Goal: Task Accomplishment & Management: Complete application form

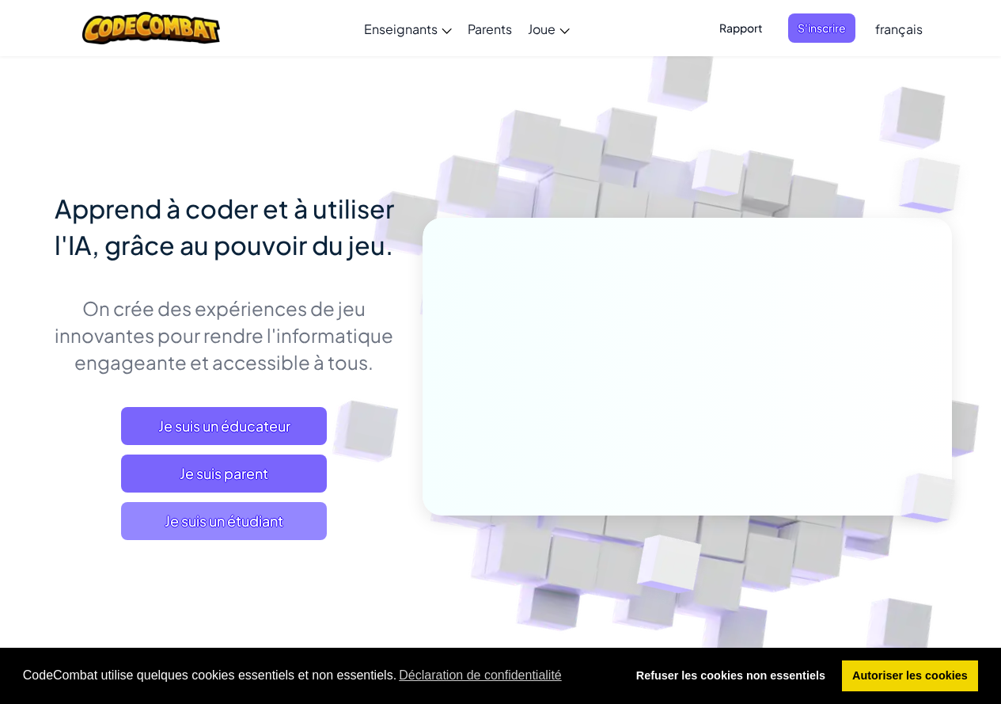
click at [149, 535] on span "Je suis un étudiant" at bounding box center [224, 521] width 206 height 38
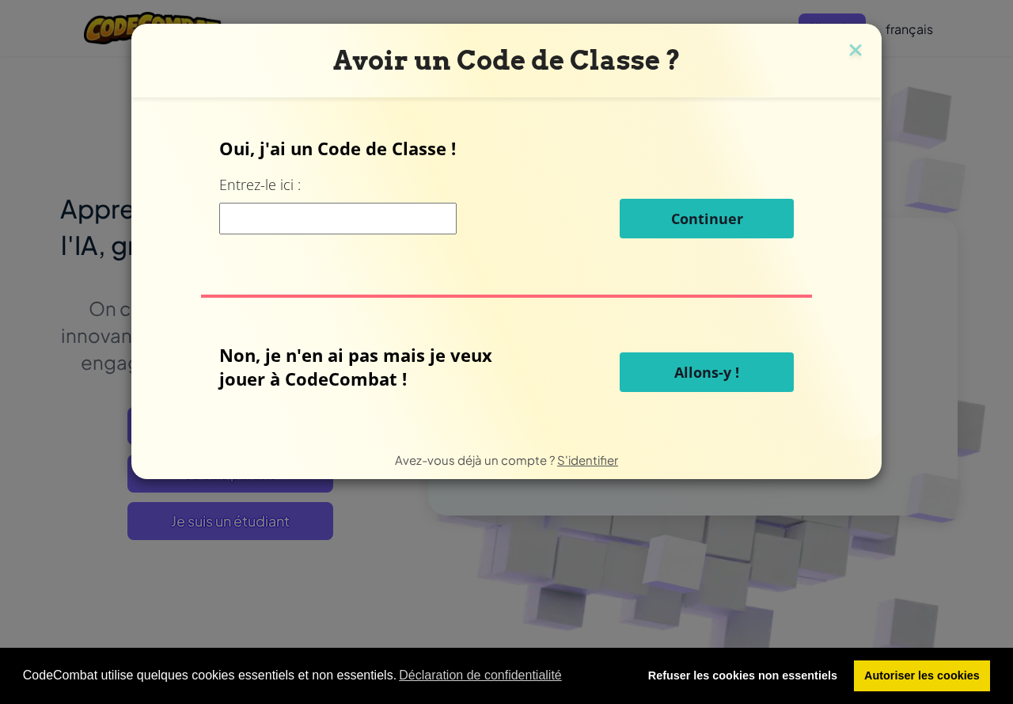
click at [339, 210] on input at bounding box center [337, 219] width 237 height 32
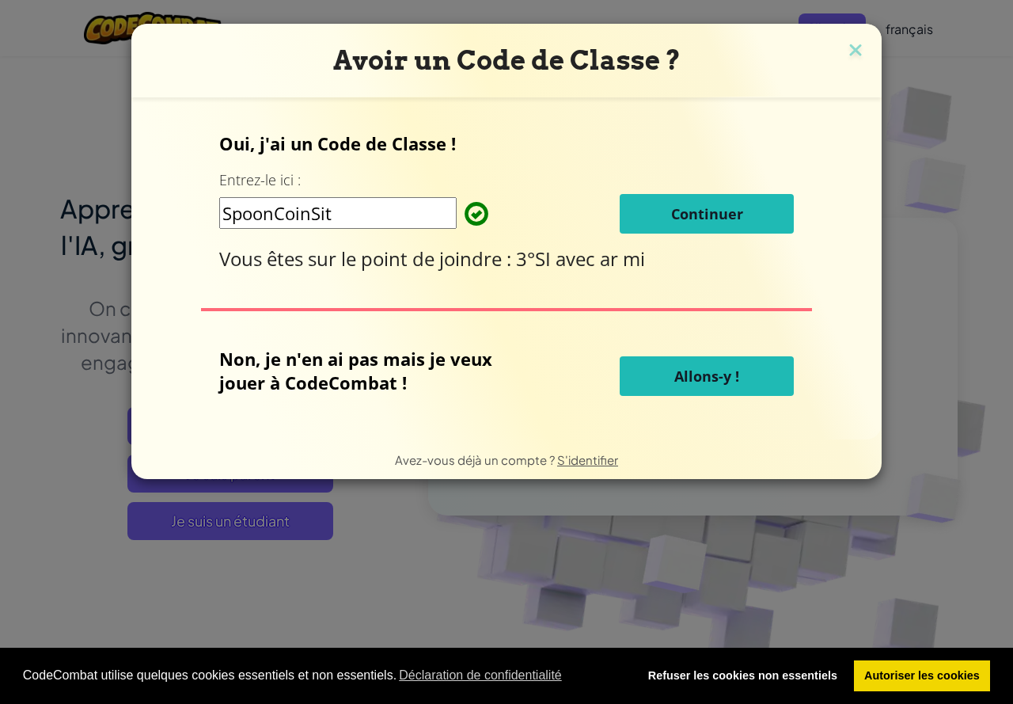
type input "SpoonCoinSit"
click at [697, 211] on font "Continuer" at bounding box center [707, 213] width 72 height 19
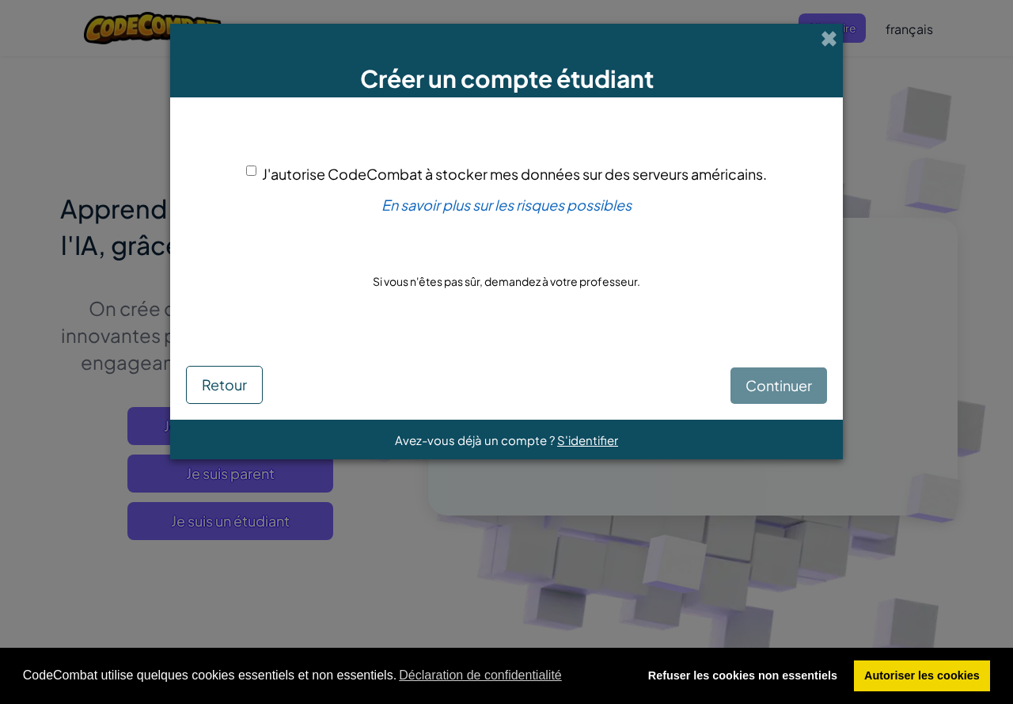
click at [257, 175] on div "J'autorise CodeCombat à stocker mes données sur des serveurs américains." at bounding box center [506, 173] width 521 height 23
click at [246, 171] on input "J'autorise CodeCombat à stocker mes données sur des serveurs américains." at bounding box center [251, 170] width 10 height 10
checkbox input "true"
click at [791, 385] on font "Continuer" at bounding box center [779, 385] width 66 height 18
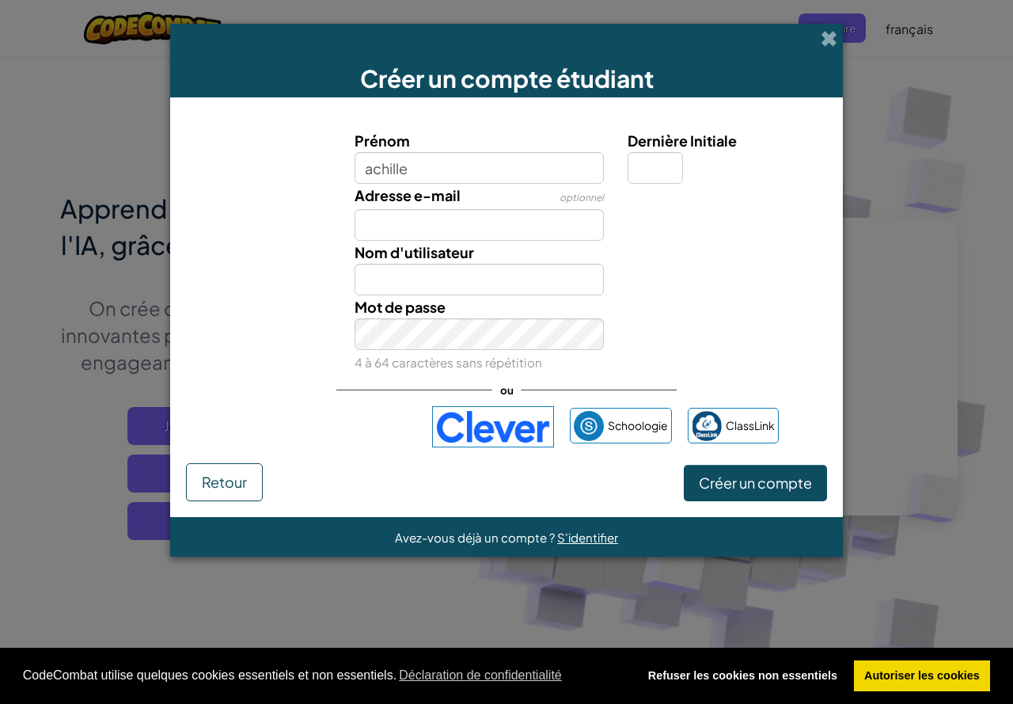
type input "achille"
type input "Achille"
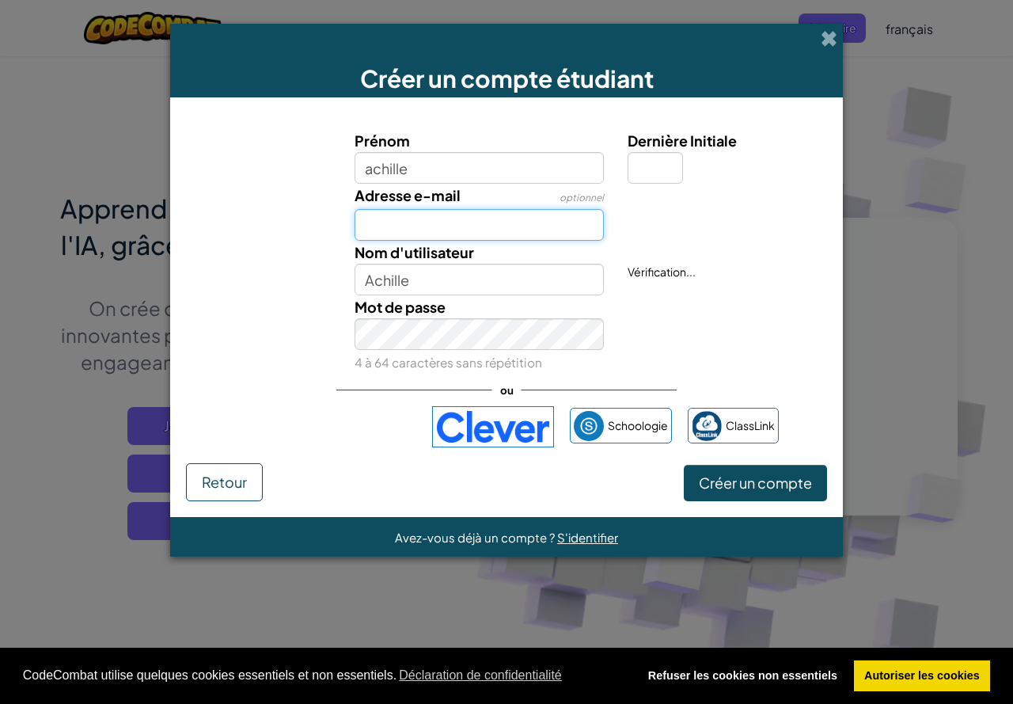
click at [431, 234] on input "Adresse e-mail" at bounding box center [480, 225] width 250 height 32
type input "achillou2011@icloud.com"
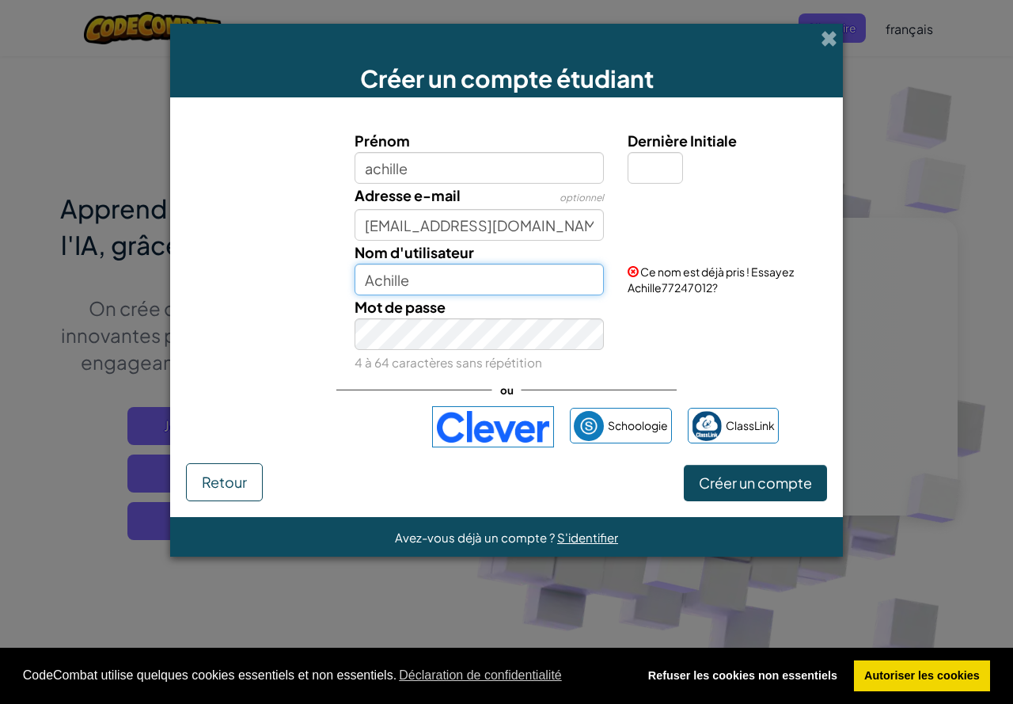
click at [524, 282] on input "Achille" at bounding box center [480, 280] width 250 height 32
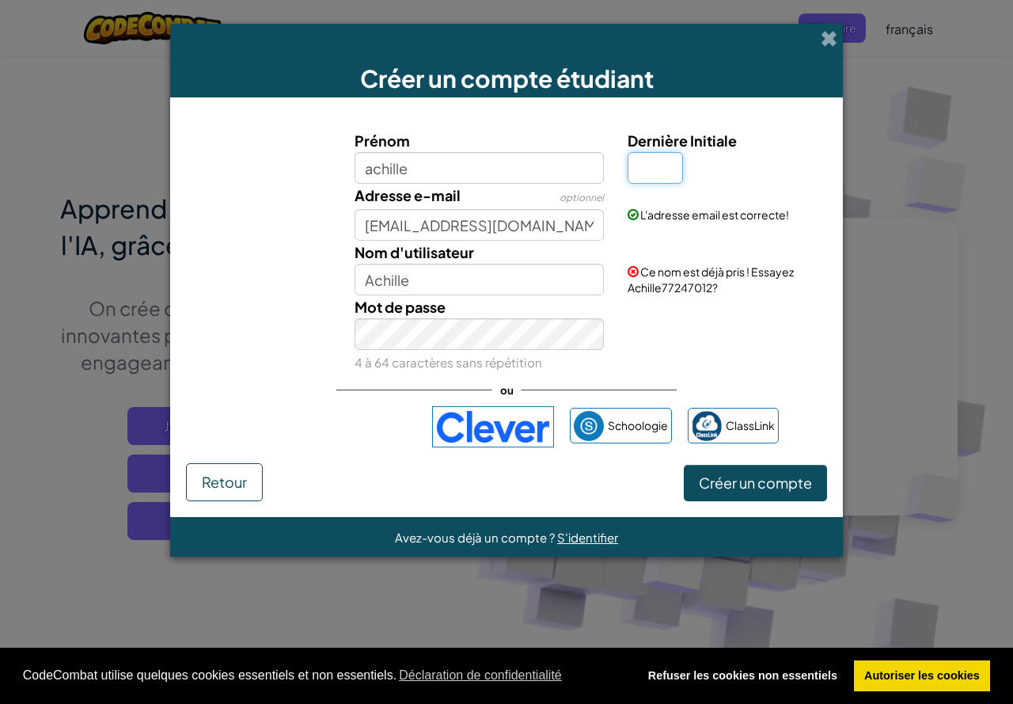
click at [665, 177] on input "Dernière Initiale" at bounding box center [655, 168] width 55 height 32
click at [537, 274] on input "Achille" at bounding box center [480, 280] width 250 height 32
type input "A"
type input "s"
click at [536, 274] on input "achille1797" at bounding box center [480, 280] width 250 height 32
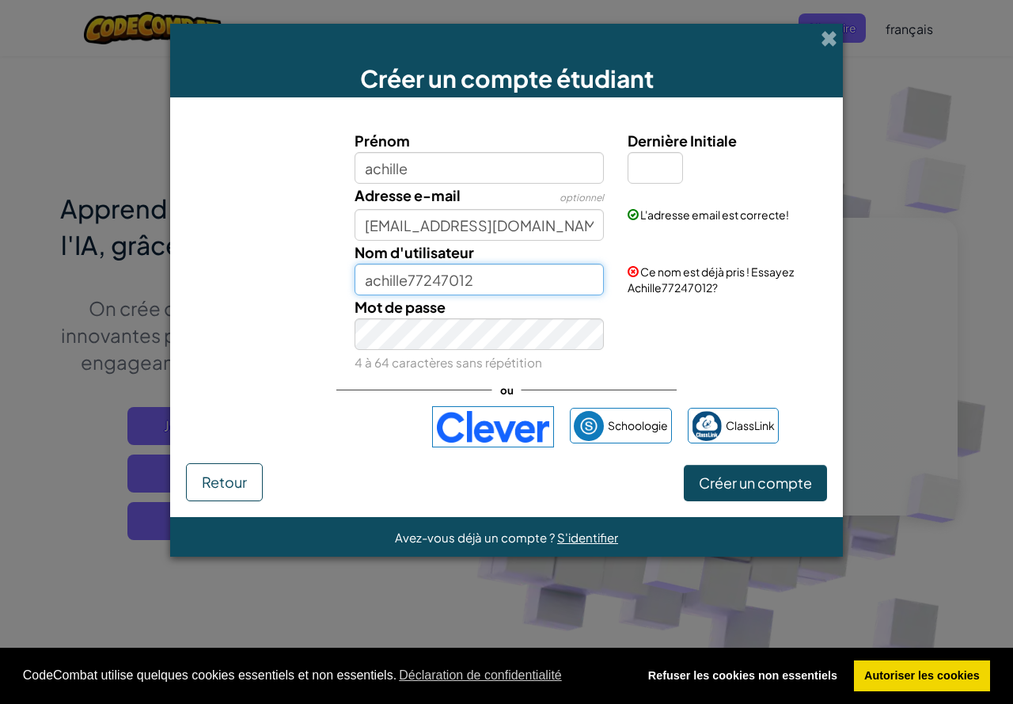
click at [372, 282] on input "achille77247012" at bounding box center [480, 280] width 250 height 32
type input "Achille77247012"
click at [640, 172] on input "Dernière Initiale" at bounding box center [655, 168] width 55 height 32
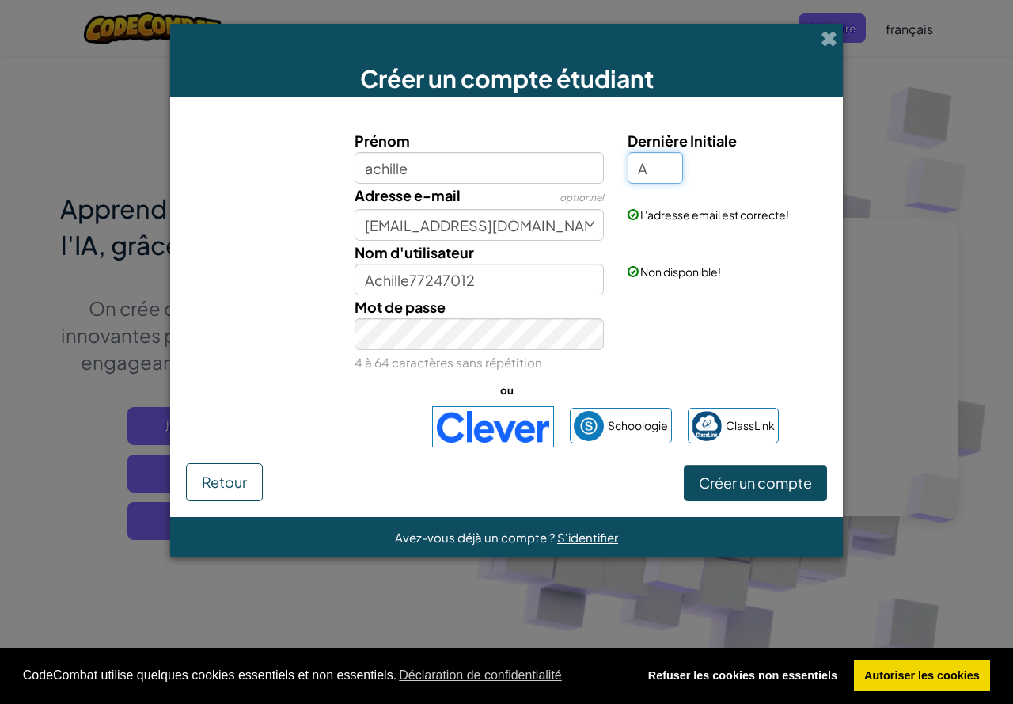
type input "A"
click at [505, 244] on div "Nom d'utilisateur AchilleA" at bounding box center [480, 268] width 274 height 55
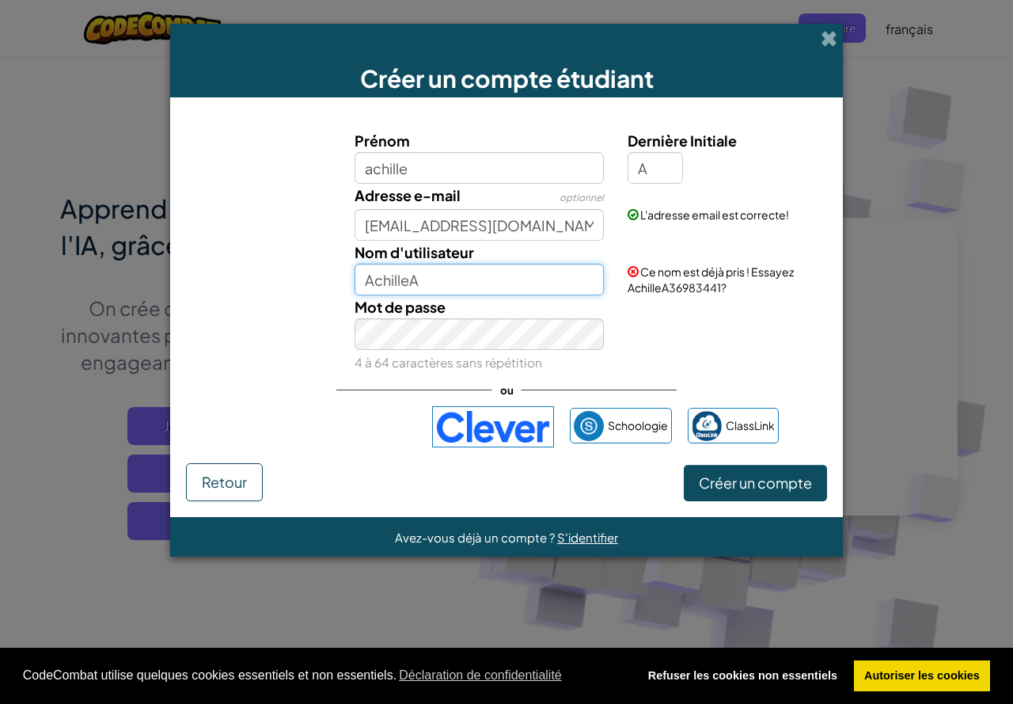
click at [505, 270] on input "AchilleA" at bounding box center [480, 280] width 250 height 32
click at [549, 268] on input "AchilleA36983441?" at bounding box center [480, 280] width 250 height 32
type input "AchilleA36983441?"
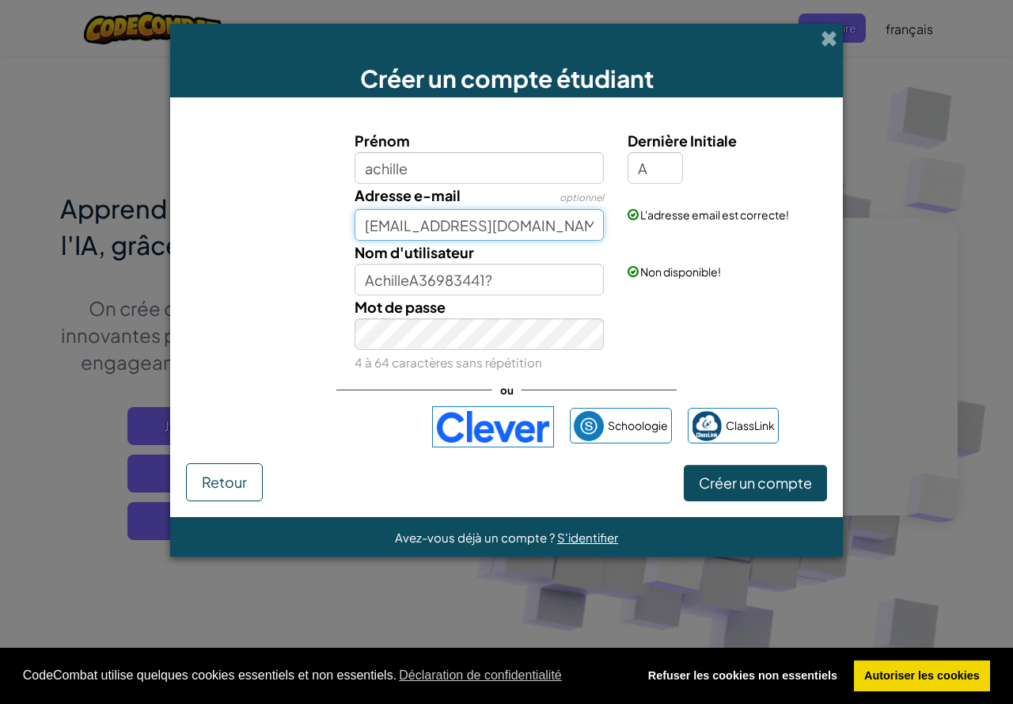
drag, startPoint x: 548, startPoint y: 238, endPoint x: 366, endPoint y: 238, distance: 181.3
click at [366, 238] on input "achillou2011@icloud.com" at bounding box center [480, 225] width 250 height 32
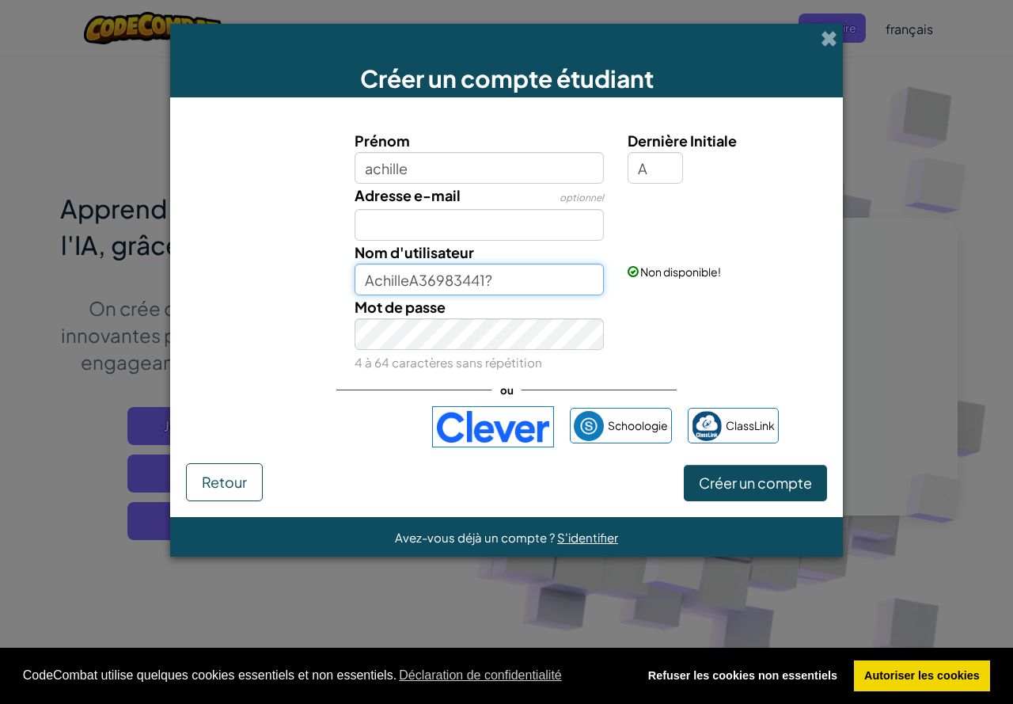
click at [503, 269] on input "AchilleA36983441?" at bounding box center [480, 280] width 250 height 32
click at [568, 287] on input "AchilleA36983441?" at bounding box center [480, 280] width 250 height 32
type input "AchilleA36983441?"
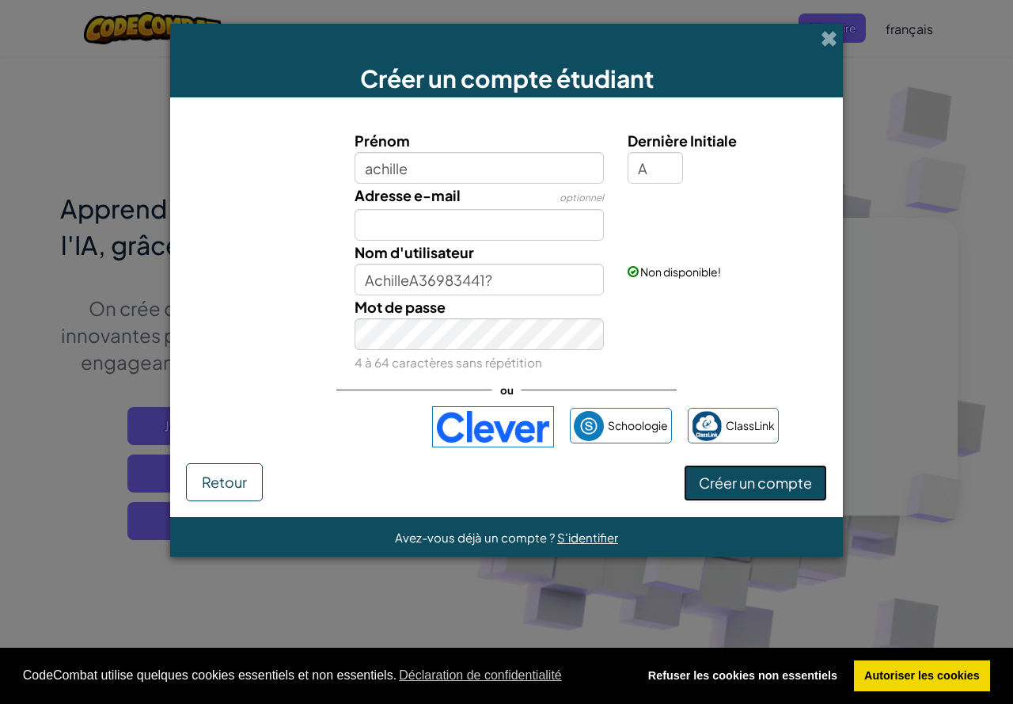
click at [723, 484] on font "Créer un compte" at bounding box center [755, 482] width 113 height 18
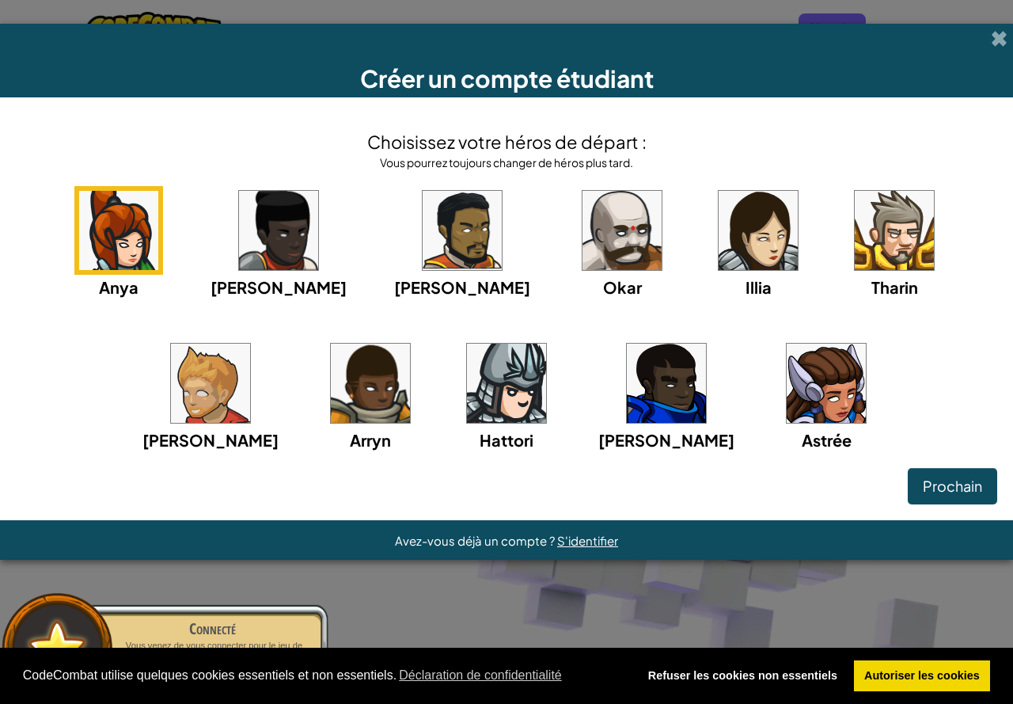
click at [250, 344] on img at bounding box center [210, 383] width 79 height 79
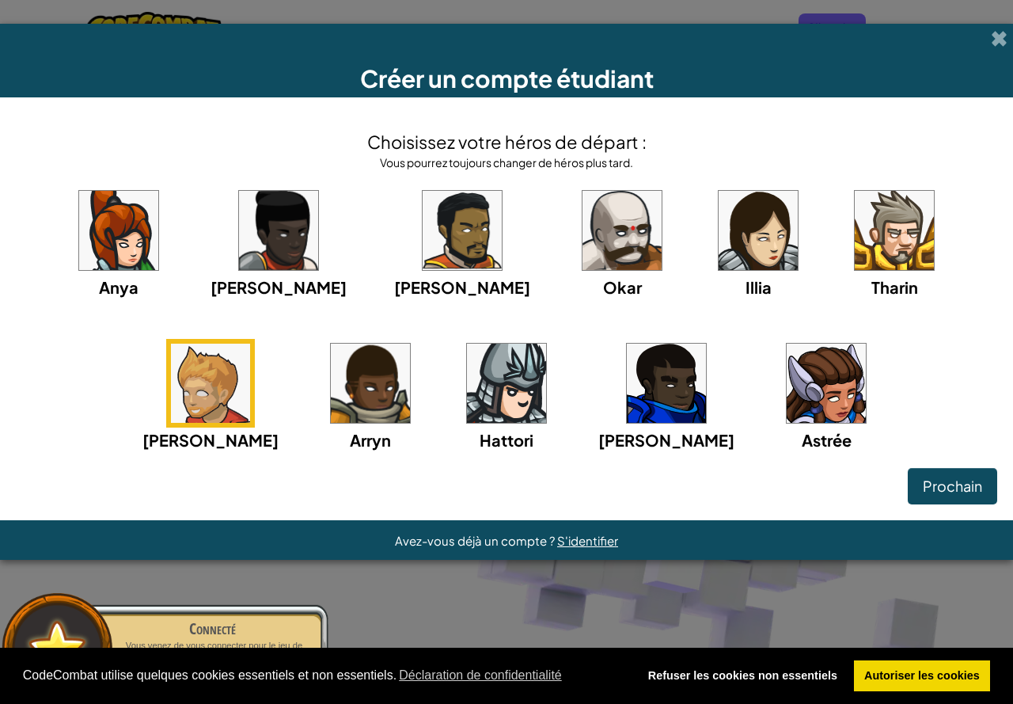
click at [855, 245] on img at bounding box center [894, 230] width 79 height 79
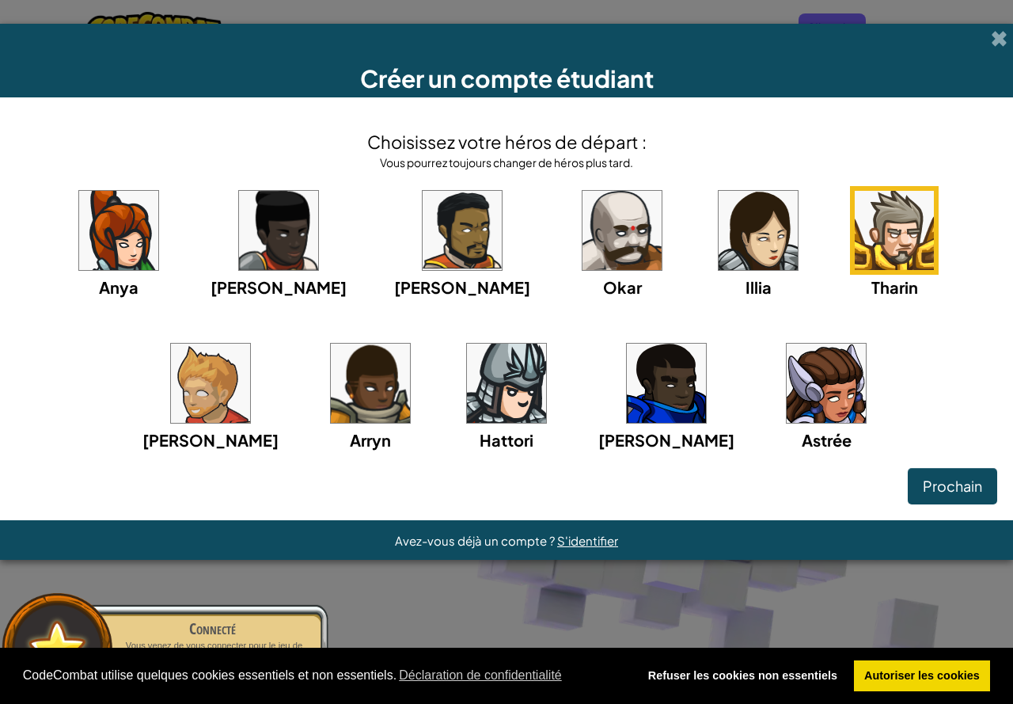
click at [252, 241] on img at bounding box center [278, 230] width 79 height 79
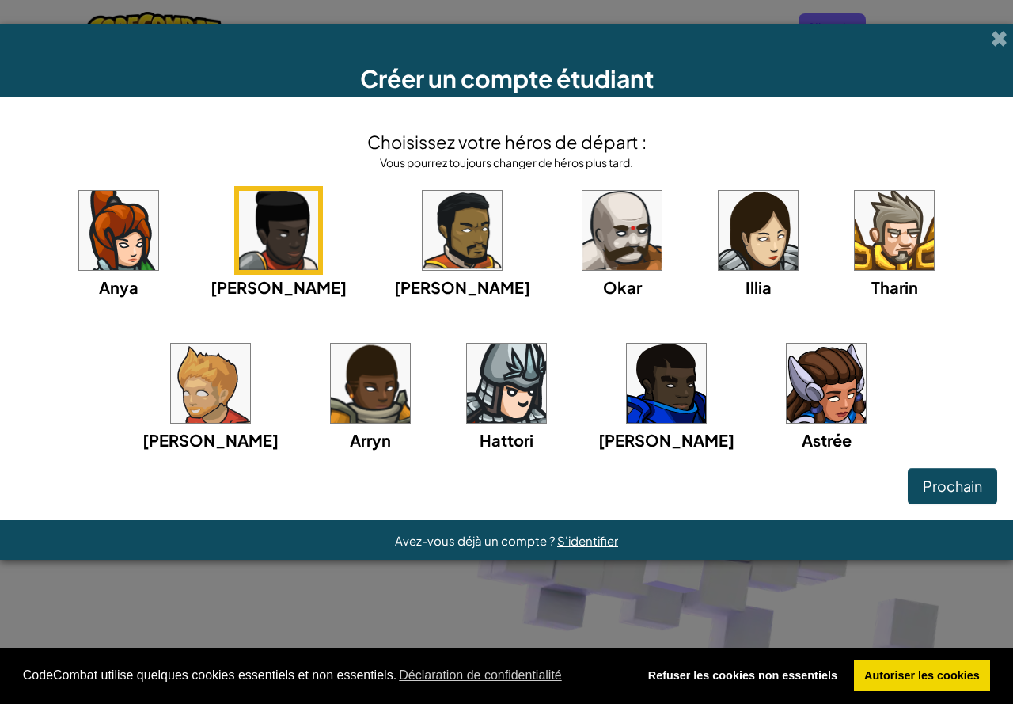
click at [627, 371] on img at bounding box center [666, 383] width 79 height 79
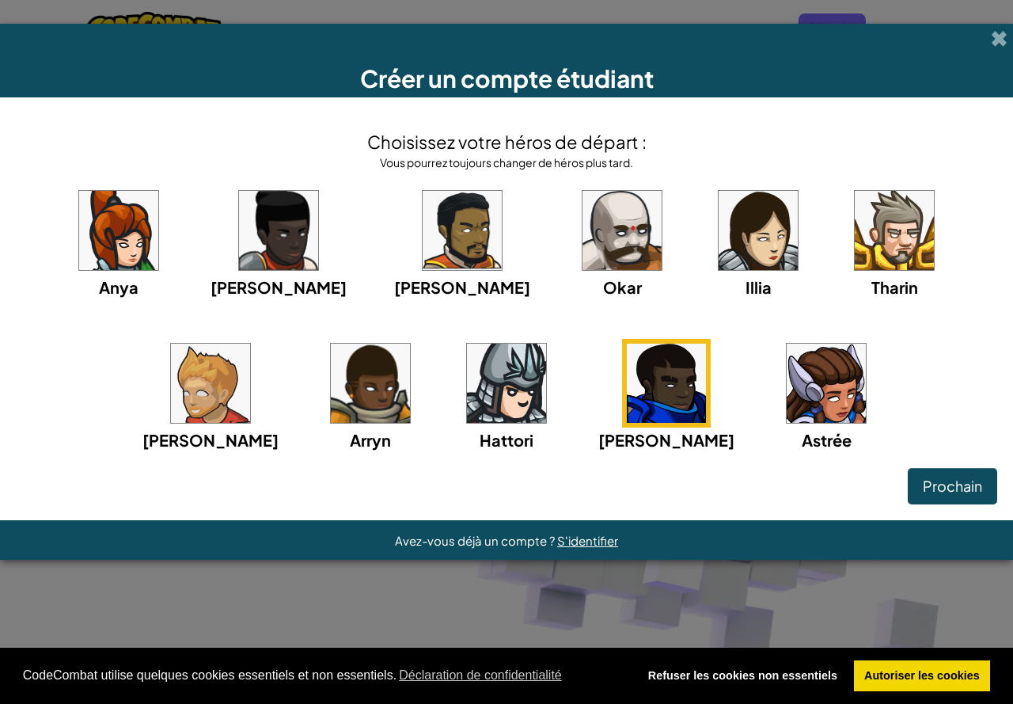
click at [787, 392] on img at bounding box center [826, 383] width 79 height 79
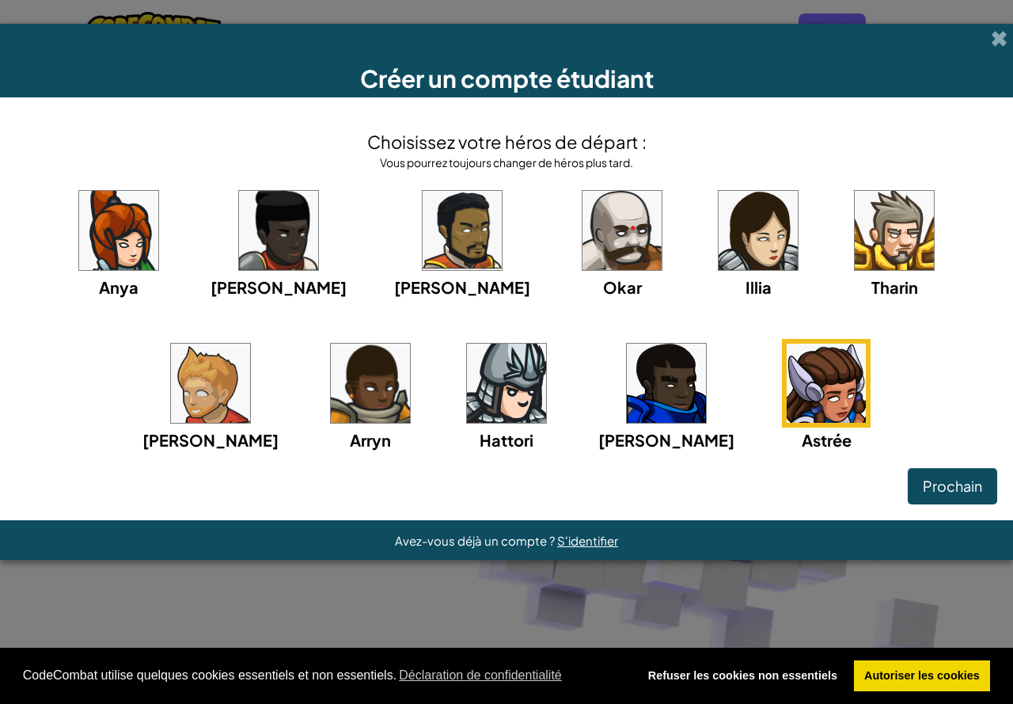
click at [627, 367] on img at bounding box center [666, 383] width 79 height 79
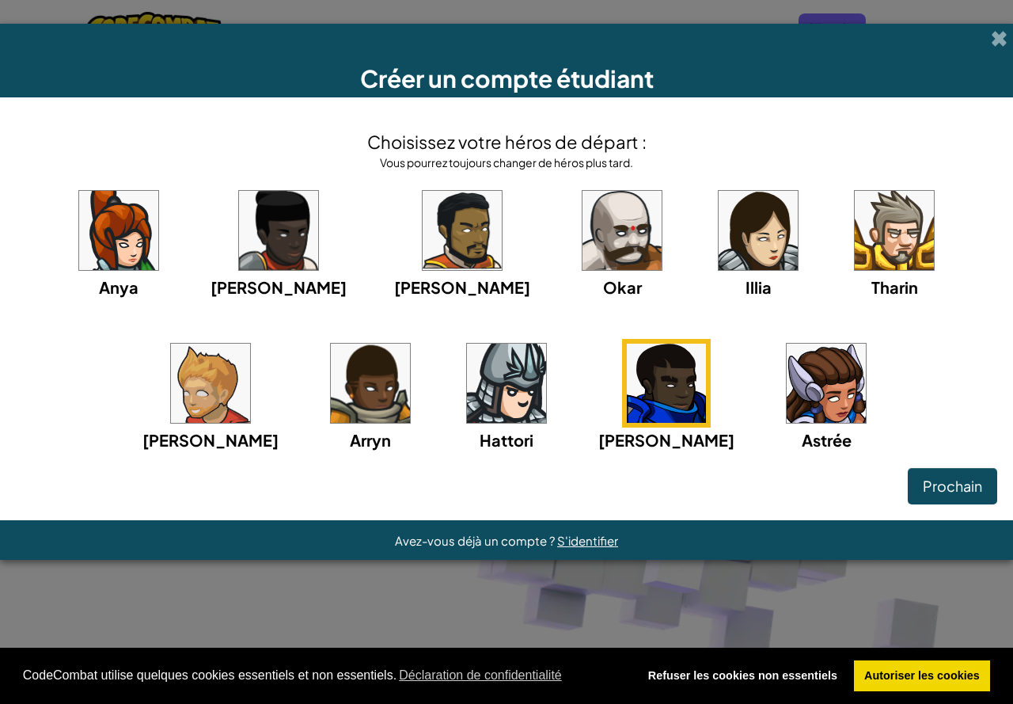
click at [719, 215] on img at bounding box center [758, 230] width 79 height 79
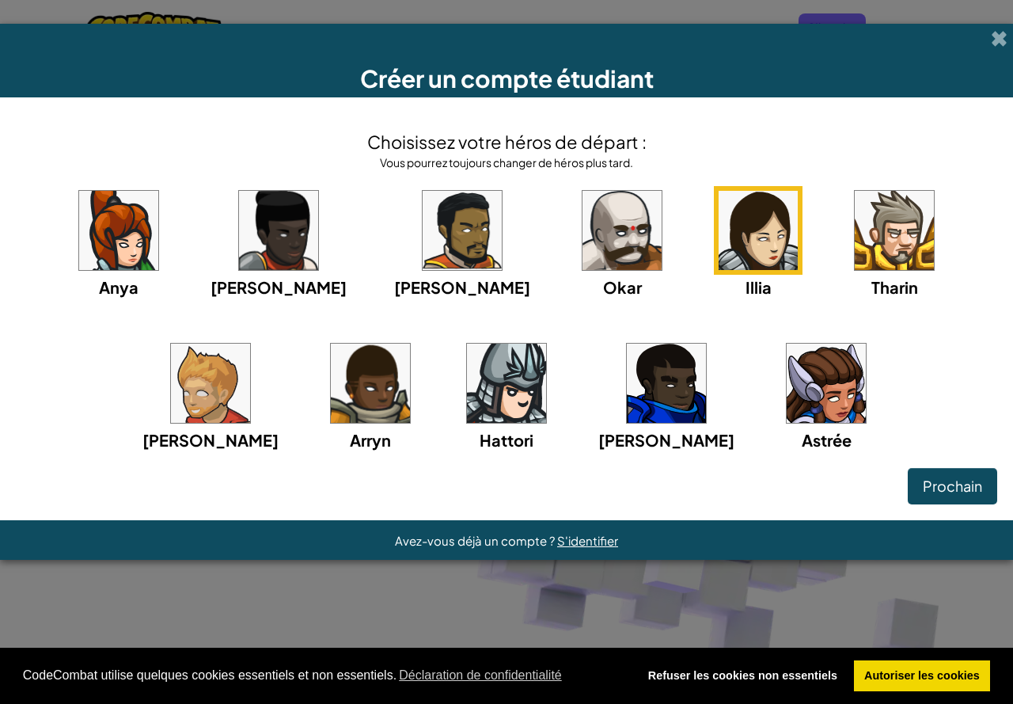
click at [855, 224] on img at bounding box center [894, 230] width 79 height 79
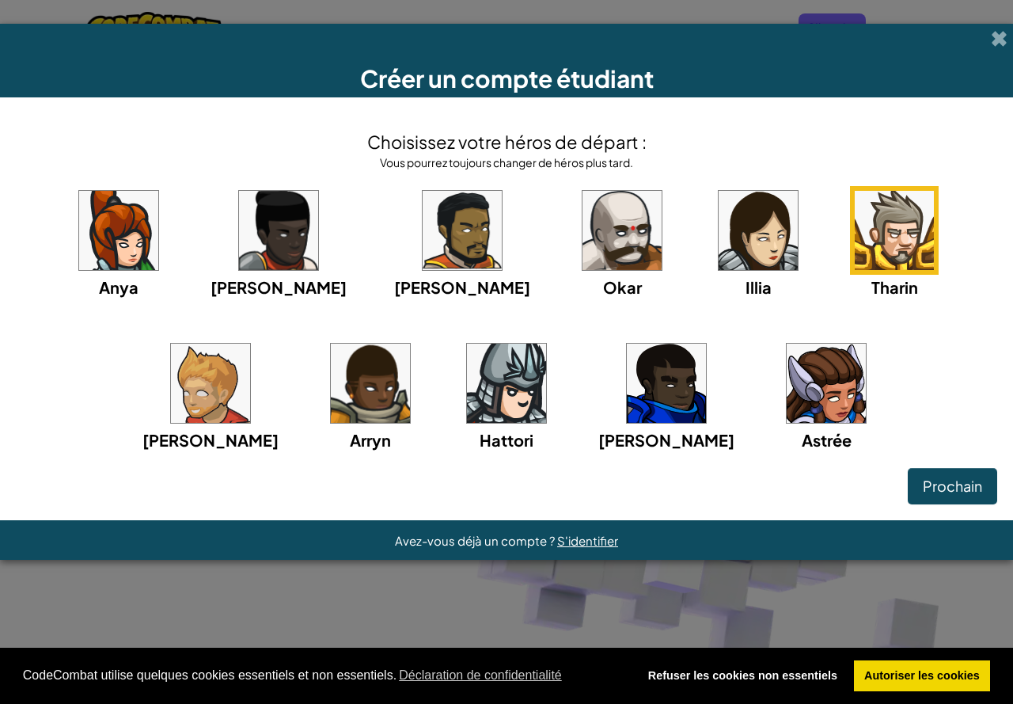
click at [250, 344] on img at bounding box center [210, 383] width 79 height 79
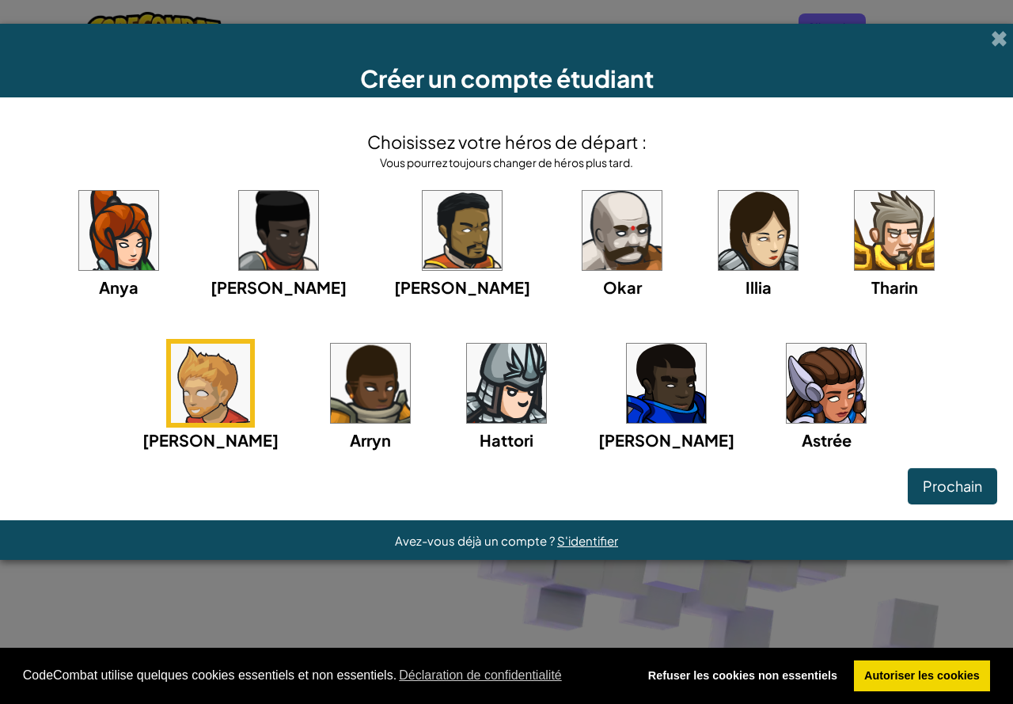
click at [467, 375] on img at bounding box center [506, 383] width 79 height 79
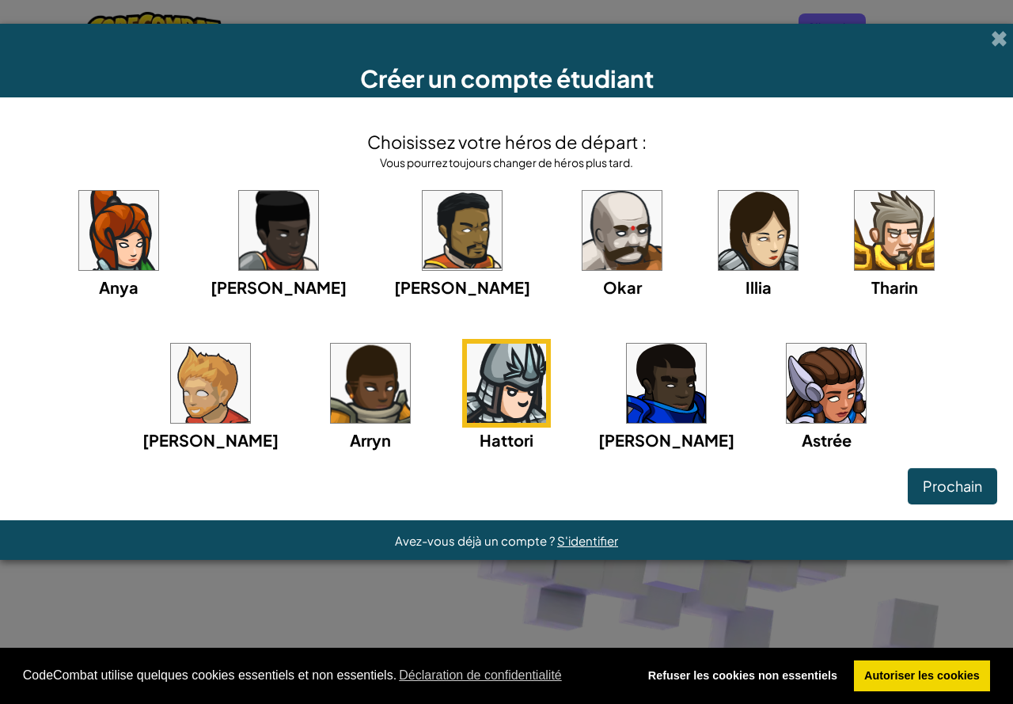
click at [787, 368] on img at bounding box center [826, 383] width 79 height 79
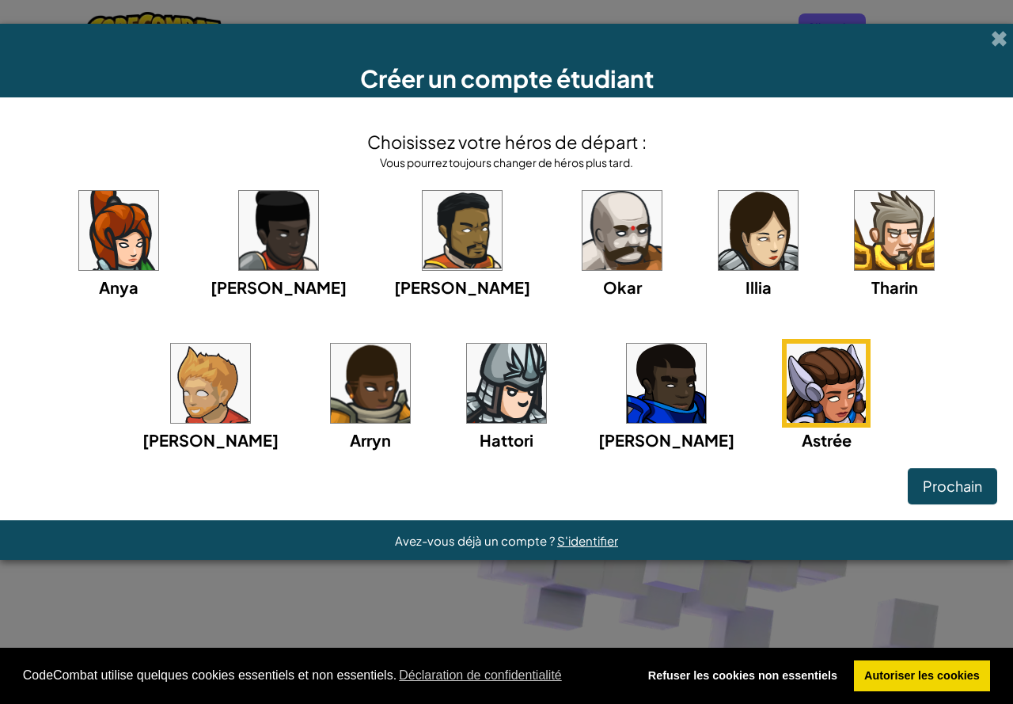
click at [250, 344] on img at bounding box center [210, 383] width 79 height 79
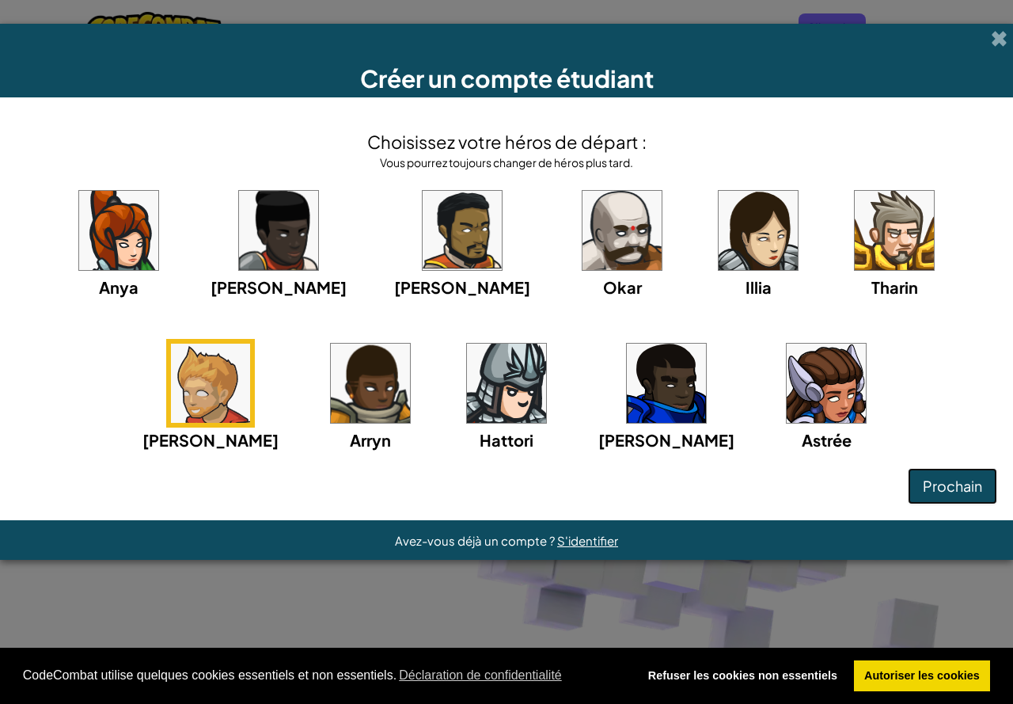
click at [929, 490] on font "Prochain" at bounding box center [952, 486] width 59 height 18
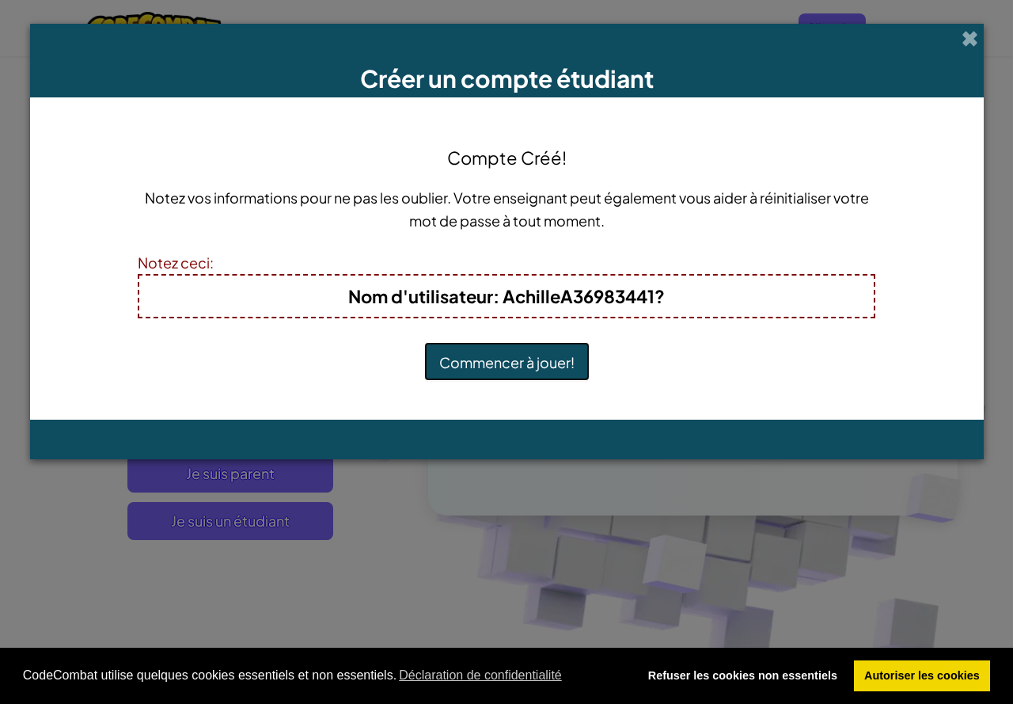
click at [465, 355] on font "Commencer à jouer!" at bounding box center [506, 362] width 135 height 18
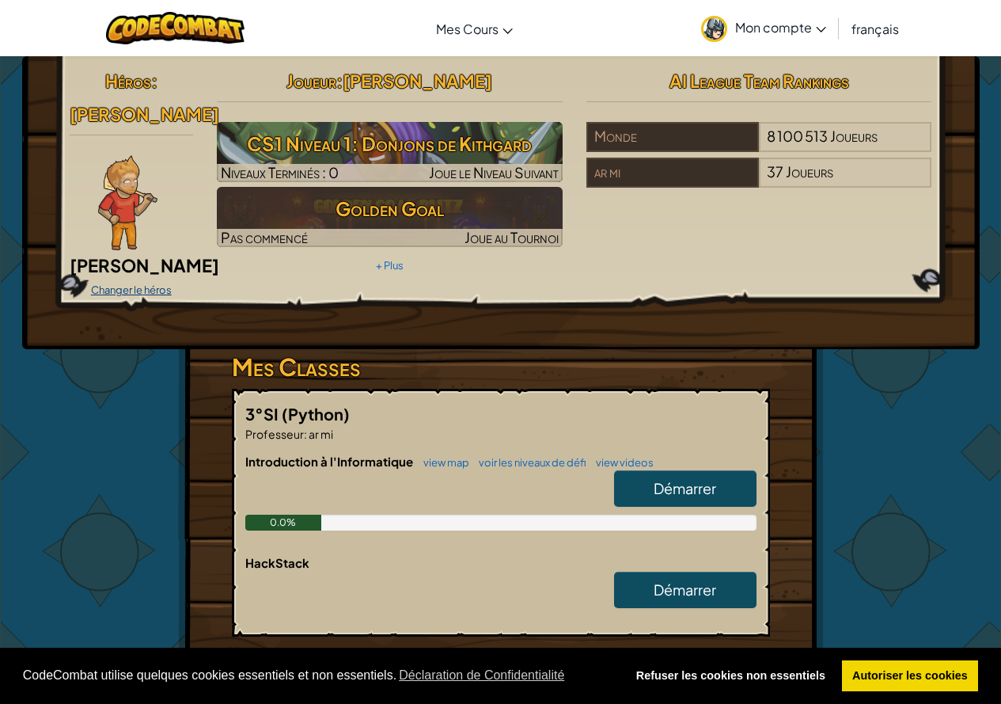
click at [151, 283] on link "Changer le héros" at bounding box center [131, 289] width 81 height 13
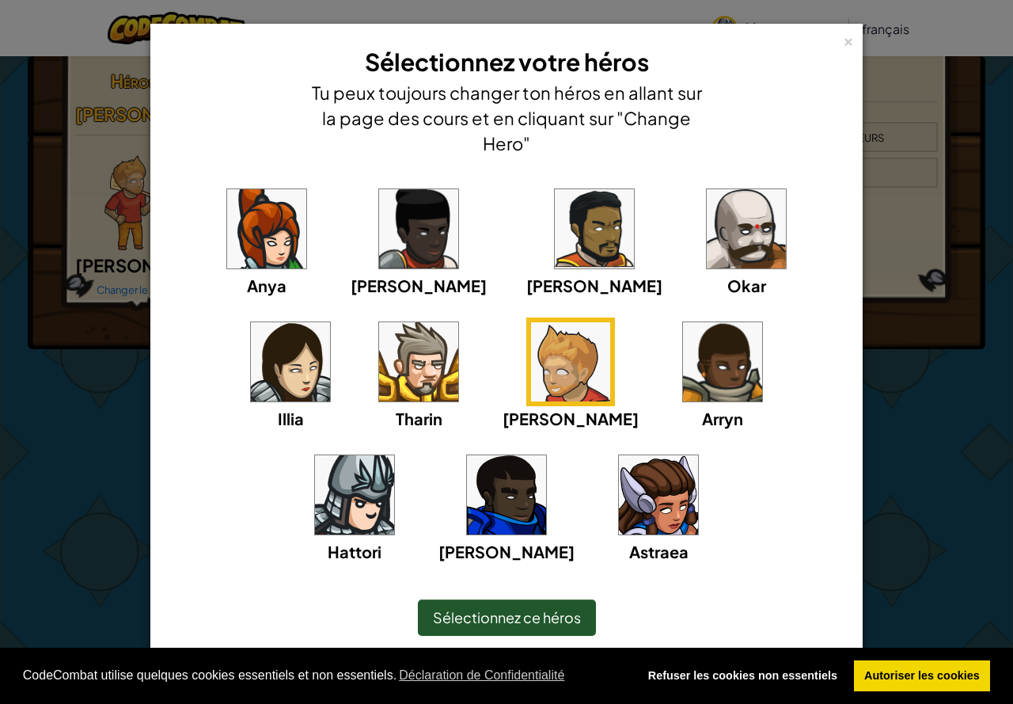
click at [379, 225] on img at bounding box center [418, 228] width 79 height 79
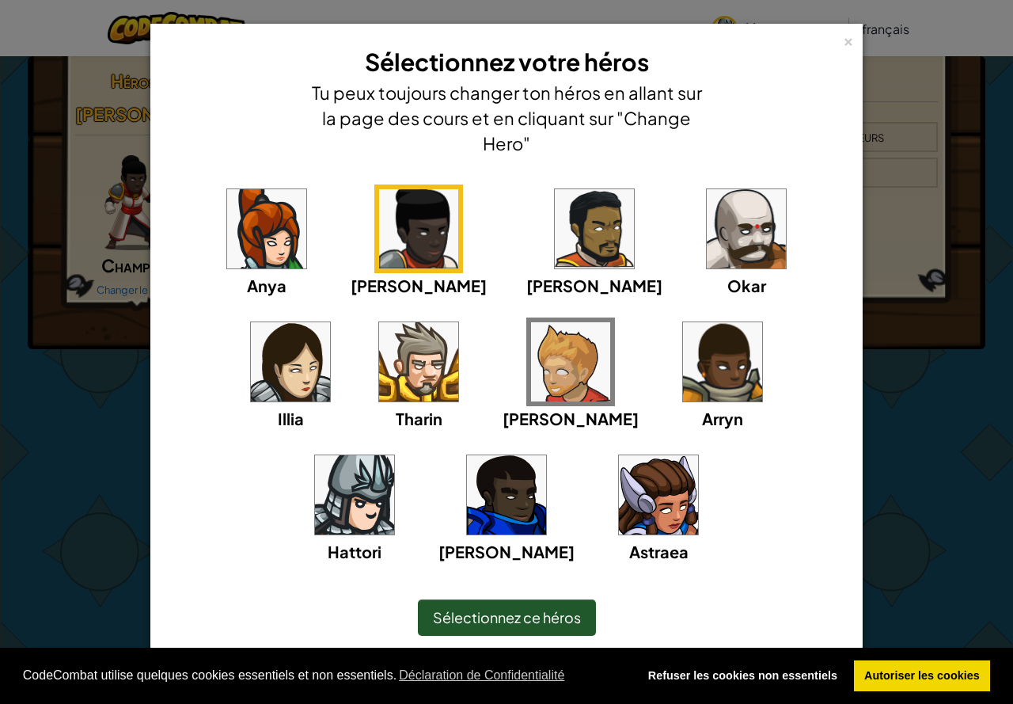
click at [555, 253] on img at bounding box center [594, 228] width 79 height 79
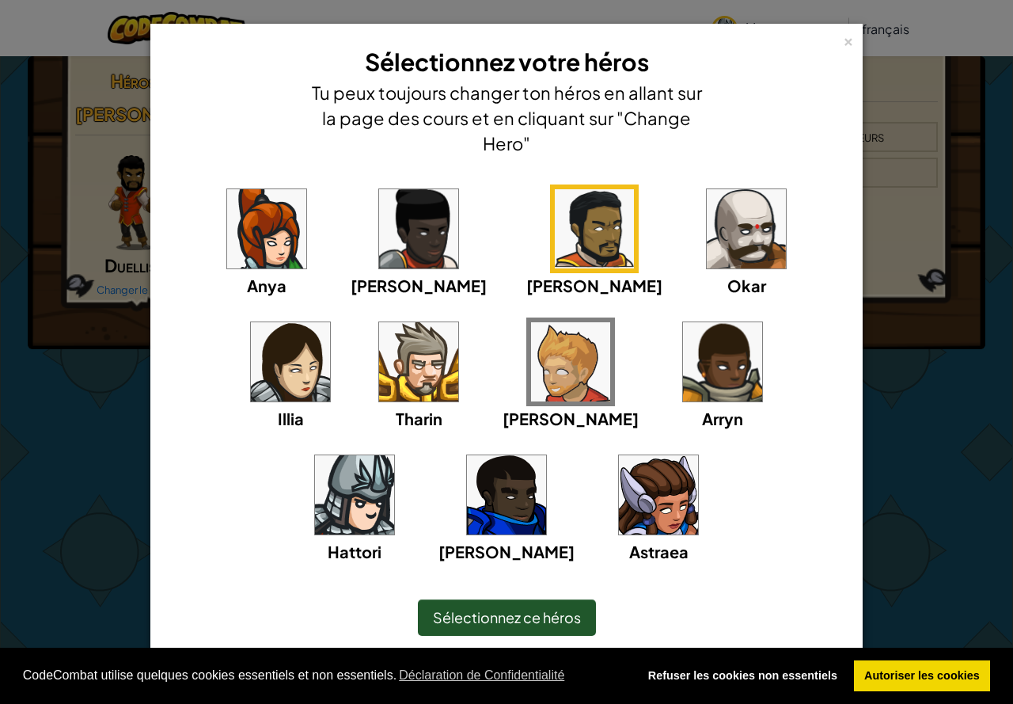
click at [379, 245] on img at bounding box center [418, 228] width 79 height 79
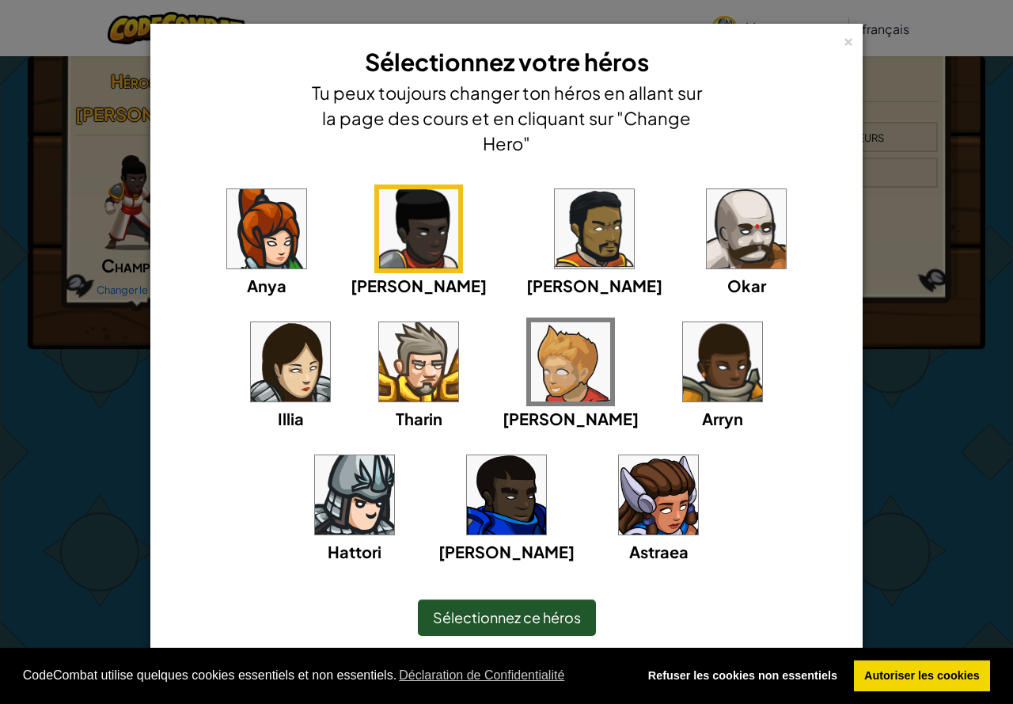
click at [546, 455] on img at bounding box center [506, 494] width 79 height 79
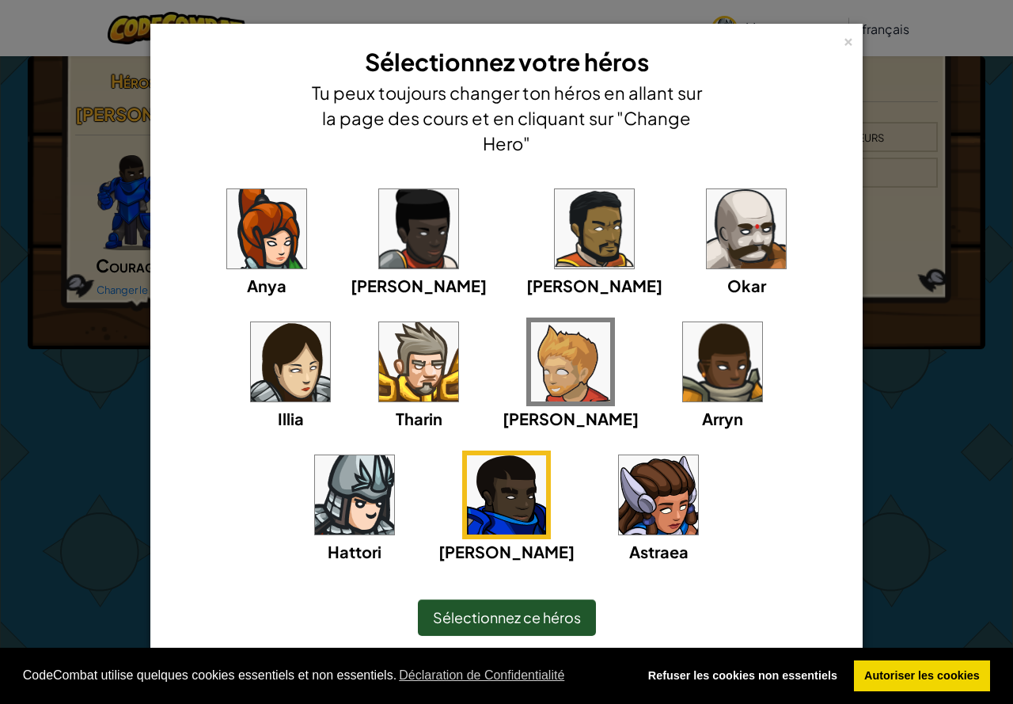
click at [320, 207] on div "[PERSON_NAME] [PERSON_NAME] [PERSON_NAME]" at bounding box center [506, 383] width 663 height 399
click at [379, 199] on img at bounding box center [418, 228] width 79 height 79
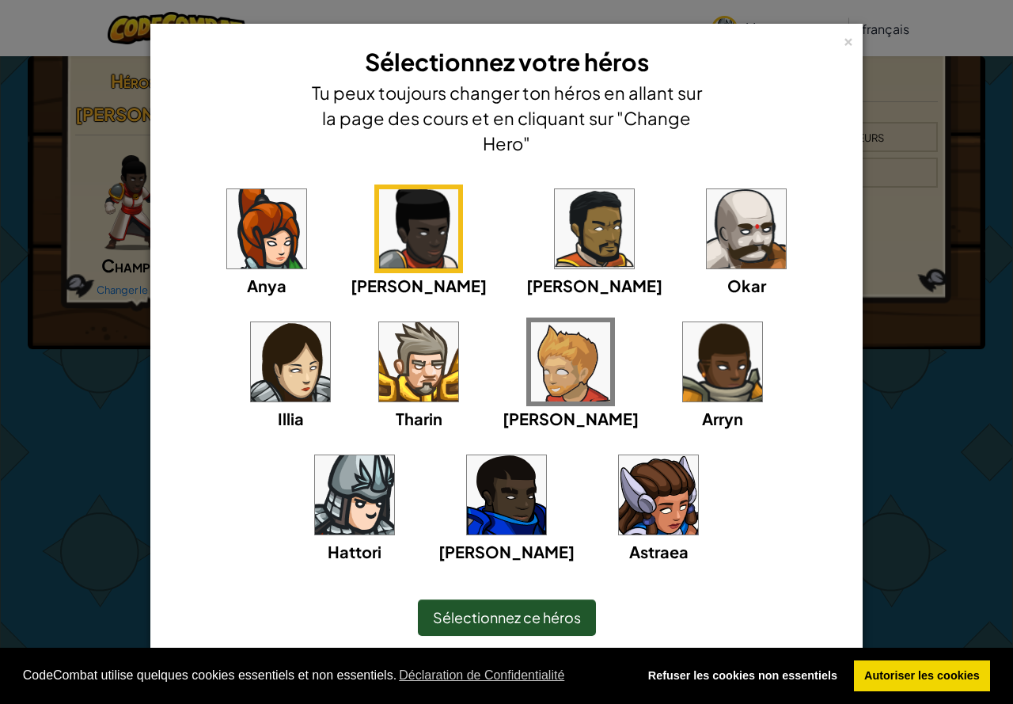
click at [531, 363] on img at bounding box center [570, 361] width 79 height 79
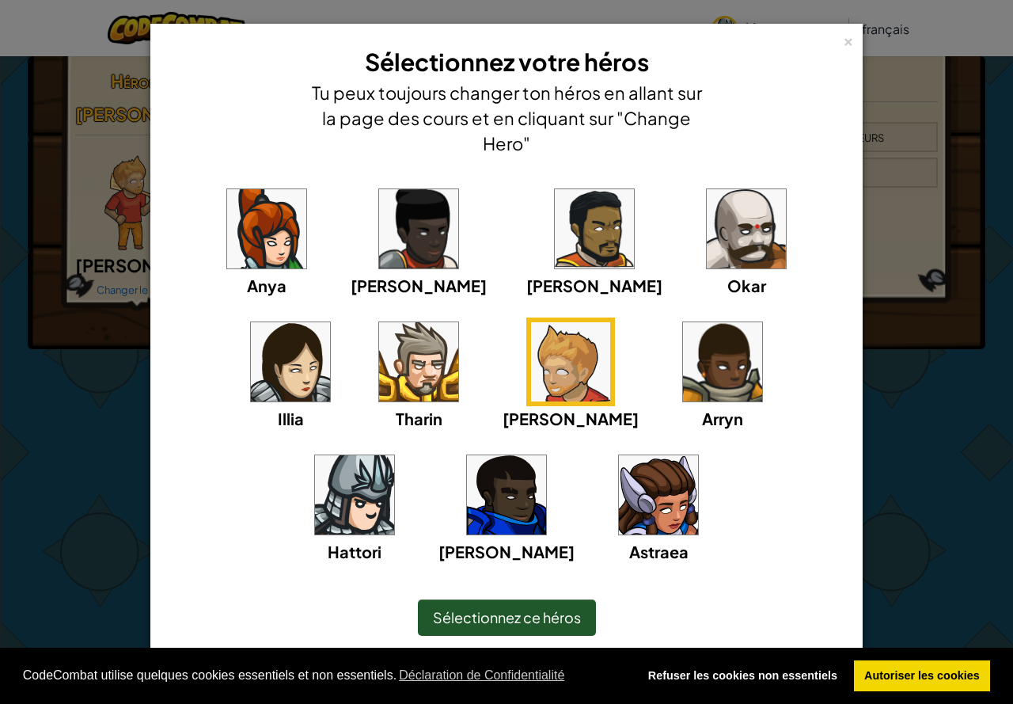
click at [507, 628] on div "Sélectionnez ce héros" at bounding box center [507, 617] width 178 height 36
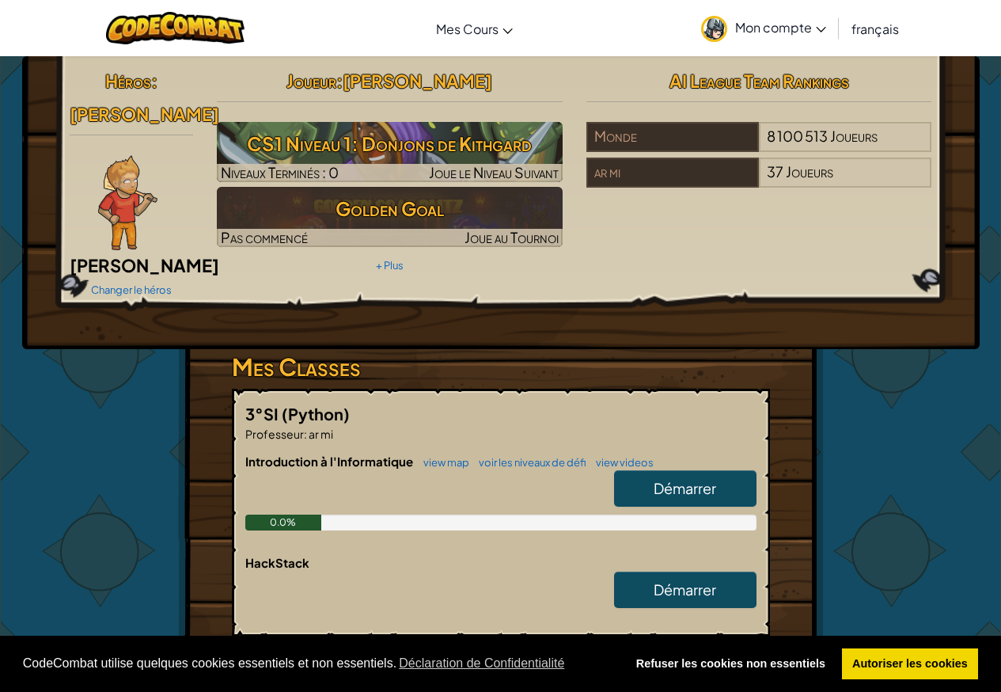
click at [148, 276] on div "Changer le héros" at bounding box center [132, 288] width 124 height 25
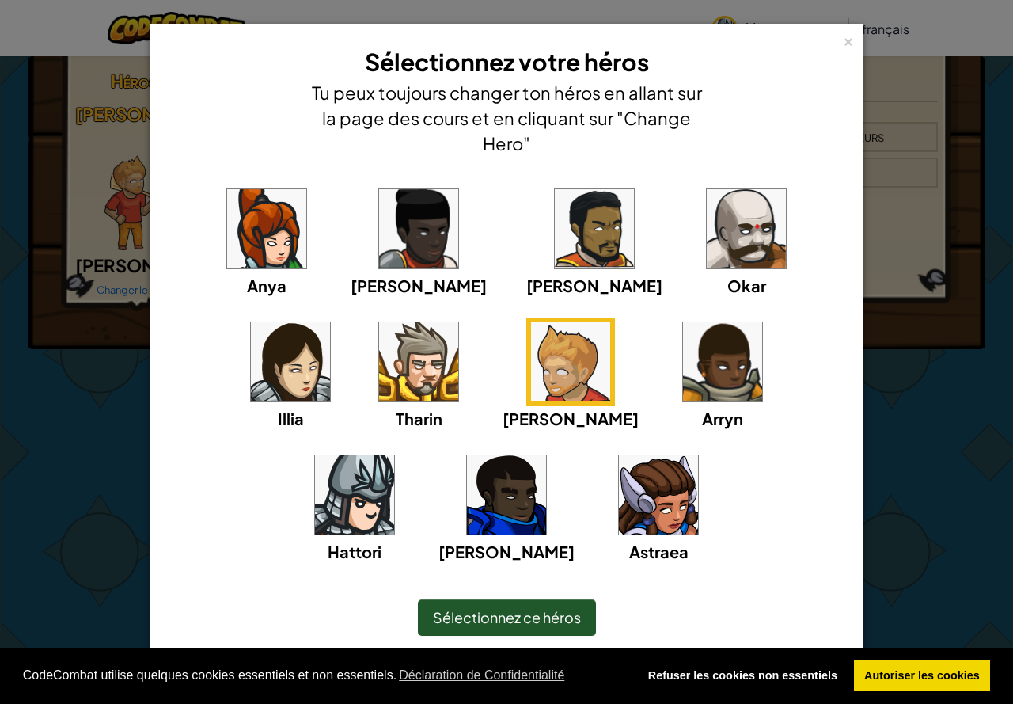
click at [707, 241] on img at bounding box center [746, 228] width 79 height 79
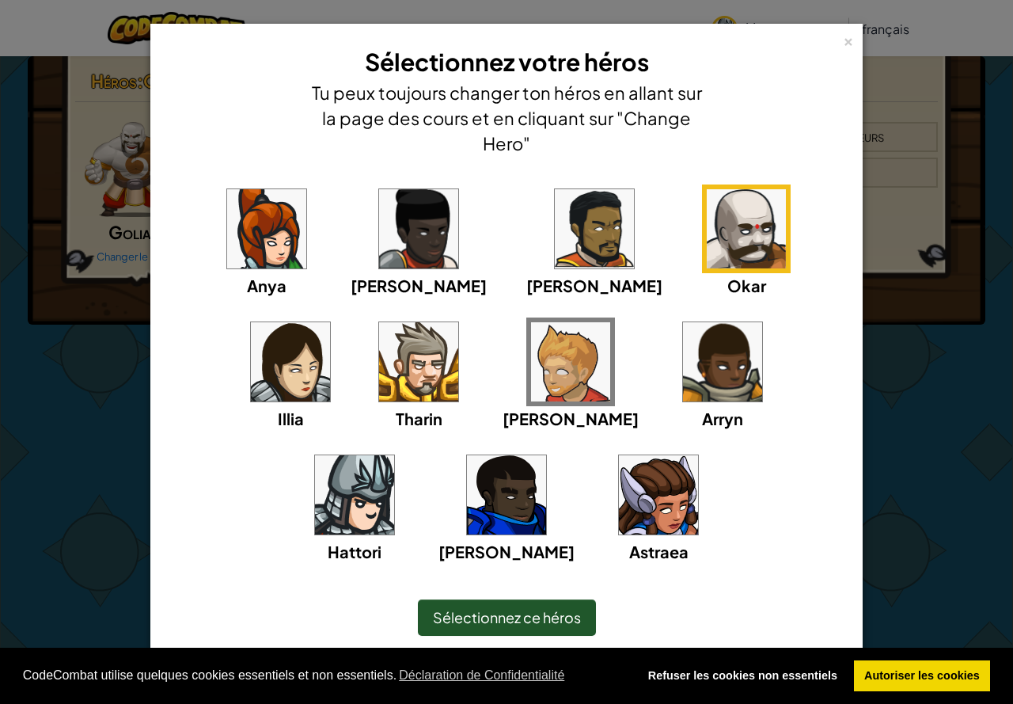
click at [531, 347] on img at bounding box center [570, 361] width 79 height 79
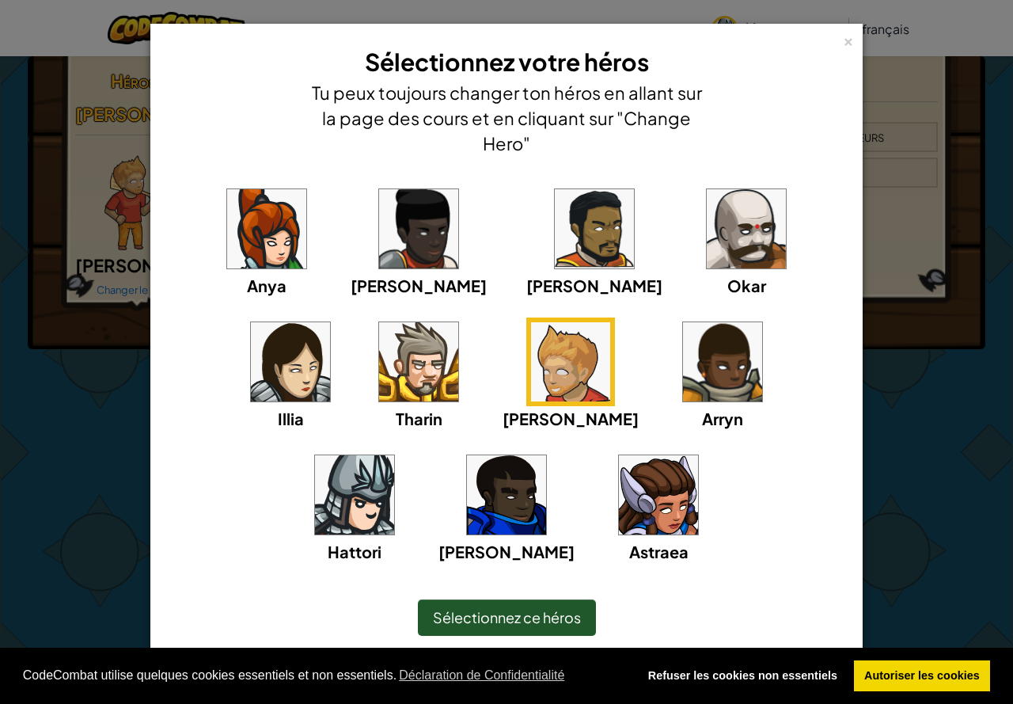
click at [546, 455] on img at bounding box center [506, 494] width 79 height 79
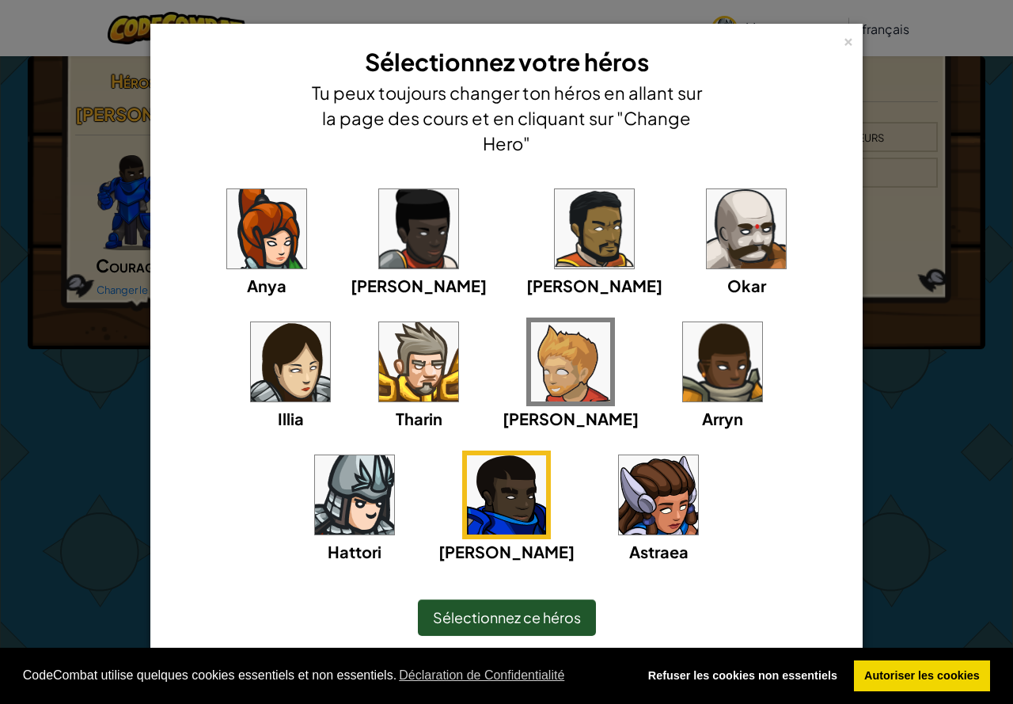
click at [503, 399] on div "[PERSON_NAME]" at bounding box center [571, 373] width 136 height 113
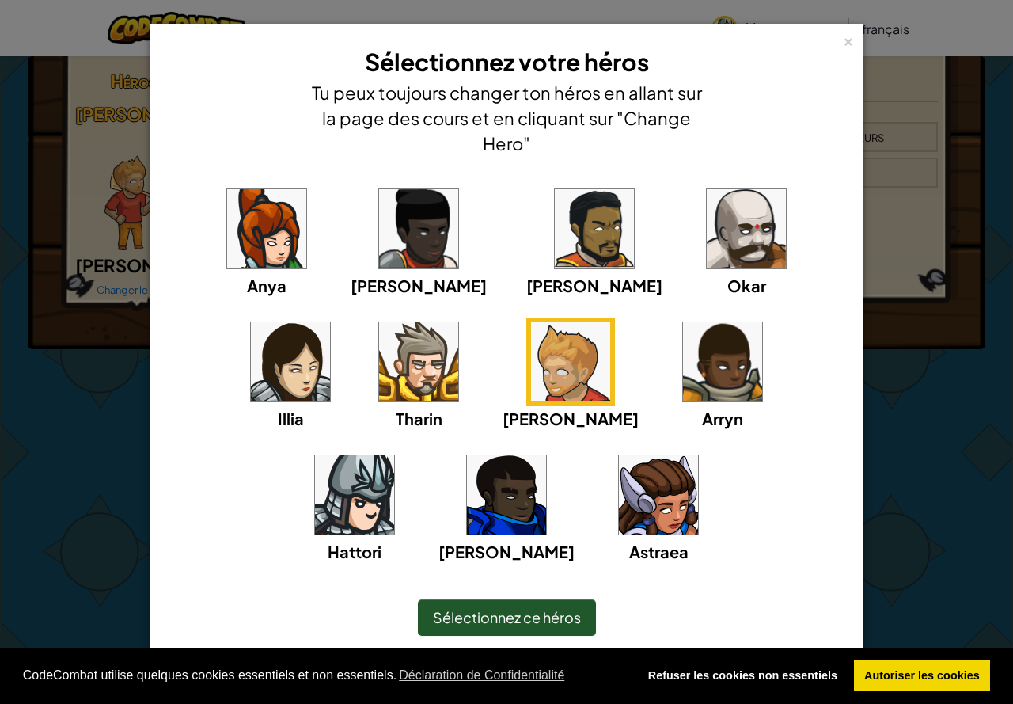
click at [619, 513] on img at bounding box center [658, 494] width 79 height 79
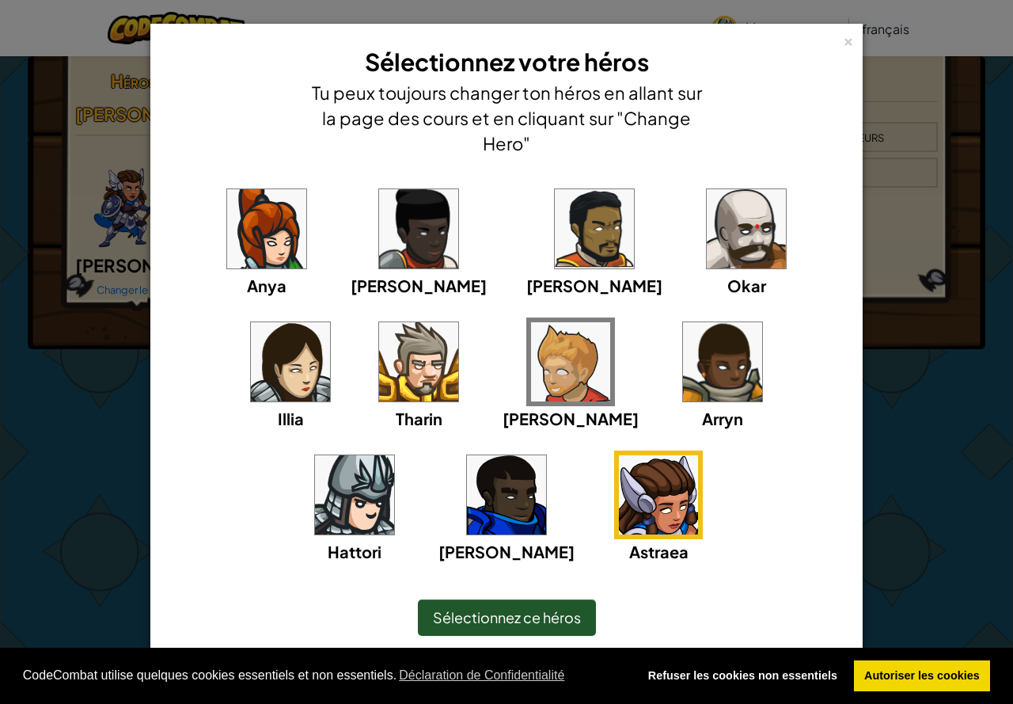
click at [511, 617] on span "Sélectionnez ce héros" at bounding box center [507, 617] width 148 height 18
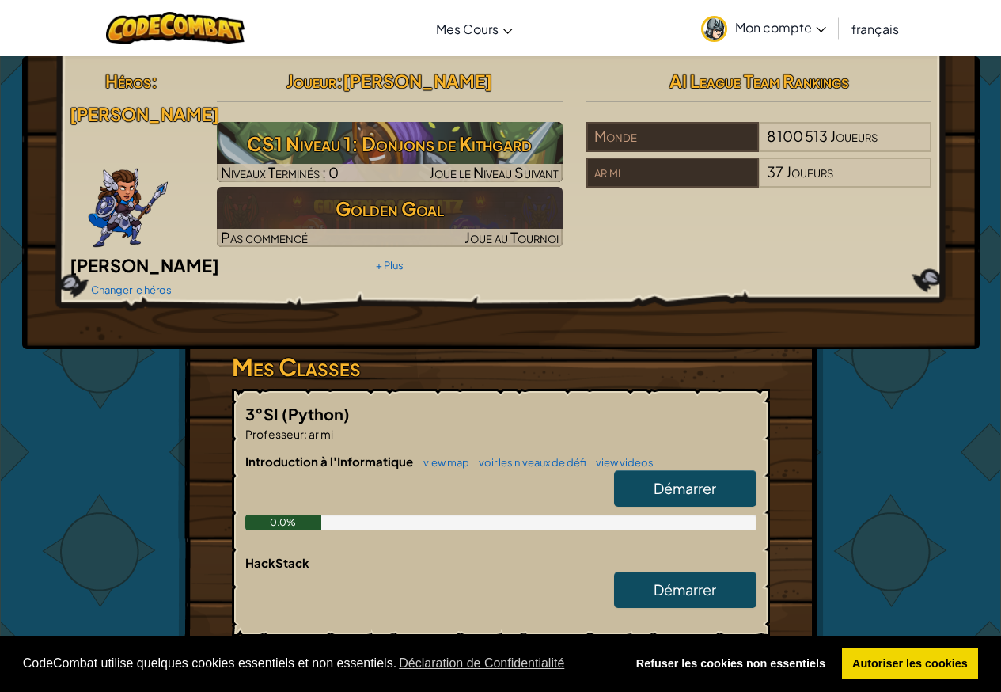
click at [118, 207] on img at bounding box center [128, 202] width 82 height 95
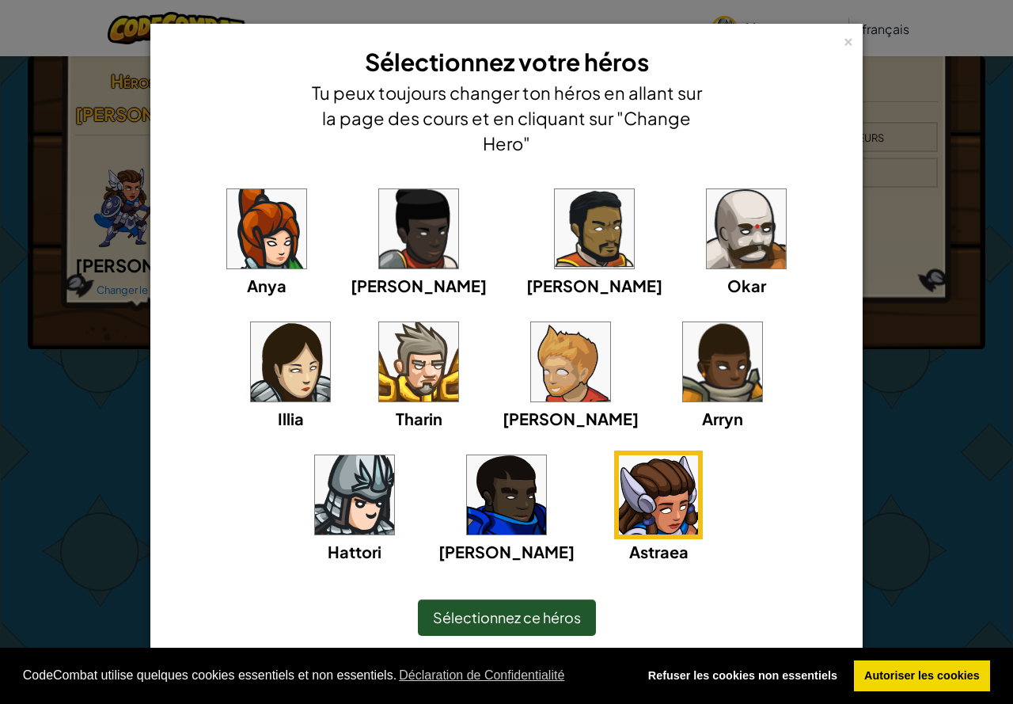
click at [531, 367] on img at bounding box center [570, 361] width 79 height 79
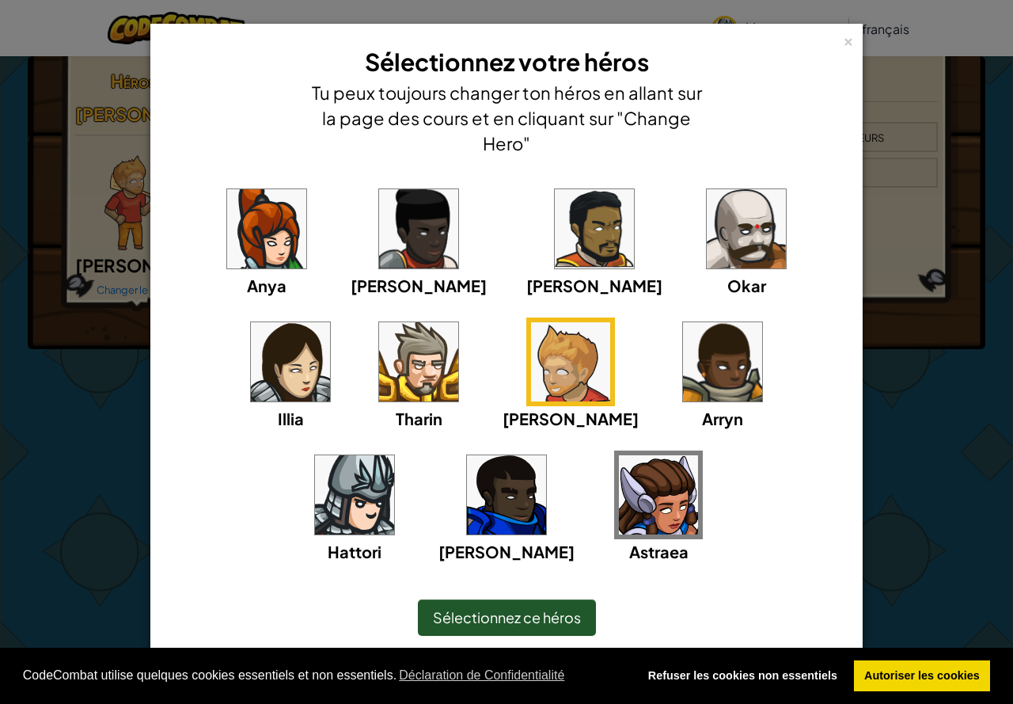
click at [568, 629] on div "Sélectionnez ce héros" at bounding box center [507, 617] width 178 height 36
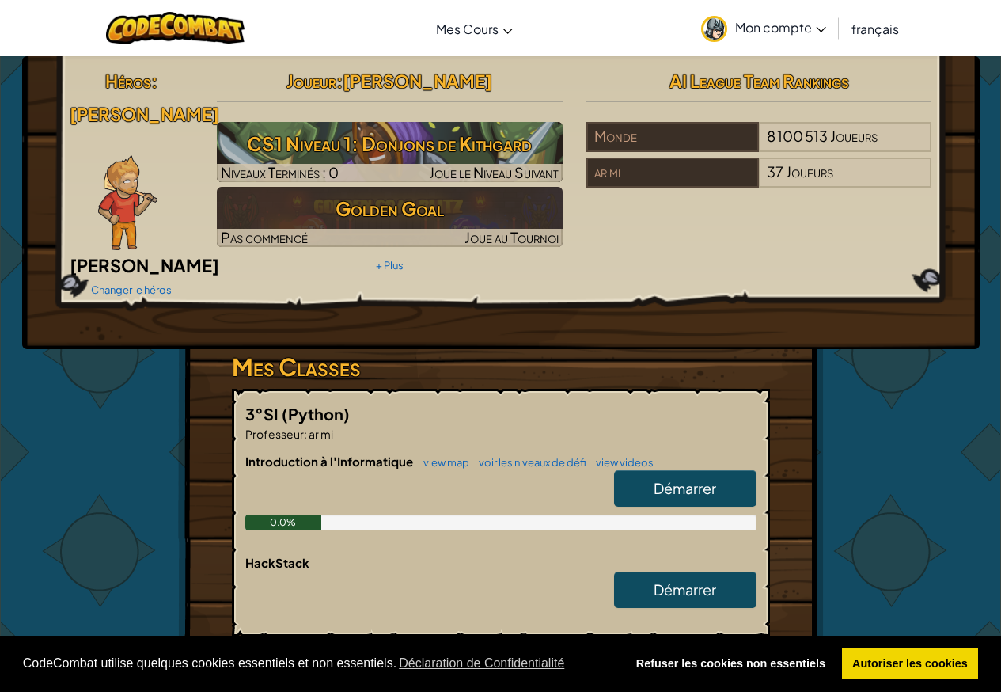
click at [72, 184] on div at bounding box center [129, 202] width 118 height 95
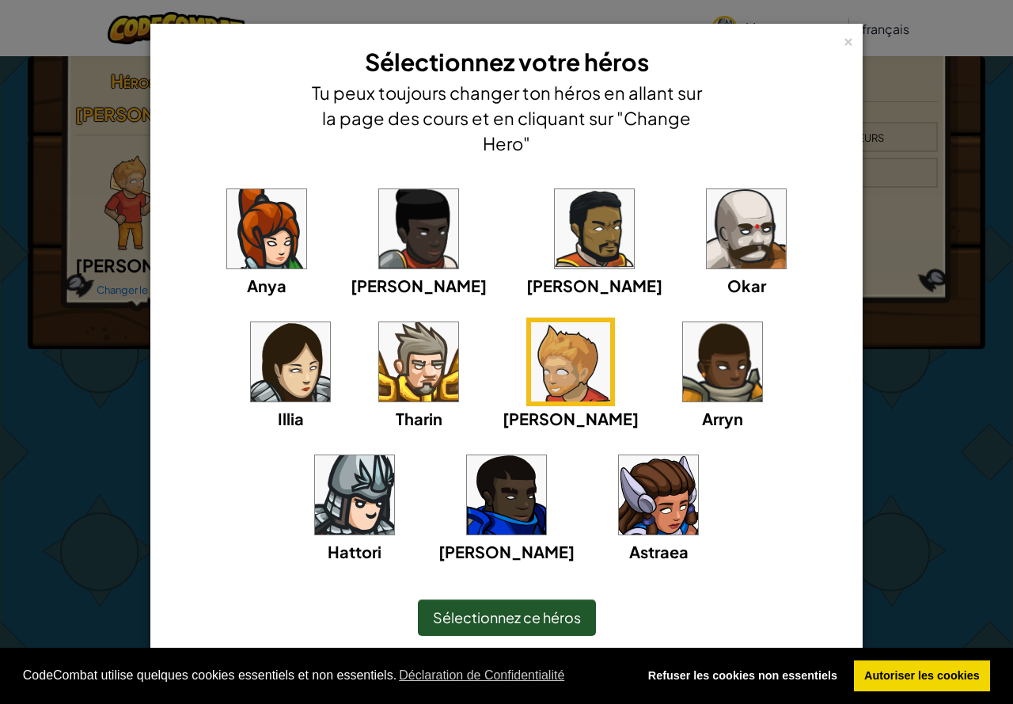
click at [394, 455] on img at bounding box center [354, 494] width 79 height 79
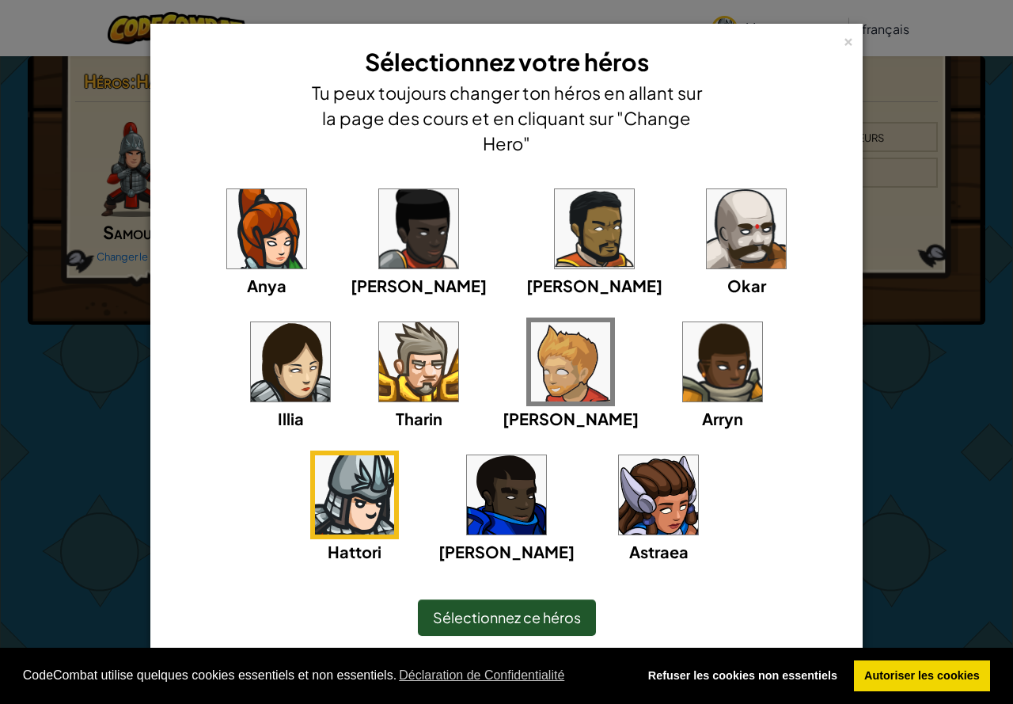
click at [533, 612] on span "Sélectionnez ce héros" at bounding box center [507, 617] width 148 height 18
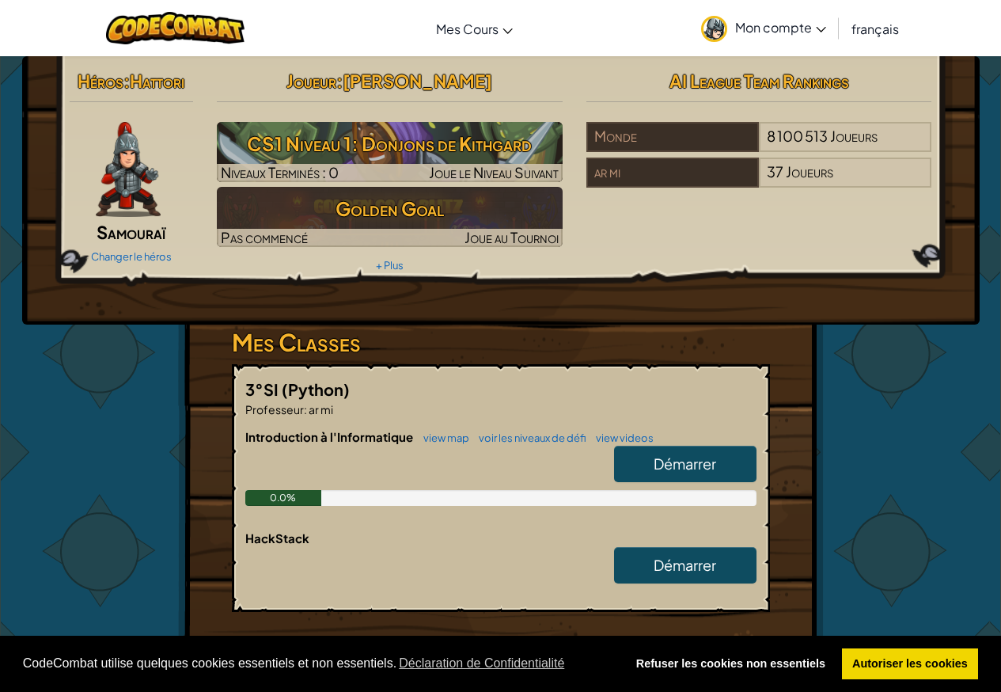
scroll to position [264, 0]
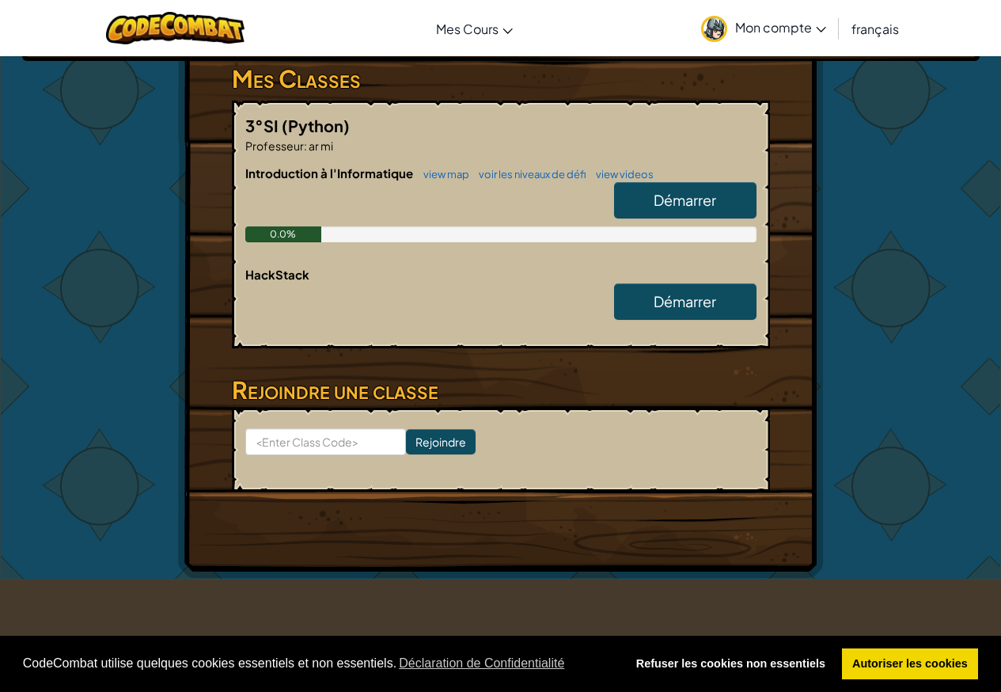
click at [675, 197] on span "Démarrer" at bounding box center [685, 200] width 63 height 18
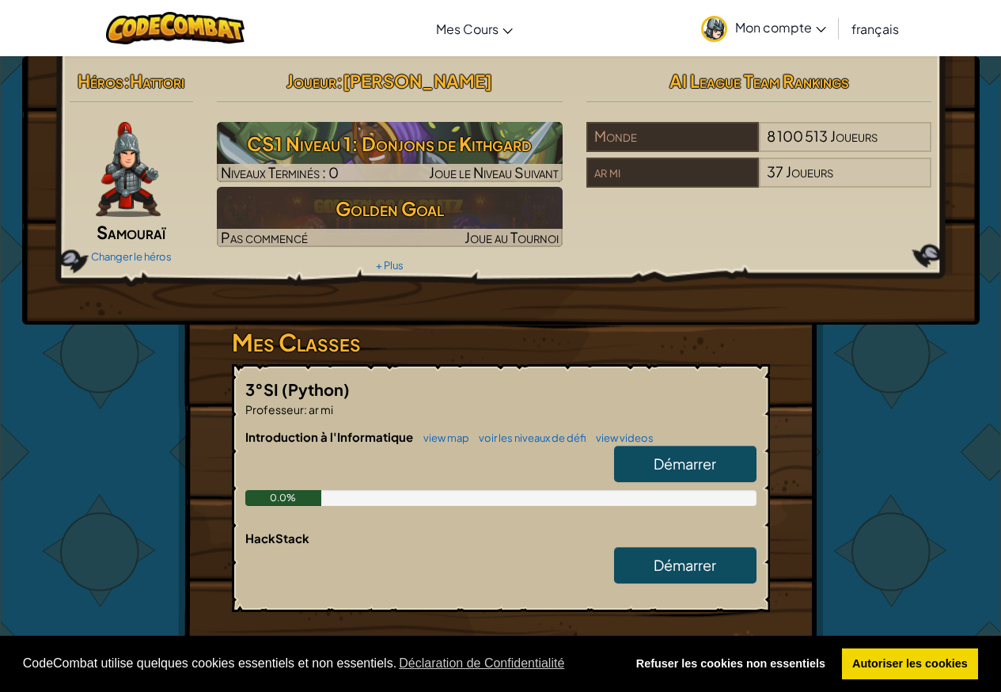
select select "fr"
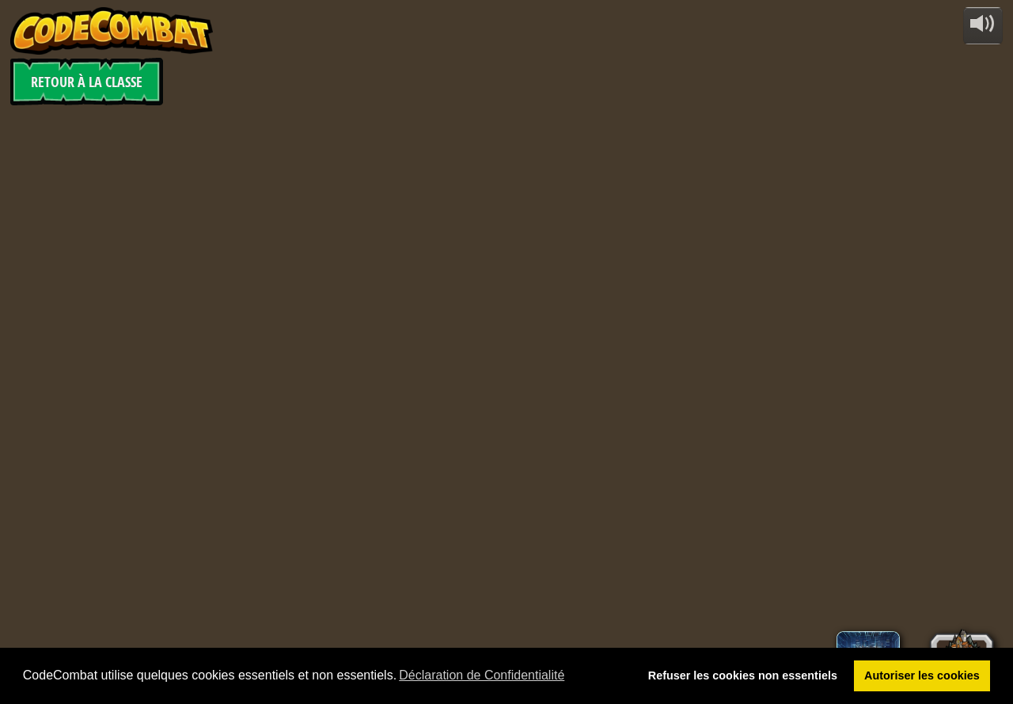
select select "fr"
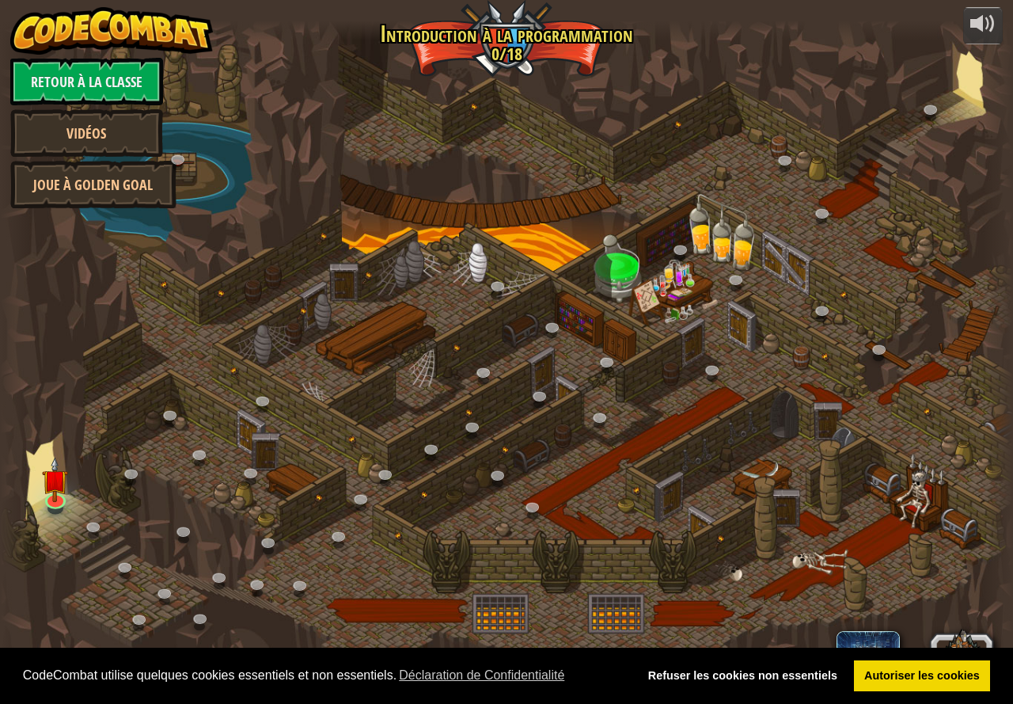
select select "fr"
click at [55, 489] on img at bounding box center [56, 469] width 26 height 60
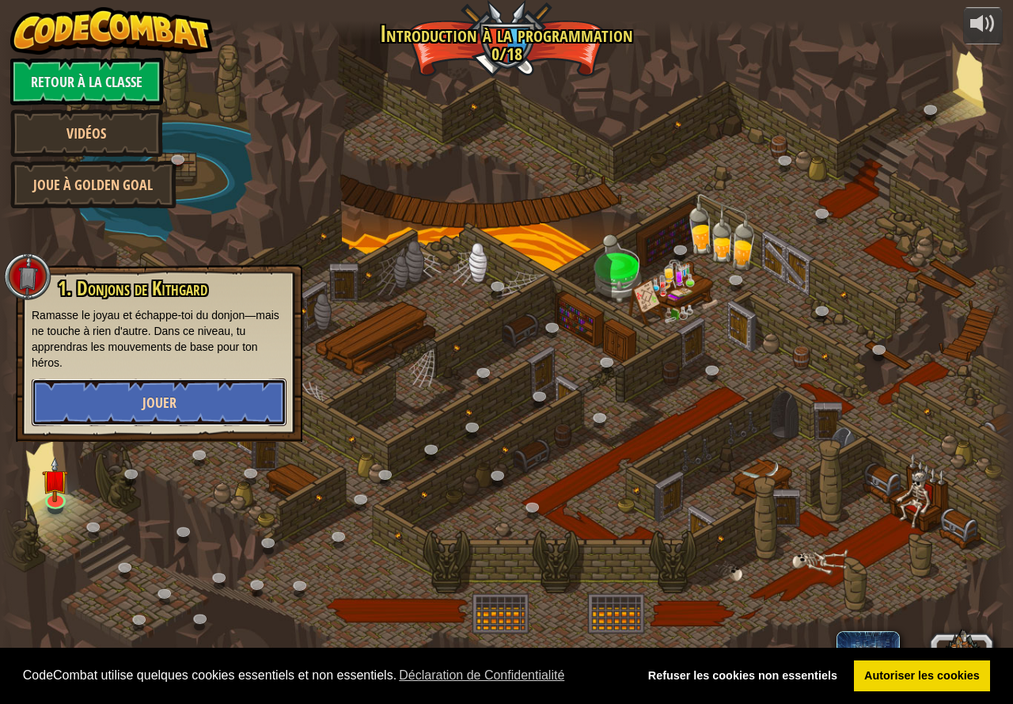
click at [164, 390] on button "Jouer" at bounding box center [159, 401] width 255 height 47
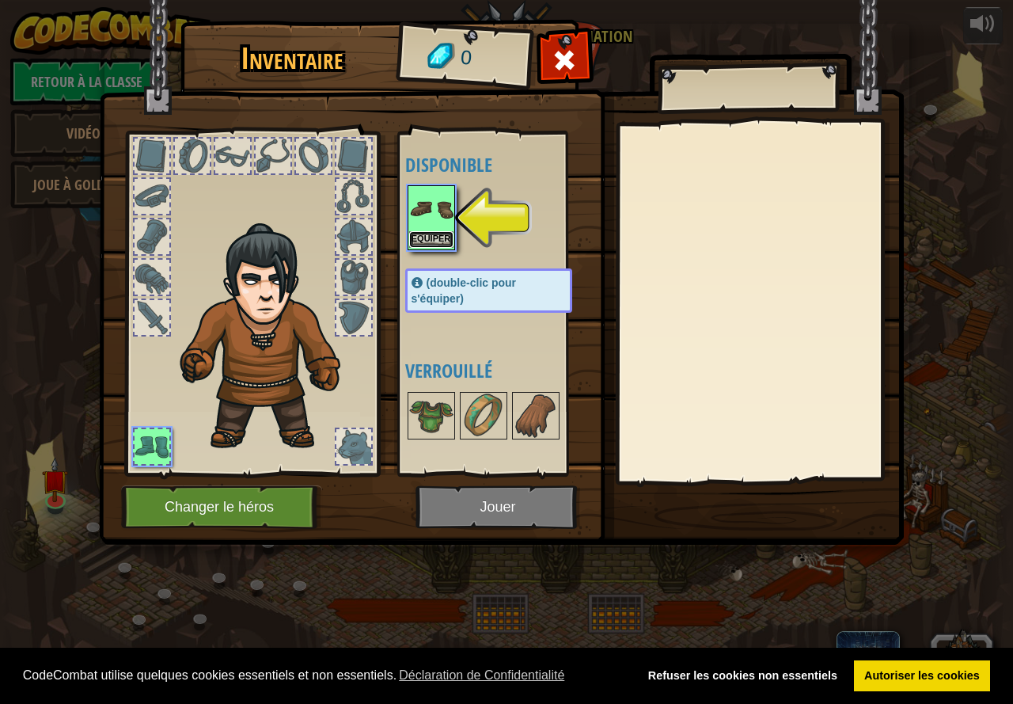
click at [417, 241] on button "Equiper" at bounding box center [431, 239] width 44 height 17
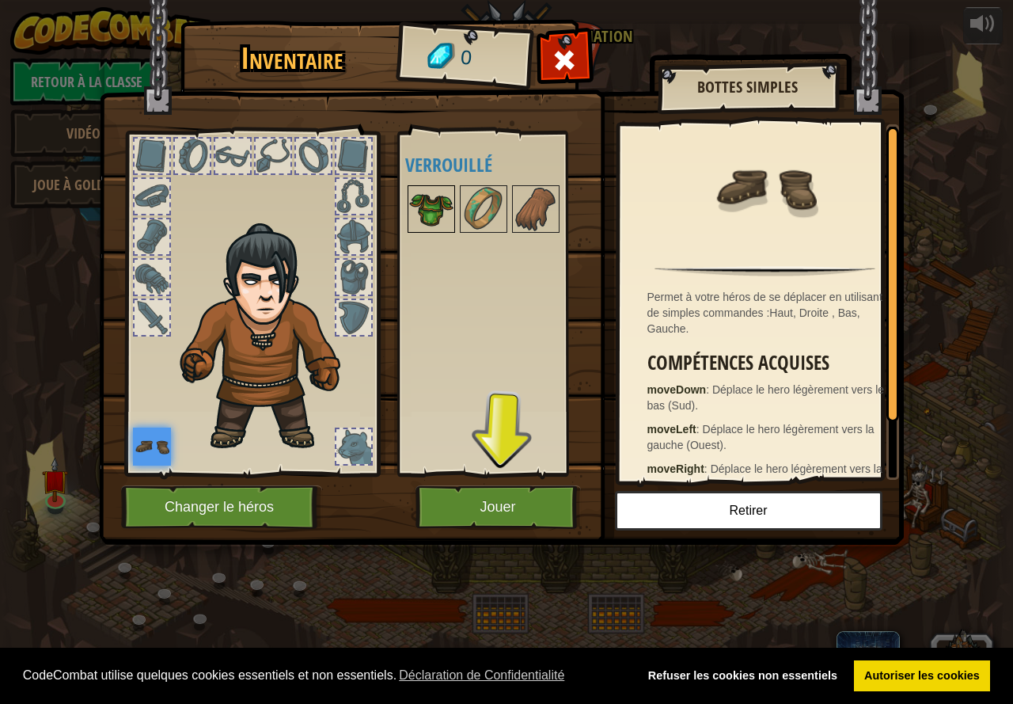
click at [418, 213] on img at bounding box center [431, 209] width 44 height 44
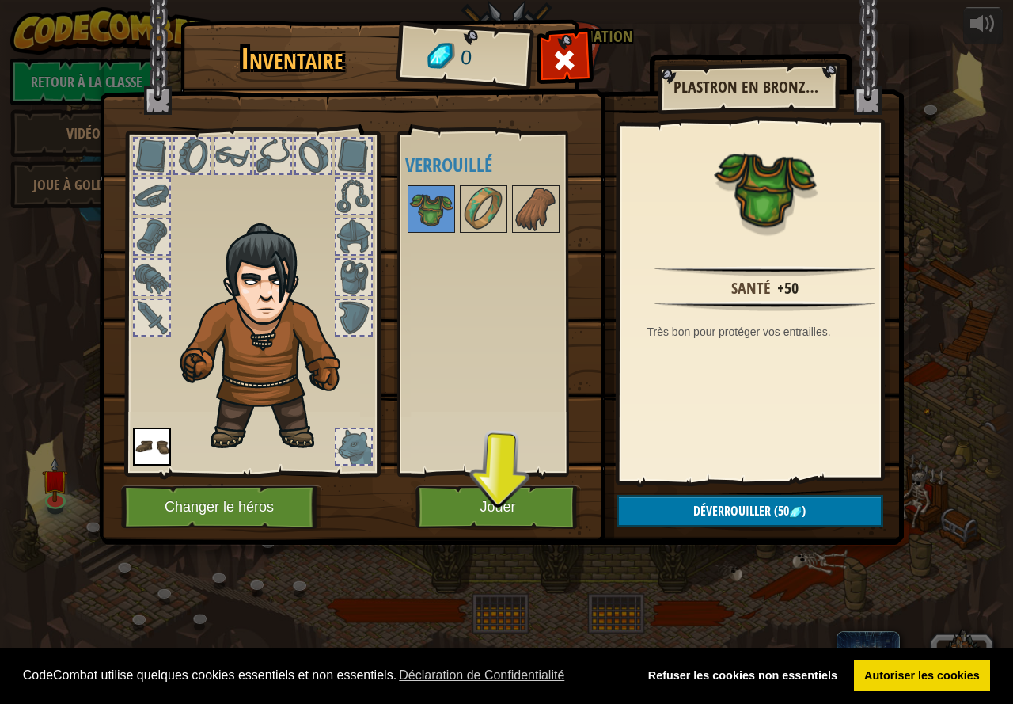
click at [458, 198] on div at bounding box center [504, 209] width 199 height 52
click at [474, 197] on img at bounding box center [483, 209] width 44 height 44
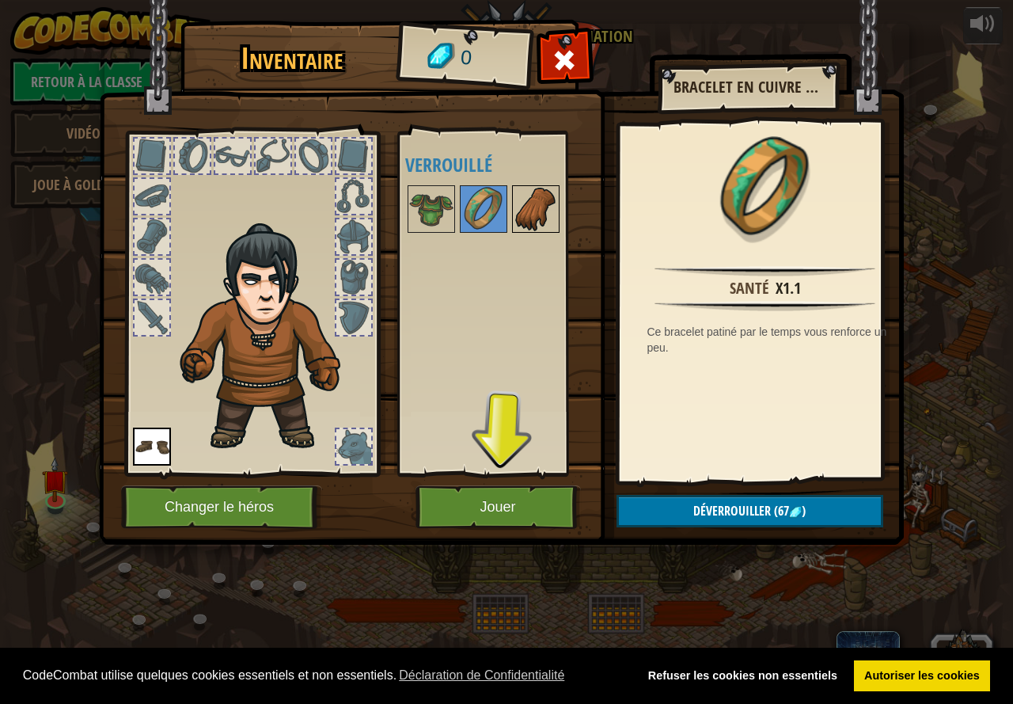
click at [518, 209] on img at bounding box center [536, 209] width 44 height 44
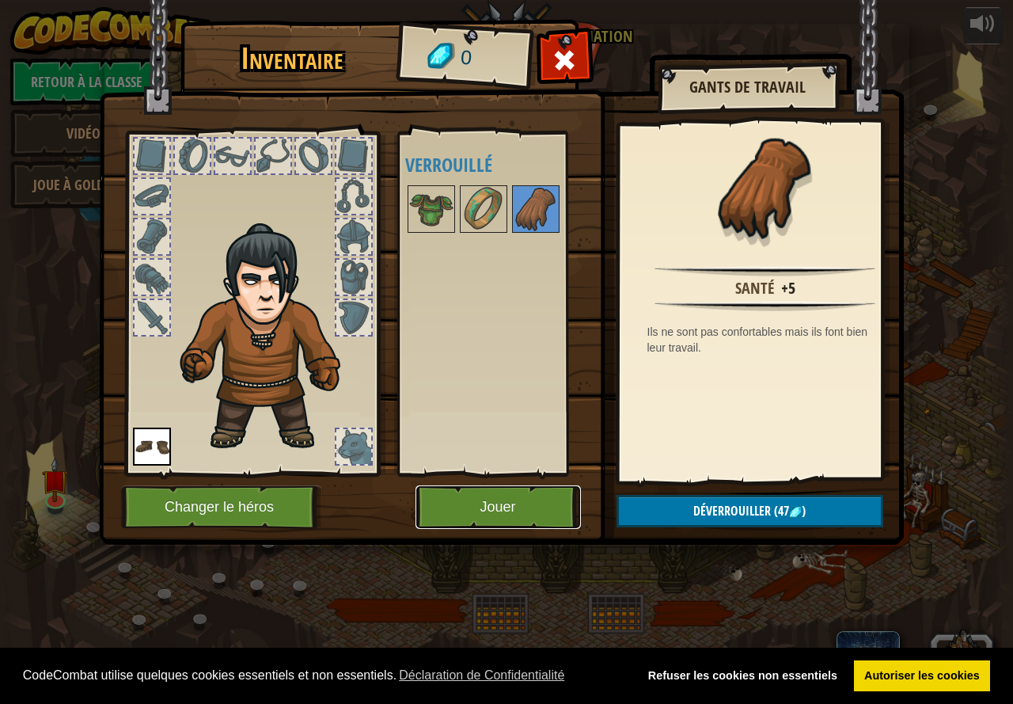
click at [486, 503] on button "Jouer" at bounding box center [498, 507] width 165 height 44
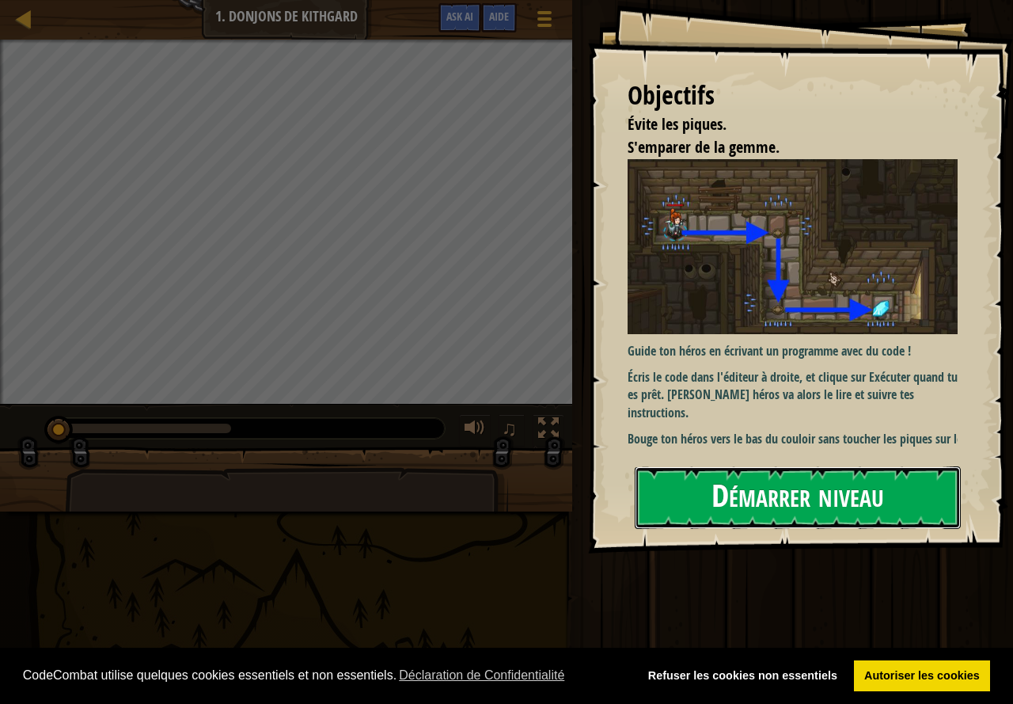
click at [750, 478] on button "Démarrer niveau" at bounding box center [798, 497] width 326 height 63
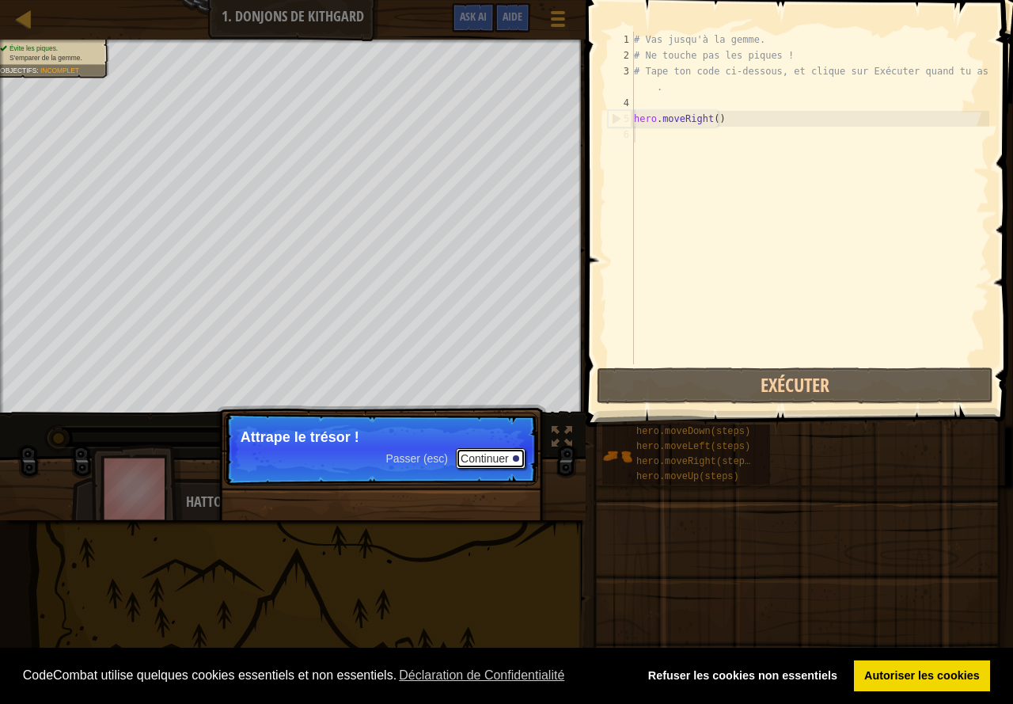
click at [497, 461] on button "Continuer" at bounding box center [491, 458] width 70 height 21
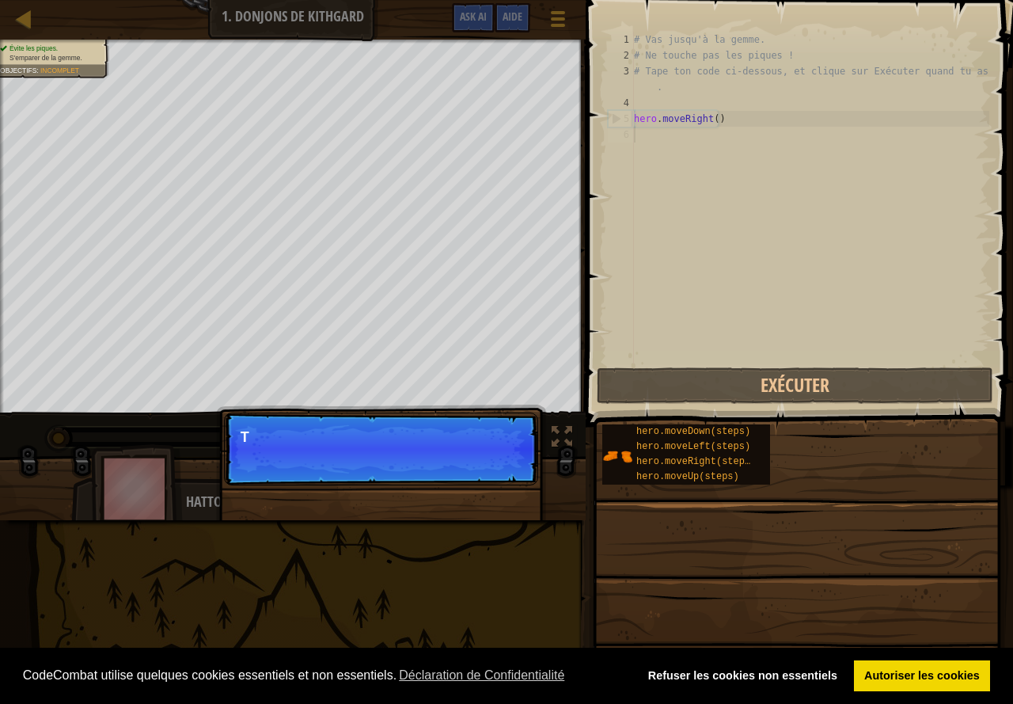
scroll to position [7, 0]
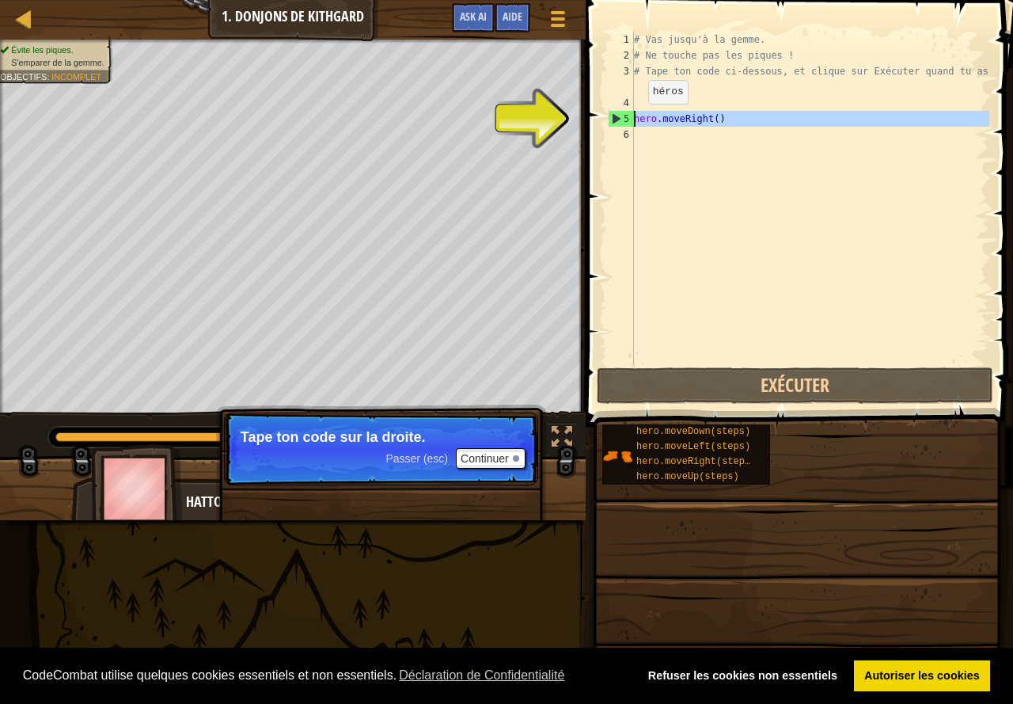
click at [615, 119] on div "5" at bounding box center [621, 119] width 25 height 16
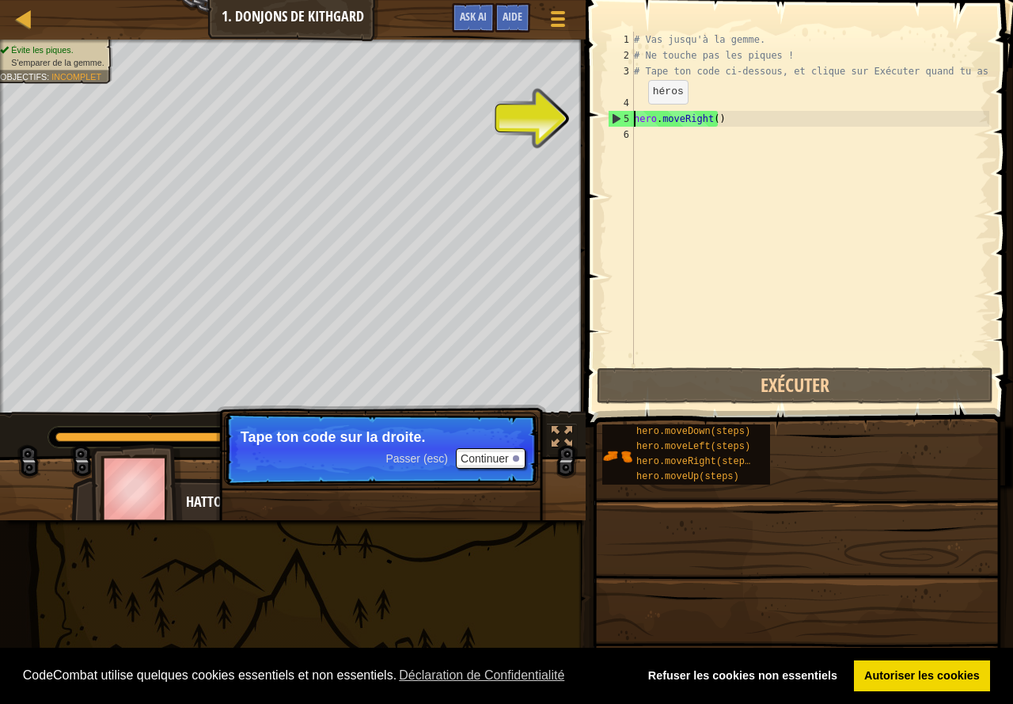
click at [615, 115] on div "5" at bounding box center [621, 119] width 25 height 16
type textarea "hero.moveRight()"
click at [677, 118] on div "# Vas jusqu'à la gemme. # Ne touche pas les piques ! # Tape ton code ci-dessous…" at bounding box center [810, 214] width 359 height 364
click at [701, 143] on div "# Vas jusqu'à la gemme. # Ne touche pas les piques ! # Tape ton code ci-dessous…" at bounding box center [810, 214] width 359 height 364
click at [613, 119] on div "5" at bounding box center [621, 119] width 25 height 16
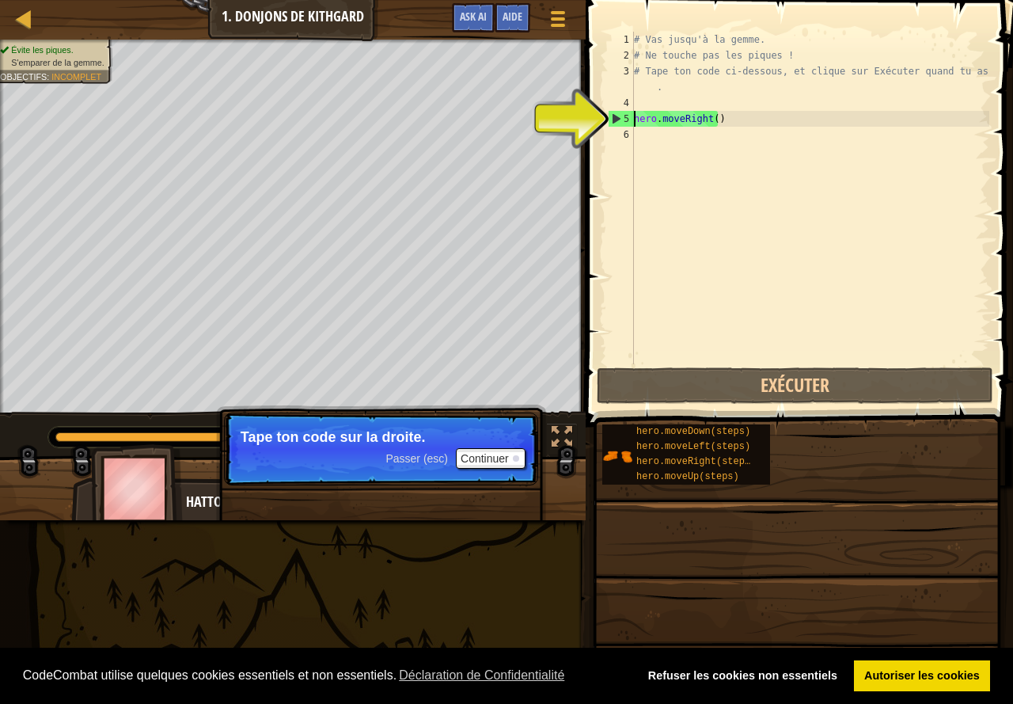
click at [613, 119] on div "5" at bounding box center [621, 119] width 25 height 16
type textarea "hero.moveRight()"
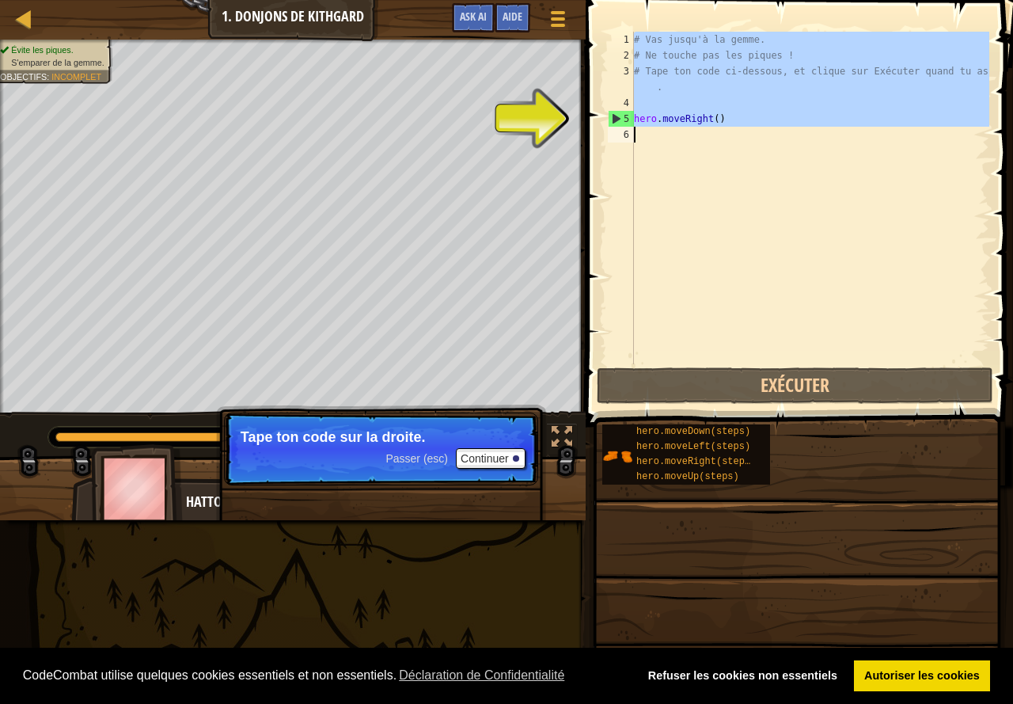
click at [613, 119] on div "5" at bounding box center [621, 119] width 25 height 16
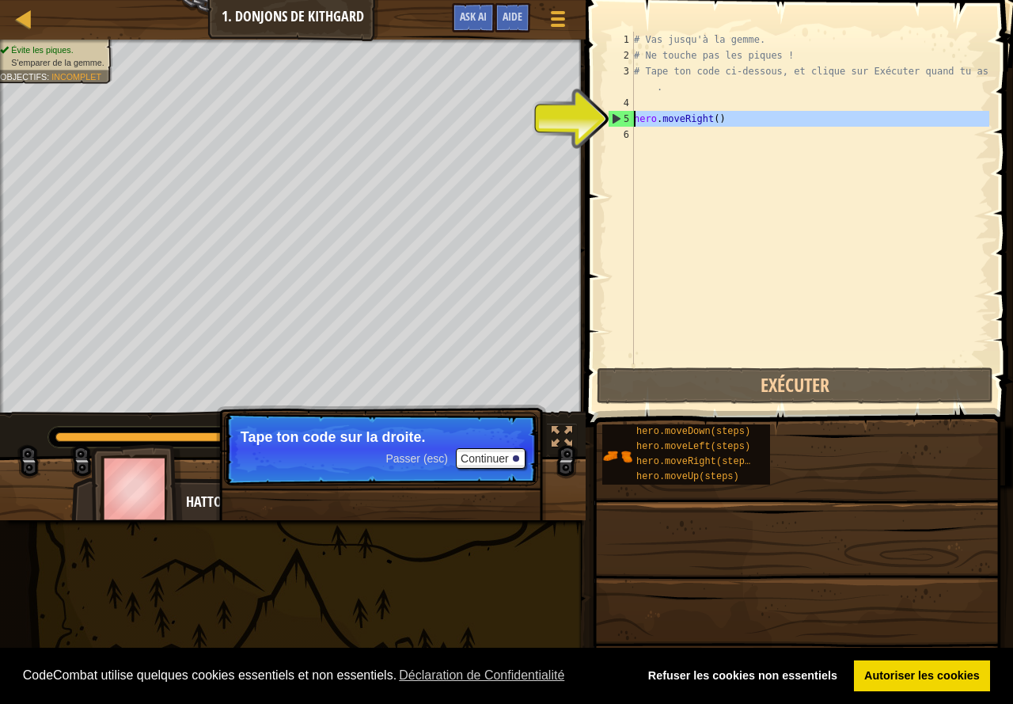
click at [613, 119] on div "5" at bounding box center [621, 119] width 25 height 16
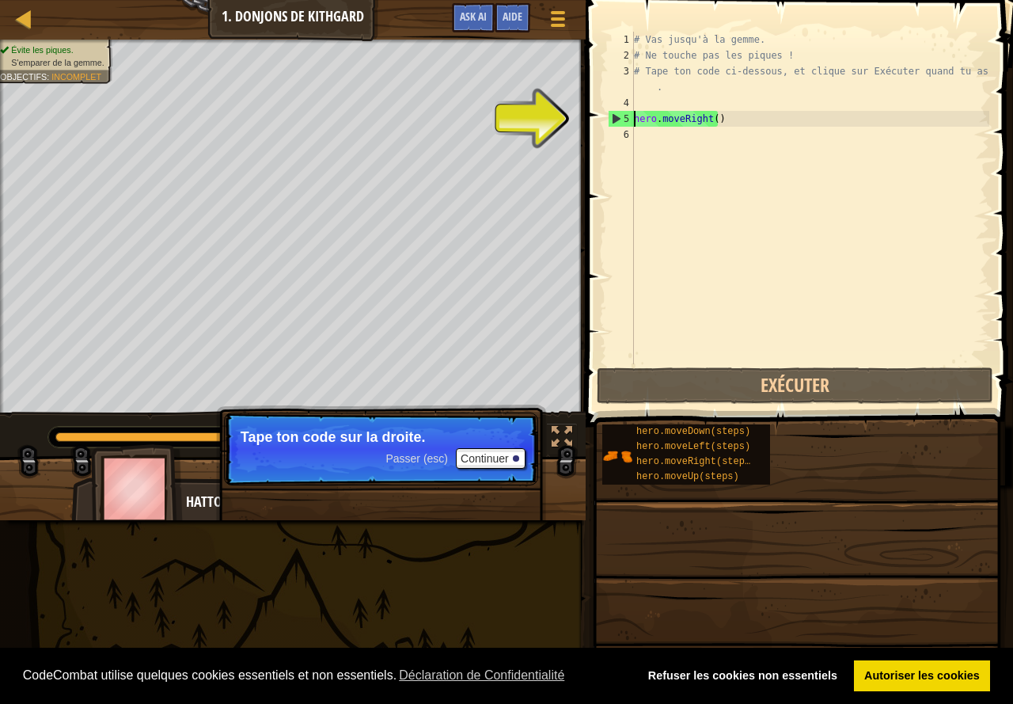
type textarea "hero.moveRight()"
click at [644, 142] on div "# Vas jusqu'à la gemme. # Ne touche pas les piques ! # Tape ton code ci-dessous…" at bounding box center [810, 214] width 359 height 364
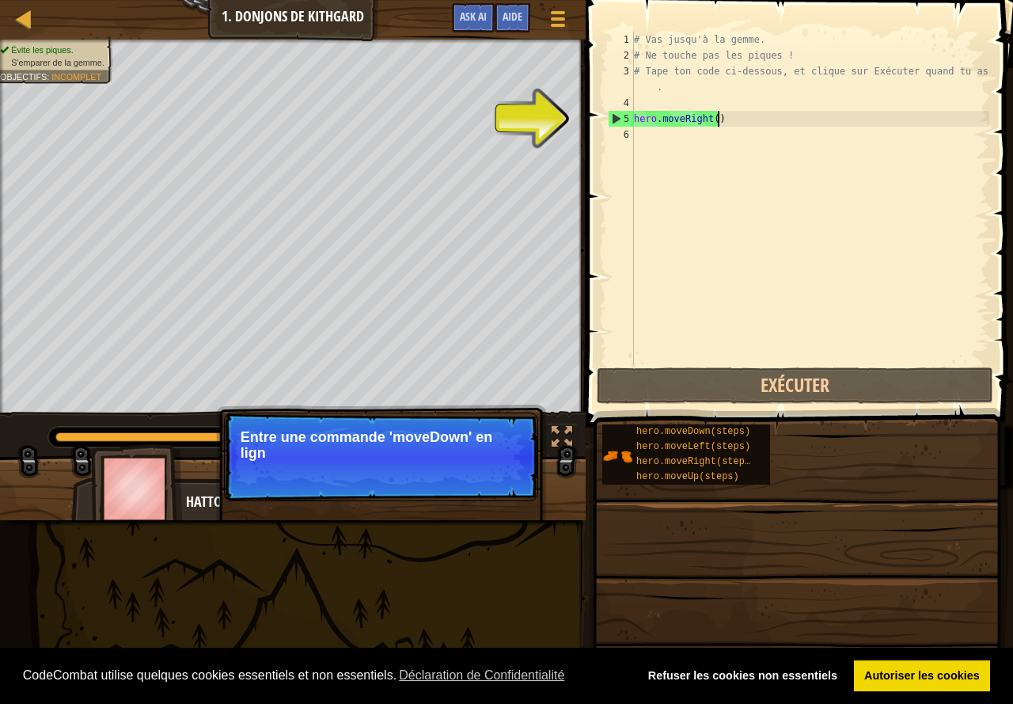
click at [738, 115] on div "# Vas jusqu'à la gemme. # Ne touche pas les piques ! # Tape ton code ci-dessous…" at bounding box center [810, 214] width 359 height 364
type textarea "hero.moveRight()"
click at [644, 132] on div "# Vas jusqu'à la gemme. # Ne touche pas les piques ! # Tape ton code ci-dessous…" at bounding box center [810, 214] width 359 height 364
drag, startPoint x: 723, startPoint y: 116, endPoint x: 632, endPoint y: 121, distance: 91.2
click at [632, 121] on div "1 2 3 4 5 6 # Vas jusqu'à la gemme. # Ne touche pas les piques ! # Tape ton cod…" at bounding box center [797, 198] width 385 height 332
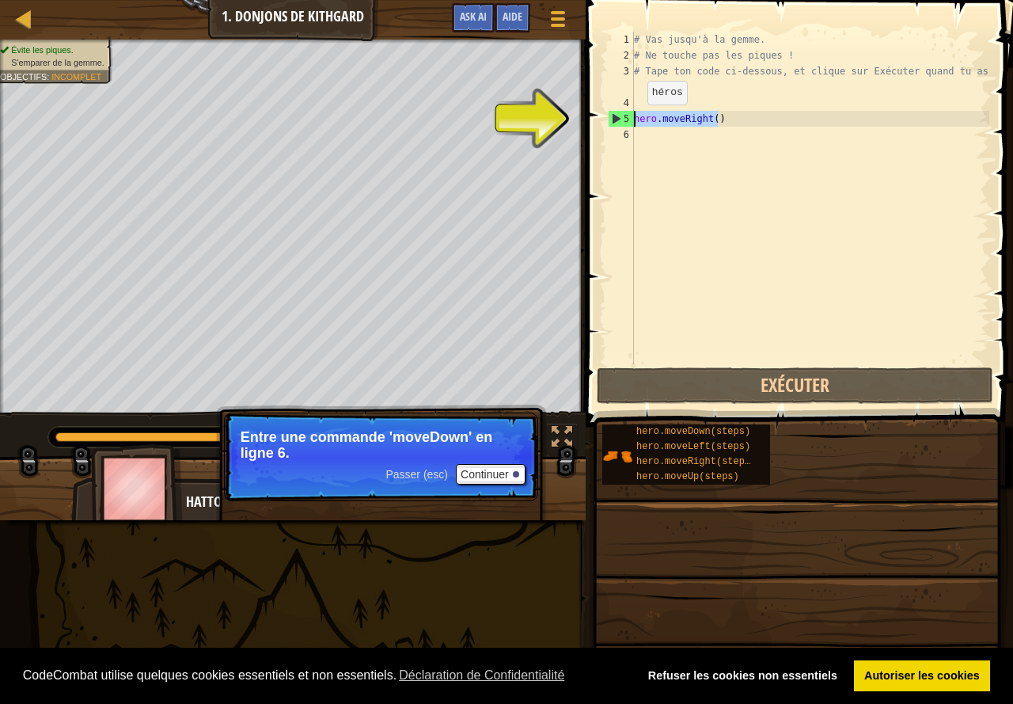
type textarea "hero.moveRight()"
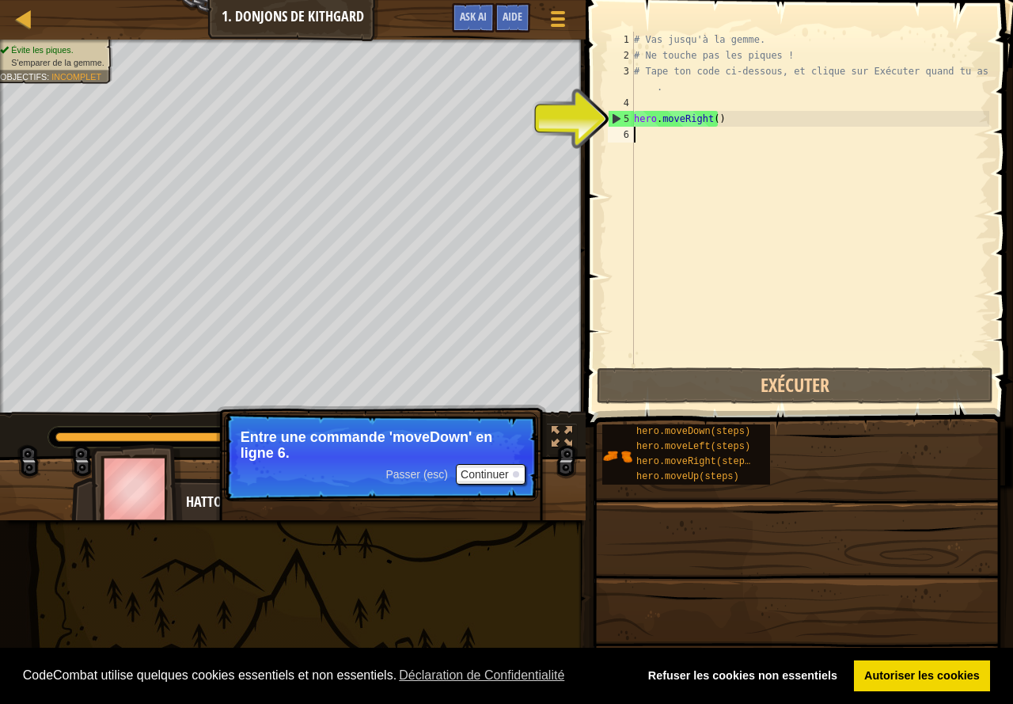
click at [653, 141] on div "# Vas jusqu'à la gemme. # Ne touche pas les piques ! # Tape ton code ci-dessous…" at bounding box center [810, 214] width 359 height 364
paste textarea "hero.moveRight()"
type textarea "hero.moveRight()"
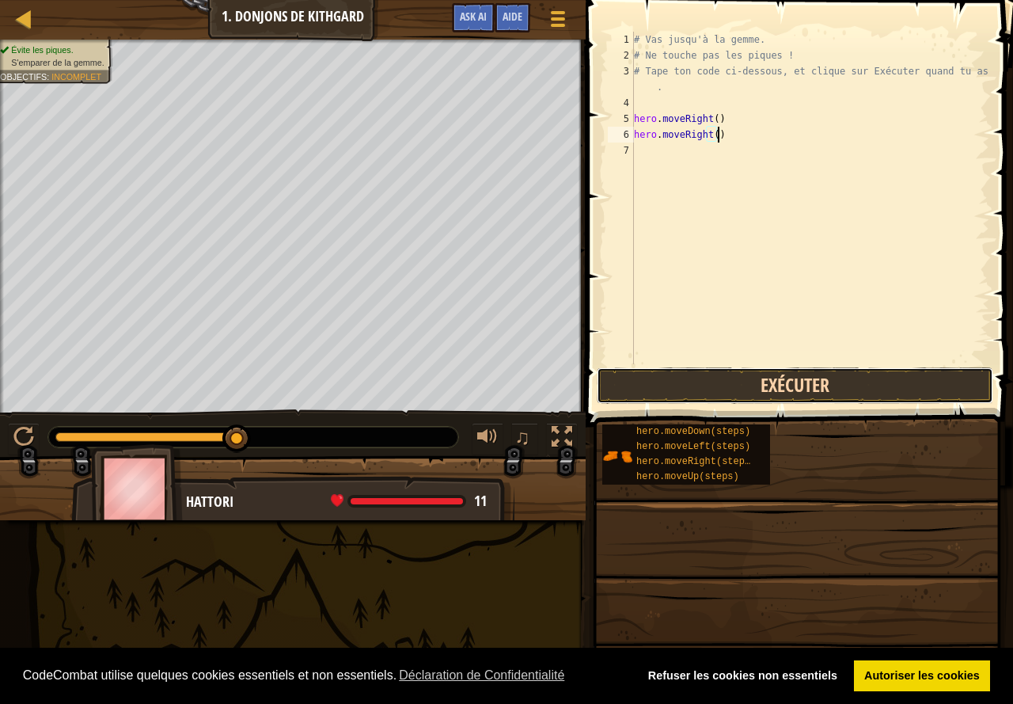
click at [806, 374] on button "Exécuter" at bounding box center [795, 385] width 397 height 36
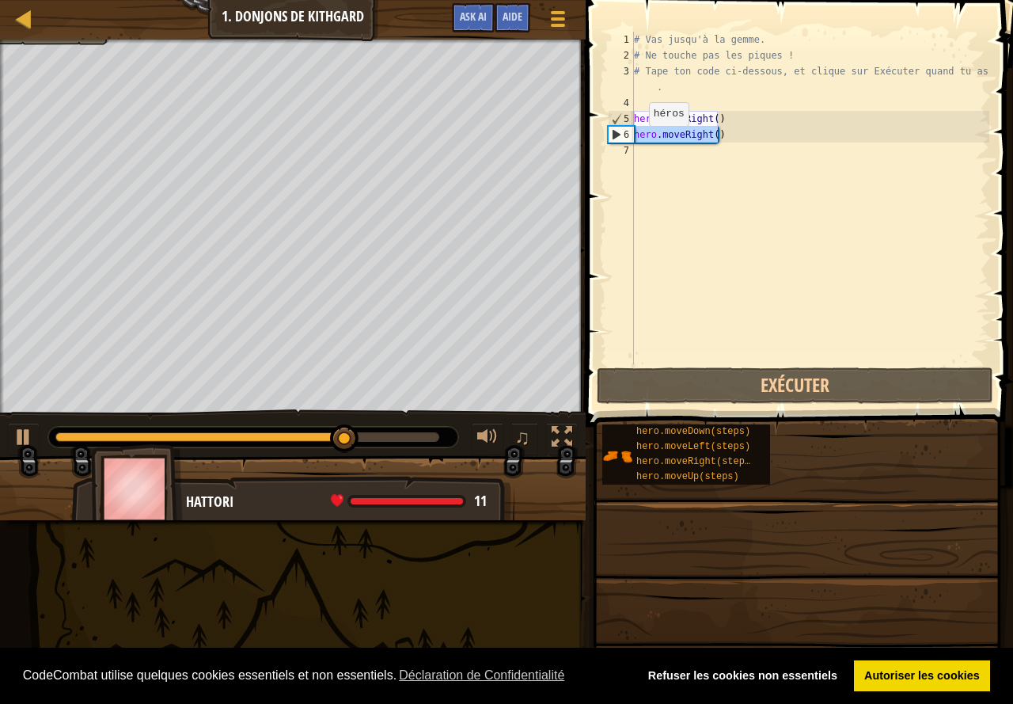
drag, startPoint x: 724, startPoint y: 140, endPoint x: 636, endPoint y: 142, distance: 88.7
click at [636, 142] on div "# Vas jusqu'à la gemme. # Ne touche pas les piques ! # Tape ton code ci-dessous…" at bounding box center [810, 214] width 359 height 364
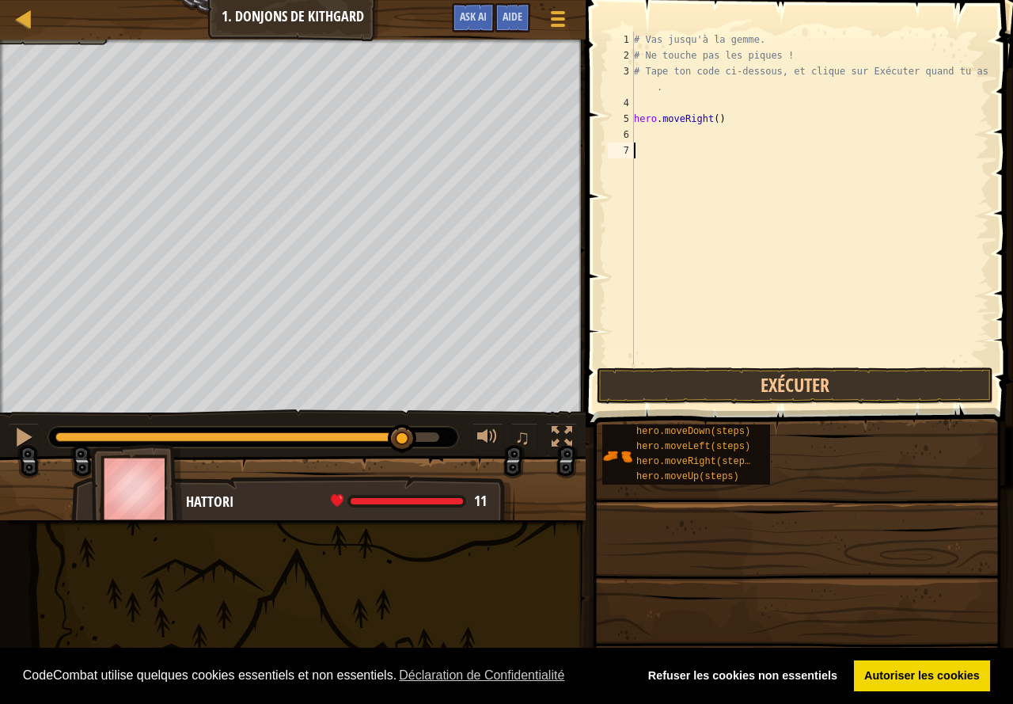
drag, startPoint x: 814, startPoint y: 214, endPoint x: 715, endPoint y: 196, distance: 101.4
click at [814, 213] on div "# Vas jusqu'à la gemme. # Ne touche pas les piques ! # Tape ton code ci-dessous…" at bounding box center [810, 214] width 359 height 364
click at [654, 135] on div "# Vas jusqu'à la gemme. # Ne touche pas les piques ! # Tape ton code ci-dessous…" at bounding box center [810, 214] width 359 height 364
click at [15, 432] on div at bounding box center [23, 437] width 21 height 21
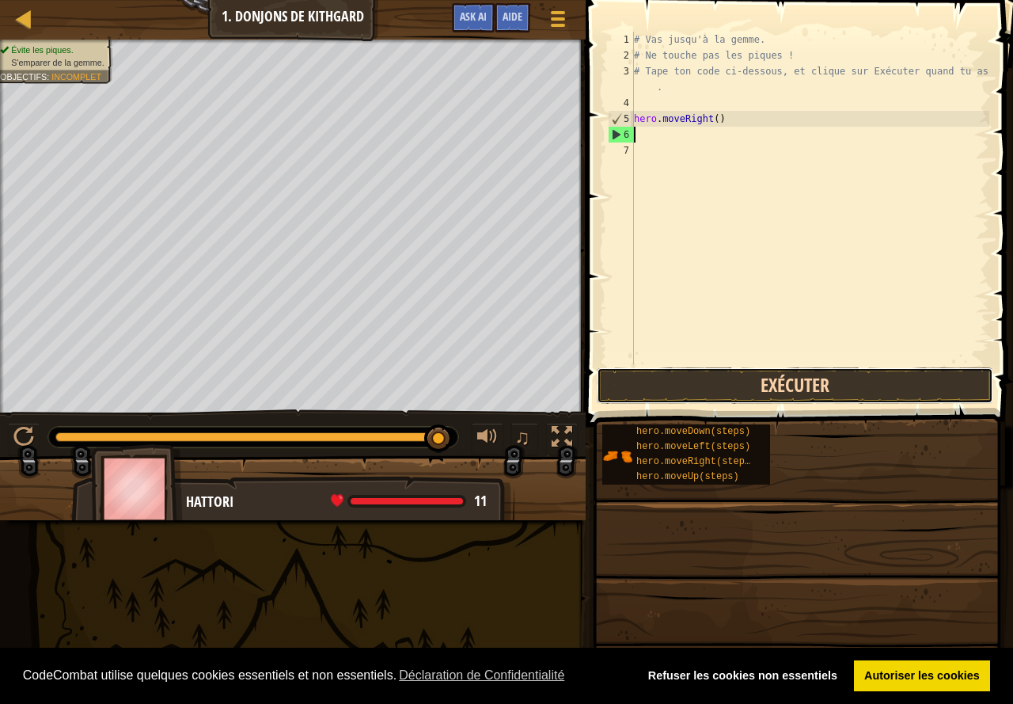
click at [800, 399] on button "Exécuter" at bounding box center [795, 385] width 397 height 36
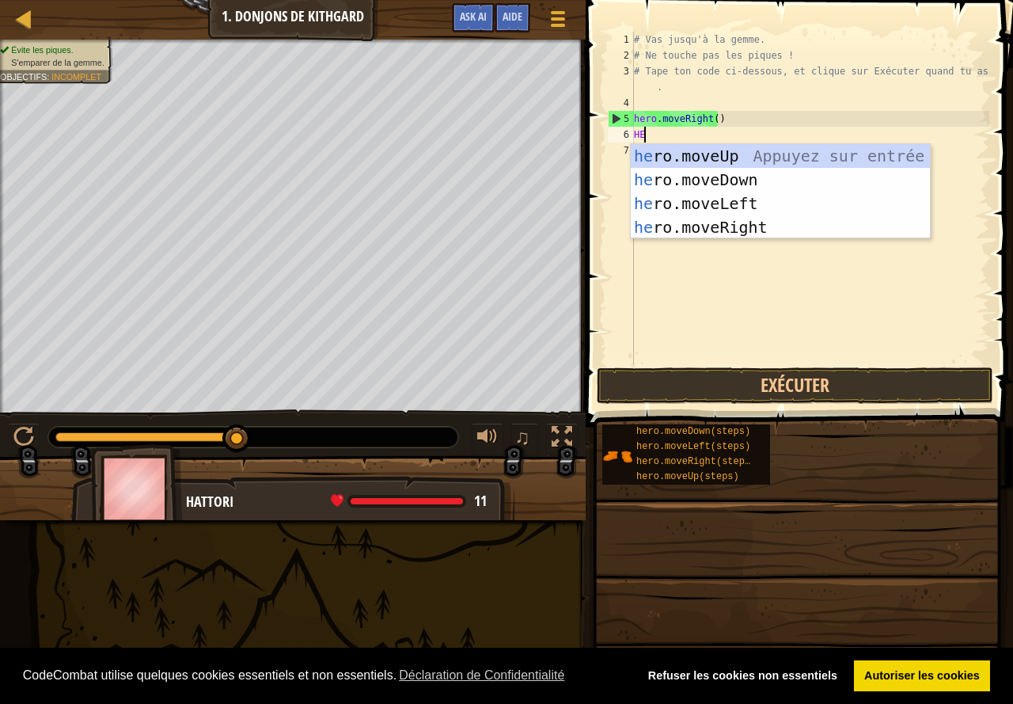
type textarea "HER"
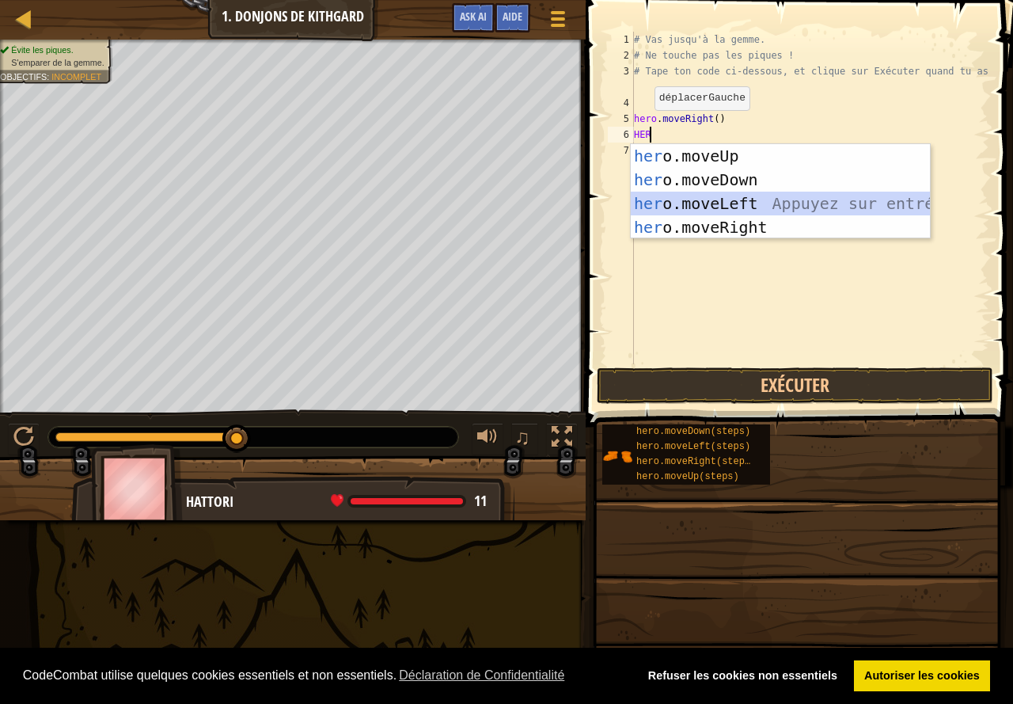
click at [701, 203] on div "her o.moveUp Appuyez sur entrée her o.moveDown Appuyez sur entrée her o.moveLef…" at bounding box center [780, 215] width 299 height 142
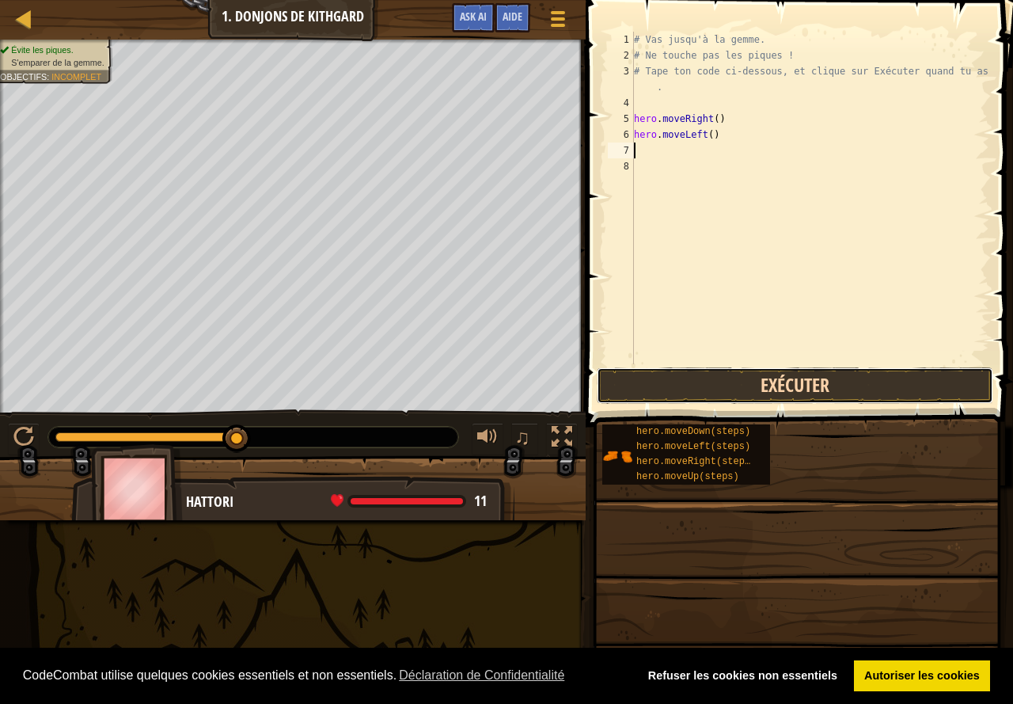
click at [773, 389] on button "Exécuter" at bounding box center [795, 385] width 397 height 36
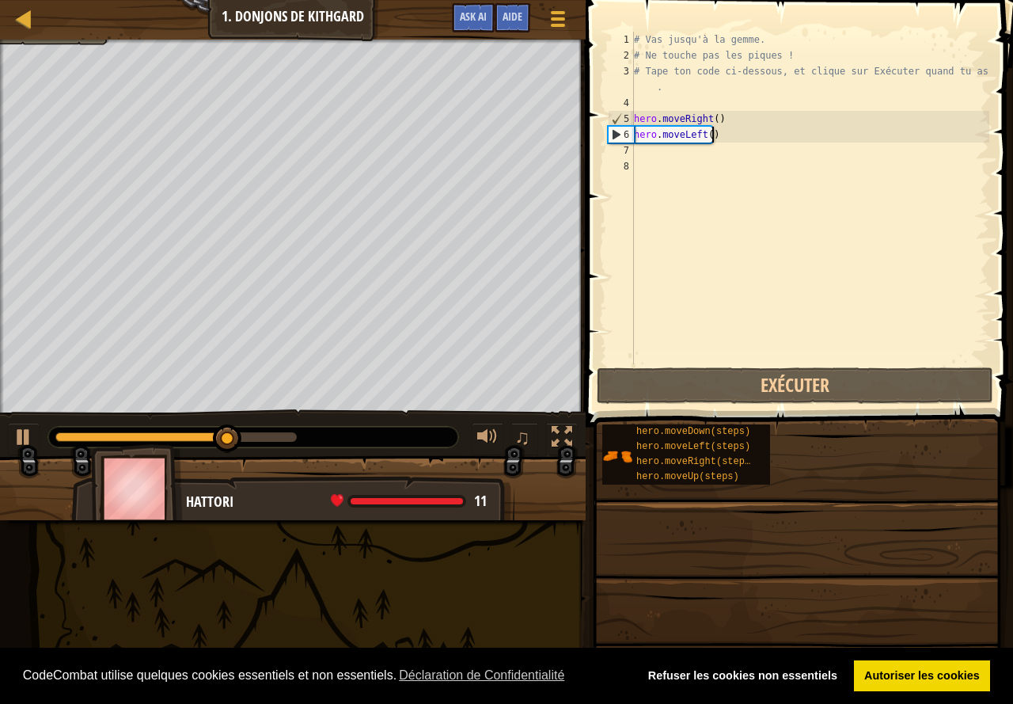
click at [720, 139] on div "# Vas jusqu'à la gemme. # Ne touche pas les piques ! # Tape ton code ci-dessous…" at bounding box center [810, 214] width 359 height 364
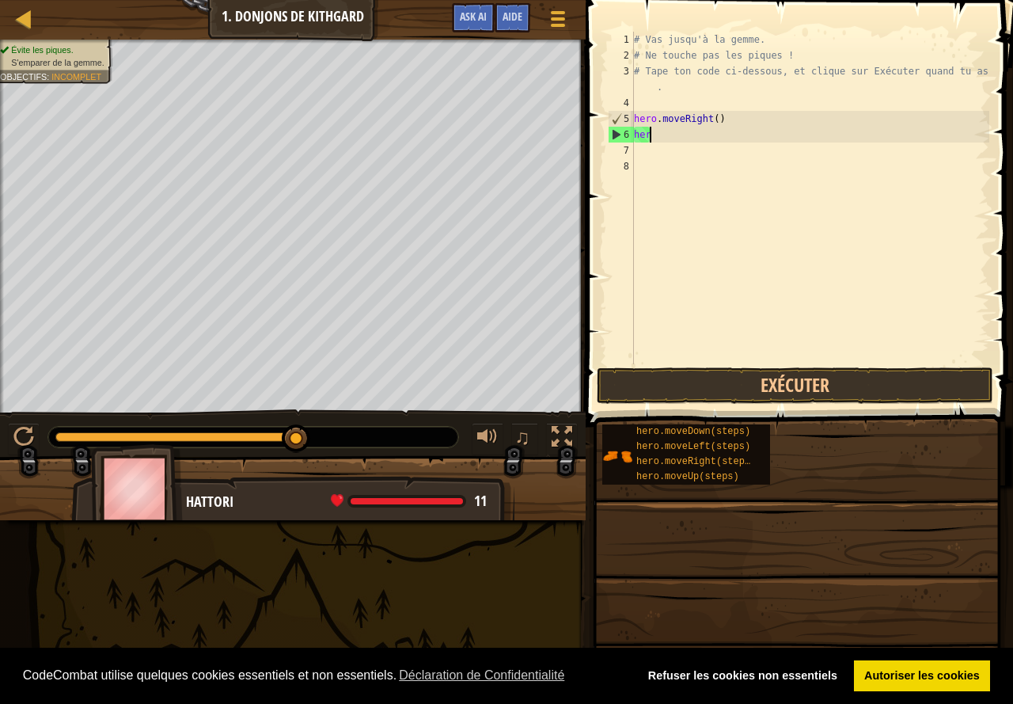
type textarea "h"
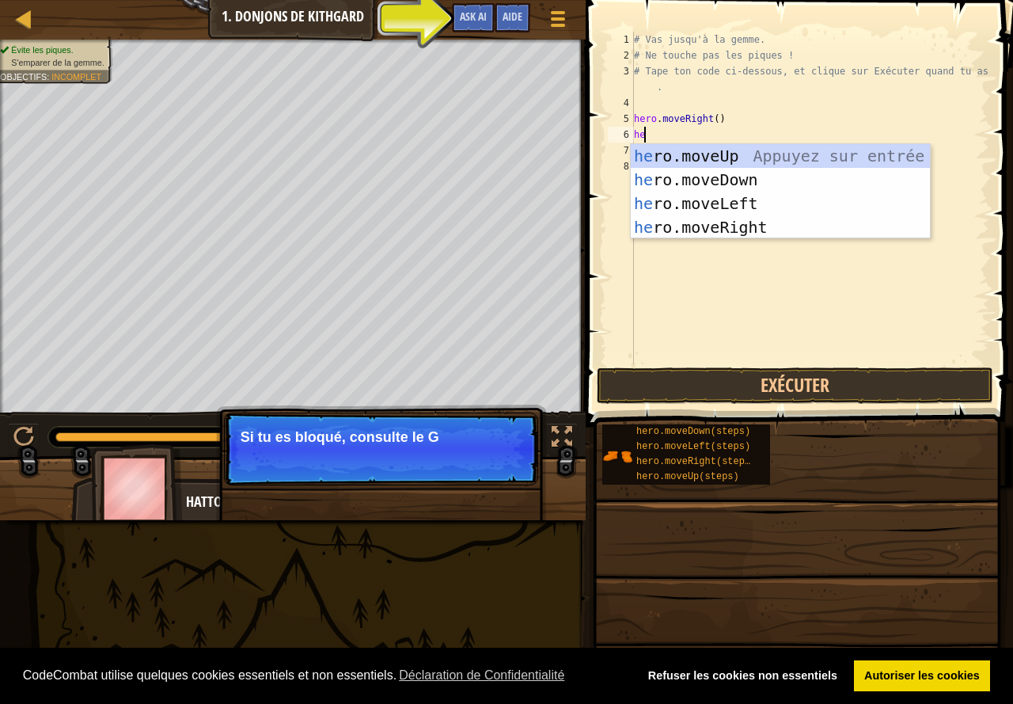
type textarea "her"
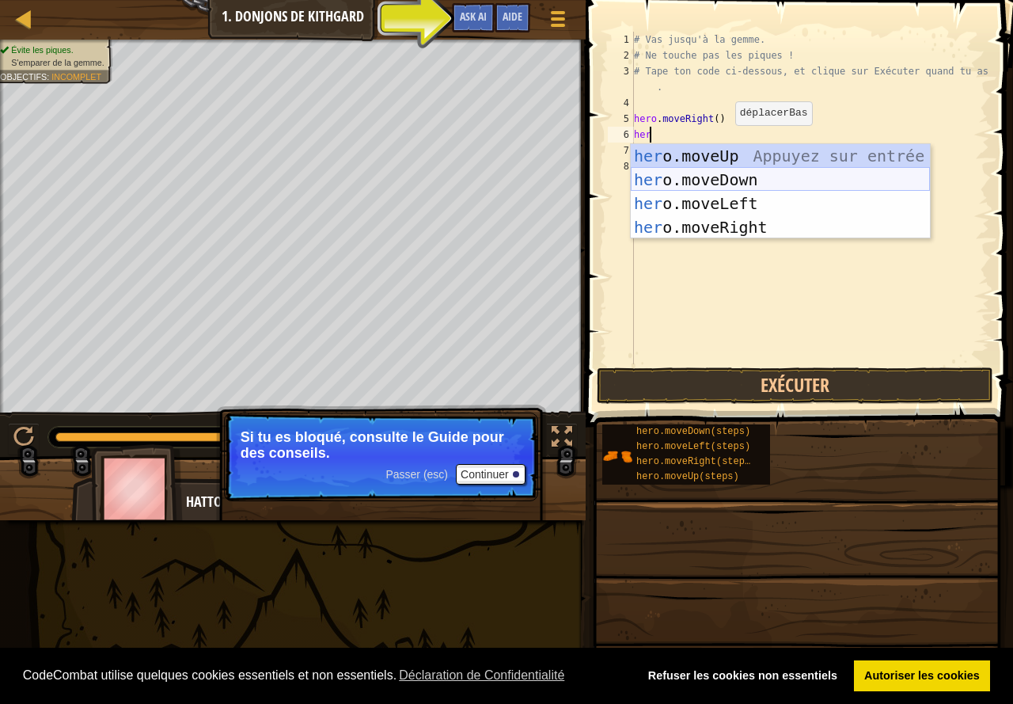
click at [734, 182] on div "her o.moveUp Appuyez sur entrée her o.moveDown Appuyez sur entrée her o.moveLef…" at bounding box center [780, 215] width 299 height 142
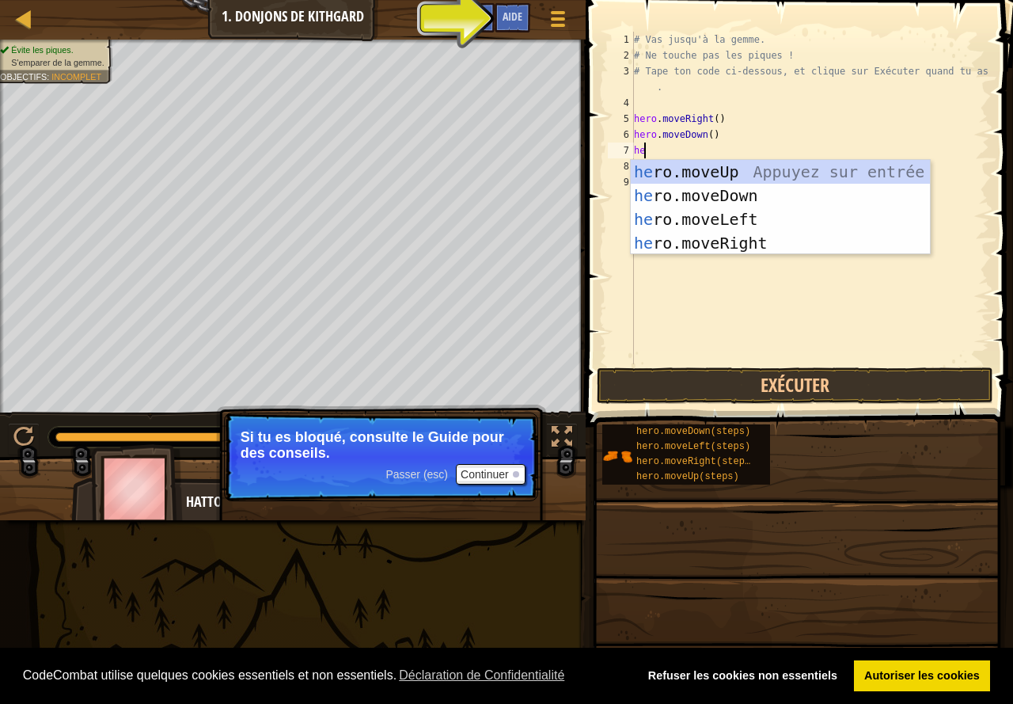
type textarea "her"
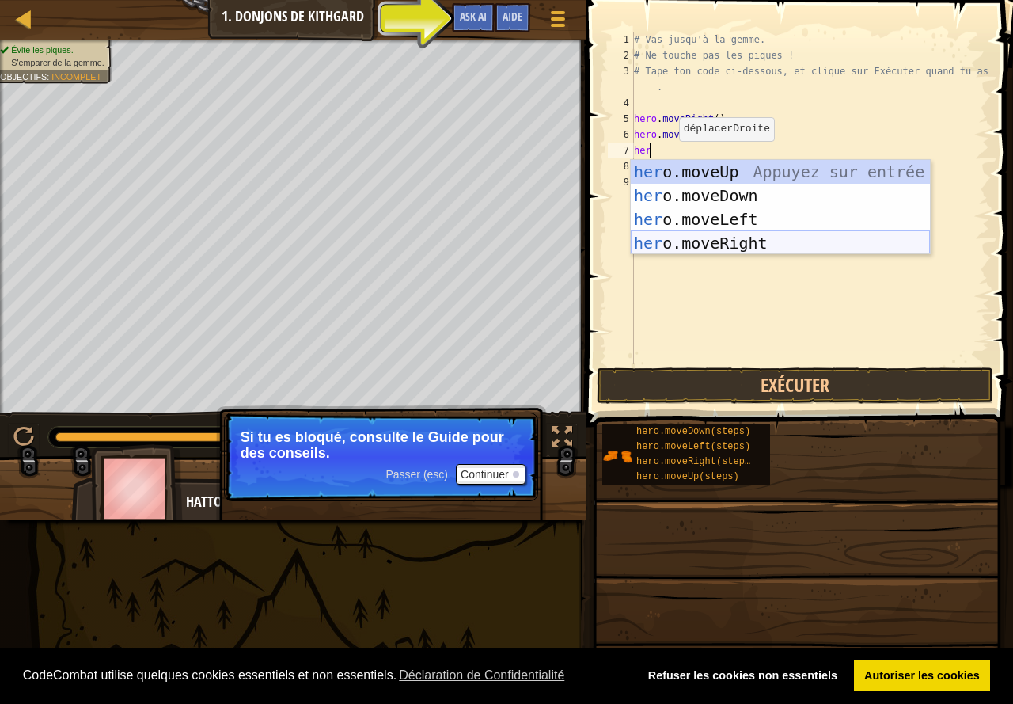
click at [702, 236] on div "her o.moveUp Appuyez sur entrée her o.moveDown Appuyez sur entrée her o.moveLef…" at bounding box center [780, 231] width 299 height 142
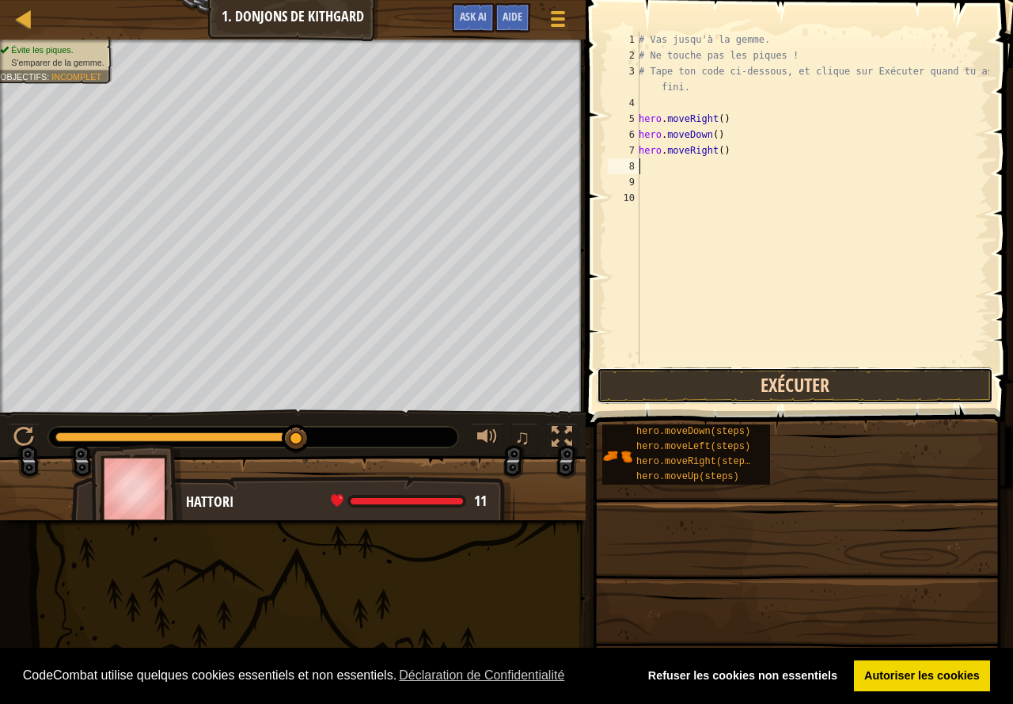
click at [755, 376] on button "Exécuter" at bounding box center [795, 385] width 397 height 36
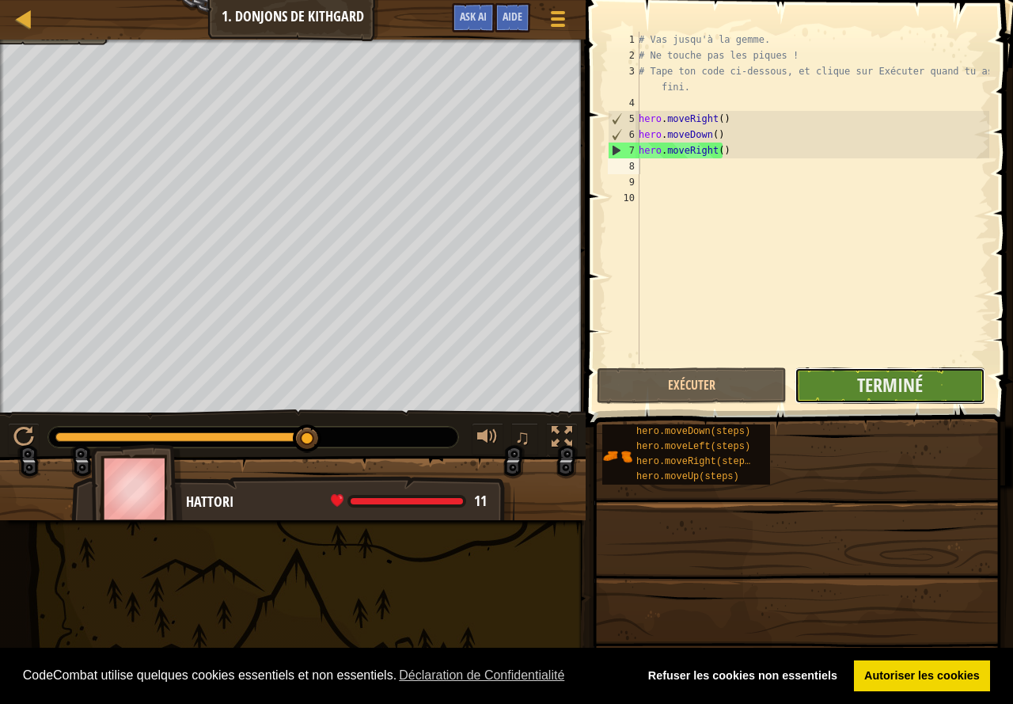
drag, startPoint x: 840, startPoint y: 382, endPoint x: 832, endPoint y: 387, distance: 9.2
click at [832, 387] on button "Terminé" at bounding box center [890, 385] width 190 height 36
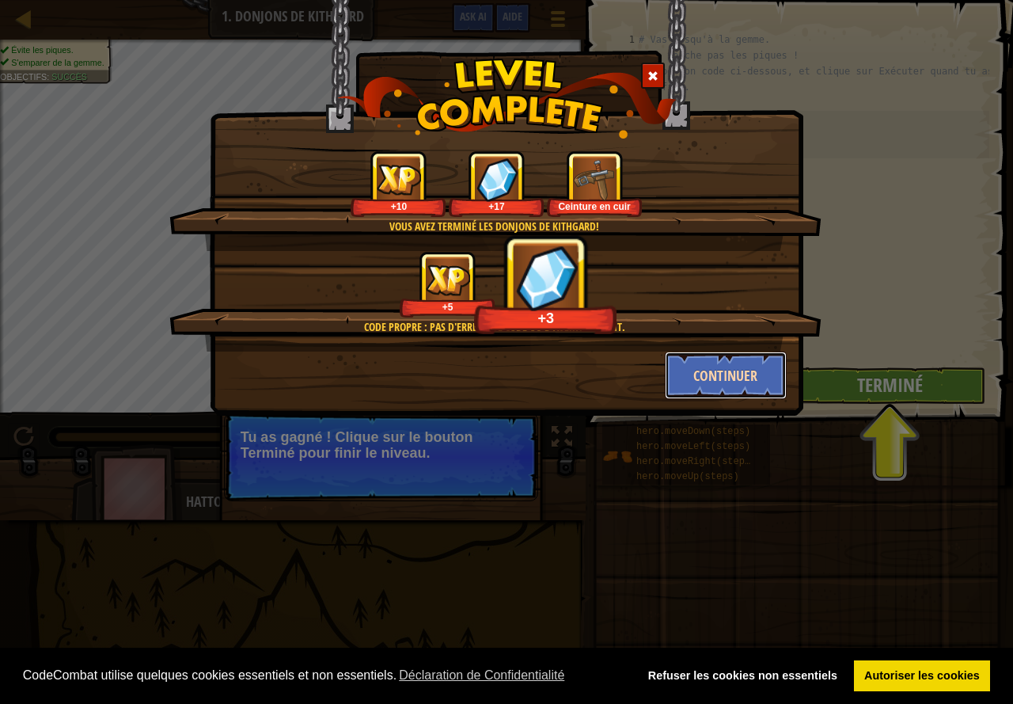
click at [722, 359] on button "Continuer" at bounding box center [726, 374] width 123 height 47
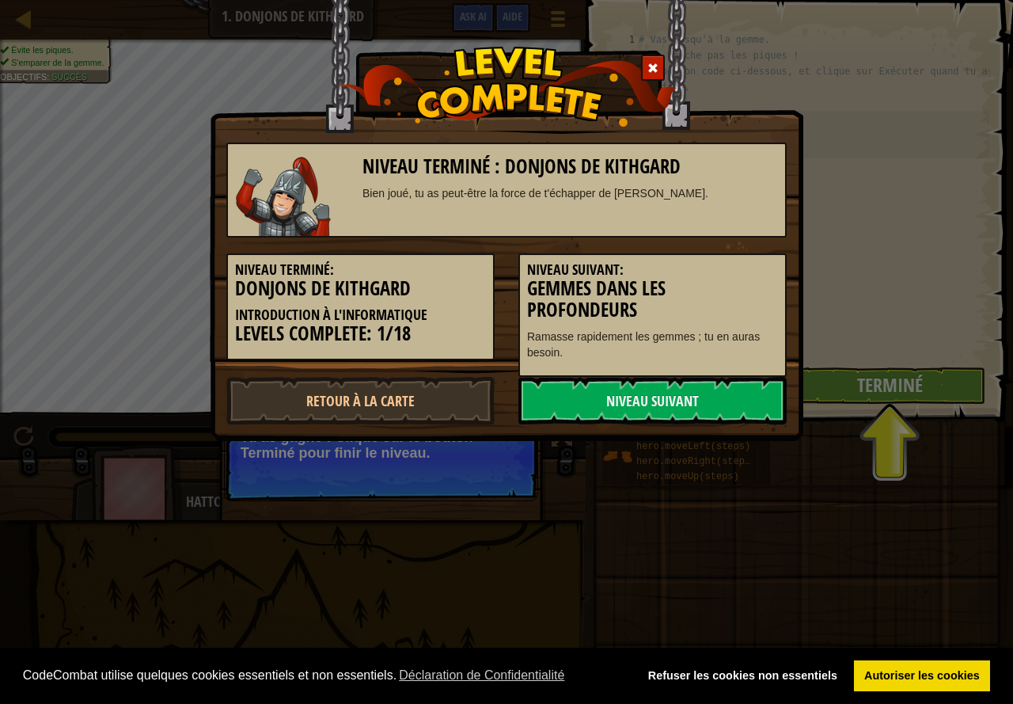
click at [717, 374] on div "Niveau Suivant: Gemmes dans les profondeurs Ramasse rapidement les gemmes ; tu …" at bounding box center [652, 314] width 268 height 123
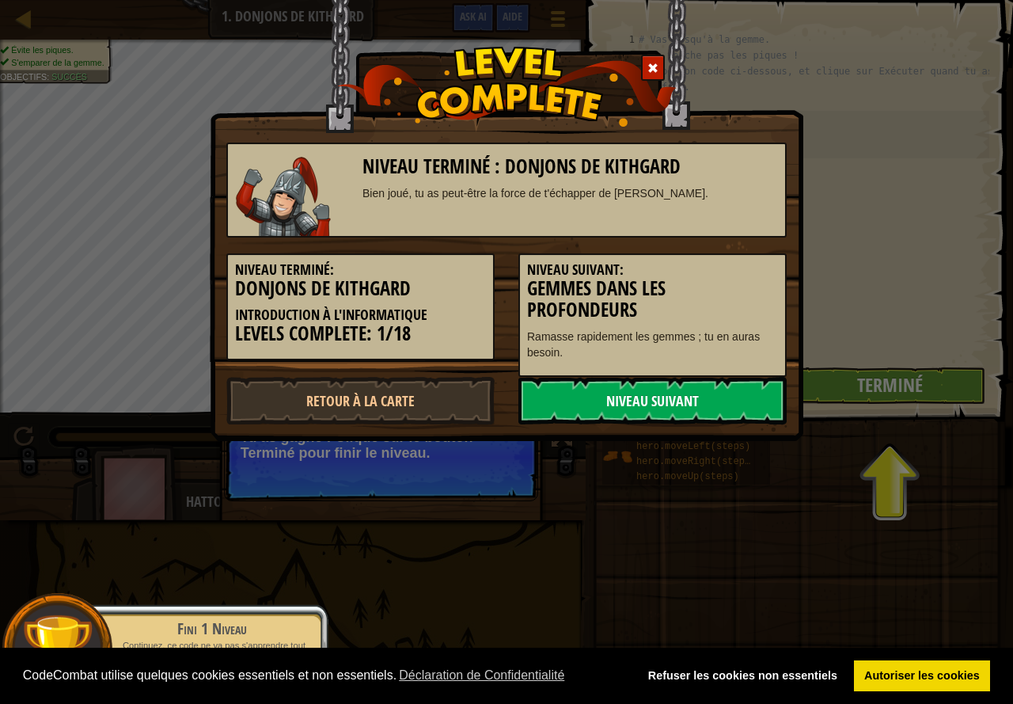
click at [671, 395] on link "Niveau Suivant" at bounding box center [652, 400] width 268 height 47
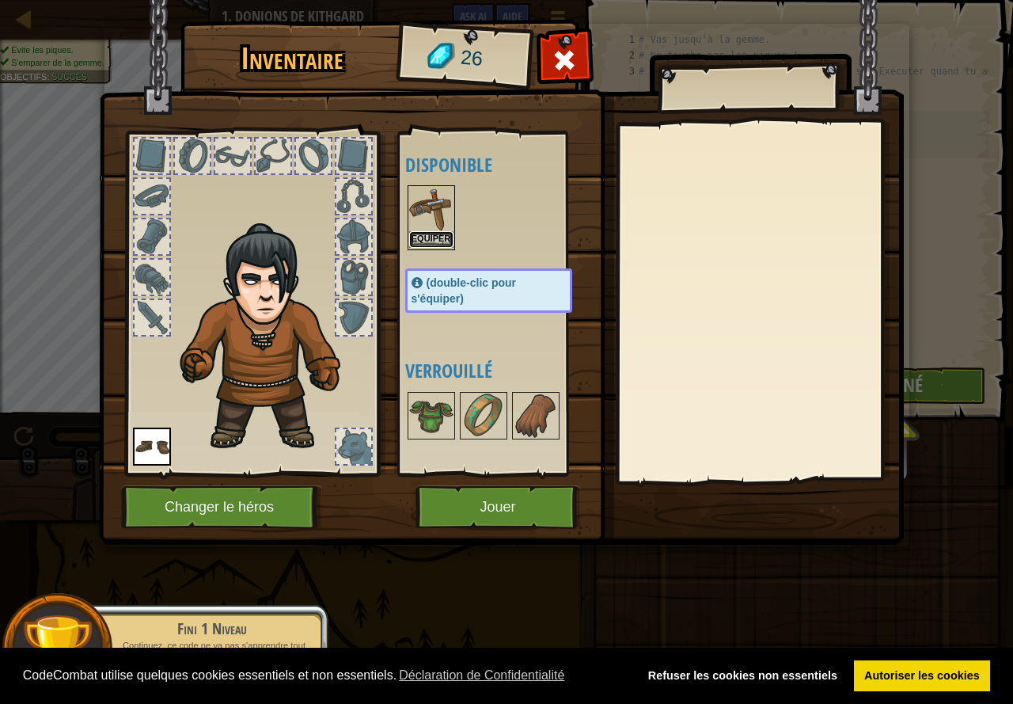
click at [438, 239] on button "Equiper" at bounding box center [431, 239] width 44 height 17
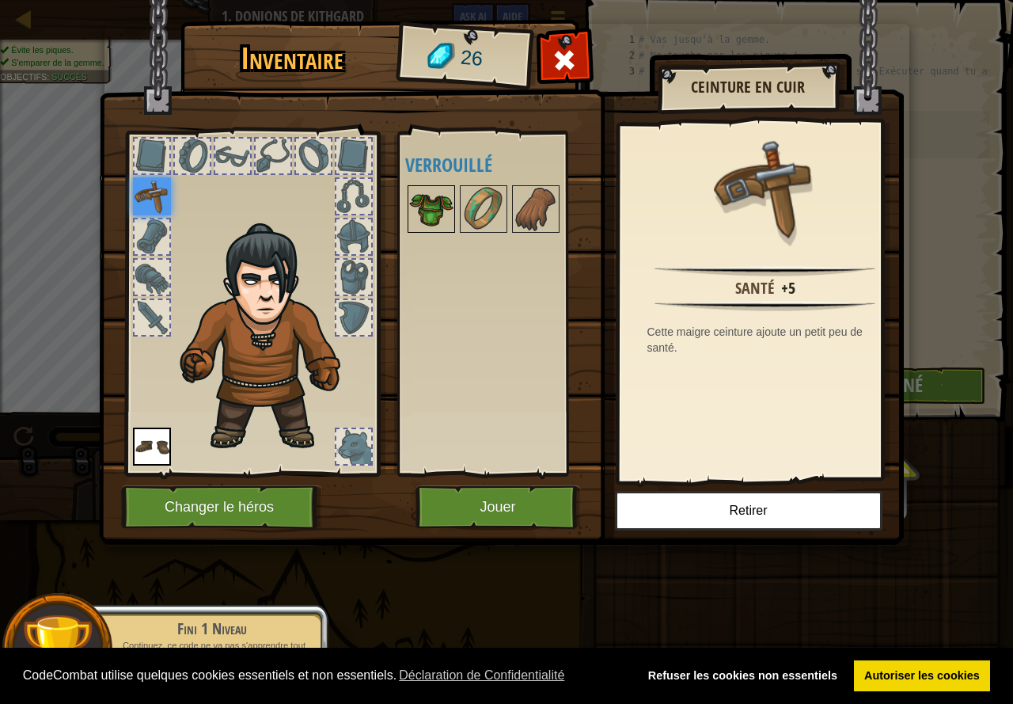
click at [416, 211] on img at bounding box center [431, 209] width 44 height 44
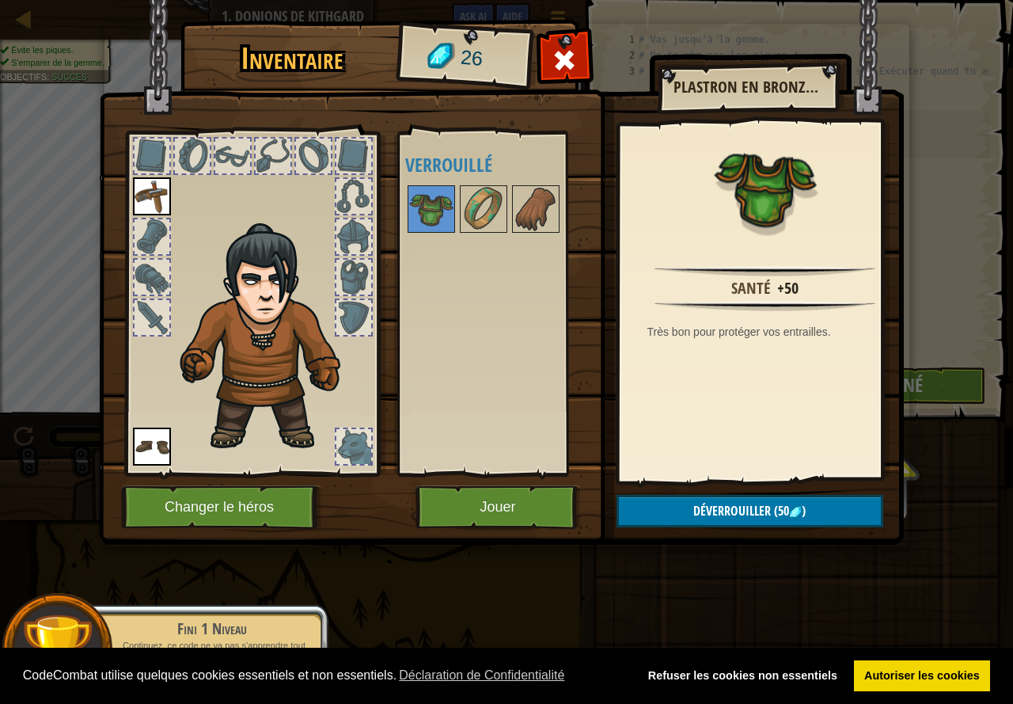
click at [404, 366] on div "Disponible Equiper Equiper (double-clic pour s'équiper) Verrouillé" at bounding box center [495, 303] width 194 height 344
drag, startPoint x: 454, startPoint y: 473, endPoint x: 464, endPoint y: 494, distance: 23.4
click at [461, 494] on div "Inventaire 26 Disponible Equiper Equiper (double-clic pour s'équiper) Verrouill…" at bounding box center [506, 285] width 805 height 522
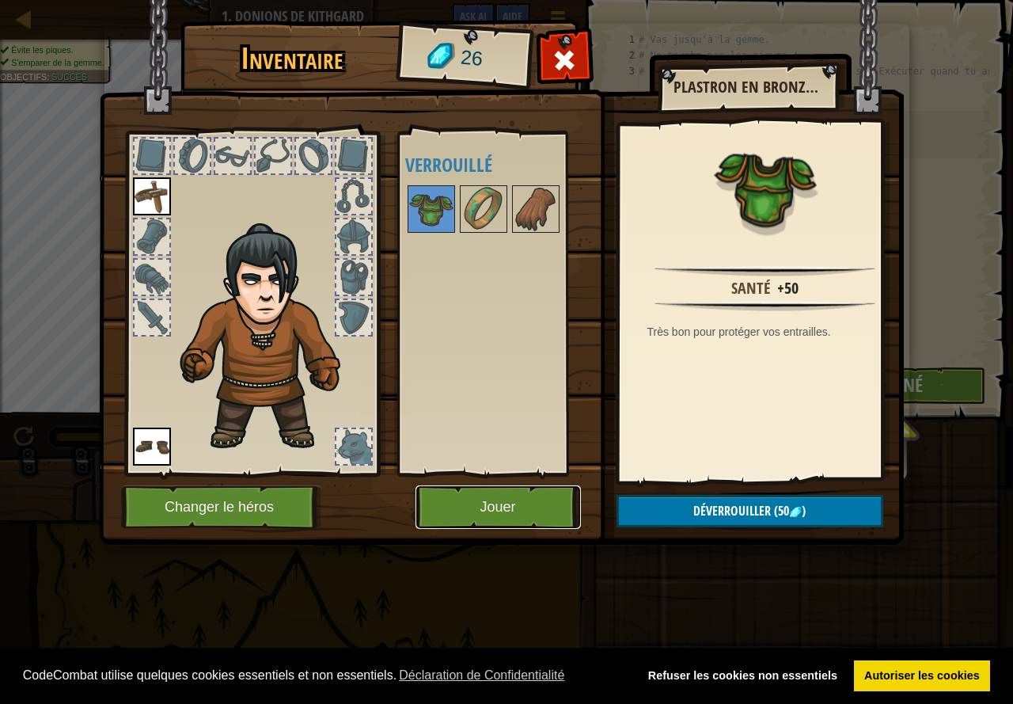
click at [492, 508] on button "Jouer" at bounding box center [498, 507] width 165 height 44
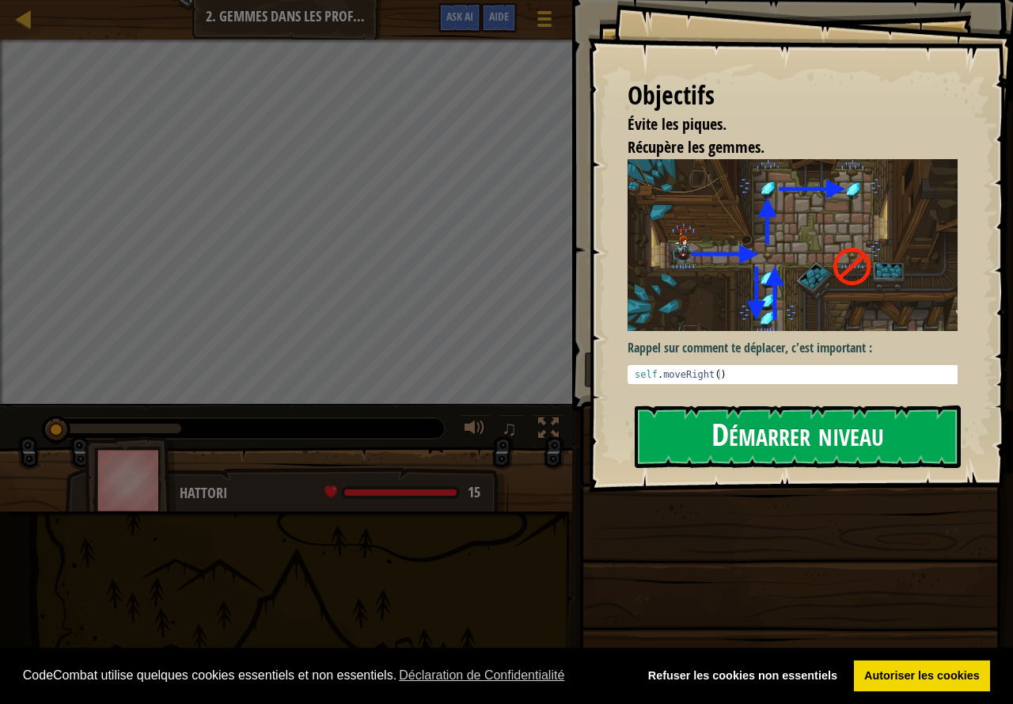
click at [728, 433] on button "Démarrer niveau" at bounding box center [798, 436] width 326 height 63
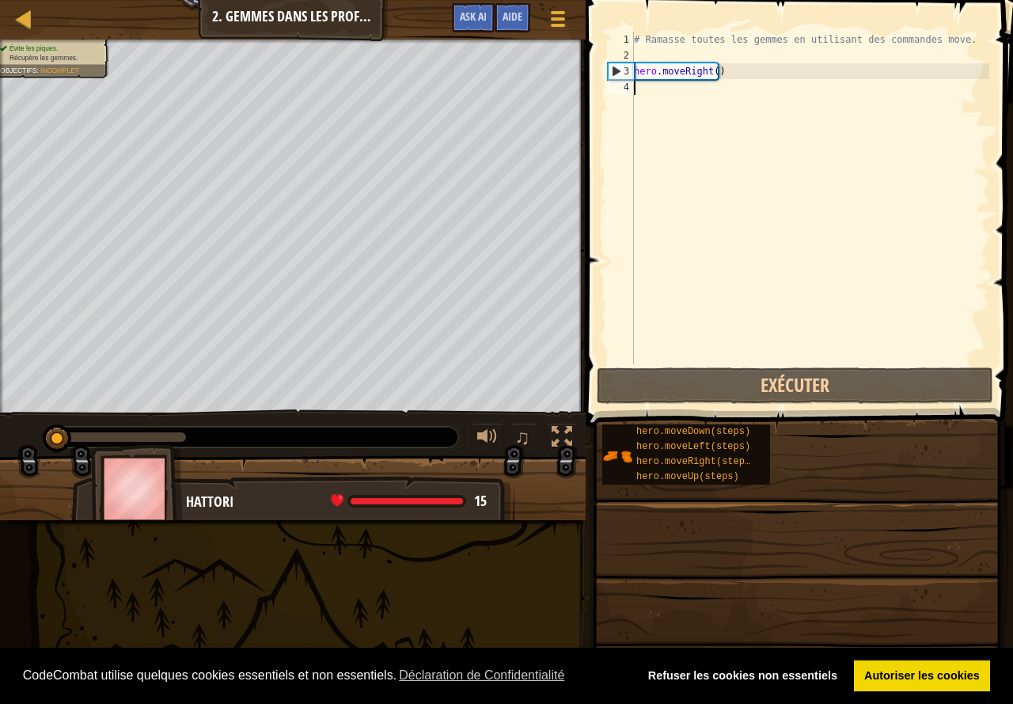
scroll to position [7, 0]
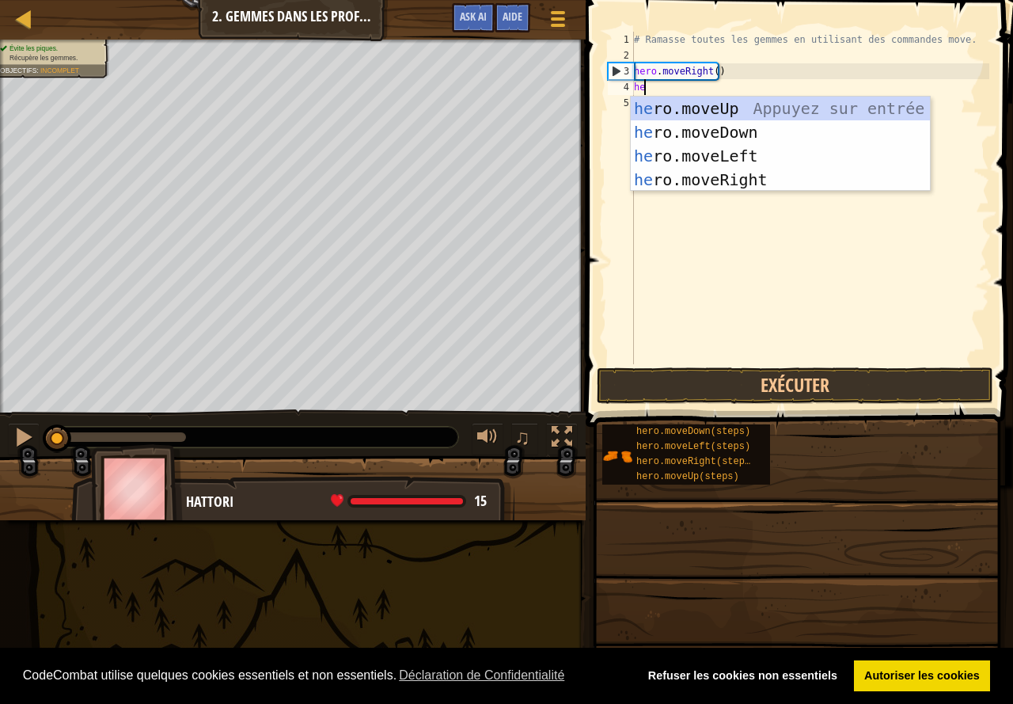
type textarea "her"
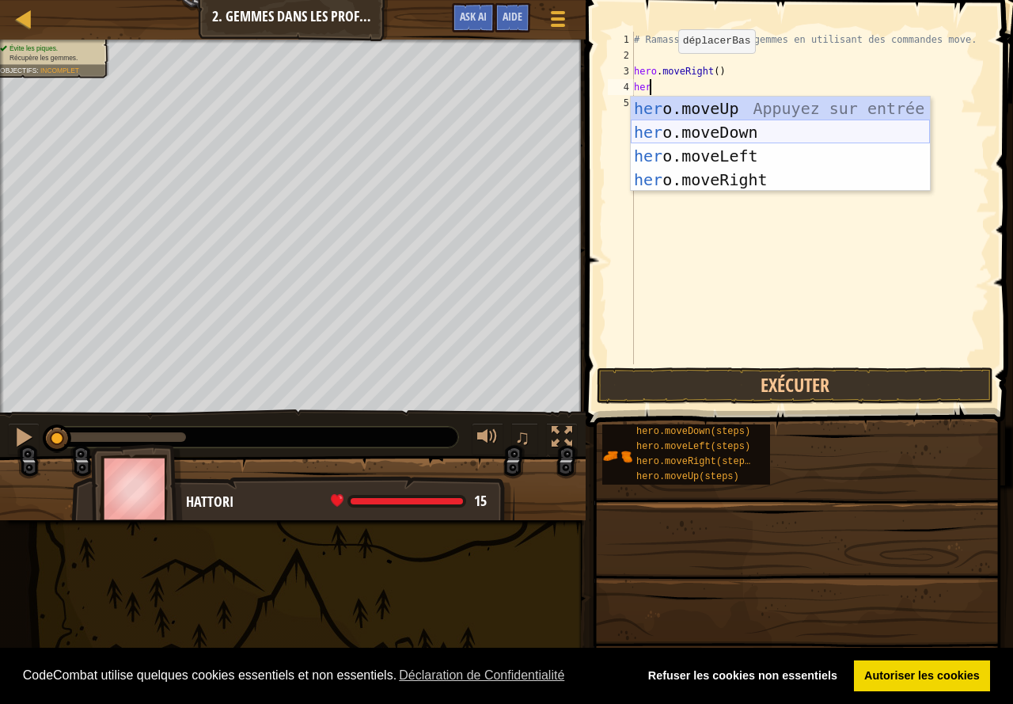
click at [707, 141] on div "her o.moveUp Appuyez sur entrée her o.moveDown Appuyez sur entrée her o.moveLef…" at bounding box center [780, 168] width 299 height 142
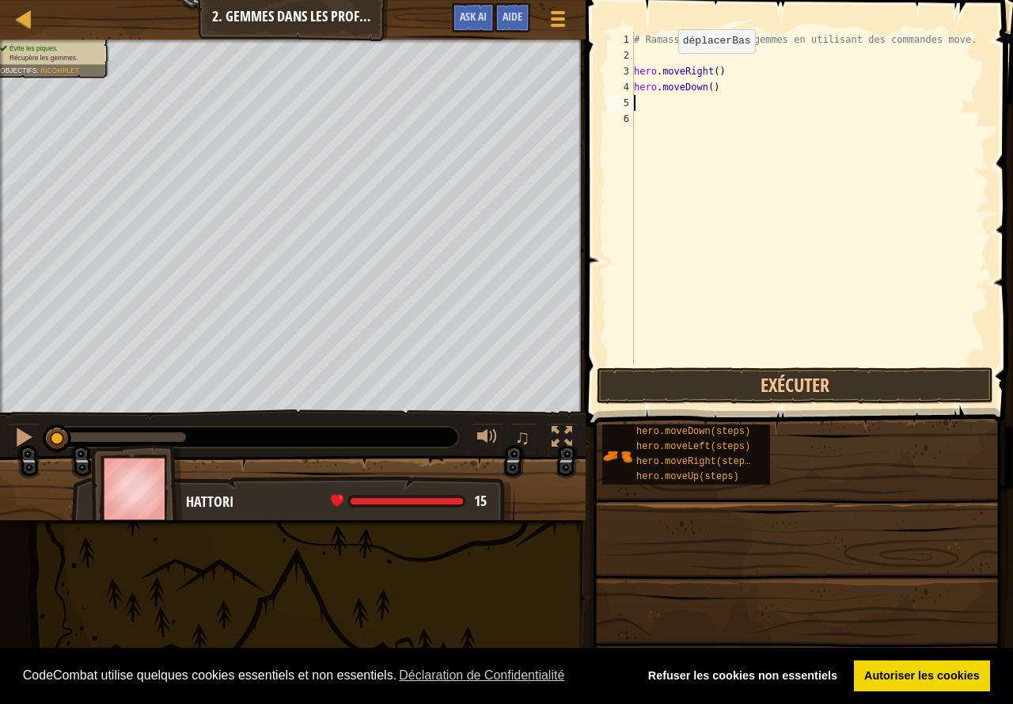
click at [707, 141] on div "# Ramasse toutes les gemmes en utilisant des commandes move. hero . moveRight (…" at bounding box center [810, 214] width 359 height 364
click at [655, 104] on div "# Ramasse toutes les gemmes en utilisant des commandes move. hero . moveRight (…" at bounding box center [810, 214] width 359 height 364
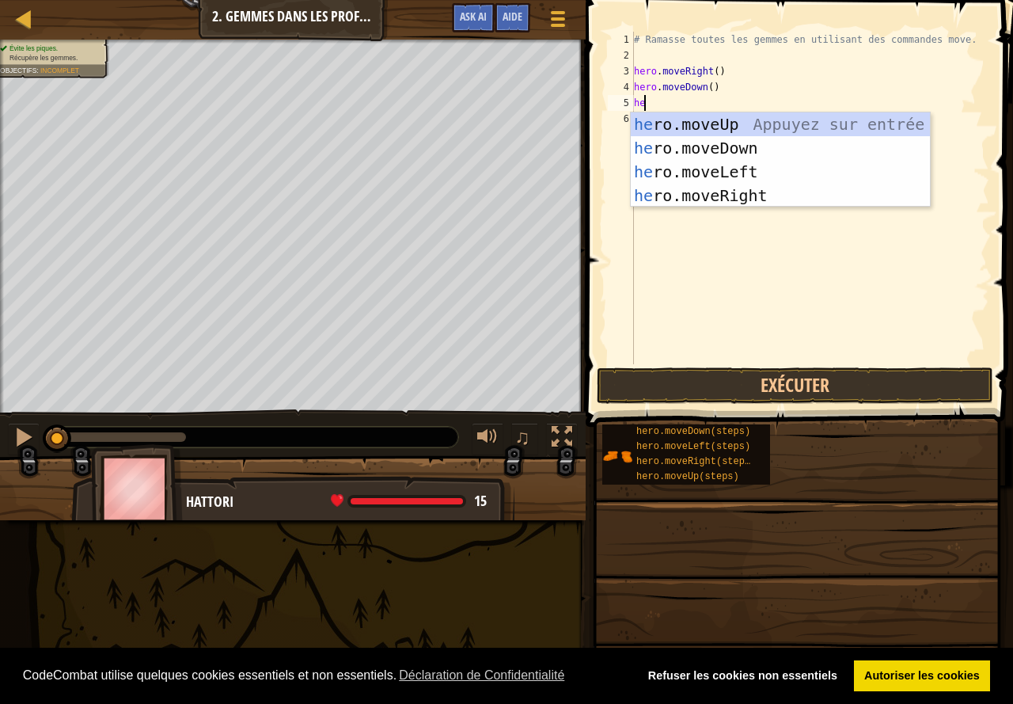
type textarea "her"
click at [710, 122] on div "her o.moveUp Appuyez sur entrée her o.moveDown Appuyez sur entrée her o.moveLef…" at bounding box center [780, 183] width 299 height 142
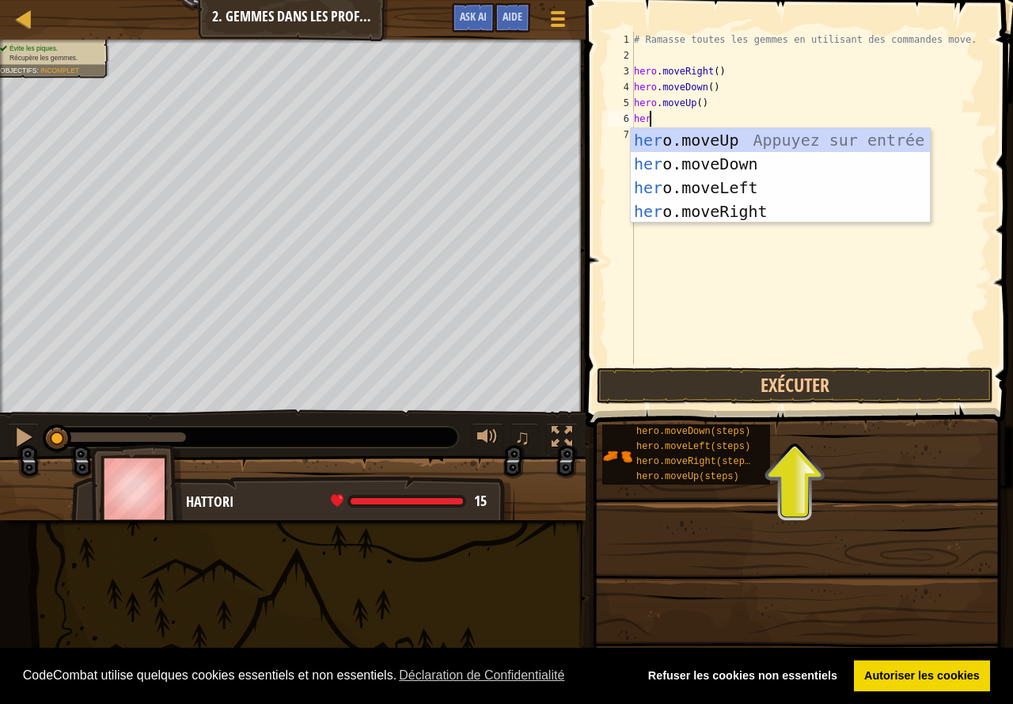
type textarea "here"
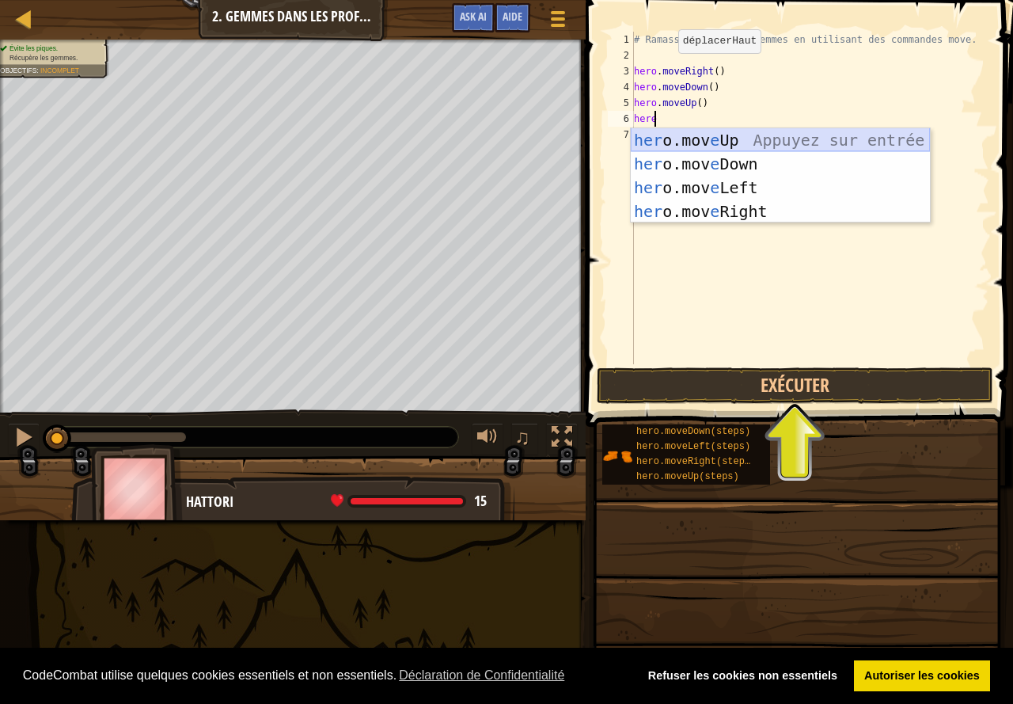
click at [737, 138] on div "her o.mov e Up Appuyez sur entrée her o.mov e Down Appuyez sur entrée her o.mov…" at bounding box center [780, 199] width 299 height 142
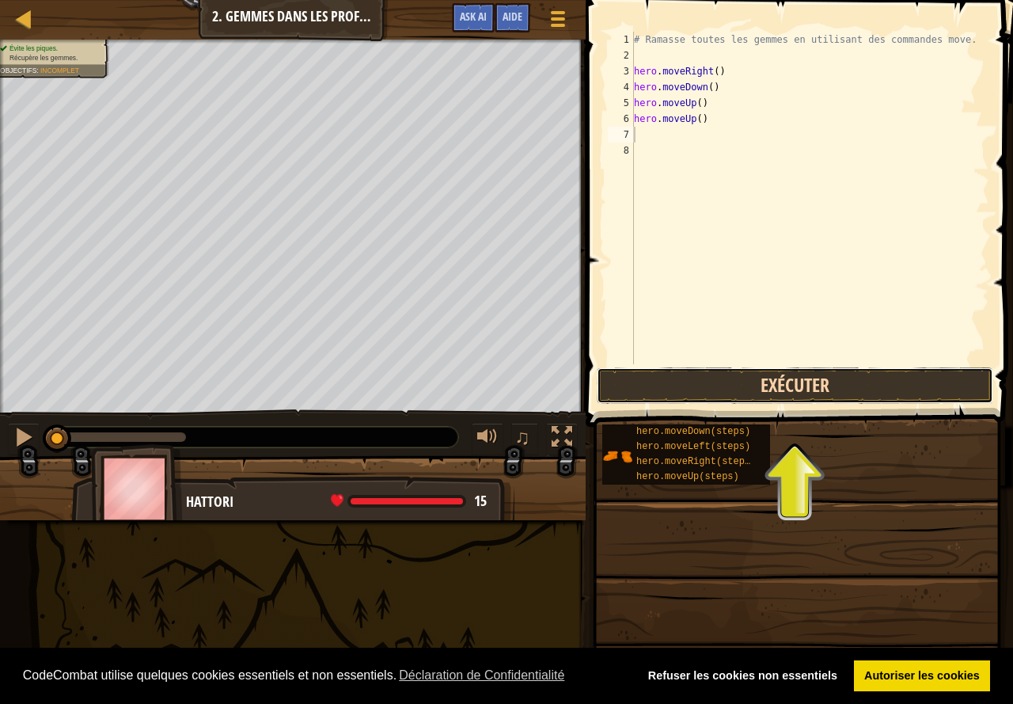
click at [797, 399] on button "Exécuter" at bounding box center [795, 385] width 397 height 36
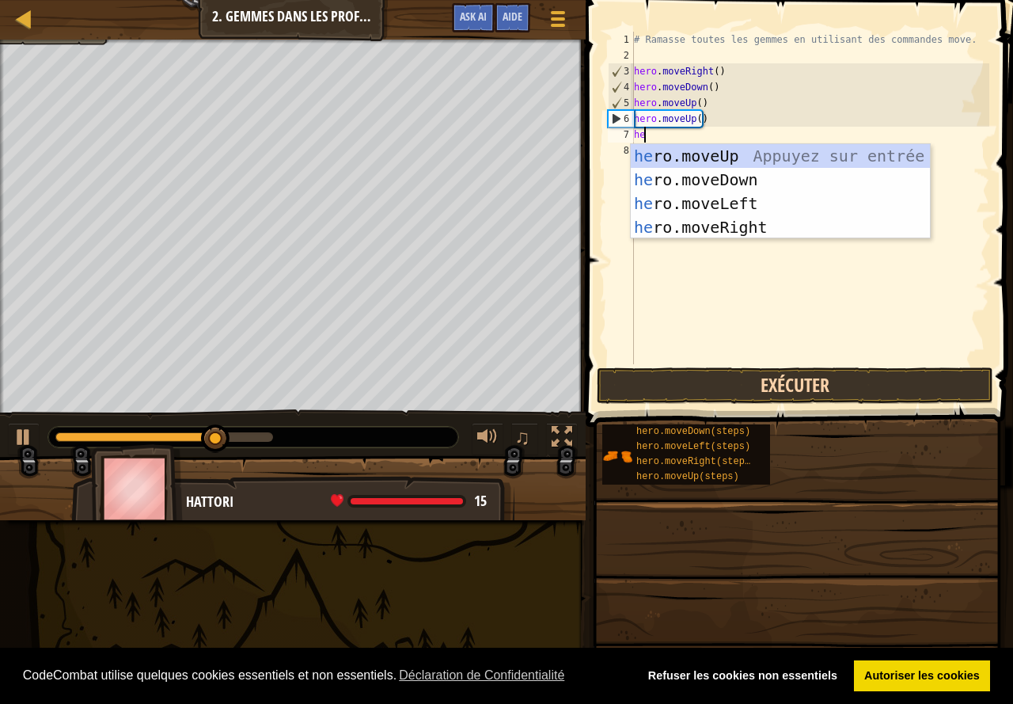
type textarea "her"
click at [659, 220] on div "her o.moveUp Appuyez sur entrée her o.moveDown Appuyez sur entrée her o.moveLef…" at bounding box center [780, 215] width 299 height 142
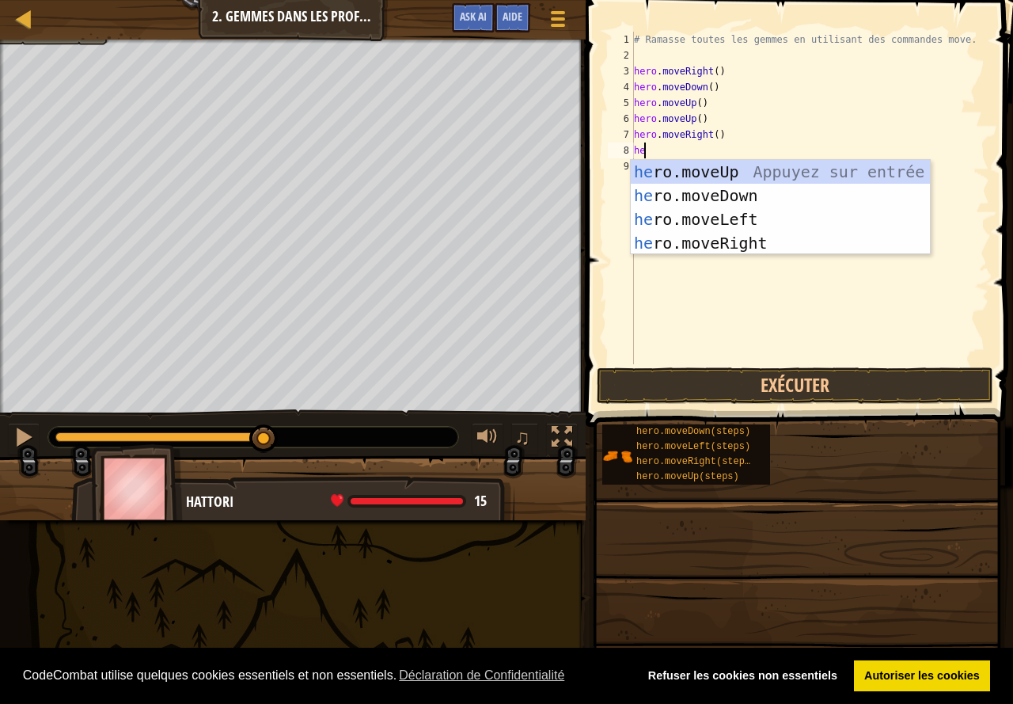
type textarea "her"
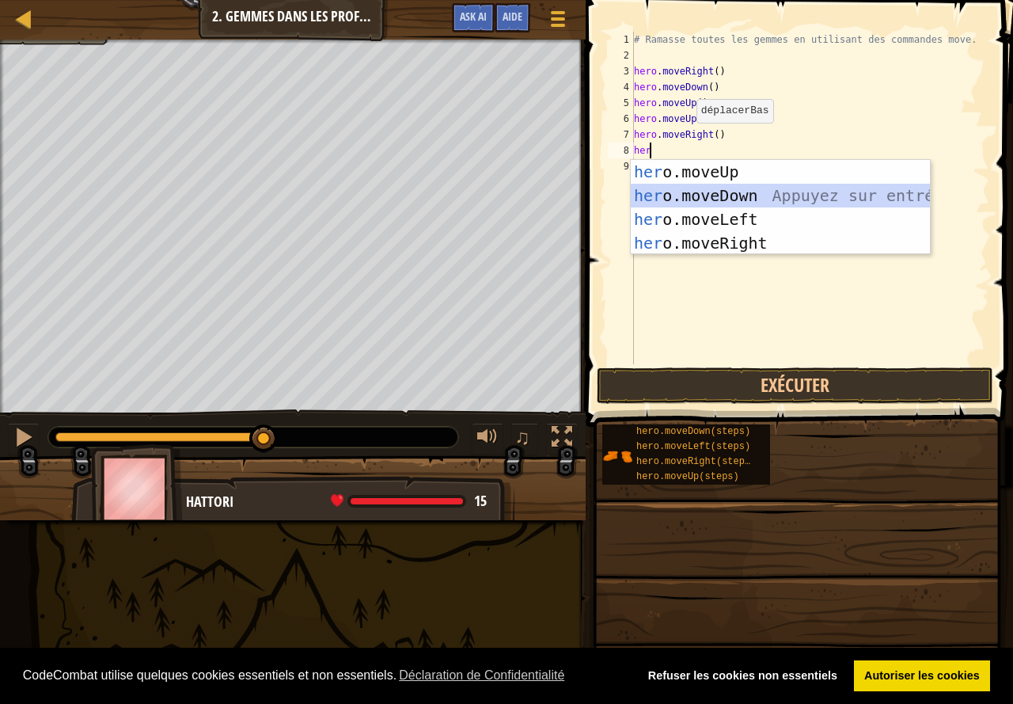
click at [721, 192] on div "her o.moveUp Appuyez sur entrée her o.moveDown Appuyez sur entrée her o.moveLef…" at bounding box center [780, 231] width 299 height 142
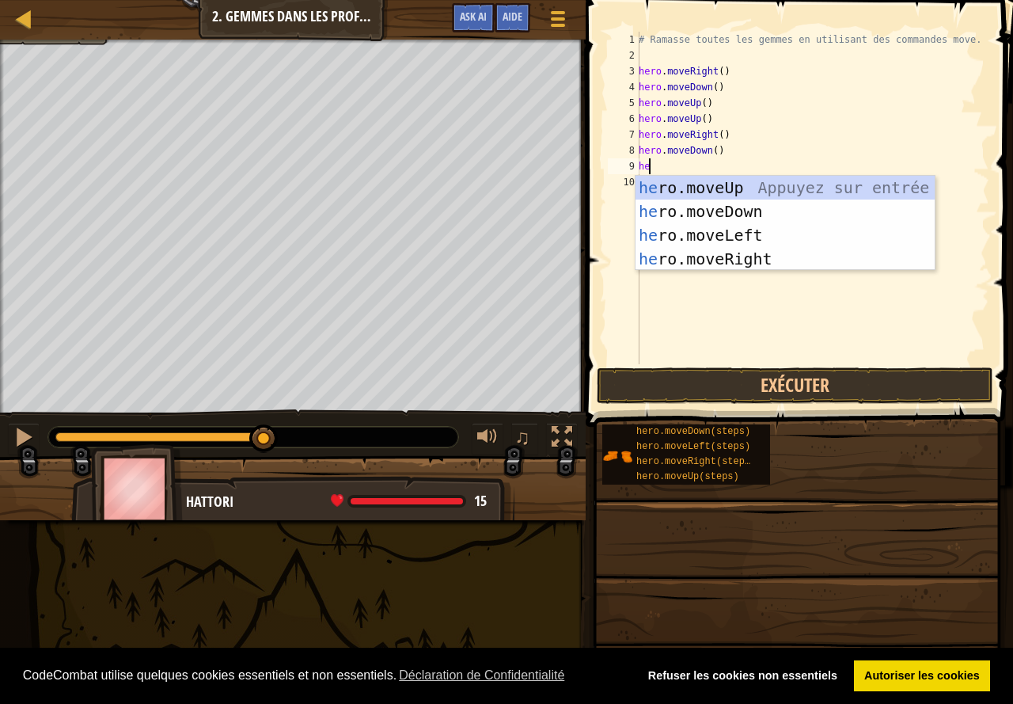
type textarea "her"
click at [696, 178] on div "her o.moveUp Appuyez sur entrée her o.moveDown Appuyez sur entrée her o.moveLef…" at bounding box center [785, 247] width 299 height 142
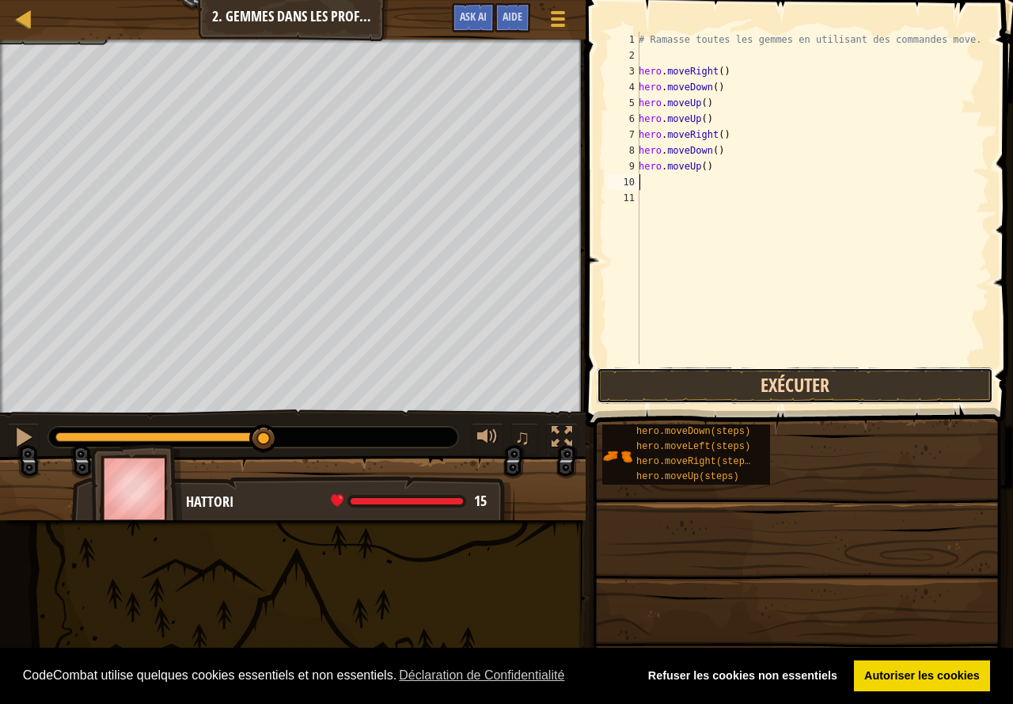
click at [710, 373] on button "Exécuter" at bounding box center [795, 385] width 397 height 36
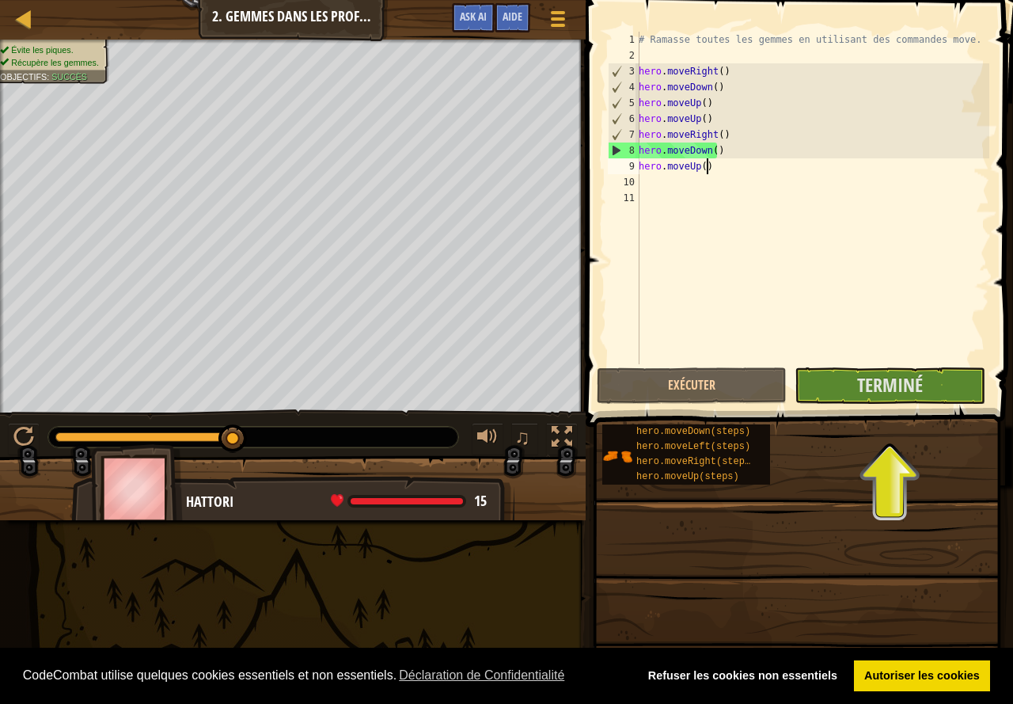
click at [719, 166] on div "# Ramasse toutes les gemmes en utilisant des commandes move. hero . moveRight (…" at bounding box center [813, 214] width 354 height 364
type textarea "hero.moveUp()"
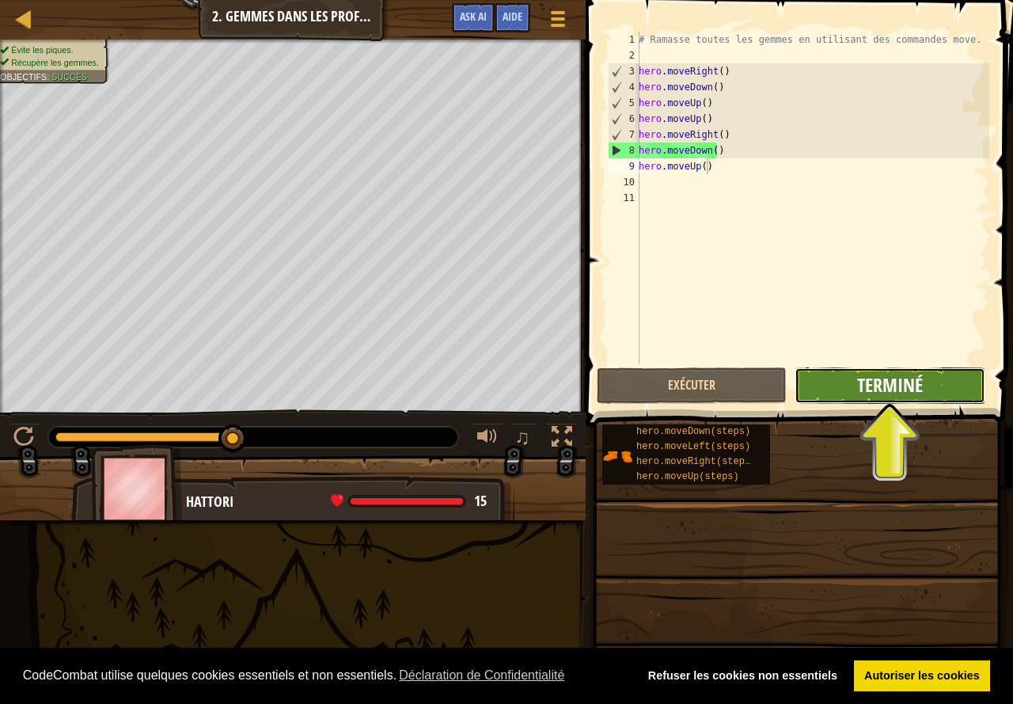
click at [879, 379] on span "Terminé" at bounding box center [890, 384] width 66 height 25
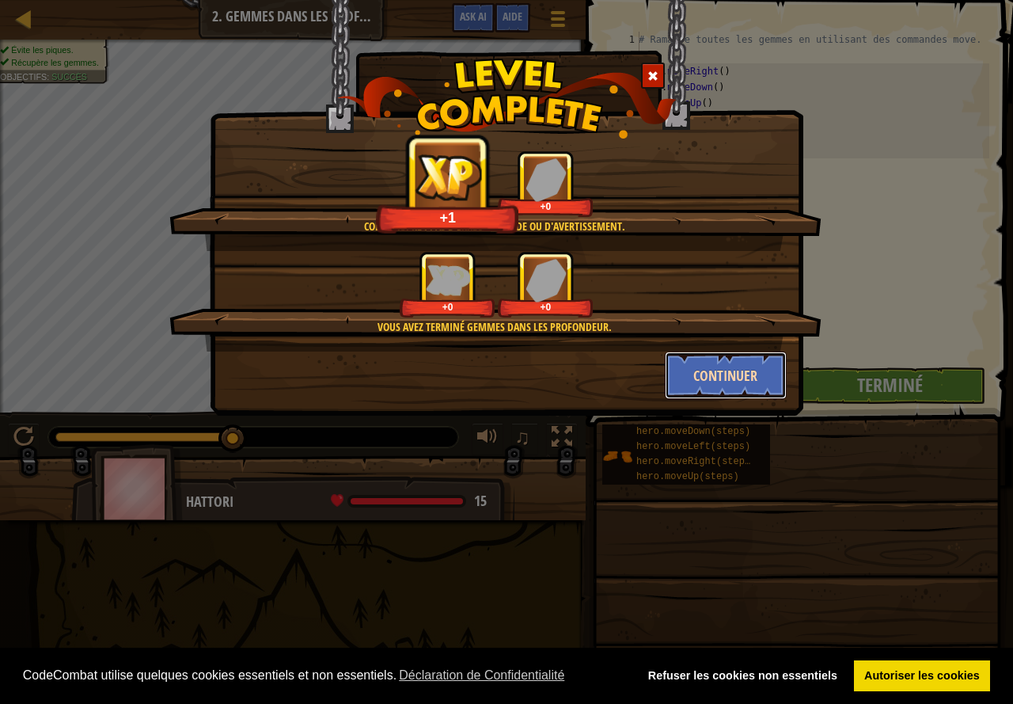
click at [719, 376] on button "Continuer" at bounding box center [726, 374] width 123 height 47
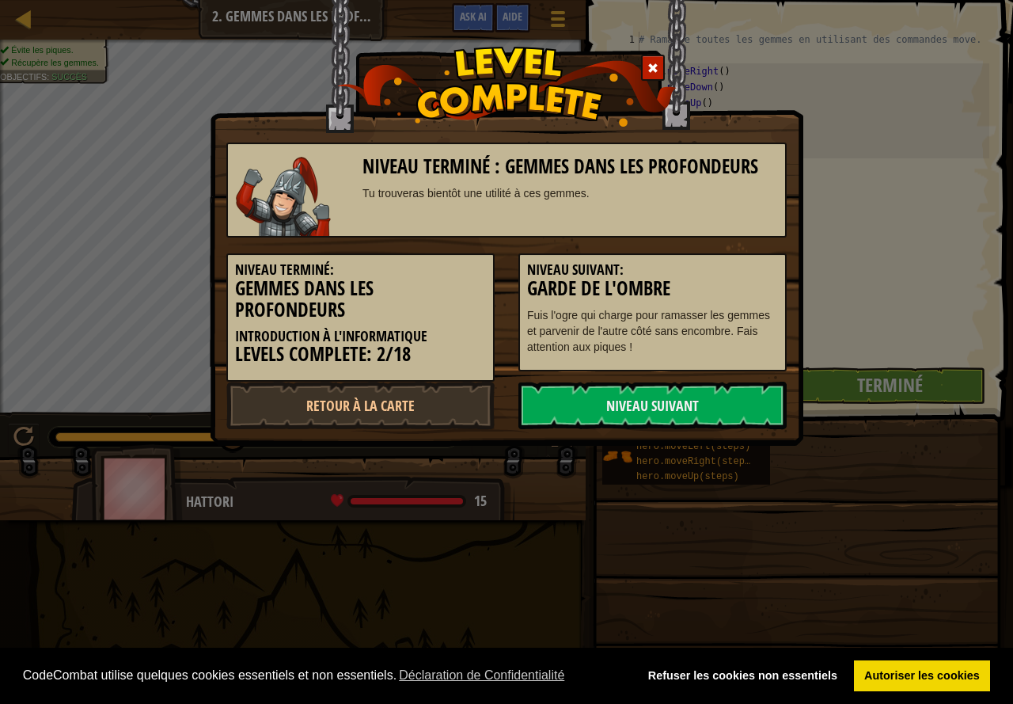
click at [732, 374] on div "Niveau terminé: Gemmes dans les profondeurs Introduction à l'Informatique Level…" at bounding box center [507, 309] width 584 height 144
click at [679, 392] on link "Niveau Suivant" at bounding box center [652, 405] width 268 height 47
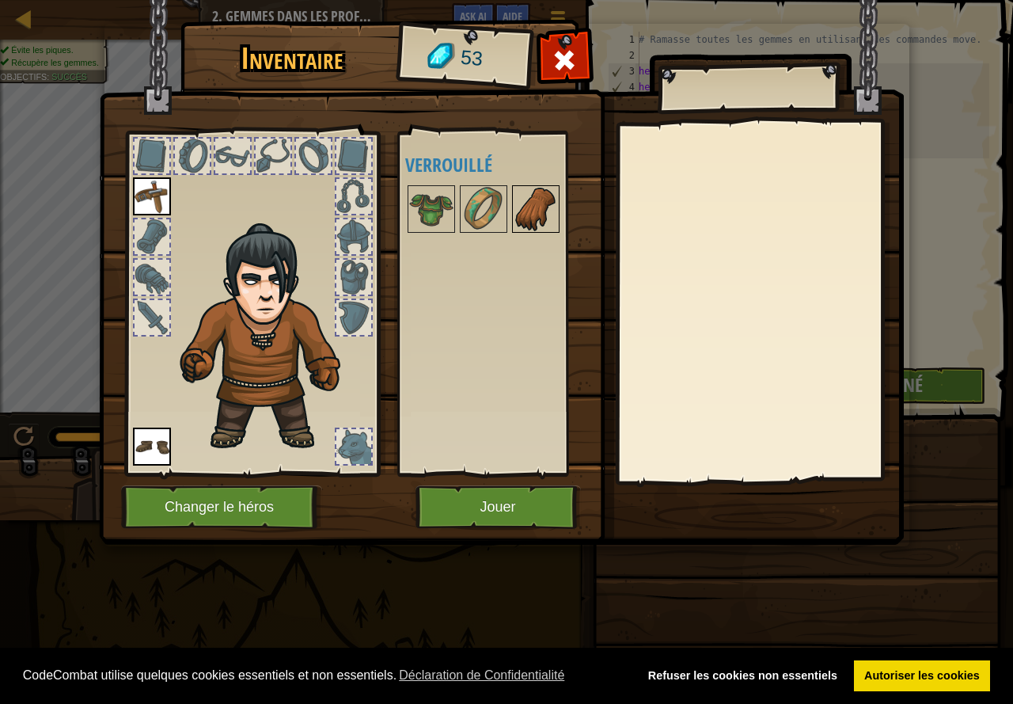
click at [537, 203] on img at bounding box center [536, 209] width 44 height 44
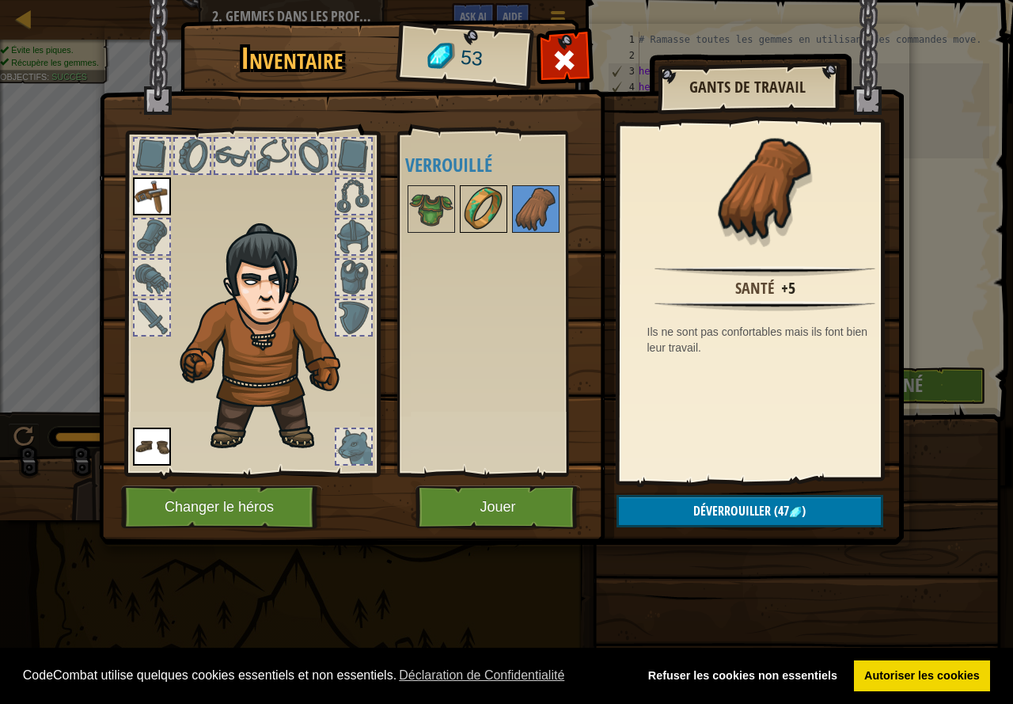
click at [476, 208] on img at bounding box center [483, 209] width 44 height 44
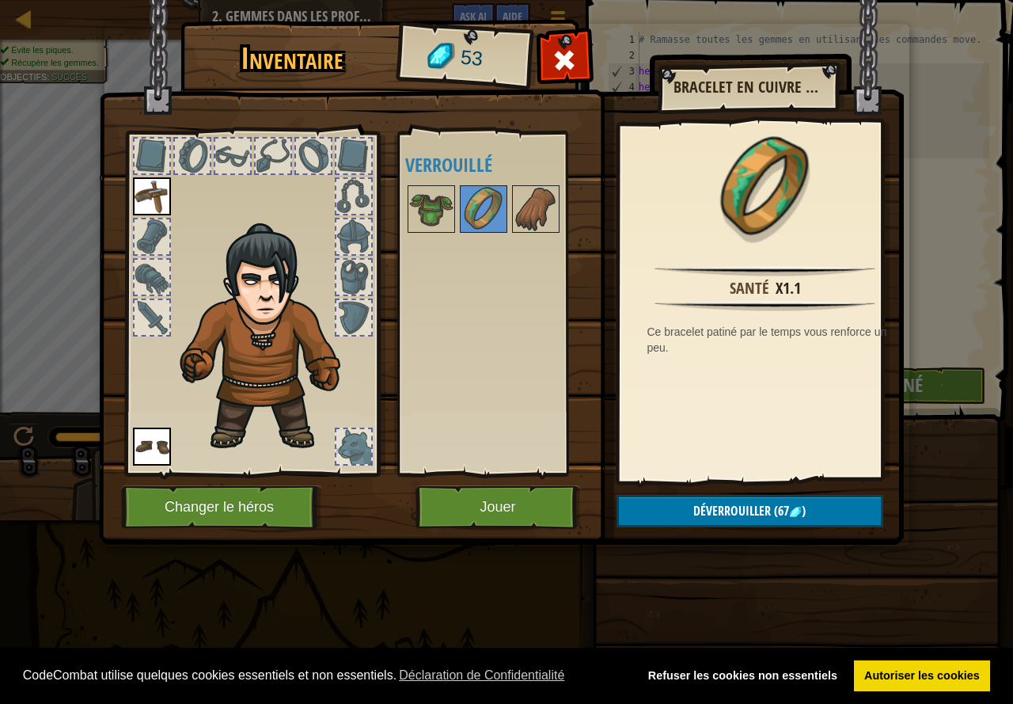
click at [399, 197] on div "Disponible Equiper Equiper (double-clic pour s'équiper) Verrouillé" at bounding box center [495, 303] width 194 height 344
click at [429, 204] on img at bounding box center [431, 209] width 44 height 44
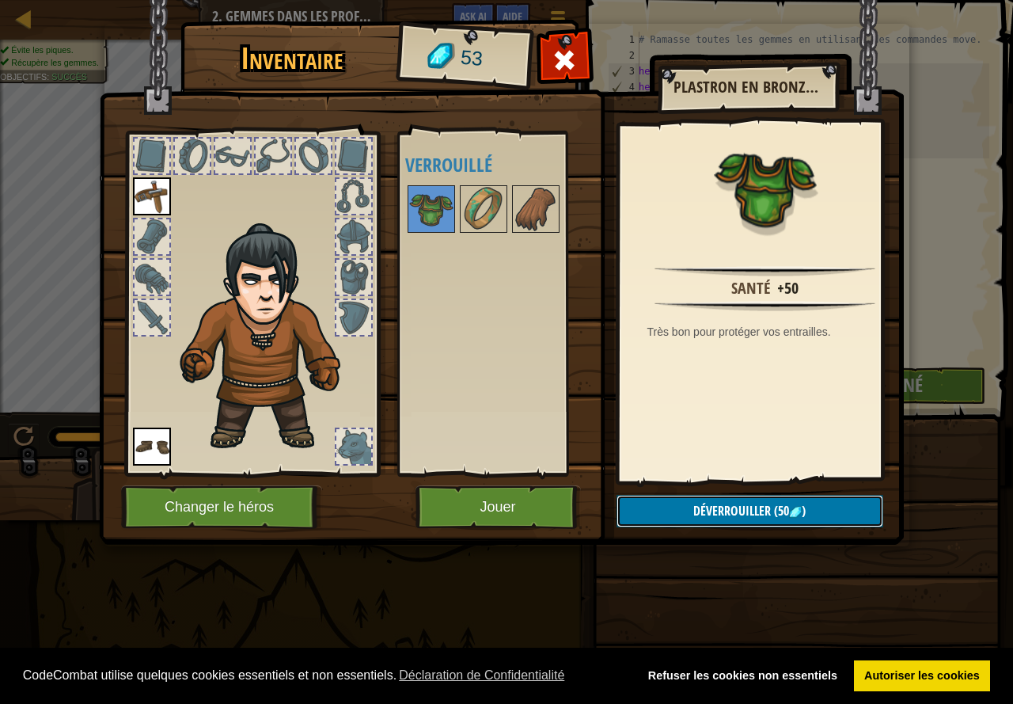
click at [709, 500] on button "Déverrouiller (50 )" at bounding box center [750, 511] width 267 height 32
click at [804, 518] on button "Confirmer" at bounding box center [750, 511] width 267 height 32
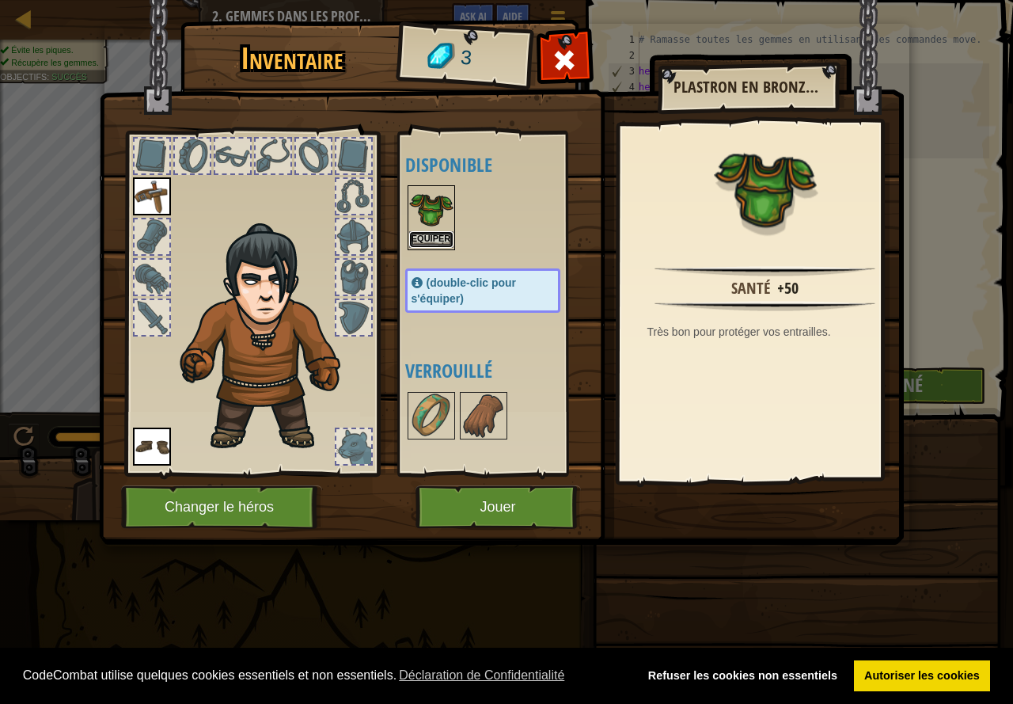
click at [439, 233] on button "Equiper" at bounding box center [431, 239] width 44 height 17
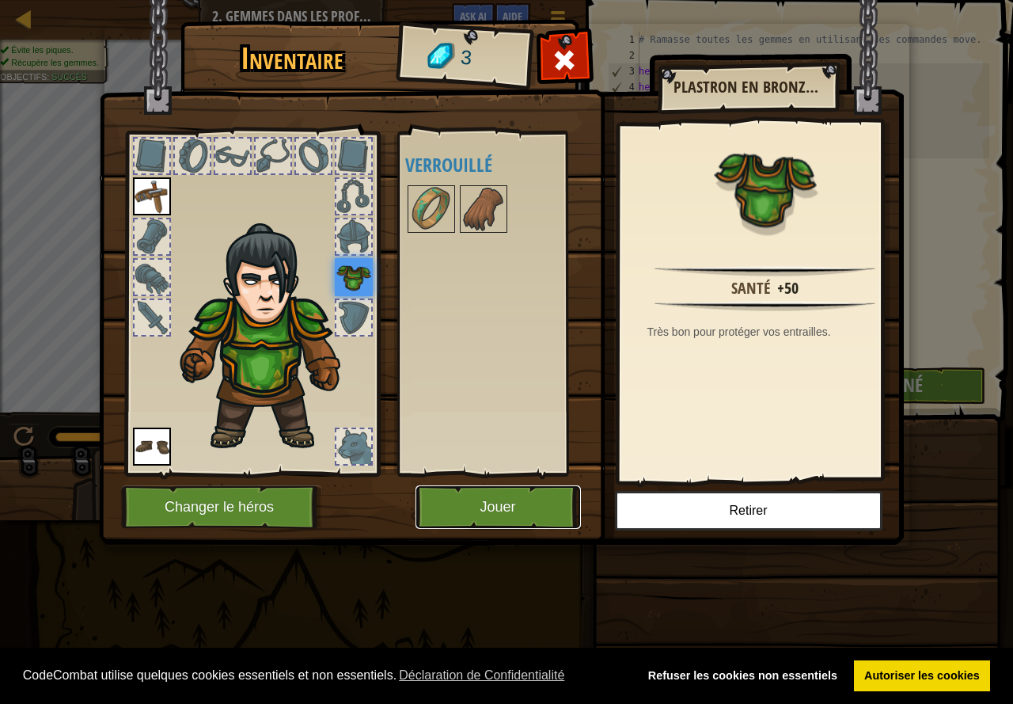
click at [522, 520] on button "Jouer" at bounding box center [498, 507] width 165 height 44
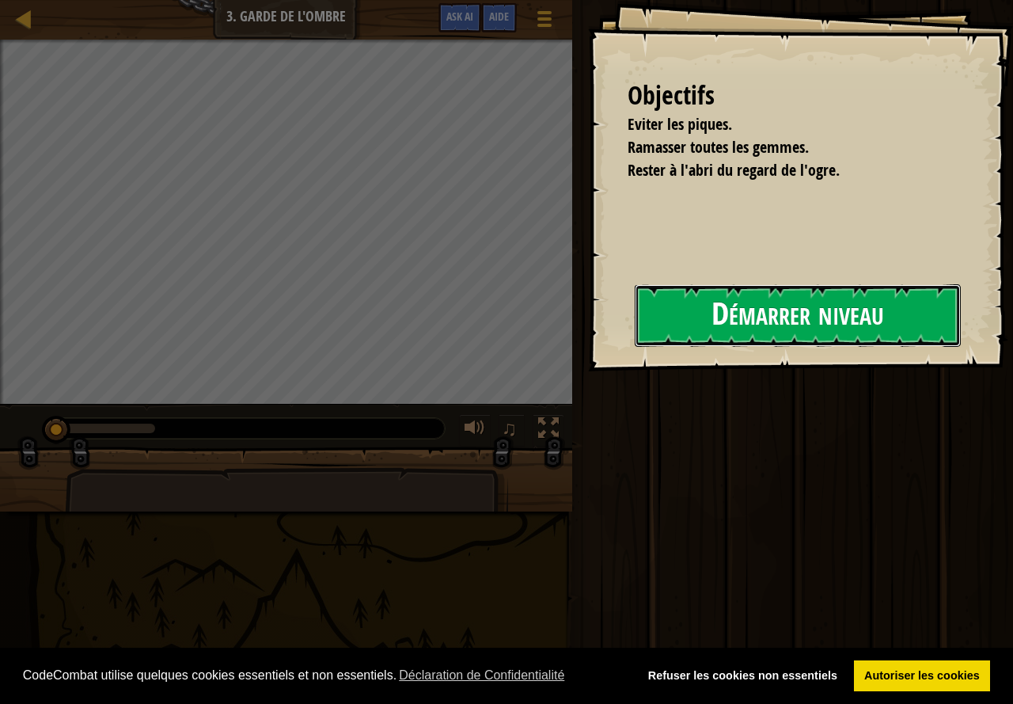
click at [716, 300] on div "Objectifs Eviter les piques. Ramasser toutes les gemmes. Rester à l'abri du reg…" at bounding box center [800, 185] width 425 height 371
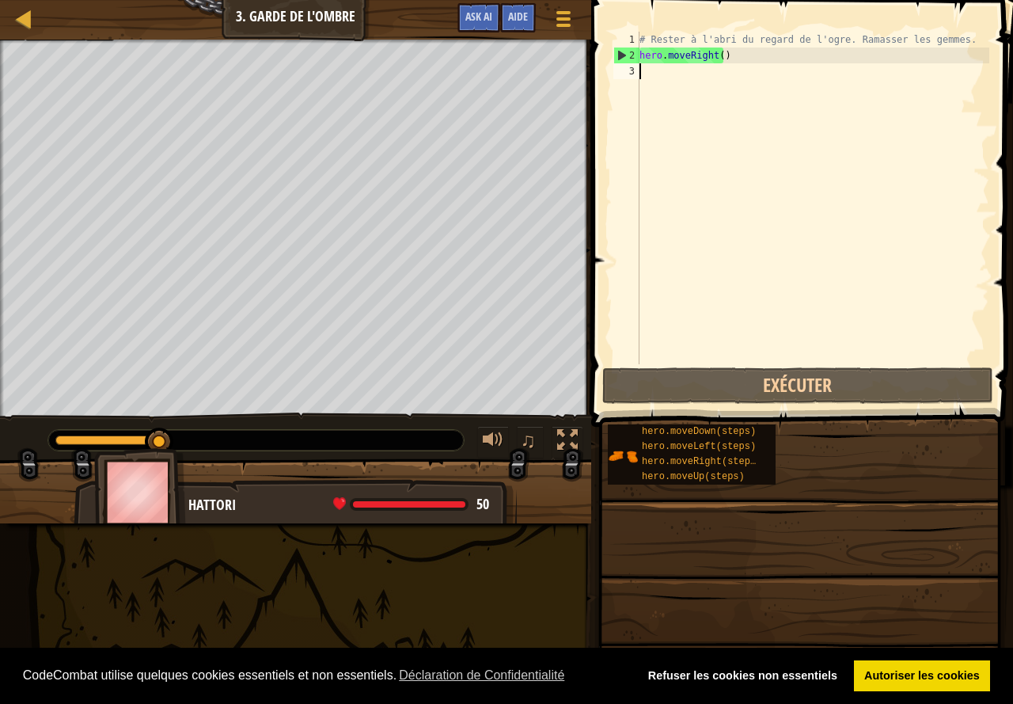
click at [733, 74] on div "# Rester à l'abri du regard de l'ogre. Ramasser les gemmes. hero . moveRight ( )" at bounding box center [812, 214] width 353 height 364
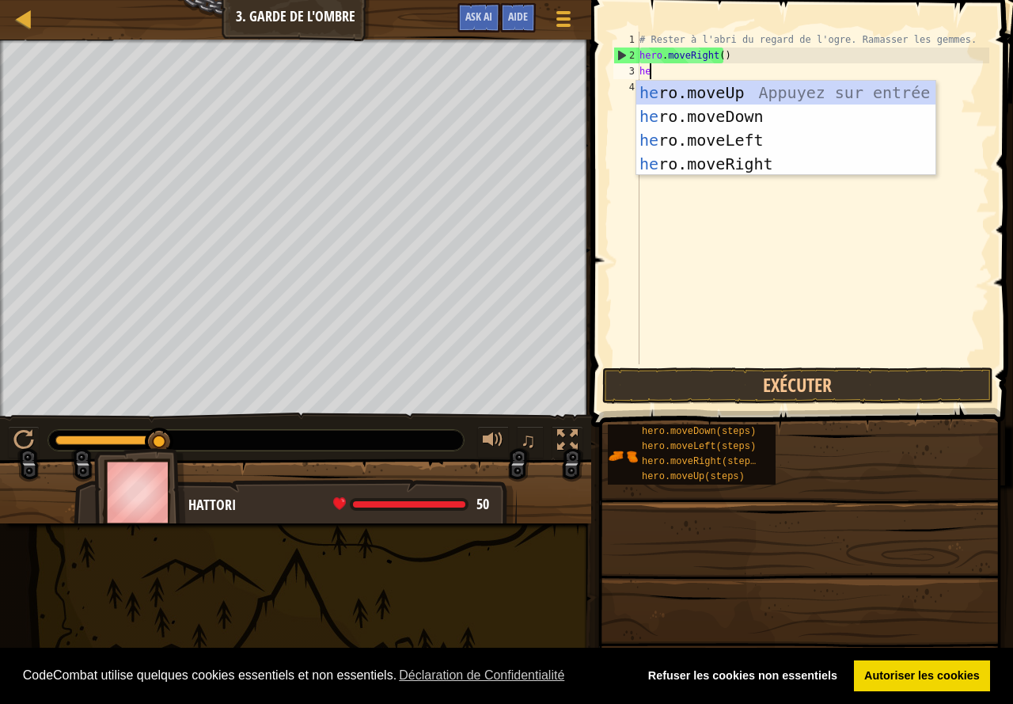
type textarea "her"
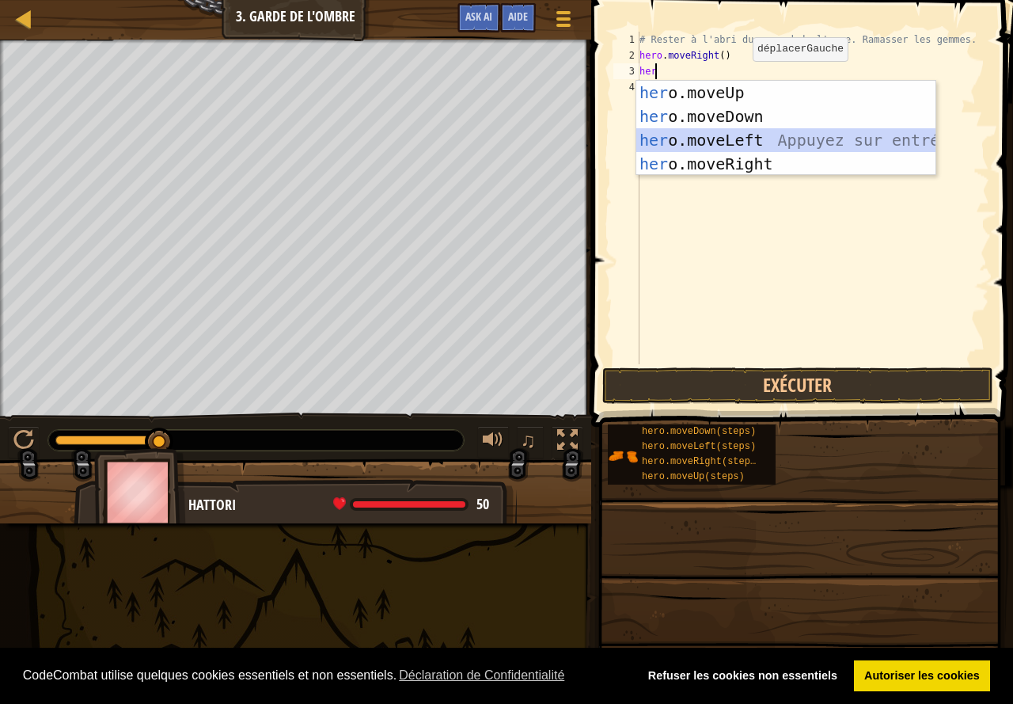
click at [754, 142] on div "her o.moveUp Appuyez sur entrée her o.moveDown Appuyez sur entrée her o.moveLef…" at bounding box center [785, 152] width 299 height 142
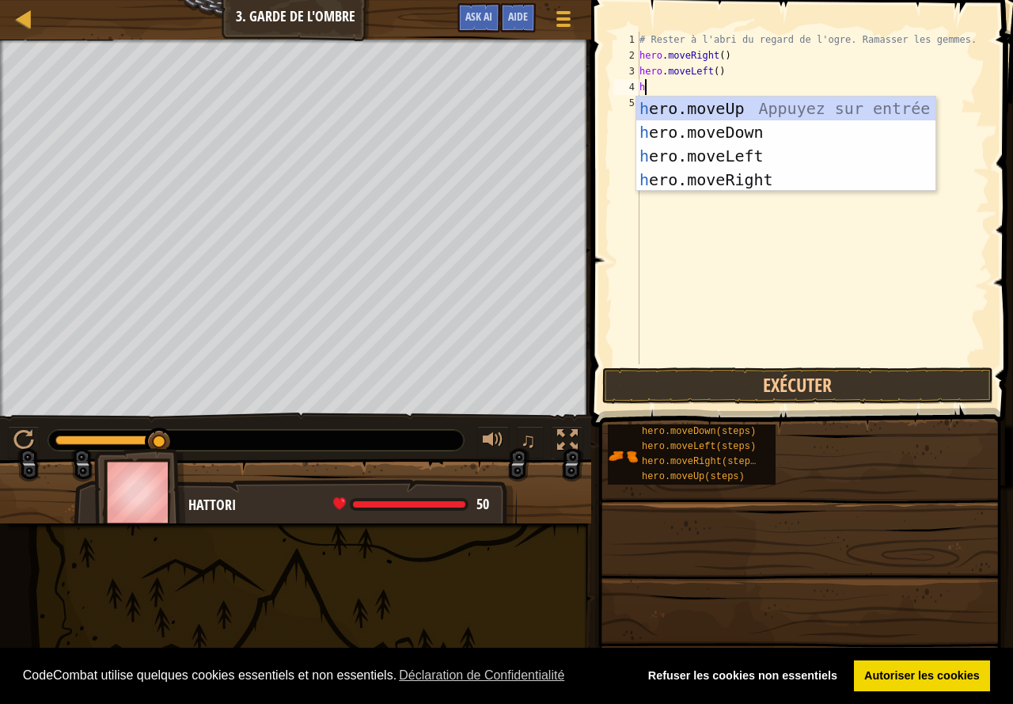
type textarea "hr"
click at [708, 158] on div "h e r o.moveUp Appuyez sur entrée h e r o.moveDown Appuyez sur entrée h e r o.m…" at bounding box center [785, 168] width 299 height 142
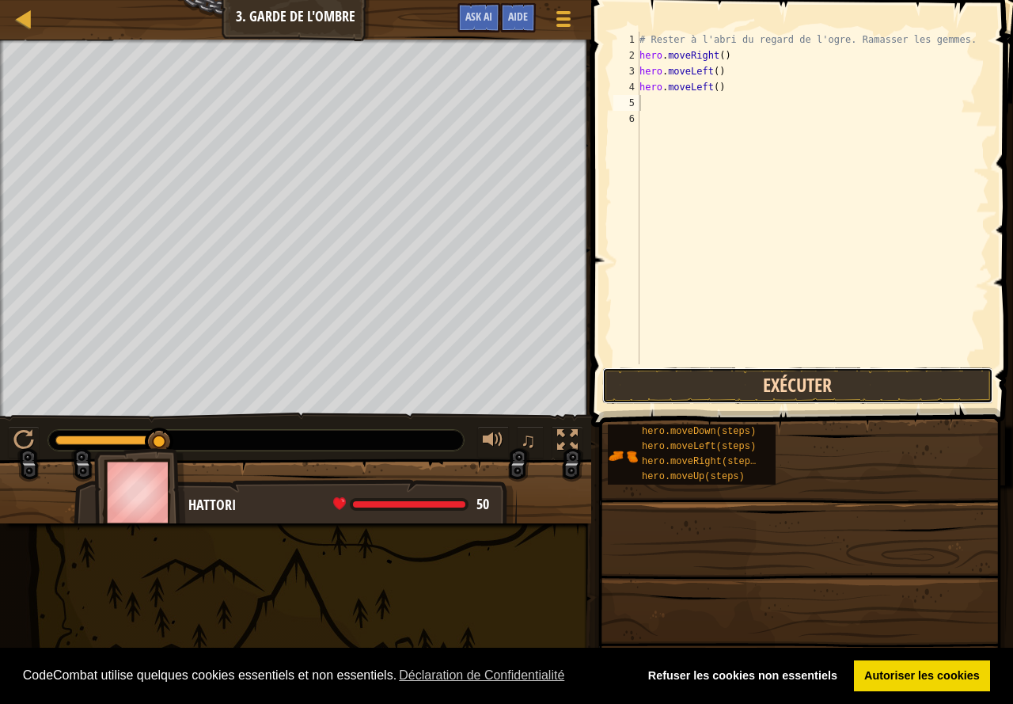
click at [744, 388] on button "Exécuter" at bounding box center [797, 385] width 391 height 36
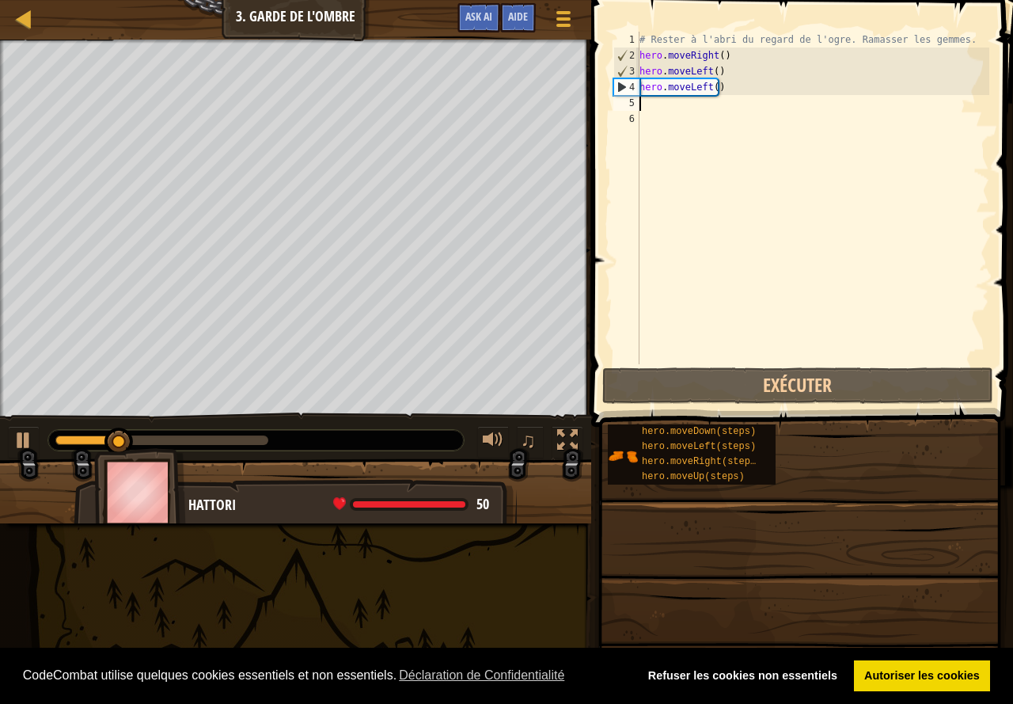
click at [723, 89] on div "# Rester à l'abri du regard de l'ogre. Ramasser les gemmes. hero . moveRight ( …" at bounding box center [812, 214] width 353 height 364
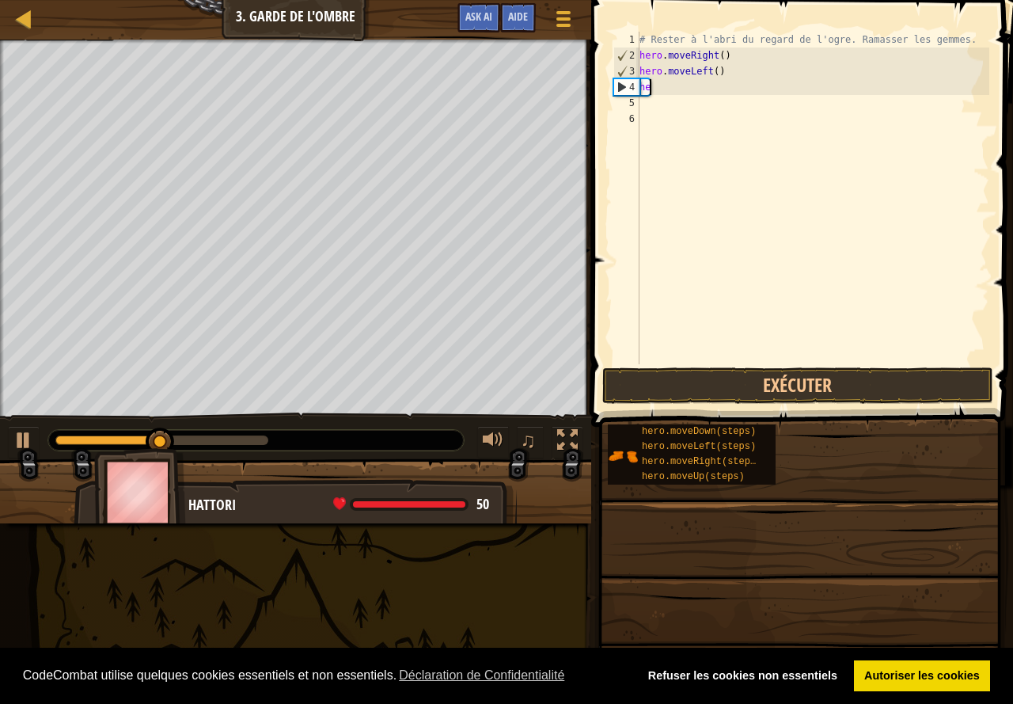
type textarea "h"
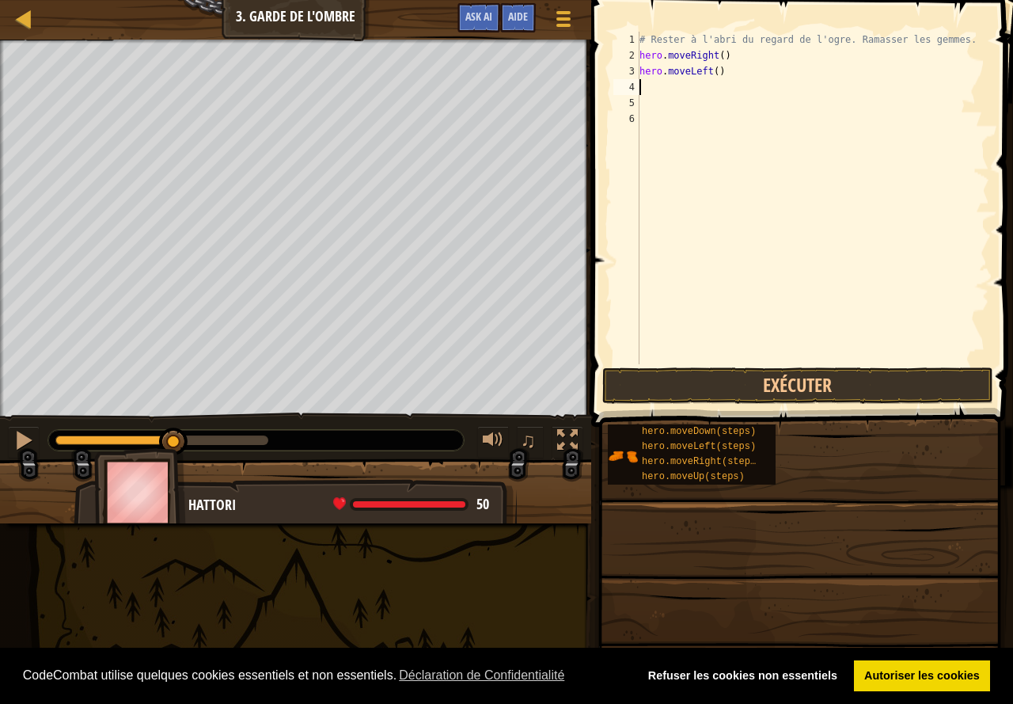
click at [735, 74] on div "# Rester à l'abri du regard de l'ogre. Ramasser les gemmes. hero . moveRight ( …" at bounding box center [812, 214] width 353 height 364
type textarea "h"
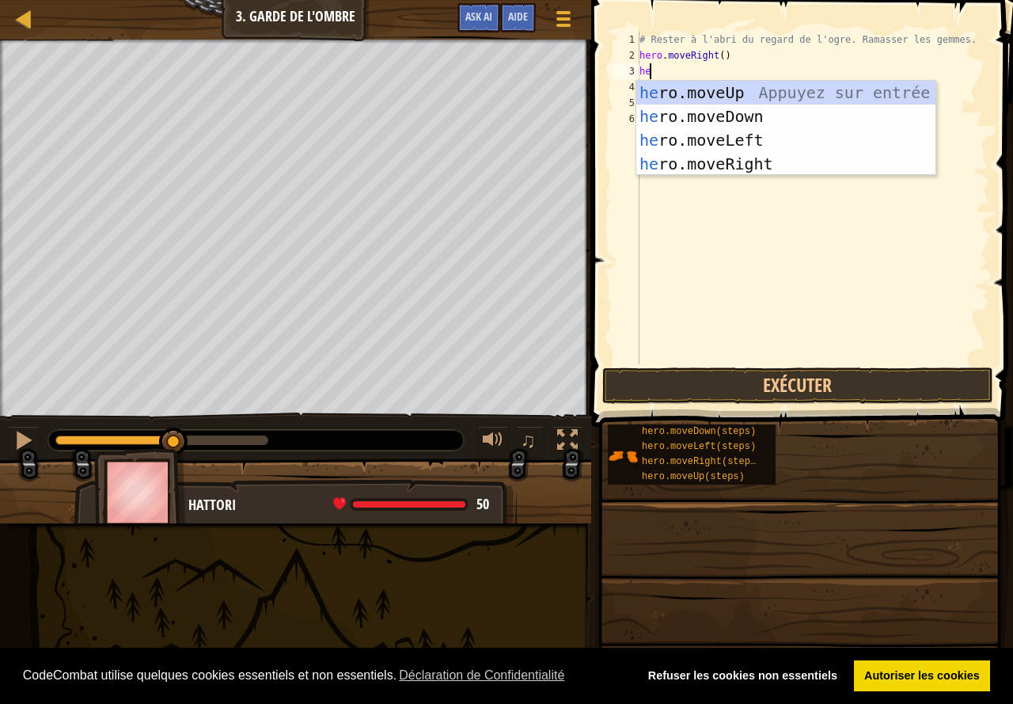
type textarea "her"
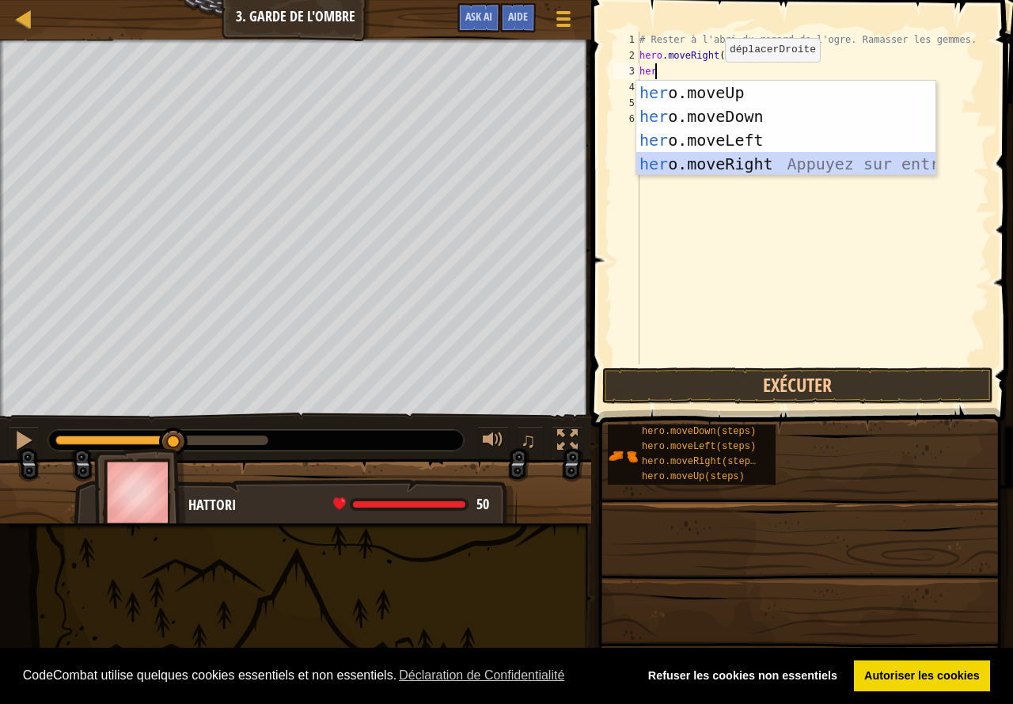
click at [725, 154] on div "her o.moveUp Appuyez sur entrée her o.moveDown Appuyez sur entrée her o.moveLef…" at bounding box center [785, 152] width 299 height 142
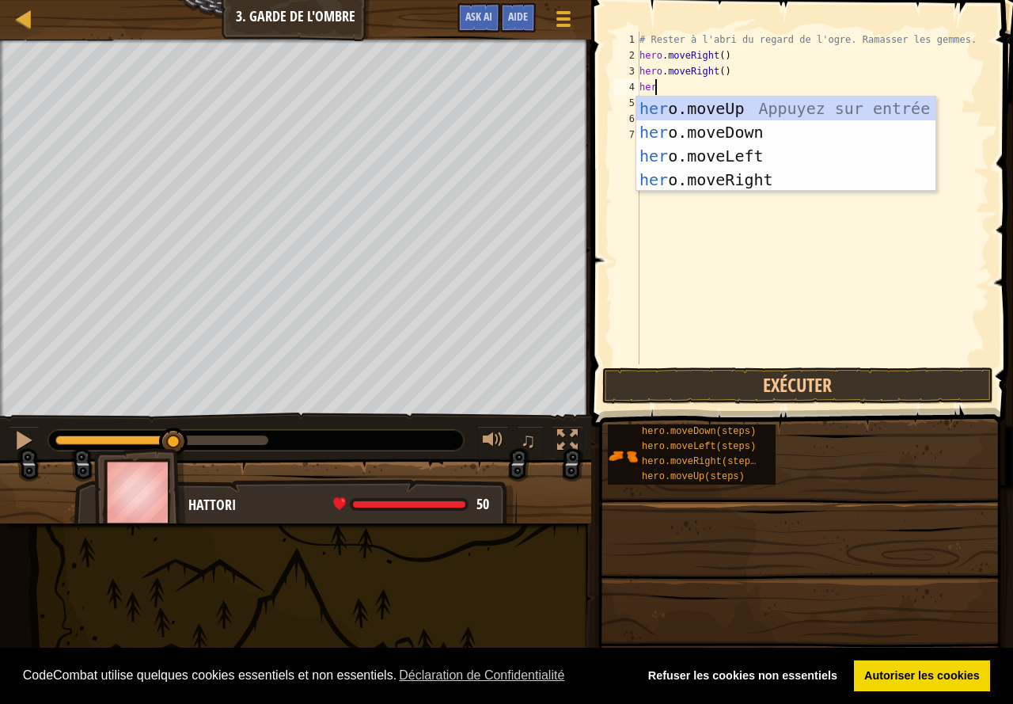
click at [742, 75] on div "# Rester à l'abri du regard de l'ogre. Ramasser les gemmes. hero . moveRight ( …" at bounding box center [812, 214] width 353 height 364
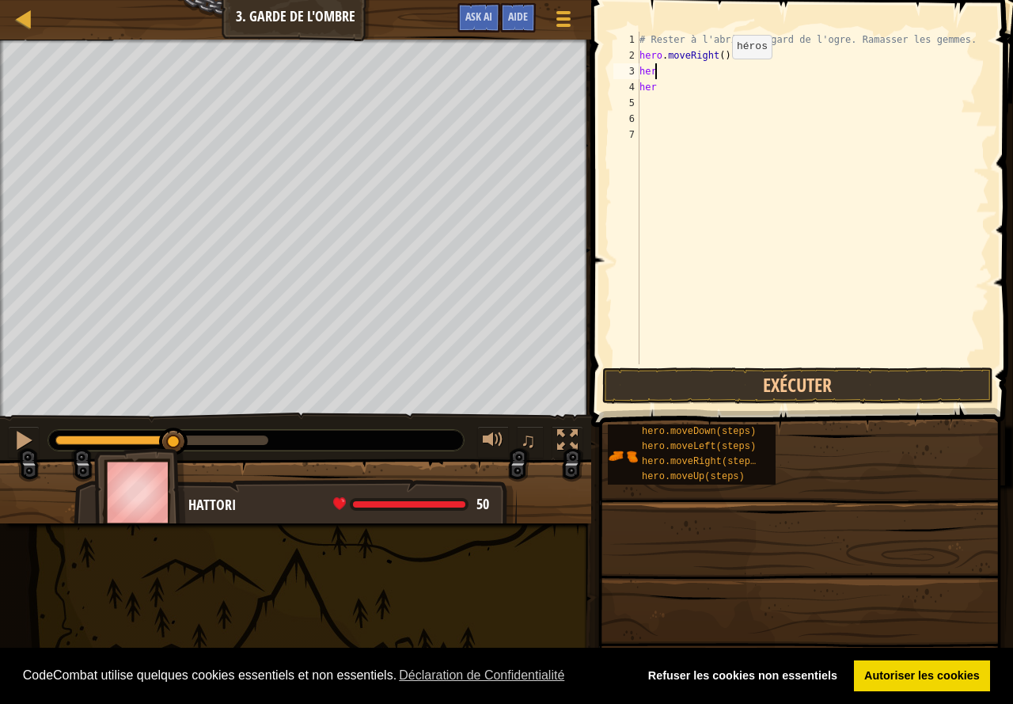
type textarea "h"
click at [701, 66] on div "# Rester à l'abri du regard de l'ogre. Ramasser les gemmes. hero . moveRight ( …" at bounding box center [812, 214] width 353 height 364
click at [704, 77] on div "# Rester à l'abri du regard de l'ogre. Ramasser les gemmes. hero . moveRight ( …" at bounding box center [812, 214] width 353 height 364
click at [708, 91] on div "# Rester à l'abri du regard de l'ogre. Ramasser les gemmes. hero . moveRight ( …" at bounding box center [812, 214] width 353 height 364
type textarea "h"
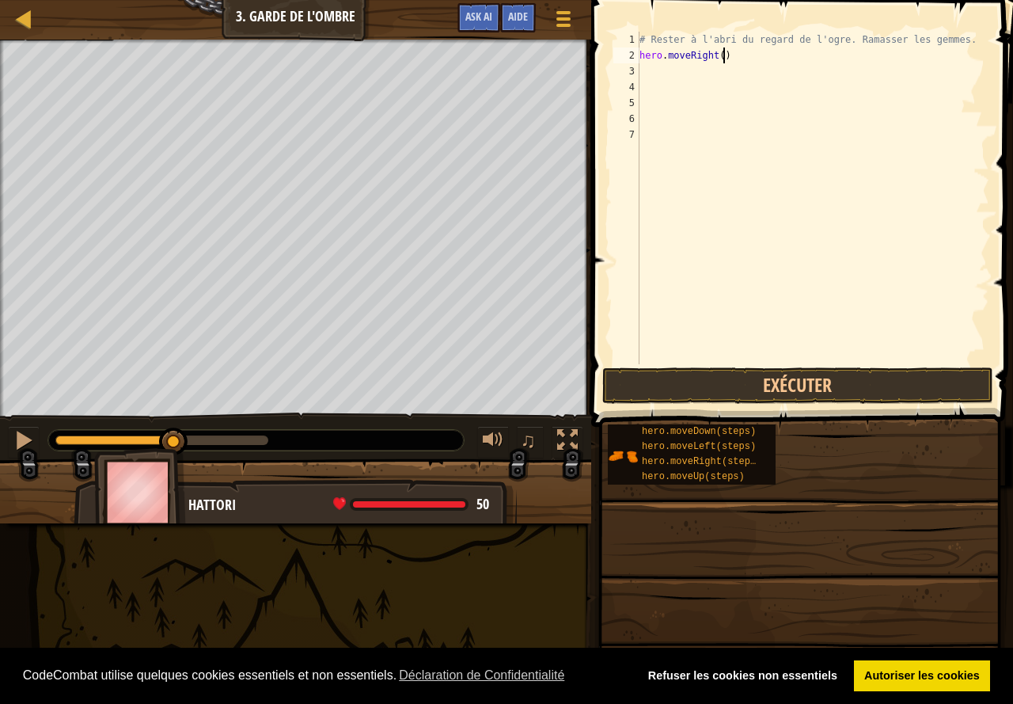
click at [725, 62] on div "# Rester à l'abri du regard de l'ogre. Ramasser les gemmes. hero . moveRight ( )" at bounding box center [812, 214] width 353 height 364
type textarea "hero.moveRight(2)"
click at [811, 389] on button "Exécuter" at bounding box center [797, 385] width 391 height 36
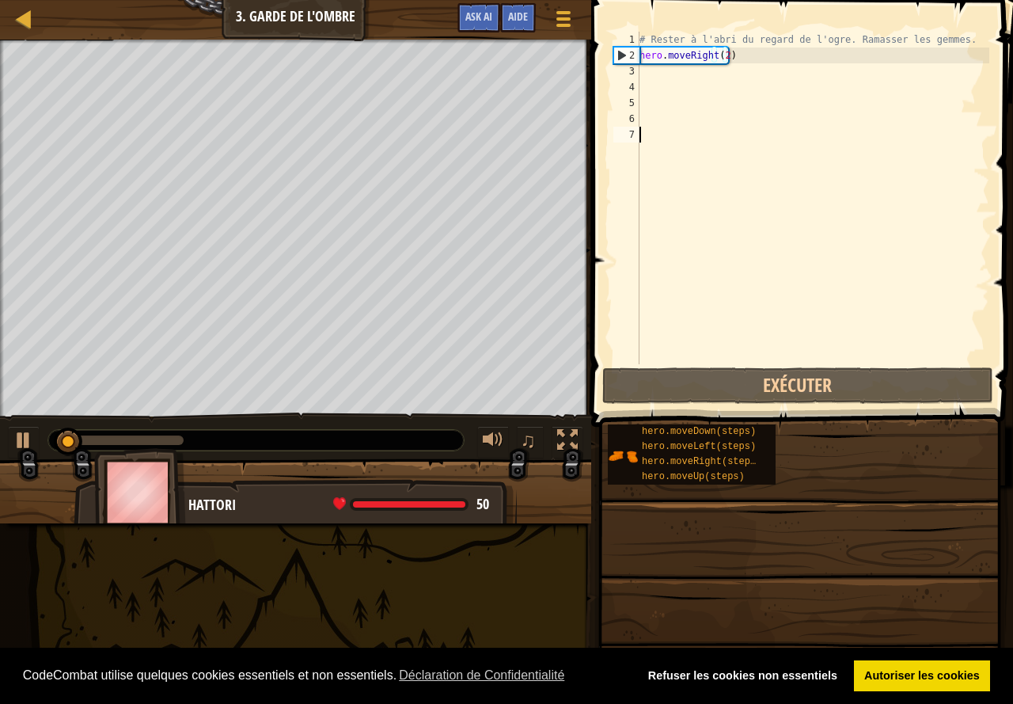
click at [820, 320] on div "# Rester à l'abri du regard de l'ogre. Ramasser les gemmes. hero . moveRight ( …" at bounding box center [812, 214] width 353 height 364
click at [734, 63] on div "# Rester à l'abri du regard de l'ogre. Ramasser les gemmes. hero . moveRight ( …" at bounding box center [812, 214] width 353 height 364
click at [724, 55] on div "# Rester à l'abri du regard de l'ogre. Ramasser les gemmes. hero . moveRight ( …" at bounding box center [812, 214] width 353 height 364
click at [727, 53] on div "# Rester à l'abri du regard de l'ogre. Ramasser les gemmes. hero . moveRight ( …" at bounding box center [812, 214] width 353 height 364
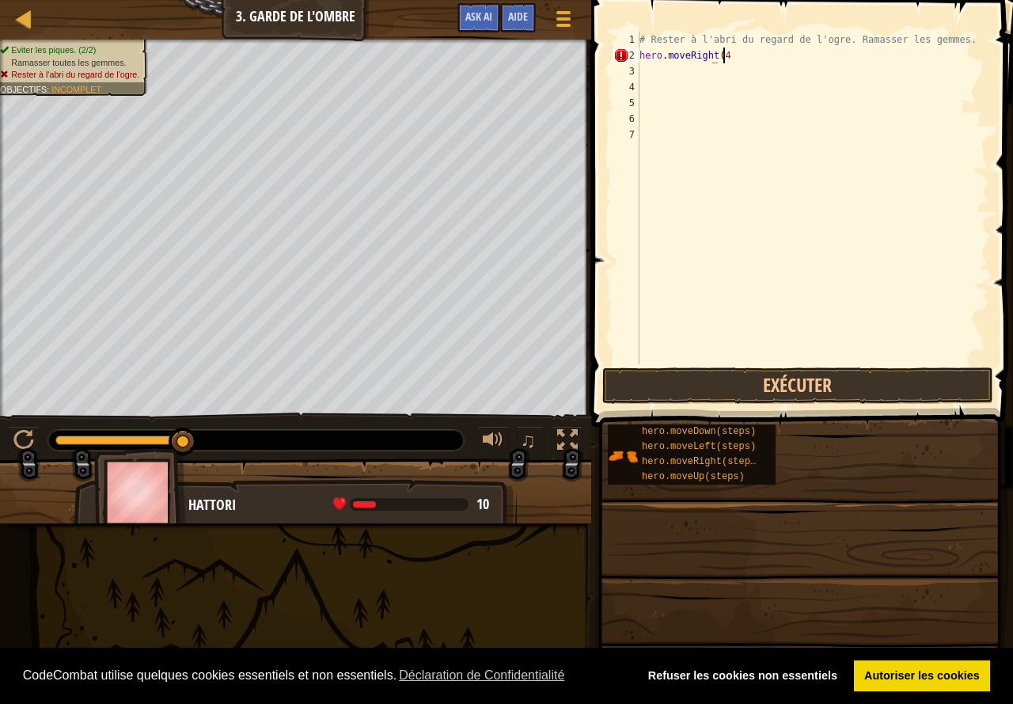
scroll to position [7, 6]
type textarea "hero.moveRight(4)"
click at [769, 377] on button "Exécuter" at bounding box center [797, 385] width 391 height 36
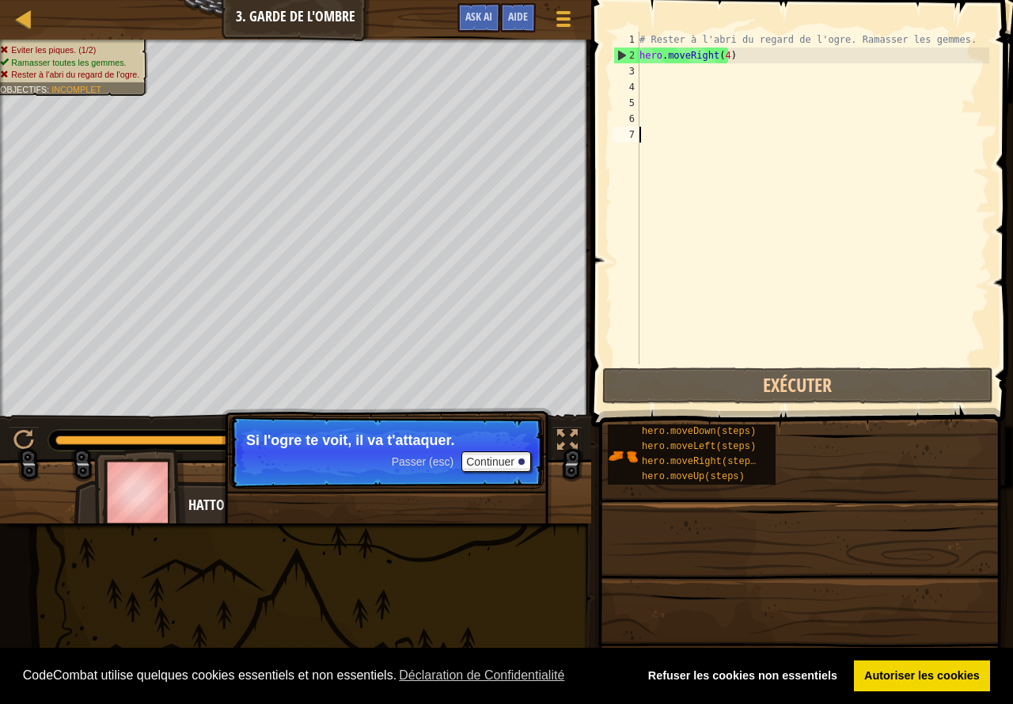
click at [693, 212] on div "# Rester à l'abri du regard de l'ogre. Ramasser les gemmes. hero . moveRight ( …" at bounding box center [812, 214] width 353 height 364
click at [735, 71] on div "# Rester à l'abri du regard de l'ogre. Ramasser les gemmes. hero . moveRight ( …" at bounding box center [812, 214] width 353 height 364
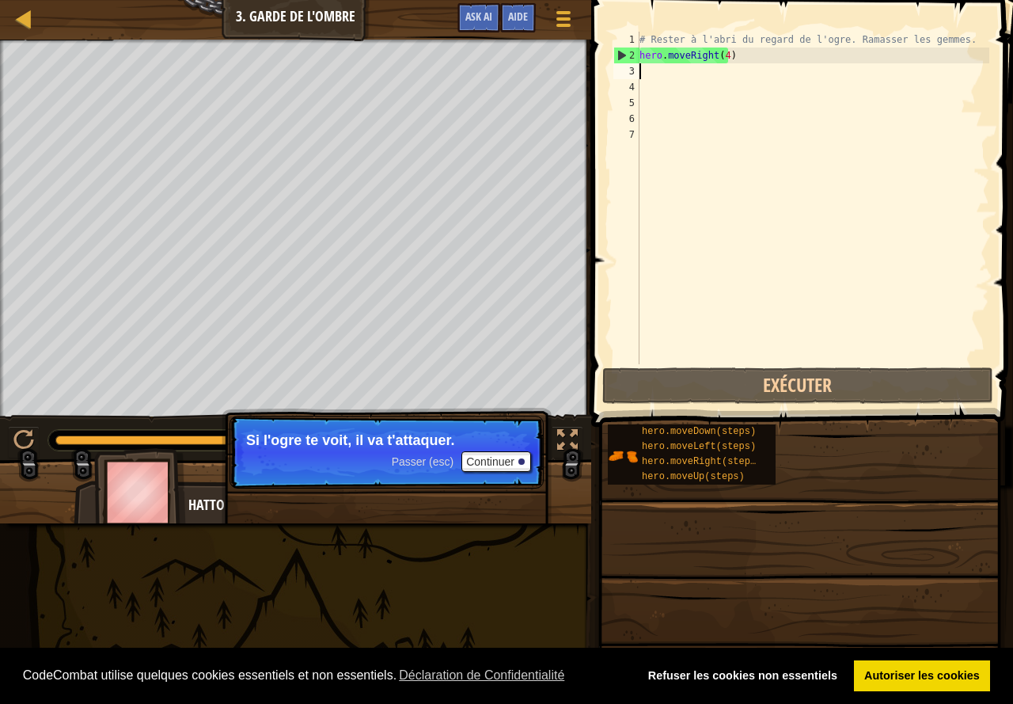
click at [729, 58] on div "# Rester à l'abri du regard de l'ogre. Ramasser les gemmes. hero . moveRight ( …" at bounding box center [812, 214] width 353 height 364
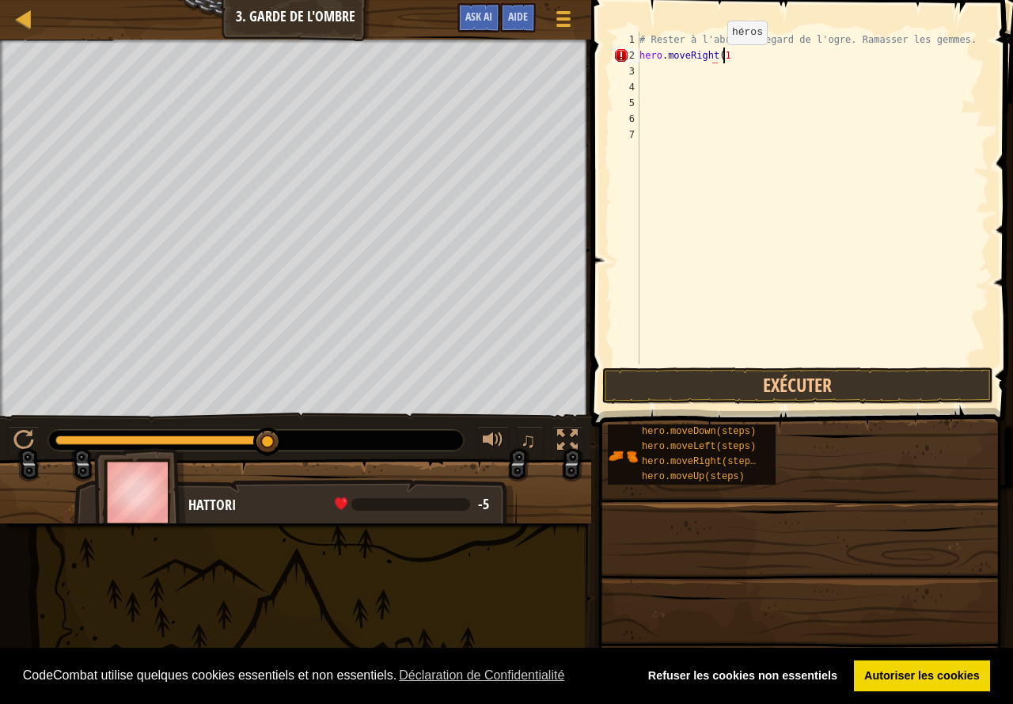
scroll to position [7, 6]
type textarea "hero.moveRight(1)"
type textarea "h"
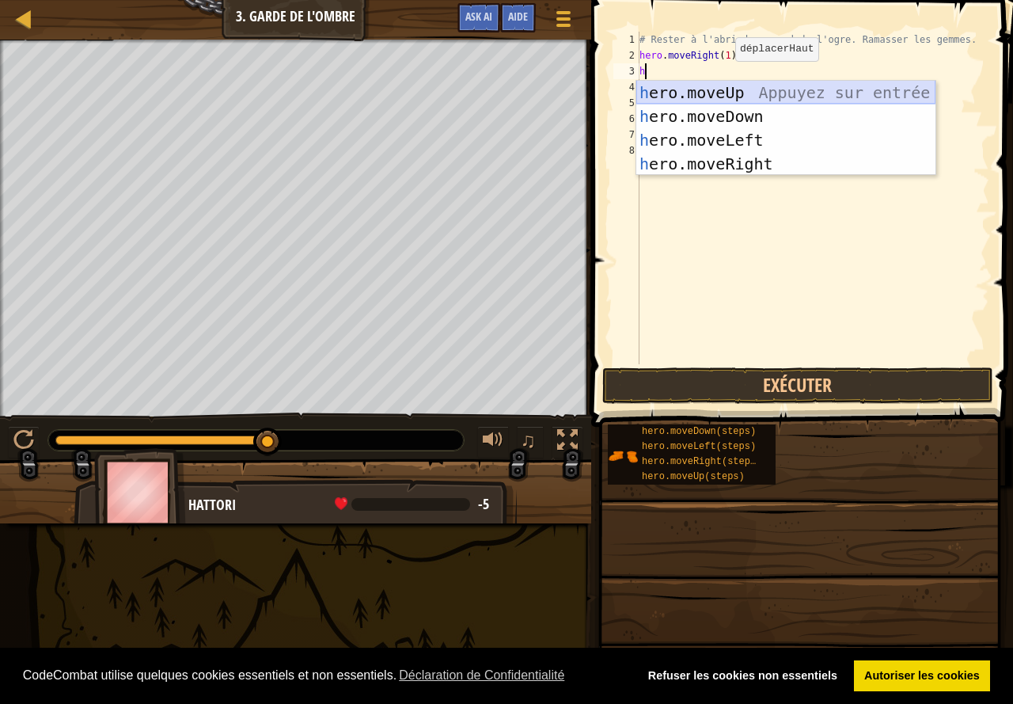
click at [741, 86] on div "h ero.moveUp Appuyez sur entrée h ero.moveDown Appuyez sur entrée h ero.moveLef…" at bounding box center [785, 152] width 299 height 142
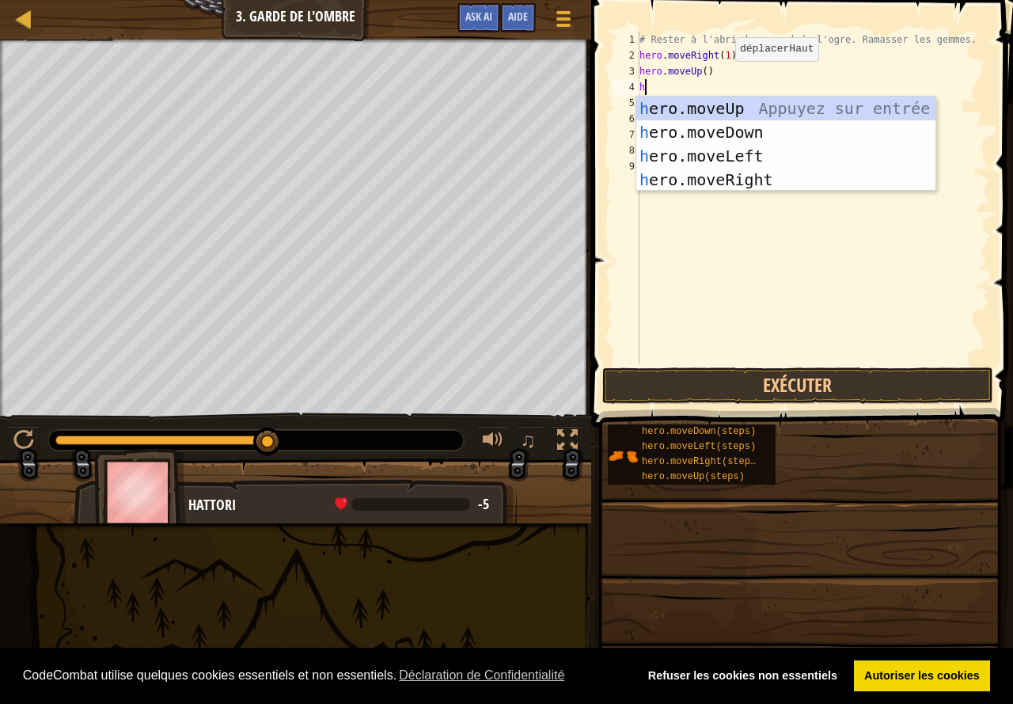
type textarea "hr"
click at [755, 177] on div "h e r o.moveUp Appuyez sur entrée h e r o.moveDown Appuyez sur entrée h e r o.m…" at bounding box center [785, 168] width 299 height 142
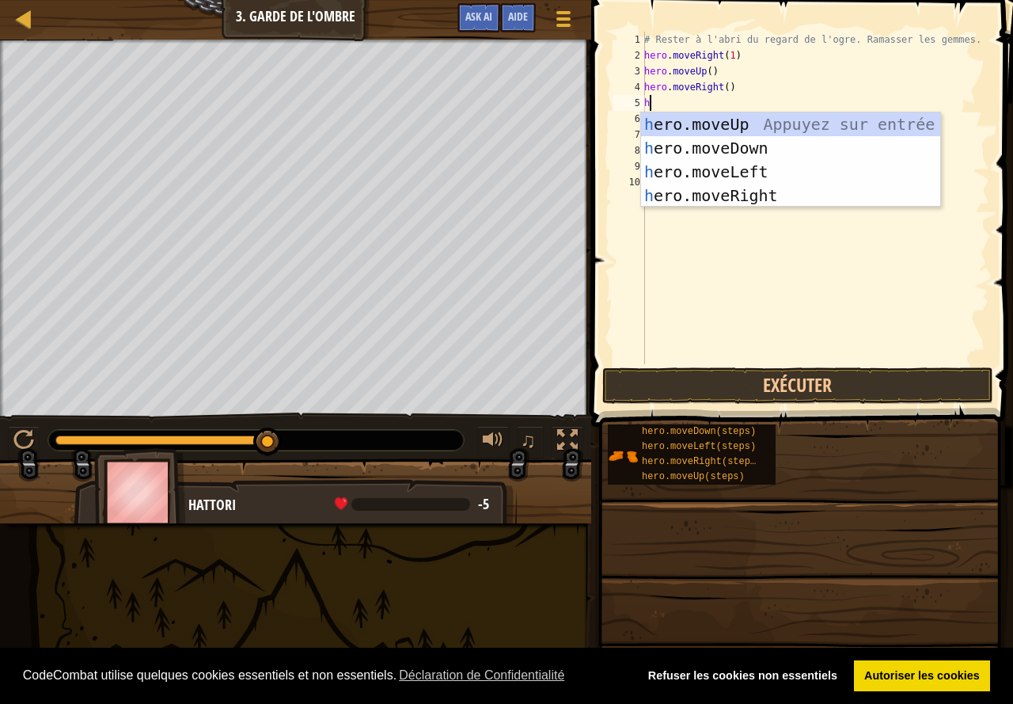
type textarea "he"
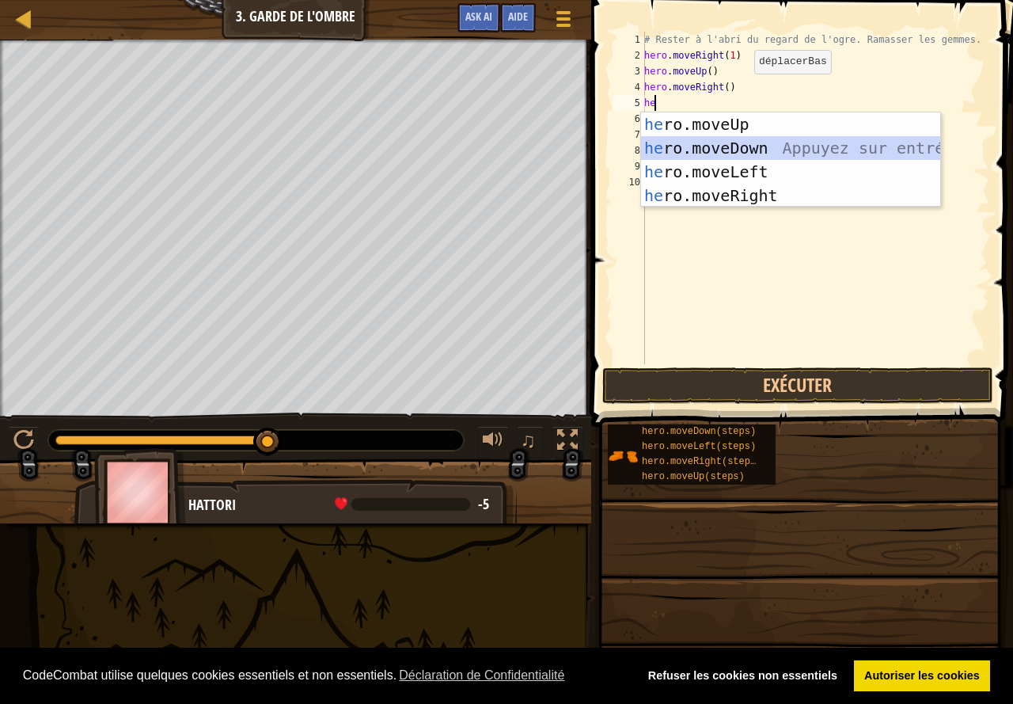
click at [733, 150] on div "he ro.moveUp Appuyez sur entrée he ro.moveDown Appuyez sur entrée he ro.moveLef…" at bounding box center [790, 183] width 299 height 142
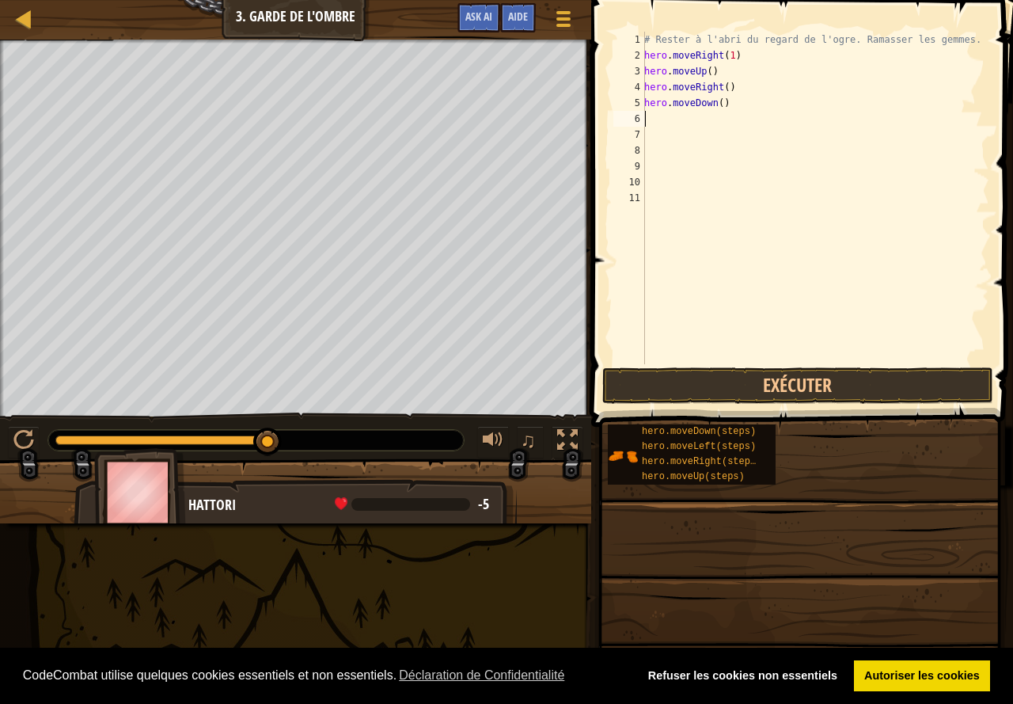
click at [701, 113] on div "# Rester à l'abri du regard de l'ogre. Ramasser les gemmes. hero . moveRight ( …" at bounding box center [815, 214] width 348 height 364
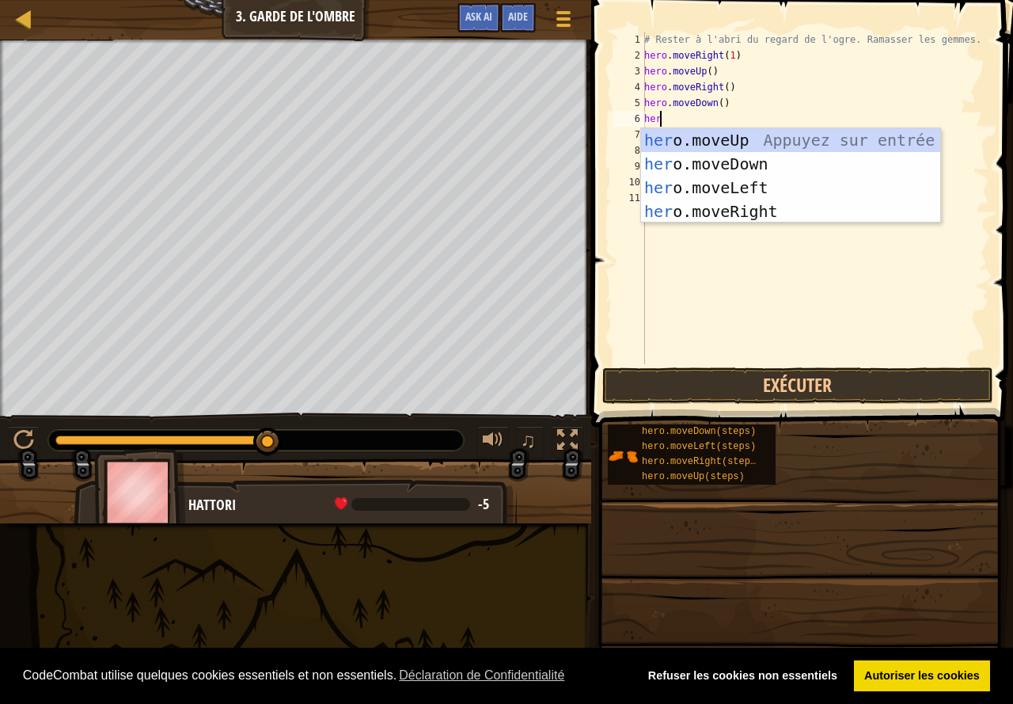
type textarea "hero"
click at [735, 208] on div "hero .moveUp Appuyez sur entrée hero .moveDown Appuyez sur entrée hero .moveLef…" at bounding box center [790, 199] width 299 height 142
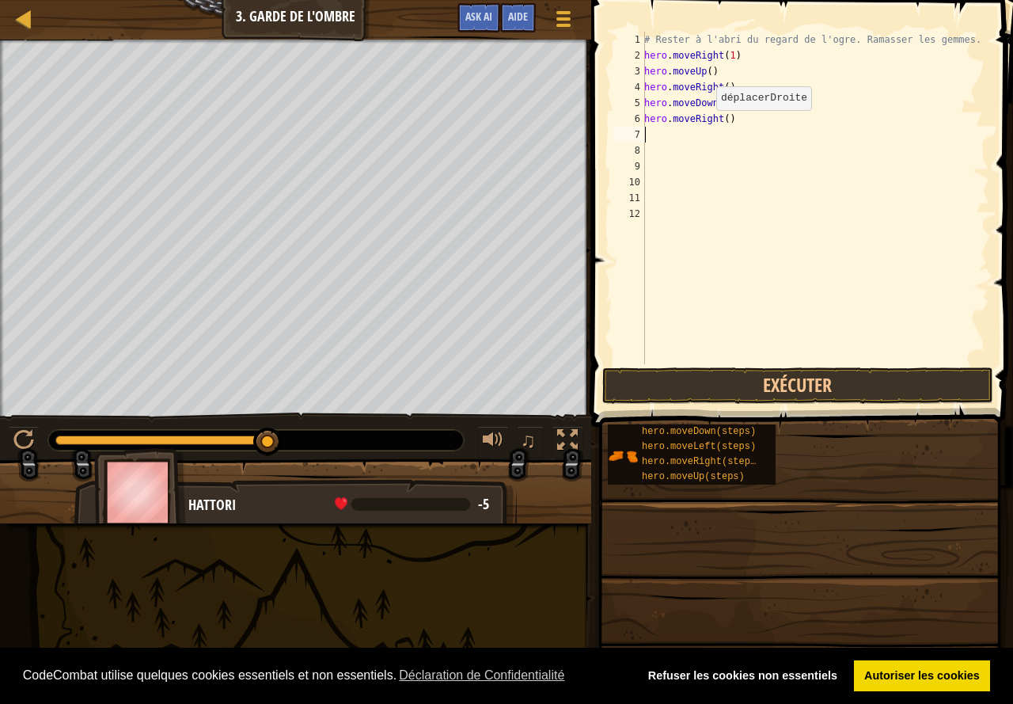
scroll to position [7, 0]
click at [746, 125] on div "# Rester à l'abri du regard de l'ogre. Ramasser les gemmes. hero . moveRight ( …" at bounding box center [815, 214] width 348 height 364
type textarea "hero.moveRight(2)"
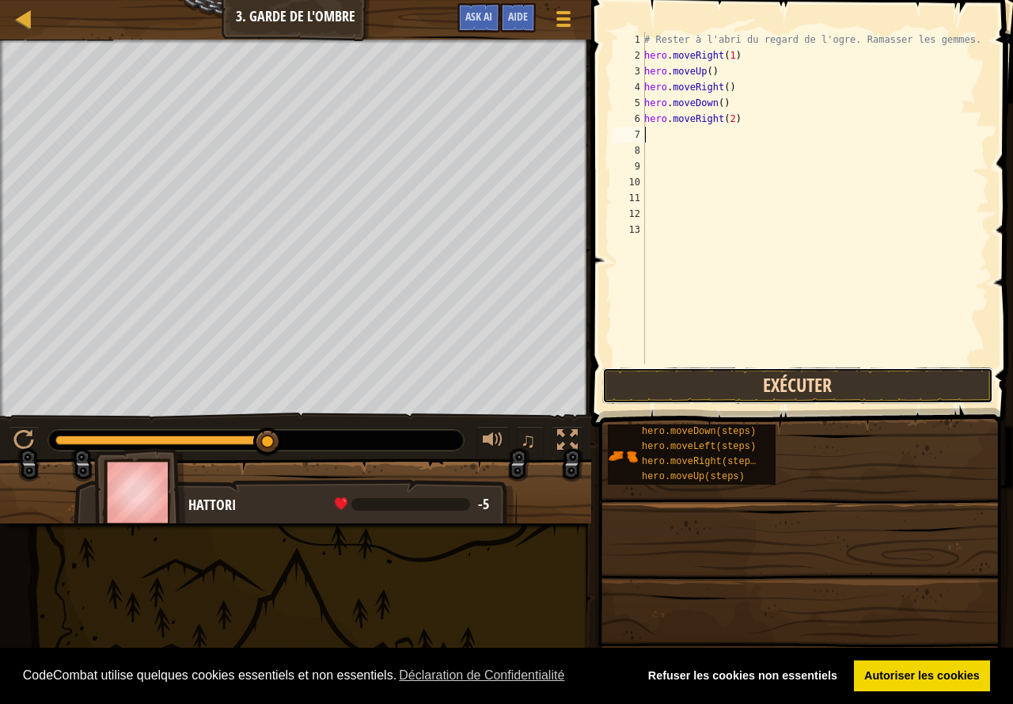
click at [735, 393] on button "Exécuter" at bounding box center [797, 385] width 391 height 36
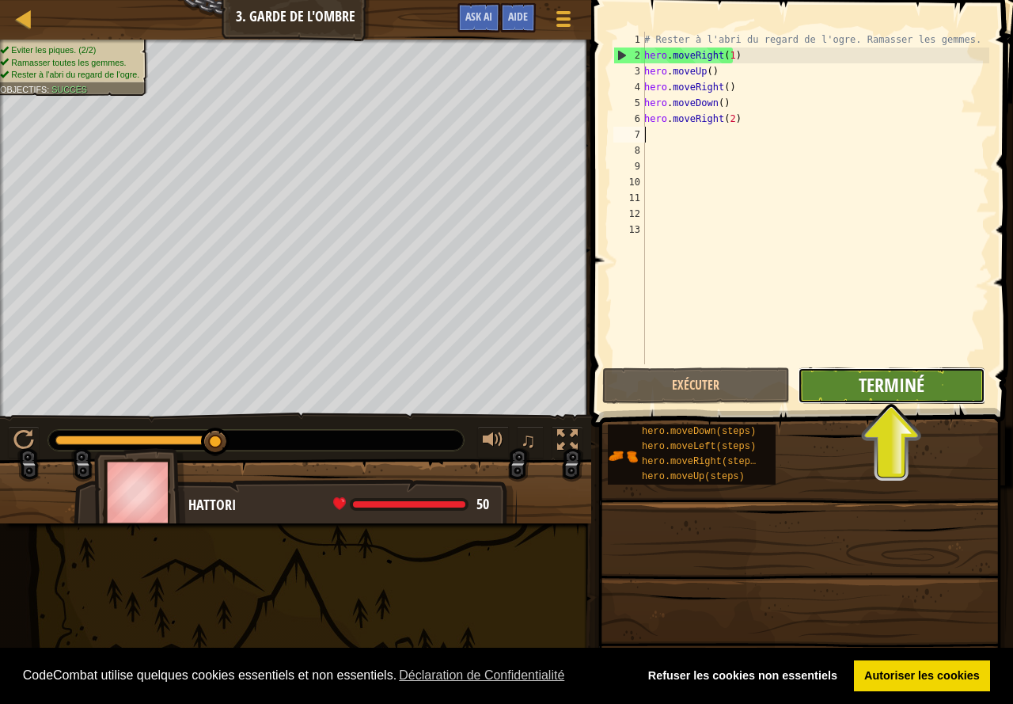
click at [858, 391] on button "Terminé" at bounding box center [892, 385] width 188 height 36
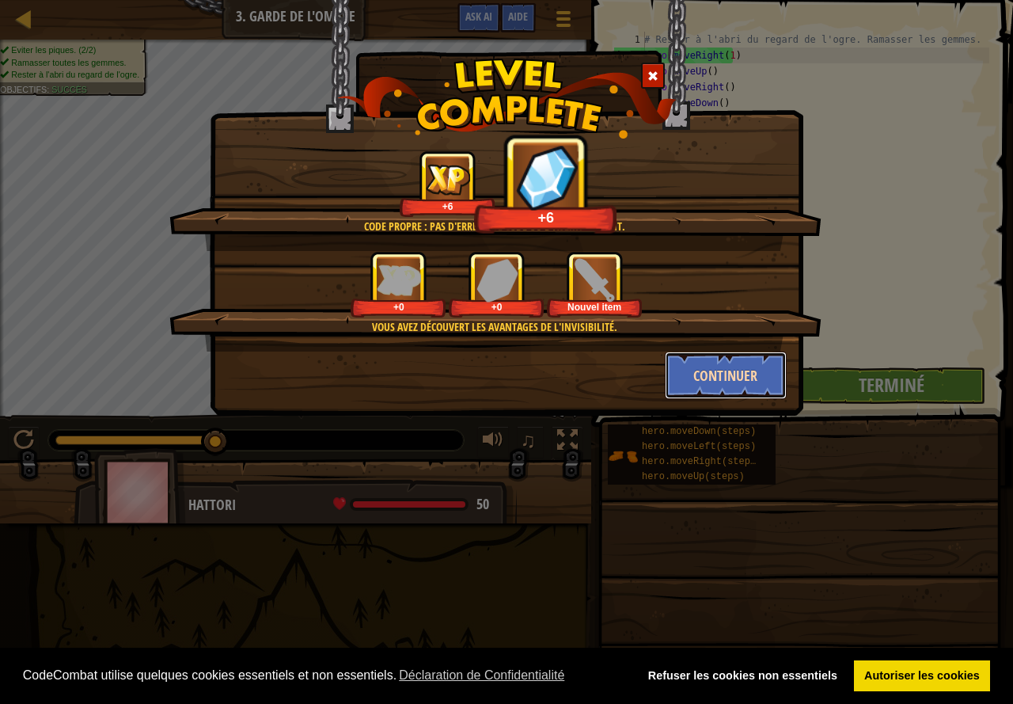
click at [712, 387] on button "Continuer" at bounding box center [726, 374] width 123 height 47
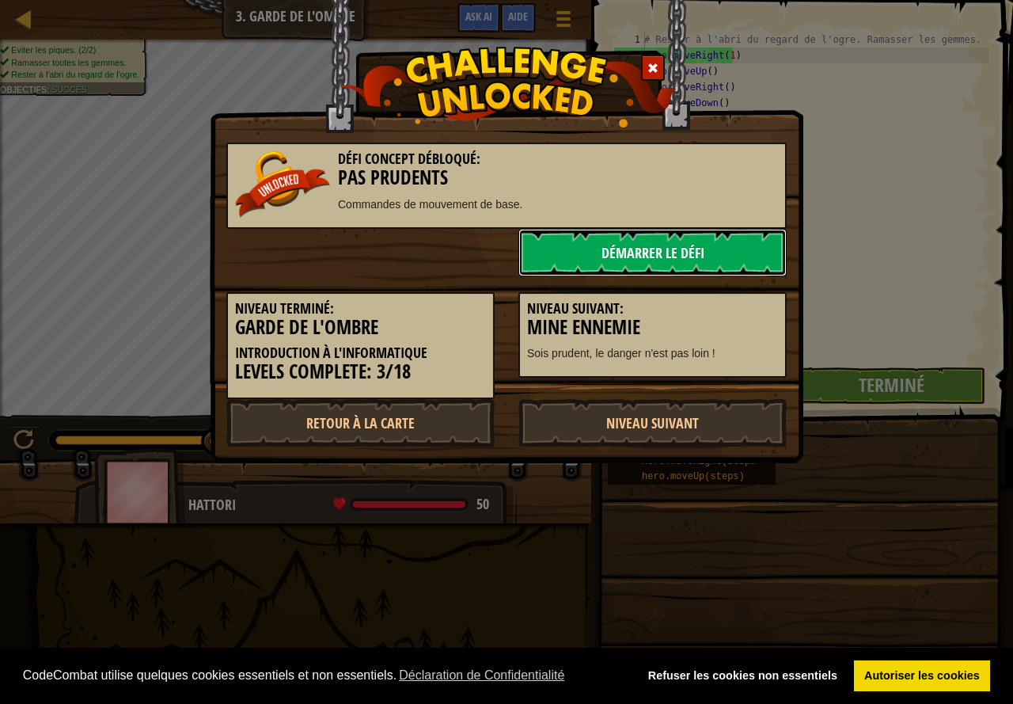
click at [658, 246] on link "Démarrer le Défi" at bounding box center [652, 252] width 268 height 47
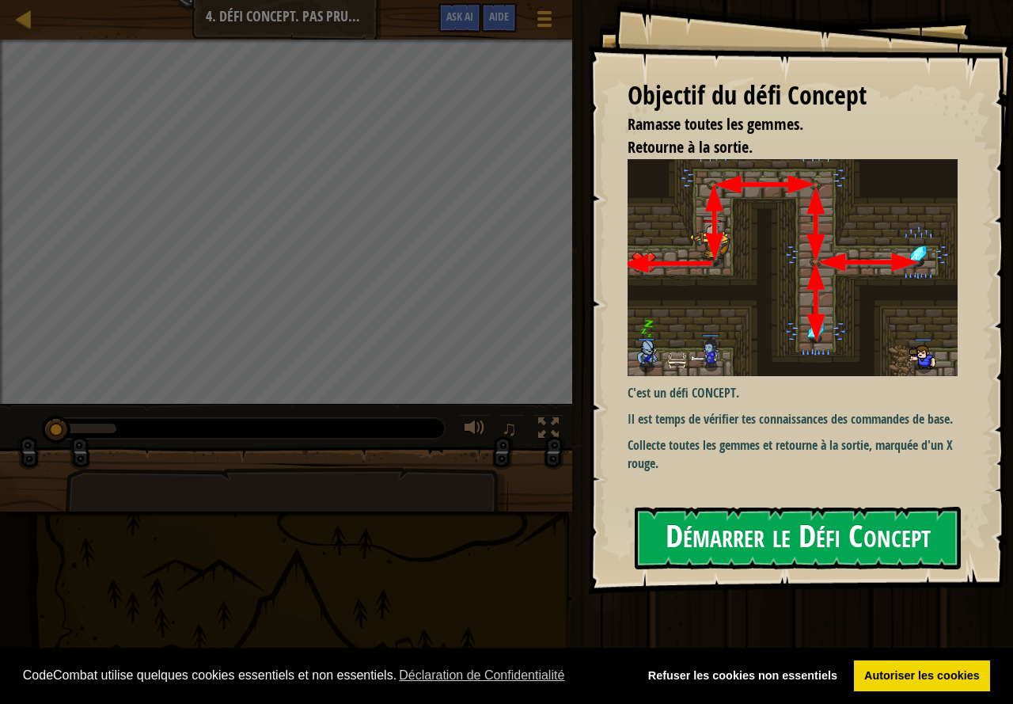
click at [756, 522] on button "Démarrer le Défi Concept" at bounding box center [798, 538] width 326 height 63
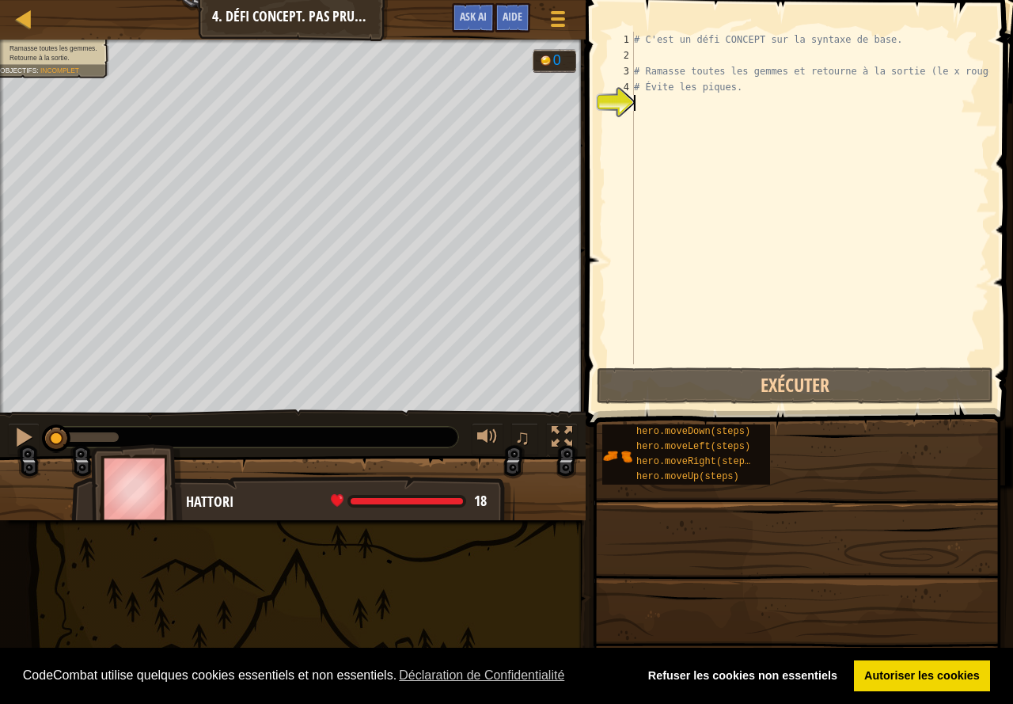
scroll to position [7, 0]
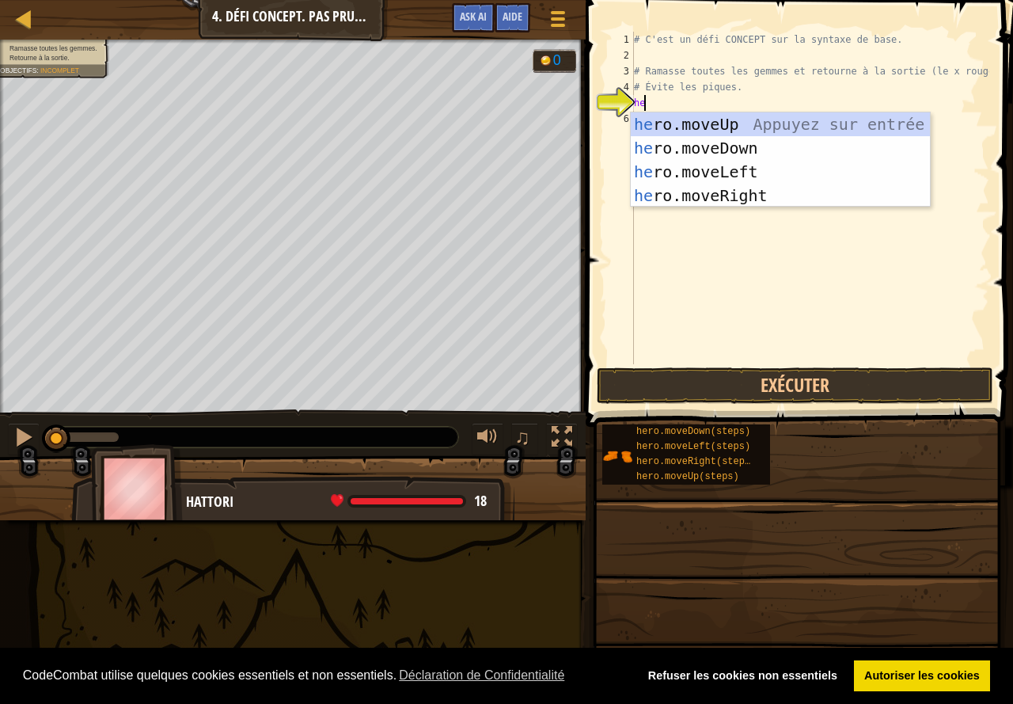
type textarea "her"
click at [685, 121] on div "her o.moveUp Appuyez sur entrée her o.moveDown Appuyez sur entrée her o.moveLef…" at bounding box center [780, 183] width 299 height 142
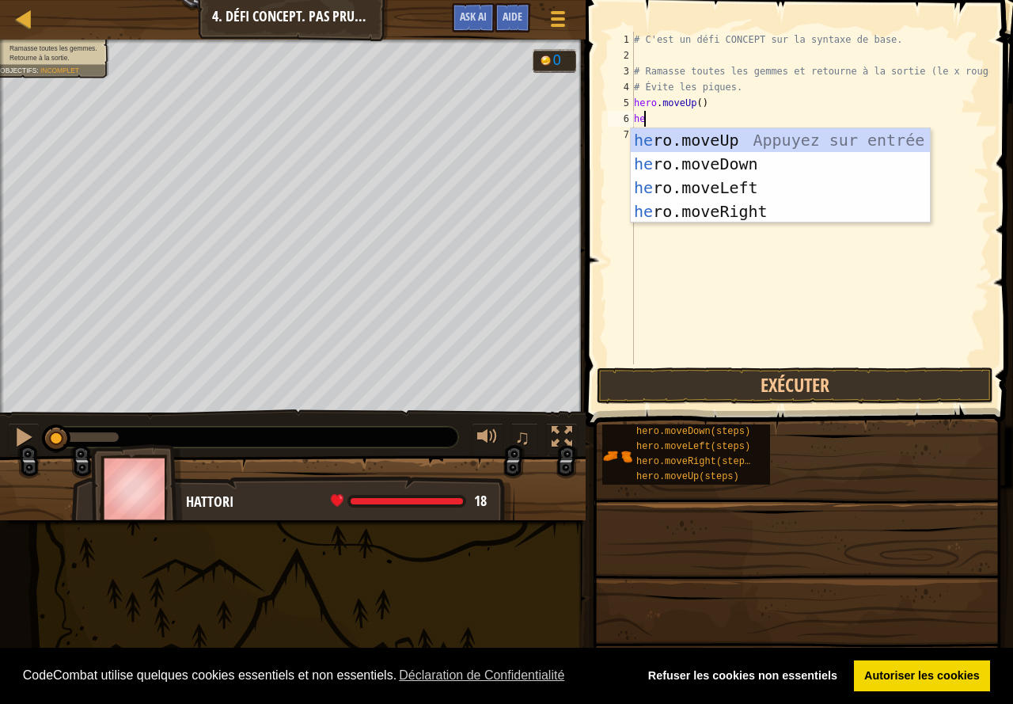
type textarea "her"
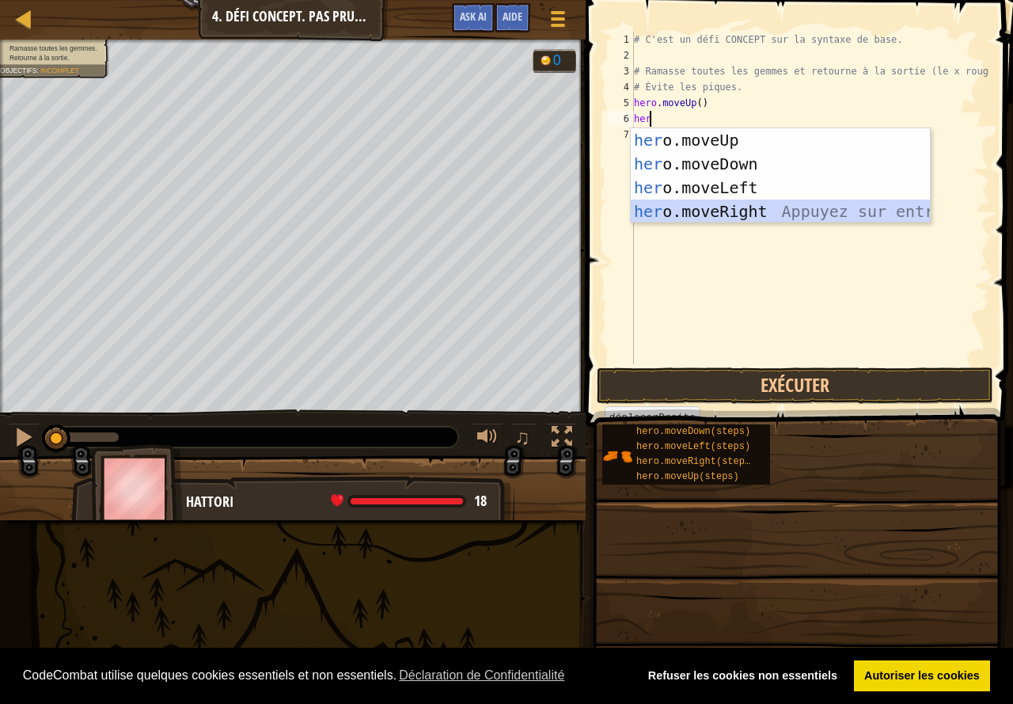
click at [726, 202] on div "her o.moveUp Appuyez sur entrée her o.moveDown Appuyez sur entrée her o.moveLef…" at bounding box center [780, 199] width 299 height 142
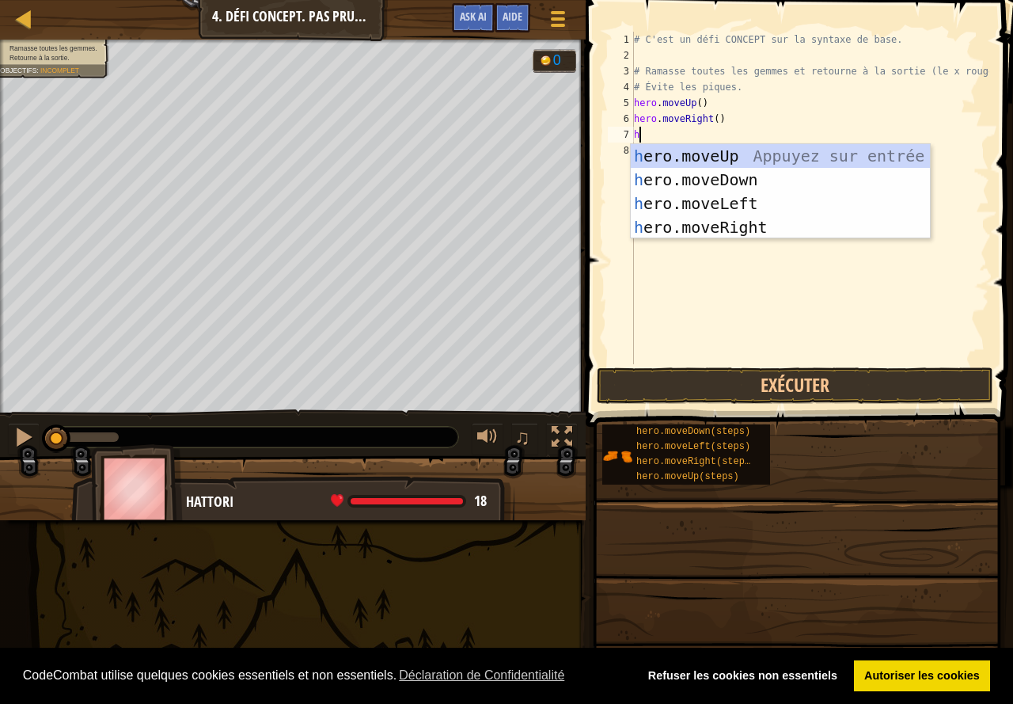
type textarea "he"
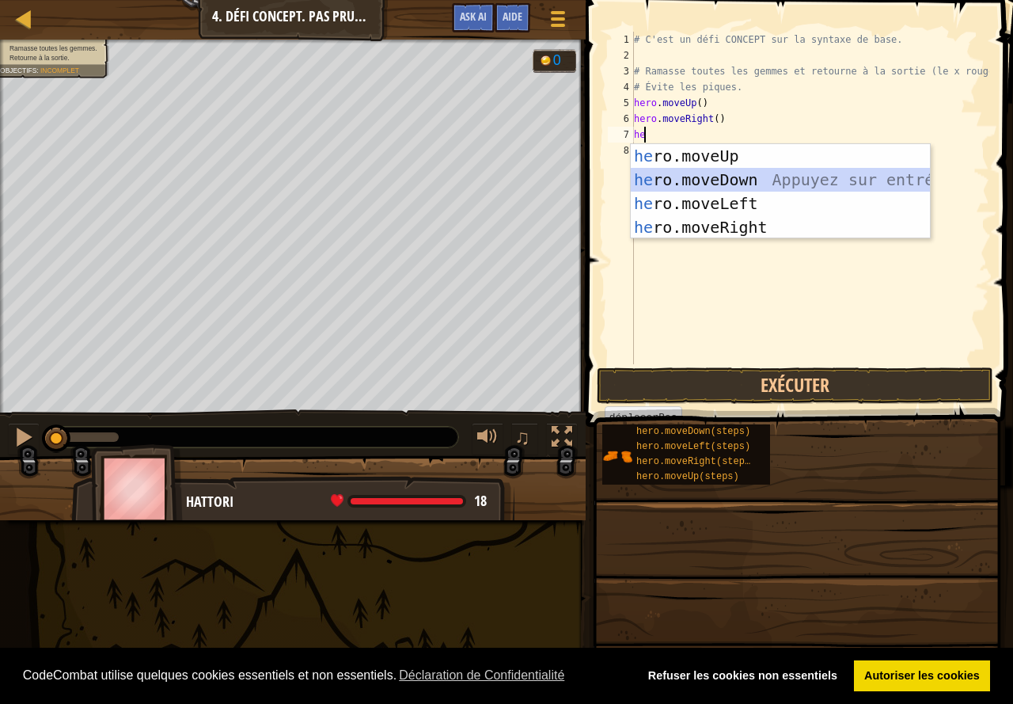
click at [711, 182] on div "he ro.moveUp Appuyez sur entrée he ro.moveDown Appuyez sur entrée he ro.moveLef…" at bounding box center [780, 215] width 299 height 142
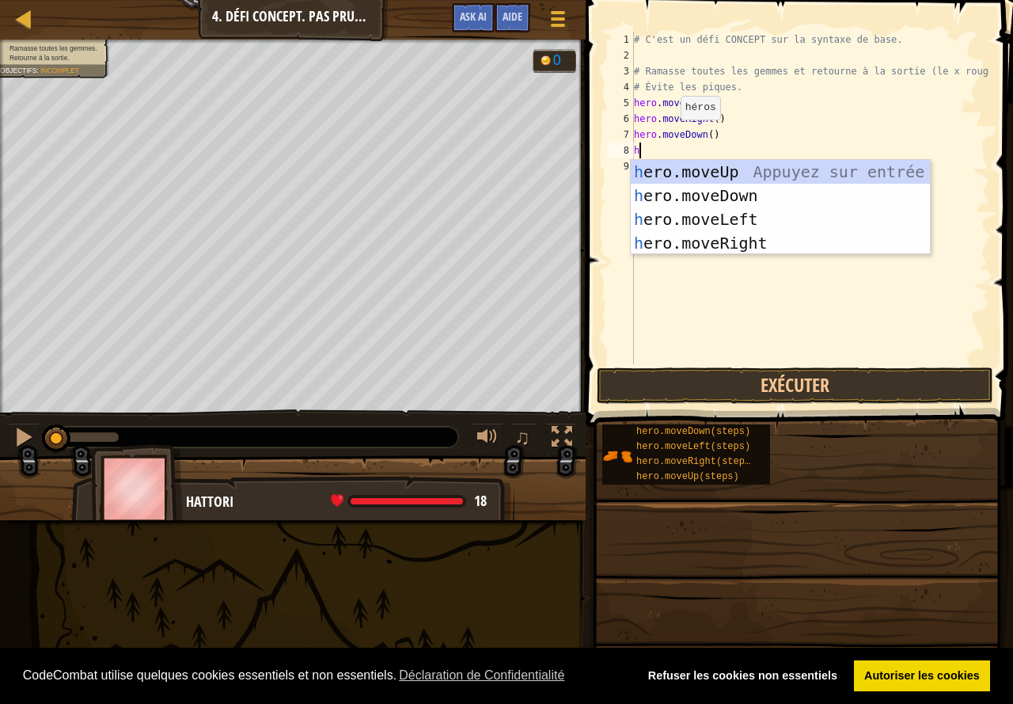
type textarea "her"
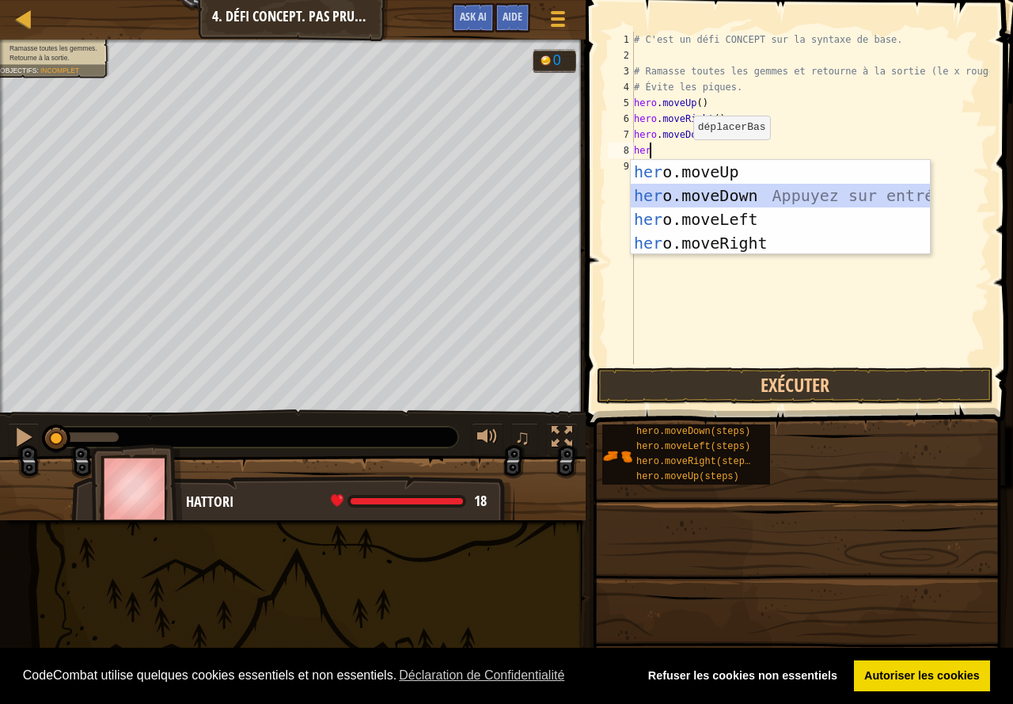
click at [704, 196] on div "her o.moveUp Appuyez sur entrée her o.moveDown Appuyez sur entrée her o.moveLef…" at bounding box center [780, 231] width 299 height 142
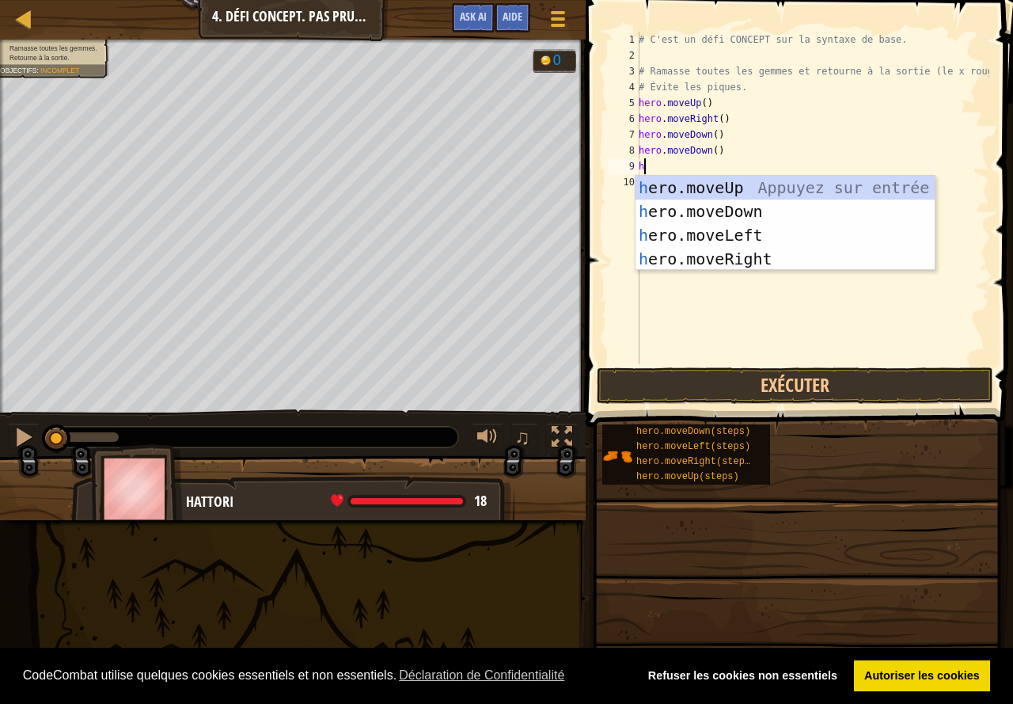
type textarea "her"
click at [707, 183] on div "her o.moveUp Appuyez sur entrée her o.moveDown Appuyez sur entrée her o.moveLef…" at bounding box center [785, 247] width 299 height 142
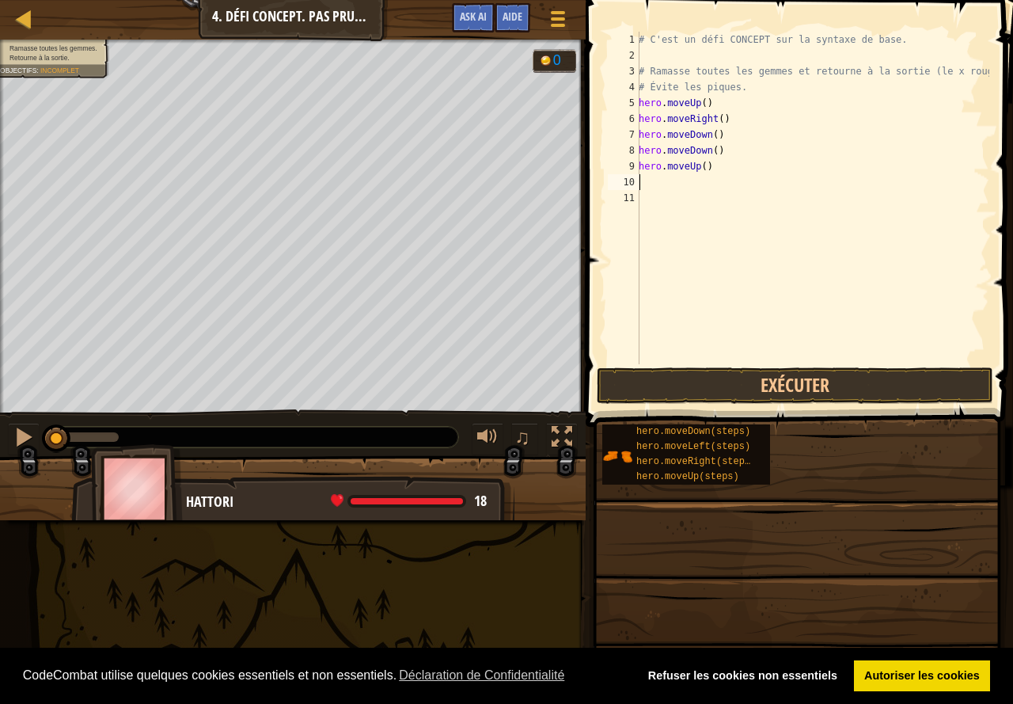
type textarea "e"
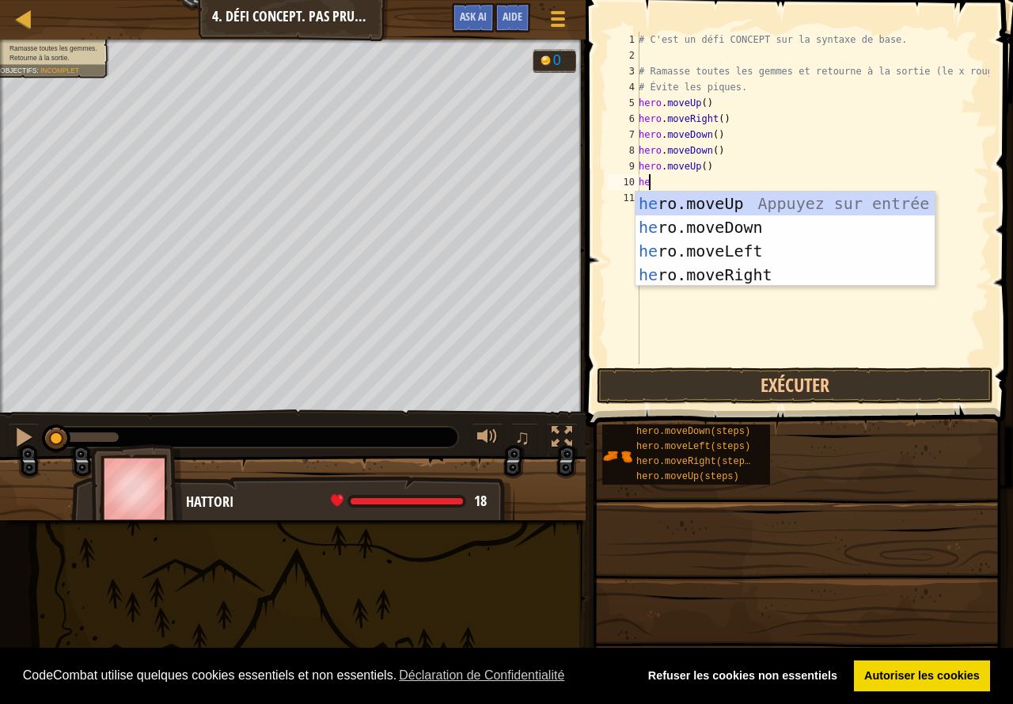
type textarea "her"
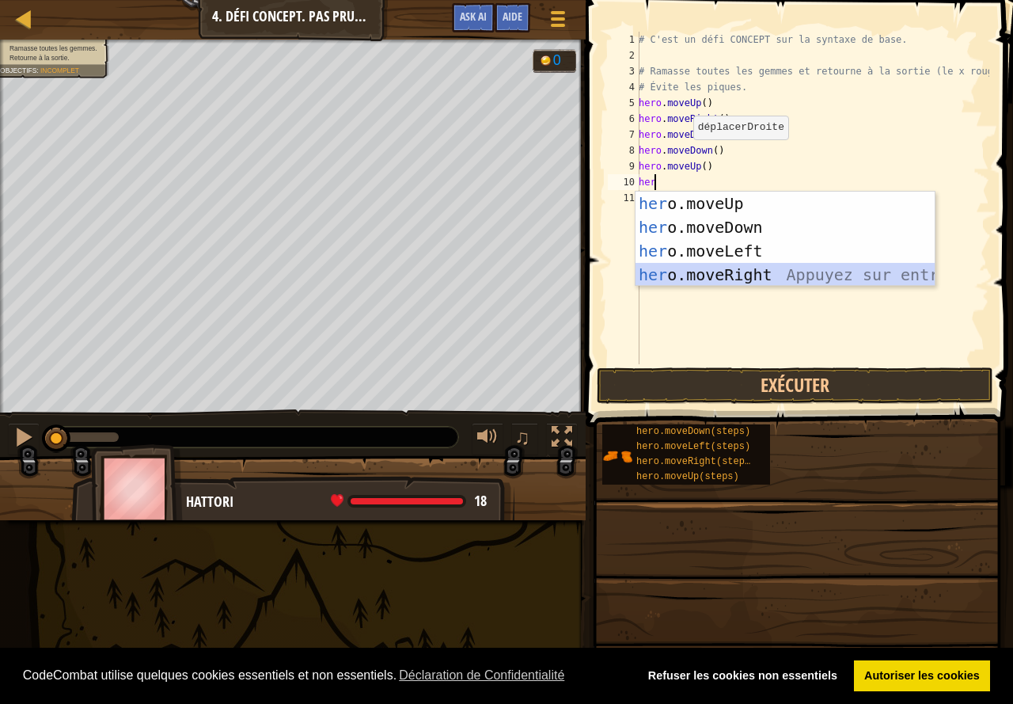
click at [746, 265] on div "her o.moveUp Appuyez sur entrée her o.moveDown Appuyez sur entrée her o.moveLef…" at bounding box center [785, 263] width 299 height 142
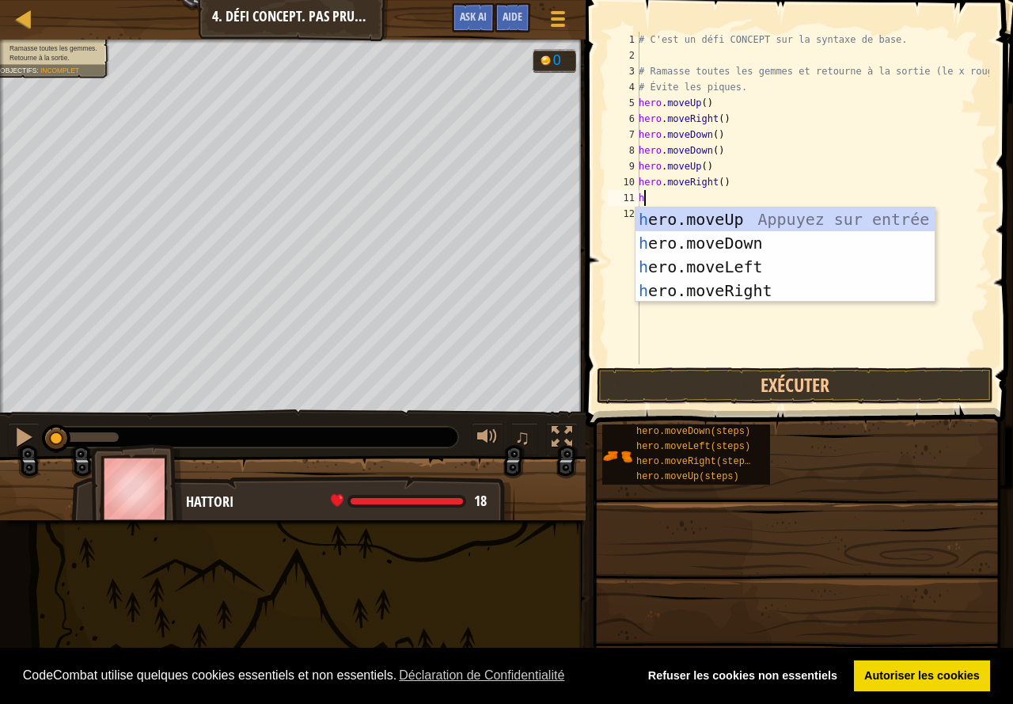
type textarea "her"
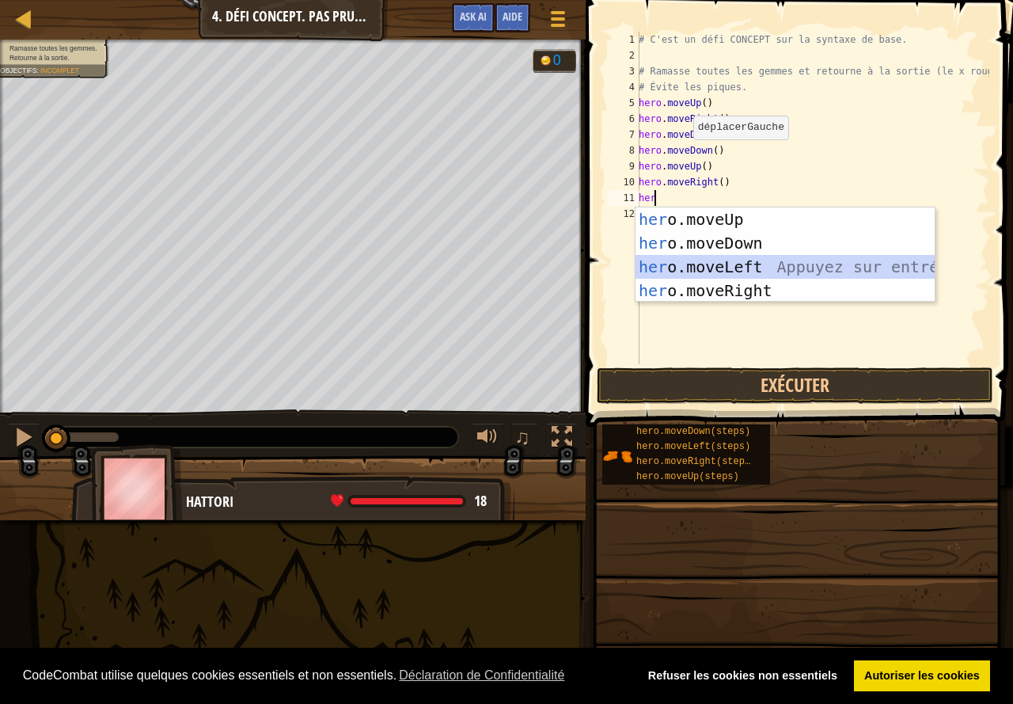
click at [735, 265] on div "her o.moveUp Appuyez sur entrée her o.moveDown Appuyez sur entrée her o.moveLef…" at bounding box center [785, 278] width 299 height 142
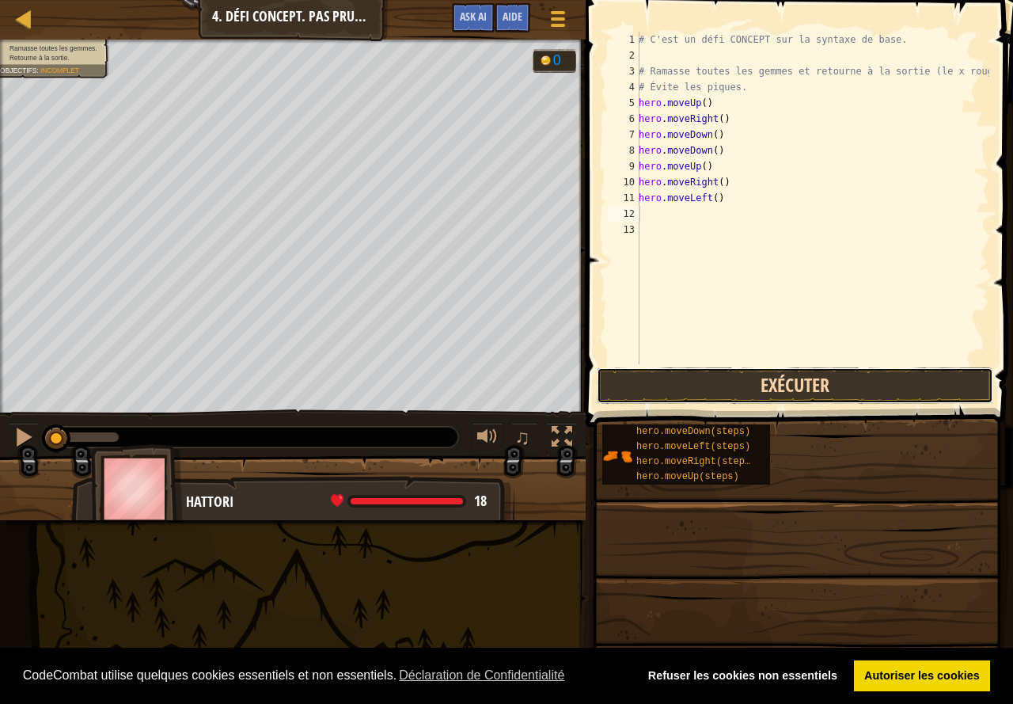
click at [795, 379] on button "Exécuter" at bounding box center [795, 385] width 397 height 36
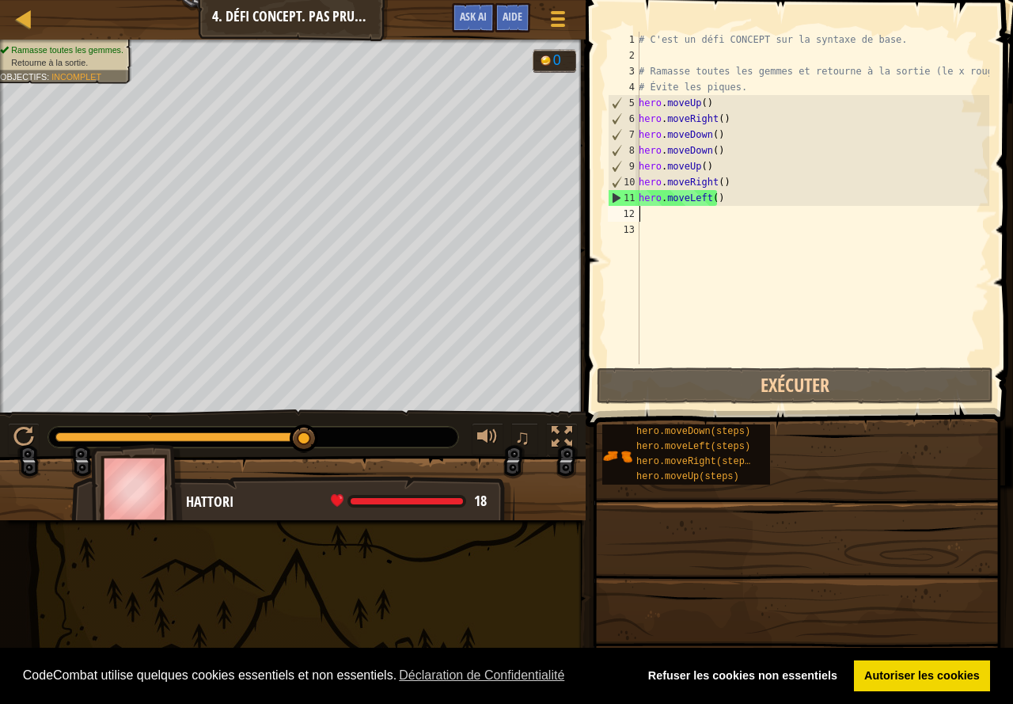
click at [668, 217] on div "# C'est un défi CONCEPT sur la syntaxe de base. # Ramasse toutes les gemmes et …" at bounding box center [813, 214] width 354 height 364
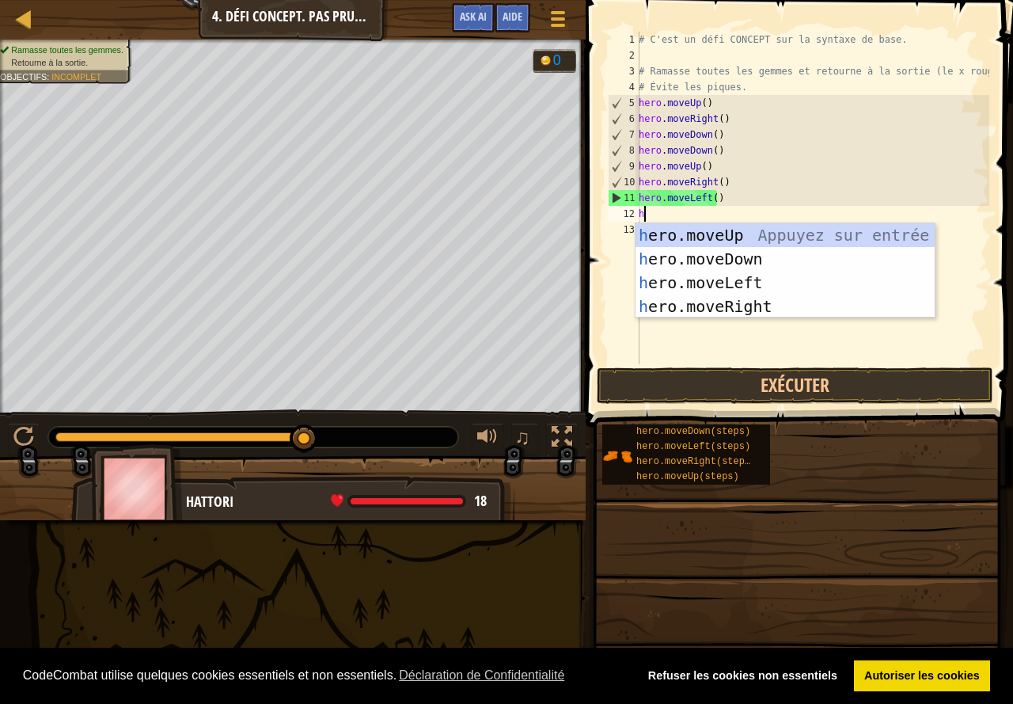
type textarea "her"
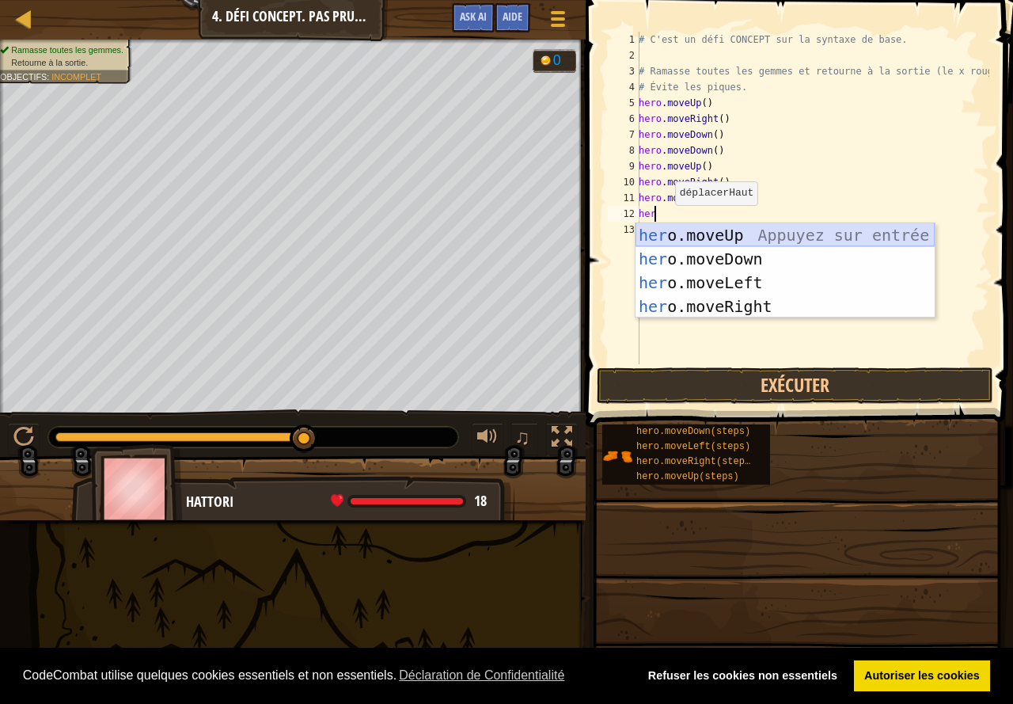
click at [708, 241] on div "her o.moveUp Appuyez sur entrée her o.moveDown Appuyez sur entrée her o.moveLef…" at bounding box center [785, 294] width 299 height 142
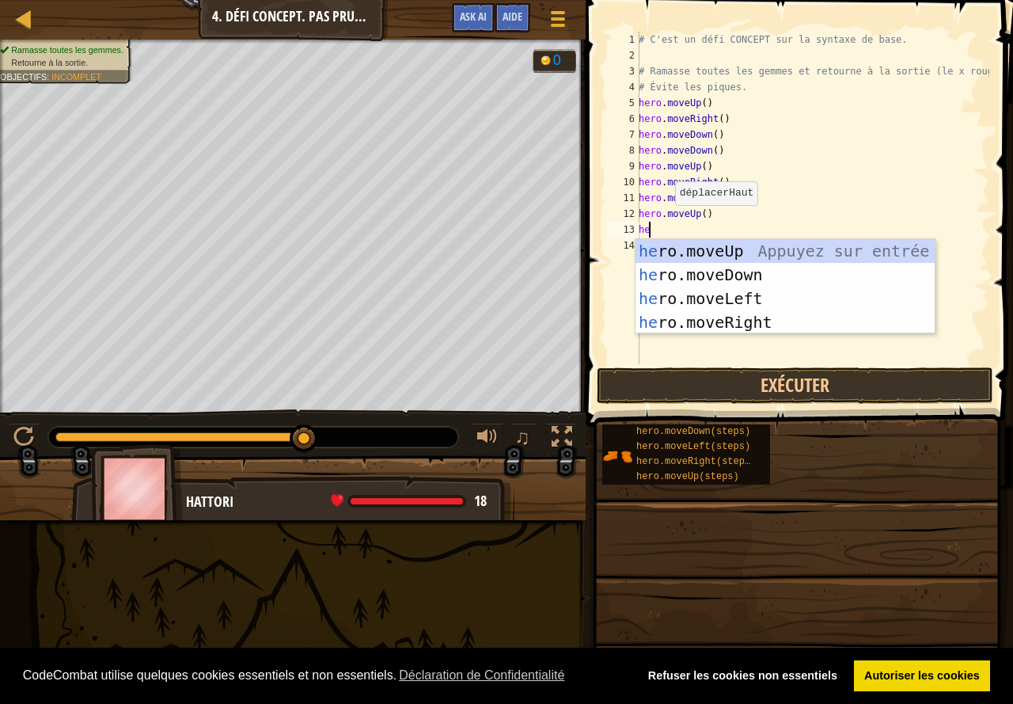
type textarea "her"
click at [716, 298] on div "her o.moveUp Appuyez sur entrée her o.moveDown Appuyez sur entrée her o.moveLef…" at bounding box center [785, 310] width 299 height 142
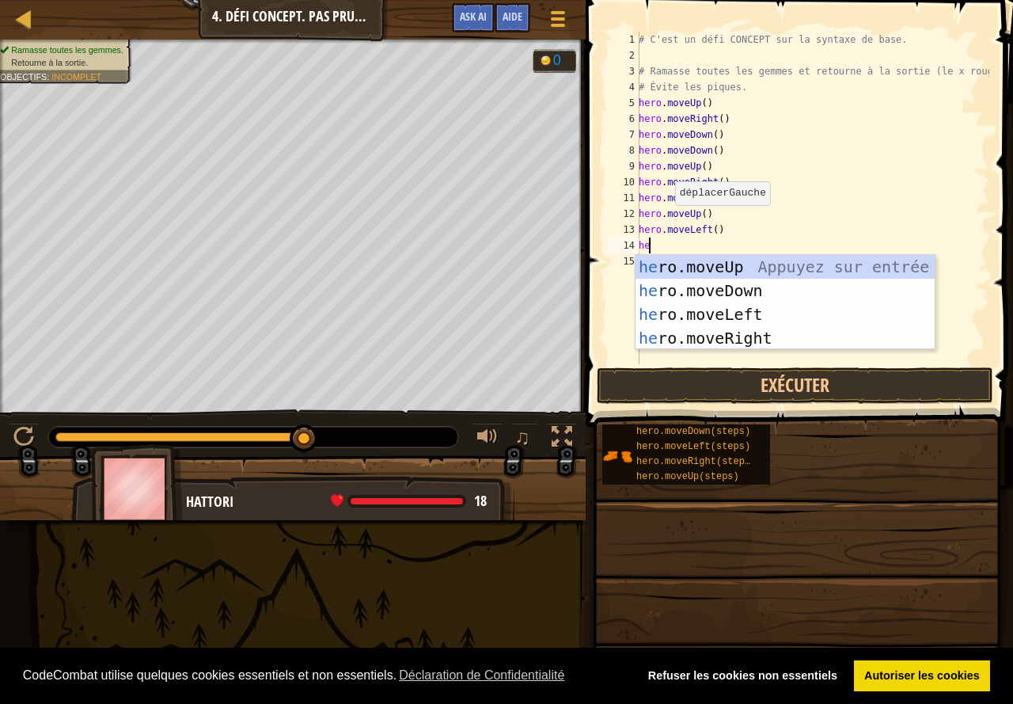
type textarea "her"
click at [718, 293] on div "her o.moveUp Appuyez sur entrée her o.moveDown Appuyez sur entrée her o.moveLef…" at bounding box center [785, 326] width 299 height 142
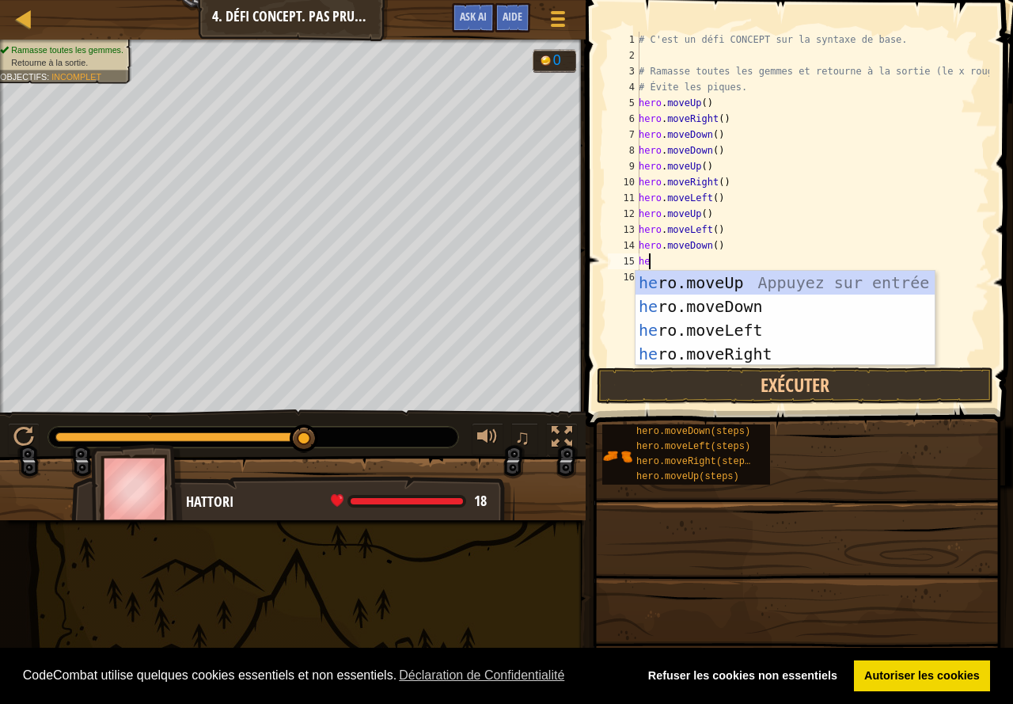
type textarea "her"
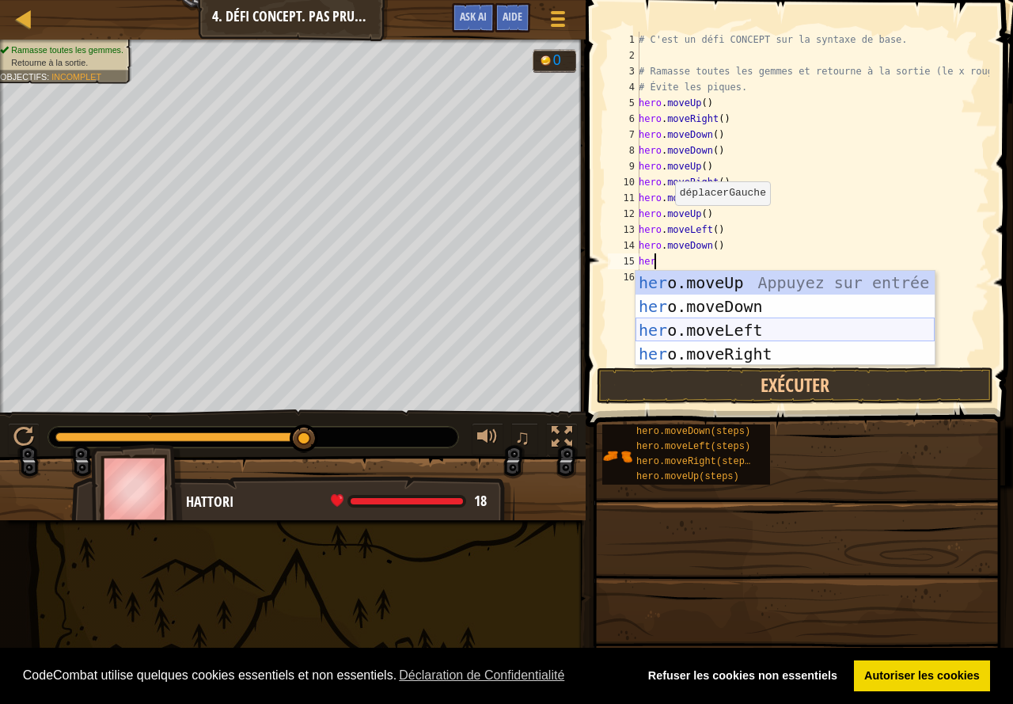
click at [731, 324] on div "her o.moveUp Appuyez sur entrée her o.moveDown Appuyez sur entrée her o.moveLef…" at bounding box center [785, 342] width 299 height 142
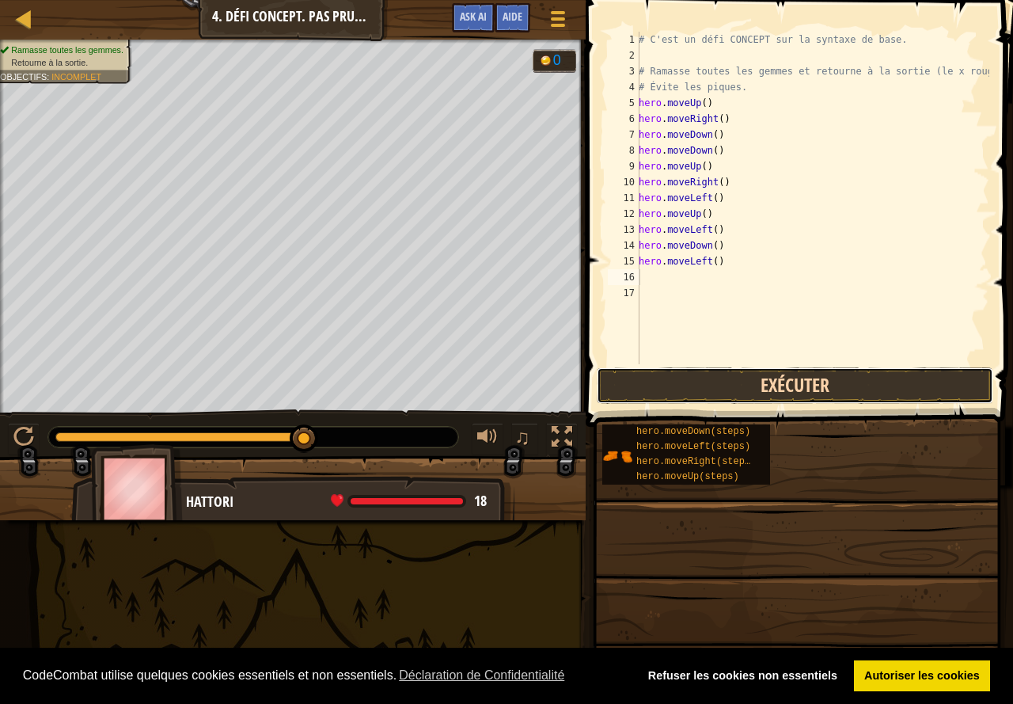
click at [763, 380] on button "Exécuter" at bounding box center [795, 385] width 397 height 36
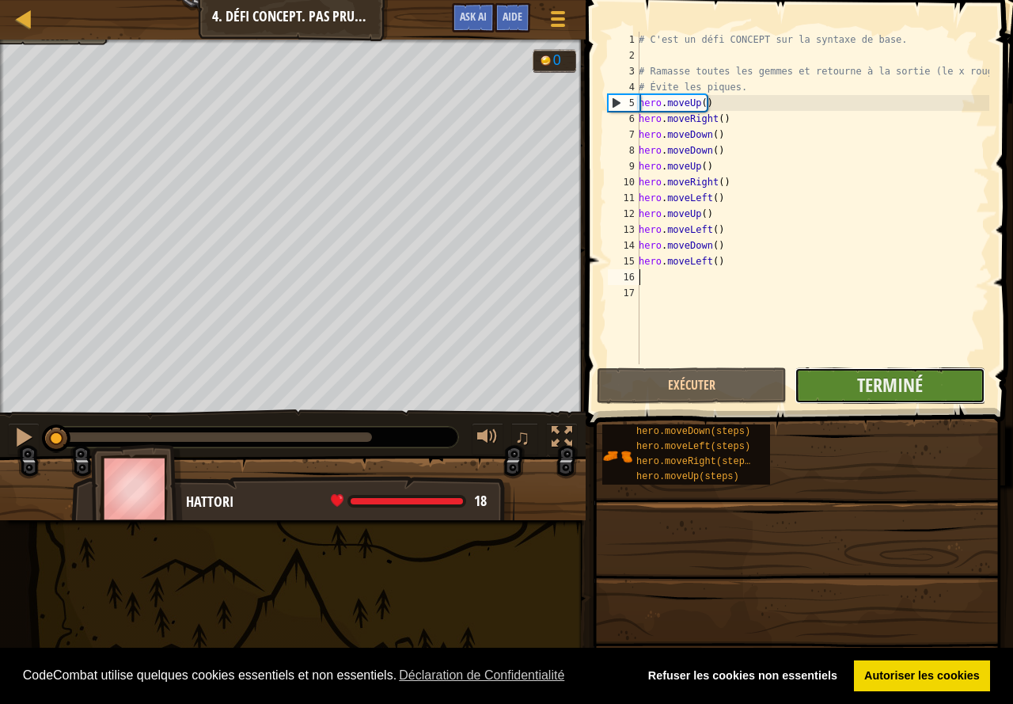
click at [853, 386] on button "Terminé" at bounding box center [890, 385] width 190 height 36
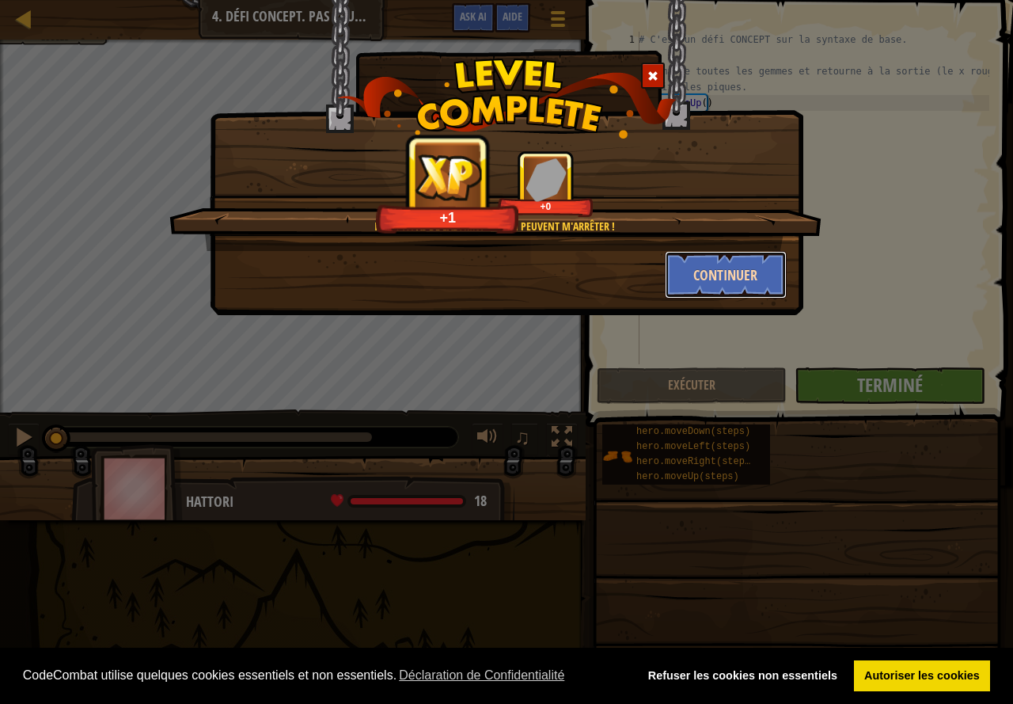
click at [714, 277] on button "Continuer" at bounding box center [726, 274] width 123 height 47
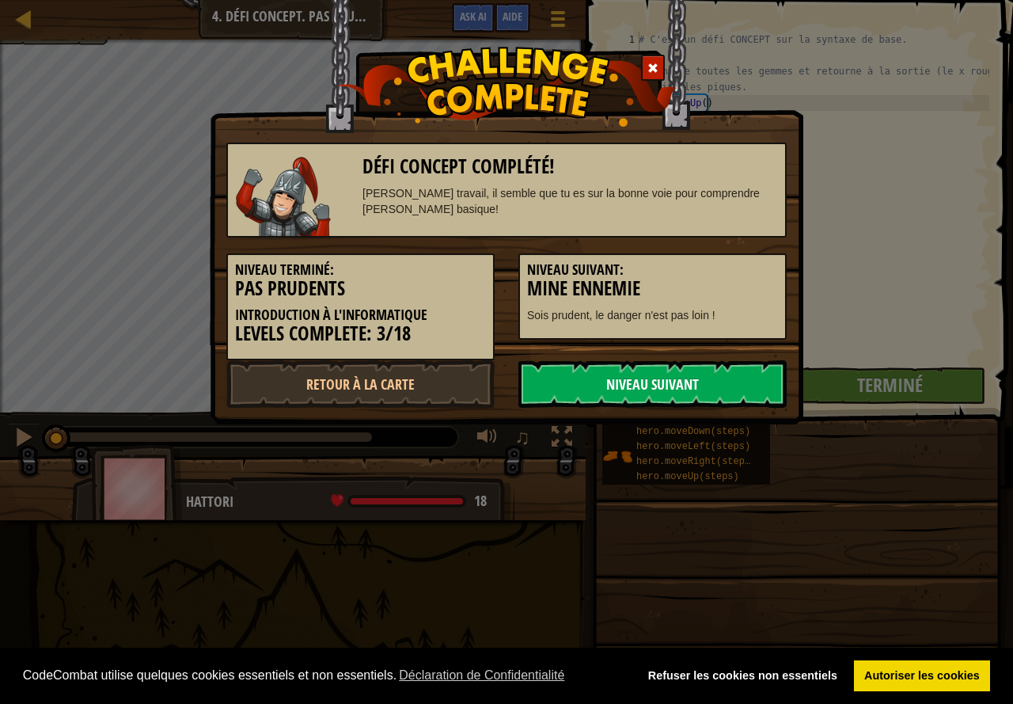
click at [606, 373] on link "Niveau Suivant" at bounding box center [652, 383] width 268 height 47
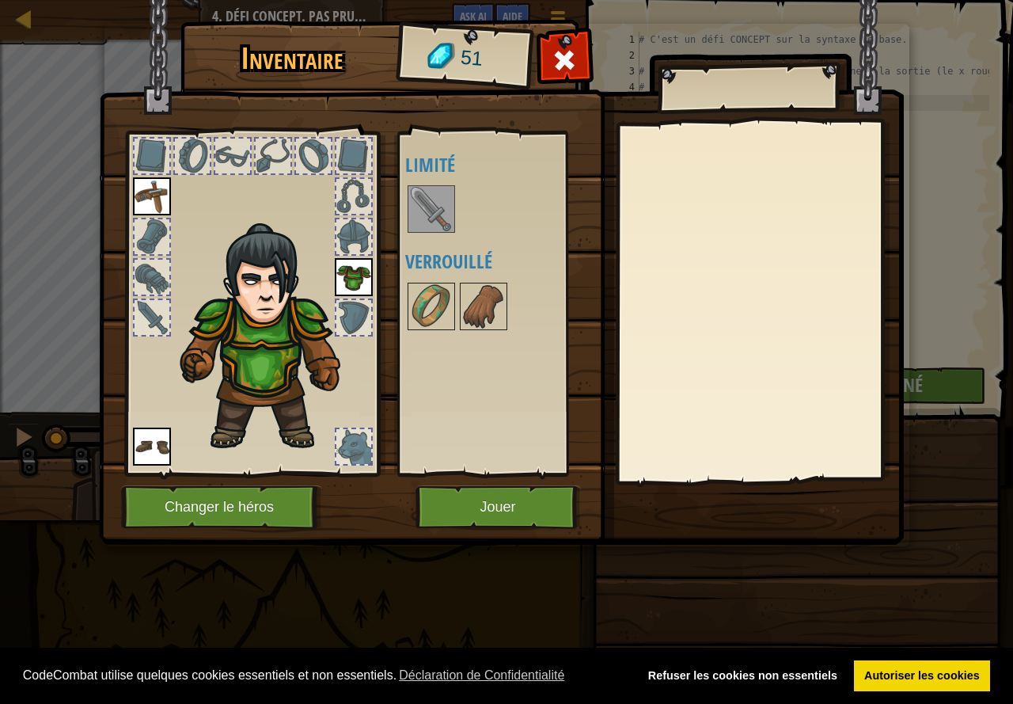
click at [446, 213] on img at bounding box center [431, 209] width 44 height 44
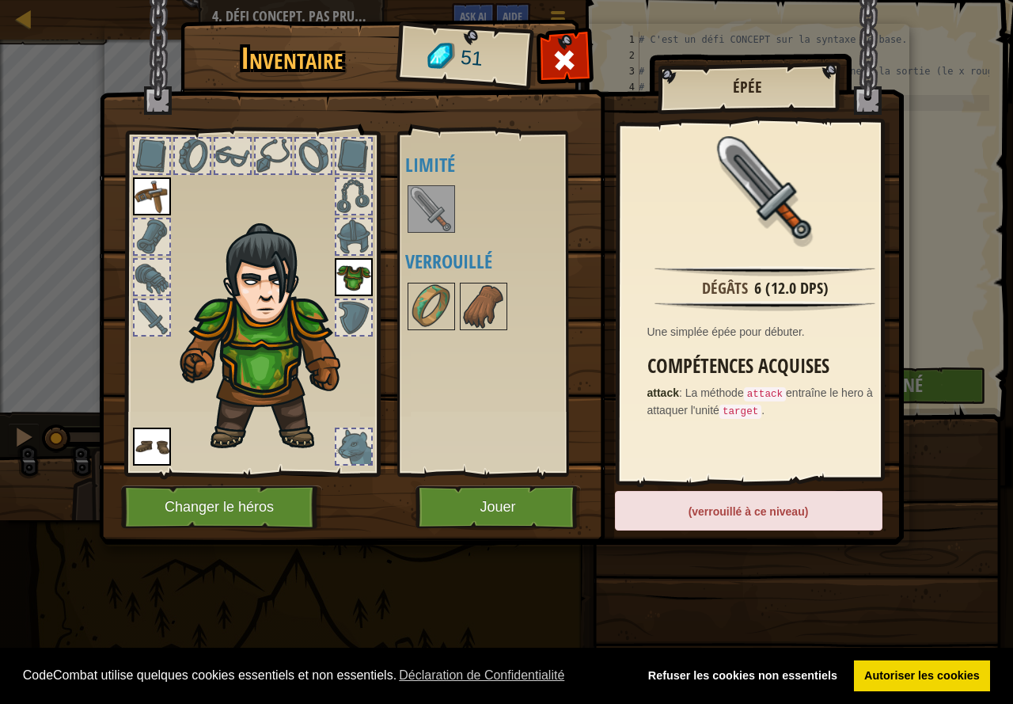
click at [146, 189] on img at bounding box center [152, 196] width 38 height 38
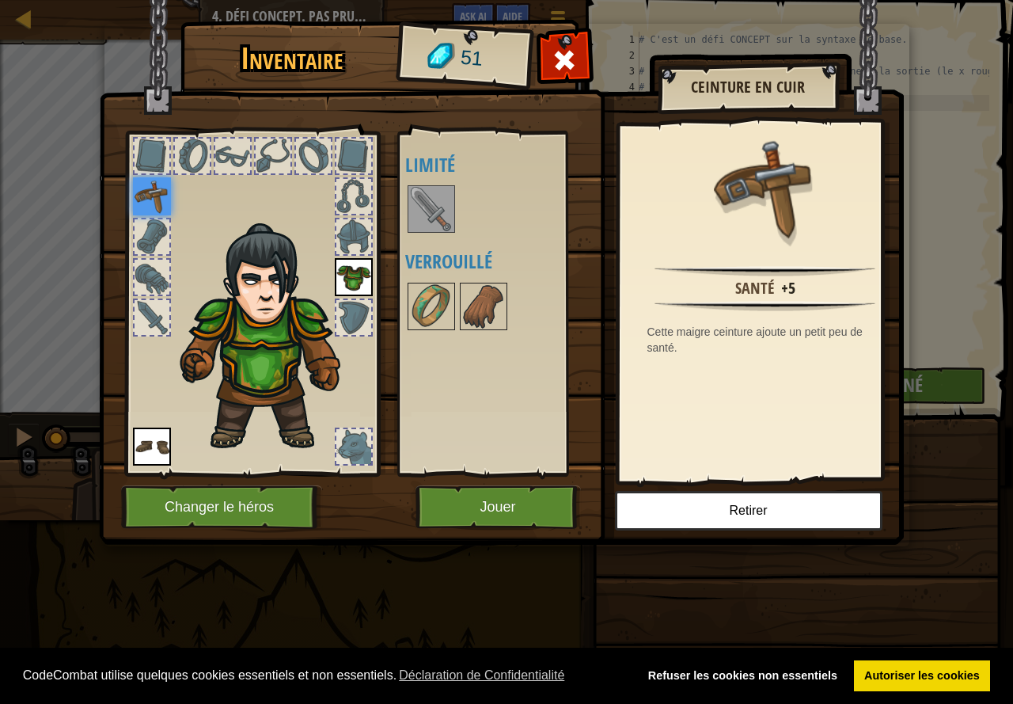
click at [149, 232] on div at bounding box center [152, 236] width 35 height 35
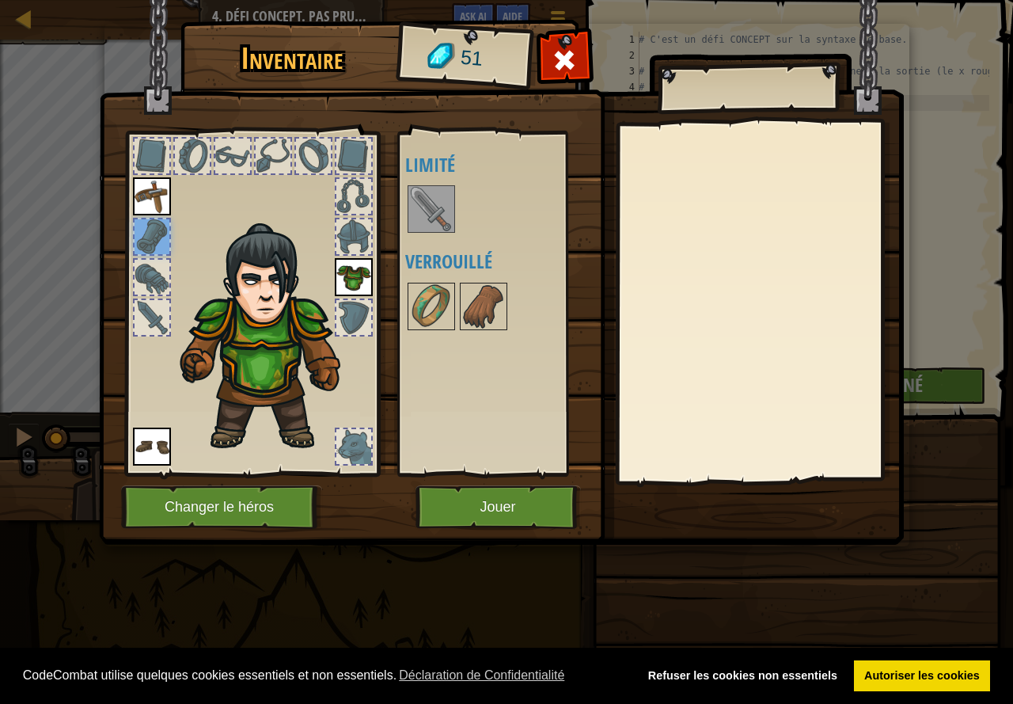
click at [200, 226] on img at bounding box center [270, 337] width 194 height 230
click at [441, 309] on img at bounding box center [431, 306] width 44 height 44
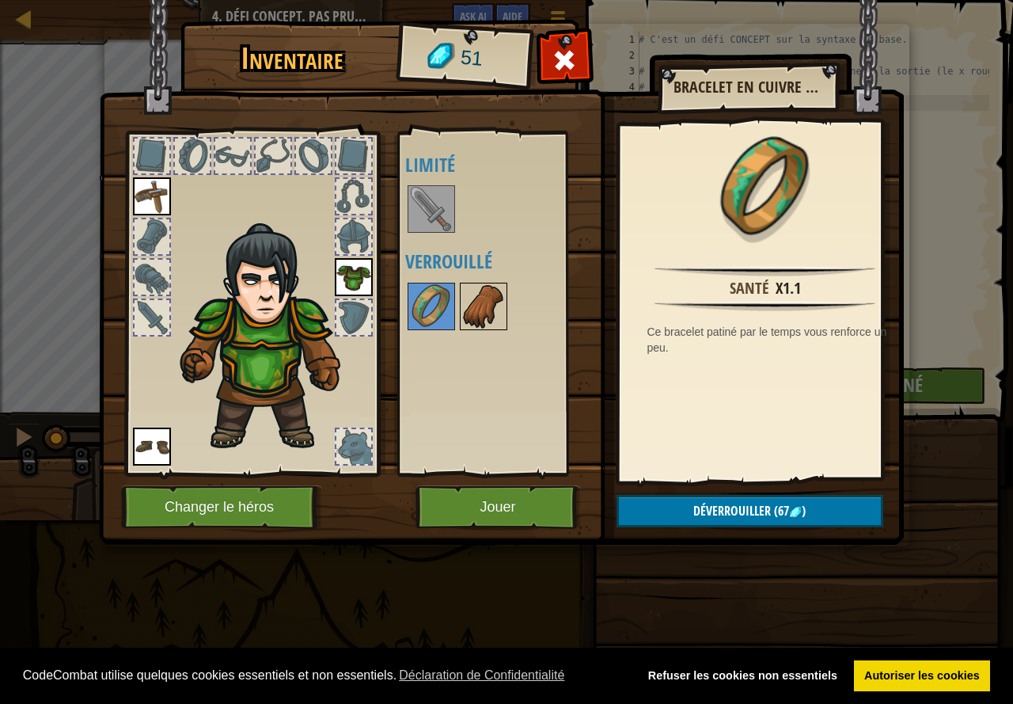
click at [478, 306] on img at bounding box center [483, 306] width 44 height 44
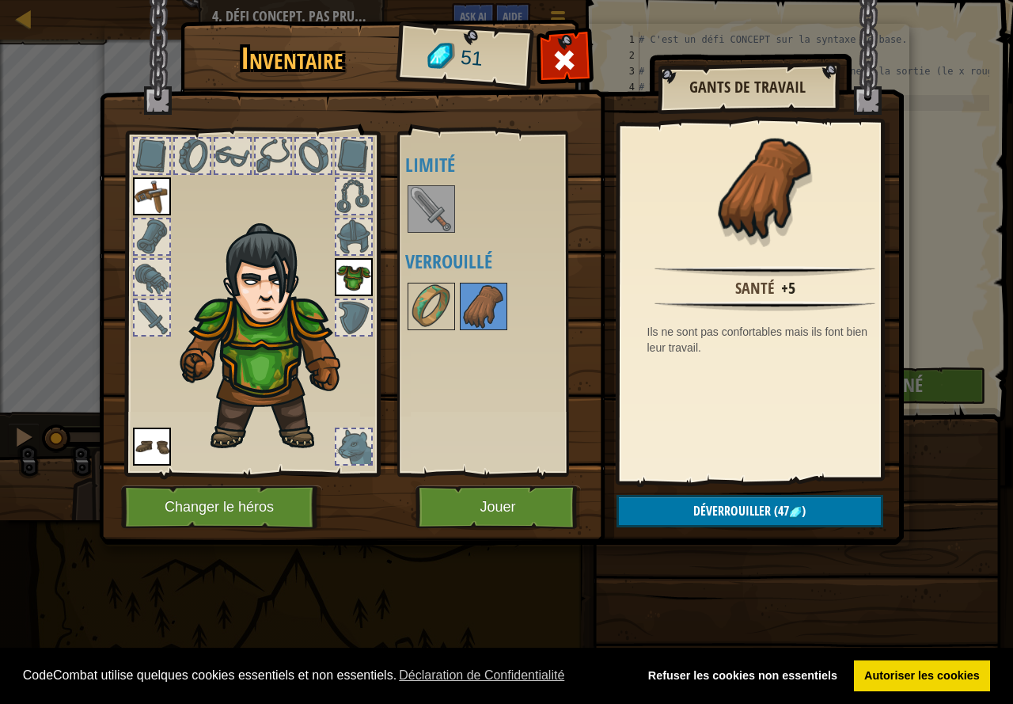
click at [402, 314] on div "Disponible Equiper Equiper Equiper (double-clic pour s'équiper) Limité Verrouil…" at bounding box center [495, 303] width 194 height 344
click at [393, 308] on img at bounding box center [501, 257] width 805 height 575
click at [420, 303] on img at bounding box center [431, 306] width 44 height 44
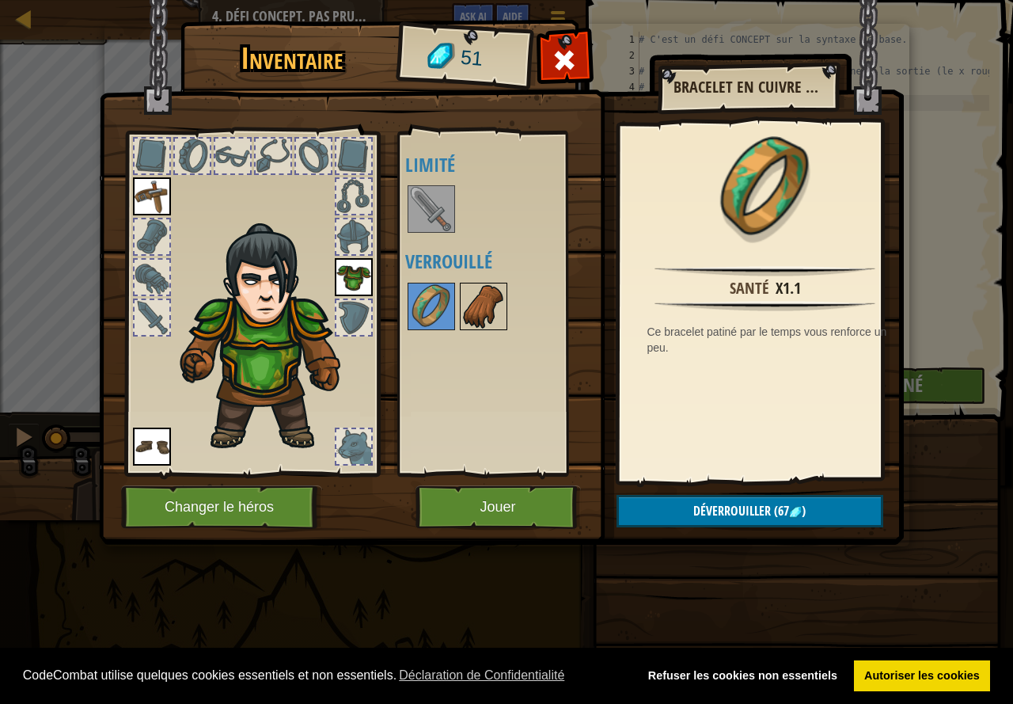
click at [486, 295] on img at bounding box center [483, 306] width 44 height 44
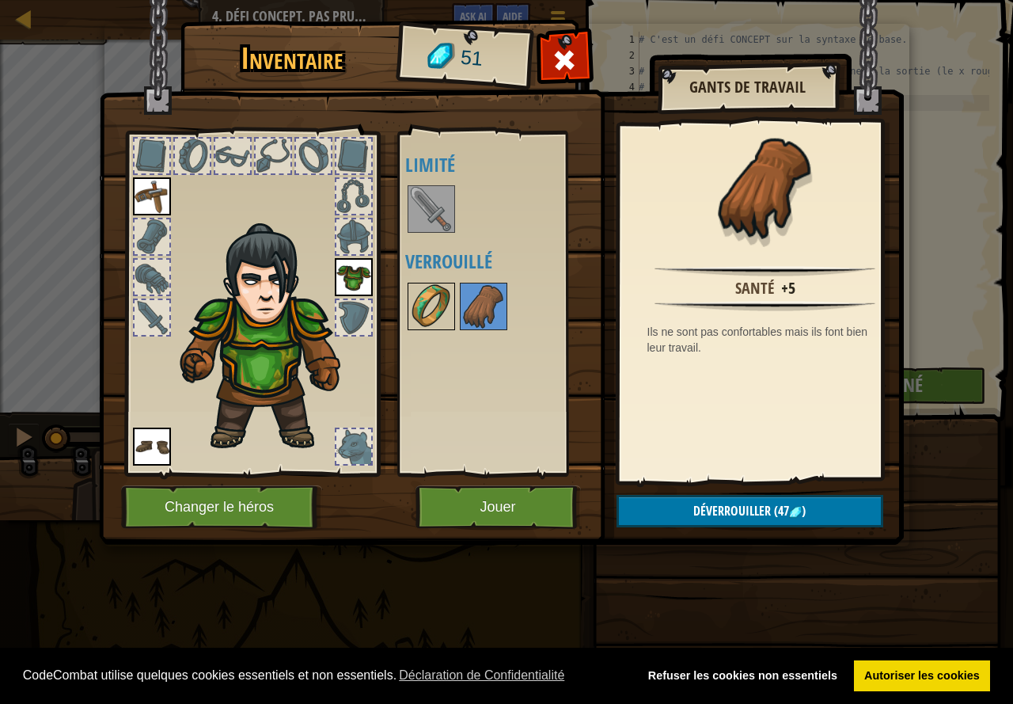
click at [432, 308] on img at bounding box center [431, 306] width 44 height 44
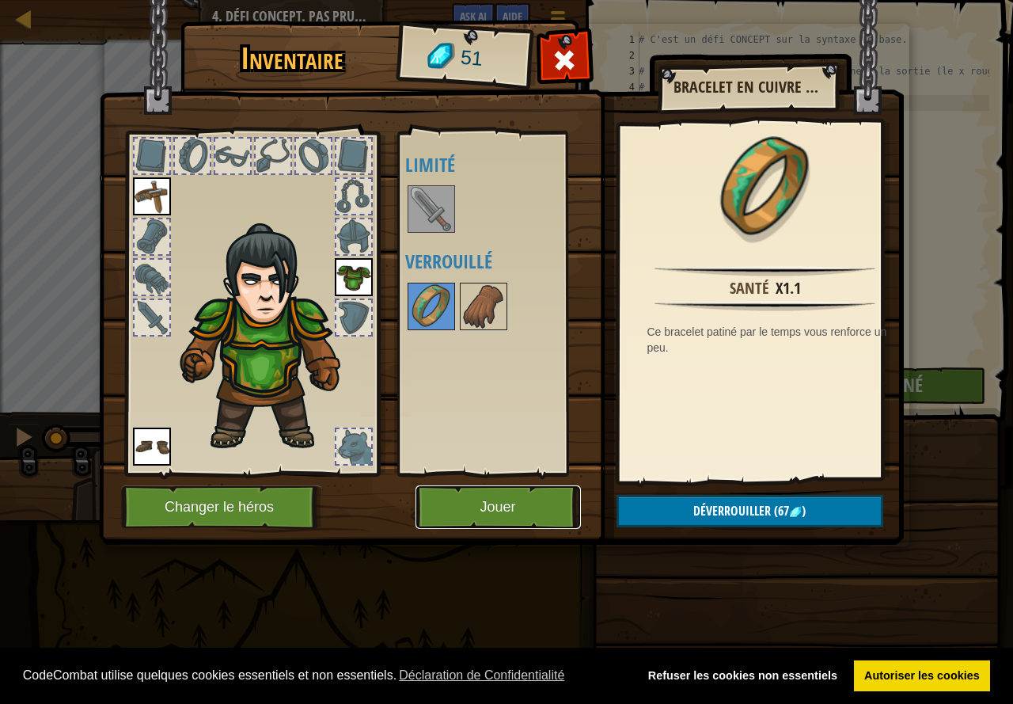
click at [465, 502] on button "Jouer" at bounding box center [498, 507] width 165 height 44
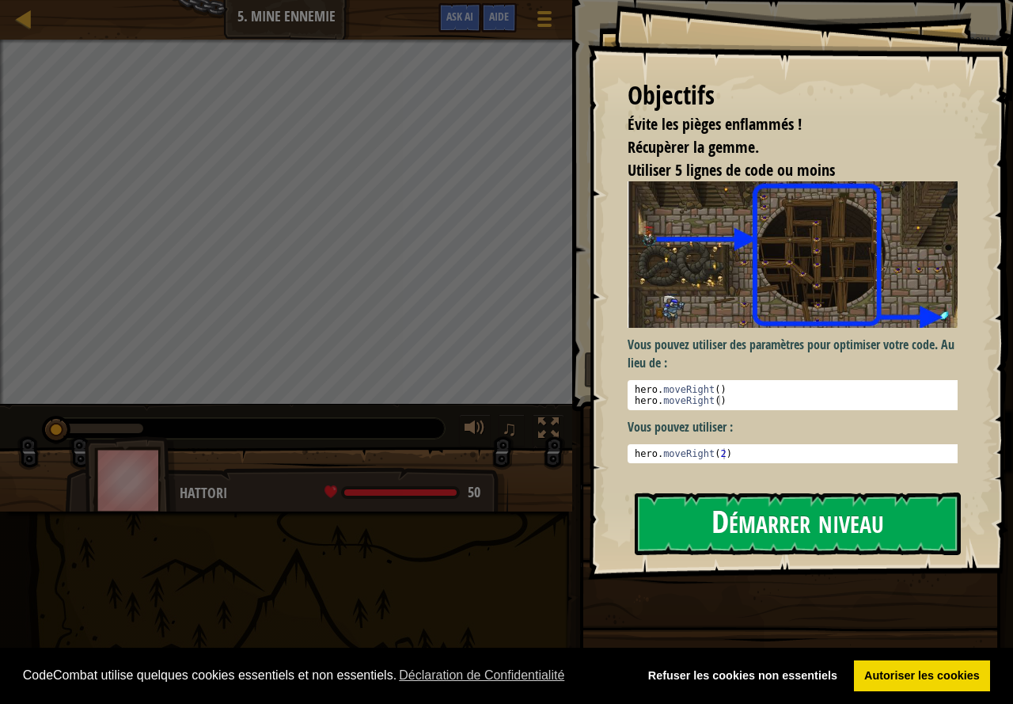
click at [762, 527] on button "Démarrer niveau" at bounding box center [798, 523] width 326 height 63
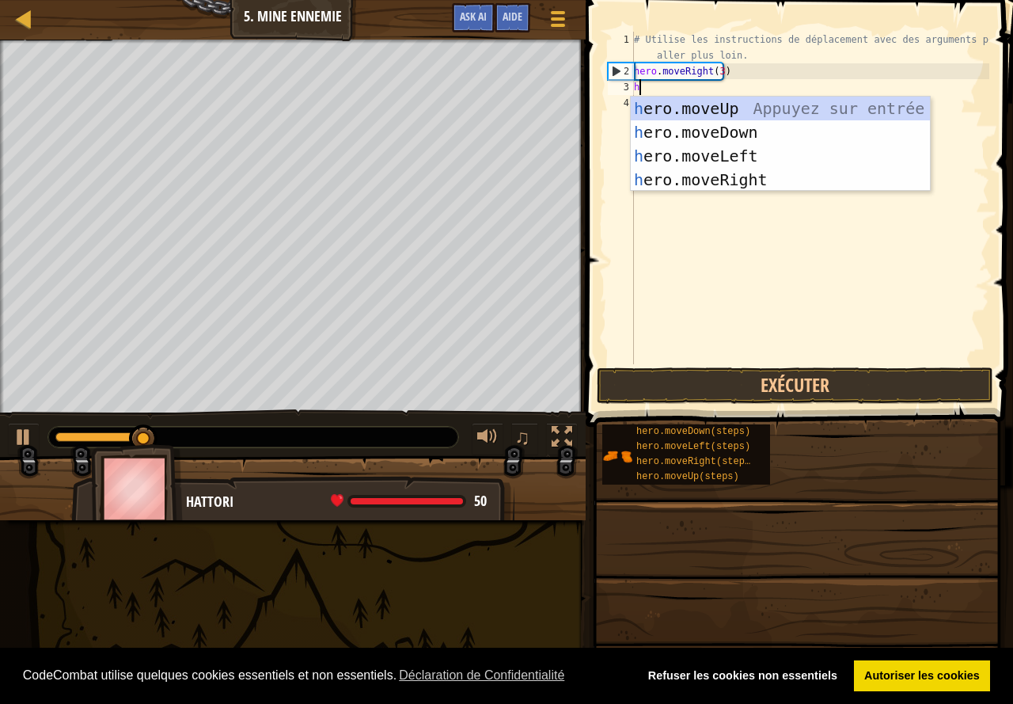
scroll to position [7, 0]
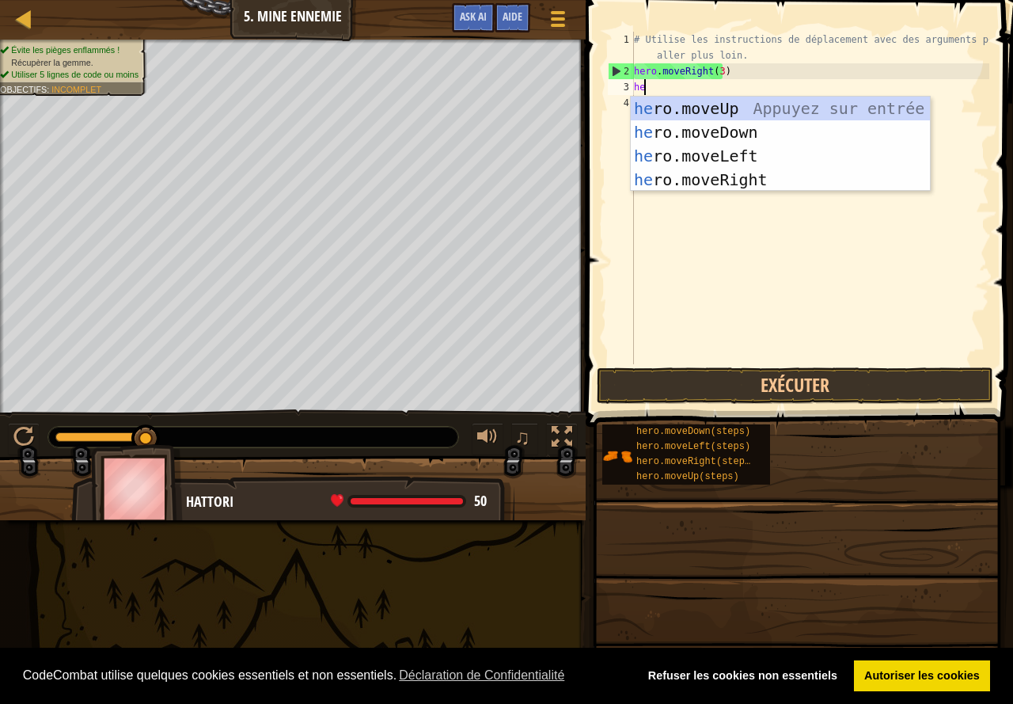
type textarea "her"
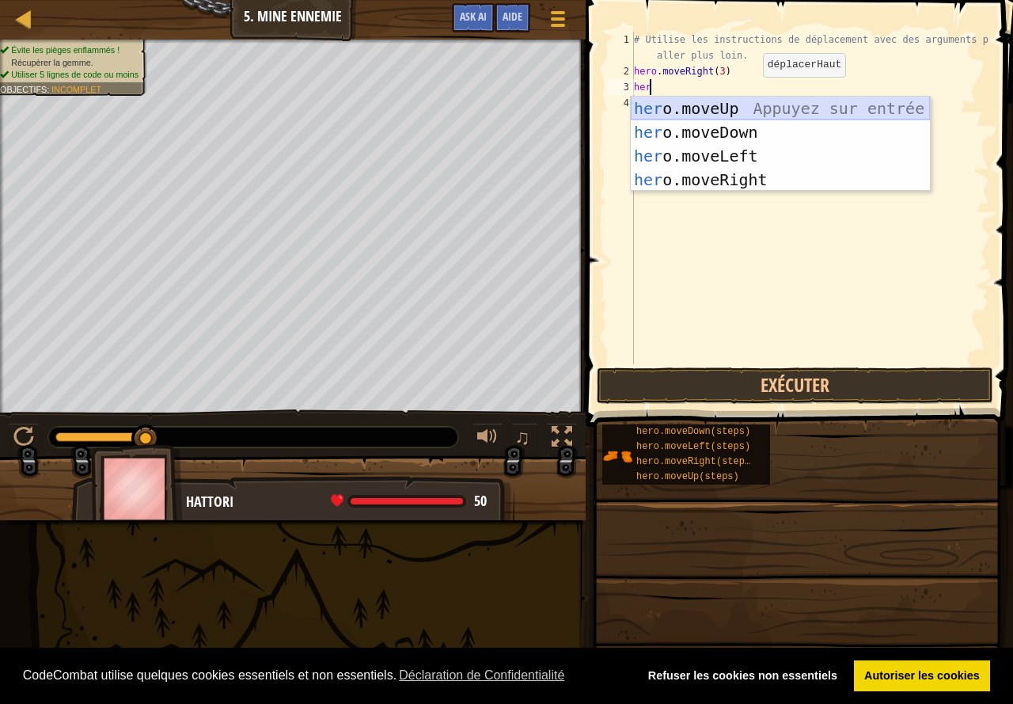
click at [739, 101] on div "her o.moveUp Appuyez sur entrée her o.moveDown Appuyez sur entrée her o.moveLef…" at bounding box center [780, 168] width 299 height 142
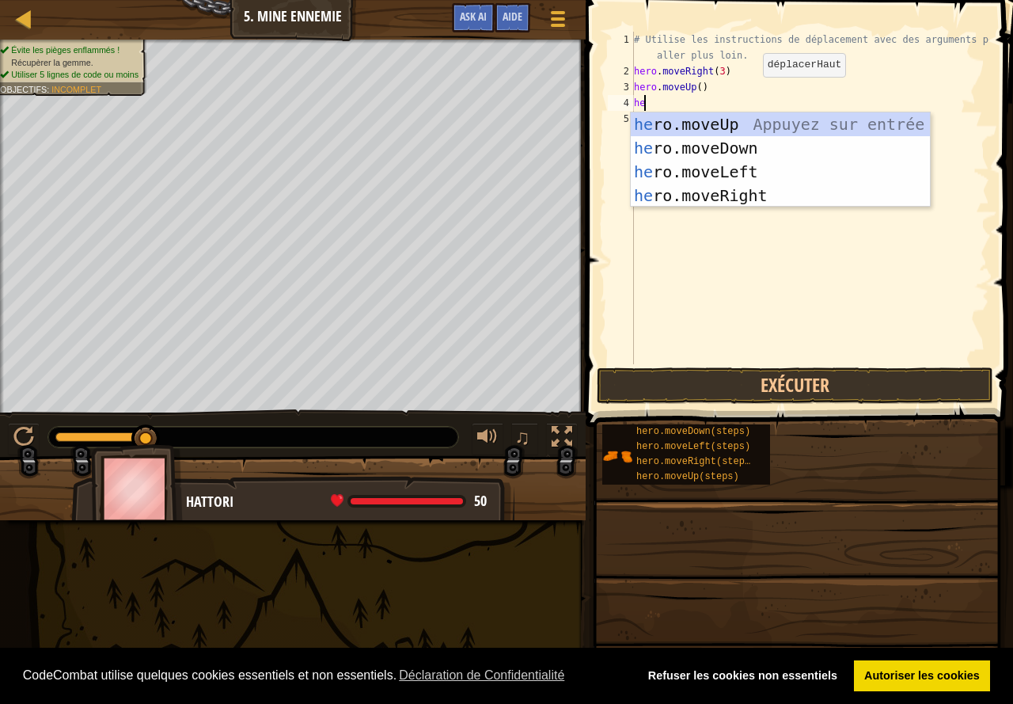
type textarea "her"
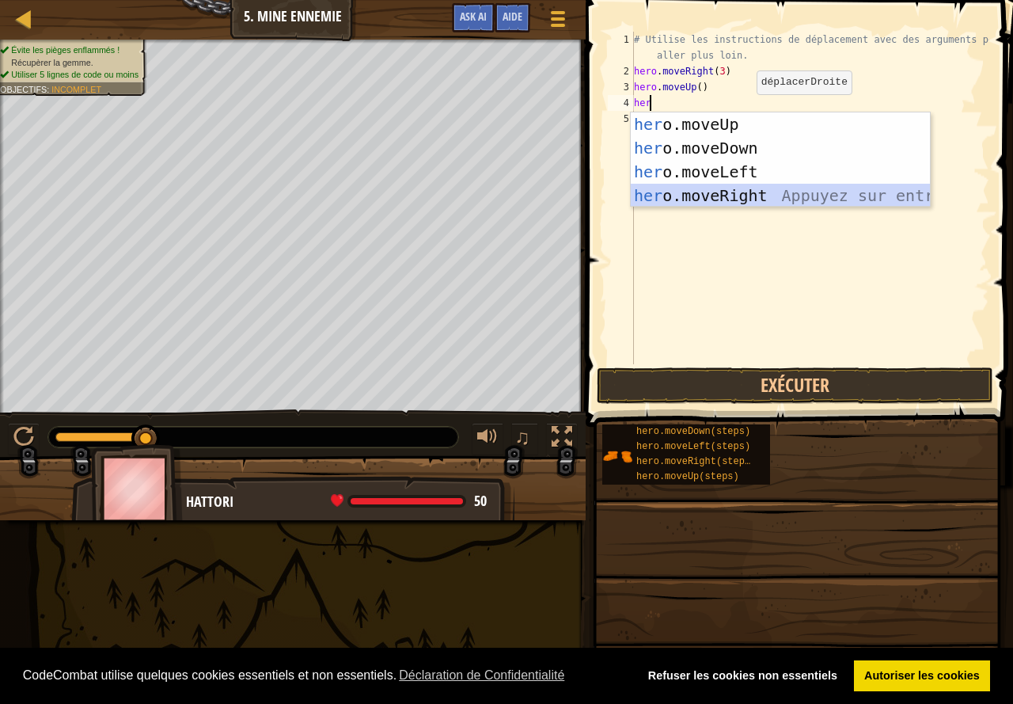
click at [746, 188] on div "her o.moveUp Appuyez sur entrée her o.moveDown Appuyez sur entrée her o.moveLef…" at bounding box center [780, 183] width 299 height 142
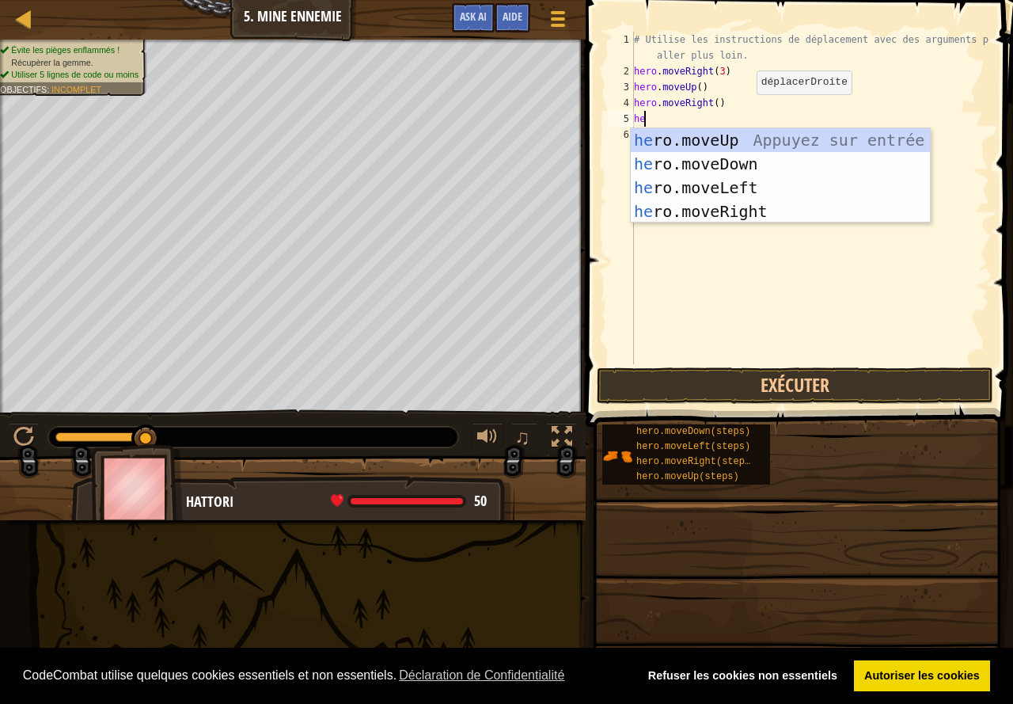
type textarea "her"
click at [744, 152] on div "her o.moveUp Appuyez sur entrée her o.moveDown Appuyez sur entrée her o.moveLef…" at bounding box center [780, 199] width 299 height 142
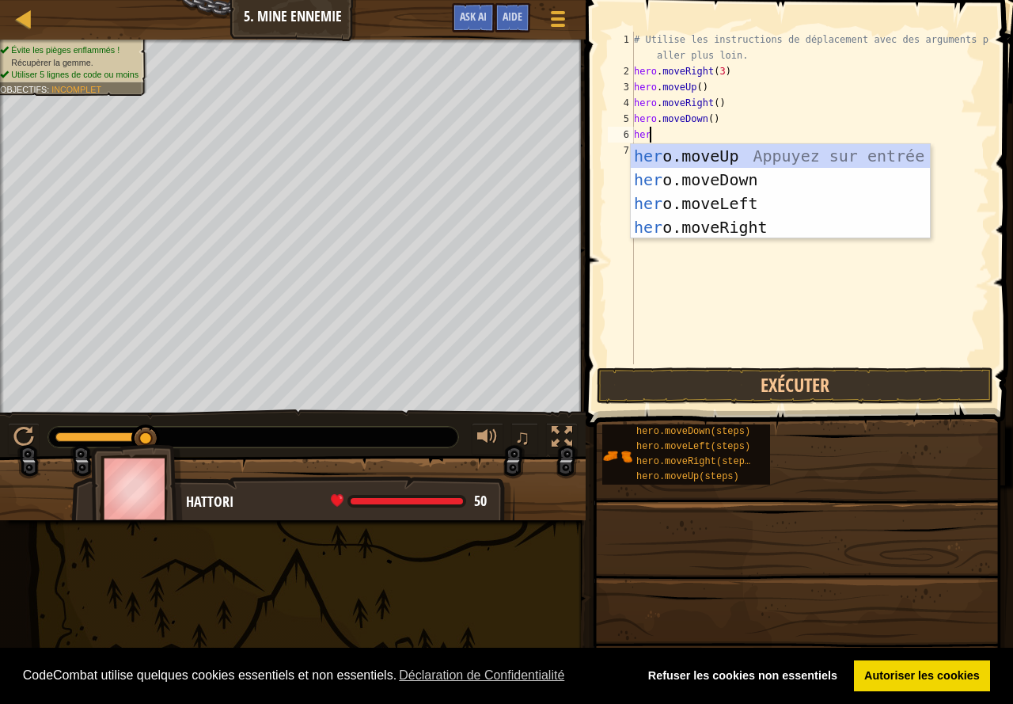
type textarea "h"
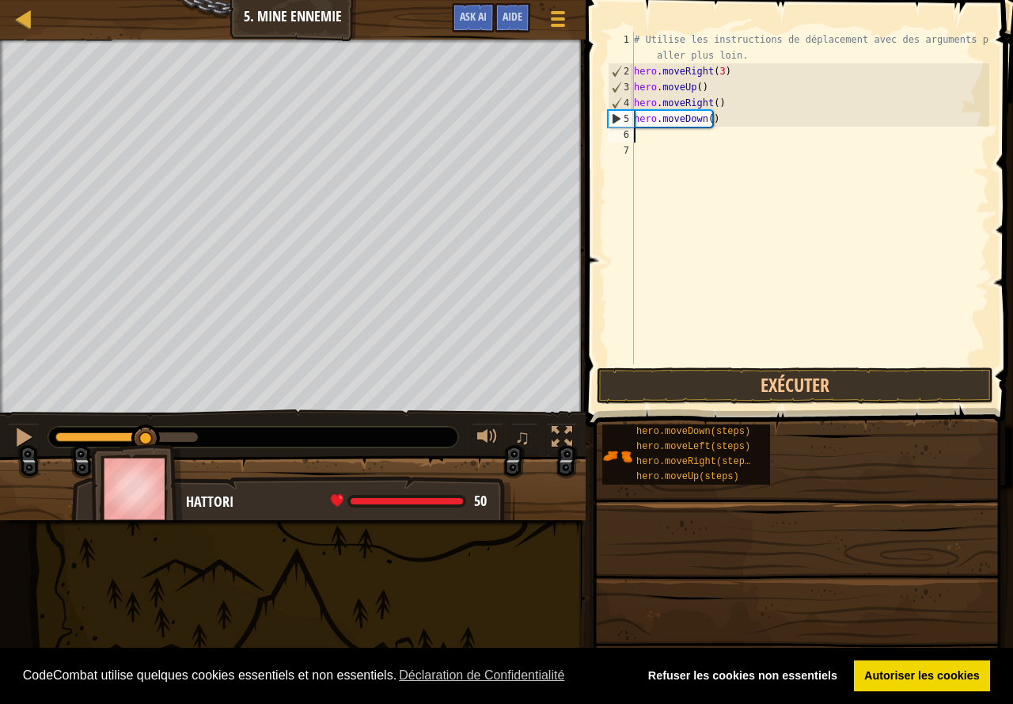
click at [727, 122] on div "# Utilise les instructions de déplacement avec des arguments pour aller plus lo…" at bounding box center [810, 222] width 359 height 380
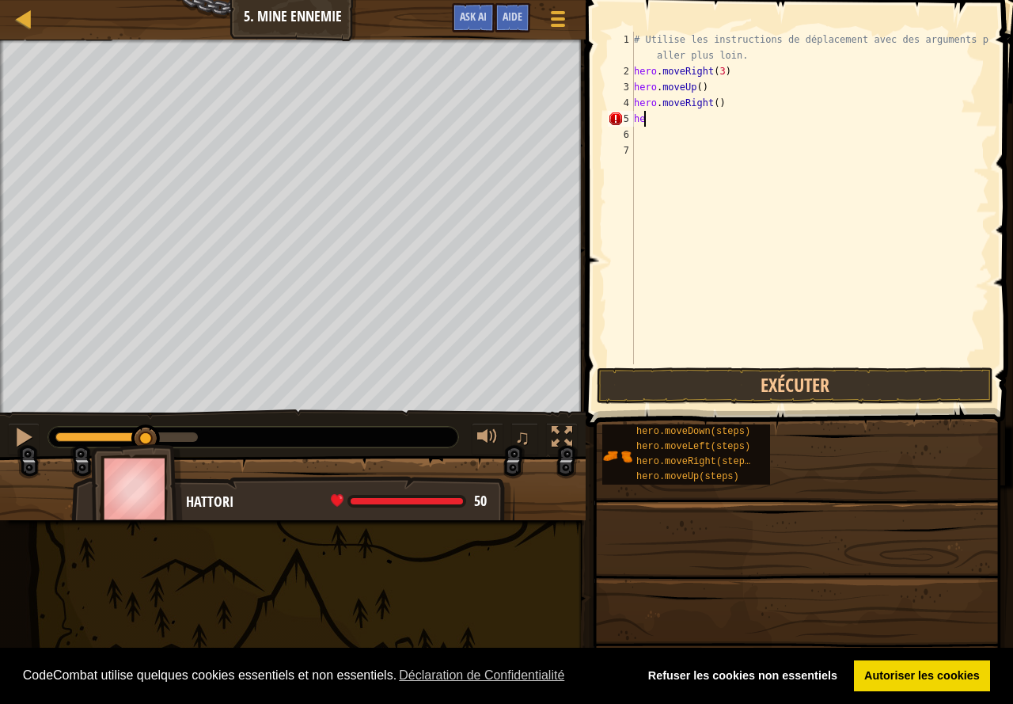
type textarea "h"
click at [800, 371] on button "Exécuter" at bounding box center [795, 385] width 397 height 36
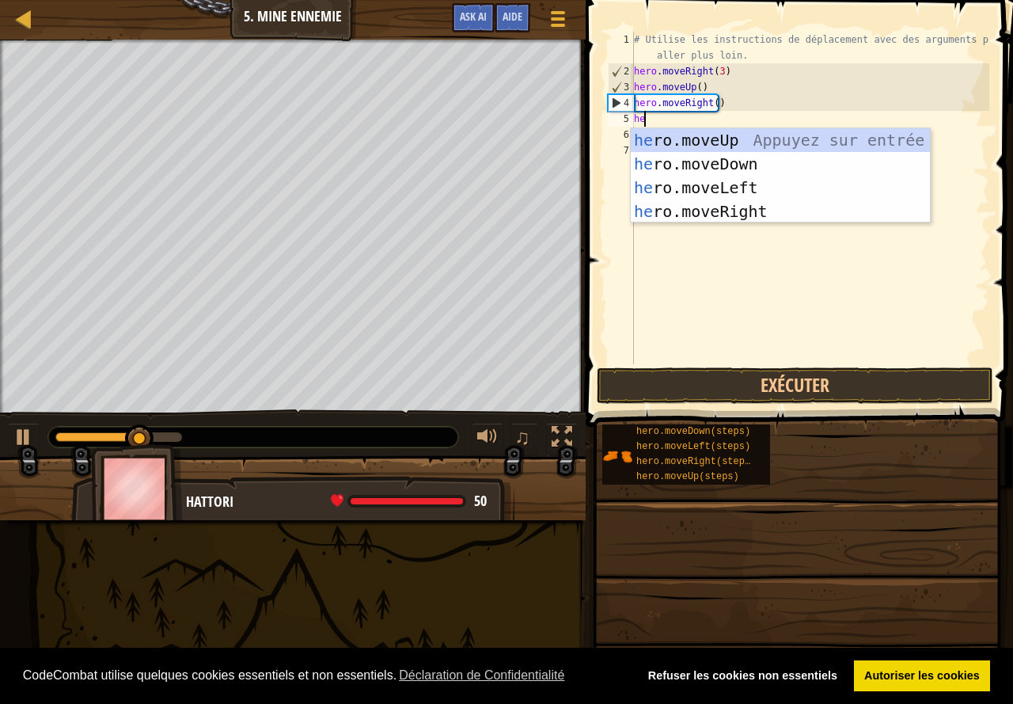
type textarea "her"
click at [765, 161] on div "her o.moveUp Appuyez sur entrée her o.moveDown Appuyez sur entrée her o.moveLef…" at bounding box center [780, 199] width 299 height 142
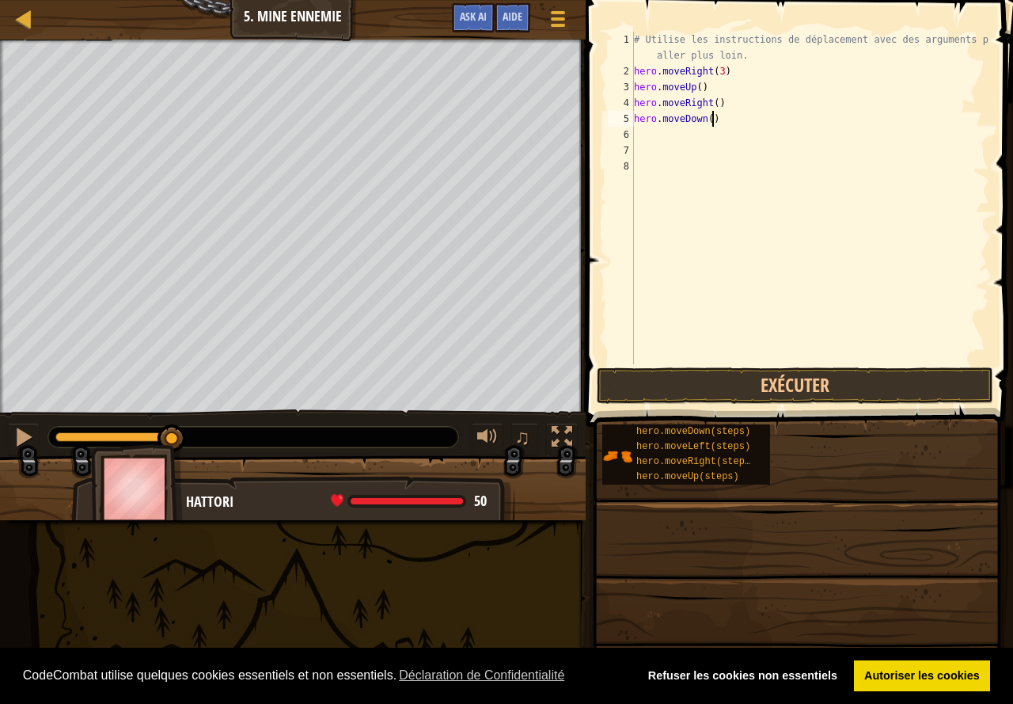
click at [723, 120] on div "# Utilise les instructions de déplacement avec des arguments pour aller plus lo…" at bounding box center [810, 222] width 359 height 380
type textarea "hero.moveDown(3)"
type textarea "h"
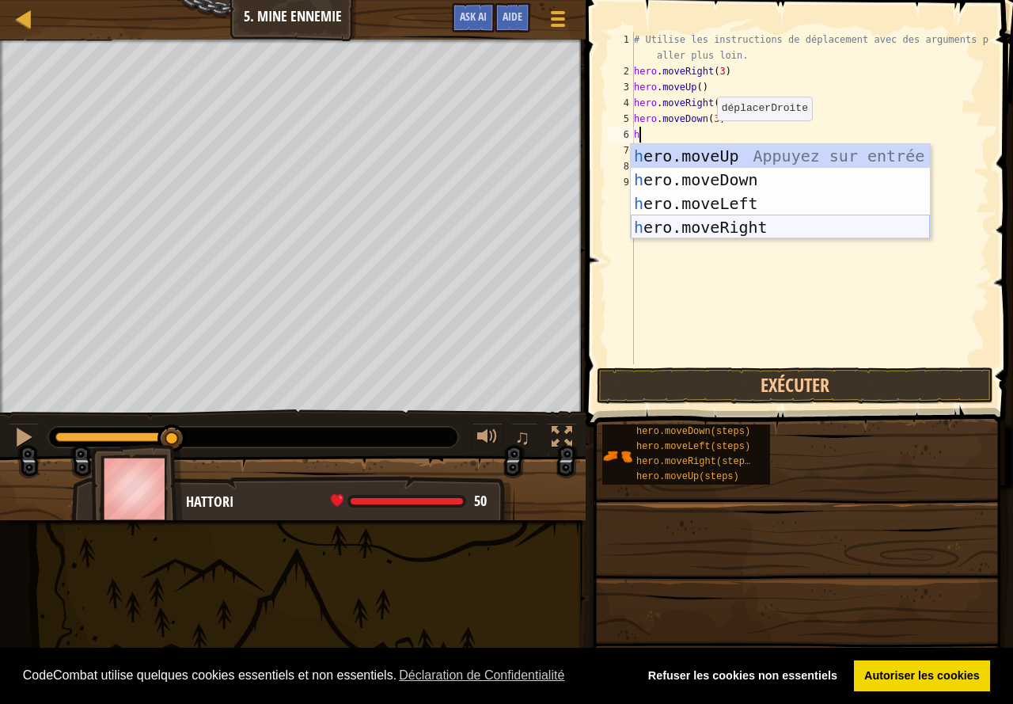
click at [718, 220] on div "h ero.moveUp Appuyez sur entrée h ero.moveDown Appuyez sur entrée h ero.moveLef…" at bounding box center [780, 215] width 299 height 142
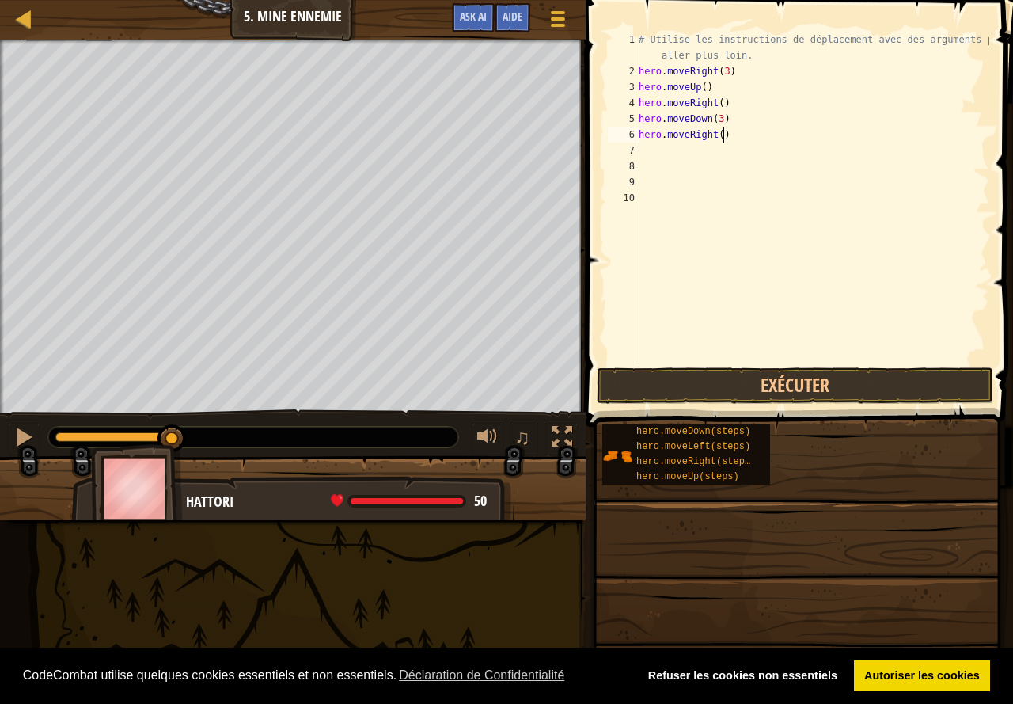
click at [732, 134] on div "# Utilise les instructions de déplacement avec des arguments pour aller plus lo…" at bounding box center [813, 222] width 354 height 380
type textarea "hero.moveRight(2)"
click at [805, 392] on button "Exécuter" at bounding box center [795, 385] width 397 height 36
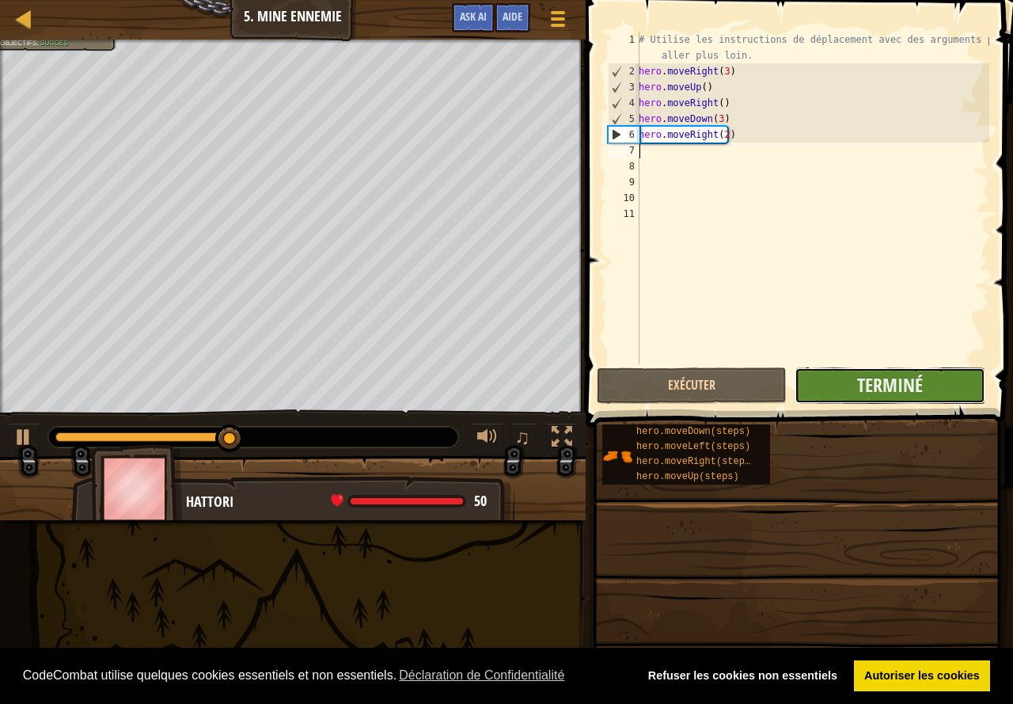
click at [932, 385] on button "Terminé" at bounding box center [890, 385] width 190 height 36
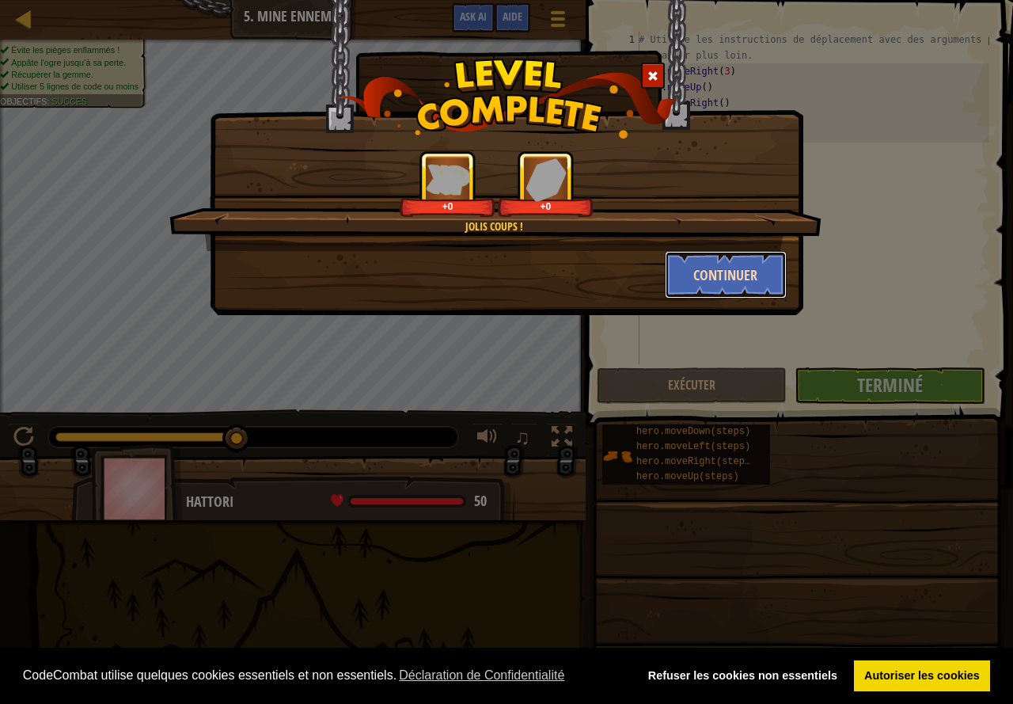
click at [718, 281] on button "Continuer" at bounding box center [726, 274] width 123 height 47
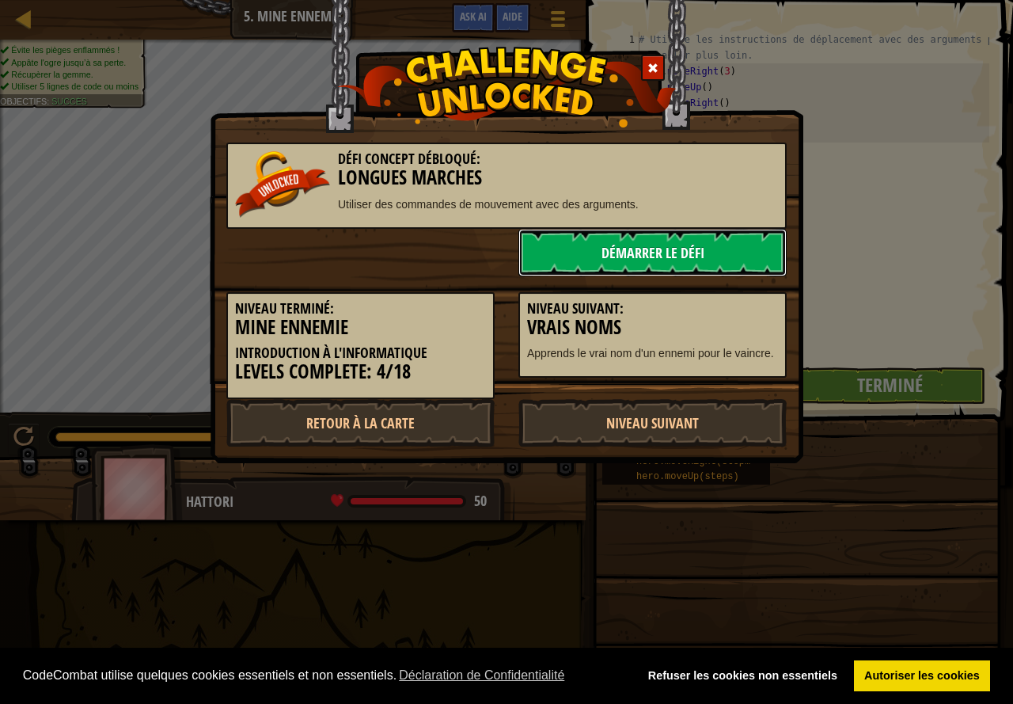
click at [676, 229] on link "Démarrer le Défi" at bounding box center [652, 252] width 268 height 47
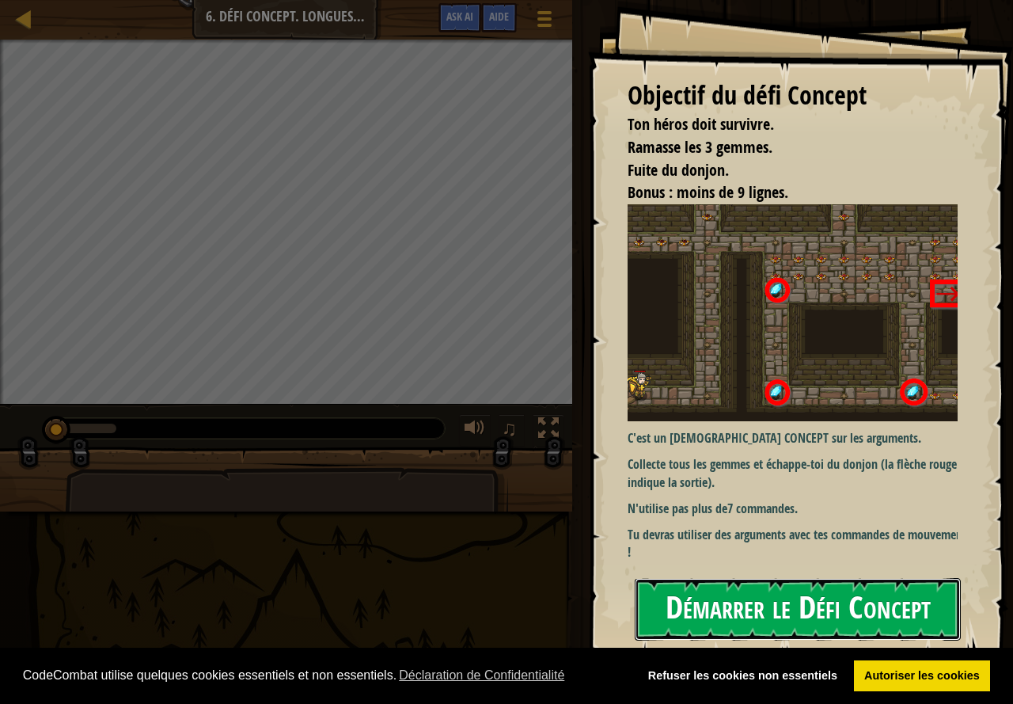
click at [877, 336] on div "Objectif du défi Concept Ton héros doit survivre. Ramasse les 3 gemmes. Fuite d…" at bounding box center [800, 332] width 425 height 665
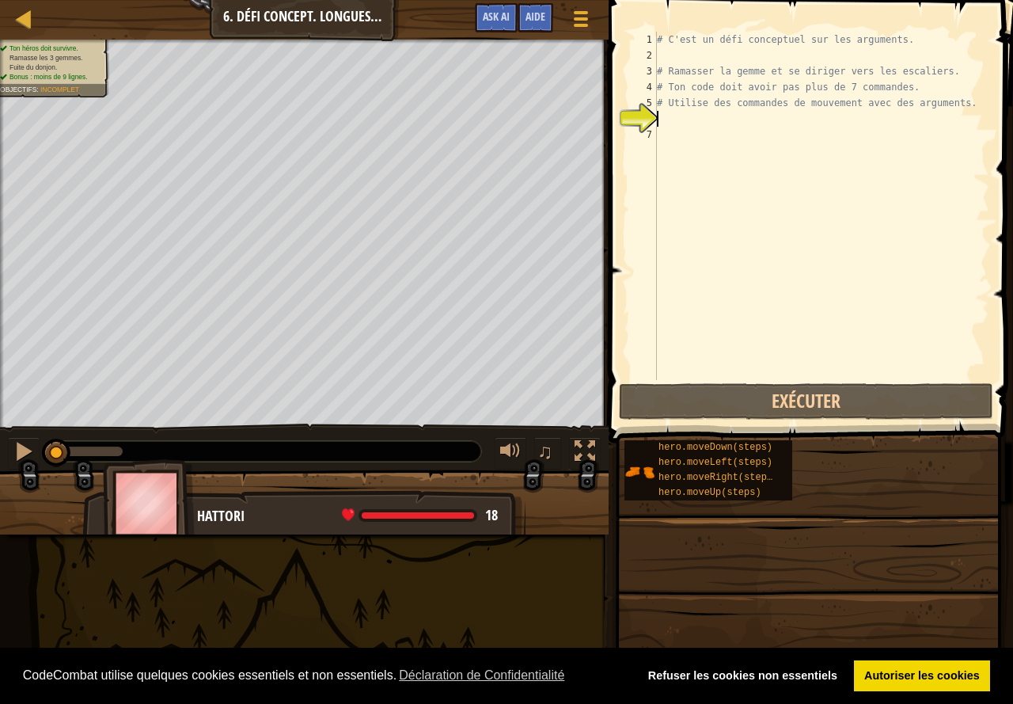
scroll to position [7, 0]
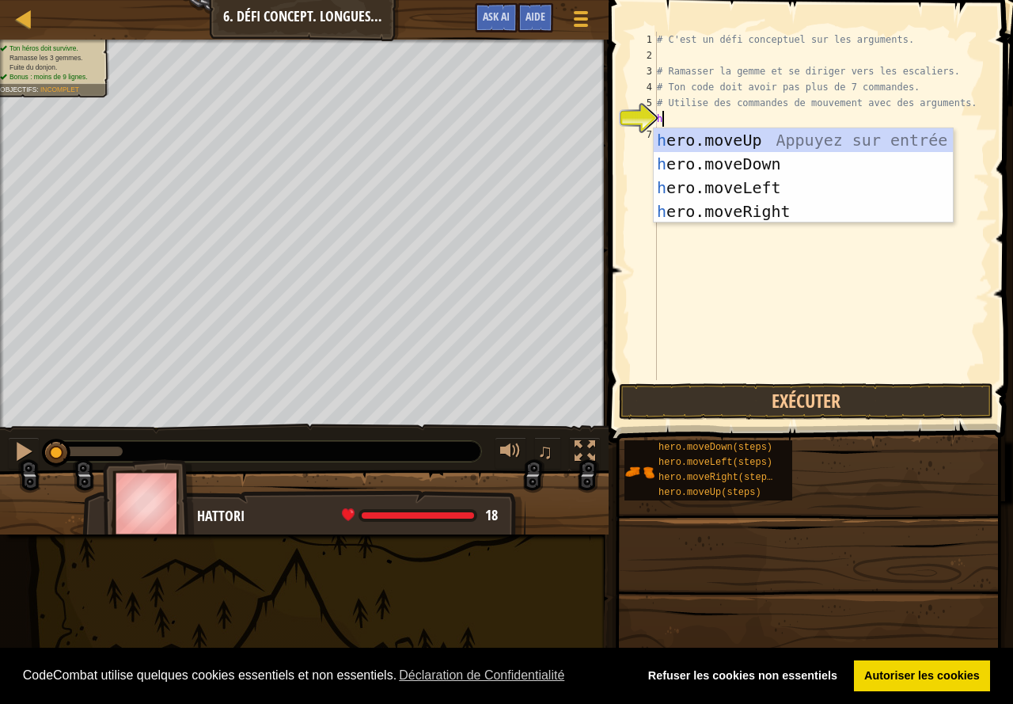
type textarea "he"
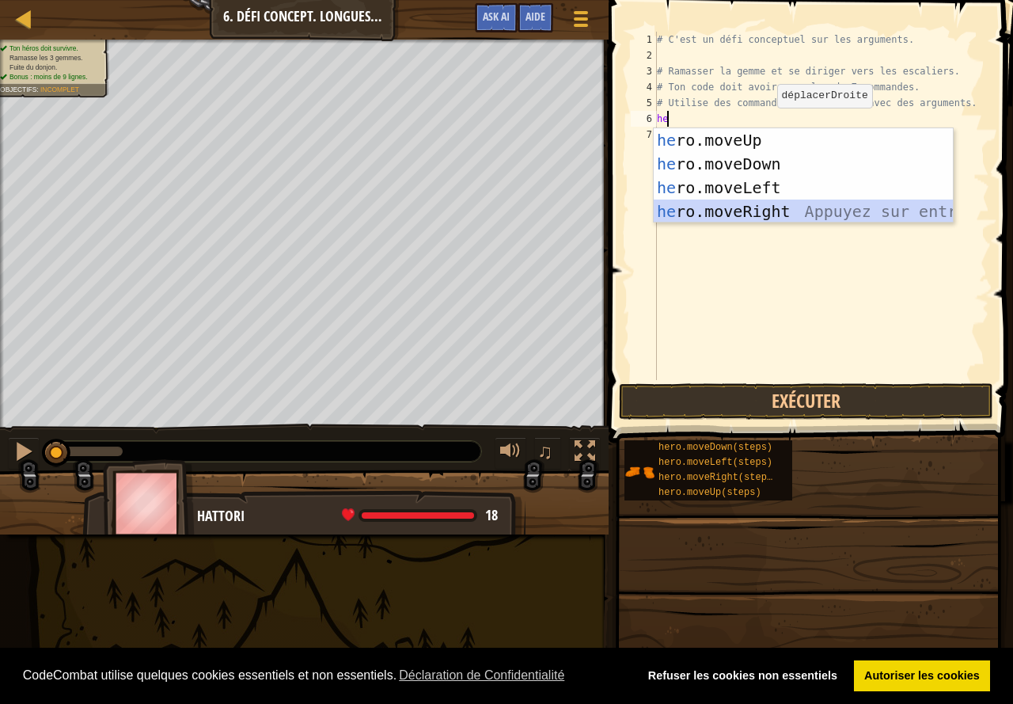
click at [769, 215] on div "he ro.moveUp Appuyez sur entrée he ro.moveDown Appuyez sur entrée he ro.moveLef…" at bounding box center [803, 199] width 299 height 142
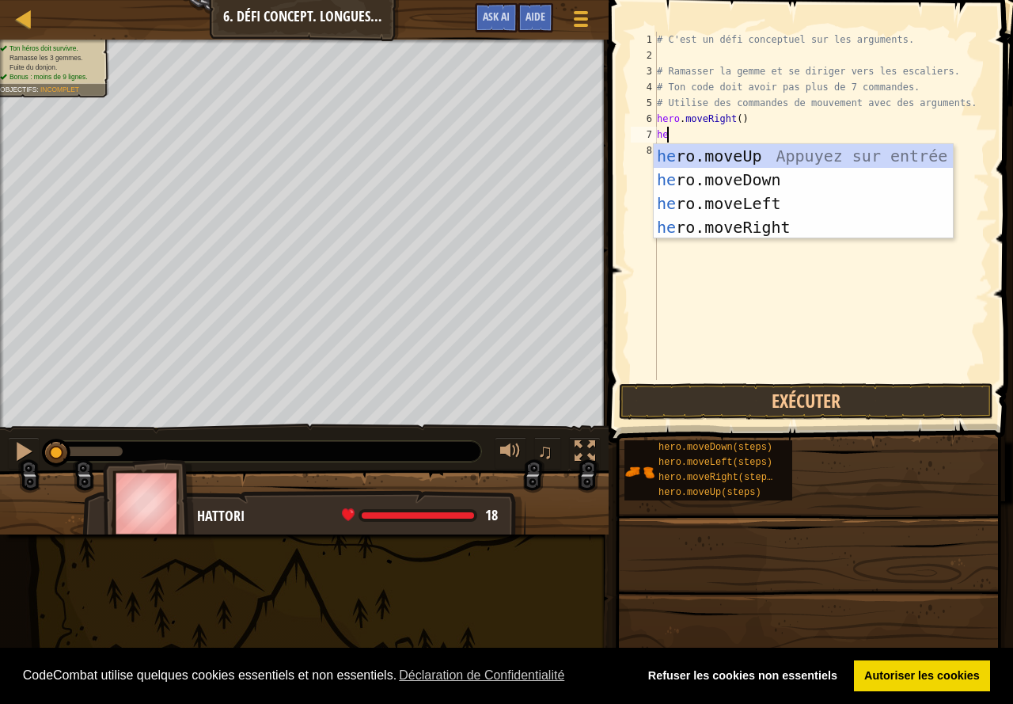
type textarea "her"
click at [739, 161] on div "her o.moveUp Appuyez sur entrée her o.moveDown Appuyez sur entrée her o.moveLef…" at bounding box center [803, 215] width 299 height 142
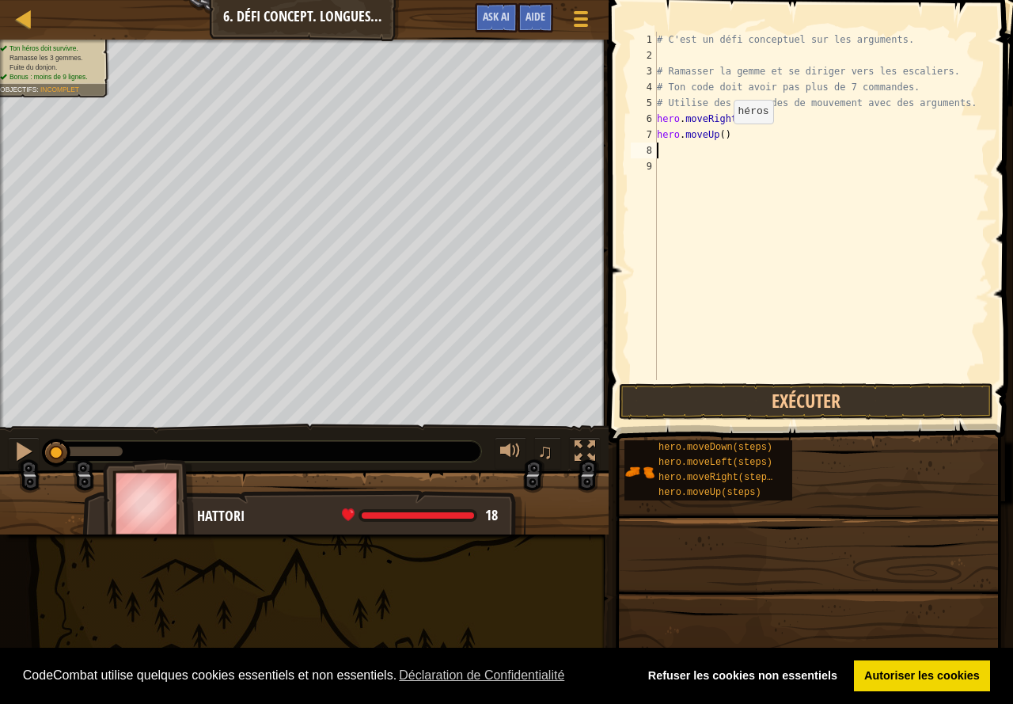
click at [724, 139] on div "# C'est un défi conceptuel sur les arguments. # Ramasser la gemme et se diriger…" at bounding box center [822, 222] width 336 height 380
type textarea "hero.moveUp(3)"
click at [723, 146] on div "# C'est un défi conceptuel sur les arguments. # Ramasser la gemme et se diriger…" at bounding box center [822, 222] width 336 height 380
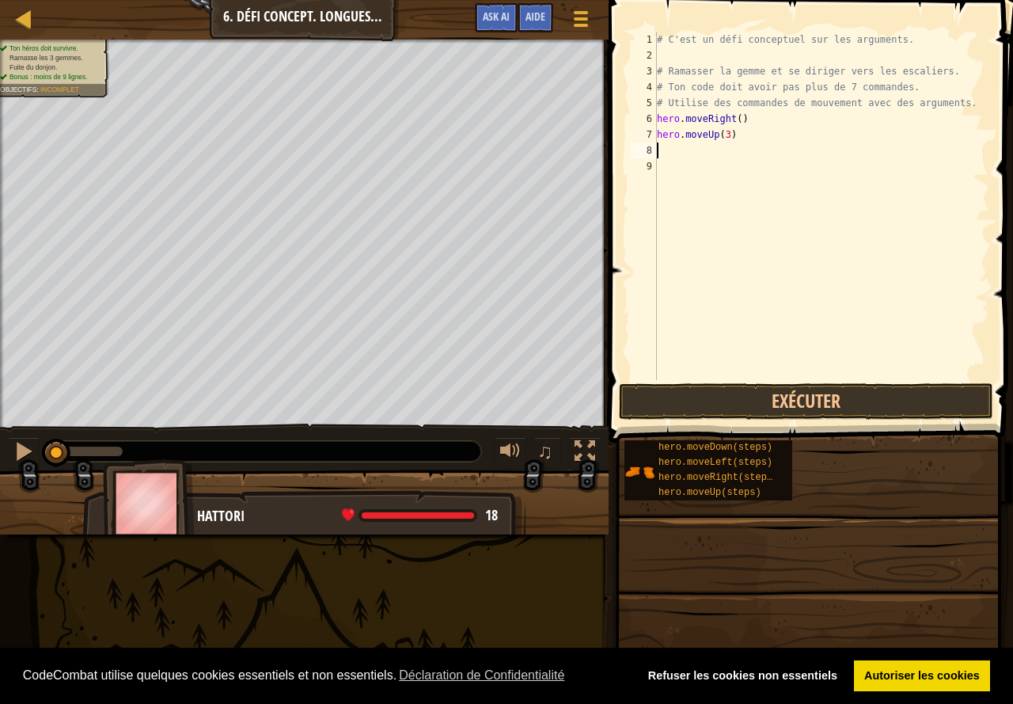
type textarea "h"
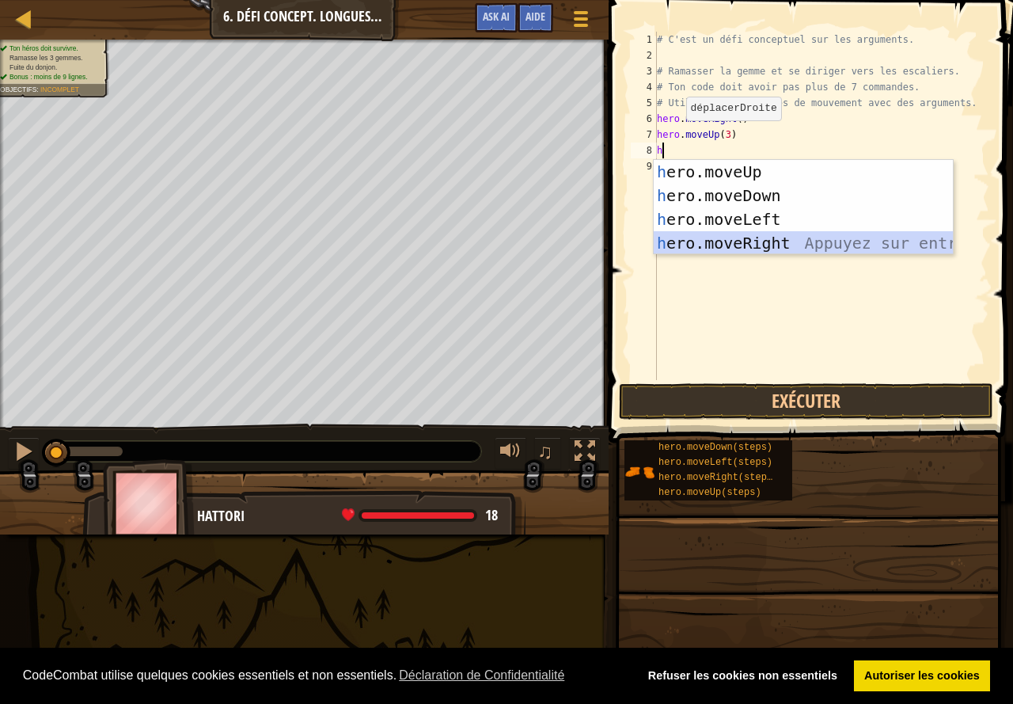
click at [737, 238] on div "h ero.moveUp Appuyez sur entrée h ero.moveDown Appuyez sur entrée h ero.moveLef…" at bounding box center [803, 231] width 299 height 142
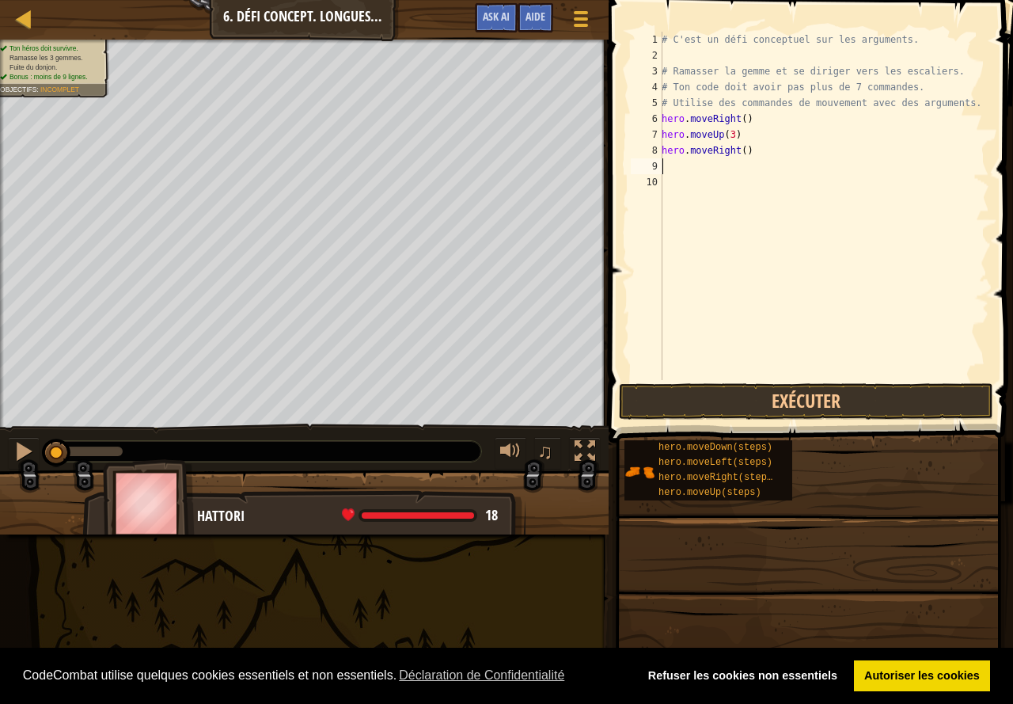
click at [744, 154] on div "# C'est un défi conceptuel sur les arguments. # Ramasser la gemme et se diriger…" at bounding box center [824, 222] width 331 height 380
type textarea "hero.moveRight(2)"
click at [674, 175] on div "# C'est un défi conceptuel sur les arguments. # Ramasser la gemme et se diriger…" at bounding box center [824, 222] width 331 height 380
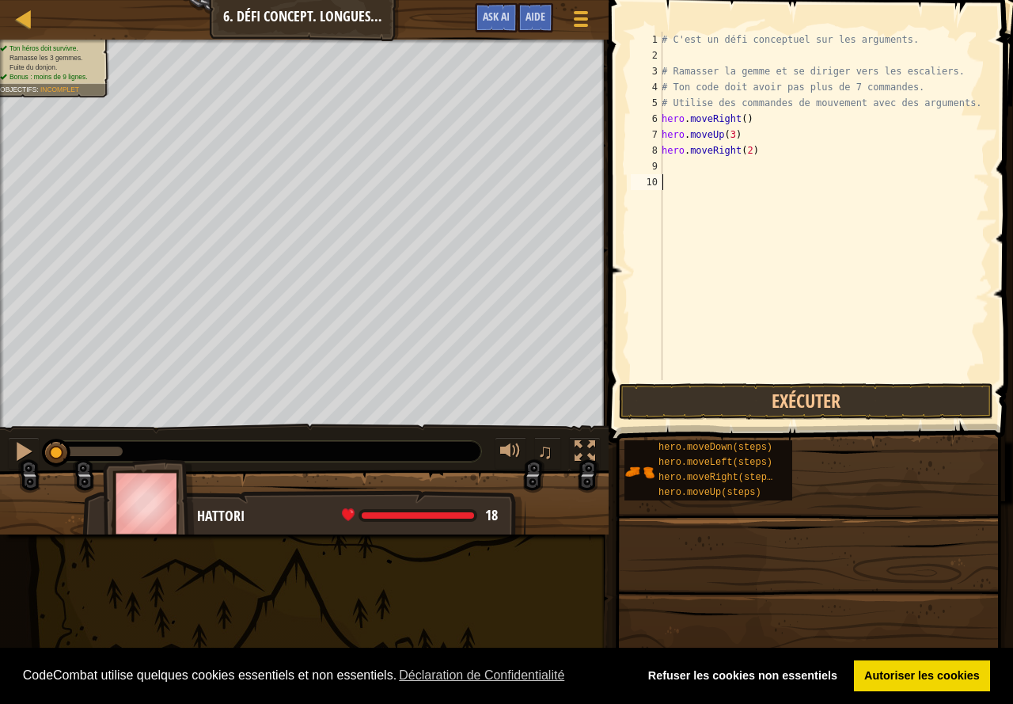
click at [684, 169] on div "# C'est un défi conceptuel sur les arguments. # Ramasser la gemme et se diriger…" at bounding box center [824, 222] width 331 height 380
type textarea "h"
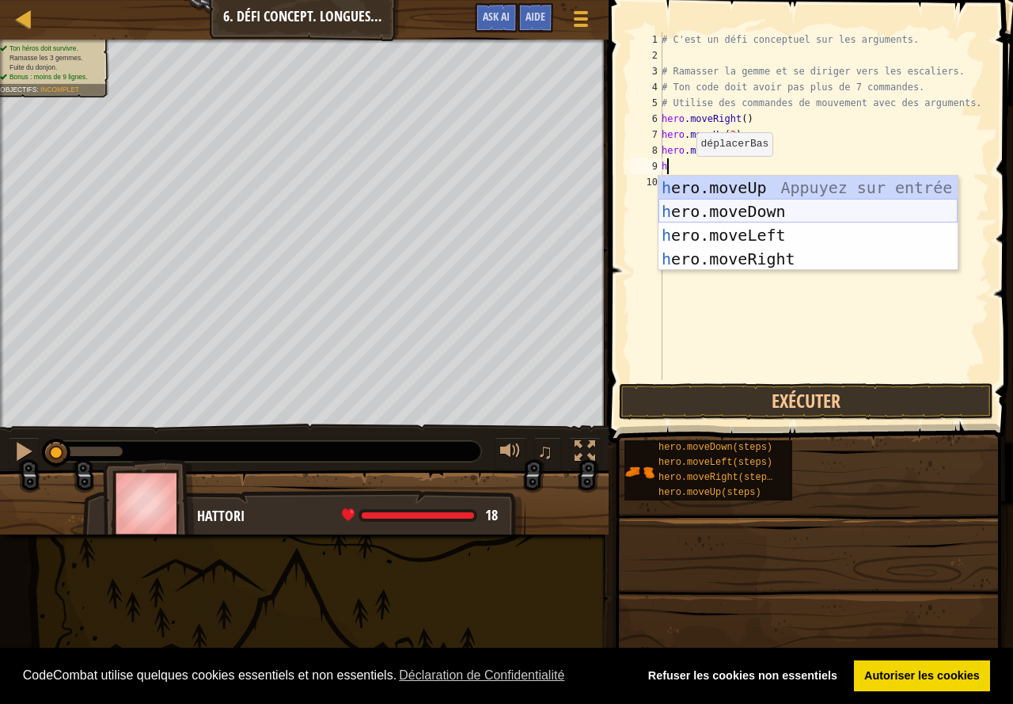
click at [709, 207] on div "h ero.moveUp Appuyez sur entrée h ero.moveDown Appuyez sur entrée h ero.moveLef…" at bounding box center [808, 247] width 299 height 142
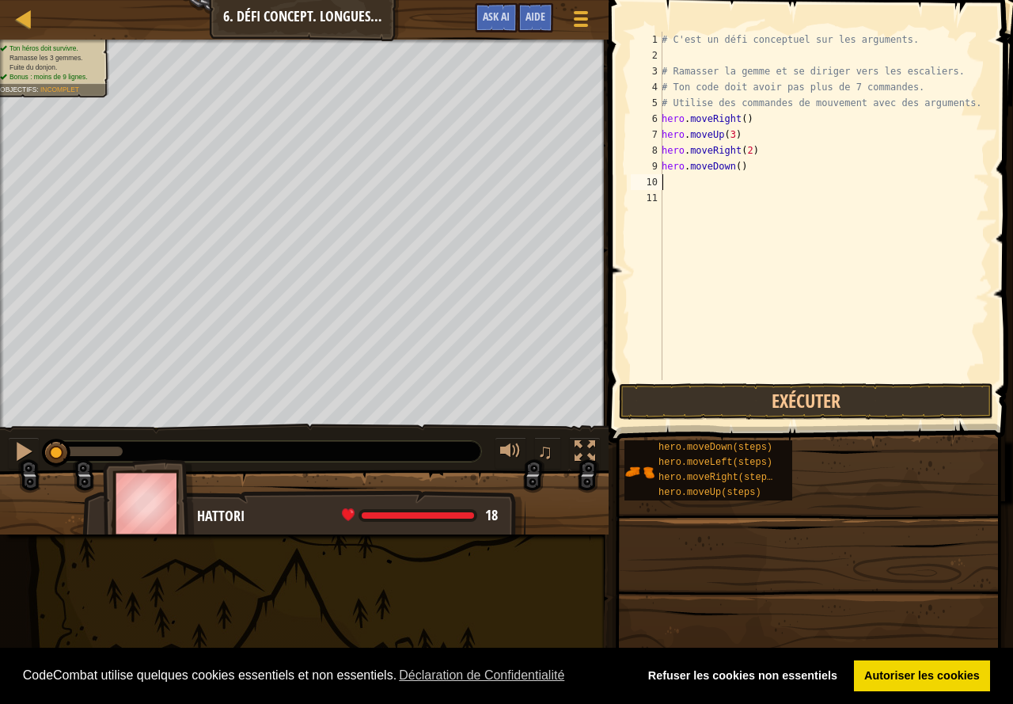
type textarea "h"
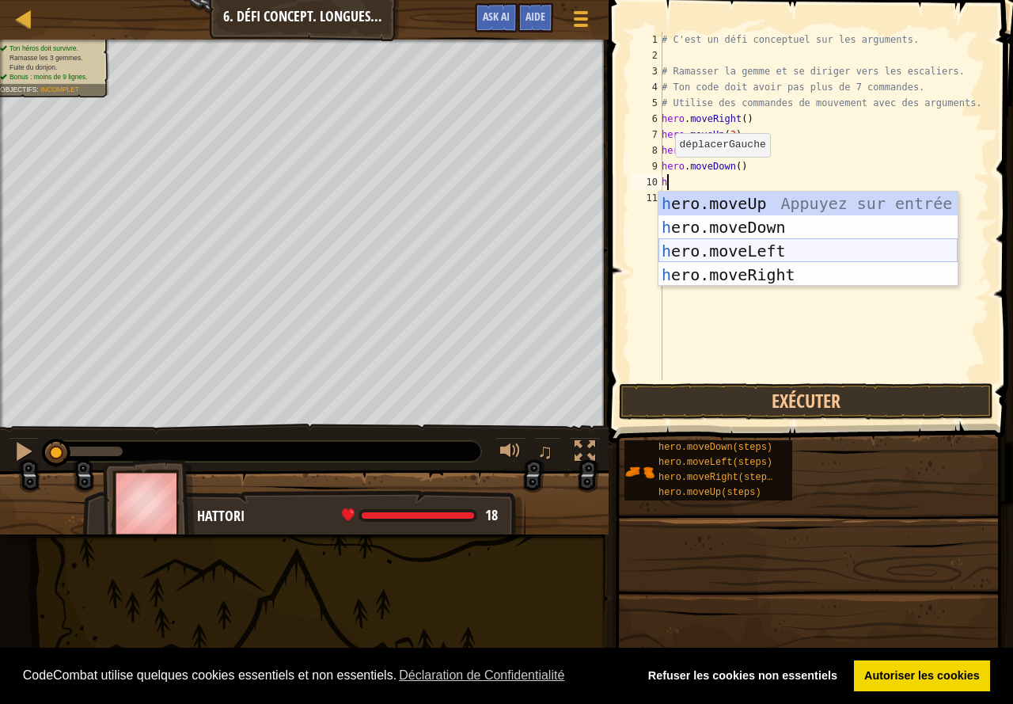
click at [746, 249] on div "h ero.moveUp Appuyez sur entrée h ero.moveDown Appuyez sur entrée h ero.moveLef…" at bounding box center [808, 263] width 299 height 142
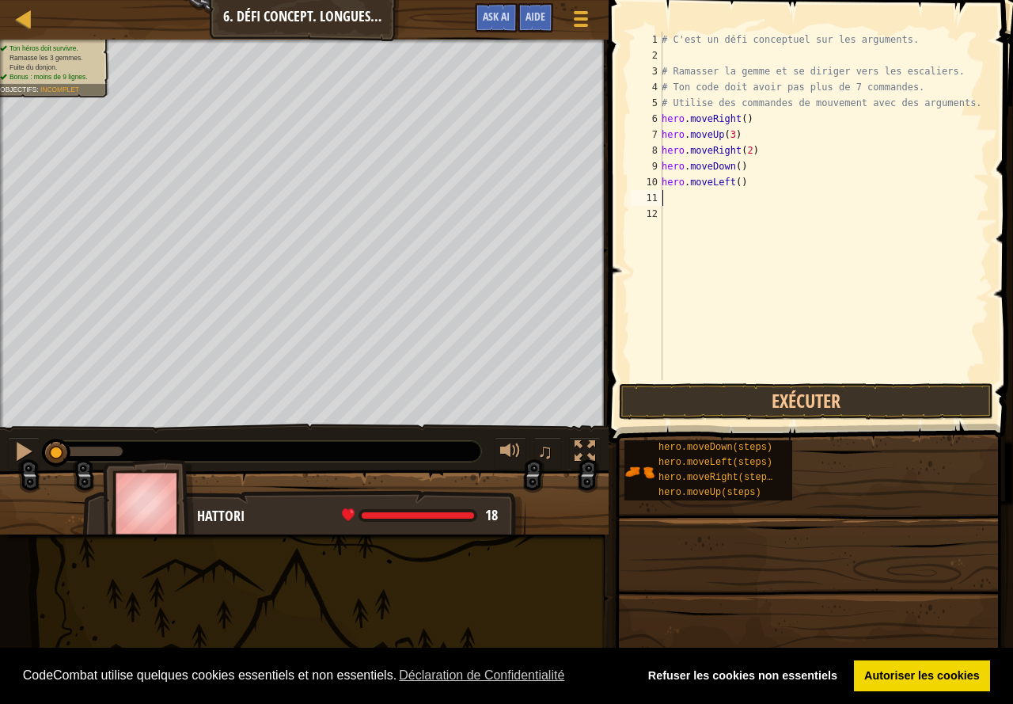
type textarea "h"
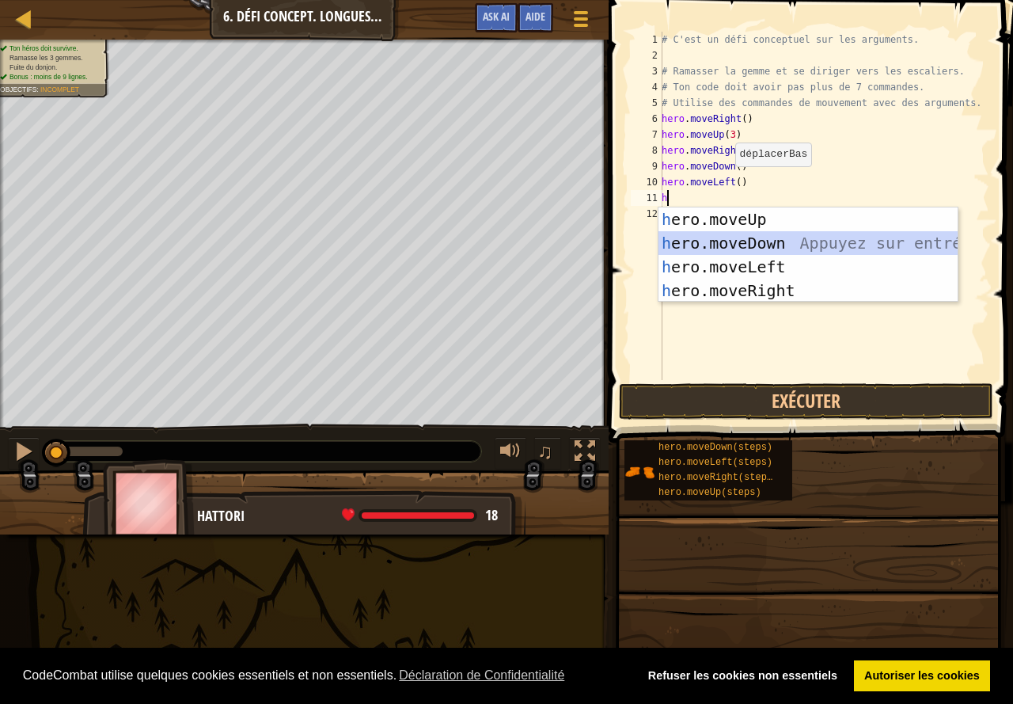
click at [727, 248] on div "h ero.moveUp Appuyez sur entrée h ero.moveDown Appuyez sur entrée h ero.moveLef…" at bounding box center [808, 278] width 299 height 142
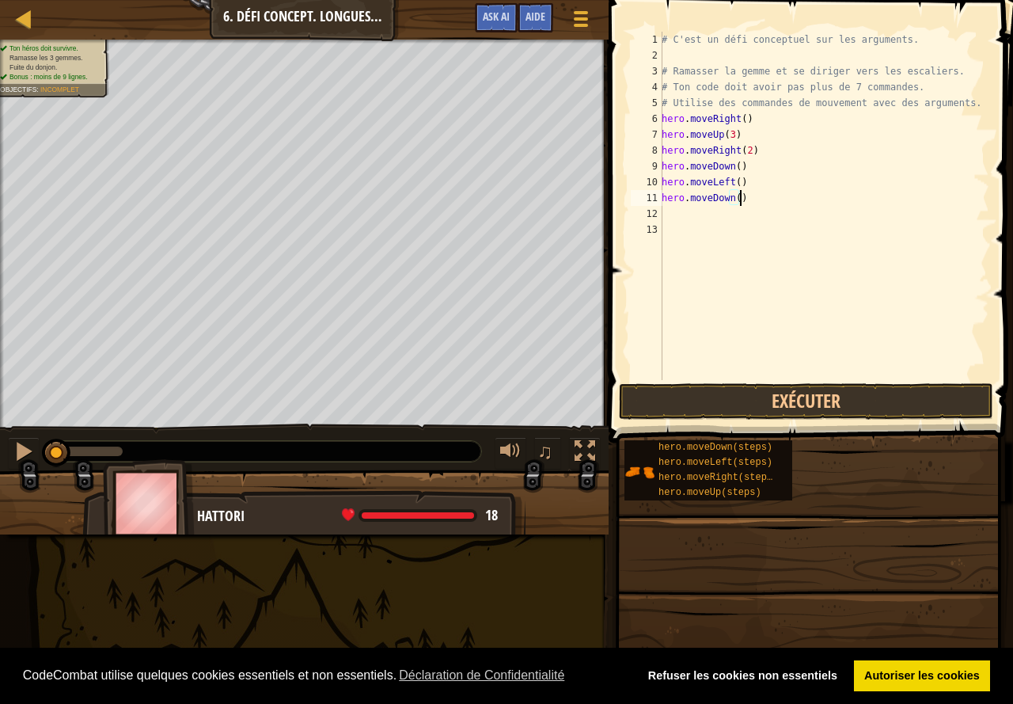
click at [744, 201] on div "# C'est un défi conceptuel sur les arguments. # Ramasser la gemme et se diriger…" at bounding box center [824, 222] width 331 height 380
type textarea "hero.moveDown(2)"
click at [692, 232] on div "# C'est un défi conceptuel sur les arguments. # Ramasser la gemme et se diriger…" at bounding box center [824, 222] width 331 height 380
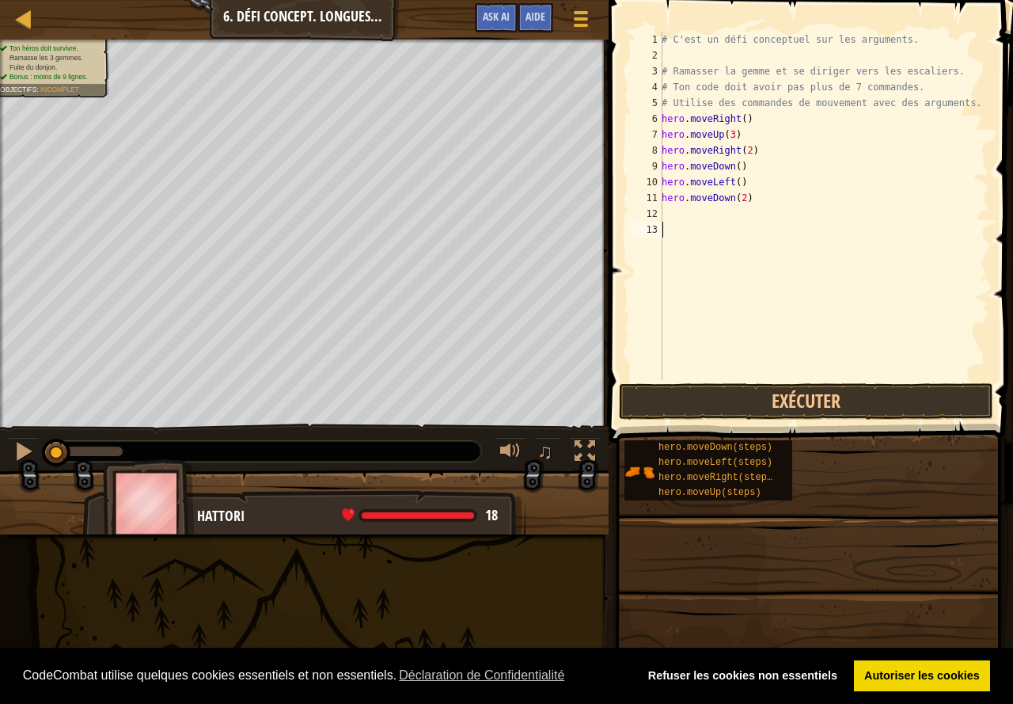
click at [689, 221] on div "# C'est un défi conceptuel sur les arguments. # Ramasser la gemme et se diriger…" at bounding box center [824, 222] width 331 height 380
type textarea "h"
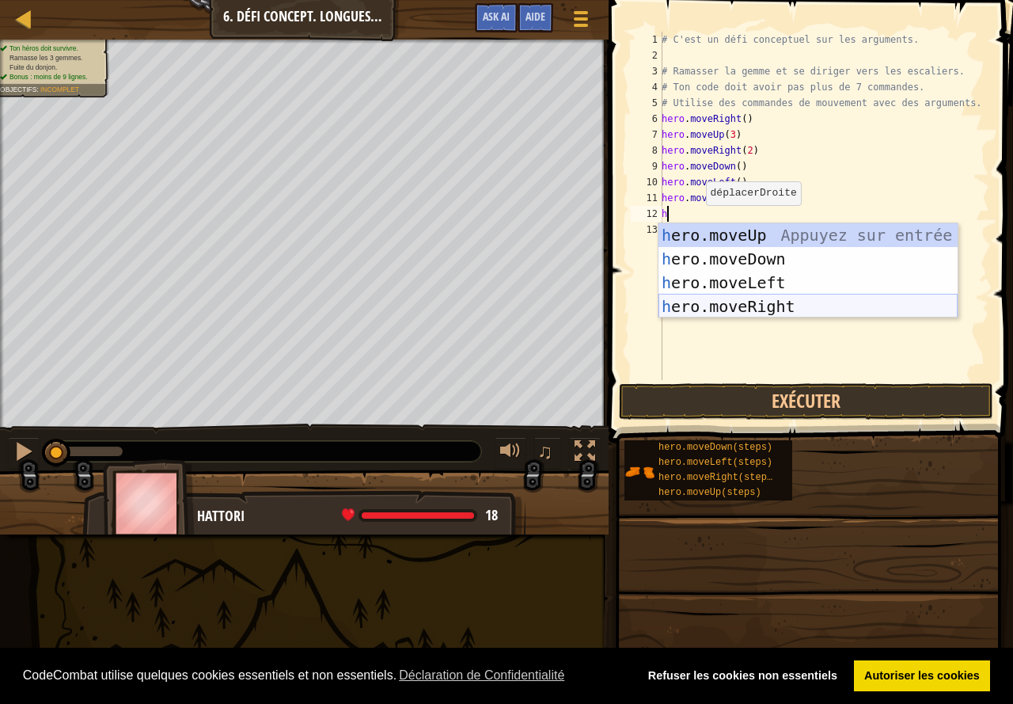
click at [764, 306] on div "h ero.moveUp Appuyez sur entrée h ero.moveDown Appuyez sur entrée h ero.moveLef…" at bounding box center [808, 294] width 299 height 142
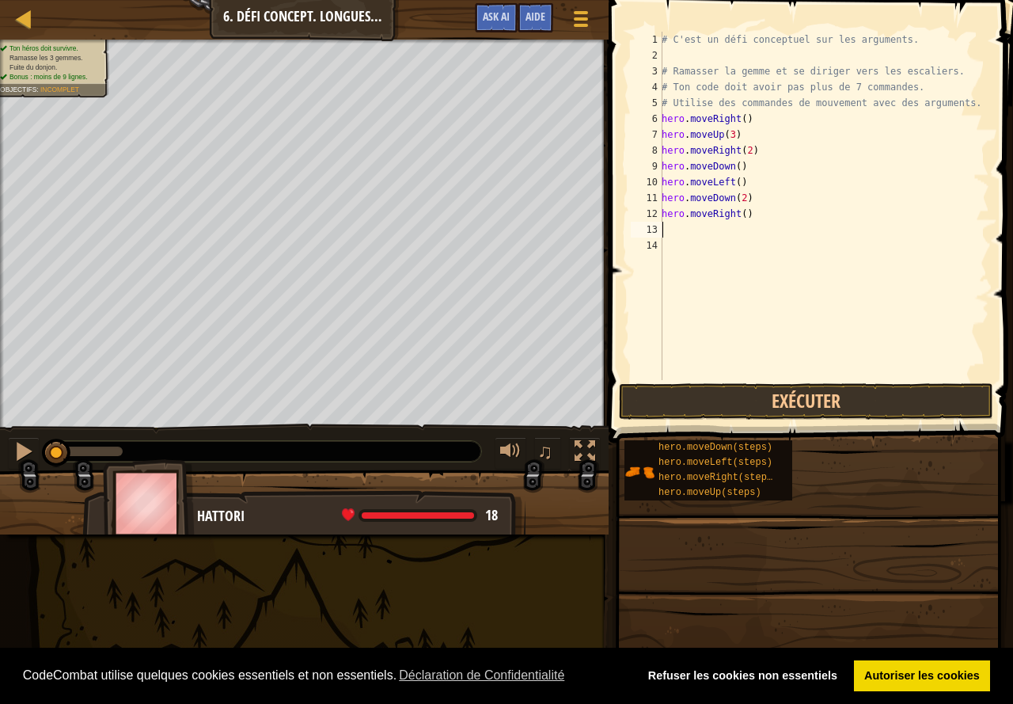
type textarea "h"
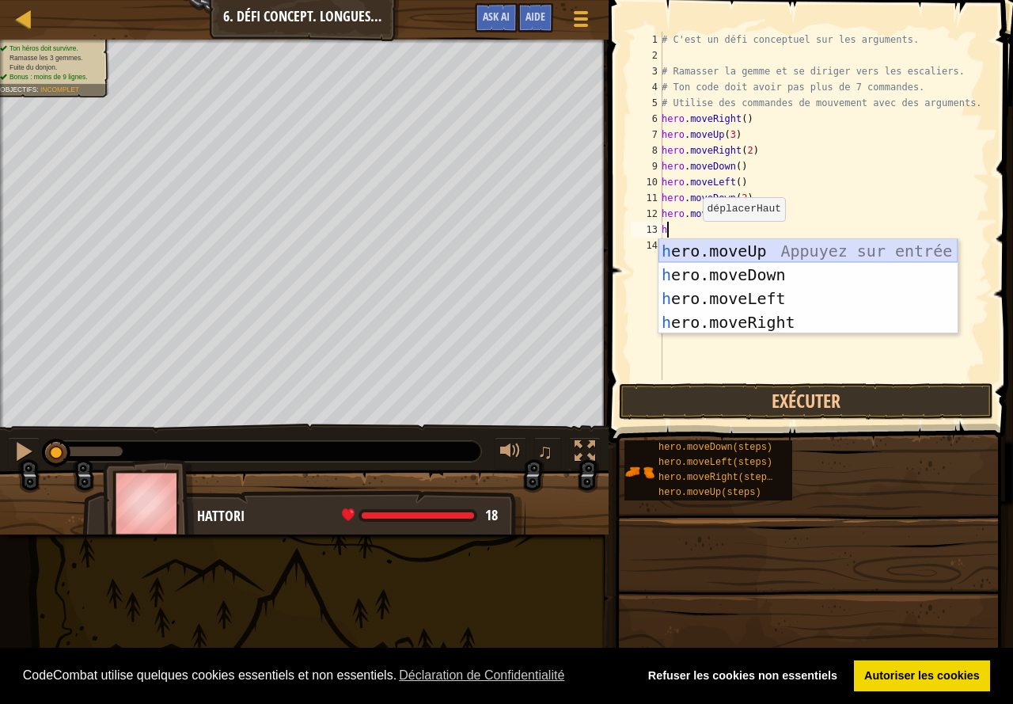
click at [739, 260] on div "h ero.moveUp Appuyez sur entrée h ero.moveDown Appuyez sur entrée h ero.moveLef…" at bounding box center [808, 310] width 299 height 142
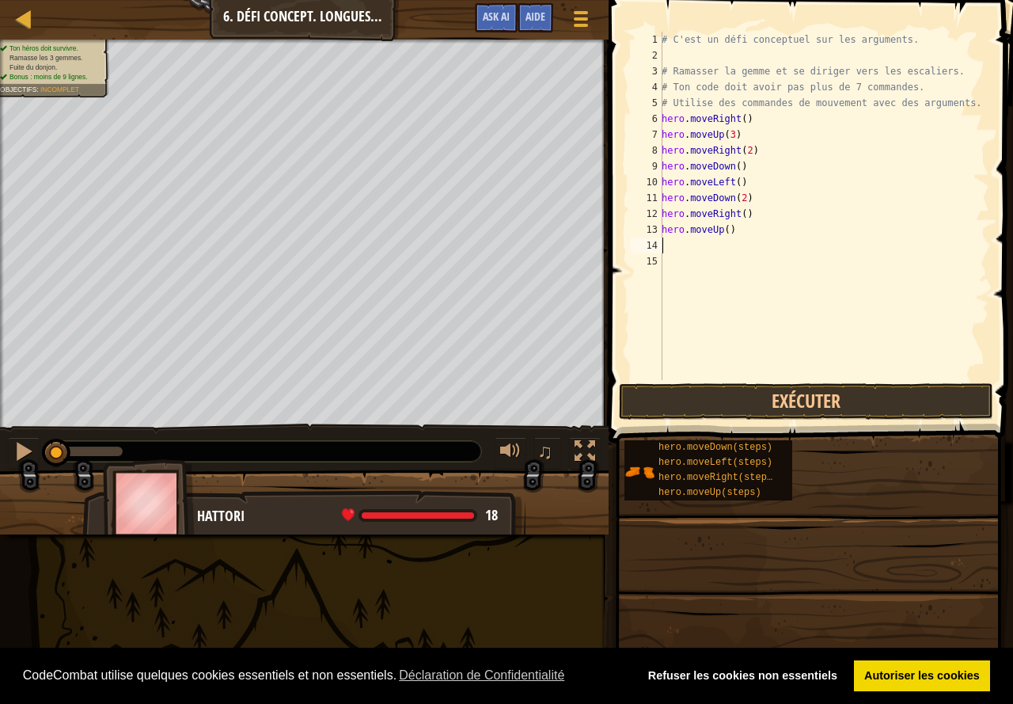
click at [762, 232] on div "# C'est un défi conceptuel sur les arguments. # Ramasser la gemme et se diriger…" at bounding box center [824, 222] width 331 height 380
type textarea "hero.moveUp(2)"
click at [666, 245] on div "# C'est un défi conceptuel sur les arguments. # Ramasser la gemme et se diriger…" at bounding box center [824, 222] width 331 height 380
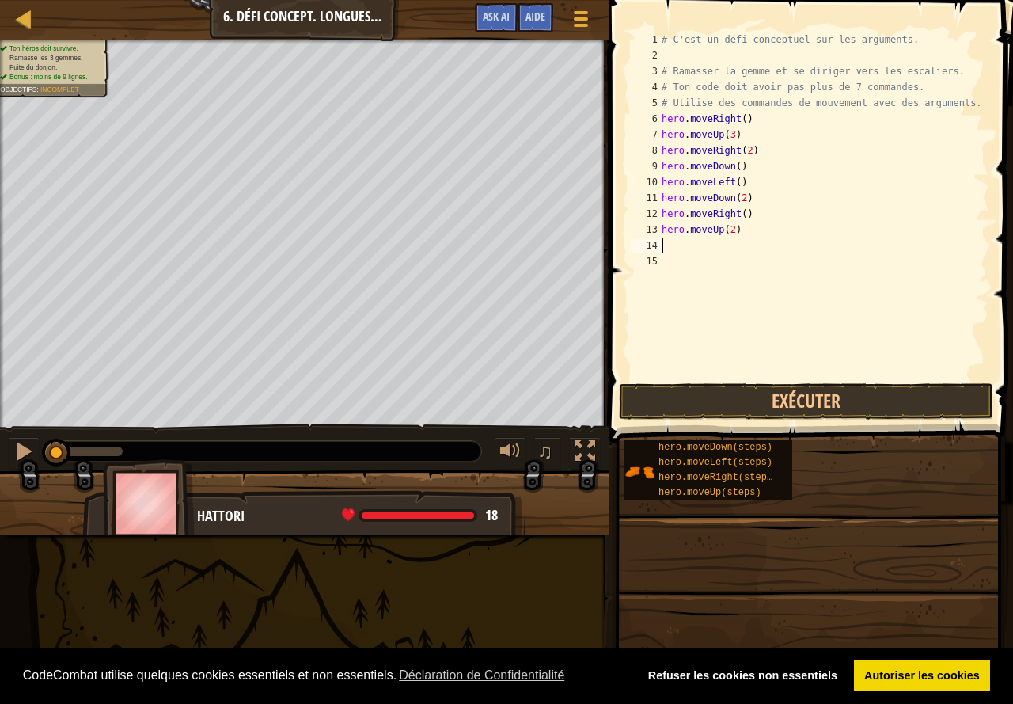
type textarea "h"
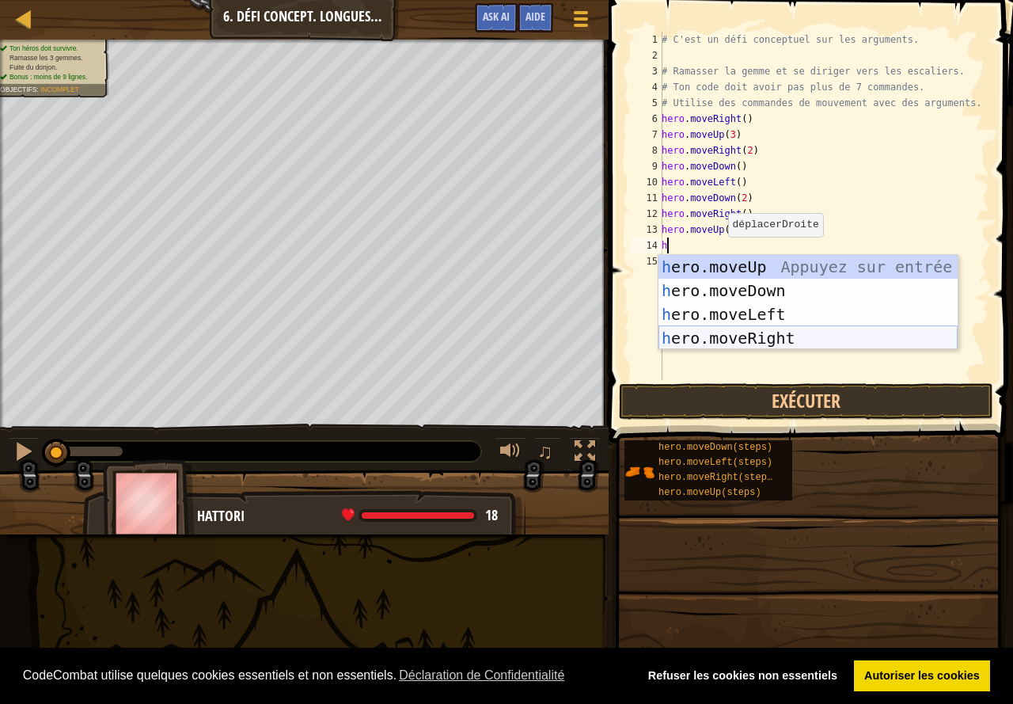
click at [723, 337] on div "h ero.moveUp Appuyez sur entrée h ero.moveDown Appuyez sur entrée h ero.moveLef…" at bounding box center [808, 326] width 299 height 142
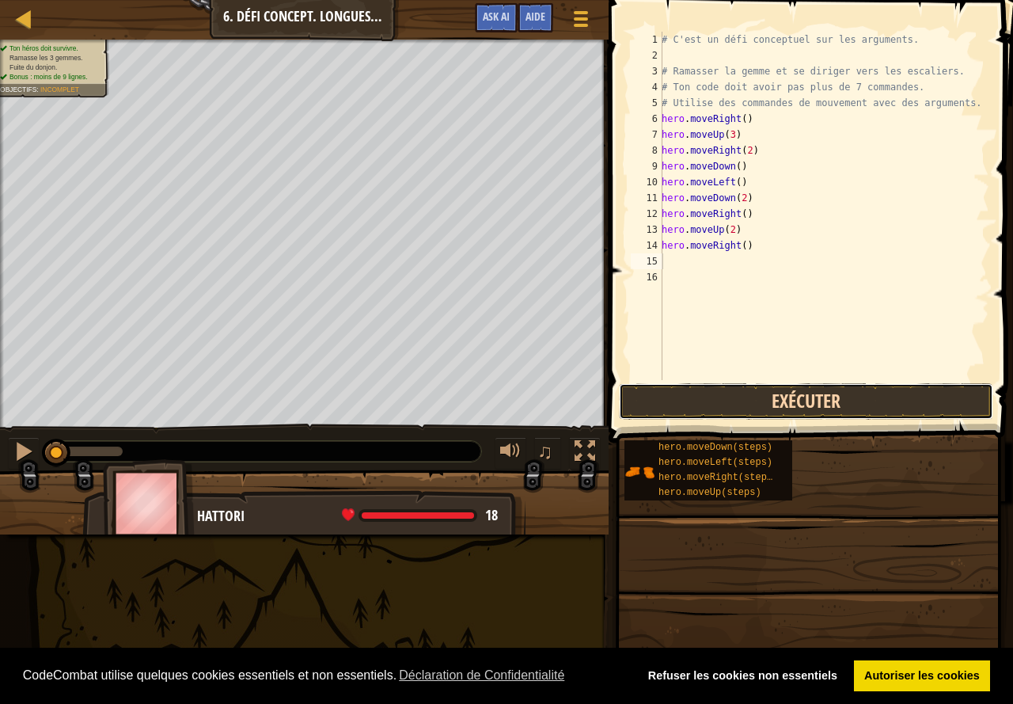
click at [773, 410] on button "Exécuter" at bounding box center [806, 401] width 374 height 36
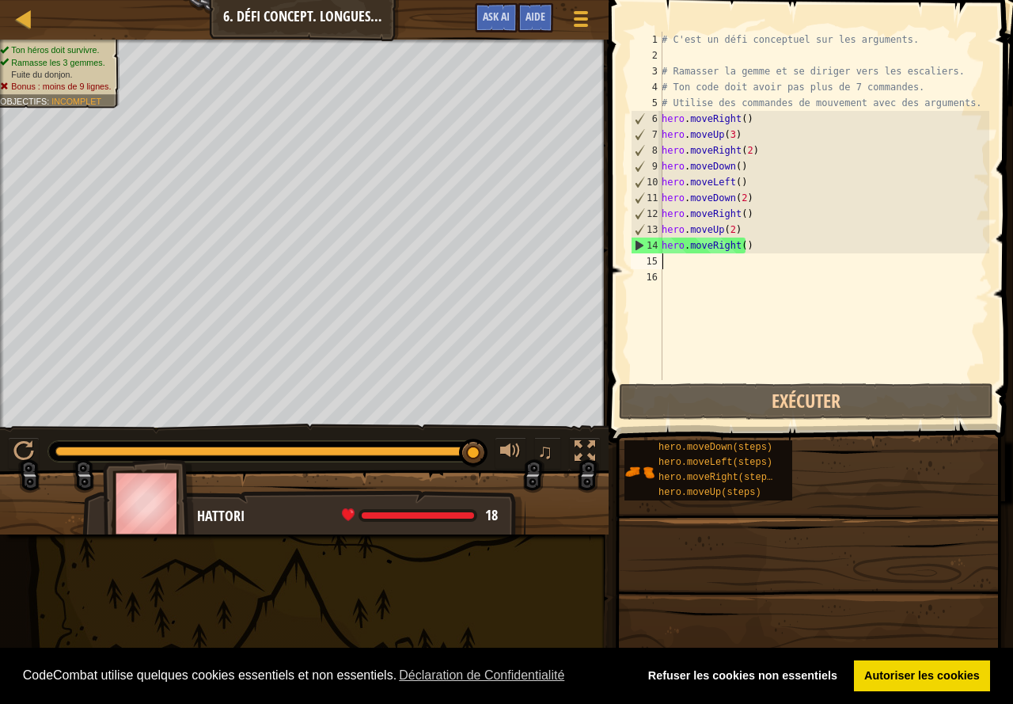
click at [746, 244] on div "# C'est un défi conceptuel sur les arguments. # Ramasser la gemme et se diriger…" at bounding box center [824, 222] width 331 height 380
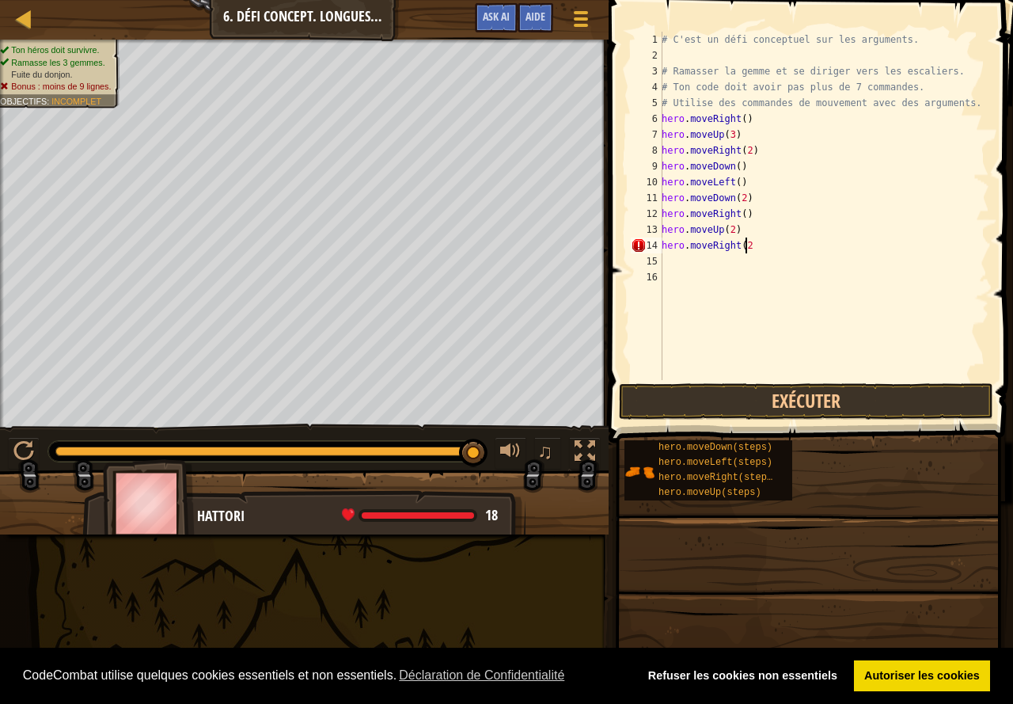
type textarea "hero.moveRight(2)"
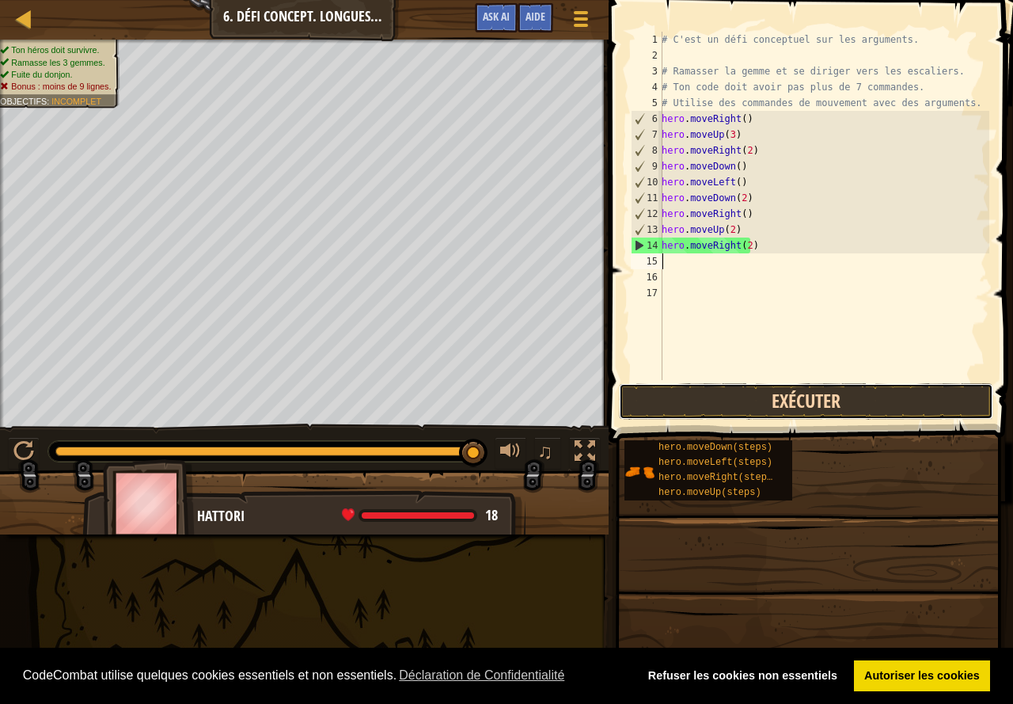
click at [697, 387] on button "Exécuter" at bounding box center [806, 401] width 374 height 36
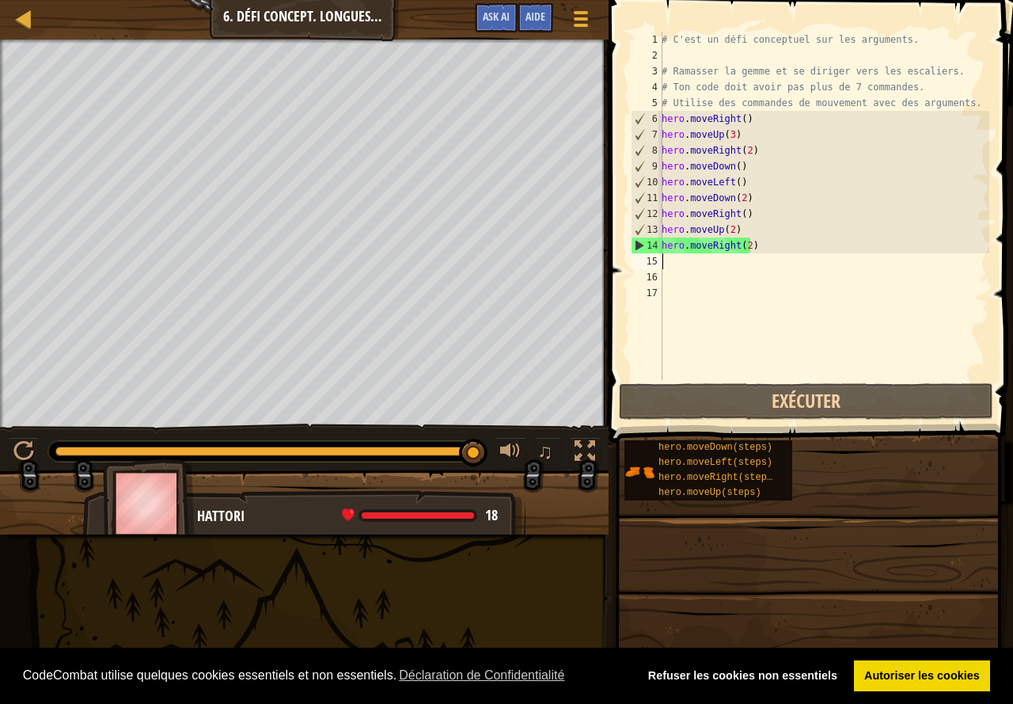
click at [727, 287] on div "# C'est un défi conceptuel sur les arguments. # Ramasser la gemme et se diriger…" at bounding box center [824, 222] width 331 height 380
click at [24, 448] on div at bounding box center [23, 451] width 21 height 21
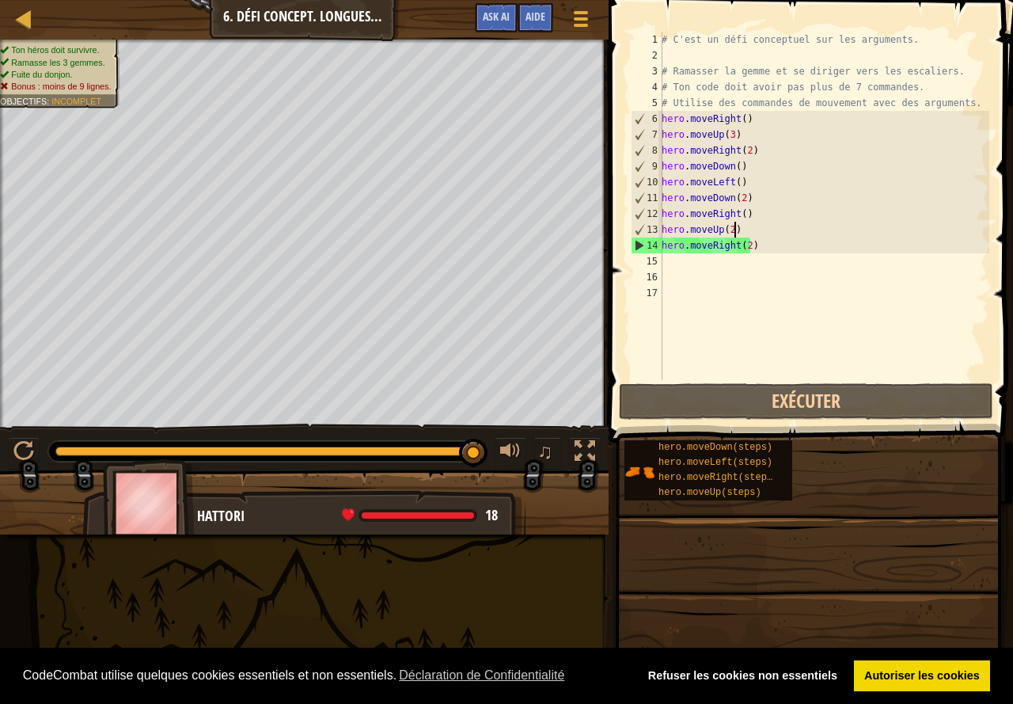
click at [767, 236] on div "# C'est un défi conceptuel sur les arguments. # Ramasser la gemme et se diriger…" at bounding box center [824, 222] width 331 height 380
type textarea "hero.moveUp(2)"
click at [774, 286] on div "# C'est un défi conceptuel sur les arguments. # Ramasser la gemme et se diriger…" at bounding box center [824, 222] width 331 height 380
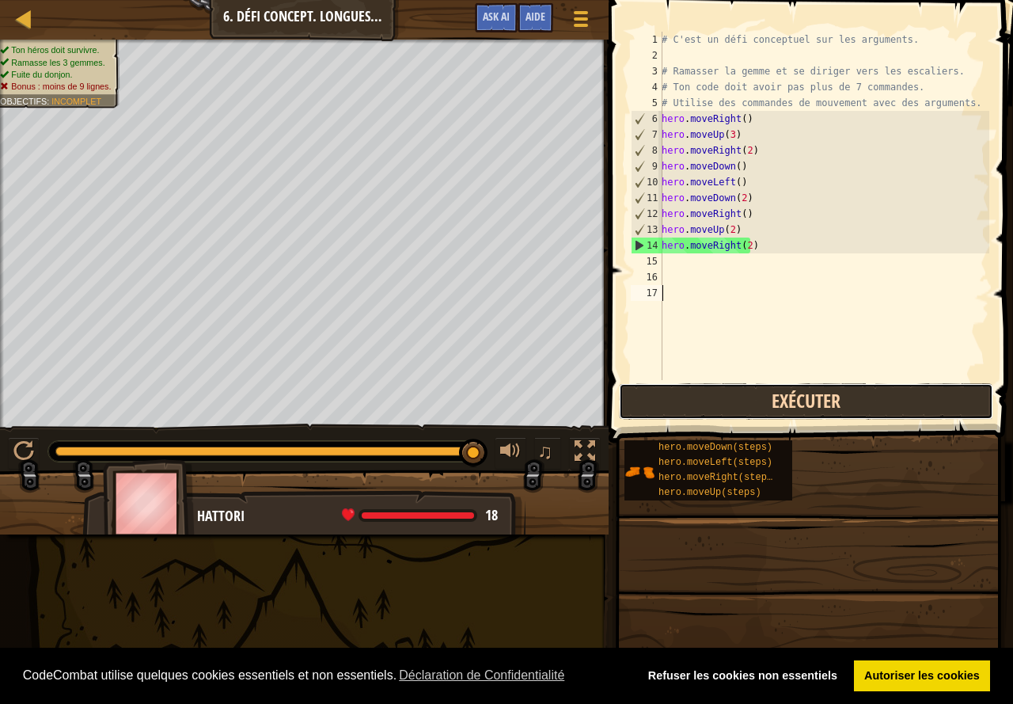
click at [762, 405] on button "Exécuter" at bounding box center [806, 401] width 374 height 36
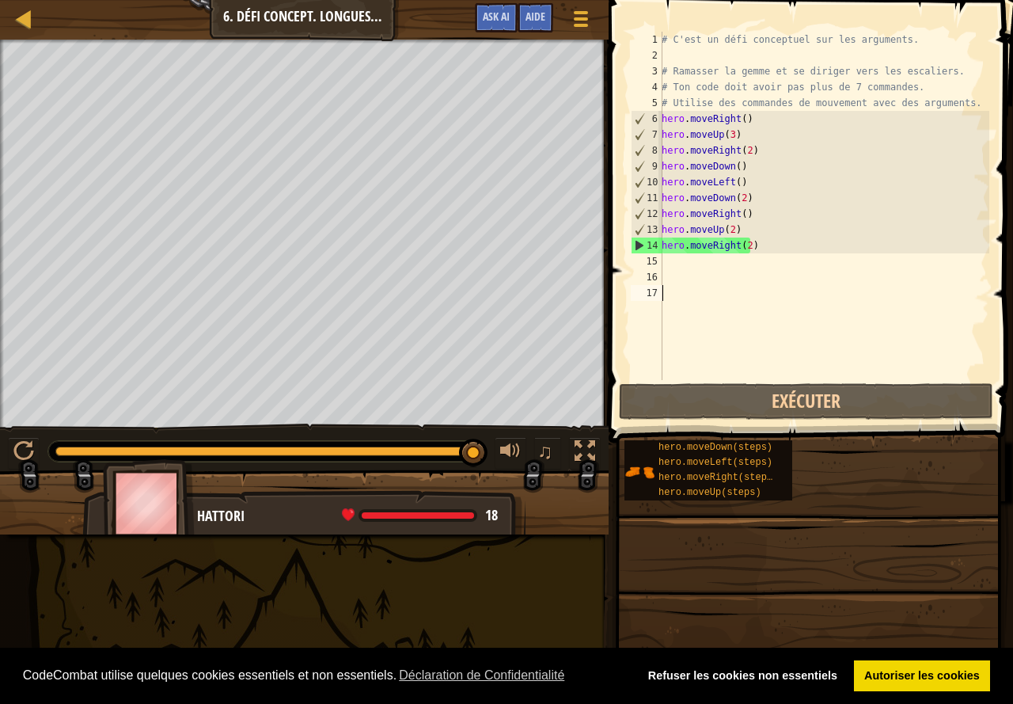
click at [688, 54] on div "# C'est un défi conceptuel sur les arguments. # Ramasser la gemme et se diriger…" at bounding box center [824, 222] width 331 height 380
type textarea "# C'est un défi conceptuel sur les arguments."
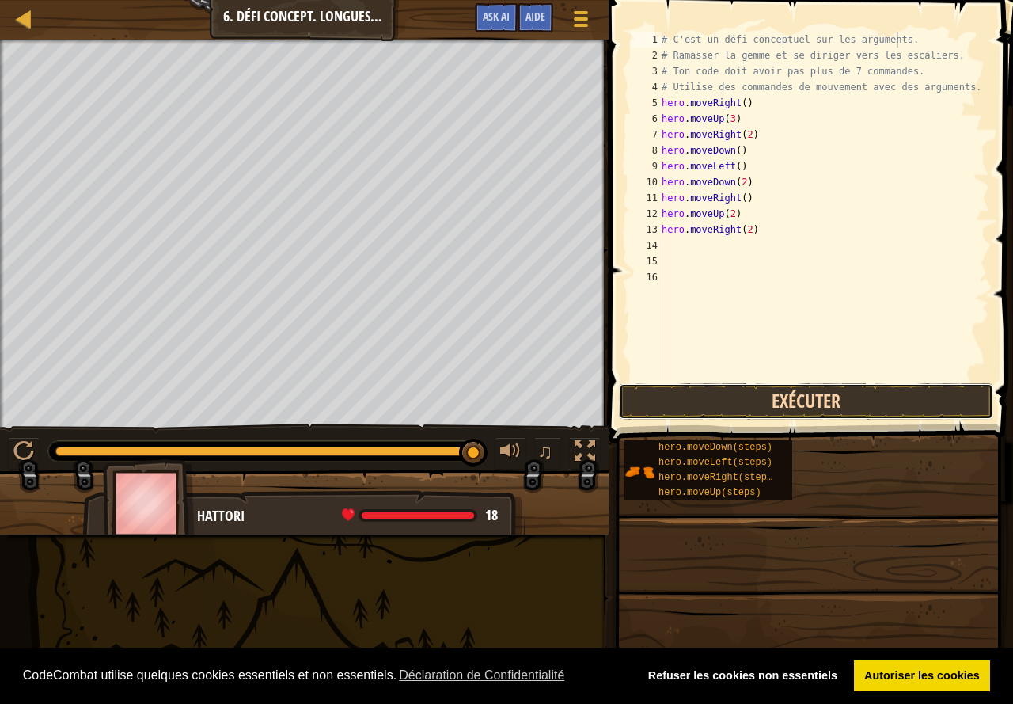
click at [750, 389] on button "Exécuter" at bounding box center [806, 401] width 374 height 36
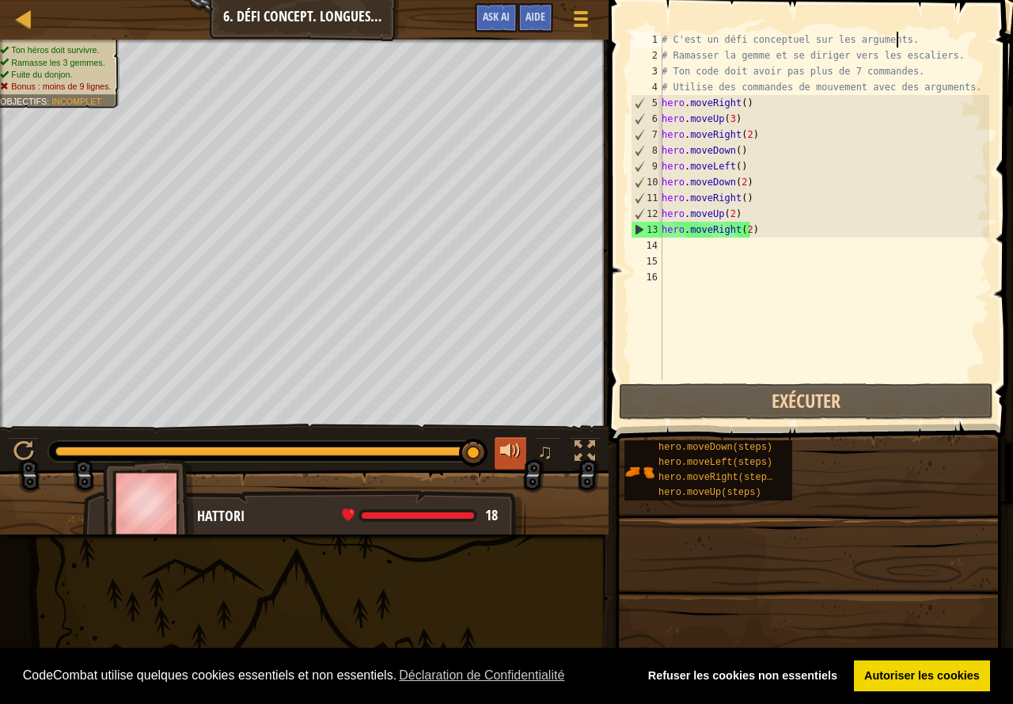
click at [509, 445] on div at bounding box center [510, 451] width 21 height 21
click at [579, 513] on div at bounding box center [304, 508] width 609 height 79
click at [820, 240] on div "# C'est un défi conceptuel sur les arguments. # Ramasser la gemme et se diriger…" at bounding box center [824, 222] width 331 height 380
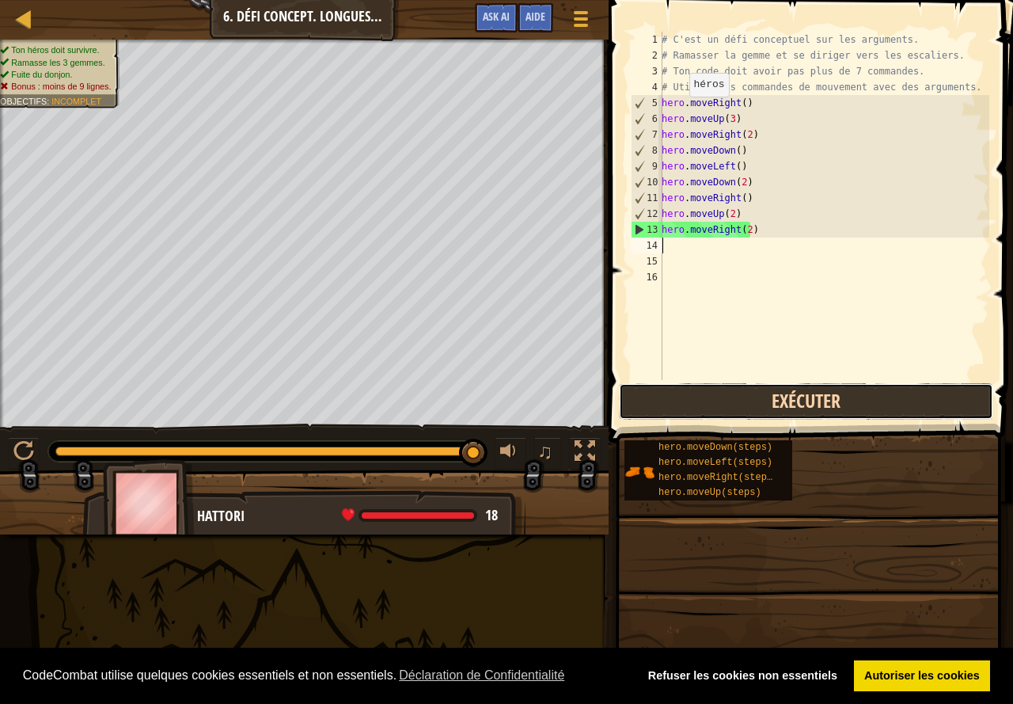
click at [761, 418] on button "Exécuter" at bounding box center [806, 401] width 374 height 36
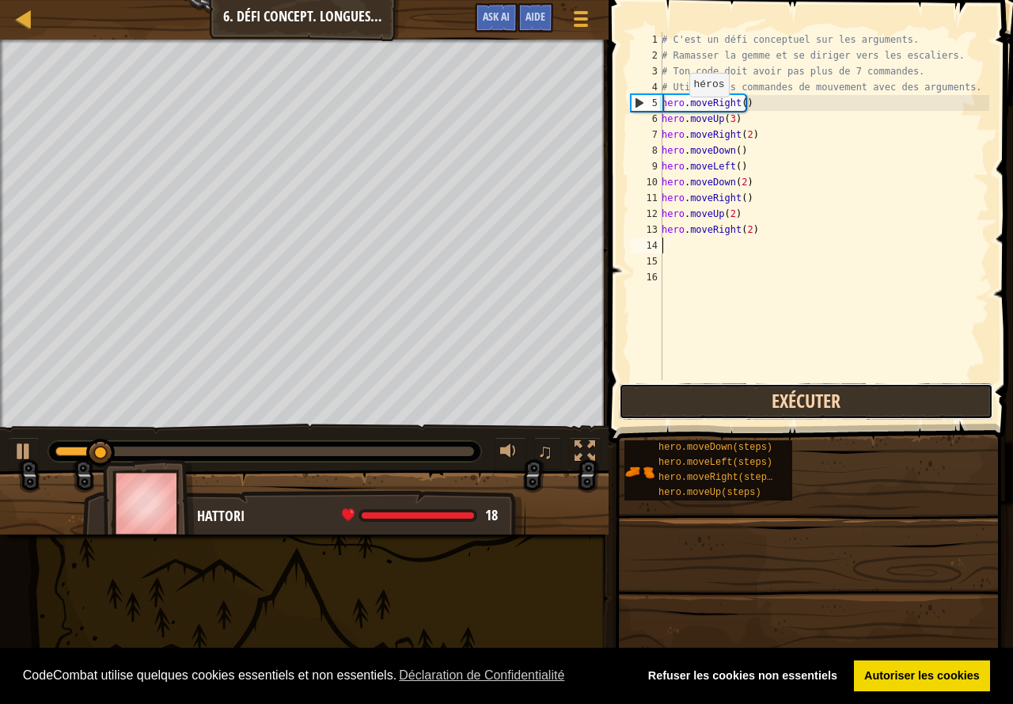
click at [765, 400] on button "Exécuter" at bounding box center [806, 401] width 374 height 36
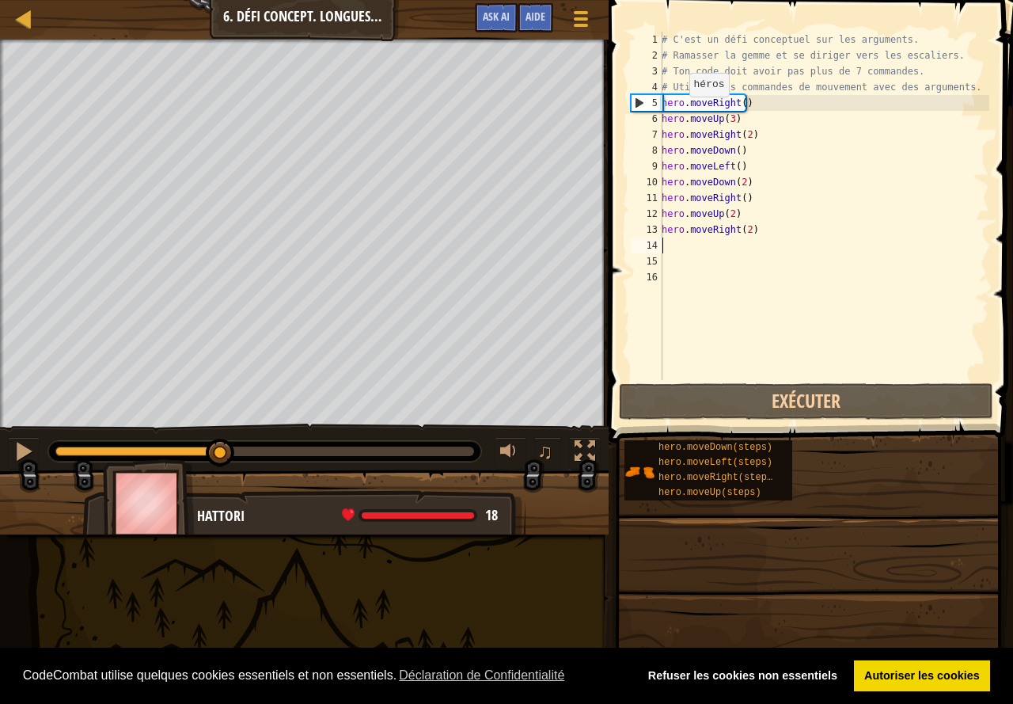
drag, startPoint x: 83, startPoint y: 452, endPoint x: 323, endPoint y: 429, distance: 240.9
click at [323, 429] on div "♫" at bounding box center [304, 446] width 609 height 47
click at [305, 506] on div "Hattori" at bounding box center [353, 516] width 313 height 21
click at [89, 474] on div at bounding box center [304, 508] width 609 height 79
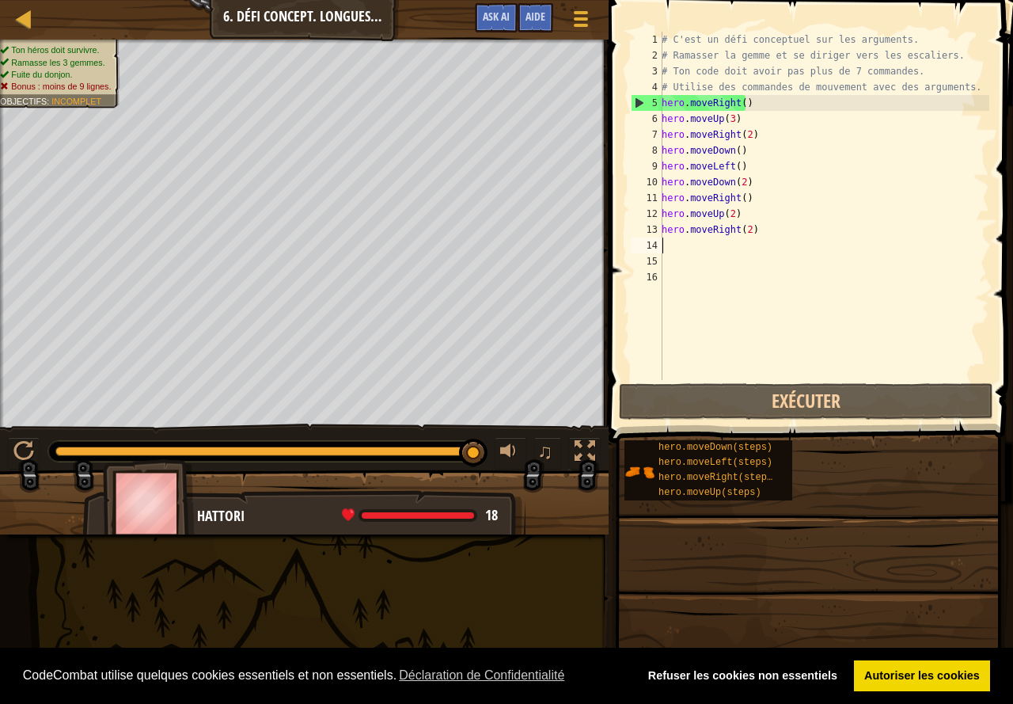
click at [761, 137] on div "# C'est un défi conceptuel sur les arguments. # Ramasser la gemme et se diriger…" at bounding box center [824, 222] width 331 height 380
click at [763, 119] on div "# C'est un défi conceptuel sur les arguments. # Ramasser la gemme et se diriger…" at bounding box center [824, 222] width 331 height 380
click at [781, 120] on div "# C'est un défi conceptuel sur les arguments. # Ramasser la gemme et se diriger…" at bounding box center [824, 222] width 331 height 380
click at [761, 101] on div "# C'est un défi conceptuel sur les arguments. # Ramasser la gemme et se diriger…" at bounding box center [824, 222] width 331 height 380
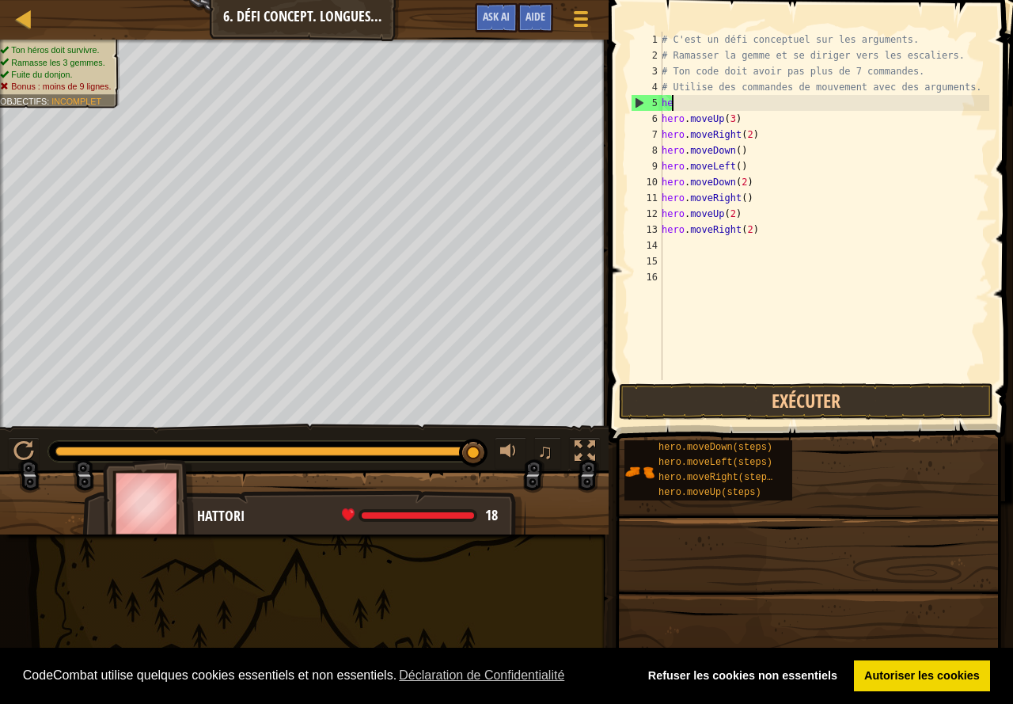
type textarea "h"
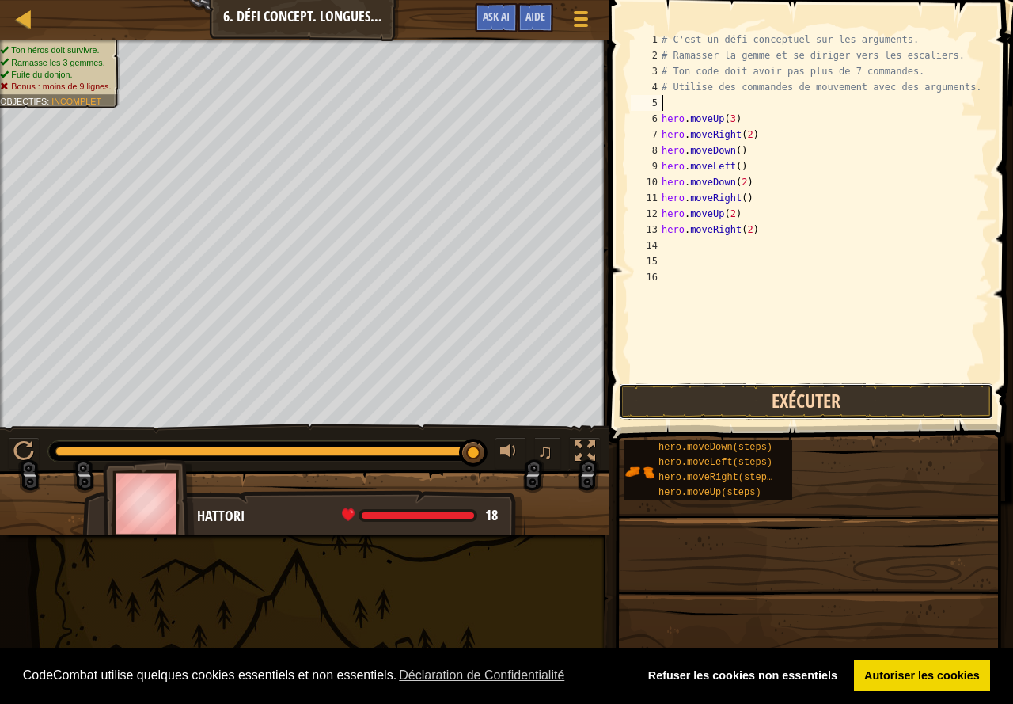
click at [830, 400] on button "Exécuter" at bounding box center [806, 401] width 374 height 36
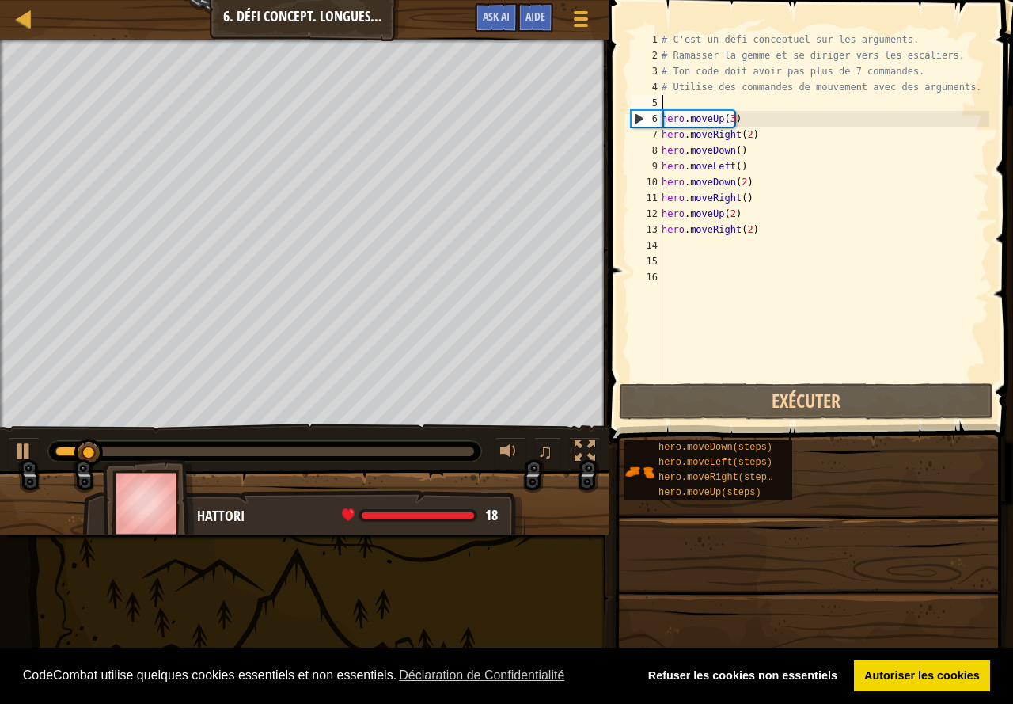
click at [705, 96] on div "# C'est un défi conceptuel sur les arguments. # Ramasser la gemme et se diriger…" at bounding box center [824, 222] width 331 height 380
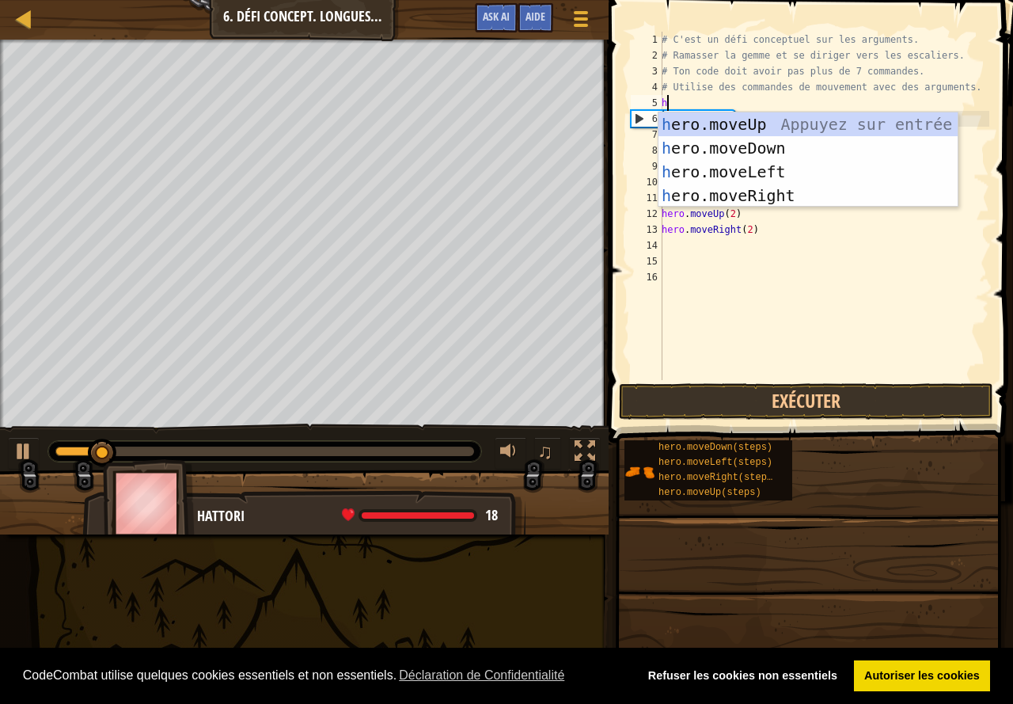
type textarea "he"
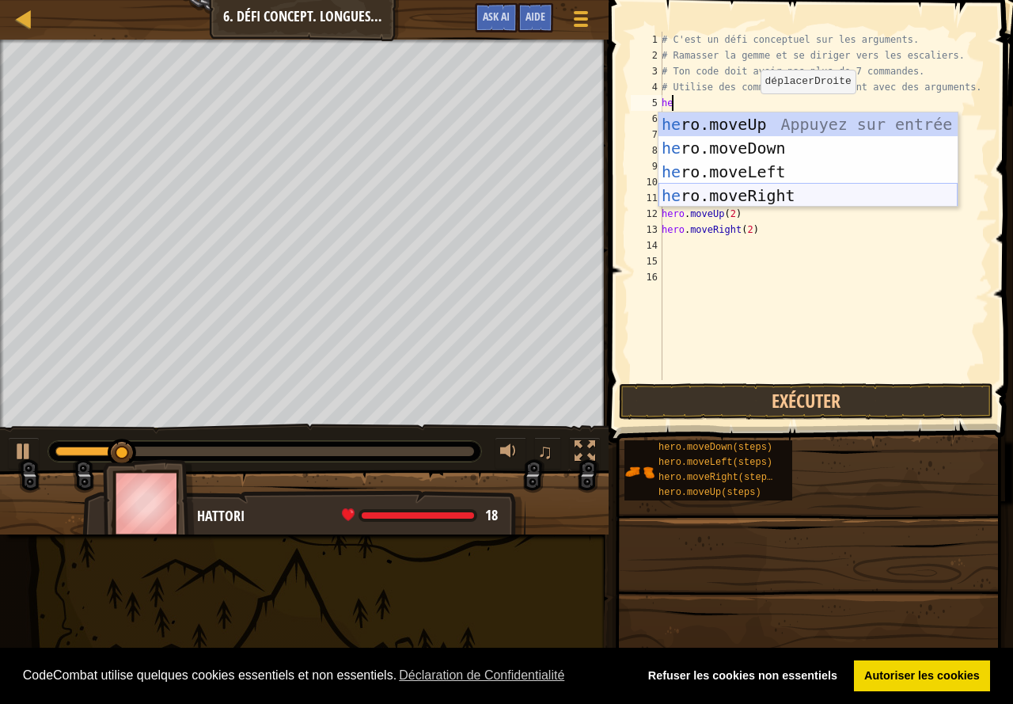
click at [766, 188] on div "he ro.moveUp Appuyez sur entrée he ro.moveDown Appuyez sur entrée he ro.moveLef…" at bounding box center [808, 183] width 299 height 142
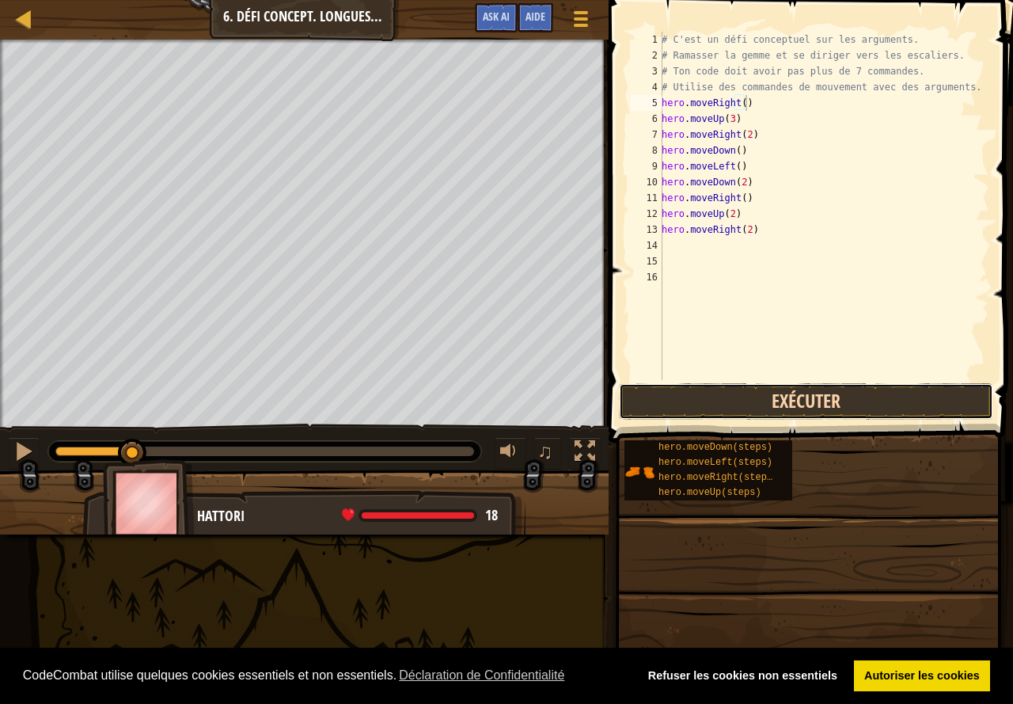
click at [835, 403] on button "Exécuter" at bounding box center [806, 401] width 374 height 36
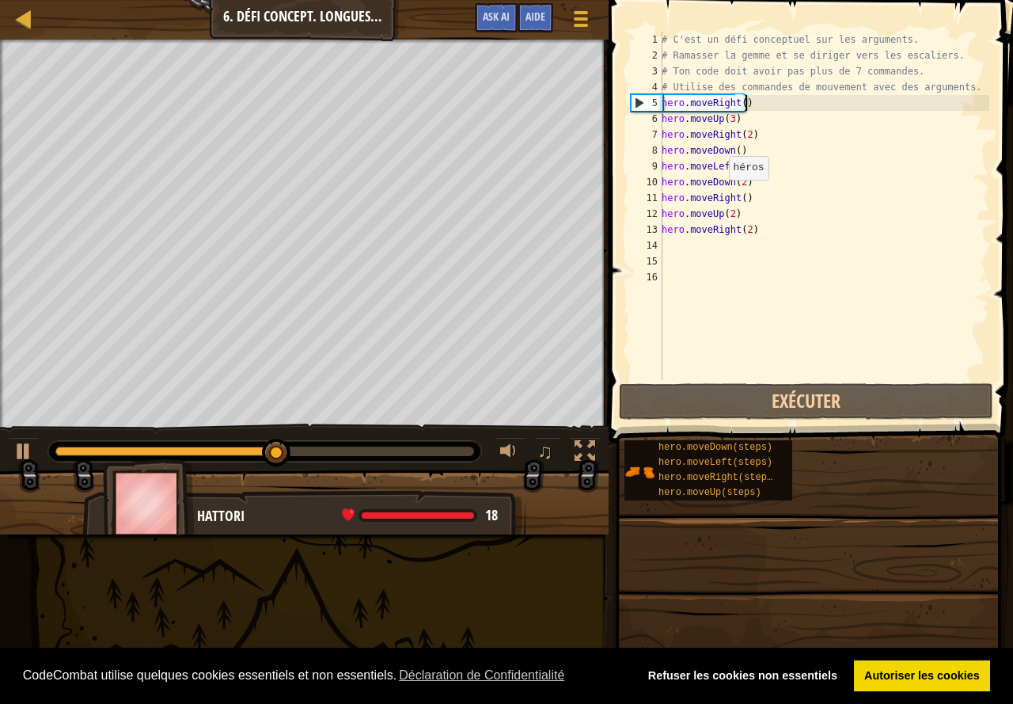
click at [717, 196] on div "Carte Introduction à l'Informatique 6. Défi Concept. Longues Marches Menu du je…" at bounding box center [506, 352] width 1013 height 704
click at [742, 209] on div "# C'est un défi conceptuel sur les arguments. # Ramasser la gemme et se diriger…" at bounding box center [824, 222] width 331 height 380
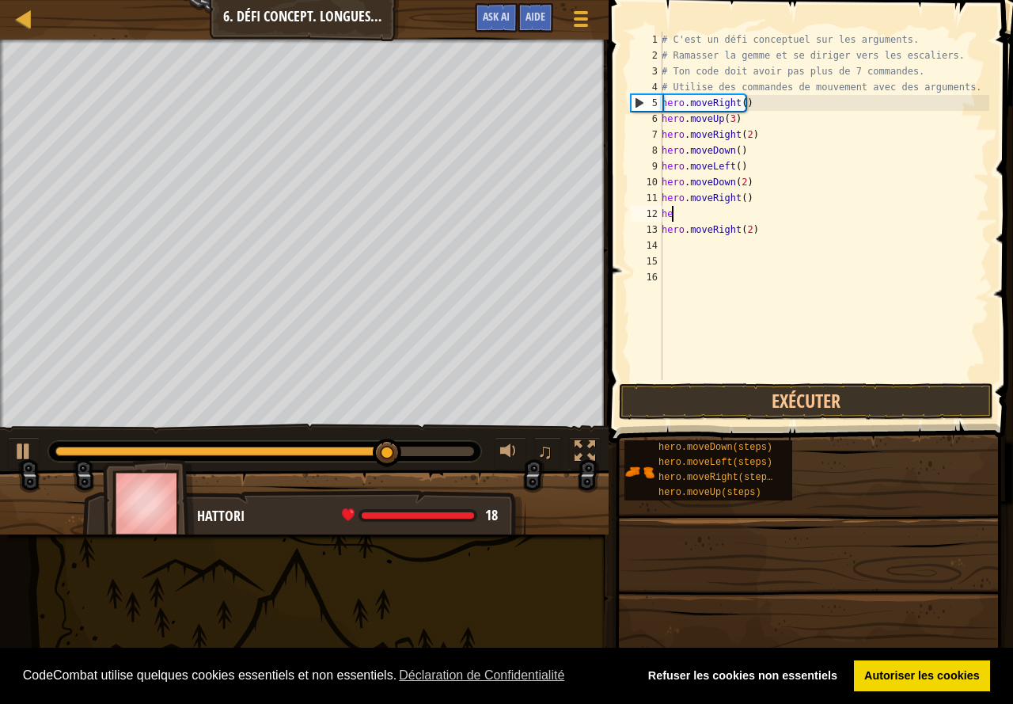
type textarea "h"
click at [765, 237] on div "# C'est un défi conceptuel sur les arguments. # Ramasser la gemme et se diriger…" at bounding box center [824, 222] width 331 height 380
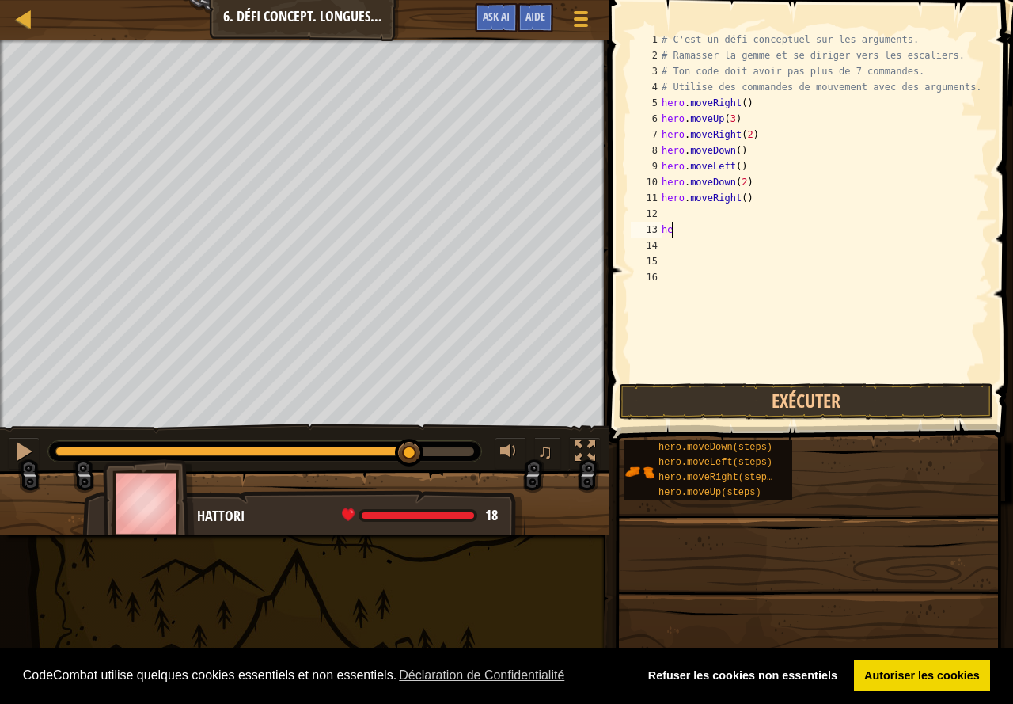
type textarea "h"
click at [789, 411] on button "Exécuter" at bounding box center [806, 401] width 374 height 36
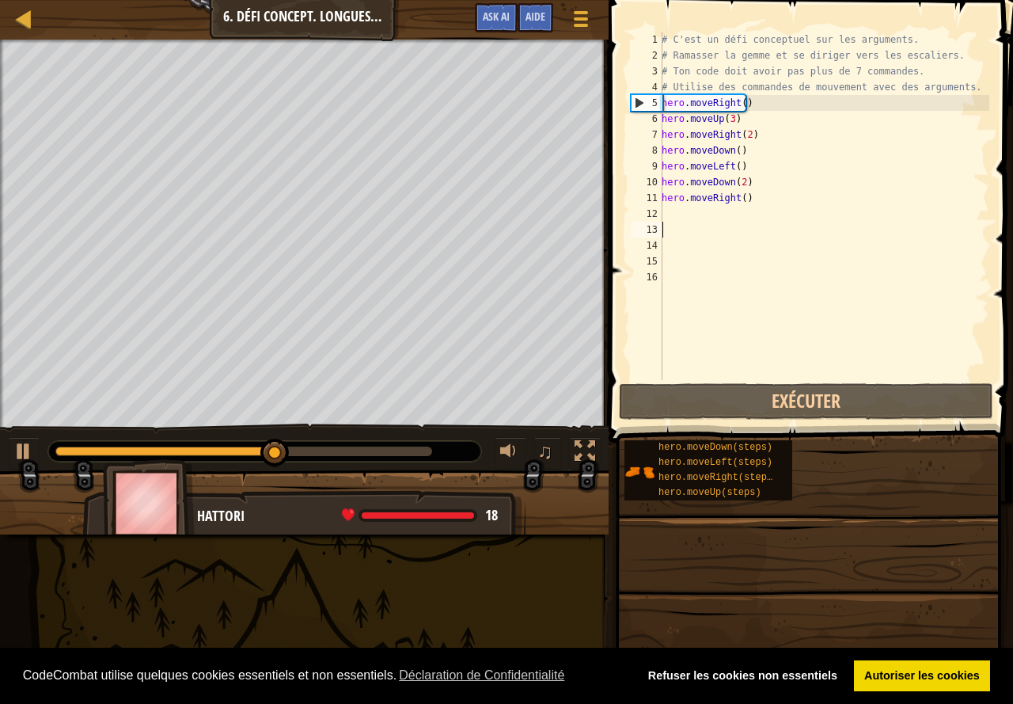
click at [739, 237] on div "# C'est un défi conceptuel sur les arguments. # Ramasser la gemme et se diriger…" at bounding box center [824, 222] width 331 height 380
click at [711, 204] on div "# C'est un défi conceptuel sur les arguments. # Ramasser la gemme et se diriger…" at bounding box center [824, 222] width 331 height 380
click at [749, 205] on div "# C'est un défi conceptuel sur les arguments. # Ramasser la gemme et se diriger…" at bounding box center [824, 222] width 331 height 380
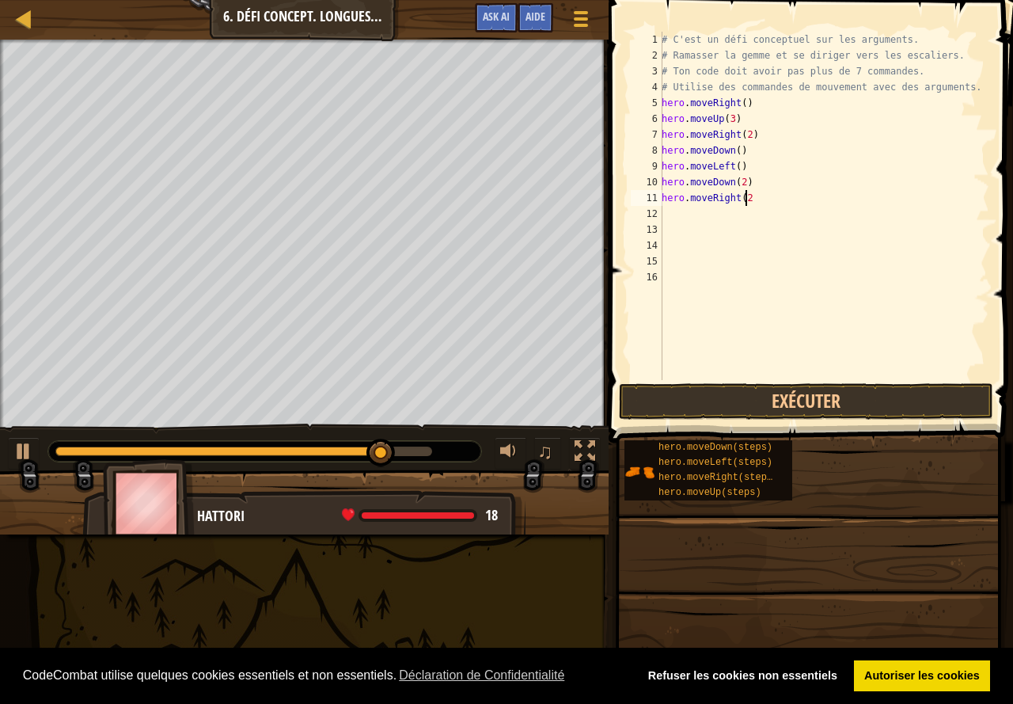
type textarea "hero.moveRight(2)"
click at [690, 218] on div "# C'est un défi conceptuel sur les arguments. # Ramasser la gemme et se diriger…" at bounding box center [824, 222] width 331 height 380
click at [862, 402] on button "Exécuter" at bounding box center [806, 401] width 374 height 36
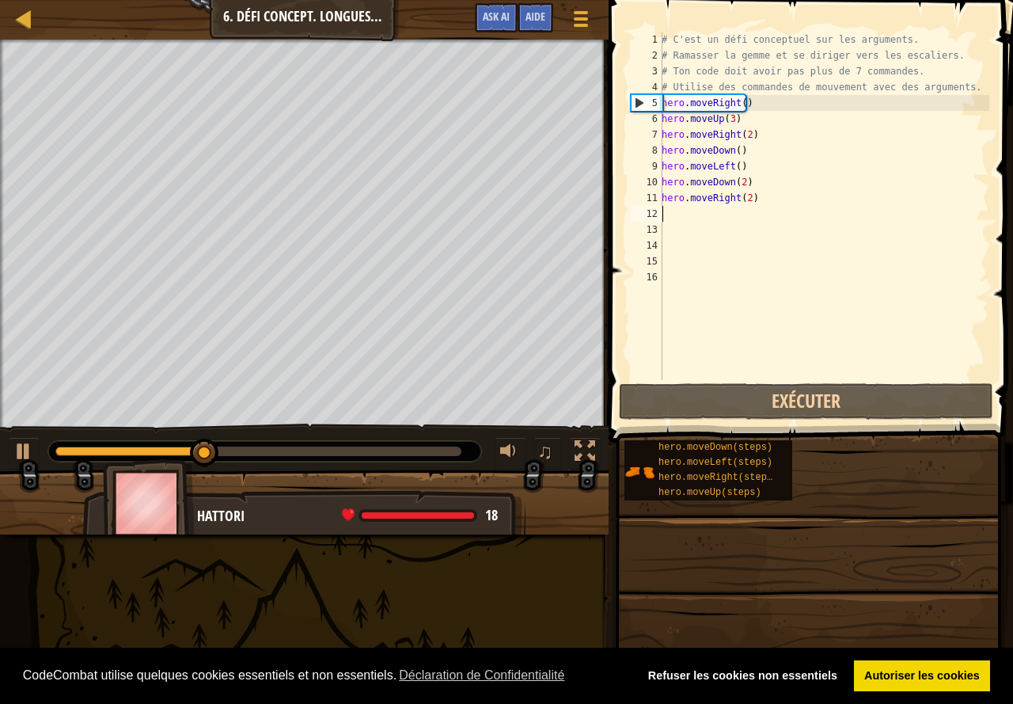
click at [705, 216] on div "# C'est un défi conceptuel sur les arguments. # Ramasser la gemme et se diriger…" at bounding box center [824, 222] width 331 height 380
type textarea "h"
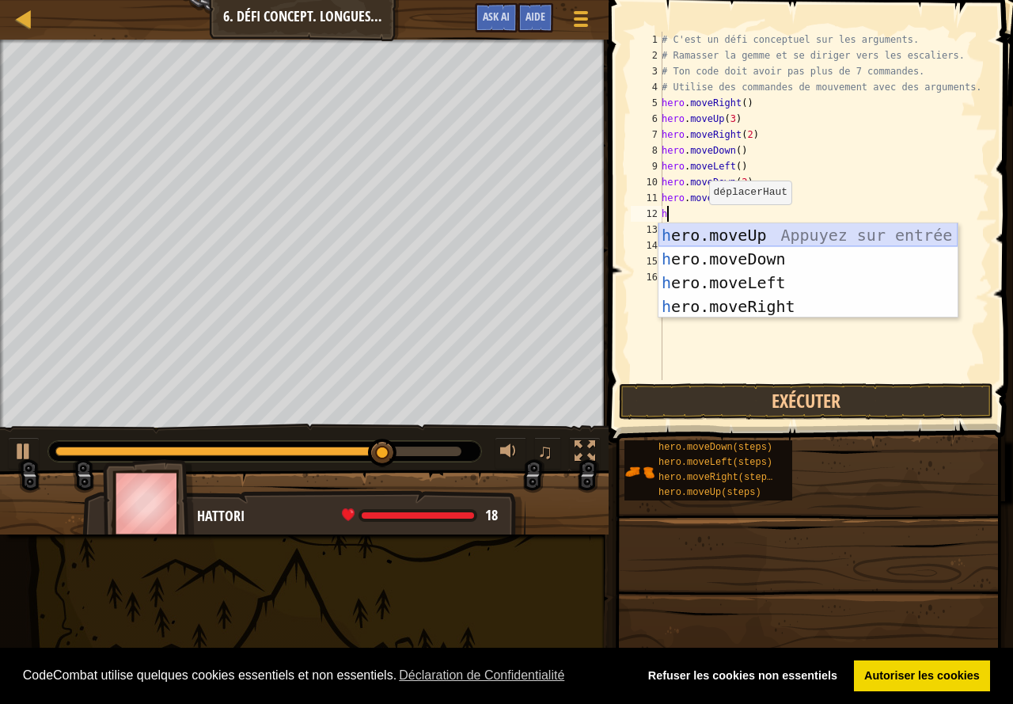
click at [742, 239] on div "h ero.moveUp Appuyez sur entrée h ero.moveDown Appuyez sur entrée h ero.moveLef…" at bounding box center [808, 294] width 299 height 142
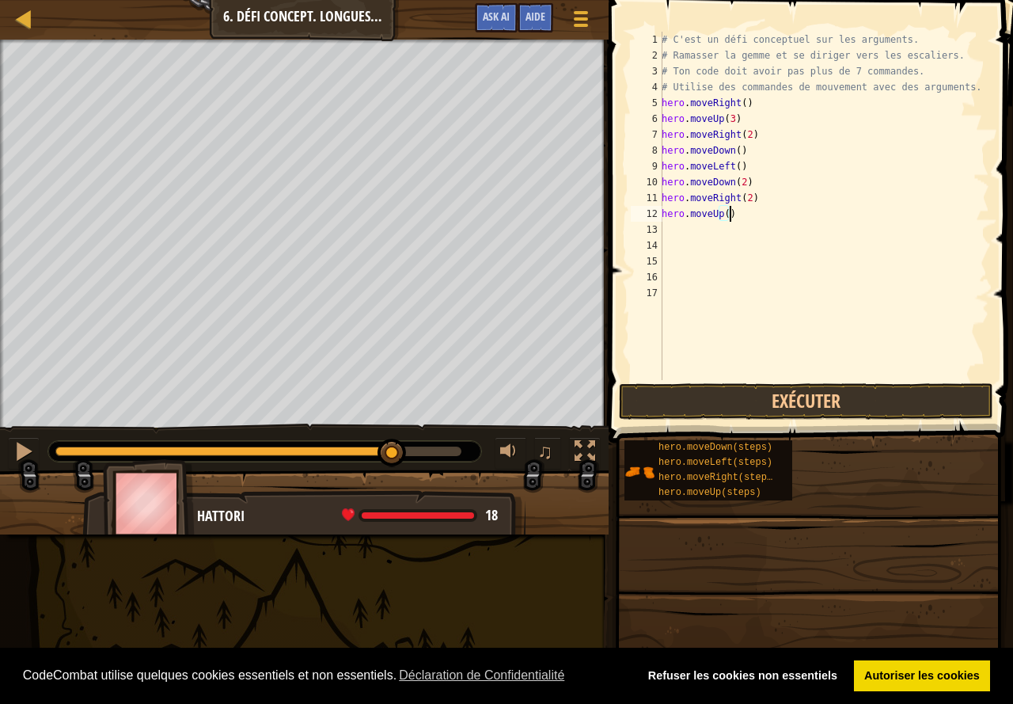
click at [740, 217] on div "# C'est un défi conceptuel sur les arguments. # Ramasser la gemme et se diriger…" at bounding box center [824, 222] width 331 height 380
type textarea "hero.moveUp(2)"
click at [684, 234] on div "# C'est un défi conceptuel sur les arguments. # Ramasser la gemme et se diriger…" at bounding box center [824, 222] width 331 height 380
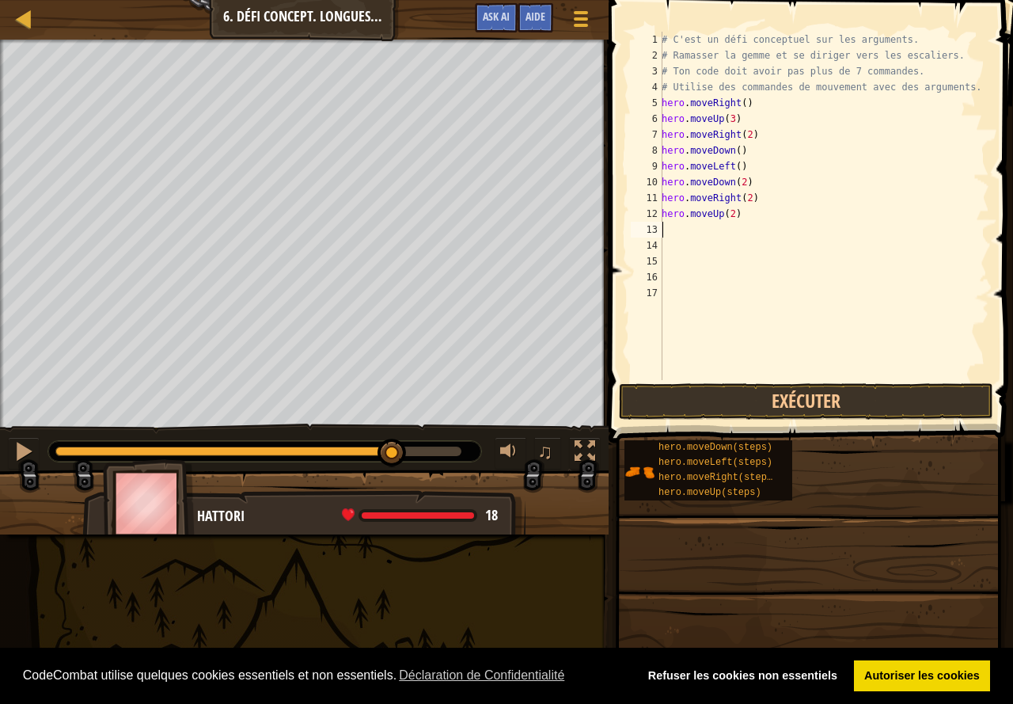
type textarea "h"
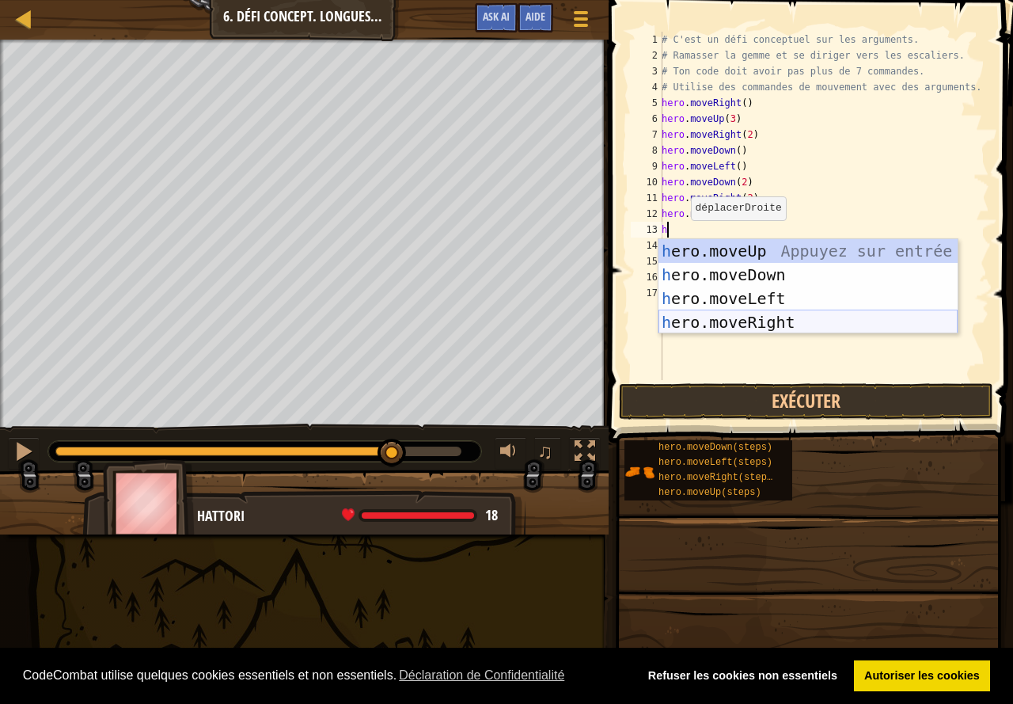
click at [779, 318] on div "h ero.moveUp Appuyez sur entrée h ero.moveDown Appuyez sur entrée h ero.moveLef…" at bounding box center [808, 310] width 299 height 142
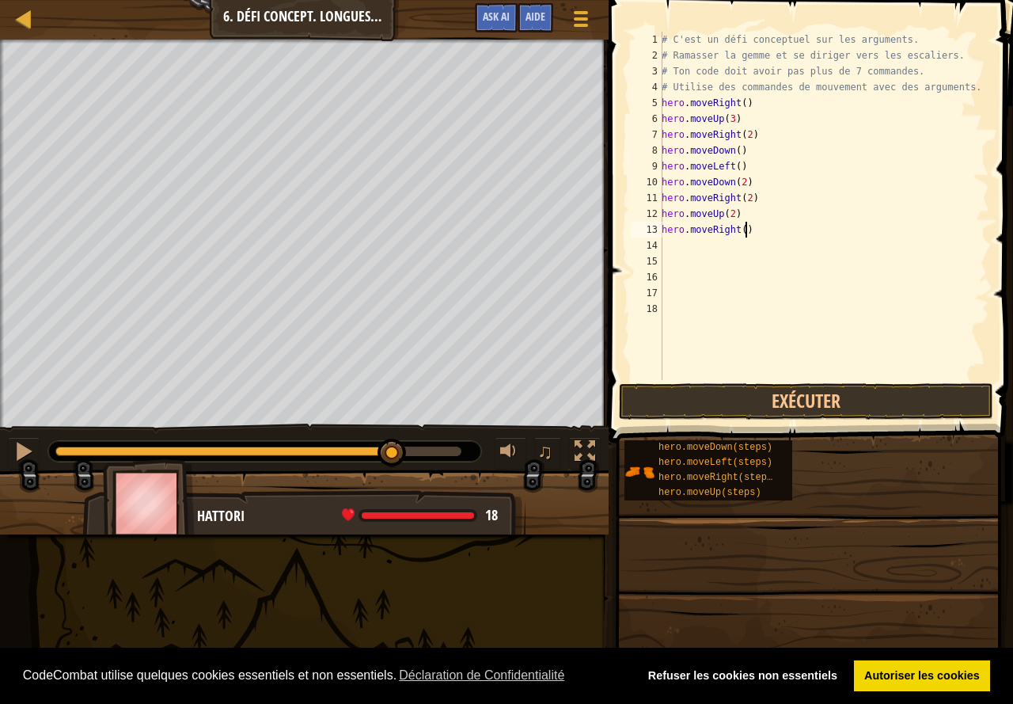
click at [758, 230] on div "# C'est un défi conceptuel sur les arguments. # Ramasser la gemme et se diriger…" at bounding box center [824, 222] width 331 height 380
click at [805, 408] on button "Exécuter" at bounding box center [806, 401] width 374 height 36
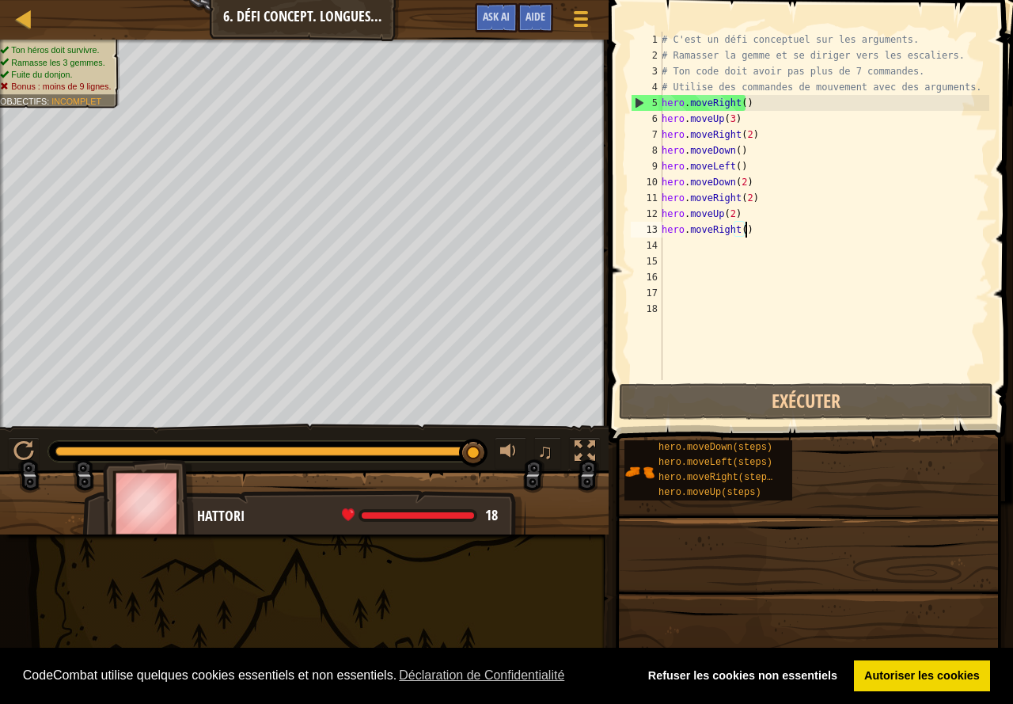
click at [807, 229] on div "# C'est un défi conceptuel sur les arguments. # Ramasser la gemme et se diriger…" at bounding box center [824, 222] width 331 height 380
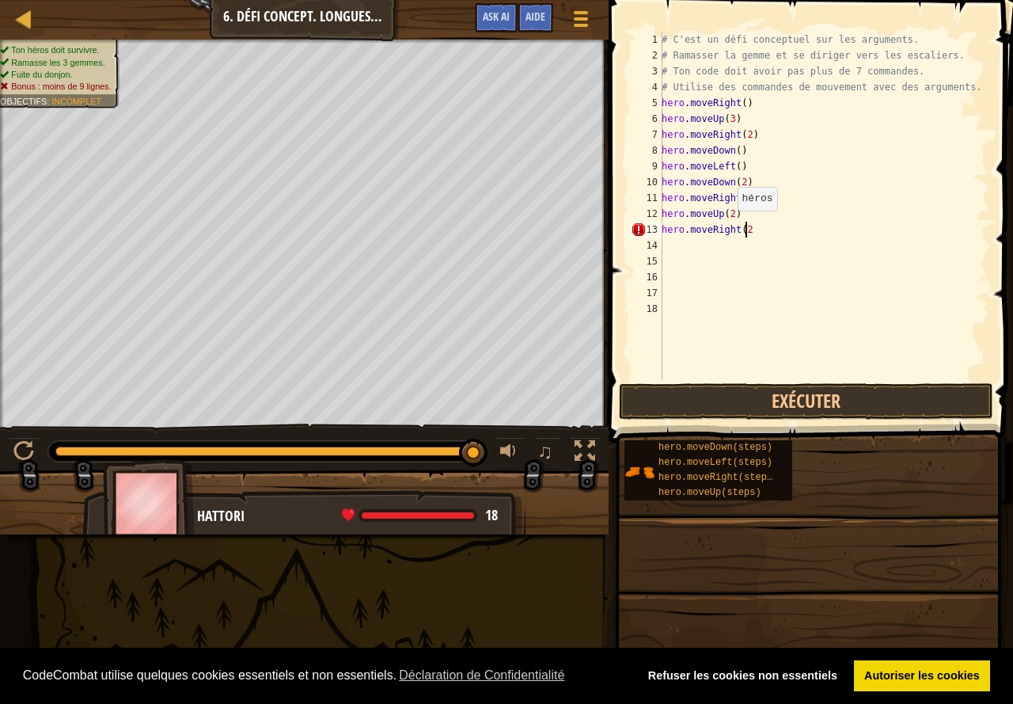
type textarea "hero.moveRight(2)"
click at [788, 399] on button "Exécuter" at bounding box center [806, 401] width 374 height 36
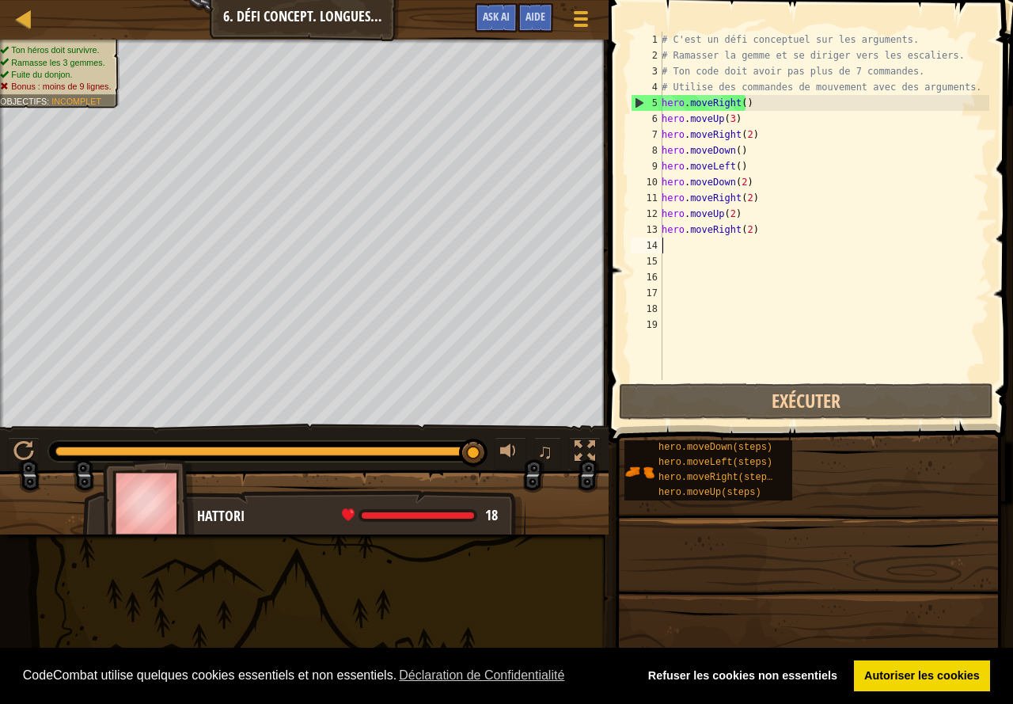
click at [960, 90] on div "# C'est un défi conceptuel sur les arguments. # Ramasser la gemme et se diriger…" at bounding box center [824, 222] width 331 height 380
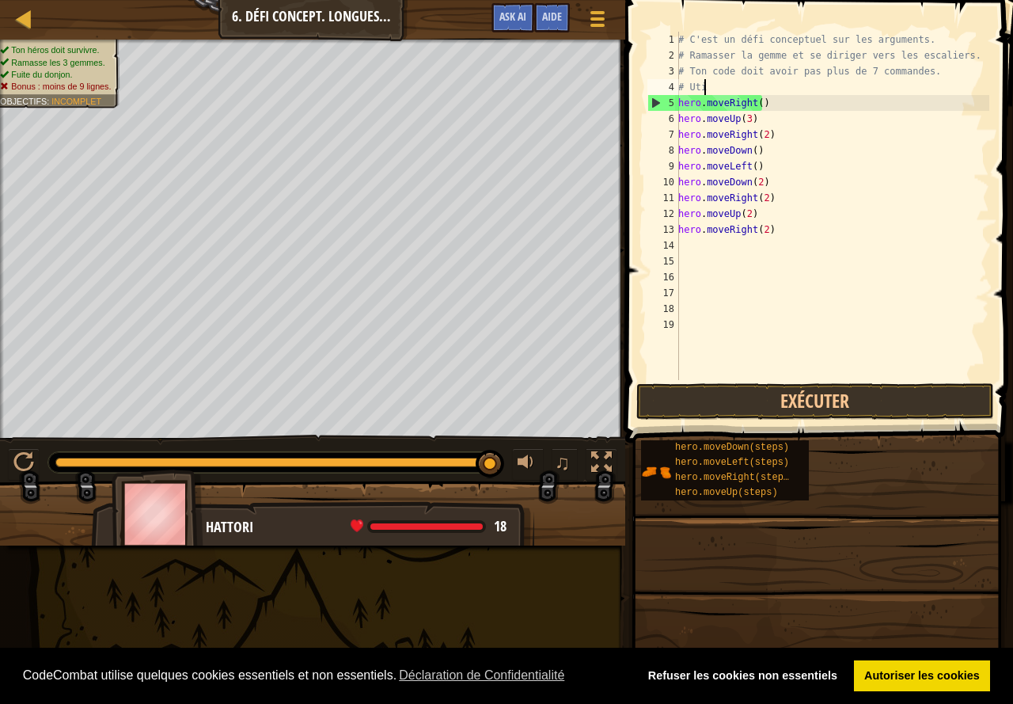
type textarea "#"
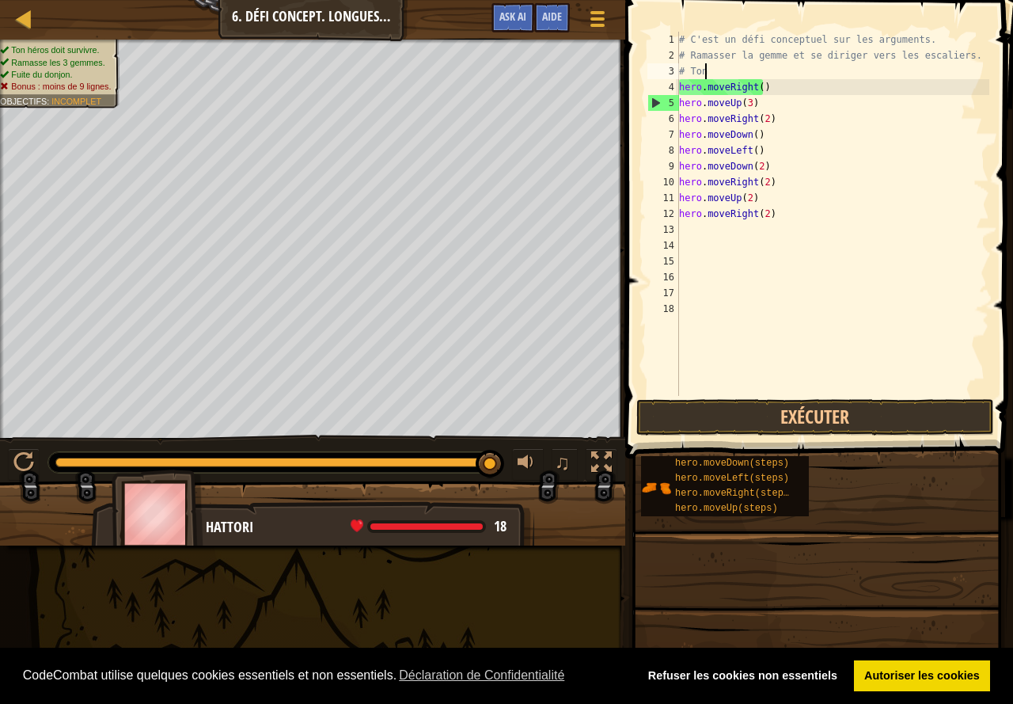
type textarea "#"
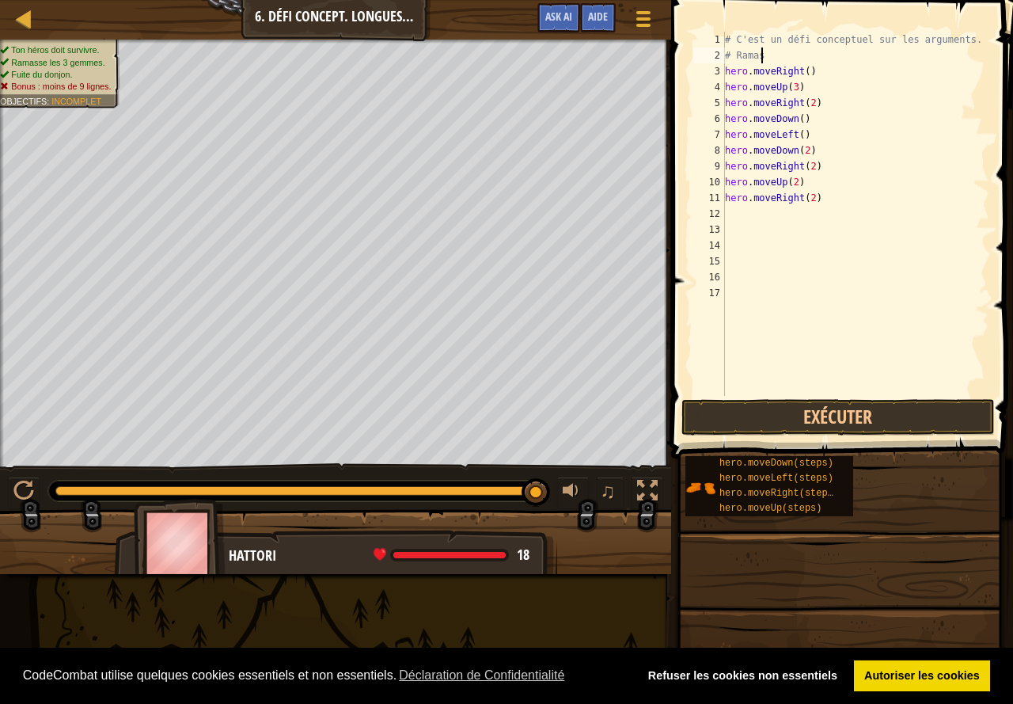
type textarea "#"
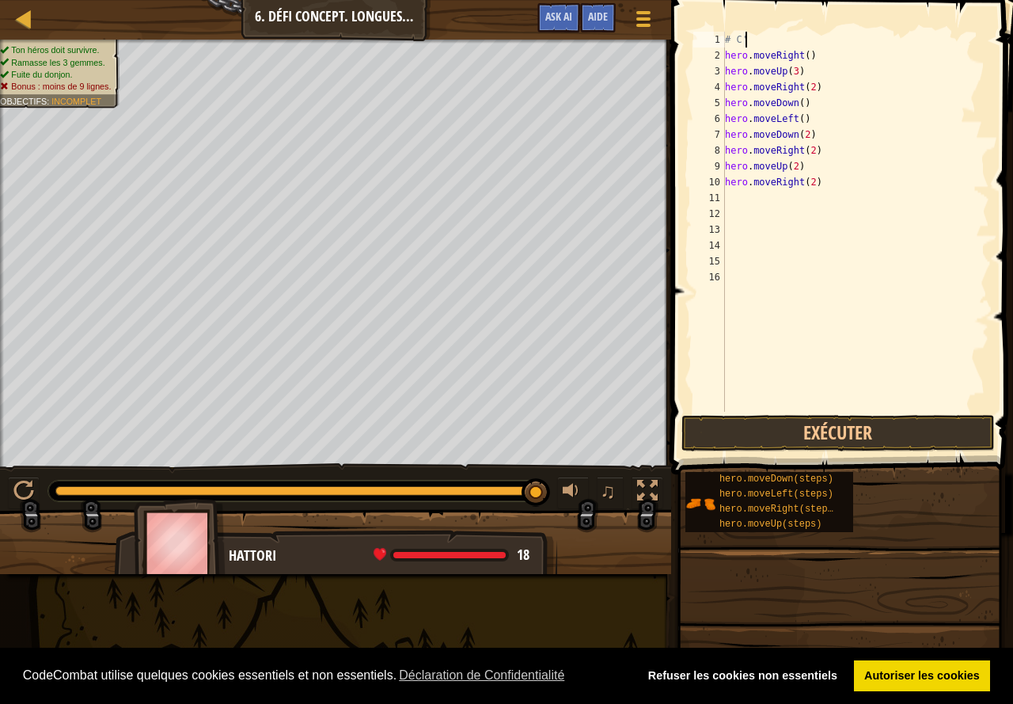
type textarea "#"
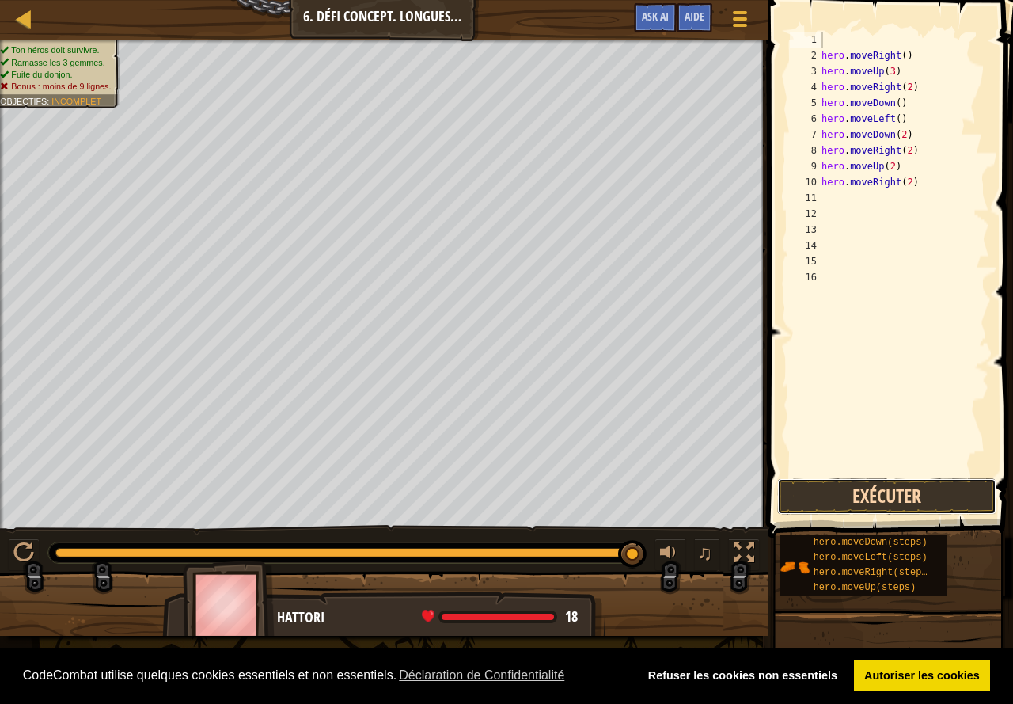
click at [898, 499] on button "Exécuter" at bounding box center [886, 496] width 219 height 36
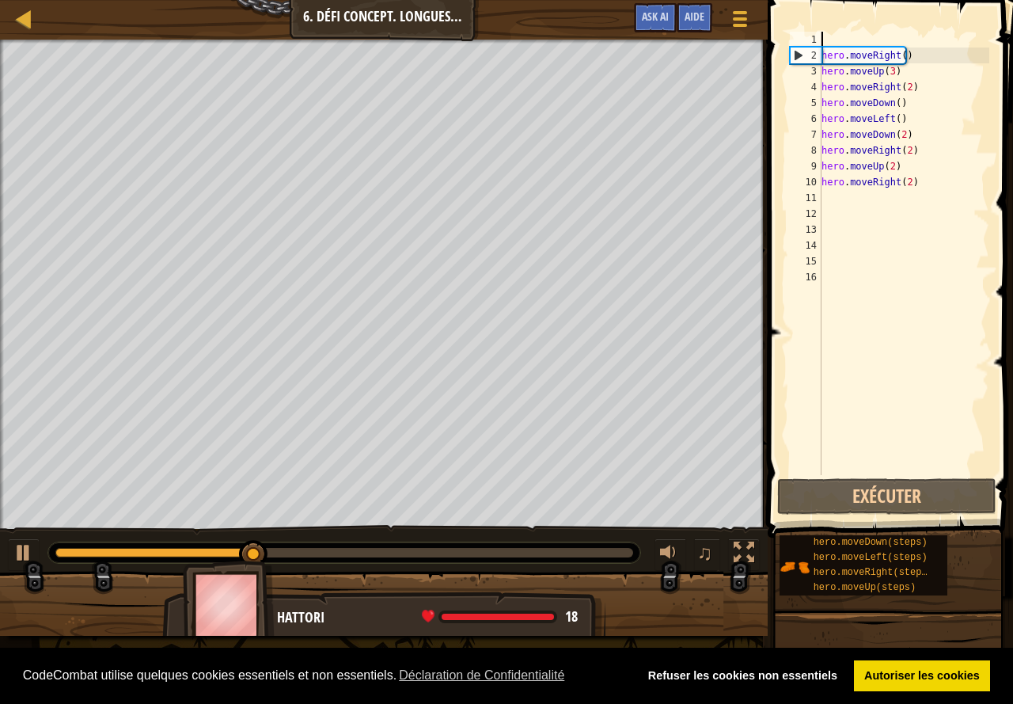
click at [860, 36] on div "hero . moveRight ( ) hero . moveUp ( 3 ) hero . moveRight ( 2 ) hero . moveDown…" at bounding box center [903, 269] width 171 height 475
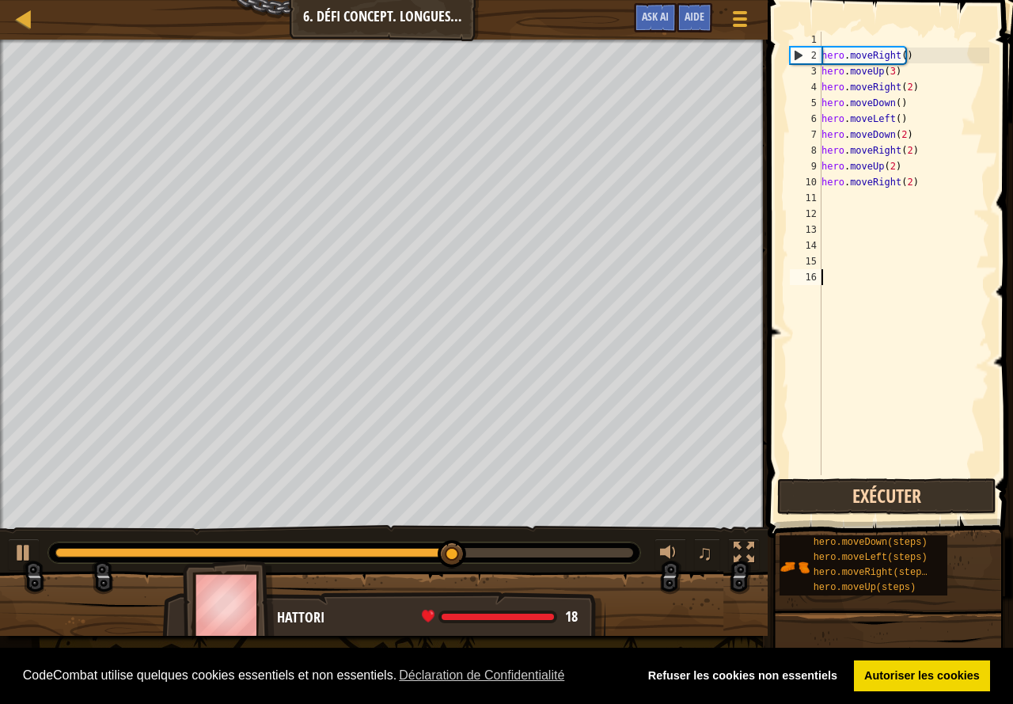
drag, startPoint x: 872, startPoint y: 463, endPoint x: 890, endPoint y: 504, distance: 44.7
click at [890, 504] on div "1 2 3 4 5 6 7 8 9 10 11 12 13 14 15 16 hero . moveRight ( ) hero . moveUp ( 3 )…" at bounding box center [888, 300] width 250 height 584
click at [884, 509] on button "Exécuter" at bounding box center [886, 496] width 219 height 36
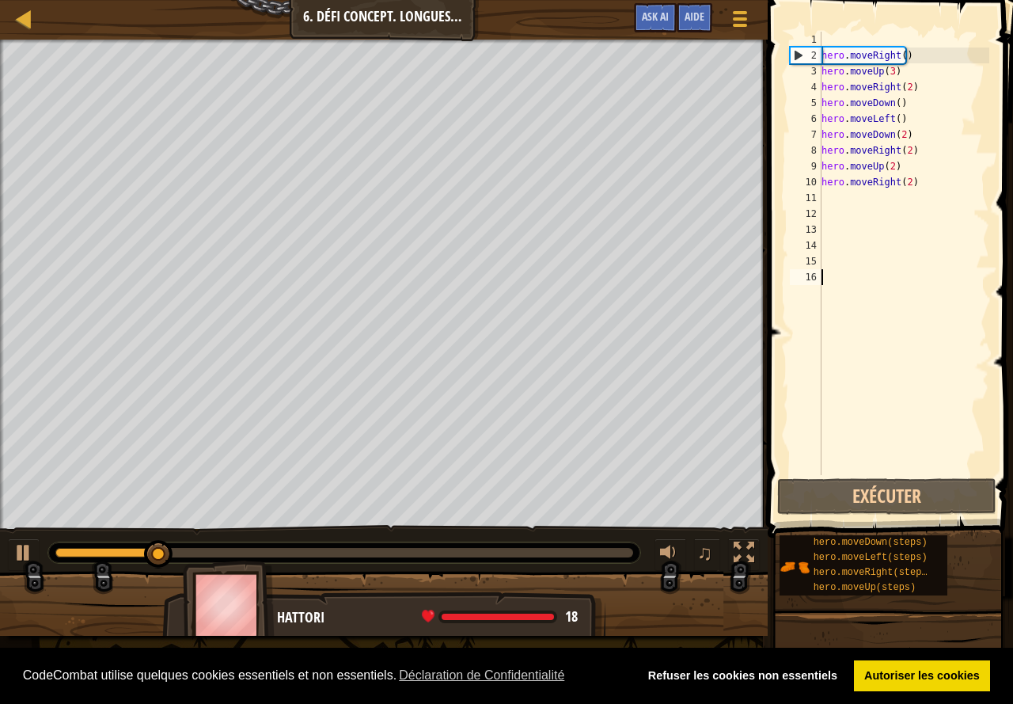
click at [840, 41] on div "hero . moveRight ( ) hero . moveUp ( 3 ) hero . moveRight ( 2 ) hero . moveDown…" at bounding box center [903, 269] width 171 height 475
click at [825, 53] on div "hero . moveRight ( ) hero . moveUp ( 3 ) hero . moveRight ( 2 ) hero . moveDown…" at bounding box center [903, 269] width 171 height 475
click at [822, 62] on div "hero . moveRight ( ) hero . moveUp ( 3 ) hero . moveRight ( 2 ) hero . moveDown…" at bounding box center [903, 269] width 171 height 475
click at [822, 58] on div "hero . moveRight ( ) hero . moveUp ( 3 ) hero . moveRight ( 2 ) hero . moveDown…" at bounding box center [903, 269] width 171 height 475
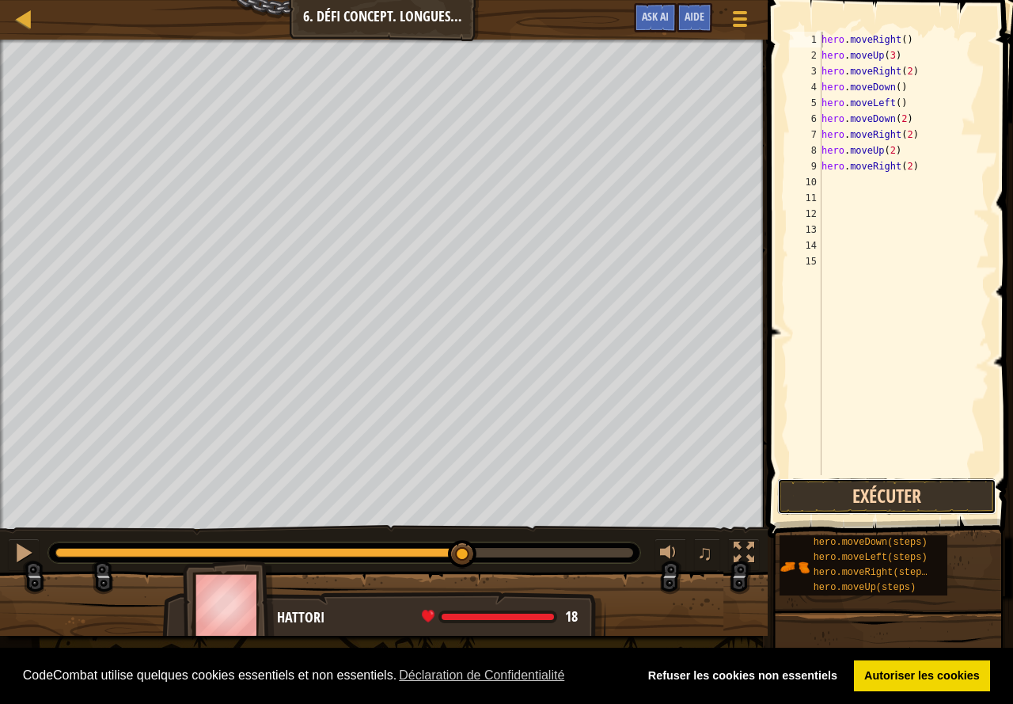
click at [878, 499] on button "Exécuter" at bounding box center [886, 496] width 219 height 36
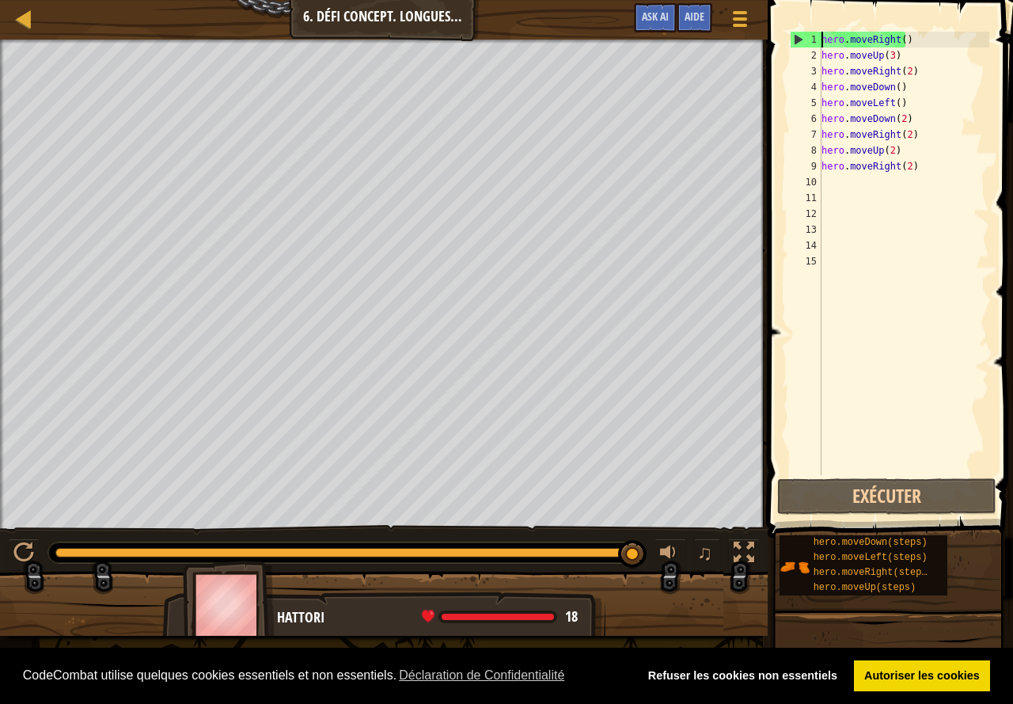
click at [355, 20] on div "Carte Introduction à l'Informatique 6. Défi Concept. Longues Marches Menu du je…" at bounding box center [384, 20] width 768 height 40
click at [742, 20] on span at bounding box center [740, 18] width 15 height 3
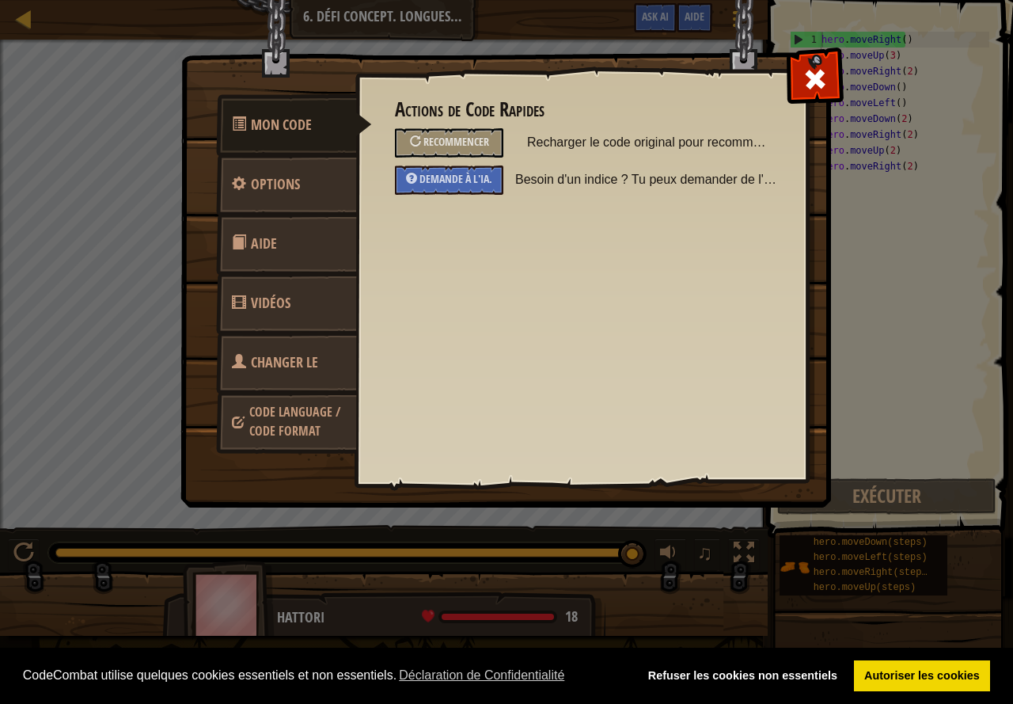
click at [818, 78] on span at bounding box center [815, 78] width 25 height 25
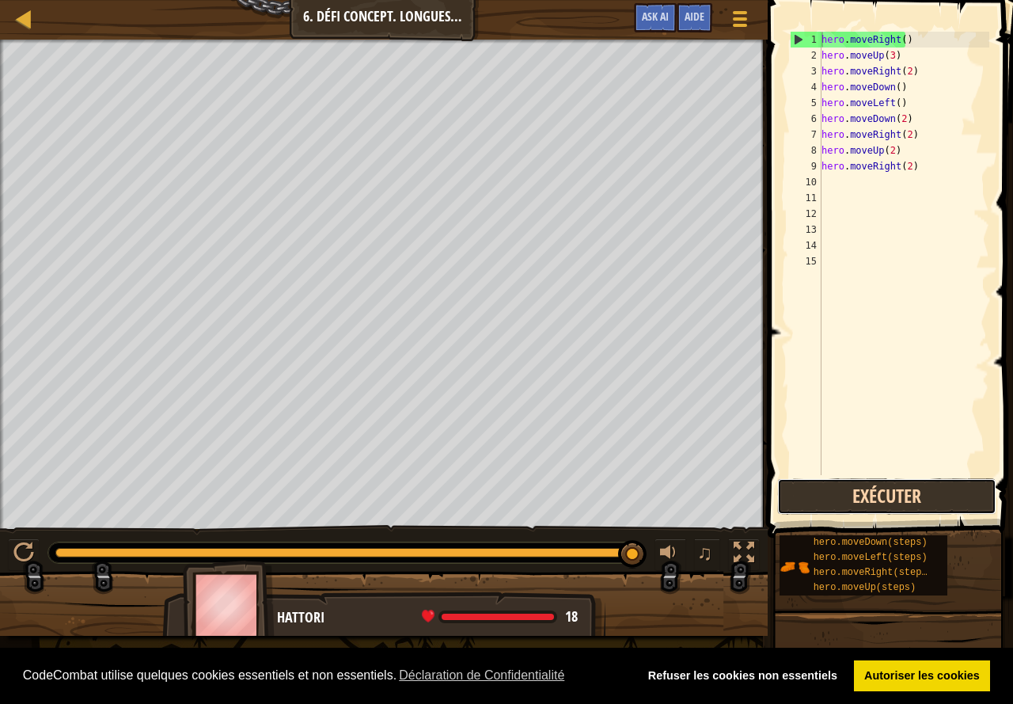
click at [902, 508] on button "Exécuter" at bounding box center [886, 496] width 219 height 36
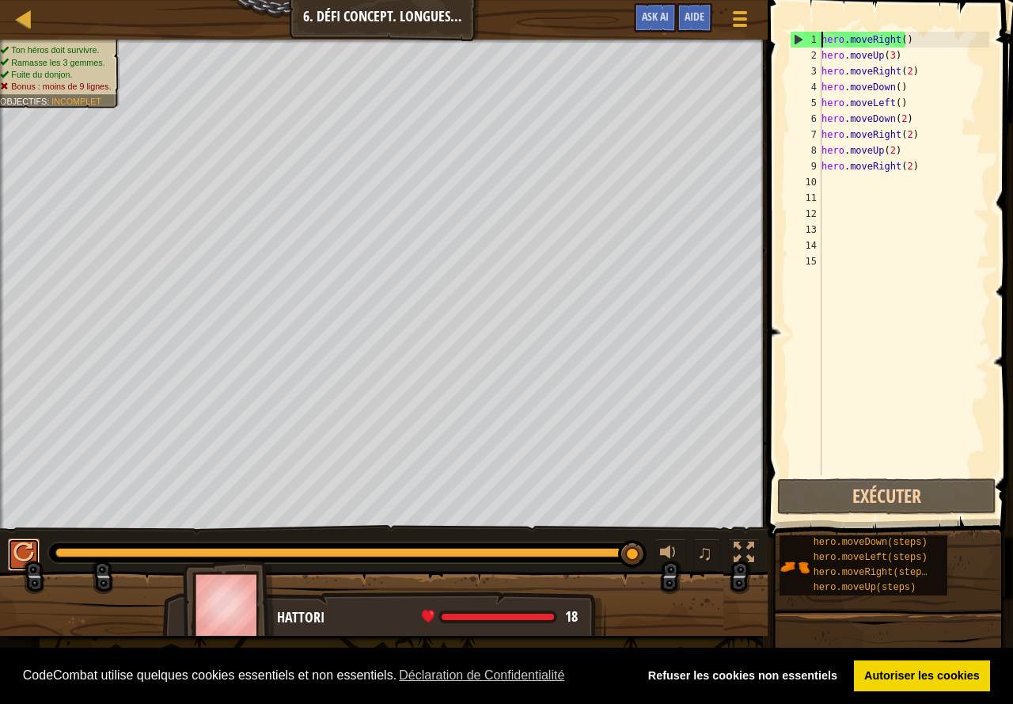
click at [23, 557] on div at bounding box center [23, 552] width 21 height 21
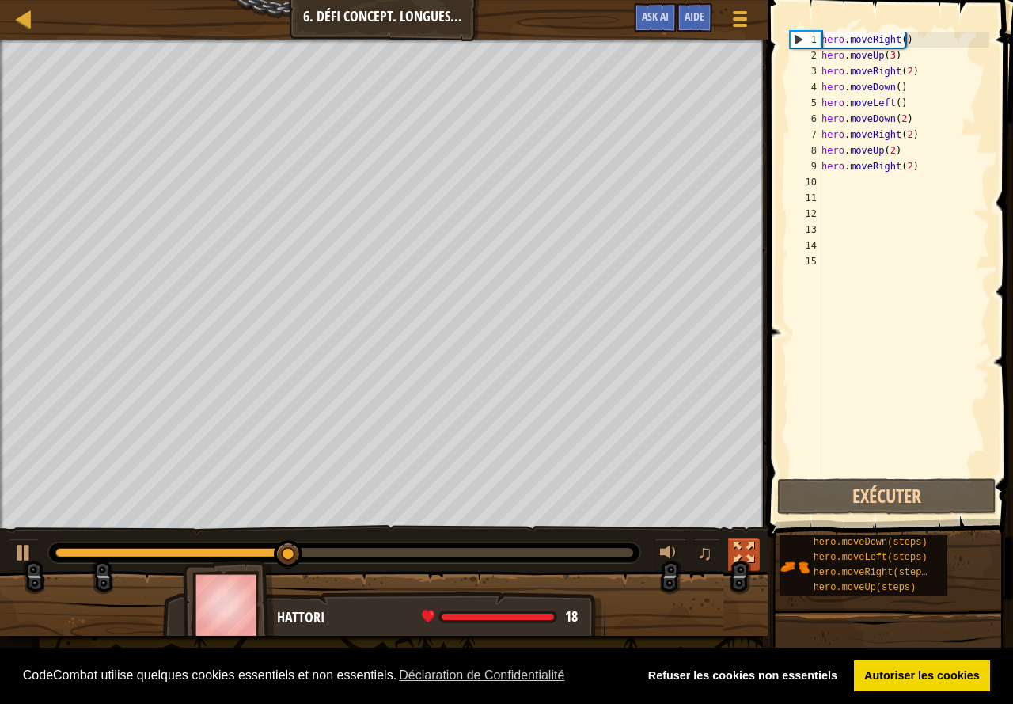
click at [741, 554] on div at bounding box center [744, 552] width 21 height 21
click at [743, 624] on div at bounding box center [384, 610] width 768 height 79
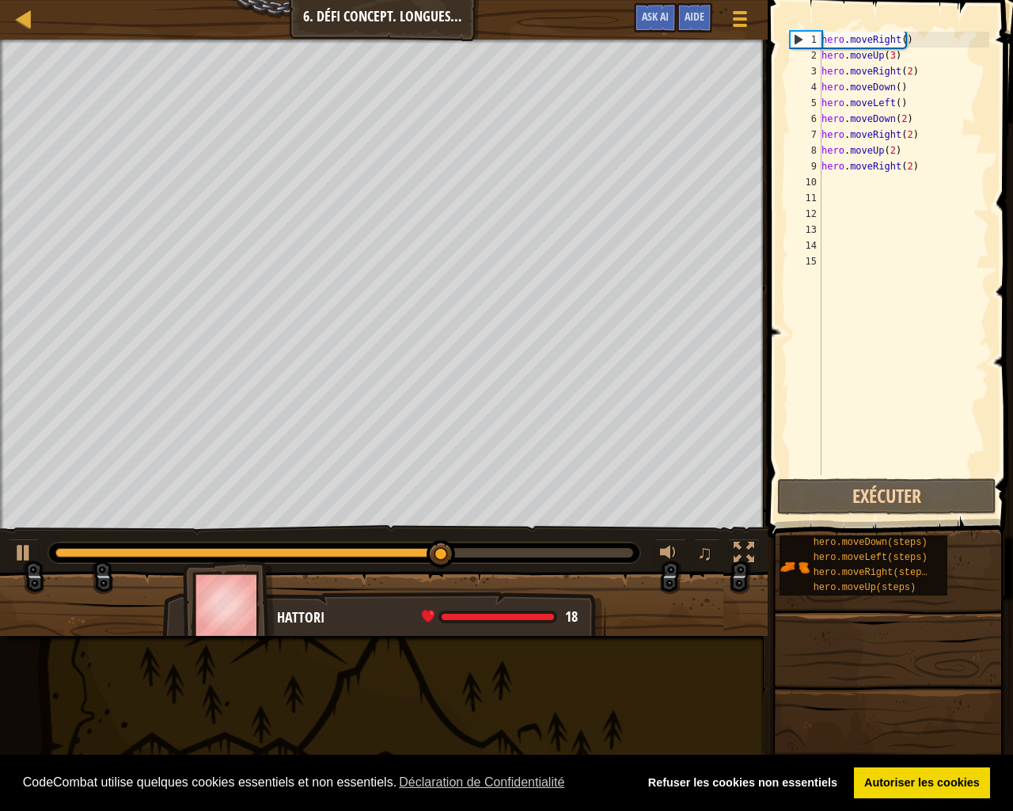
click at [727, 548] on div "♫" at bounding box center [704, 554] width 114 height 32
click at [728, 548] on button at bounding box center [744, 554] width 32 height 32
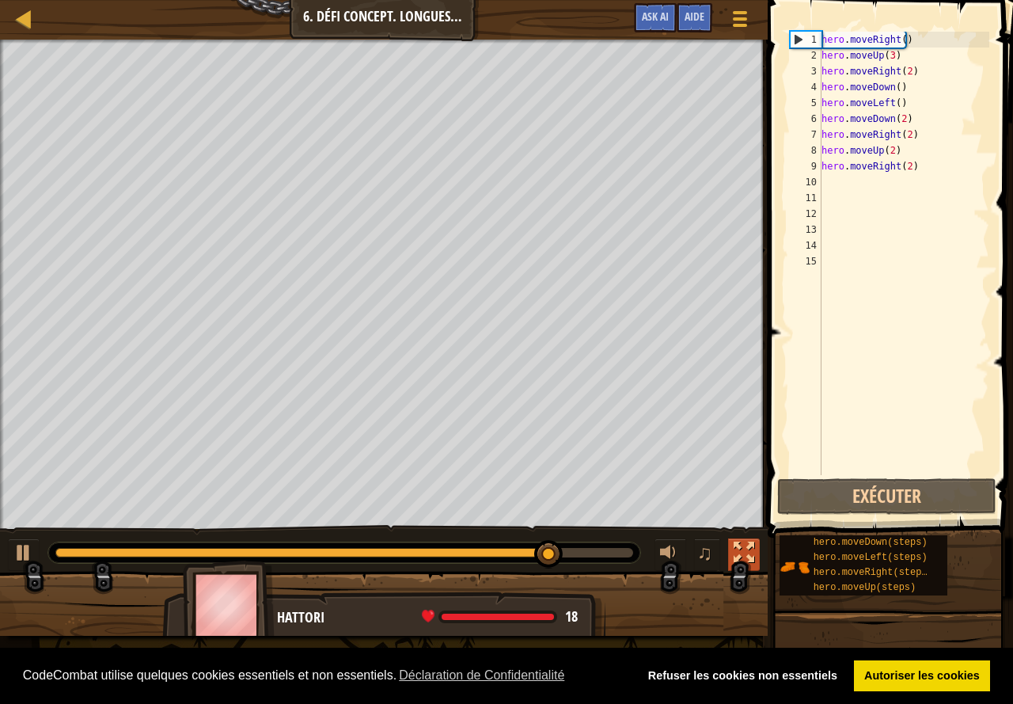
click at [755, 560] on button at bounding box center [744, 554] width 32 height 32
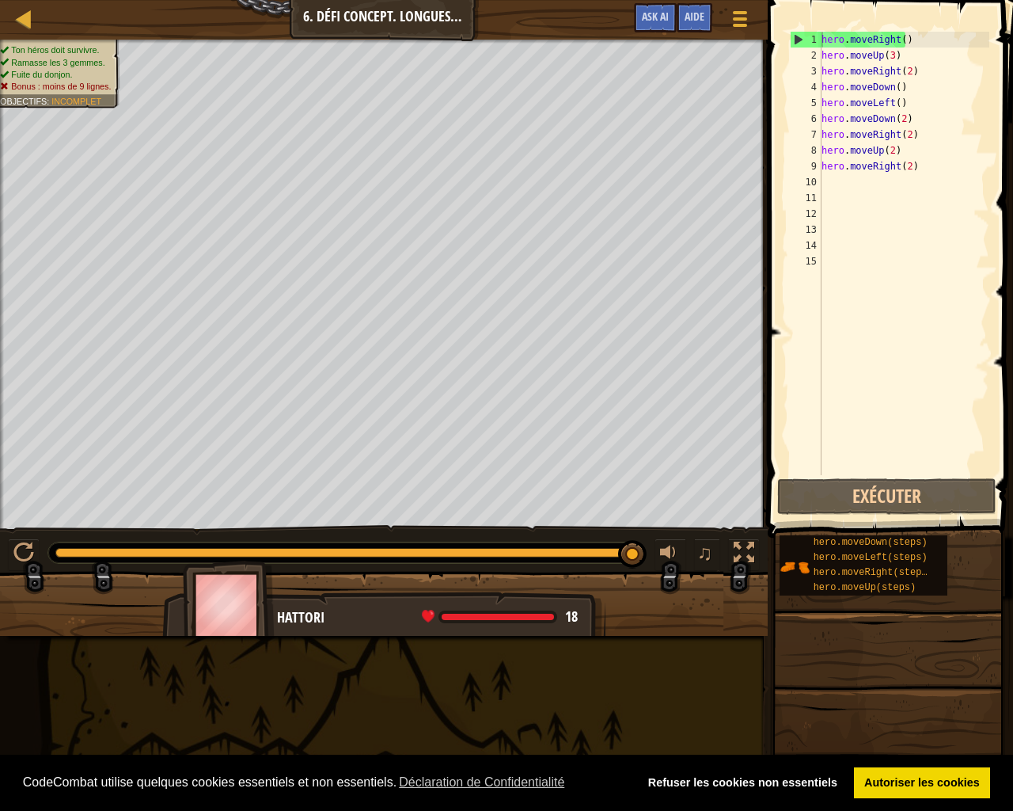
drag, startPoint x: 782, startPoint y: 244, endPoint x: 819, endPoint y: 236, distance: 38.0
click at [803, 239] on div "hero.moveRight() 1 2 3 4 5 6 7 8 9 10 11 12 13 14 15 hero . moveRight ( ) hero …" at bounding box center [888, 300] width 250 height 584
click at [925, 171] on div "hero . moveRight ( ) hero . moveUp ( 3 ) hero . moveRight ( 2 ) hero . moveDown…" at bounding box center [903, 269] width 171 height 475
type textarea "hero.moveRight(2)"
click at [921, 223] on div "hero . moveRight ( ) hero . moveUp ( 3 ) hero . moveRight ( 2 ) hero . moveDown…" at bounding box center [903, 269] width 171 height 475
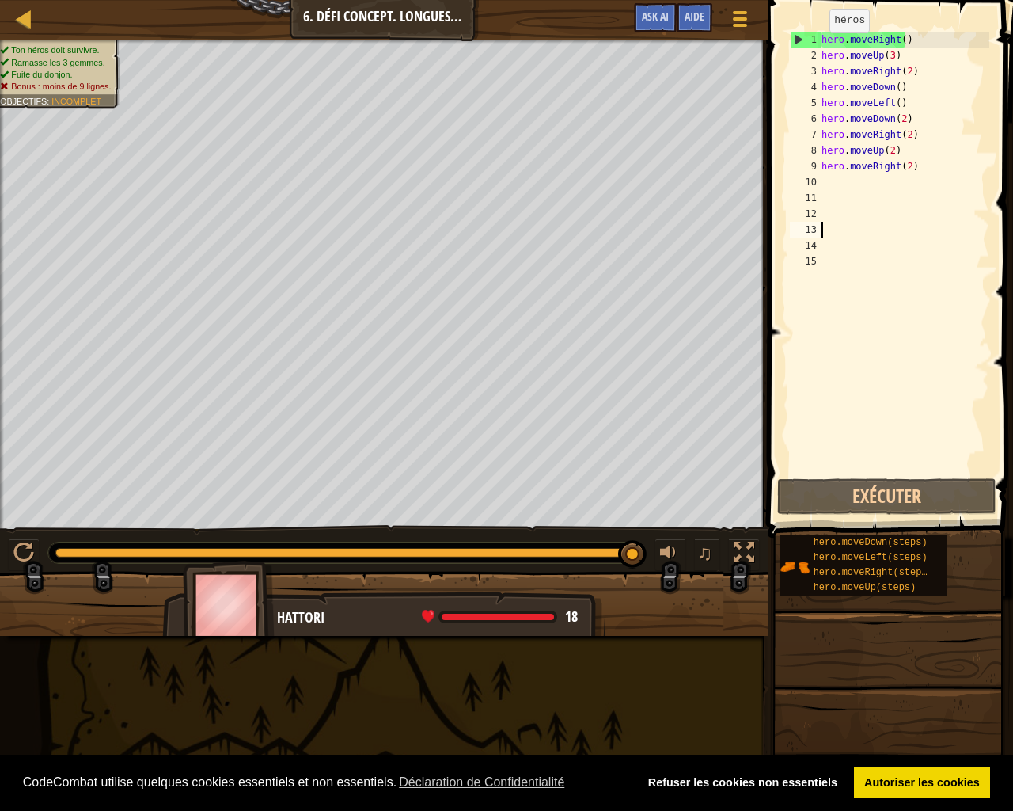
click at [799, 38] on div "1" at bounding box center [806, 40] width 31 height 16
click at [797, 38] on div "1" at bounding box center [806, 40] width 31 height 16
click at [926, 480] on button "Exécuter" at bounding box center [886, 496] width 219 height 36
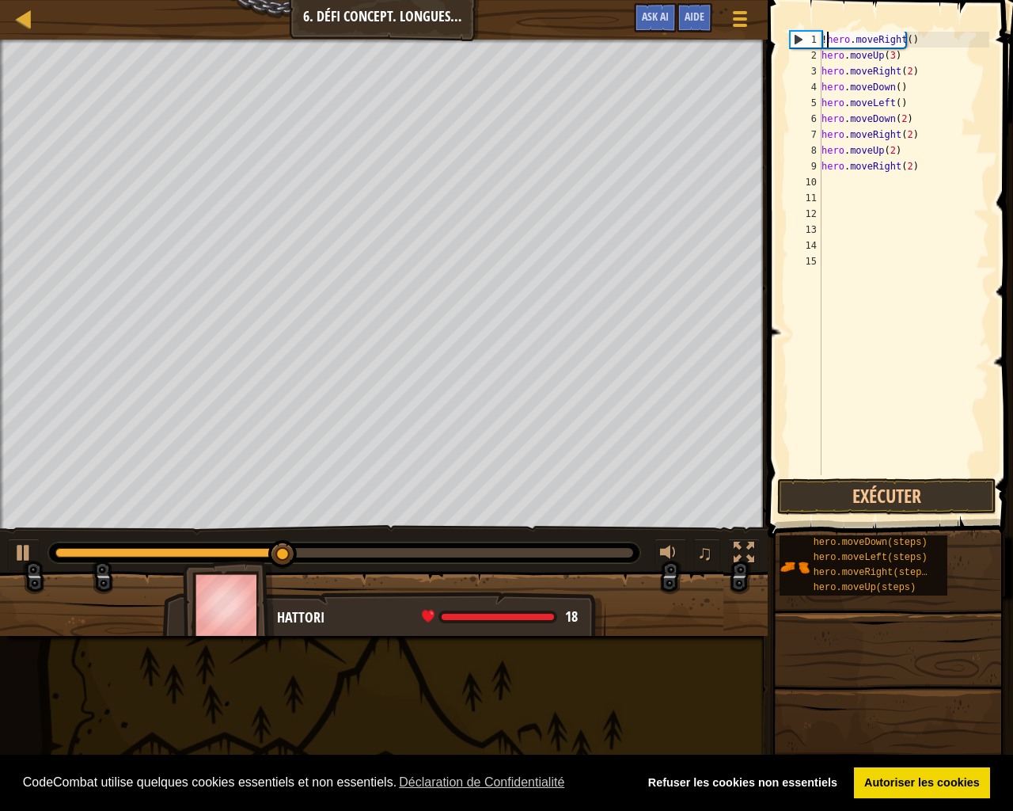
scroll to position [7, 1]
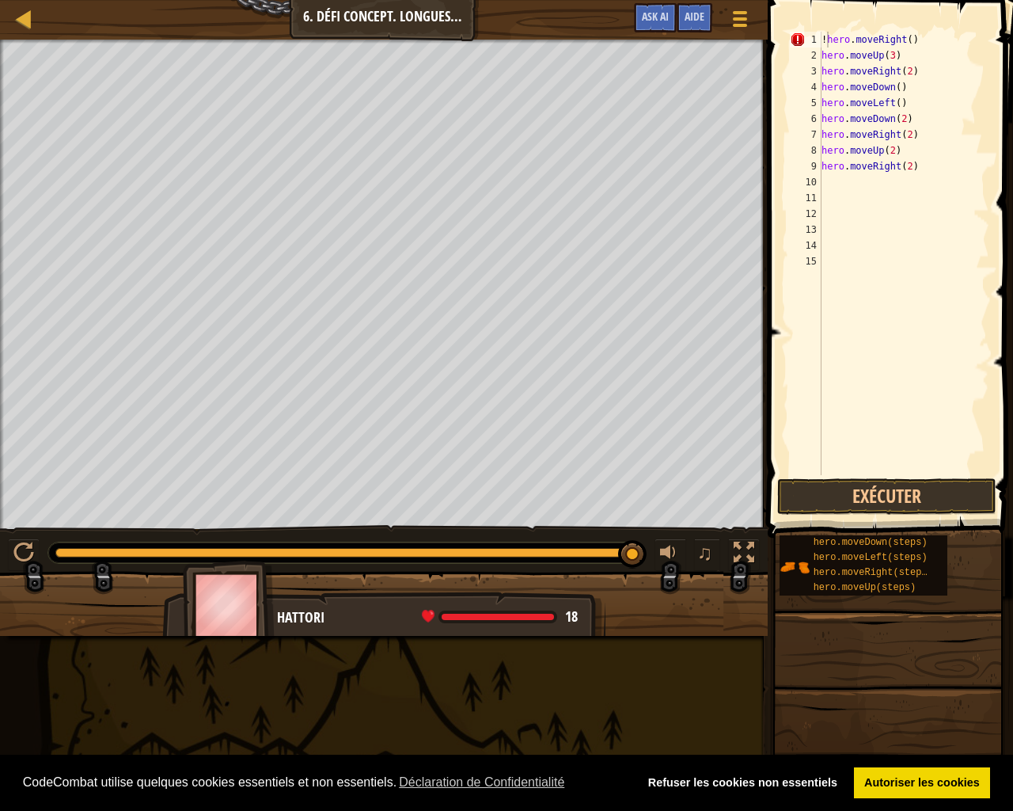
click at [859, 477] on span at bounding box center [892, 246] width 258 height 584
click at [841, 498] on button "Exécuter" at bounding box center [886, 496] width 219 height 36
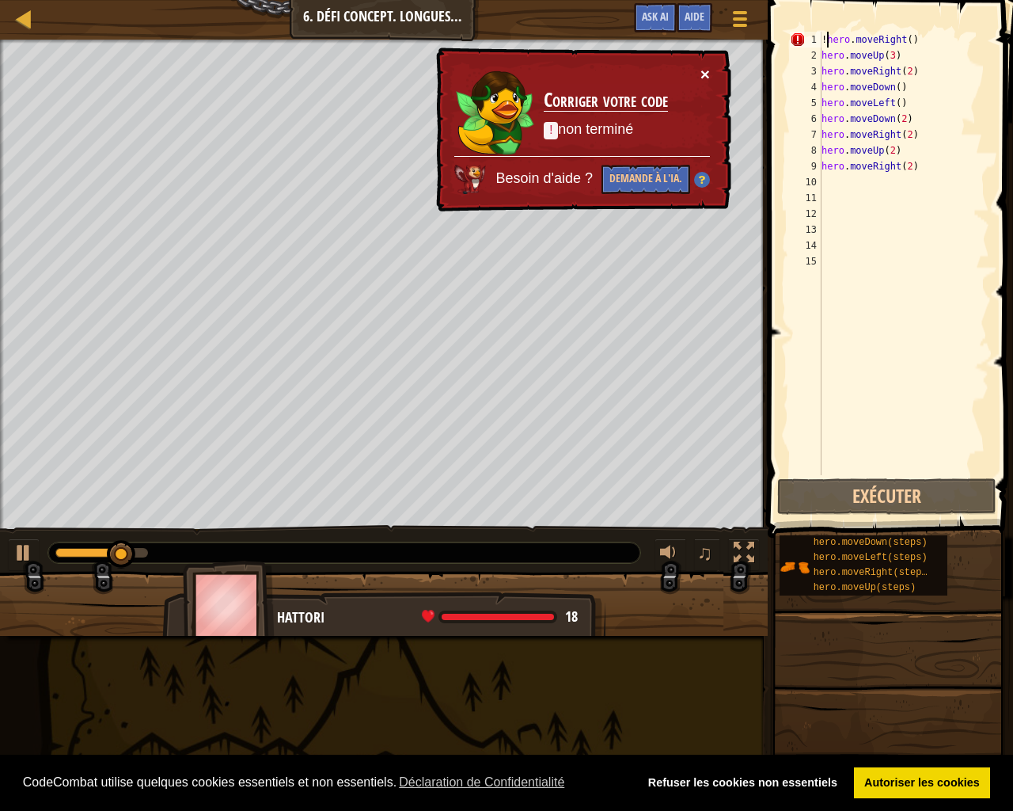
click at [702, 78] on button "×" at bounding box center [705, 74] width 9 height 17
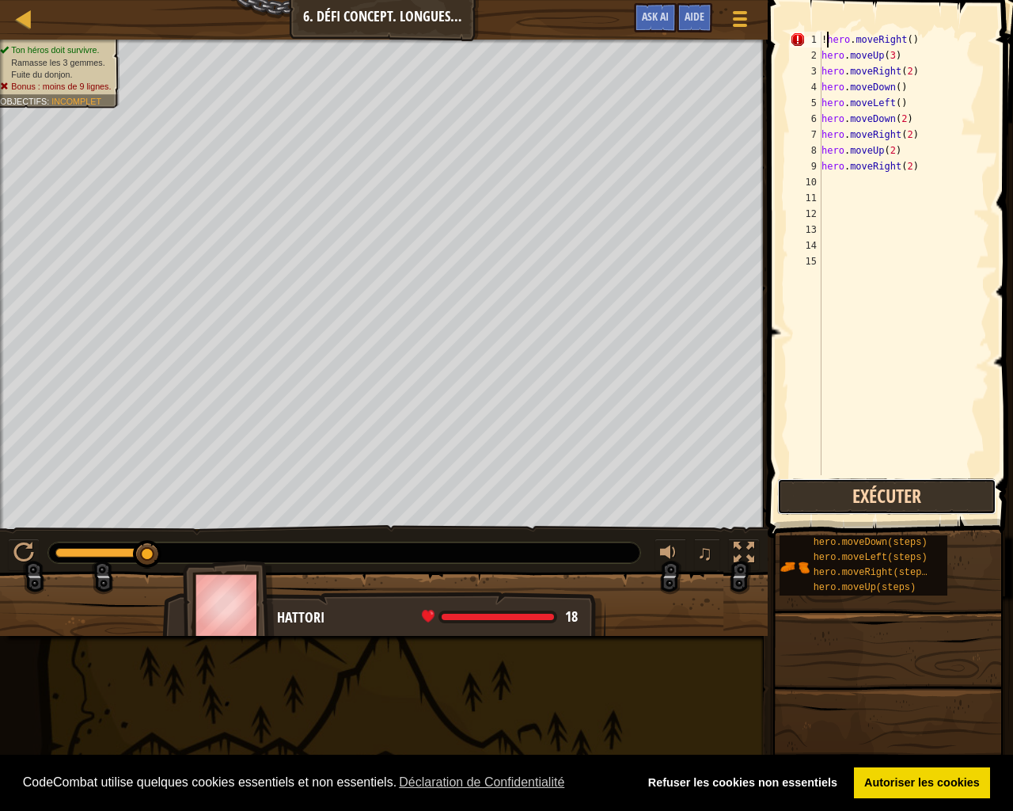
click at [818, 503] on button "Exécuter" at bounding box center [886, 496] width 219 height 36
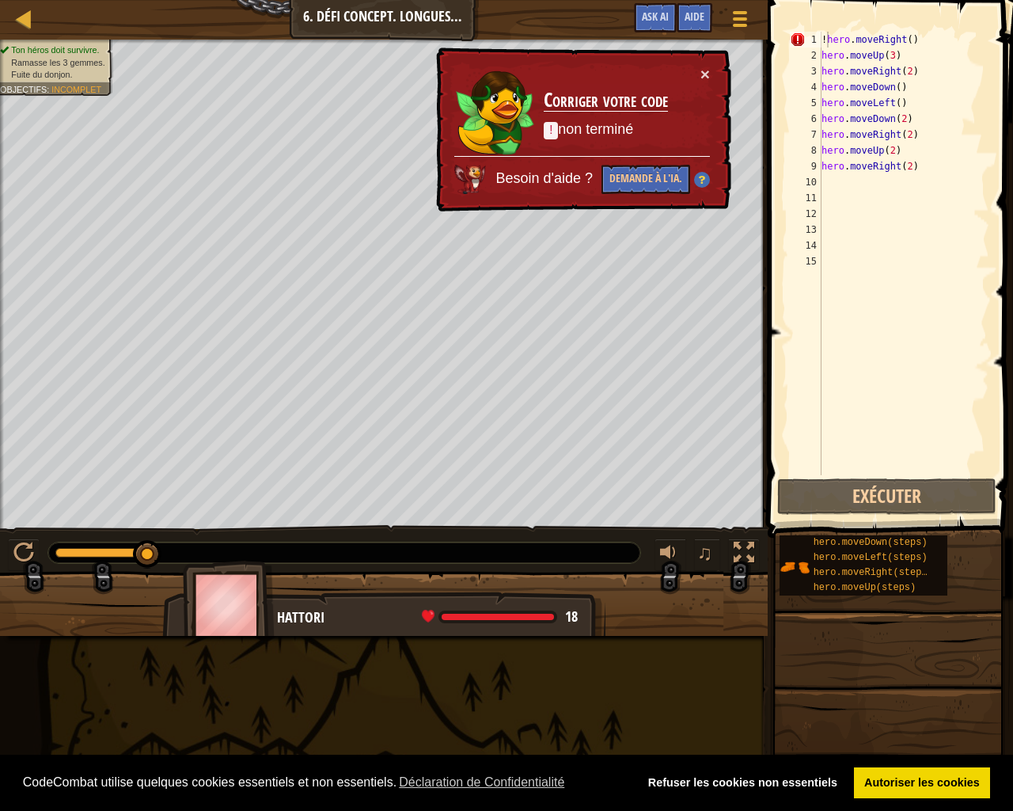
click at [602, 133] on p "! non terminé" at bounding box center [606, 130] width 124 height 21
click at [611, 126] on p "! non terminé" at bounding box center [606, 130] width 124 height 21
click at [708, 69] on button "×" at bounding box center [705, 74] width 9 height 17
click at [712, 70] on div "× Corriger votre code ! non terminé Besoin d'aide ? Demande à l'IA." at bounding box center [582, 129] width 298 height 165
click at [707, 70] on button "×" at bounding box center [705, 74] width 9 height 17
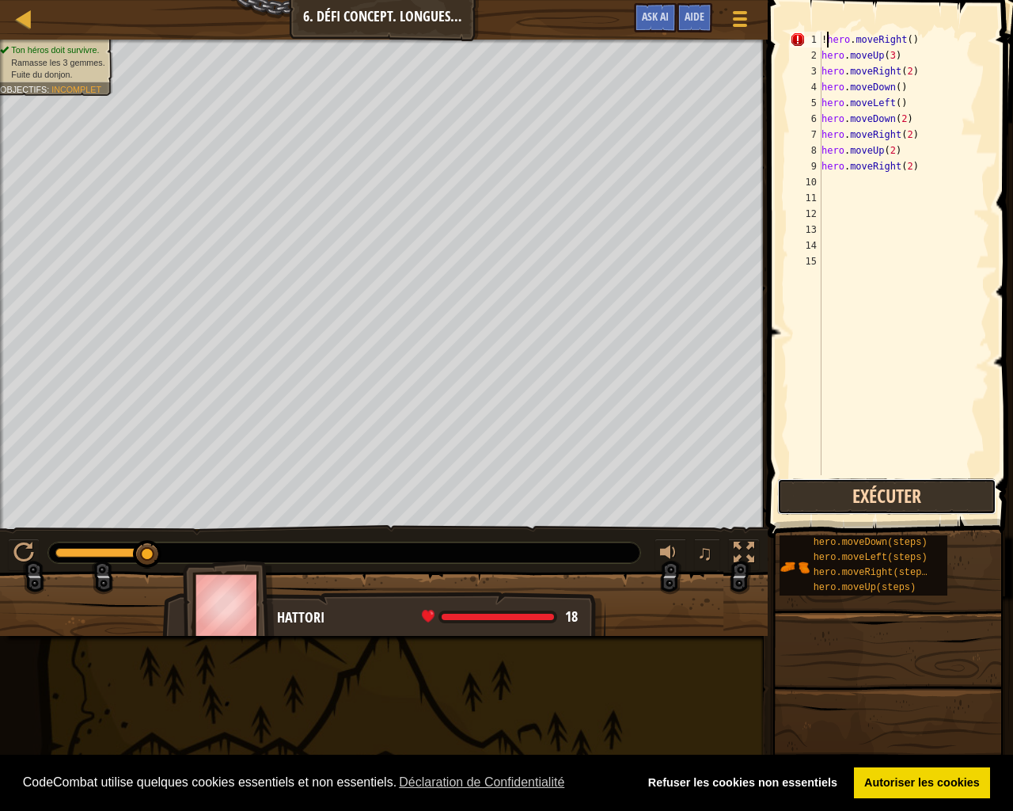
click at [911, 489] on button "Exécuter" at bounding box center [886, 496] width 219 height 36
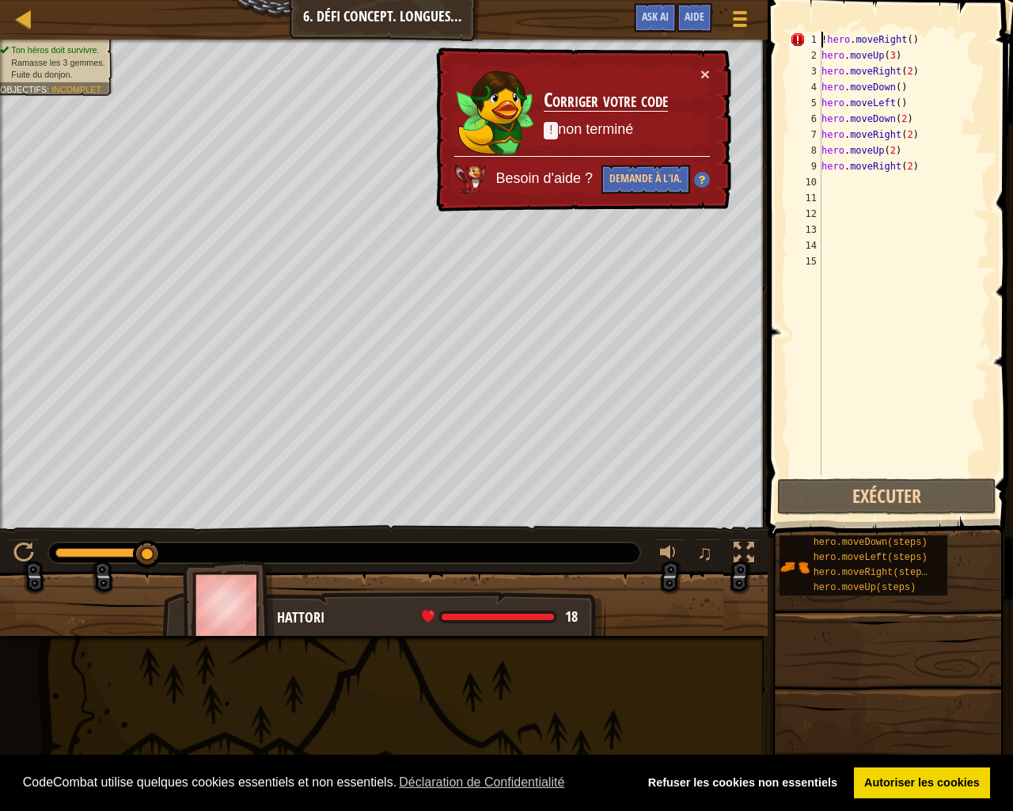
click at [822, 37] on div "! hero . moveRight ( ) hero . moveUp ( 3 ) hero . moveRight ( 2 ) hero . moveDo…" at bounding box center [903, 269] width 171 height 475
click at [824, 34] on div "! hero . moveRight ( ) hero . moveUp ( 3 ) hero . moveRight ( 2 ) hero . moveDo…" at bounding box center [903, 269] width 171 height 475
click at [825, 40] on div "! hero . moveRight ( ) hero . moveUp ( 3 ) hero . moveRight ( 2 ) hero . moveDo…" at bounding box center [903, 269] width 171 height 475
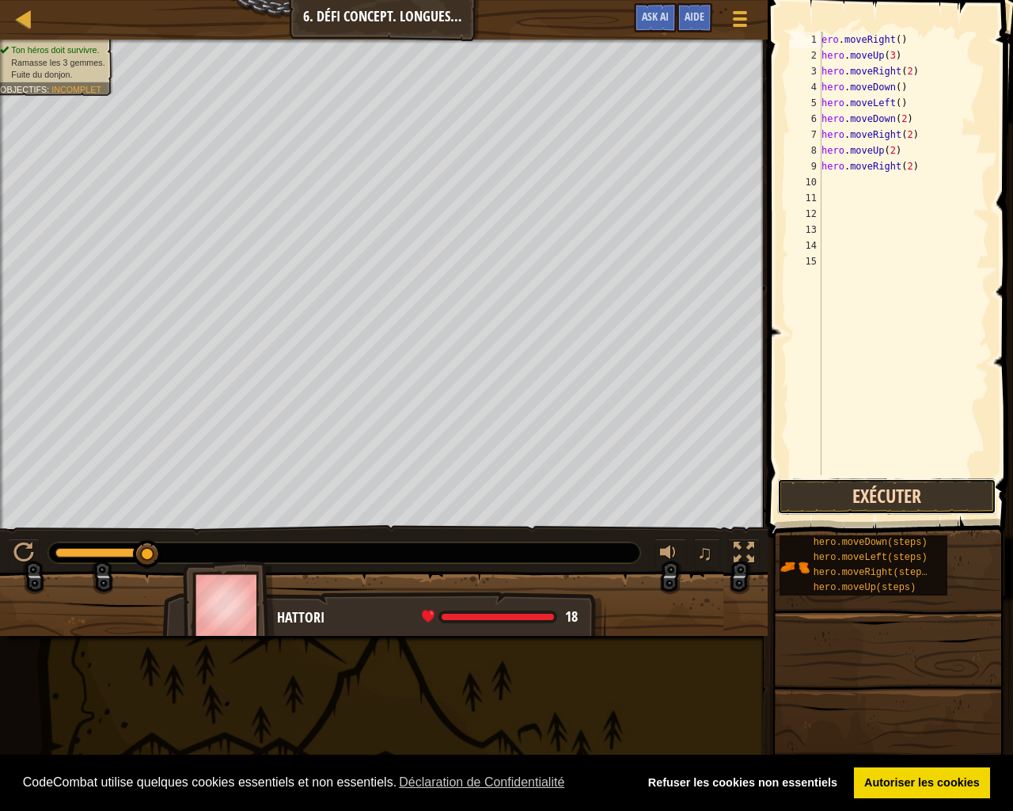
click at [923, 482] on button "Exécuter" at bounding box center [886, 496] width 219 height 36
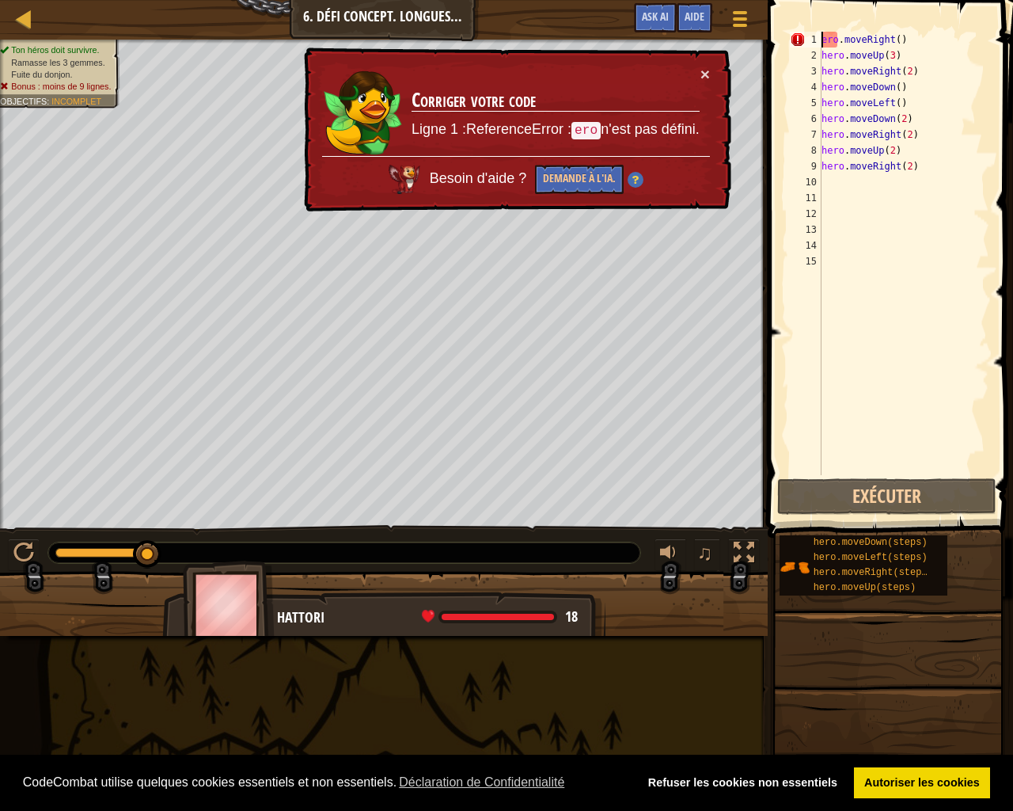
type textarea "hero.moveRight()"
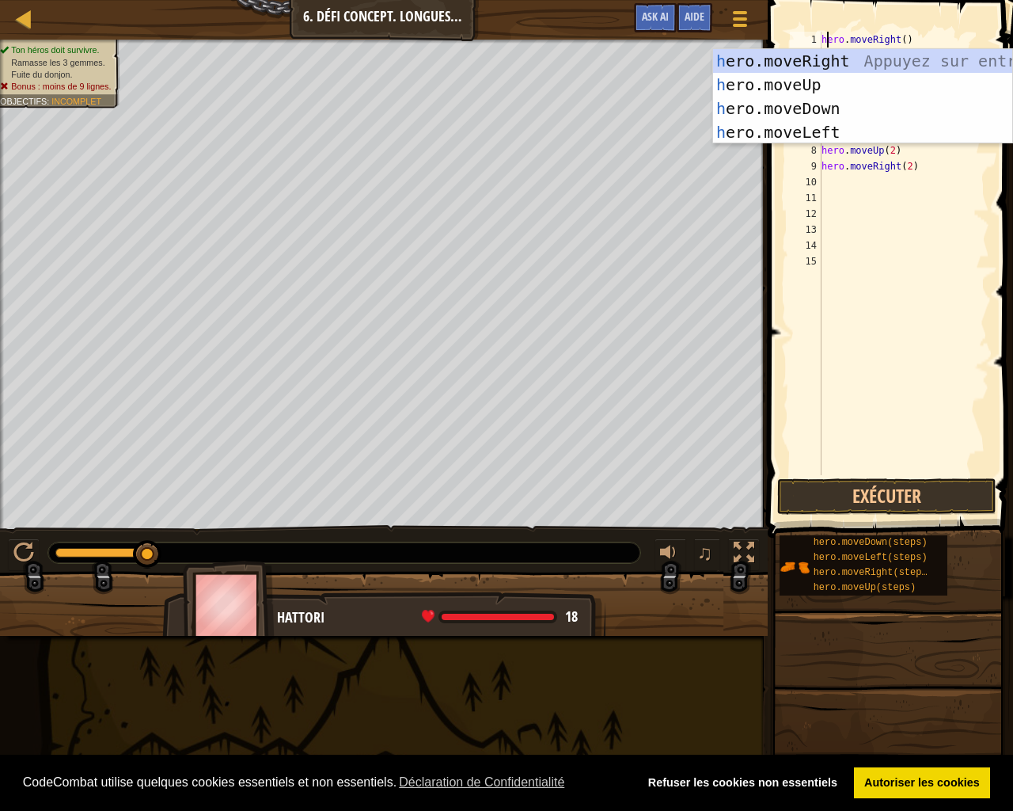
click at [858, 271] on div "hero . moveRight ( ) hero . moveUp ( 3 ) hero . moveRight ( 2 ) hero . moveDown…" at bounding box center [903, 269] width 171 height 475
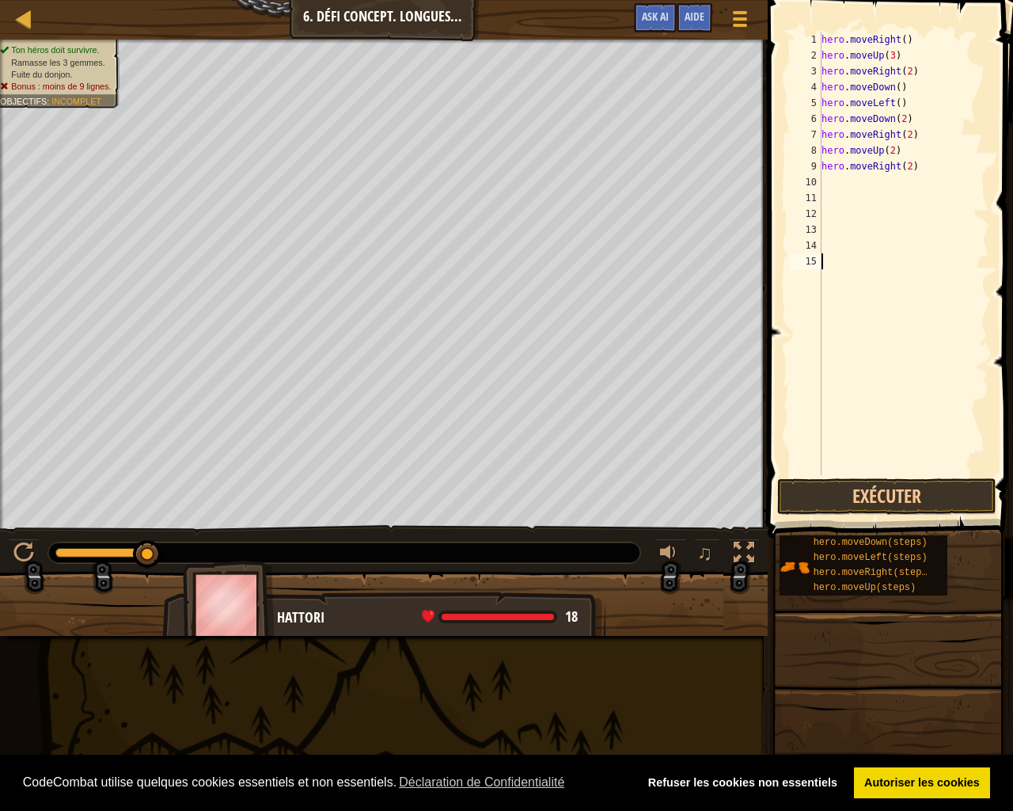
scroll to position [7, 0]
click at [909, 494] on button "Exécuter" at bounding box center [886, 496] width 219 height 36
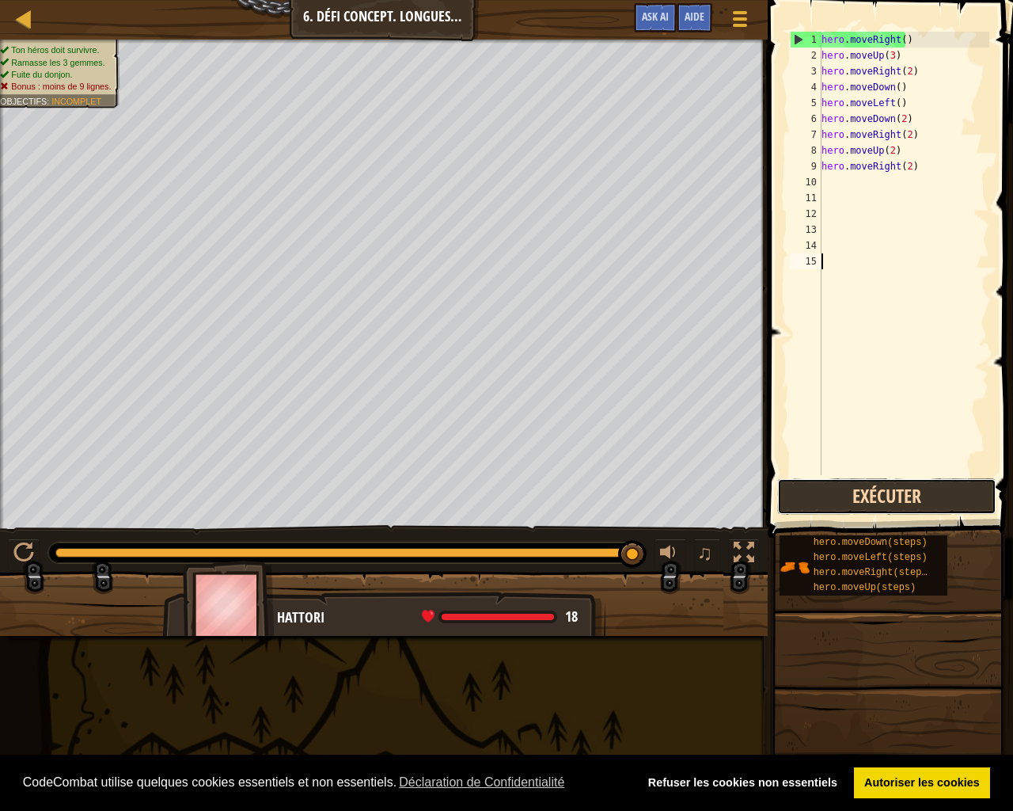
click at [904, 512] on button "Exécuter" at bounding box center [886, 496] width 219 height 36
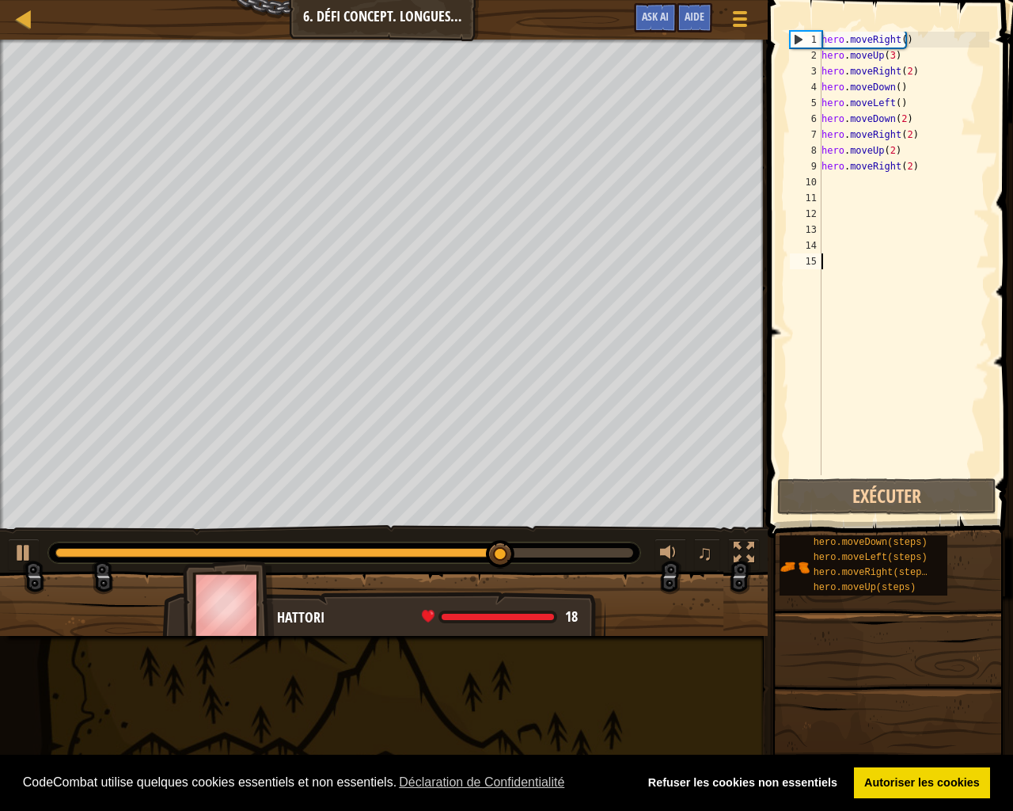
click at [951, 66] on div "hero . moveRight ( ) hero . moveUp ( 3 ) hero . moveRight ( 2 ) hero . moveDown…" at bounding box center [903, 269] width 171 height 475
click at [967, 15] on span at bounding box center [892, 246] width 258 height 584
click at [904, 166] on div "hero . moveRight ( ) hero . moveUp ( 3 ) hero . moveRight ( 2 ) hero . moveDown…" at bounding box center [903, 269] width 171 height 475
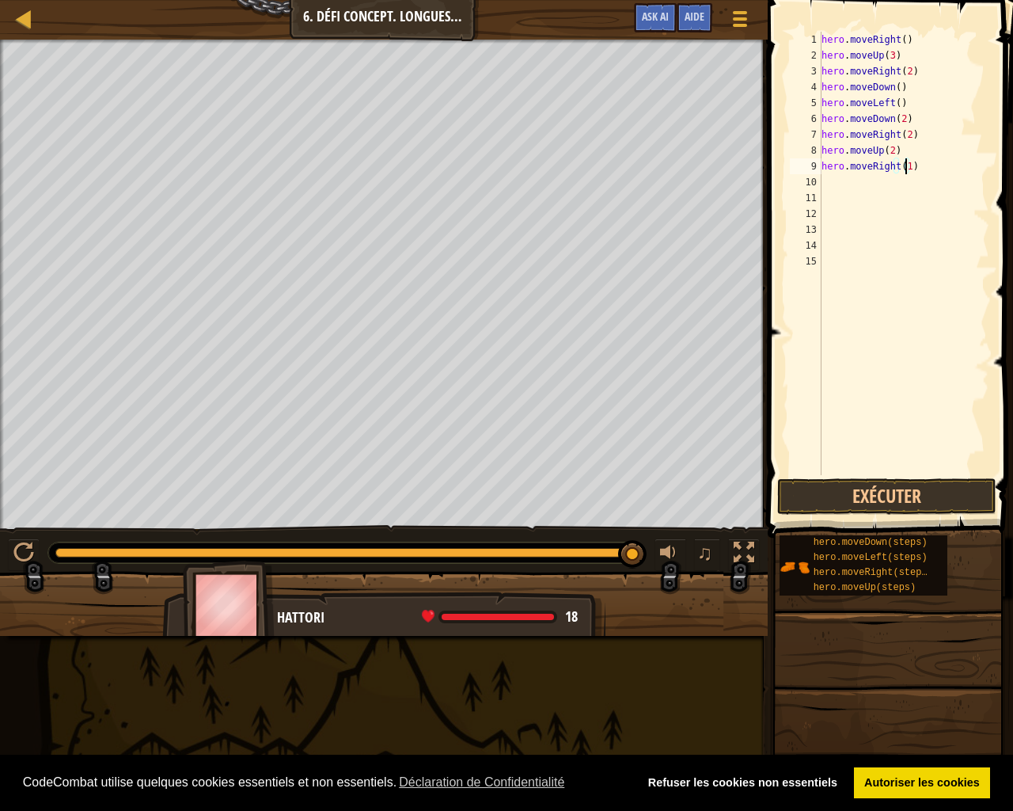
scroll to position [7, 6]
click at [909, 499] on button "Exécuter" at bounding box center [886, 496] width 219 height 36
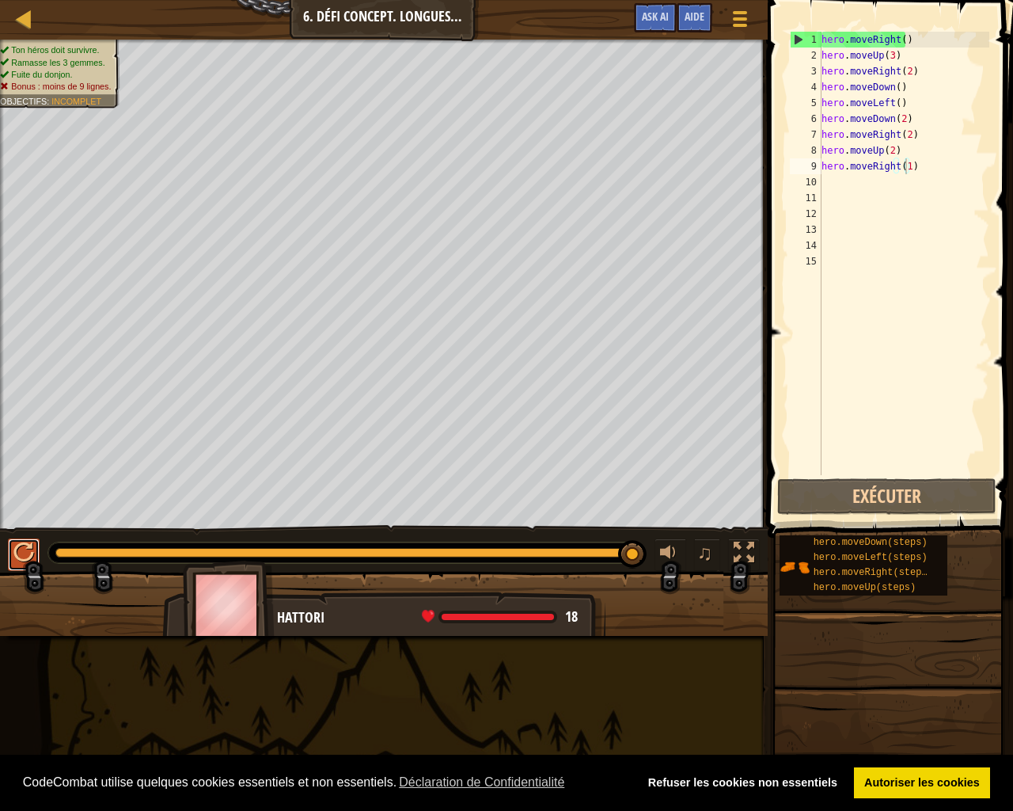
click at [14, 554] on div at bounding box center [23, 552] width 21 height 21
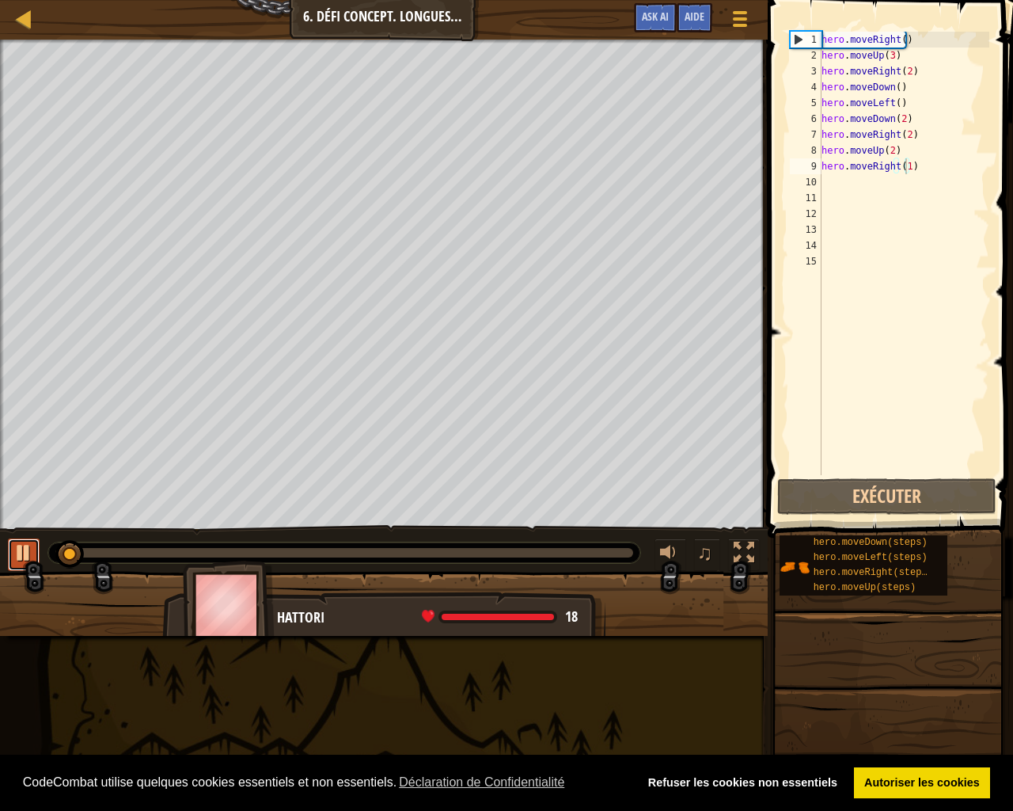
click at [17, 549] on div at bounding box center [23, 552] width 21 height 21
click at [912, 173] on div "hero . moveRight ( ) hero . moveUp ( 3 ) hero . moveRight ( 2 ) hero . moveDown…" at bounding box center [903, 269] width 171 height 475
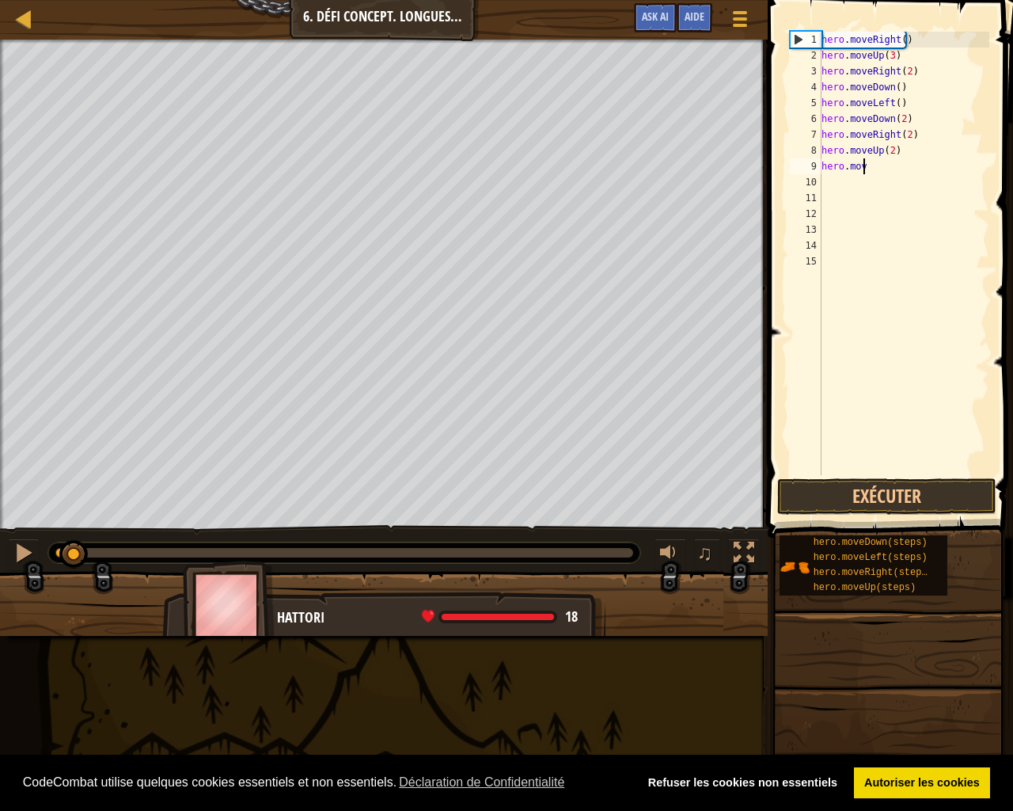
scroll to position [7, 0]
type textarea "h"
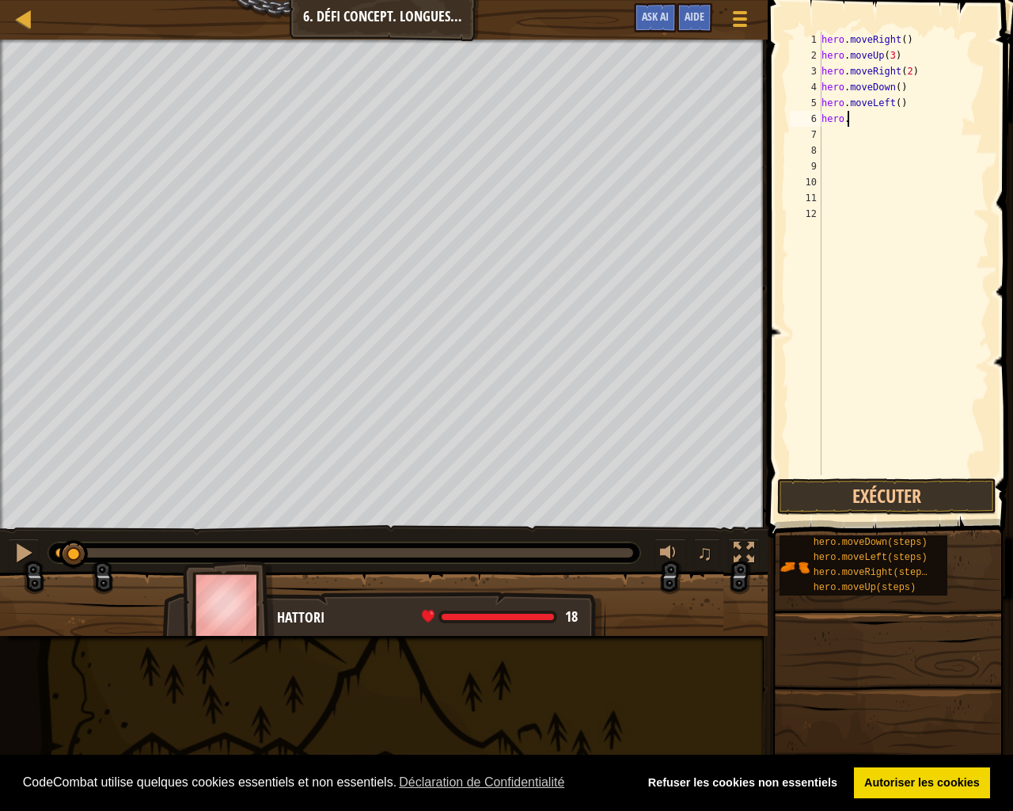
type textarea "h"
type textarea "hero.moveDown(3)"
type textarea "h"
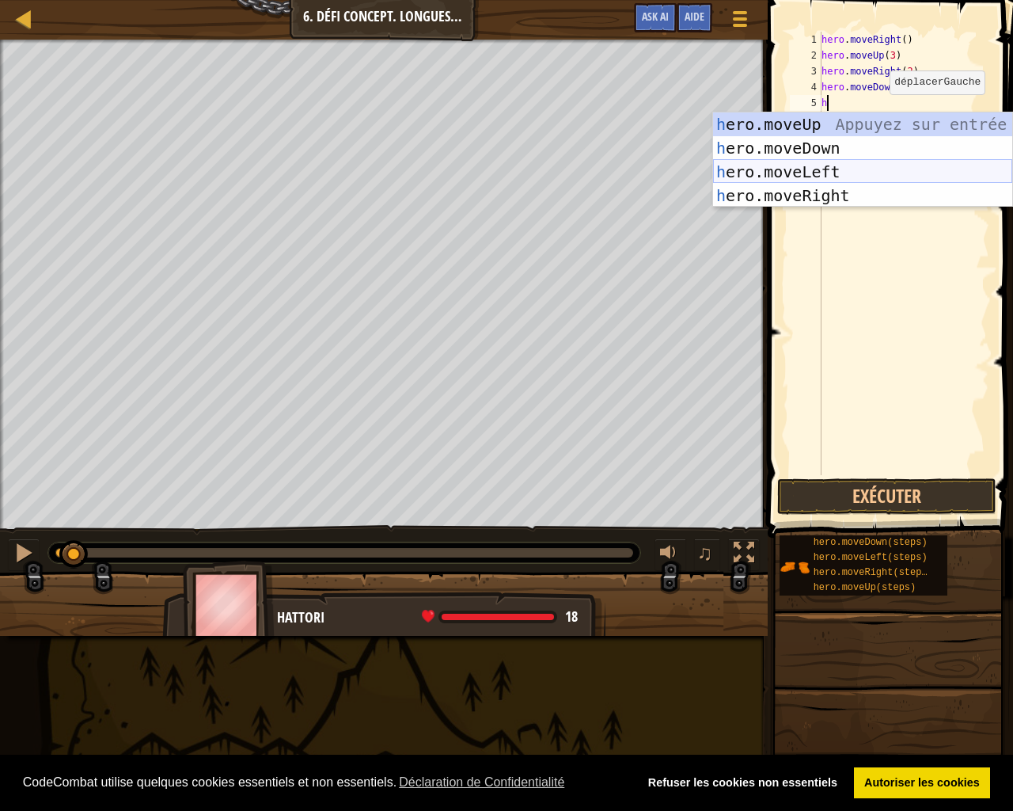
click at [856, 169] on div "h ero.moveUp Appuyez sur entrée h ero.moveDown Appuyez sur entrée h ero.moveLef…" at bounding box center [862, 183] width 299 height 142
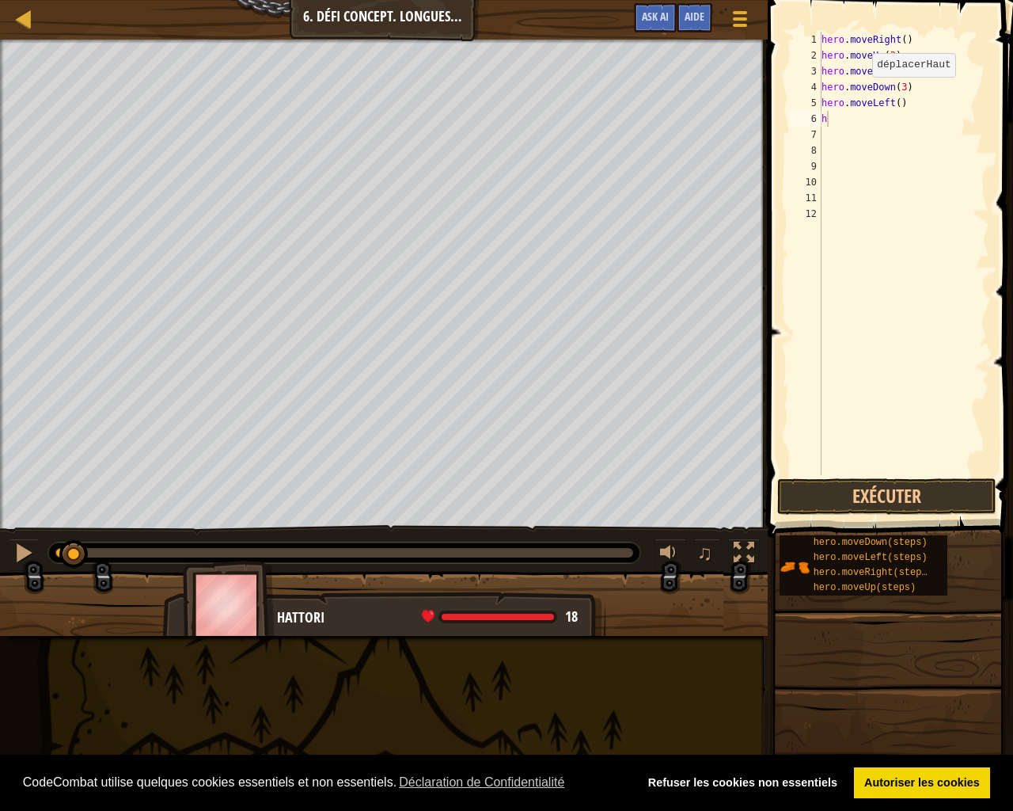
click at [811, 0] on body "Cookie Policy CodeCombat utilise quelques cookies essentiels et non essentiels.…" at bounding box center [506, 0] width 1013 height 0
click at [1001, 0] on span at bounding box center [892, 246] width 258 height 584
type textarea "h"
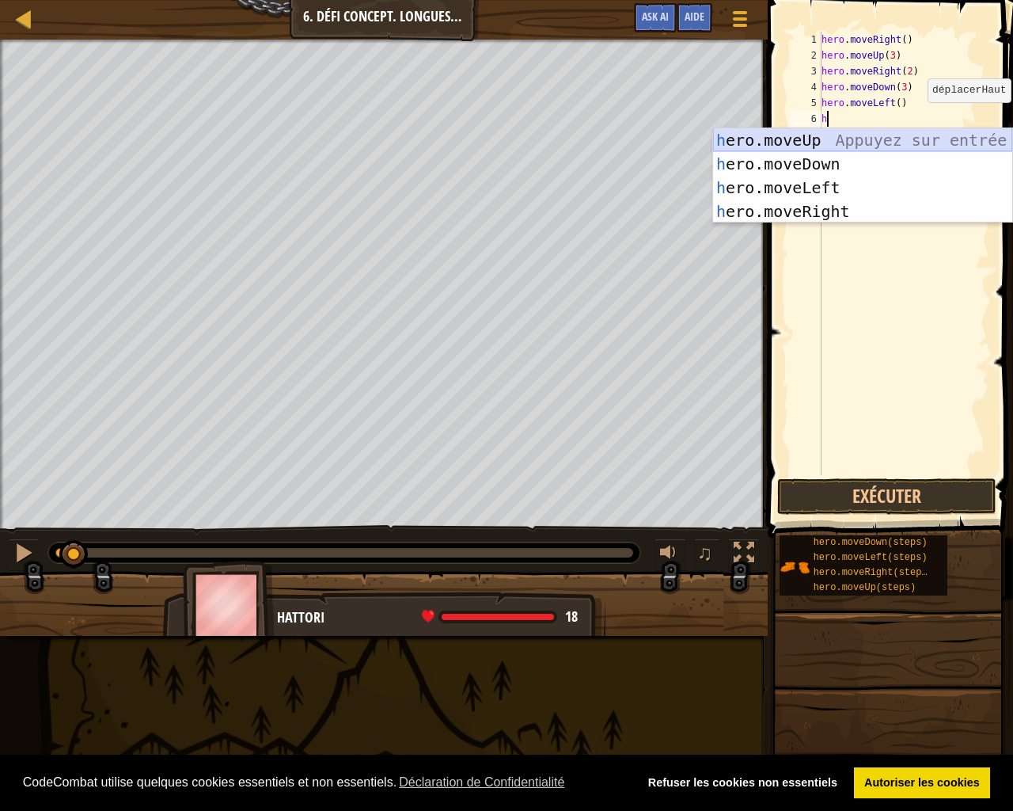
click at [832, 141] on div "h ero.moveUp Appuyez sur entrée h ero.moveDown Appuyez sur entrée h ero.moveLef…" at bounding box center [862, 199] width 299 height 142
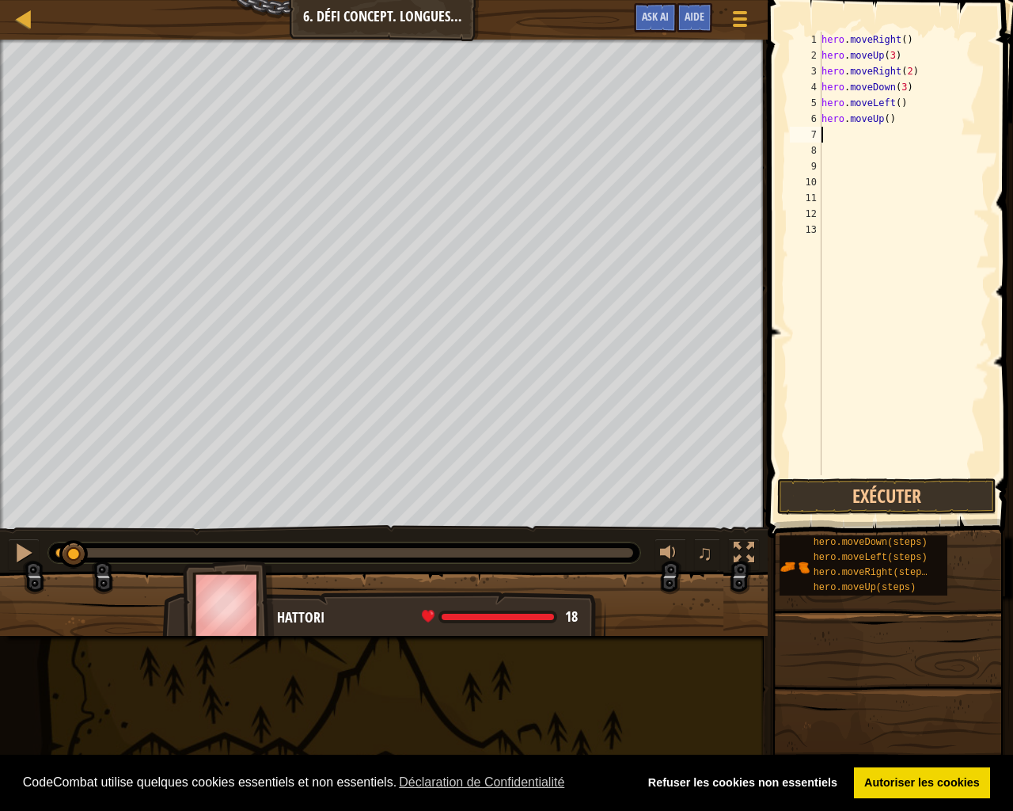
click at [894, 120] on div "hero . moveRight ( ) hero . moveUp ( 3 ) hero . moveRight ( 2 ) hero . moveDown…" at bounding box center [903, 269] width 171 height 475
type textarea "hero.moveUp(2)"
click at [880, 133] on div "hero . moveRight ( ) hero . moveUp ( 3 ) hero . moveRight ( 2 ) hero . moveDown…" at bounding box center [903, 269] width 171 height 475
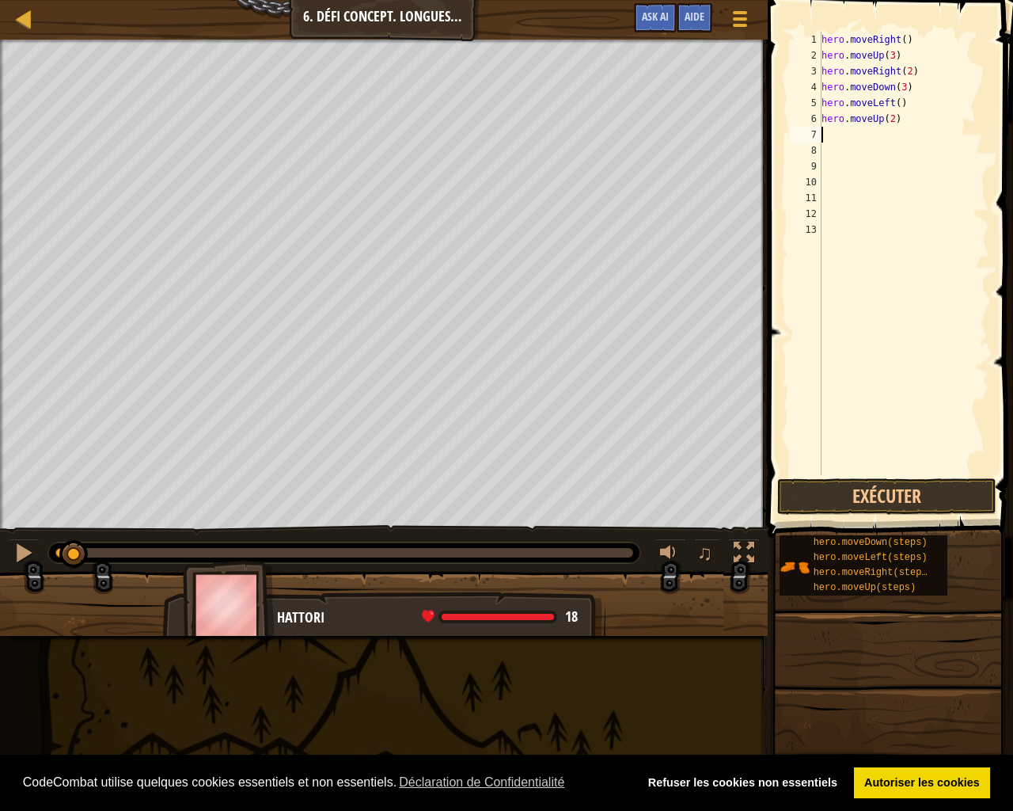
scroll to position [7, 0]
type textarea "h"
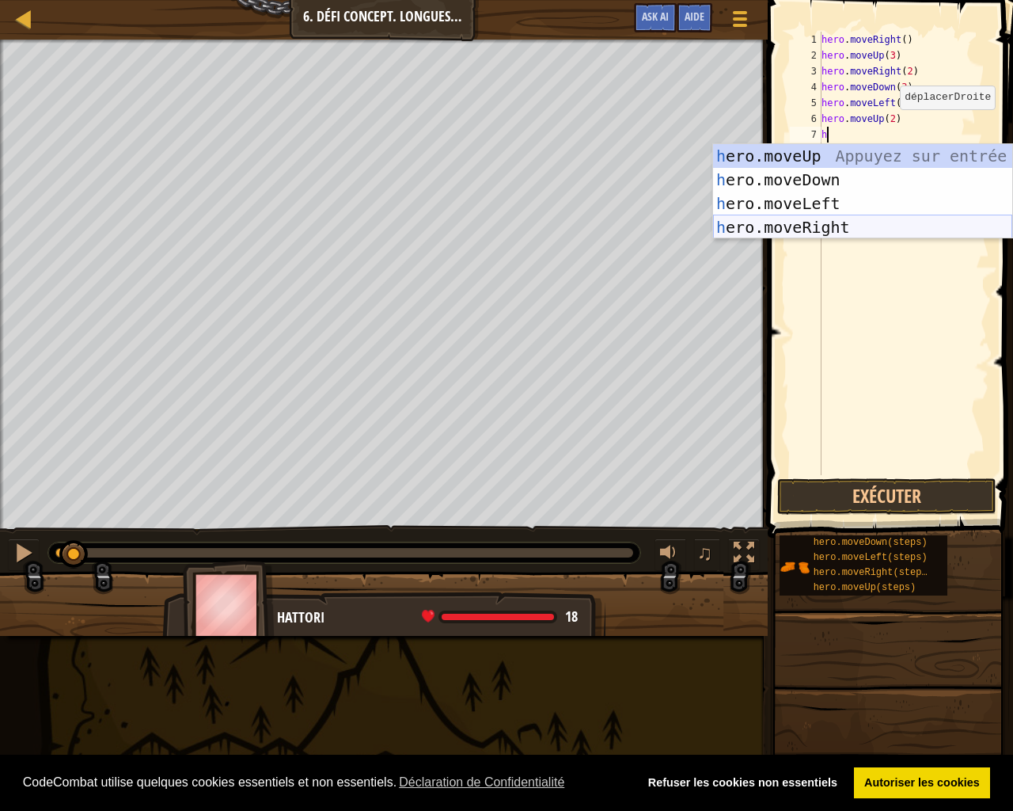
click at [822, 223] on div "h ero.moveUp Appuyez sur entrée h ero.moveDown Appuyez sur entrée h ero.moveLef…" at bounding box center [862, 215] width 299 height 142
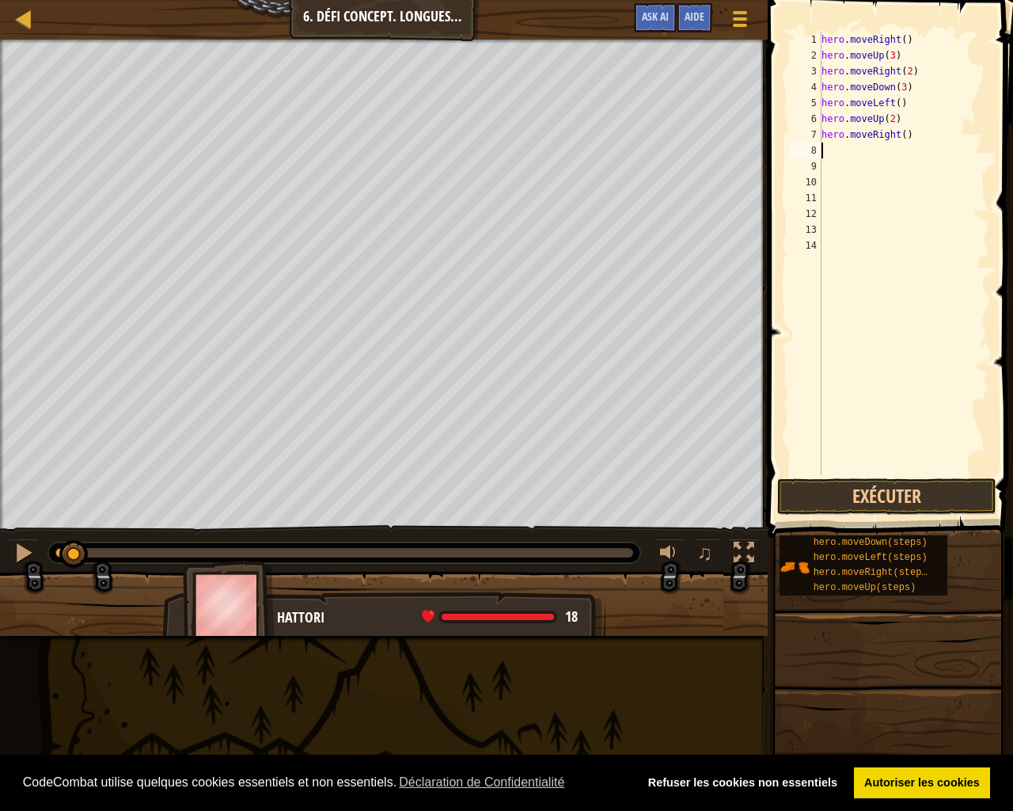
click at [907, 130] on div "hero . moveRight ( ) hero . moveUp ( 3 ) hero . moveRight ( 2 ) hero . moveDown…" at bounding box center [903, 269] width 171 height 475
type textarea "hero.moveRight(2"
click at [932, 133] on div "hero . moveRight ( ) hero . moveUp ( 3 ) hero . moveRight ( 2 ) hero . moveDown…" at bounding box center [903, 269] width 171 height 475
click at [874, 494] on button "Exécuter" at bounding box center [886, 496] width 219 height 36
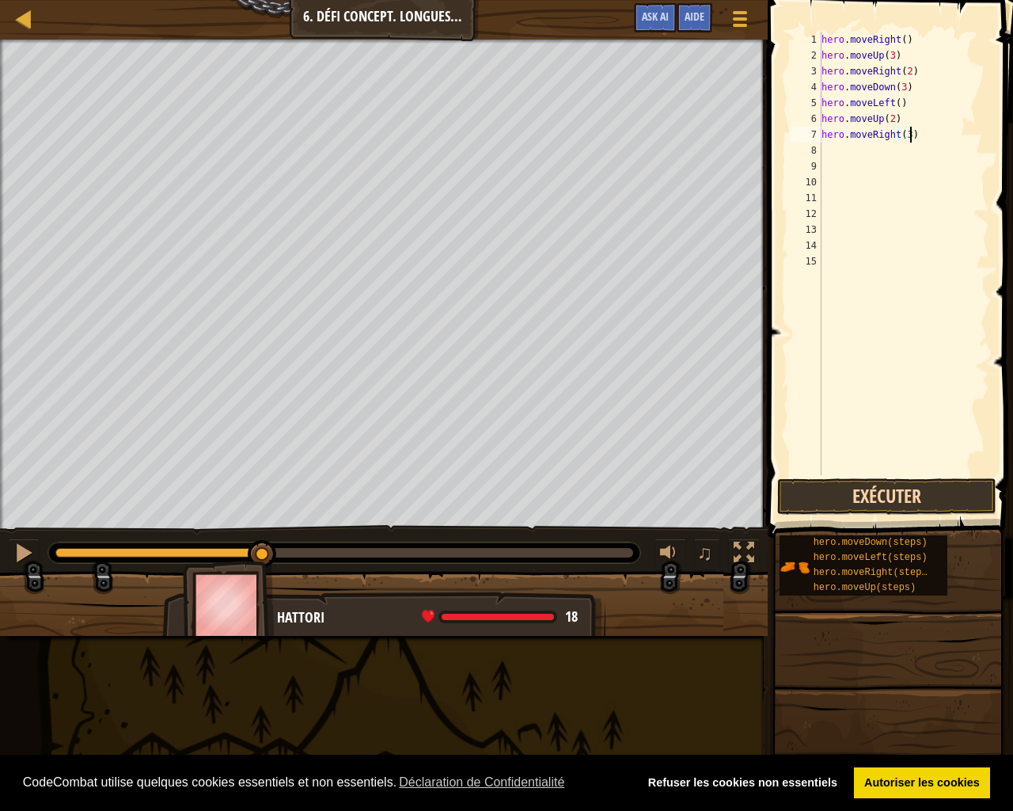
type textarea "hero.moveRight(3)"
click at [862, 485] on button "Exécuter" at bounding box center [886, 496] width 219 height 36
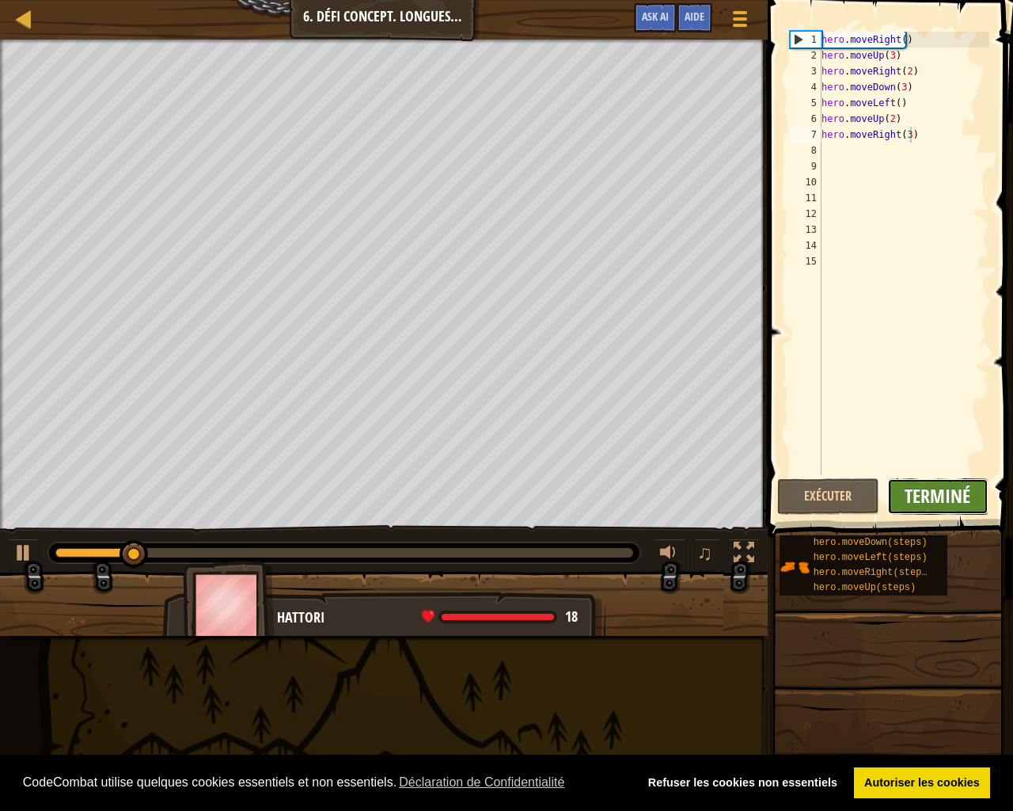
click at [942, 503] on span "Terminé" at bounding box center [938, 495] width 66 height 25
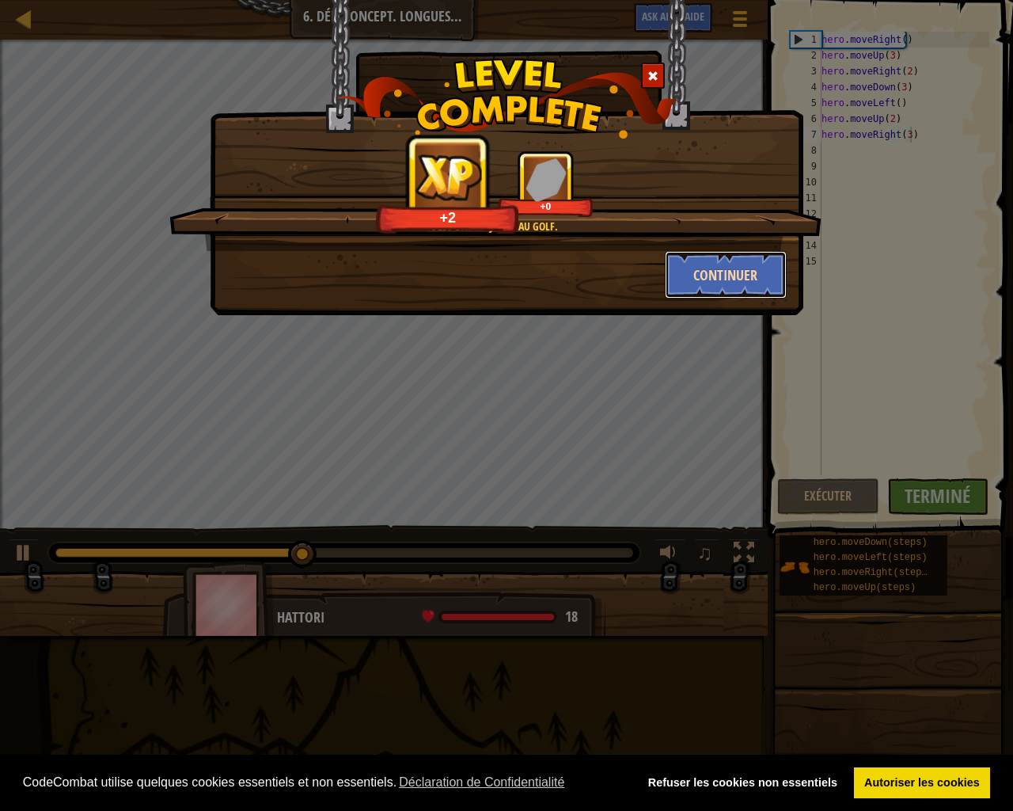
click at [750, 275] on button "Continuer" at bounding box center [726, 274] width 123 height 47
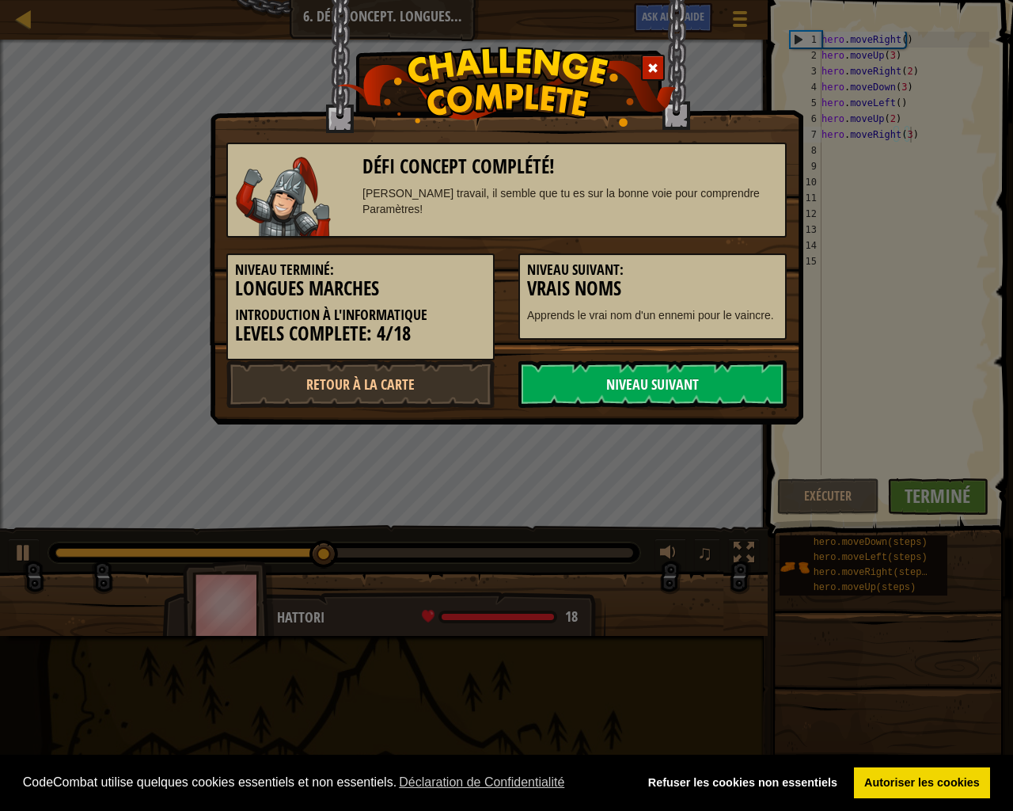
click at [614, 378] on link "Niveau Suivant" at bounding box center [652, 383] width 268 height 47
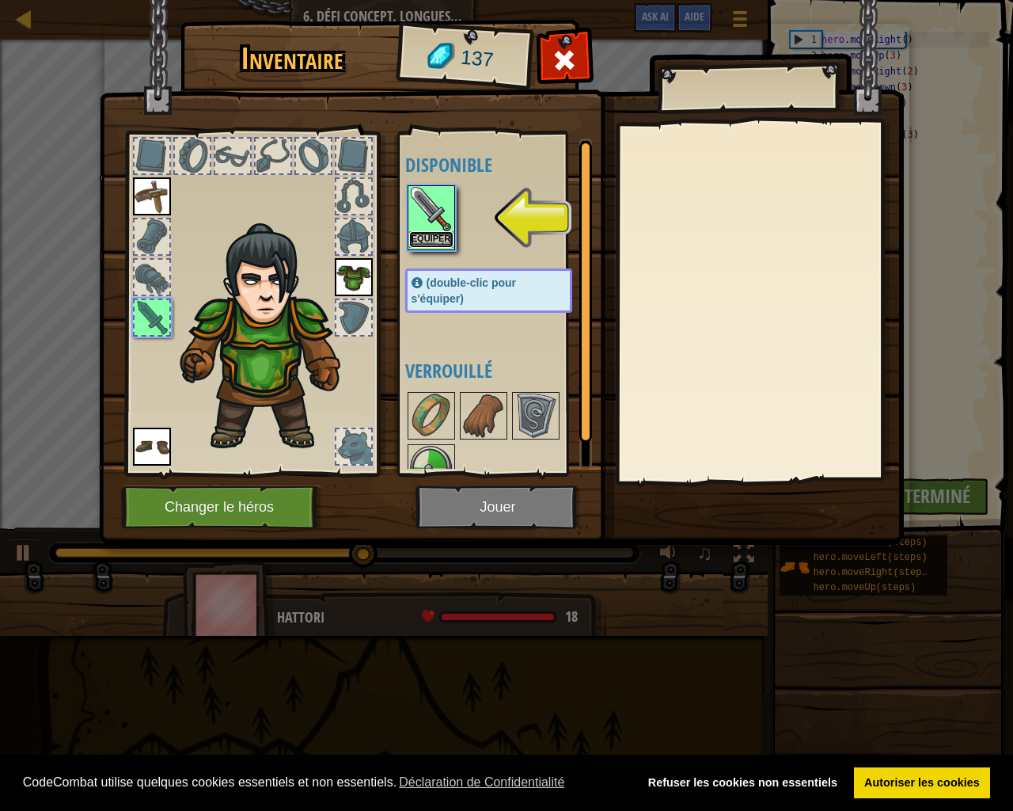
click at [439, 238] on button "Equiper" at bounding box center [431, 239] width 44 height 17
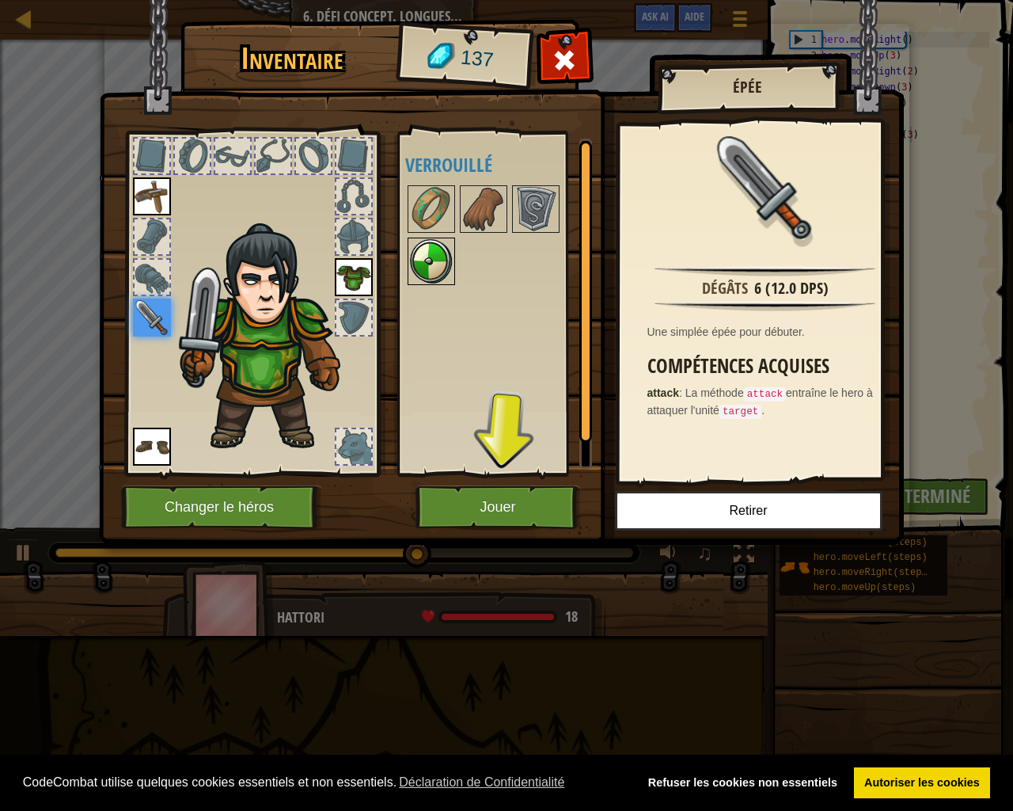
click at [419, 264] on img at bounding box center [431, 261] width 44 height 44
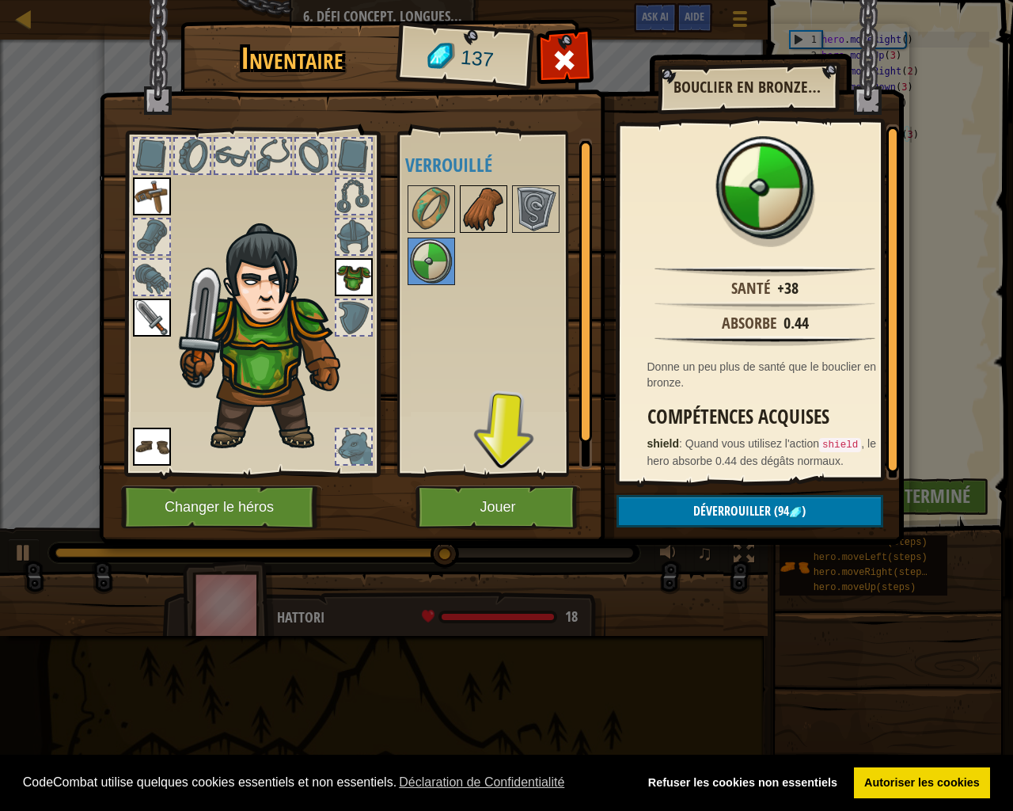
click at [478, 204] on img at bounding box center [483, 209] width 44 height 44
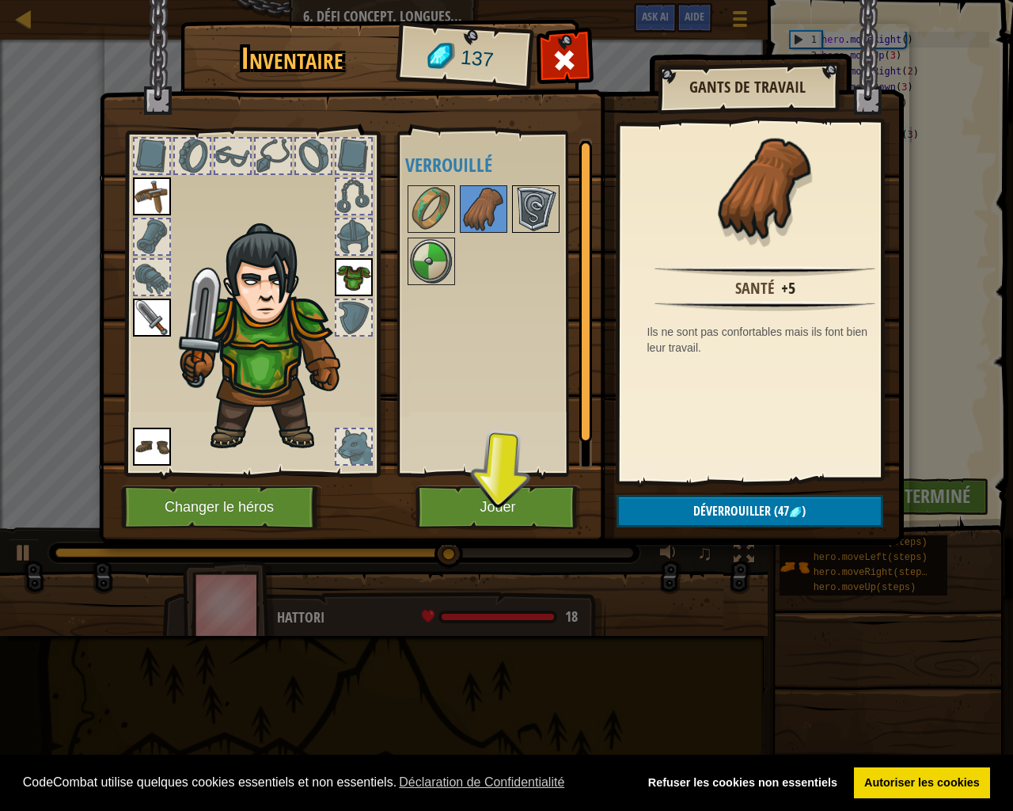
click at [556, 207] on img at bounding box center [536, 209] width 44 height 44
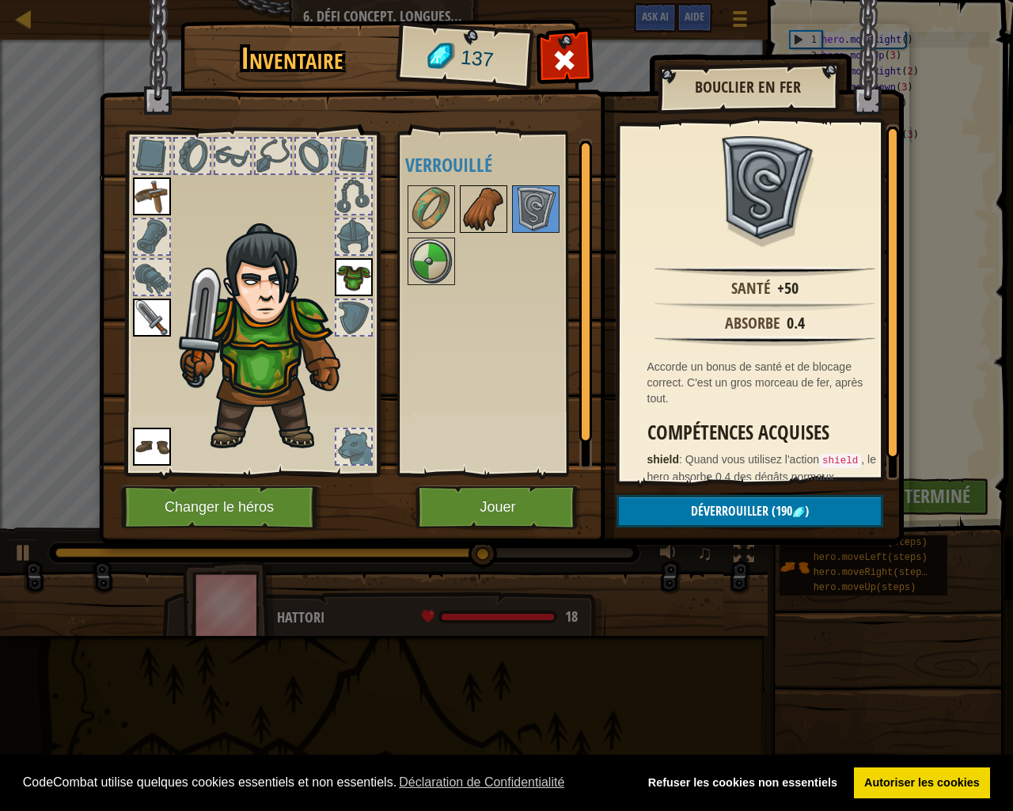
click at [487, 208] on img at bounding box center [483, 209] width 44 height 44
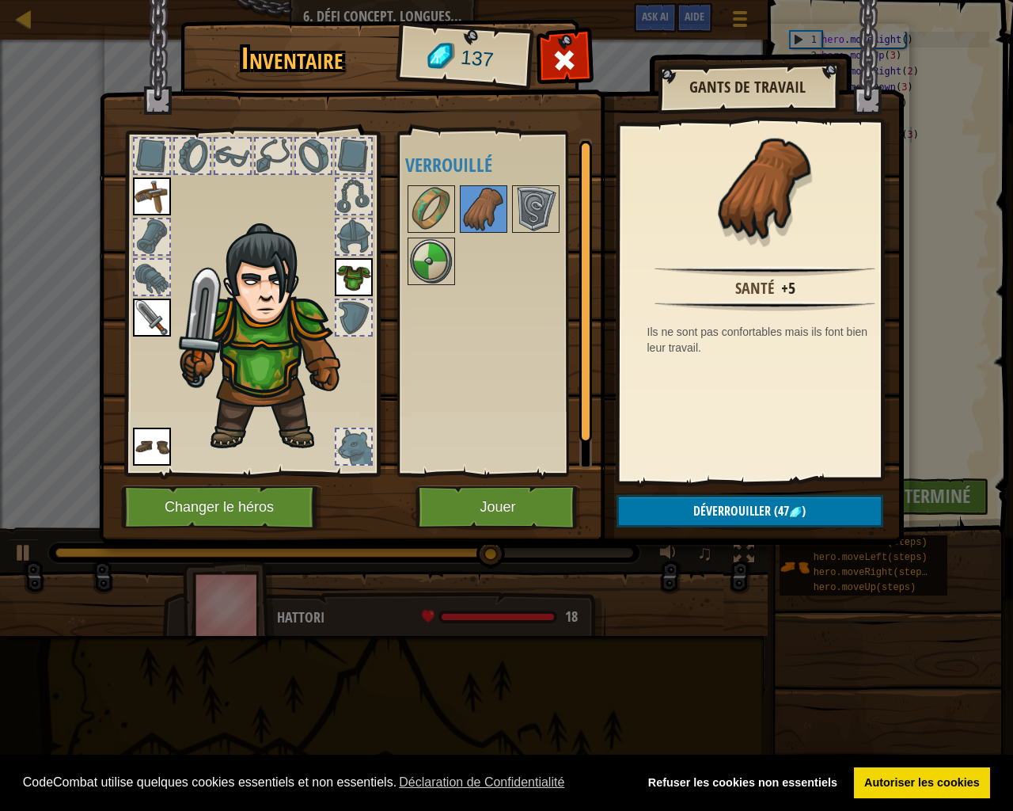
click at [466, 237] on div at bounding box center [504, 235] width 199 height 104
click at [438, 250] on img at bounding box center [431, 261] width 44 height 44
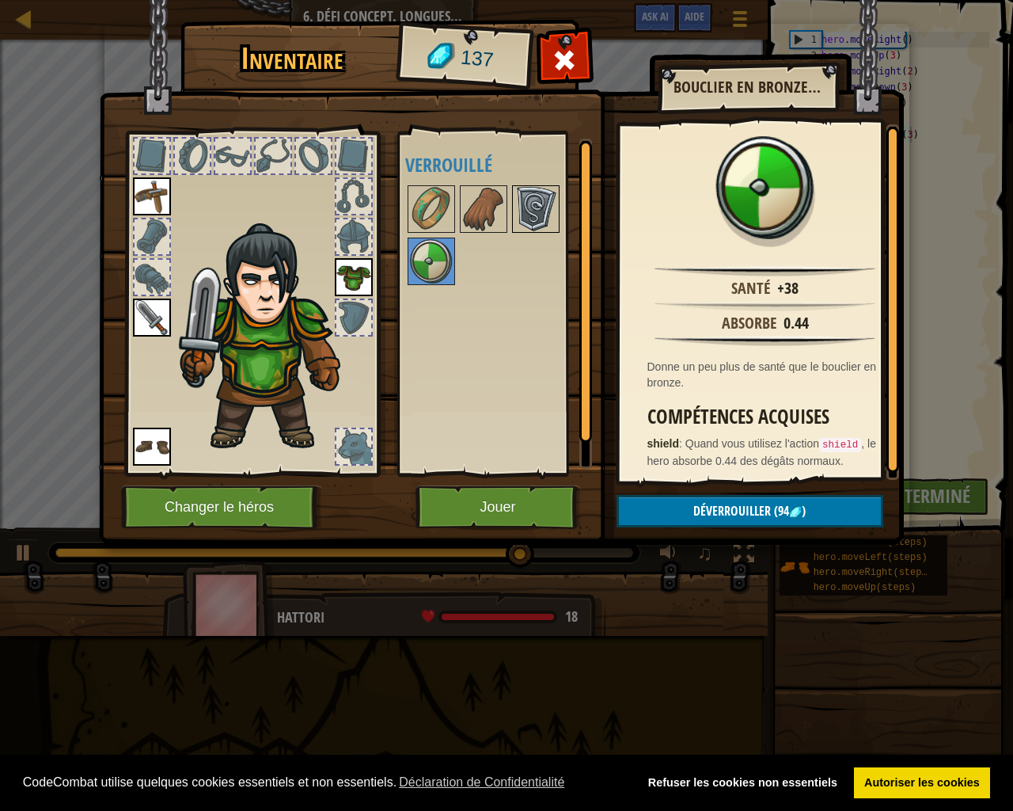
click at [541, 203] on img at bounding box center [536, 209] width 44 height 44
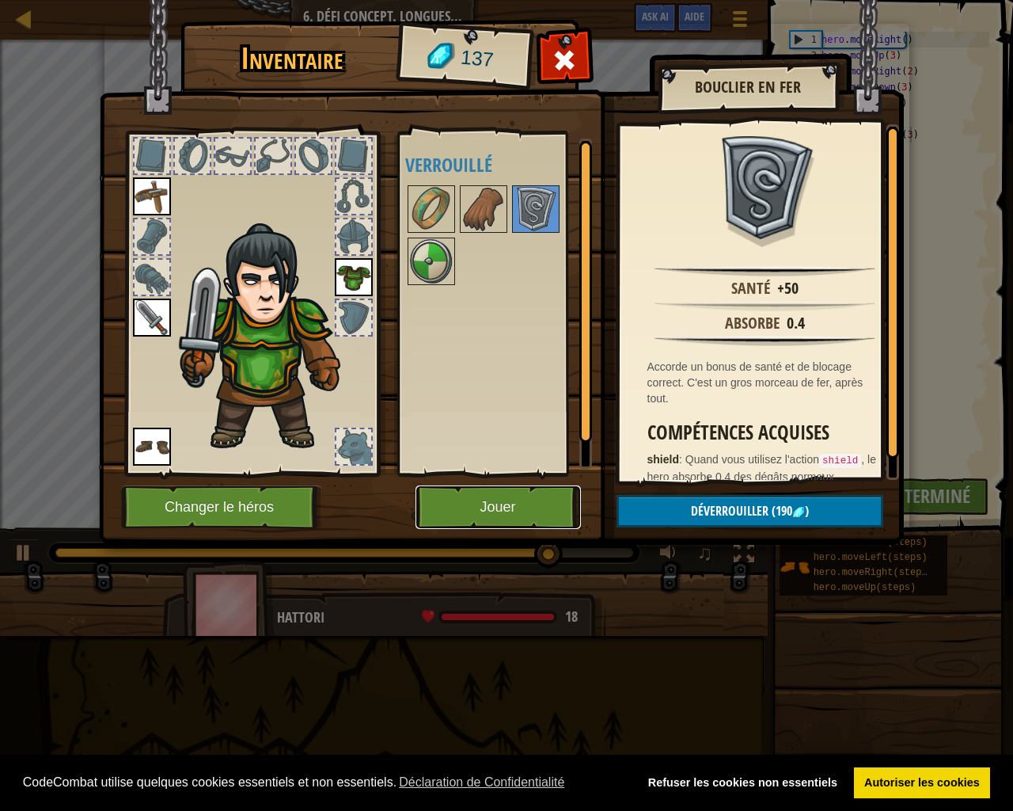
click at [498, 509] on button "Jouer" at bounding box center [498, 507] width 165 height 44
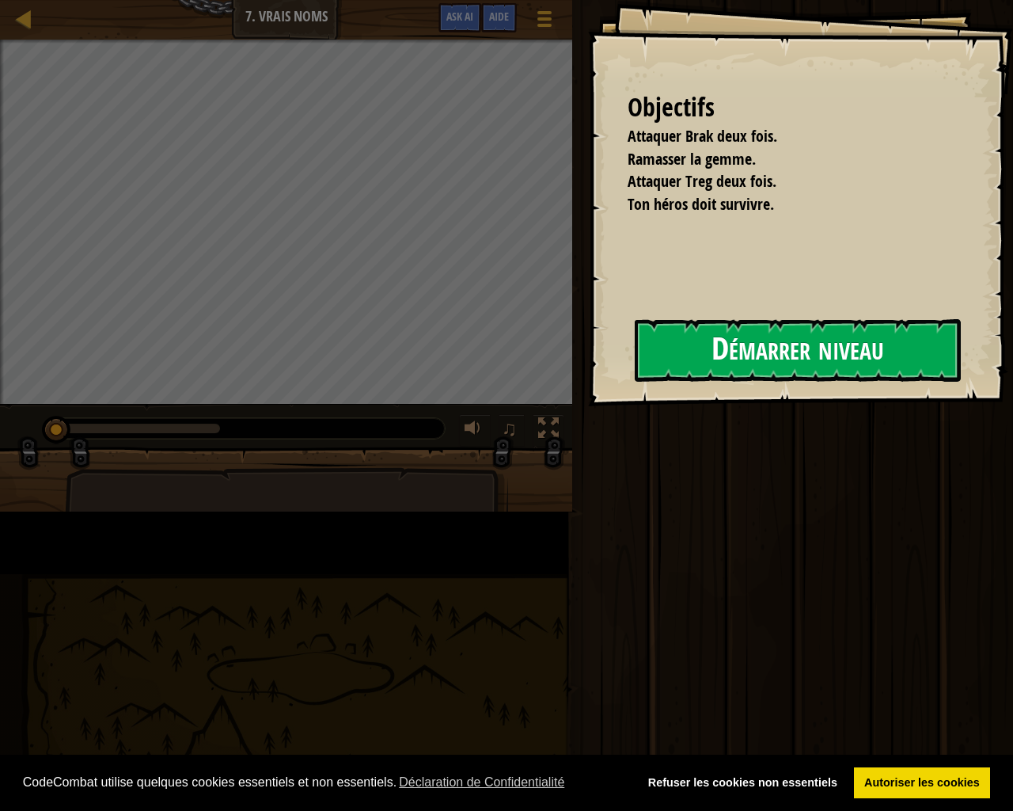
drag, startPoint x: 530, startPoint y: 353, endPoint x: 634, endPoint y: 360, distance: 103.9
click at [588, 355] on div "Objectifs Attaquer Brak deux fois. Ramasser la gemme. Attaquer Treg deux fois. …" at bounding box center [800, 203] width 425 height 406
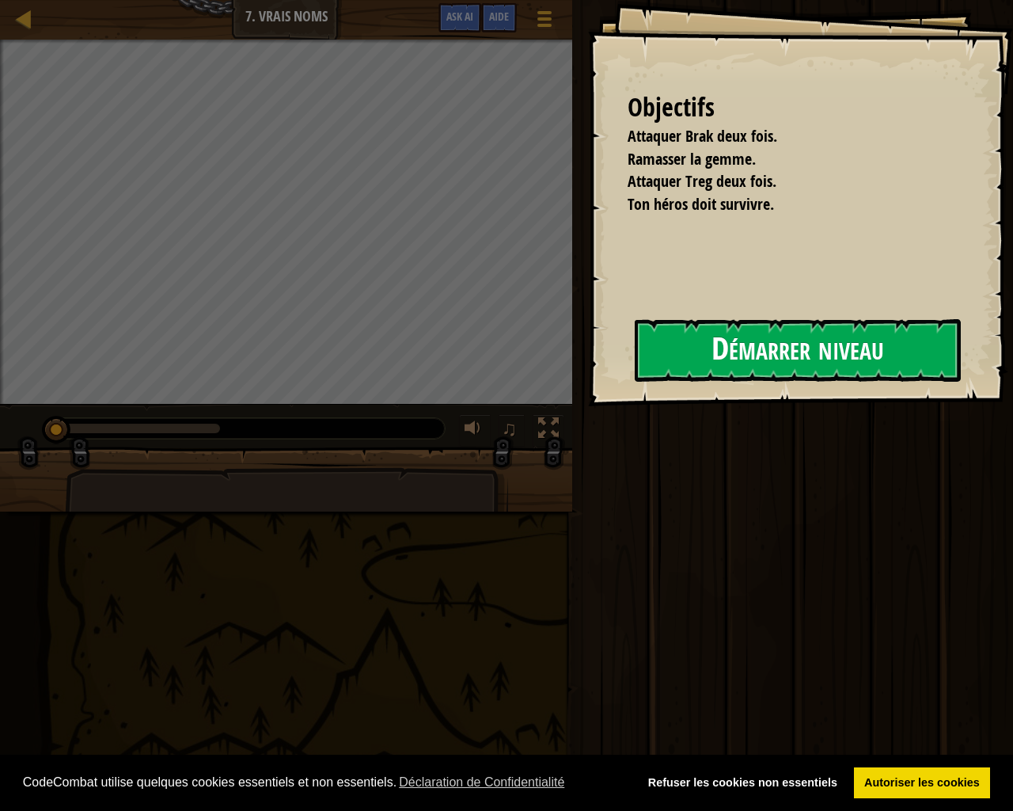
click at [763, 353] on button "Démarrer niveau" at bounding box center [798, 350] width 326 height 63
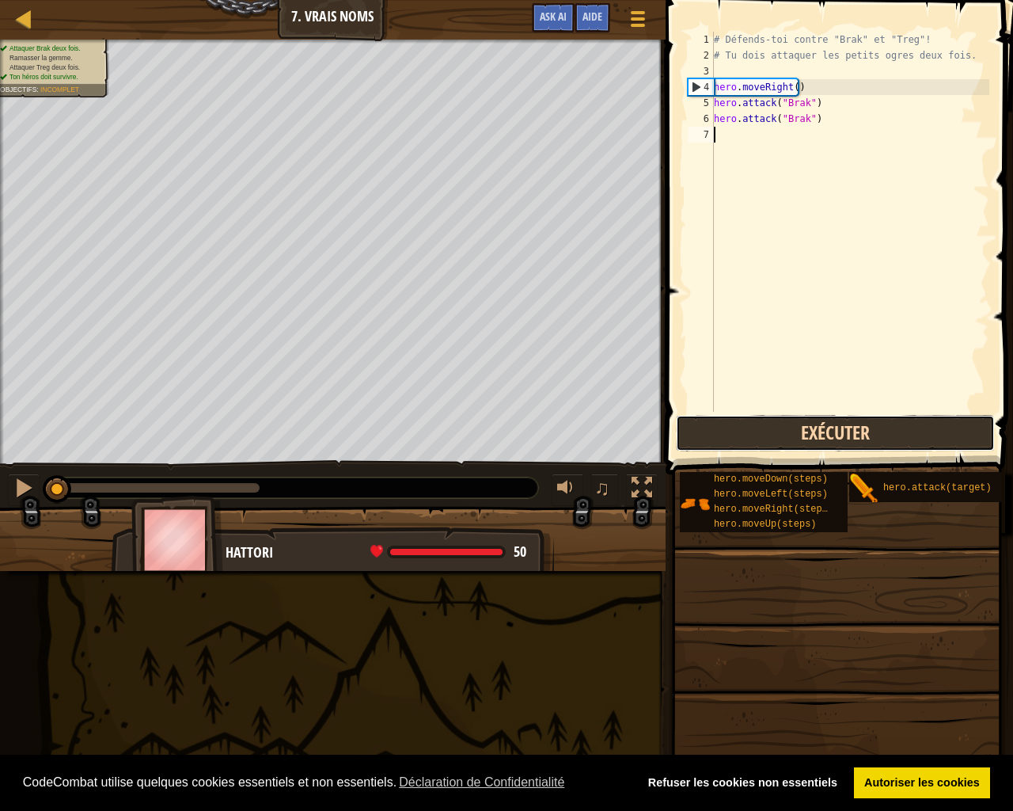
click at [915, 441] on button "Exécuter" at bounding box center [835, 433] width 319 height 36
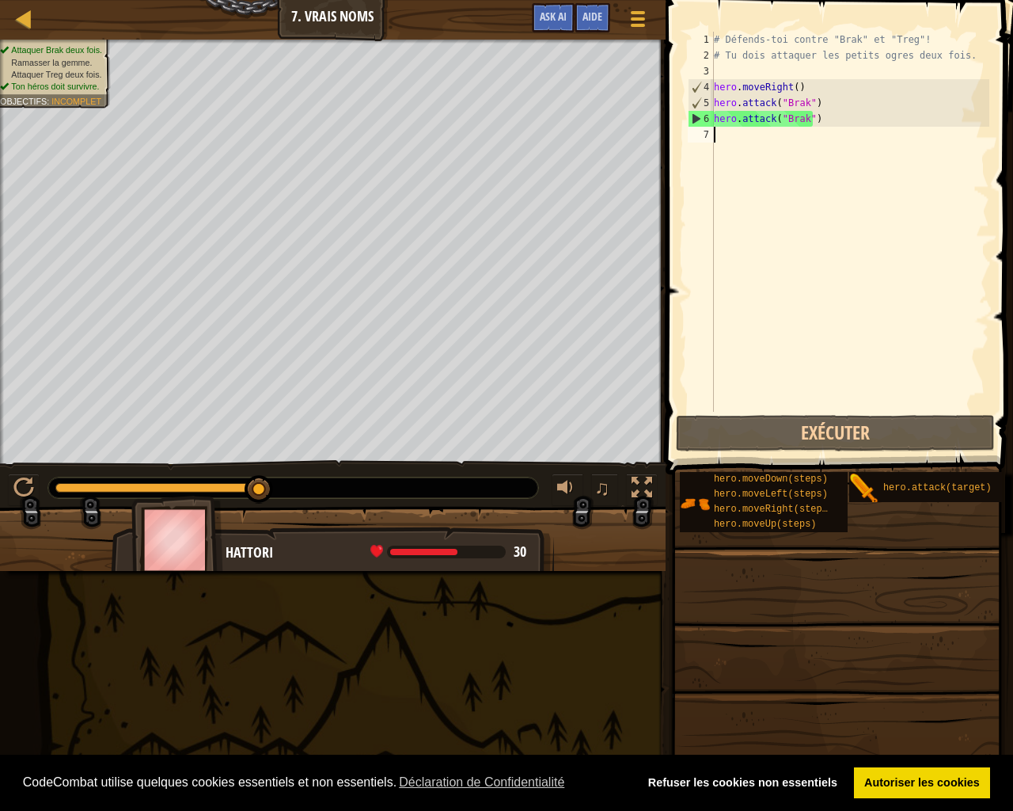
click at [751, 134] on div "# Défends-toi contre "Brak" et "Treg"! # Tu dois attaquer les petits ogres deux…" at bounding box center [850, 238] width 279 height 412
click at [826, 166] on div "# Défends-toi contre "Brak" et "Treg"! # Tu dois attaquer les petits ogres deux…" at bounding box center [850, 238] width 279 height 412
click at [818, 104] on div "# Défends-toi contre "Brak" et "Treg"! # Tu dois attaquer les petits ogres deux…" at bounding box center [850, 238] width 279 height 412
type textarea "hero.attack("Brak")"
click at [823, 153] on div "# Défends-toi contre "Brak" et "Treg"! # Tu dois attaquer les petits ogres deux…" at bounding box center [850, 238] width 279 height 412
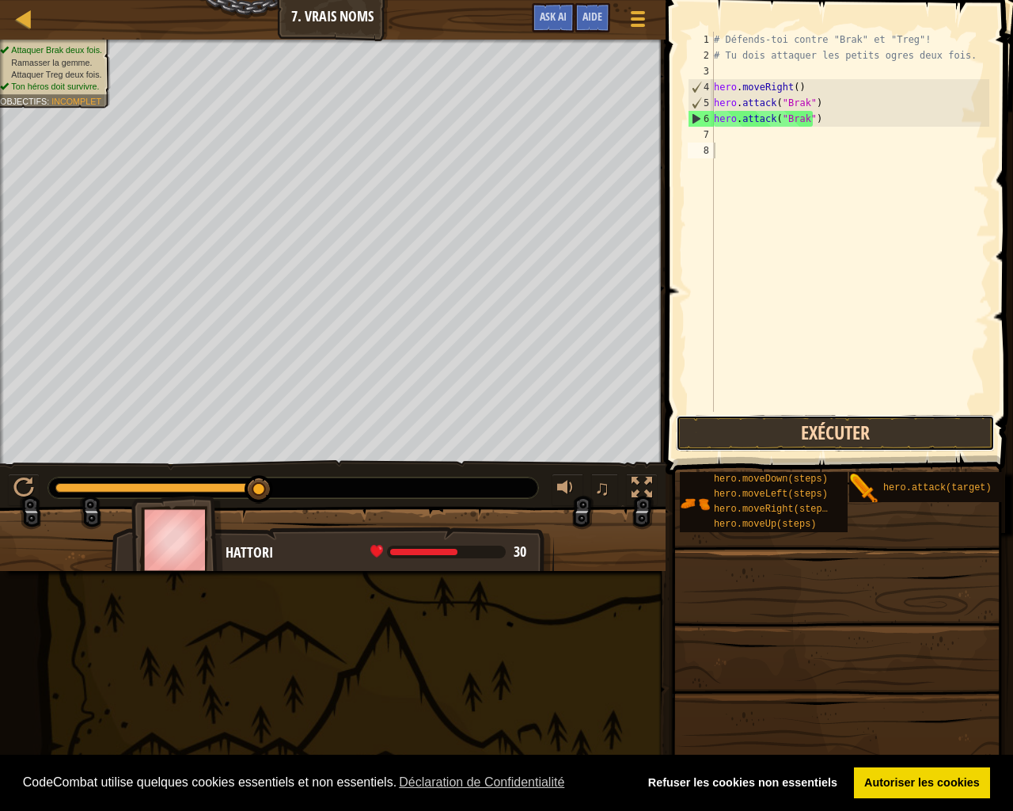
click at [800, 434] on button "Exécuter" at bounding box center [835, 433] width 319 height 36
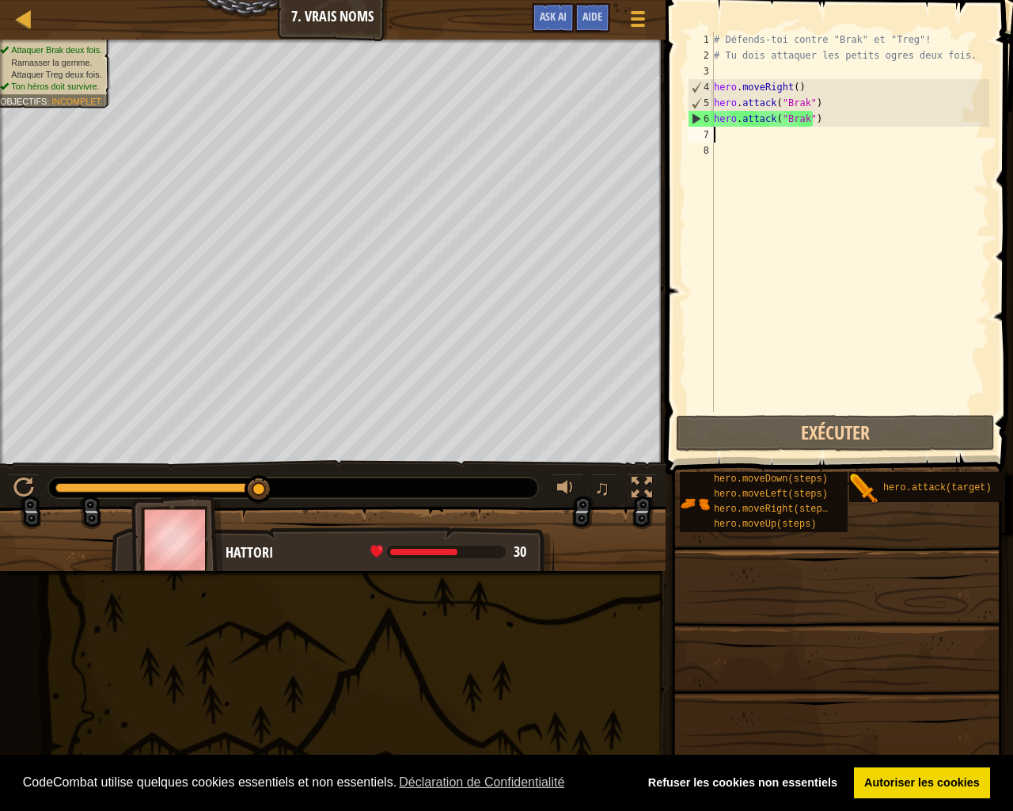
click at [720, 141] on div "# Défends-toi contre "Brak" et "Treg"! # Tu dois attaquer les petits ogres deux…" at bounding box center [850, 238] width 279 height 412
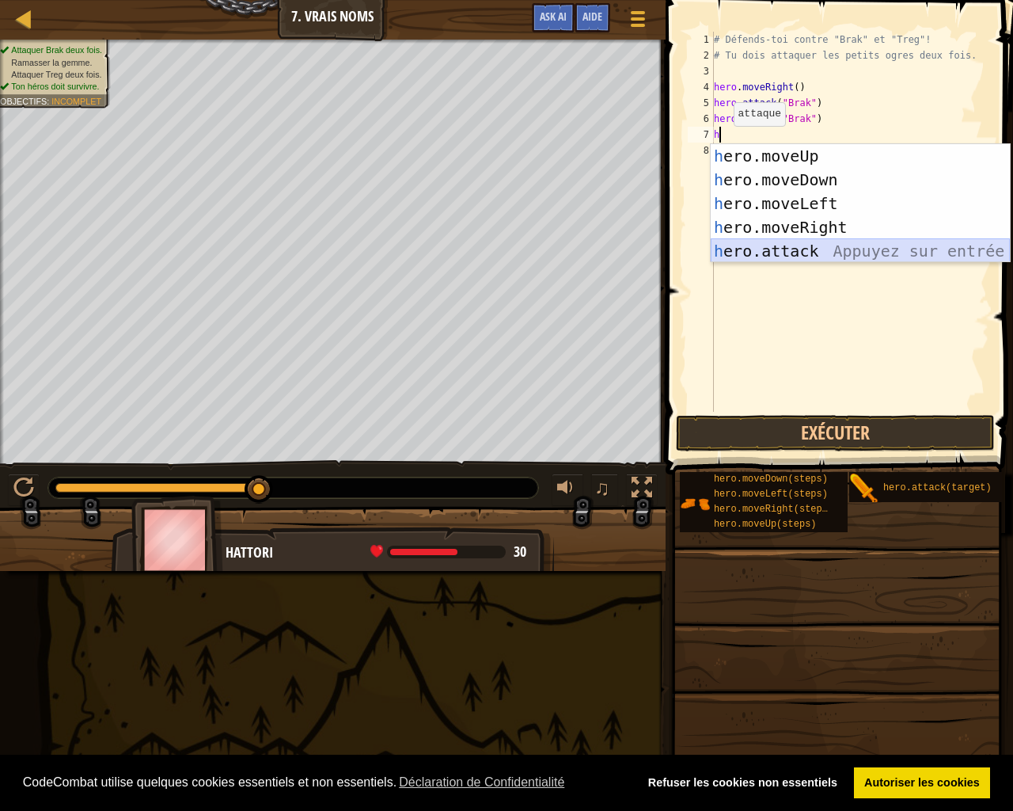
click at [779, 242] on div "h ero.moveUp Appuyez sur entrée h ero.moveDown Appuyez sur entrée h ero.moveLef…" at bounding box center [860, 227] width 299 height 166
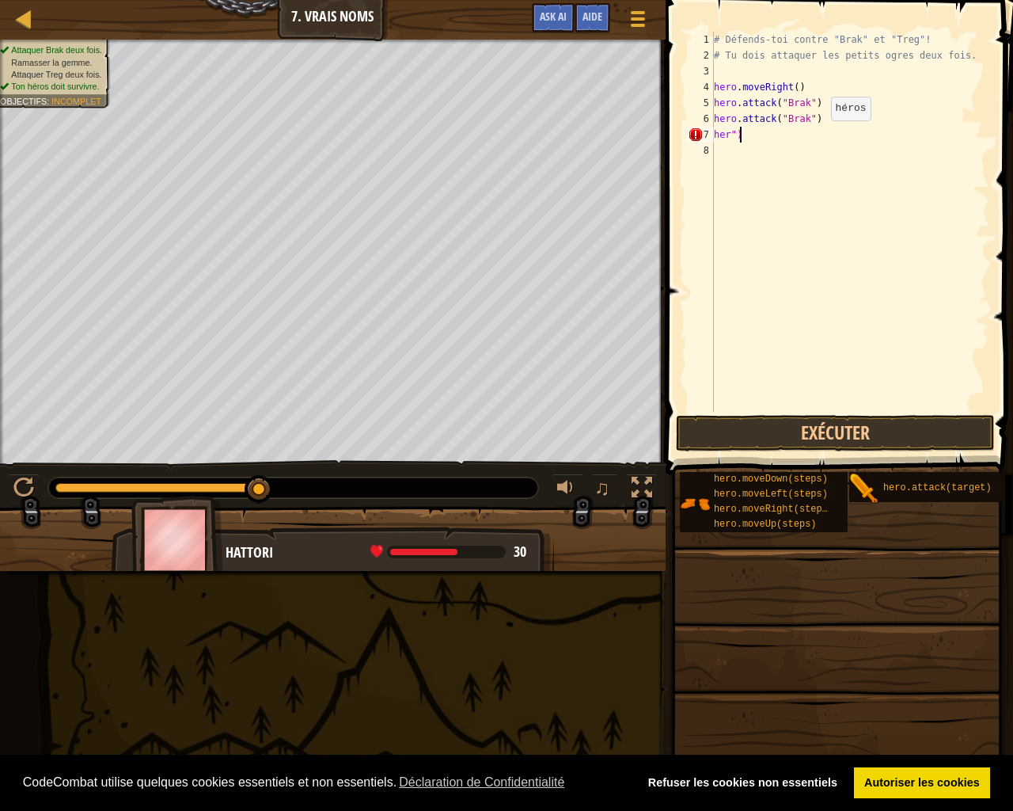
click at [818, 136] on div "# Défends-toi contre "Brak" et "Treg"! # Tu dois attaquer les petits ogres deux…" at bounding box center [850, 238] width 279 height 412
type textarea "h"
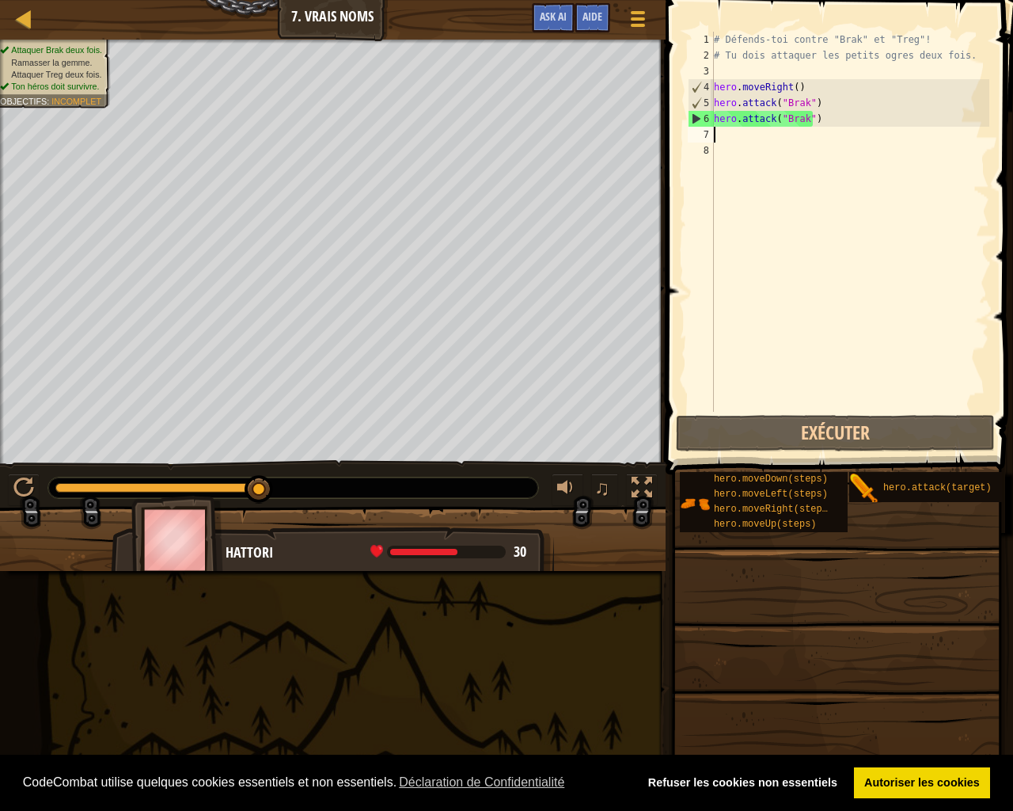
click at [723, 142] on div "# Défends-toi contre "Brak" et "Treg"! # Tu dois attaquer les petits ogres deux…" at bounding box center [850, 238] width 279 height 412
click at [726, 133] on div "# Défends-toi contre "Brak" et "Treg"! # Tu dois attaquer les petits ogres deux…" at bounding box center [850, 238] width 279 height 412
type textarea "h"
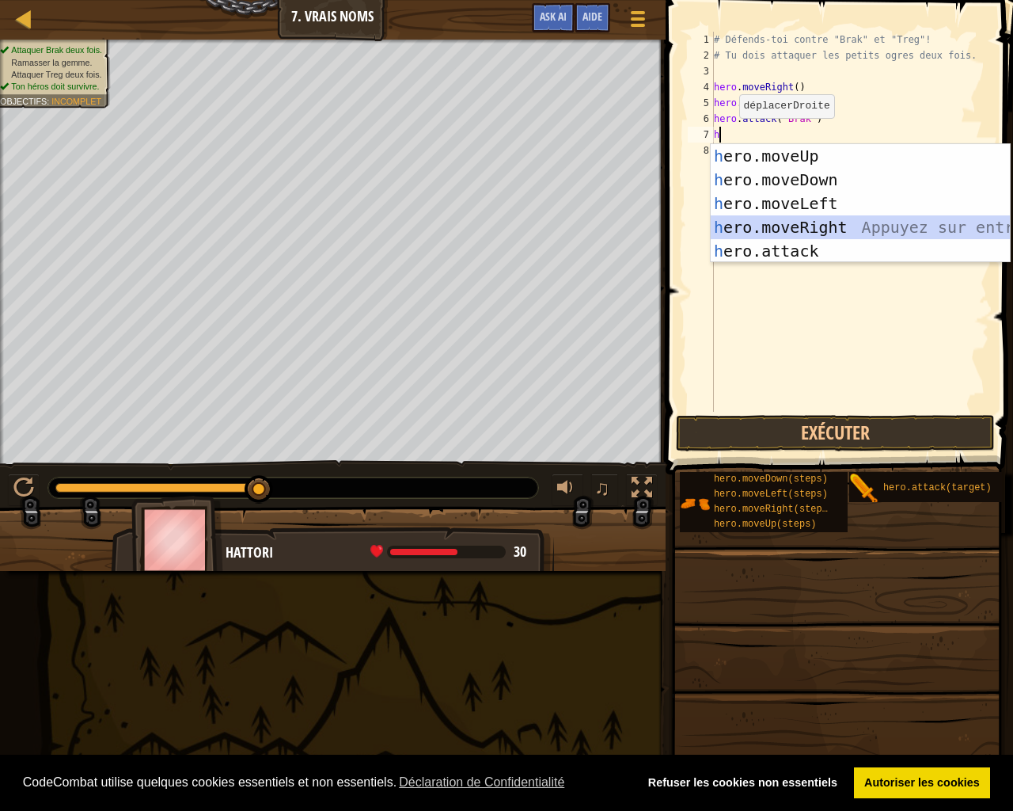
click at [757, 219] on div "h ero.moveUp Appuyez sur entrée h ero.moveDown Appuyez sur entrée h ero.moveLef…" at bounding box center [860, 227] width 299 height 166
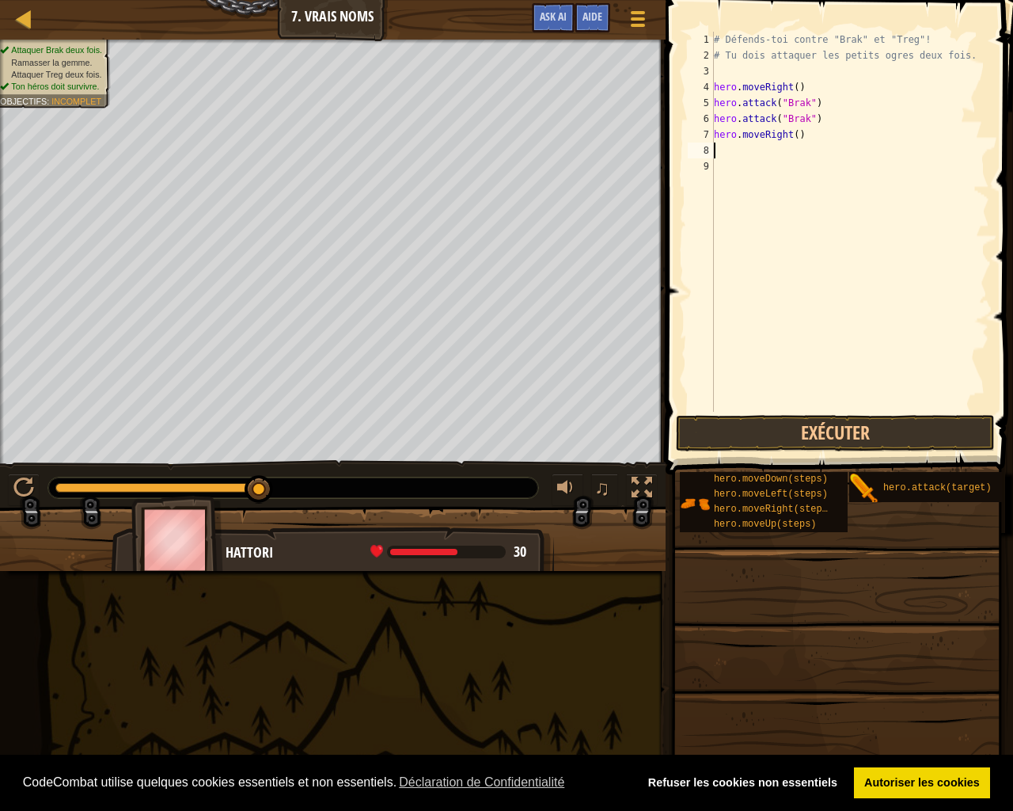
click at [799, 137] on div "# Défends-toi contre "Brak" et "Treg"! # Tu dois attaquer les petits ogres deux…" at bounding box center [850, 238] width 279 height 412
type textarea "h"
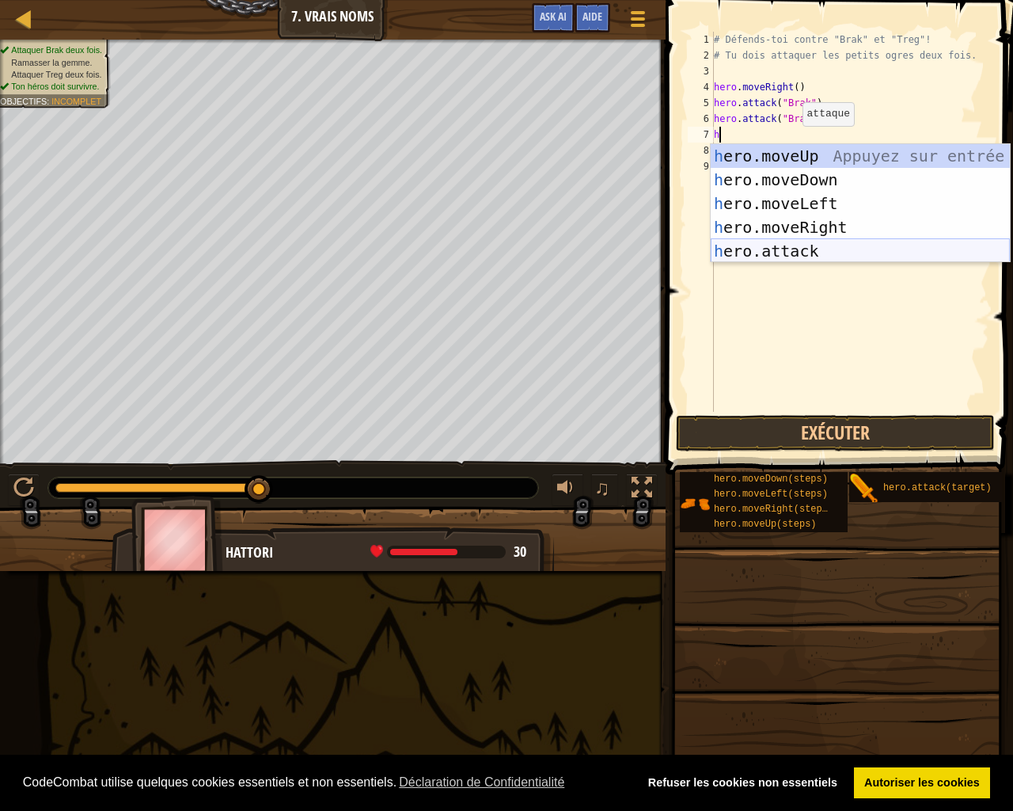
click at [780, 252] on div "h ero.moveUp Appuyez sur entrée h ero.moveDown Appuyez sur entrée h ero.moveLef…" at bounding box center [860, 227] width 299 height 166
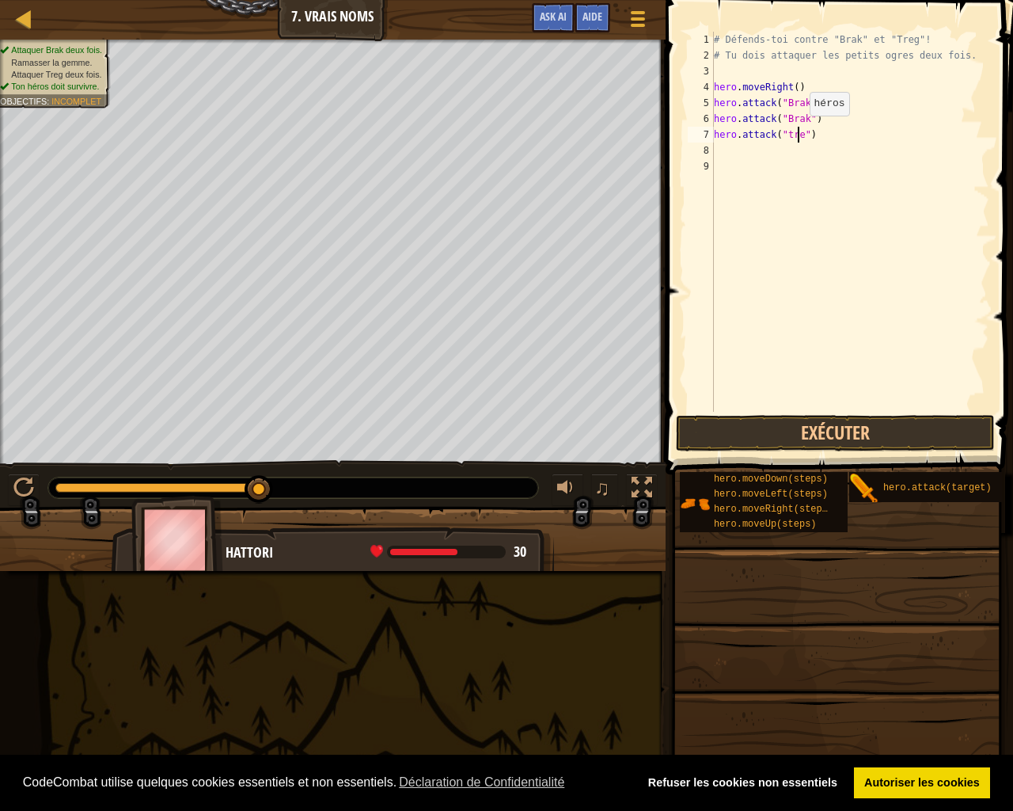
scroll to position [7, 7]
type textarea "hero.attack("treg")"
click at [898, 433] on button "Exécuter" at bounding box center [835, 433] width 319 height 36
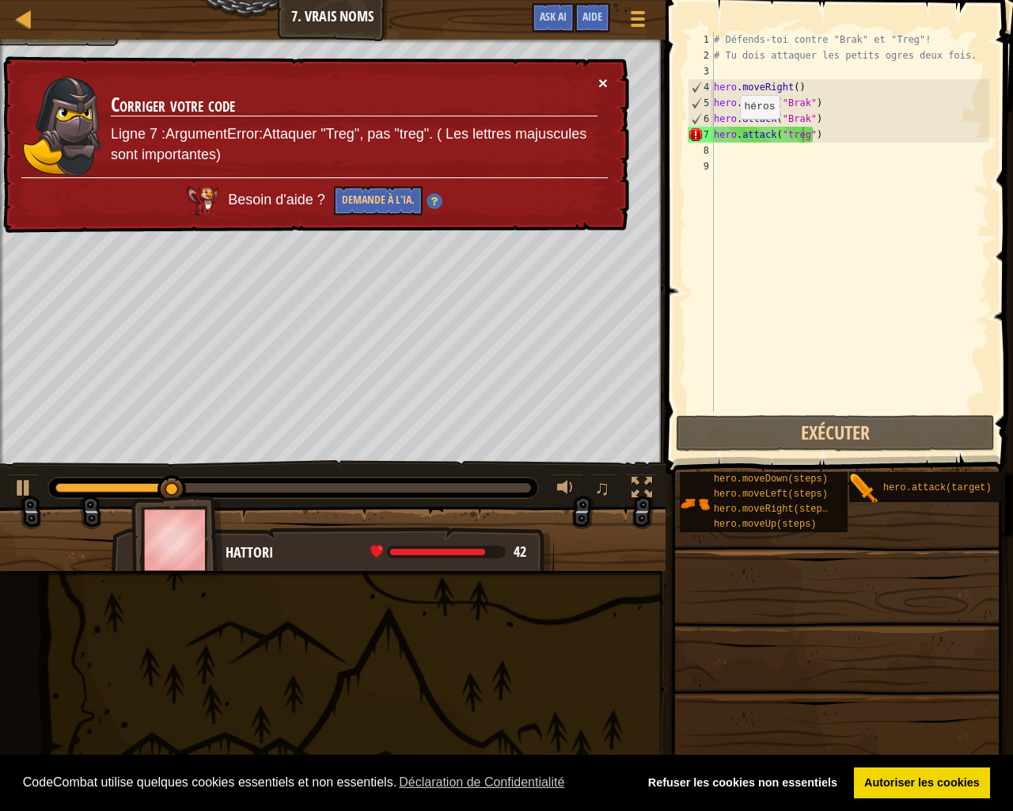
click at [601, 79] on button "×" at bounding box center [604, 87] width 10 height 17
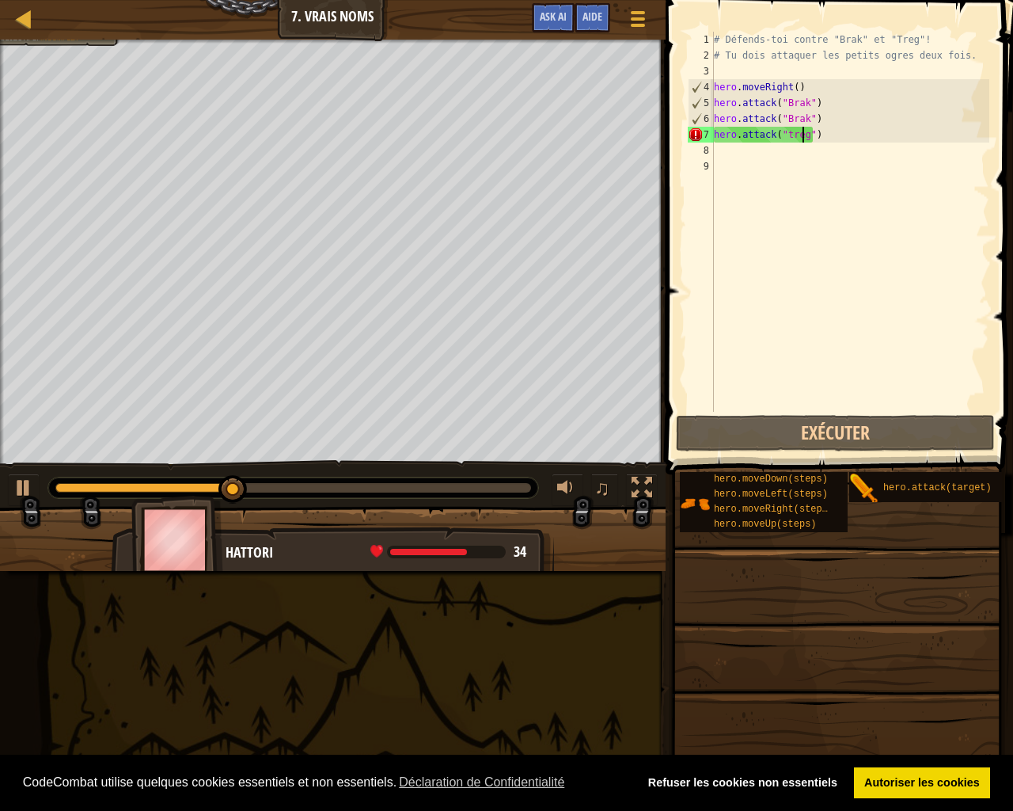
click at [815, 156] on div "# Défends-toi contre "Brak" et "Treg"! # Tu dois attaquer les petits ogres deux…" at bounding box center [850, 238] width 279 height 412
click at [822, 137] on div "# Défends-toi contre "Brak" et "Treg"! # Tu dois attaquer les petits ogres deux…" at bounding box center [850, 238] width 279 height 412
click at [822, 136] on div "# Défends-toi contre "Brak" et "Treg"! # Tu dois attaquer les petits ogres deux…" at bounding box center [850, 238] width 279 height 412
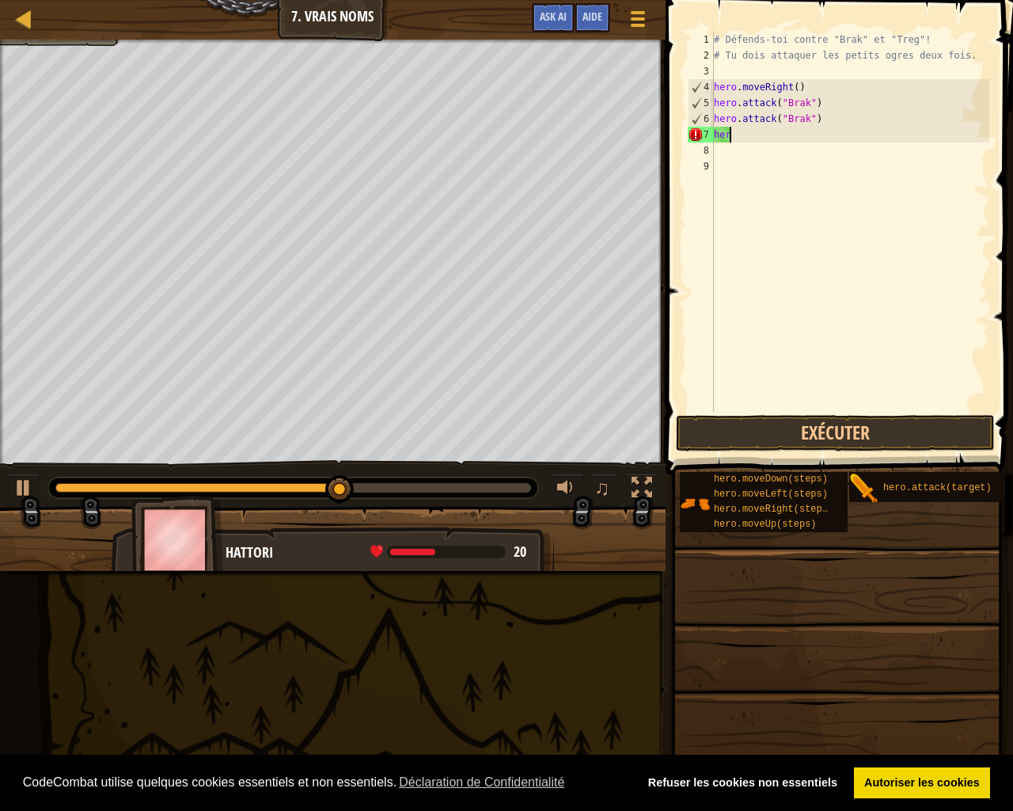
type textarea "h"
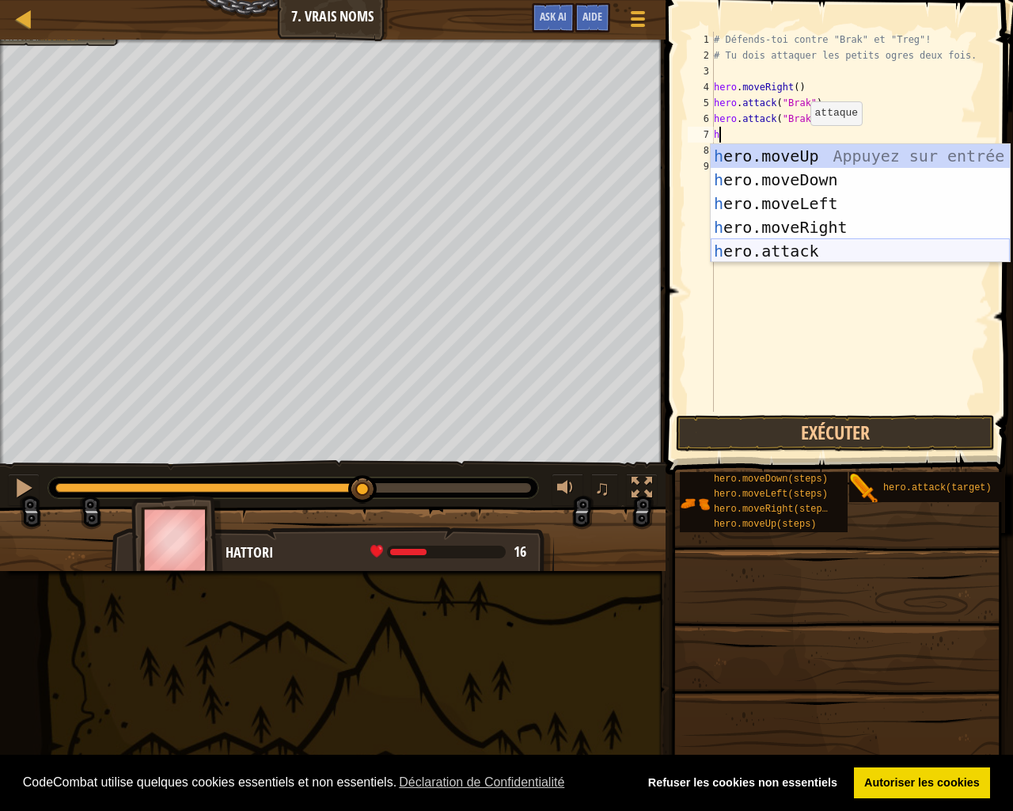
click at [792, 241] on div "h ero.moveUp Appuyez sur entrée h ero.moveDown Appuyez sur entrée h ero.moveLef…" at bounding box center [860, 227] width 299 height 166
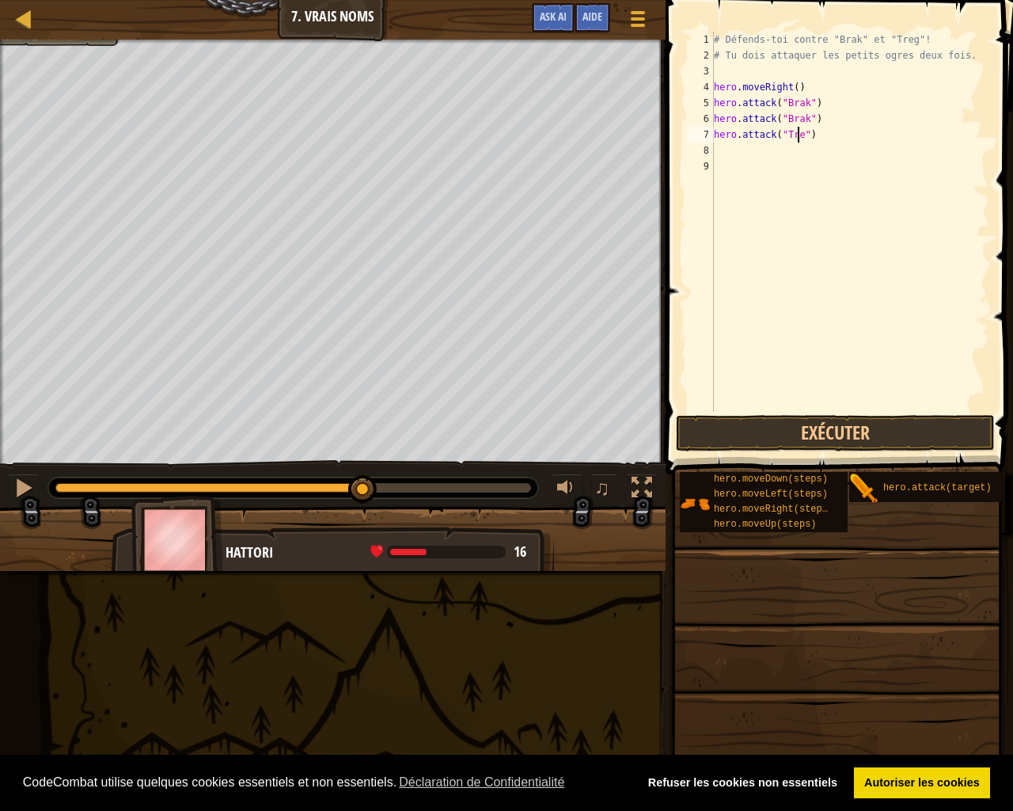
scroll to position [7, 7]
type textarea "hero.attack("Treg")"
click at [883, 431] on button "Exécuter" at bounding box center [835, 433] width 319 height 36
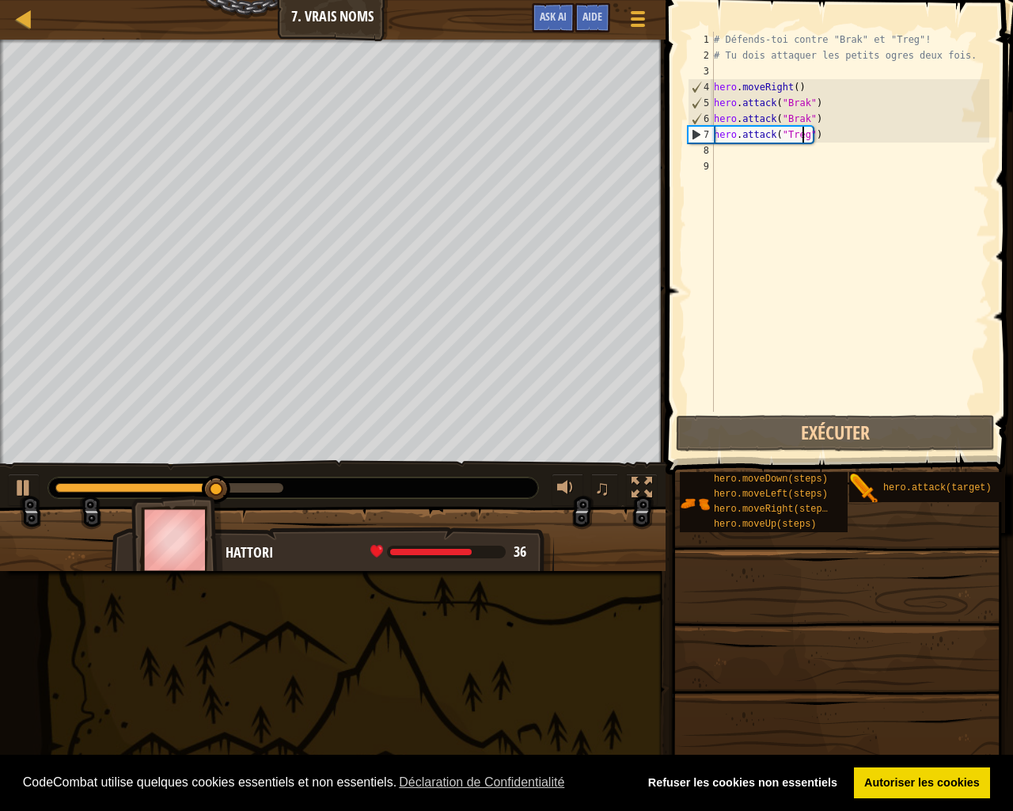
click at [787, 160] on div "# Défends-toi contre "Brak" et "Treg"! # Tu dois attaquer les petits ogres deux…" at bounding box center [850, 238] width 279 height 412
click at [776, 156] on div "# Défends-toi contre "Brak" et "Treg"! # Tu dois attaquer les petits ogres deux…" at bounding box center [850, 238] width 279 height 412
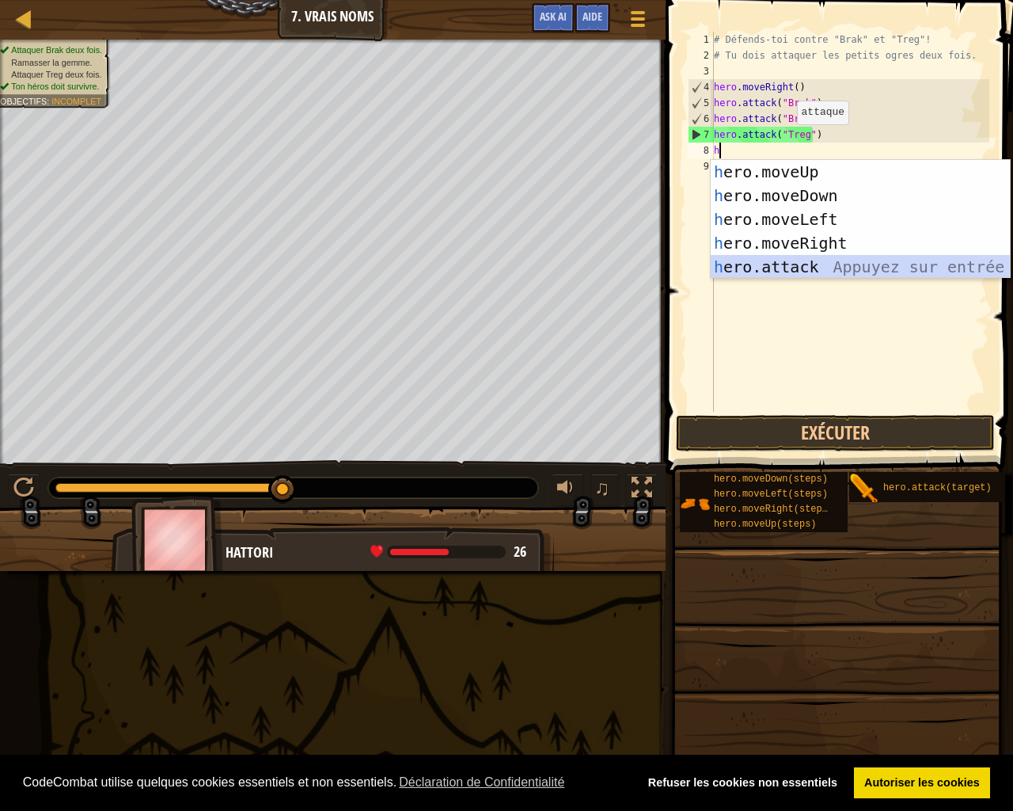
click at [765, 264] on div "h ero.moveUp Appuyez sur entrée h ero.moveDown Appuyez sur entrée h ero.moveLef…" at bounding box center [860, 243] width 299 height 166
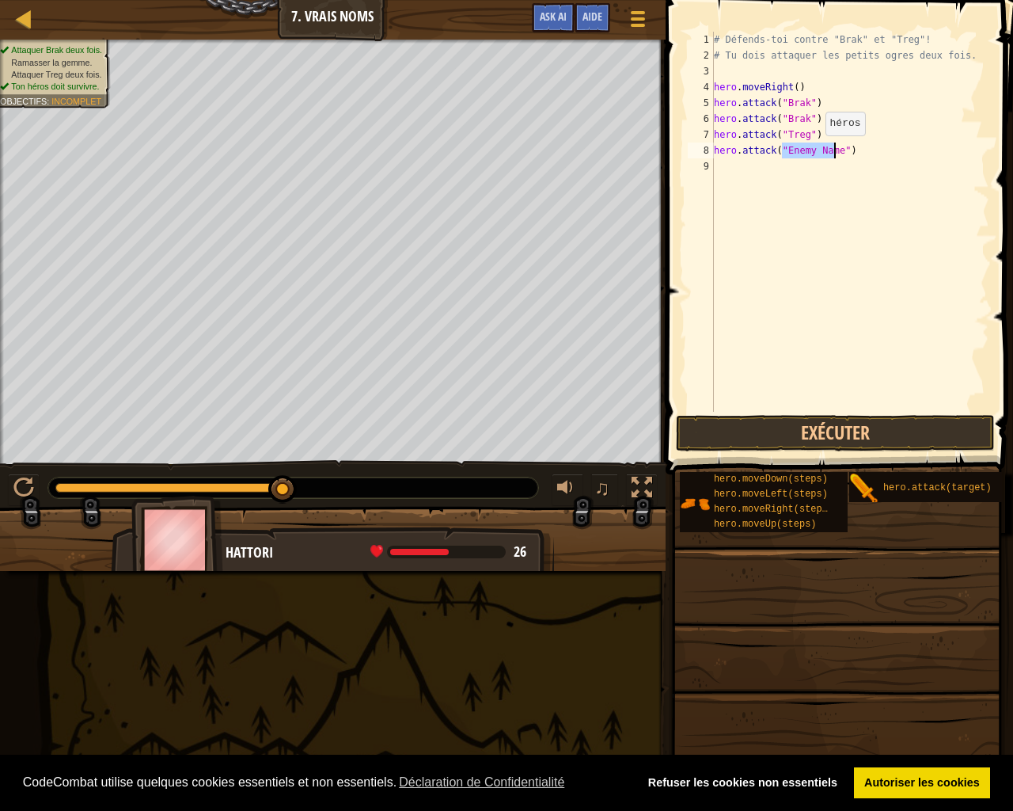
type textarea "hero.attack("")"
click at [786, 150] on div "# Défends-toi contre "Brak" et "Treg"! # Tu dois attaquer les petits ogres deux…" at bounding box center [853, 238] width 274 height 412
type textarea "hero.attack("Treg")"
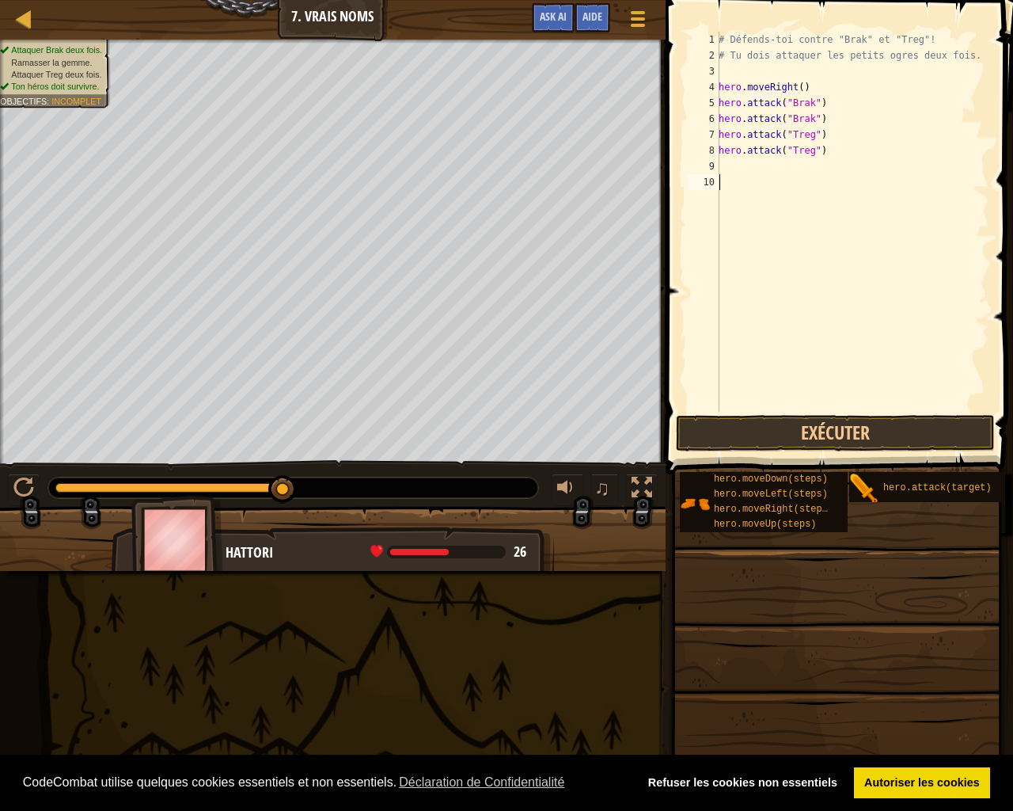
drag, startPoint x: 850, startPoint y: 363, endPoint x: 822, endPoint y: 341, distance: 35.6
click at [833, 351] on div "# Défends-toi contre "Brak" et "Treg"! # Tu dois attaquer les petits ogres deux…" at bounding box center [853, 238] width 274 height 412
click at [852, 436] on button "Exécuter" at bounding box center [835, 433] width 319 height 36
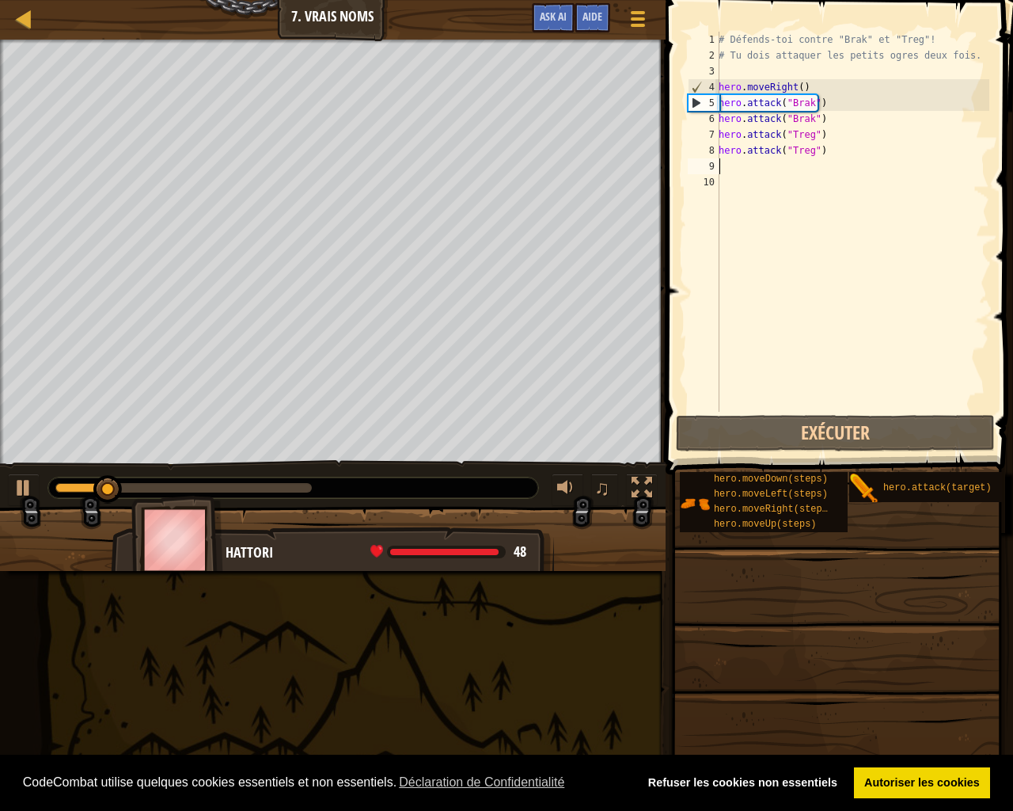
click at [732, 162] on div "# Défends-toi contre "Brak" et "Treg"! # Tu dois attaquer les petits ogres deux…" at bounding box center [853, 238] width 274 height 412
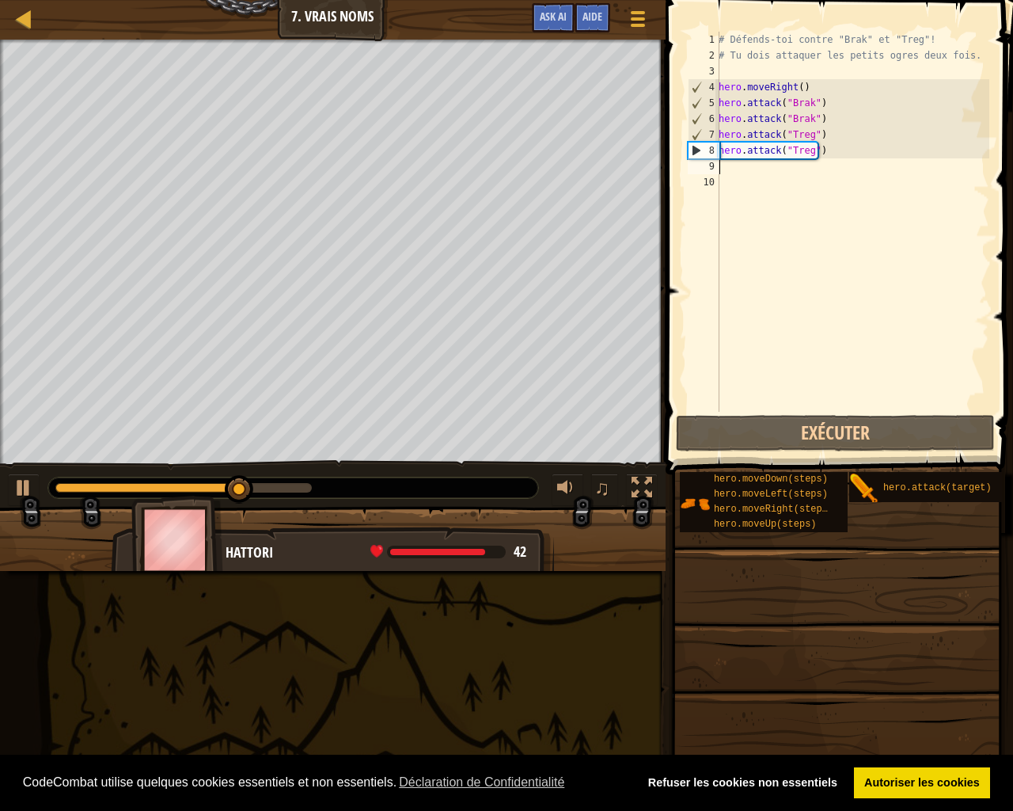
type textarea "h"
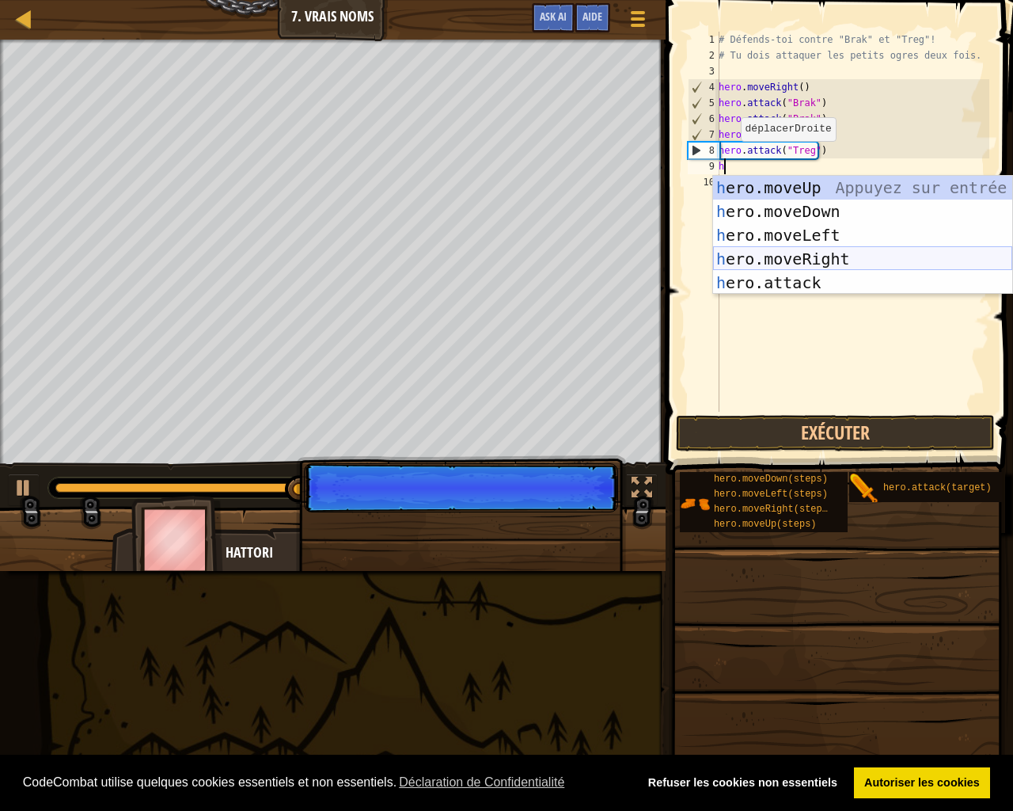
click at [805, 257] on div "h ero.moveUp Appuyez sur entrée h ero.moveDown Appuyez sur entrée h ero.moveLef…" at bounding box center [862, 259] width 299 height 166
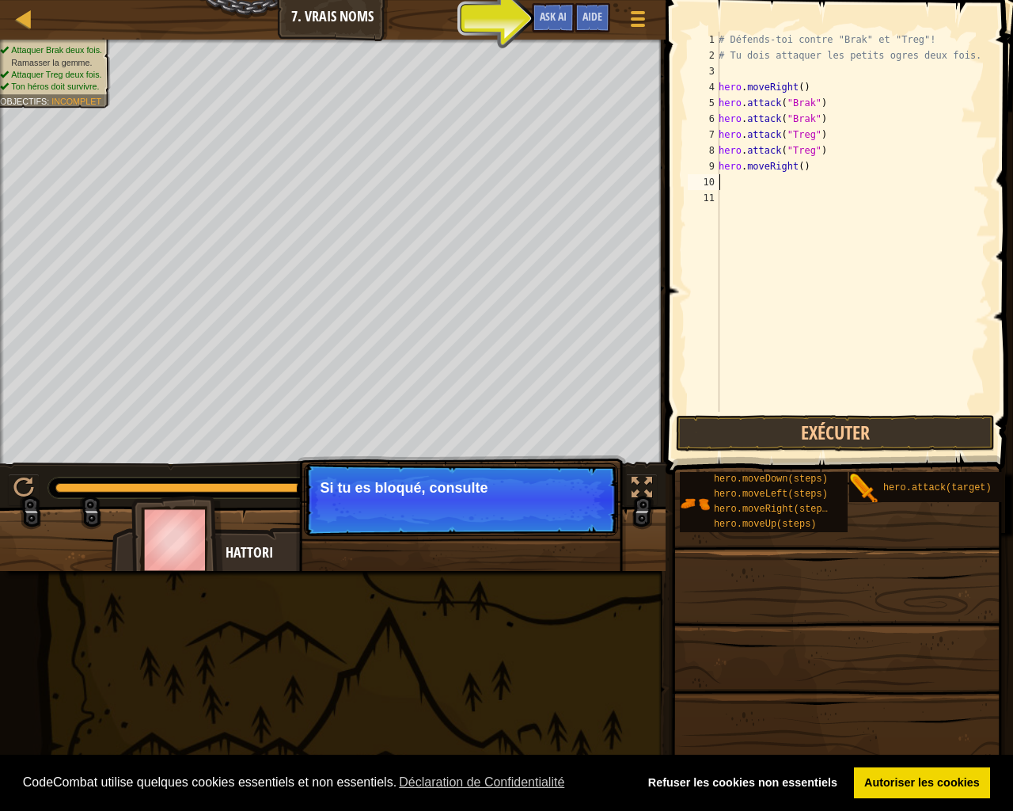
click at [803, 173] on div "# Défends-toi contre "Brak" et "Treg"! # Tu dois attaquer les petits ogres deux…" at bounding box center [853, 238] width 274 height 412
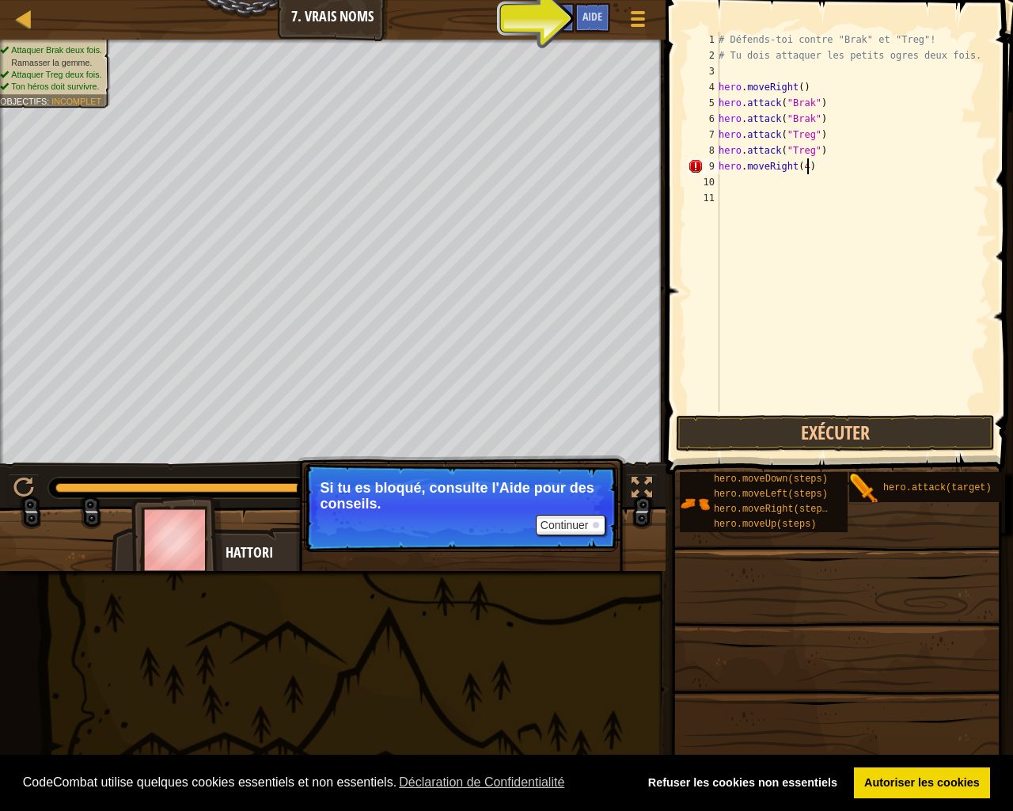
scroll to position [7, 6]
type textarea "hero.moveRight(4)"
click at [792, 433] on button "Exécuter" at bounding box center [835, 433] width 319 height 36
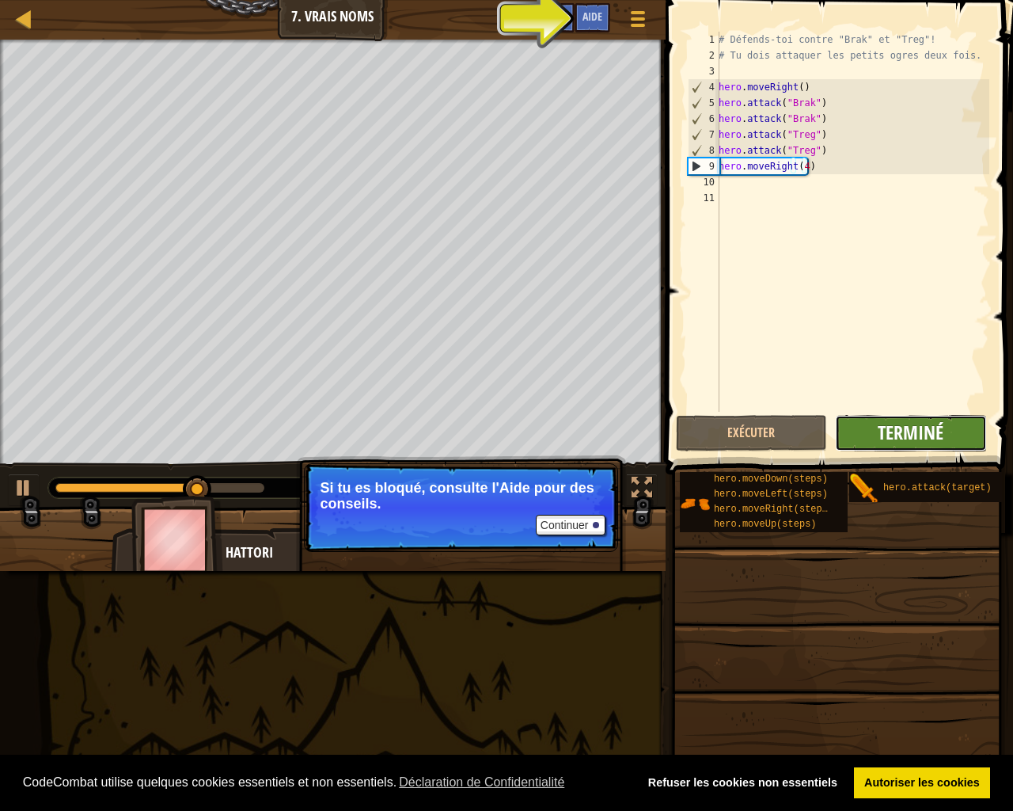
click at [887, 420] on span "Terminé" at bounding box center [911, 432] width 66 height 25
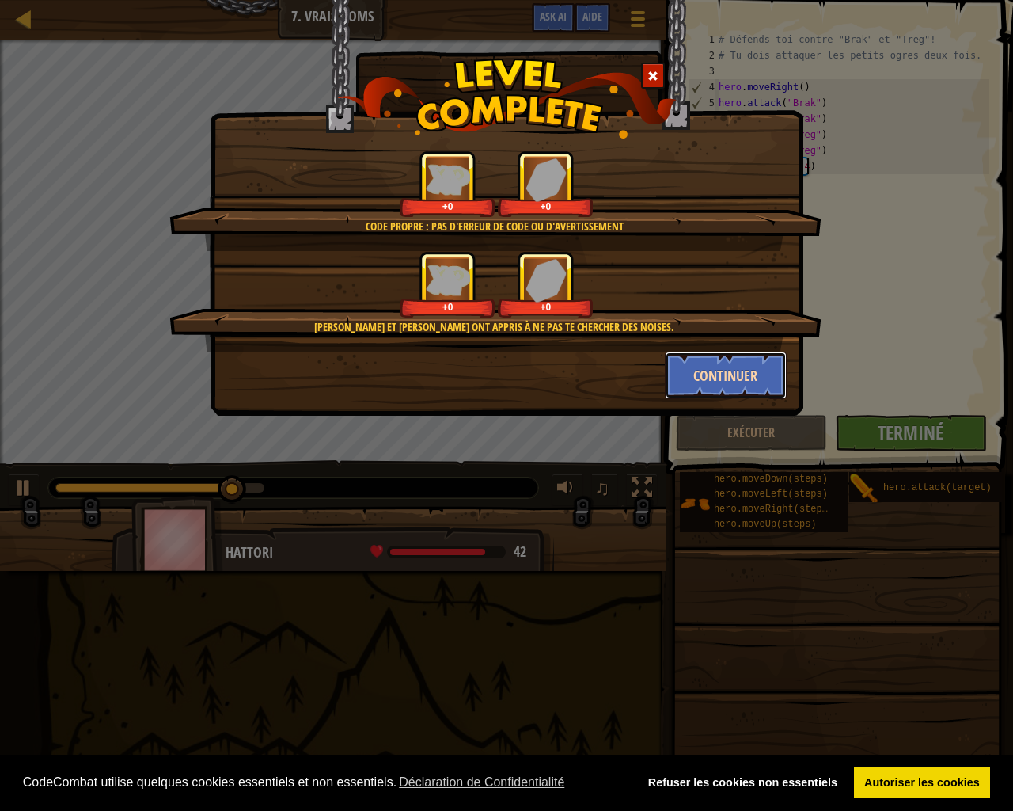
click at [715, 356] on button "Continuer" at bounding box center [726, 374] width 123 height 47
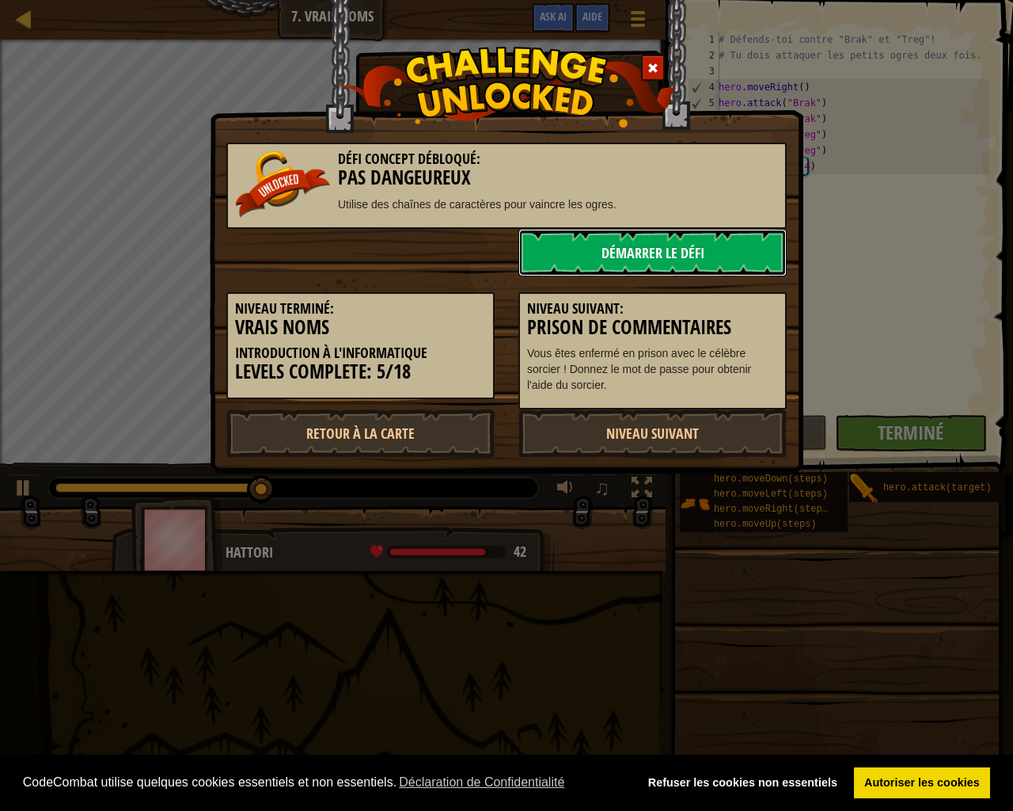
click at [626, 262] on link "Démarrer le Défi" at bounding box center [652, 252] width 268 height 47
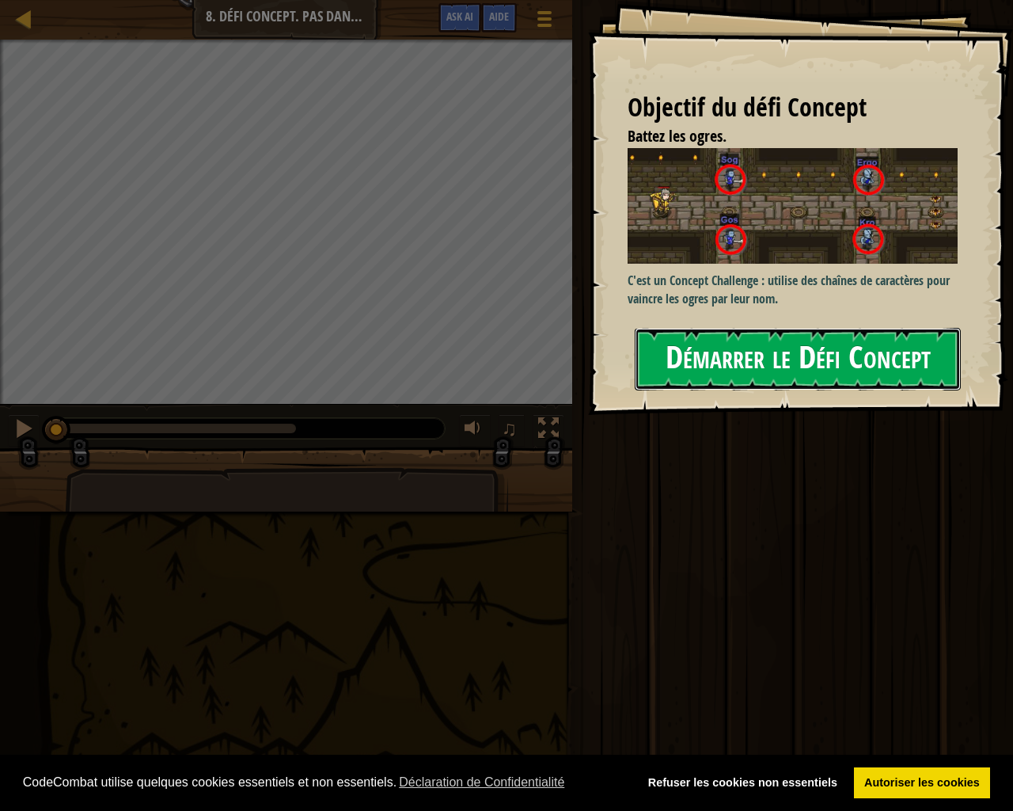
click at [740, 344] on button "Démarrer le Défi Concept" at bounding box center [798, 359] width 326 height 63
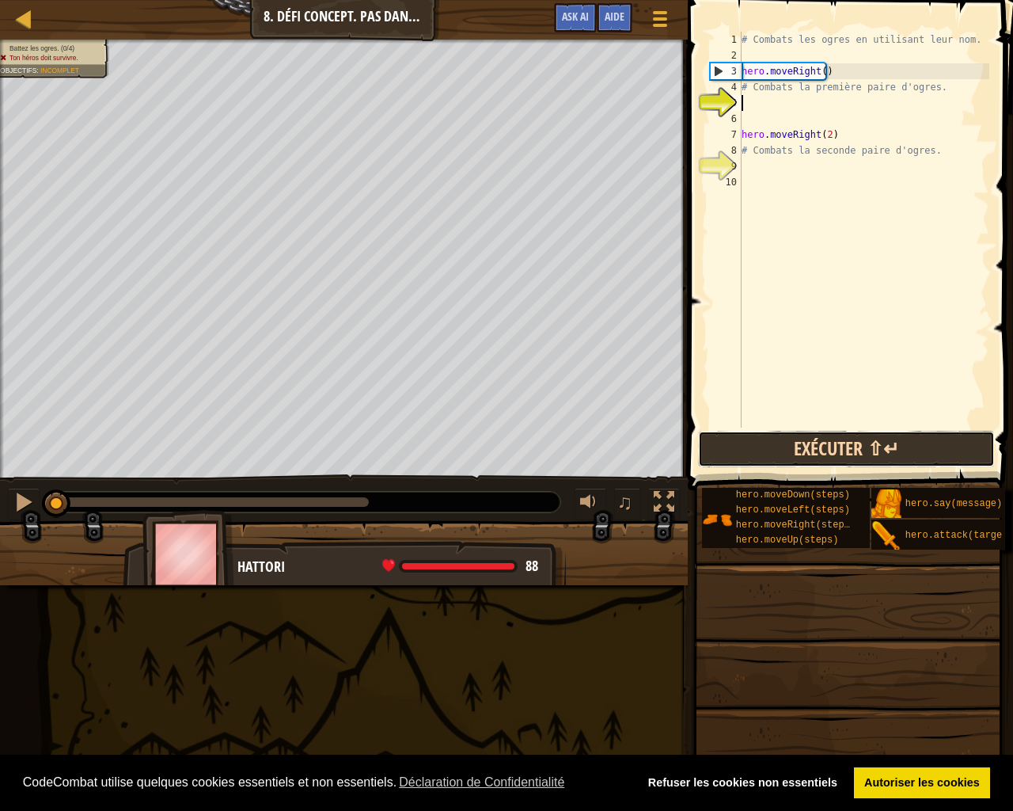
click at [863, 434] on button "Exécuter ⇧↵" at bounding box center [846, 449] width 297 height 36
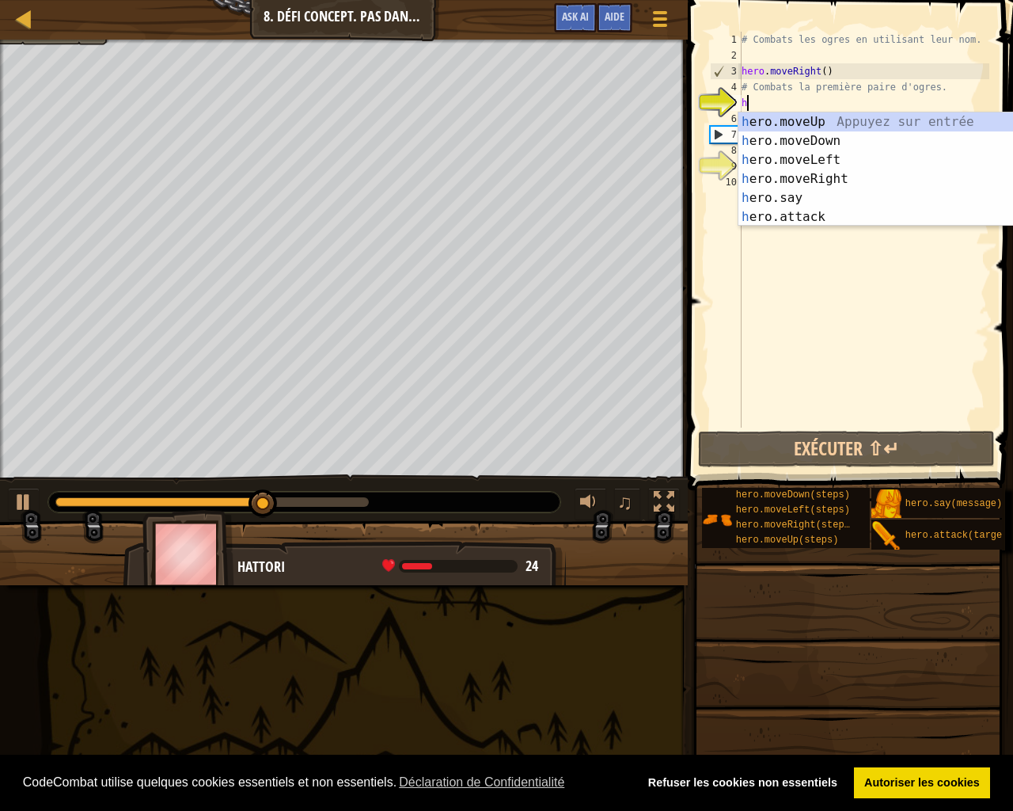
scroll to position [7, 0]
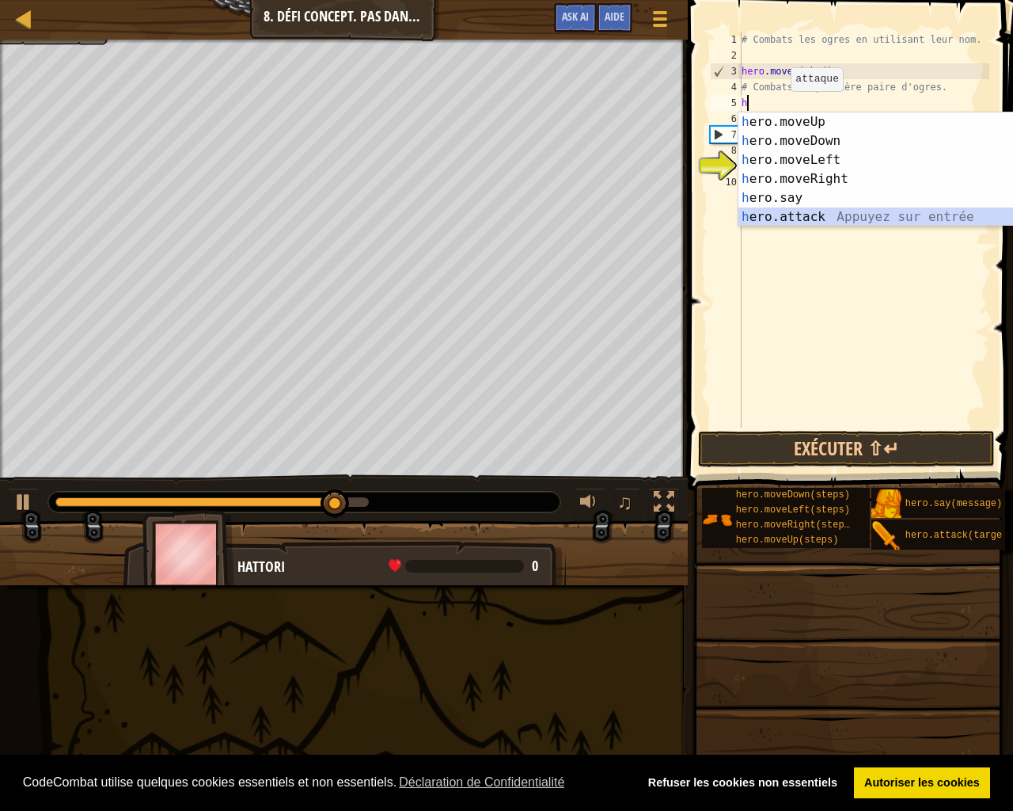
click at [818, 215] on div "h ero.moveUp Appuyez sur entrée h ero.moveDown Appuyez sur entrée h ero.moveLef…" at bounding box center [888, 188] width 299 height 152
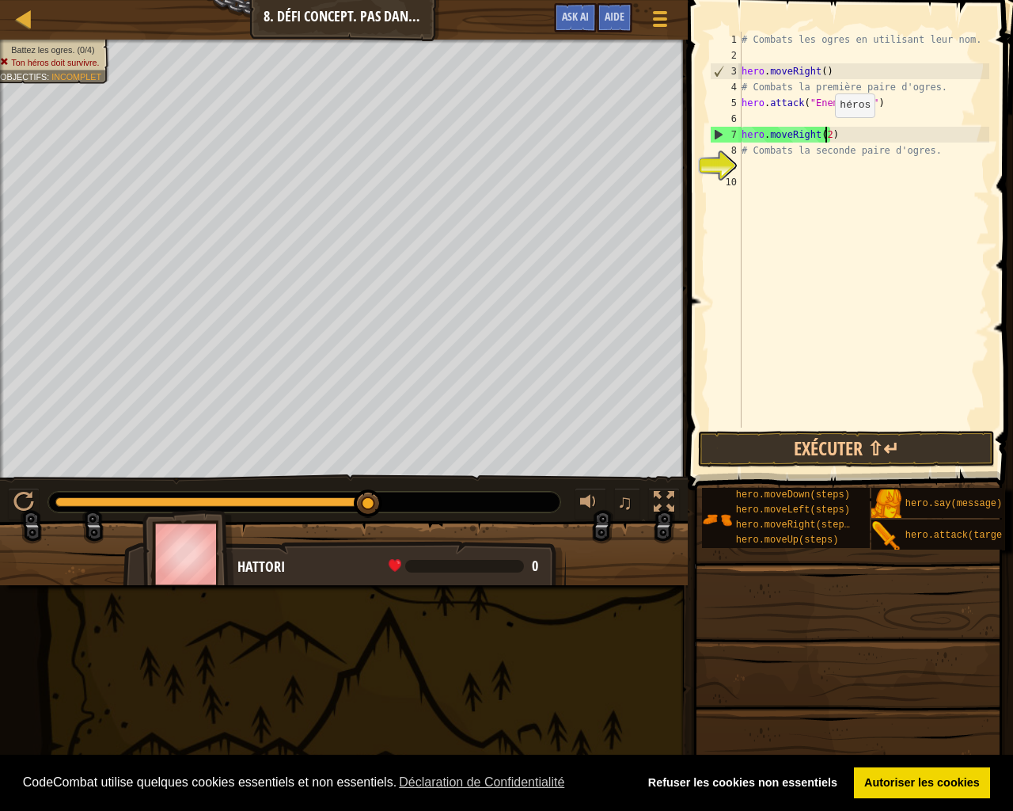
click at [827, 133] on div "# Combats les ogres en utilisant leur nom. hero . moveRight ( ) # Combats la pr…" at bounding box center [864, 245] width 251 height 427
click at [862, 104] on div "# Combats les ogres en utilisant leur nom. hero . moveRight ( ) # Combats la pr…" at bounding box center [864, 245] width 251 height 427
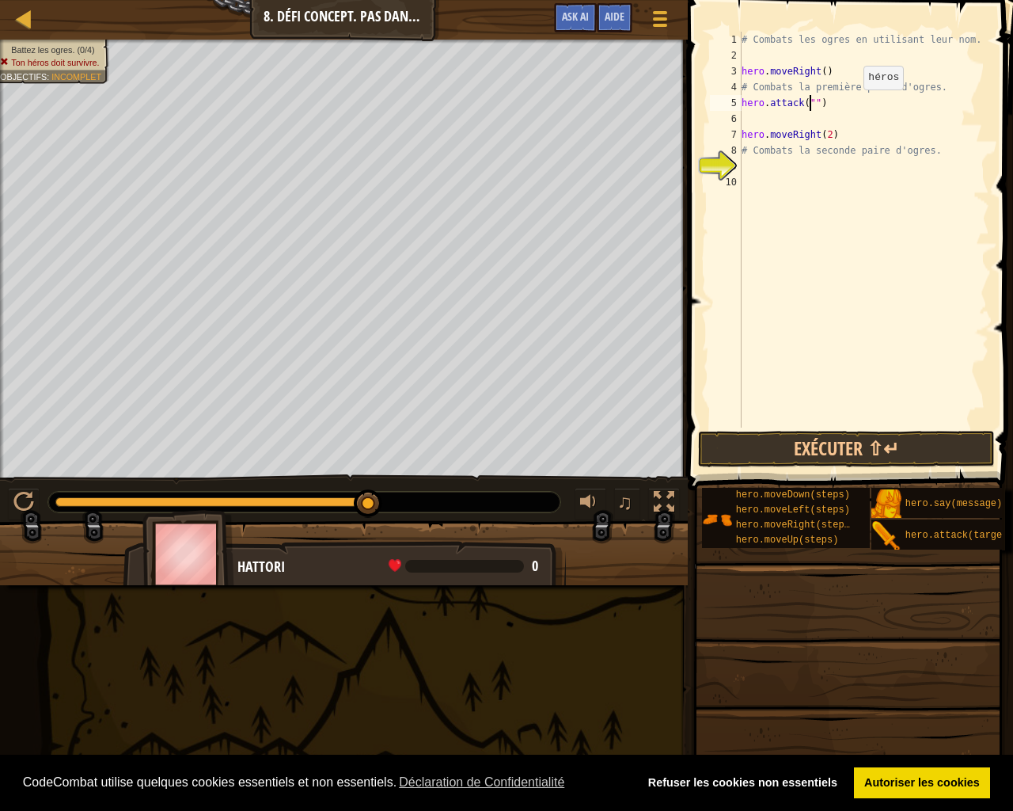
scroll to position [7, 6]
type textarea "hero.attack("Sog")"
click at [819, 113] on div "# Combats les ogres en utilisant leur nom. hero . moveRight ( ) # Combats la pr…" at bounding box center [864, 245] width 251 height 427
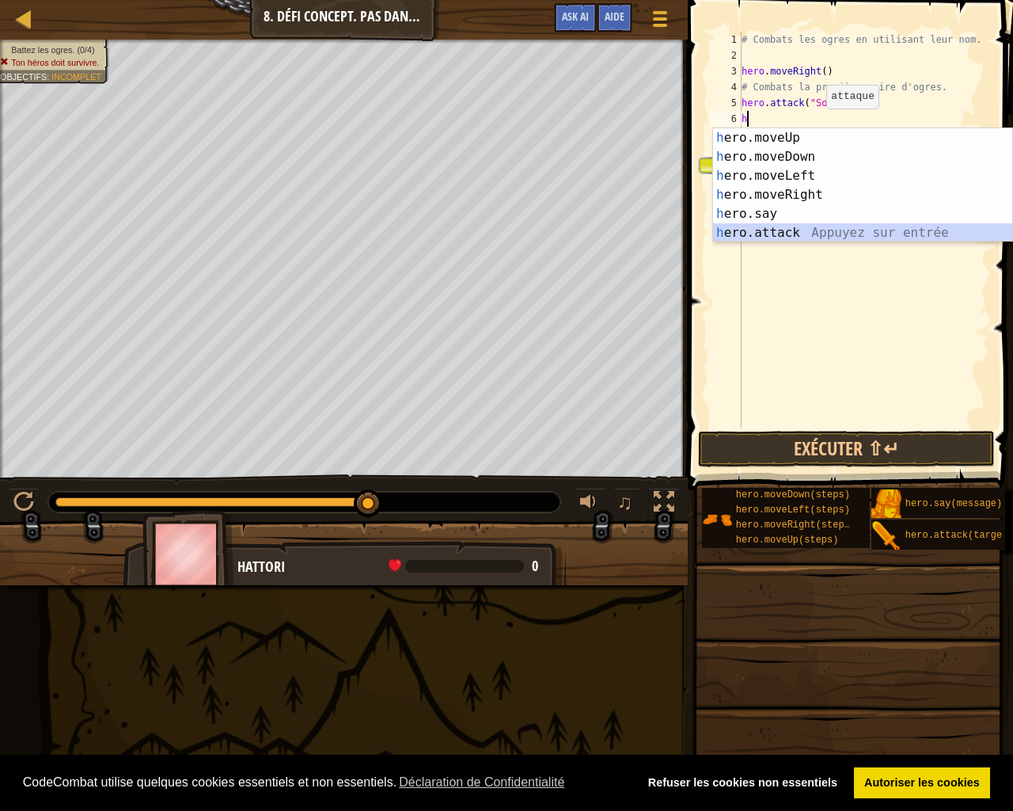
click at [780, 226] on div "h ero.moveUp Appuyez sur entrée h ero.moveDown Appuyez sur entrée h ero.moveLef…" at bounding box center [862, 204] width 299 height 152
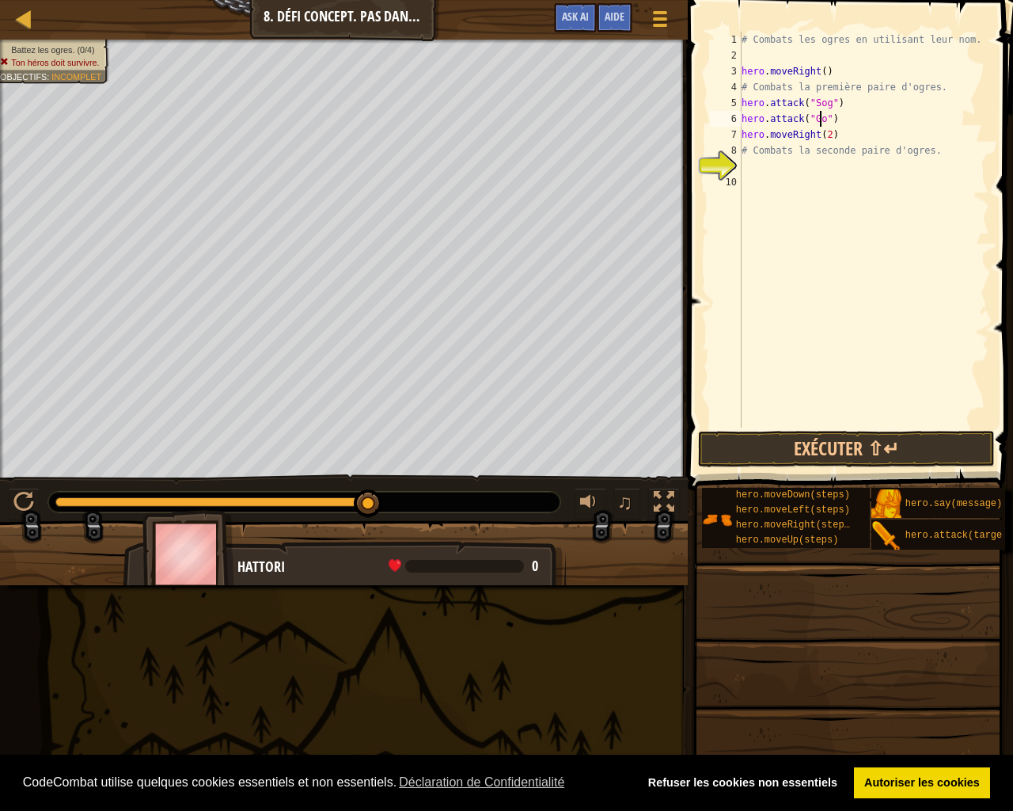
scroll to position [7, 7]
click at [912, 453] on button "Exécuter ⇧↵" at bounding box center [846, 449] width 297 height 36
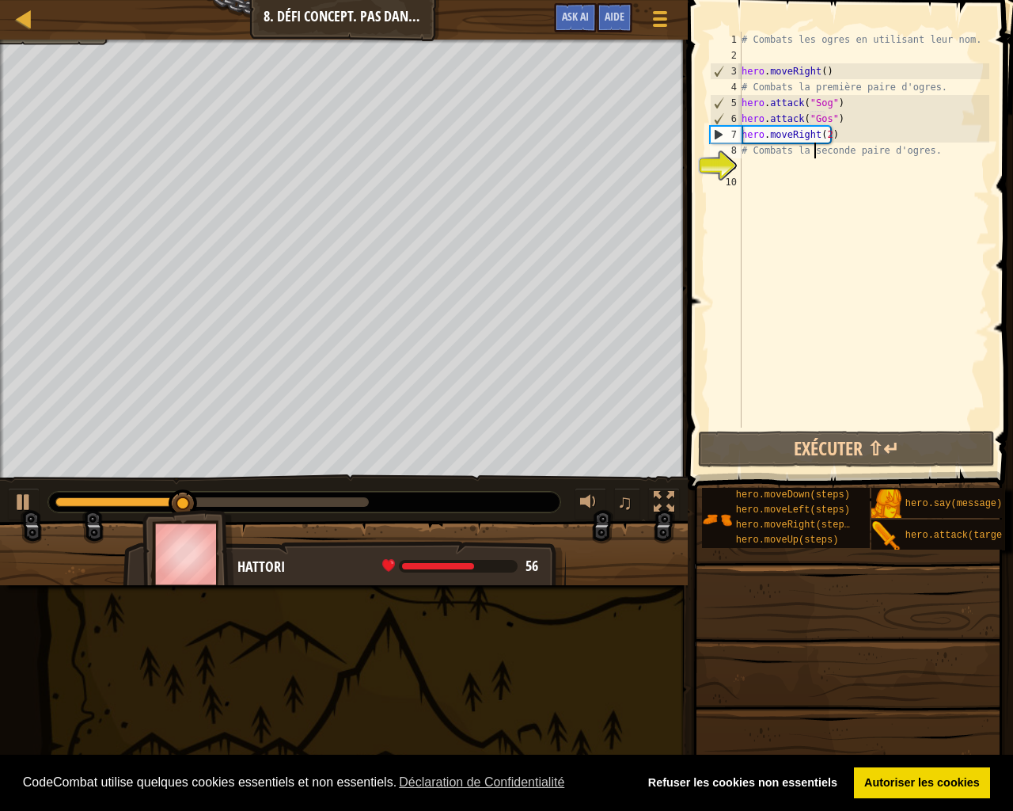
click at [818, 162] on div "# Combats les ogres en utilisant leur nom. hero . moveRight ( ) # Combats la pr…" at bounding box center [864, 245] width 251 height 427
type textarea "# Combats la seconde paire d'ogres."
click at [818, 170] on div "# Combats les ogres en utilisant leur nom. hero . moveRight ( ) # Combats la pr…" at bounding box center [864, 230] width 251 height 396
click at [746, 170] on div "# Combats les ogres en utilisant leur nom. hero . moveRight ( ) # Combats la pr…" at bounding box center [864, 245] width 251 height 427
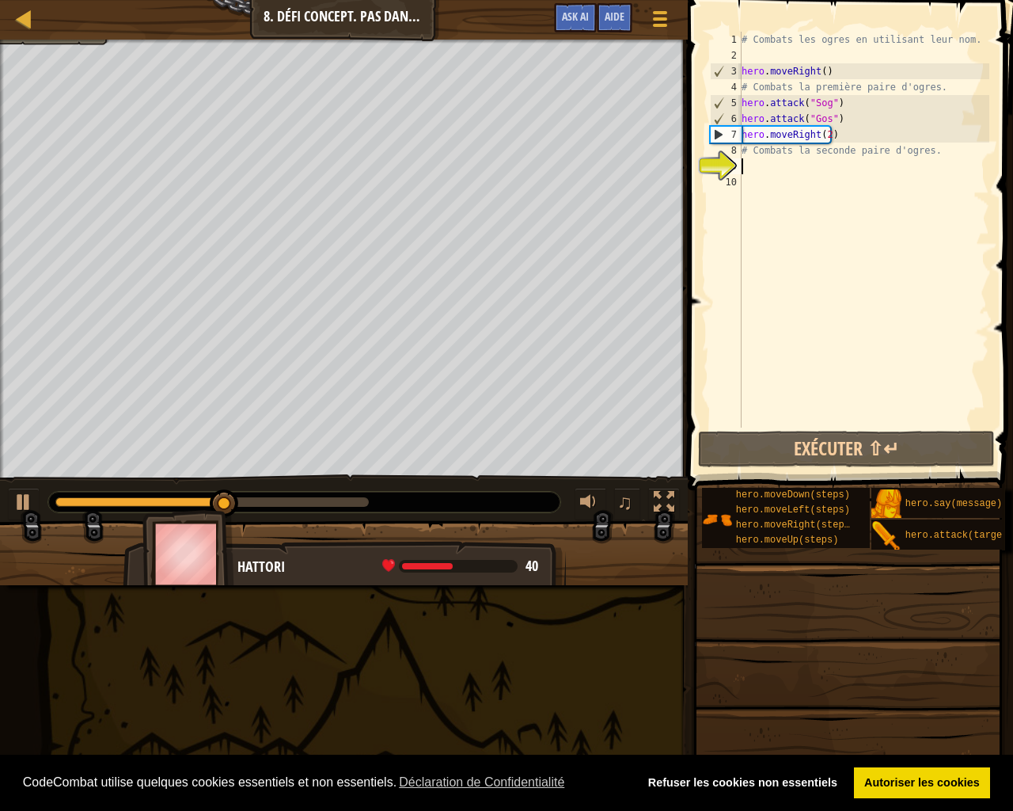
click at [843, 108] on div "# Combats les ogres en utilisant leur nom. hero . moveRight ( ) # Combats la pr…" at bounding box center [864, 245] width 251 height 427
click at [835, 124] on div "# Combats les ogres en utilisant leur nom. hero . moveRight ( ) # Combats la pr…" at bounding box center [864, 245] width 251 height 427
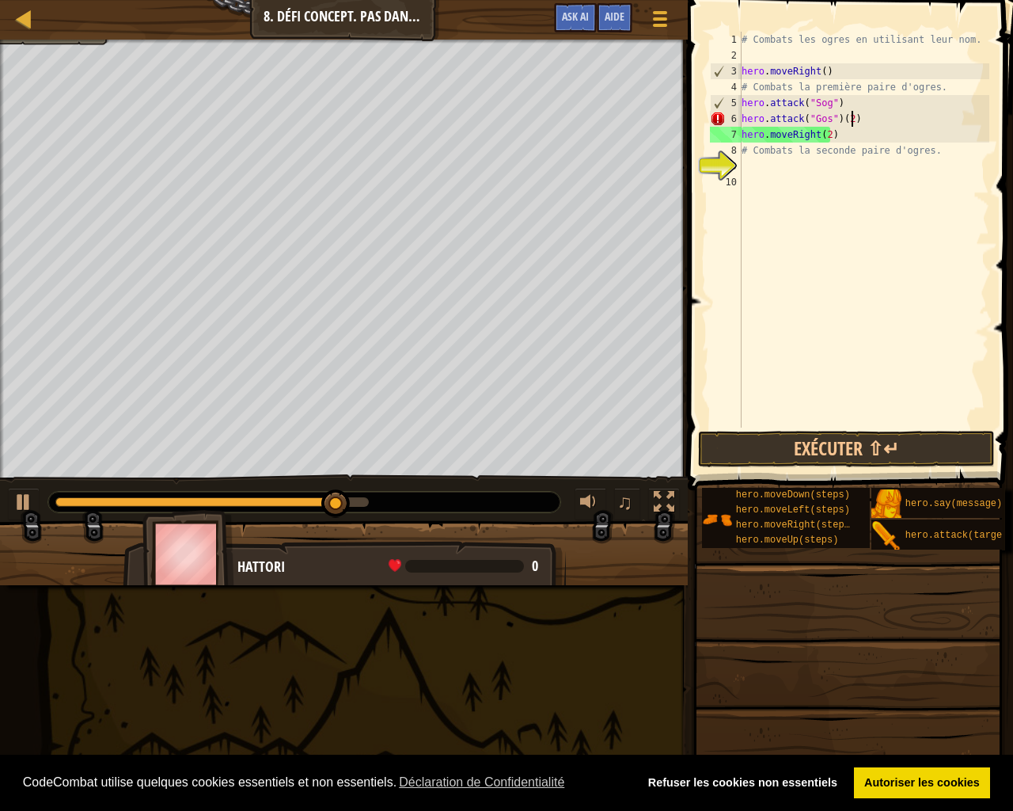
scroll to position [7, 9]
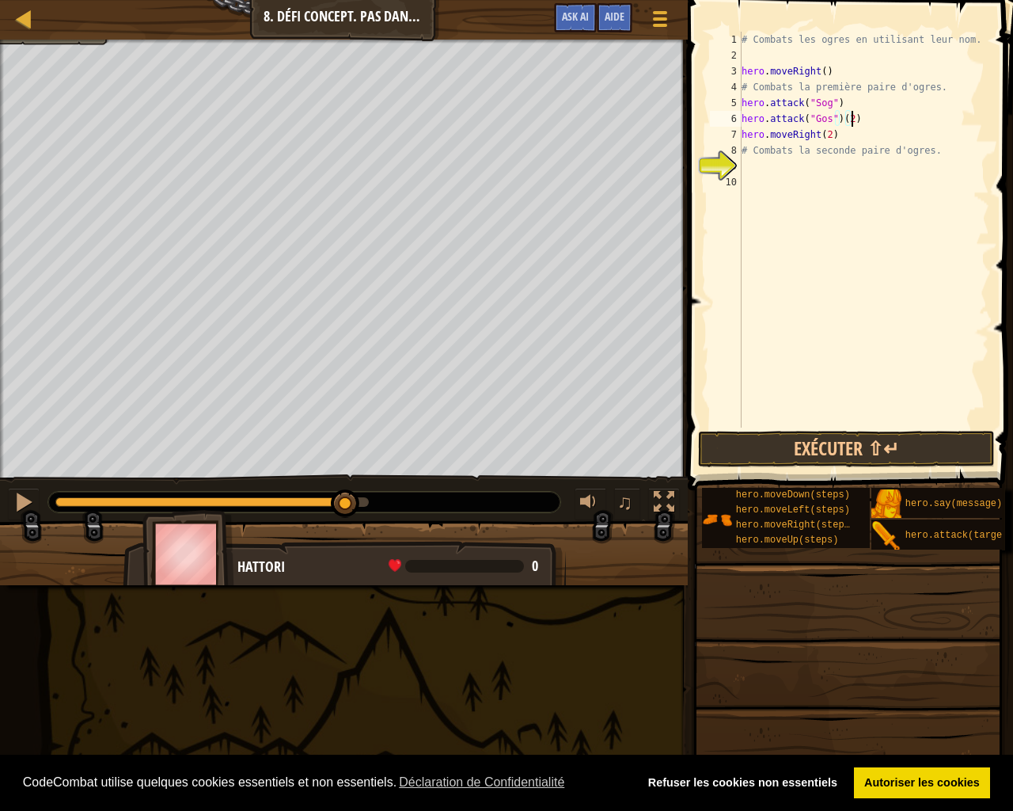
click at [847, 105] on div "# Combats les ogres en utilisant leur nom. hero . moveRight ( ) # Combats la pr…" at bounding box center [864, 245] width 251 height 427
click at [869, 454] on button "Exécuter ⇧↵" at bounding box center [846, 449] width 297 height 36
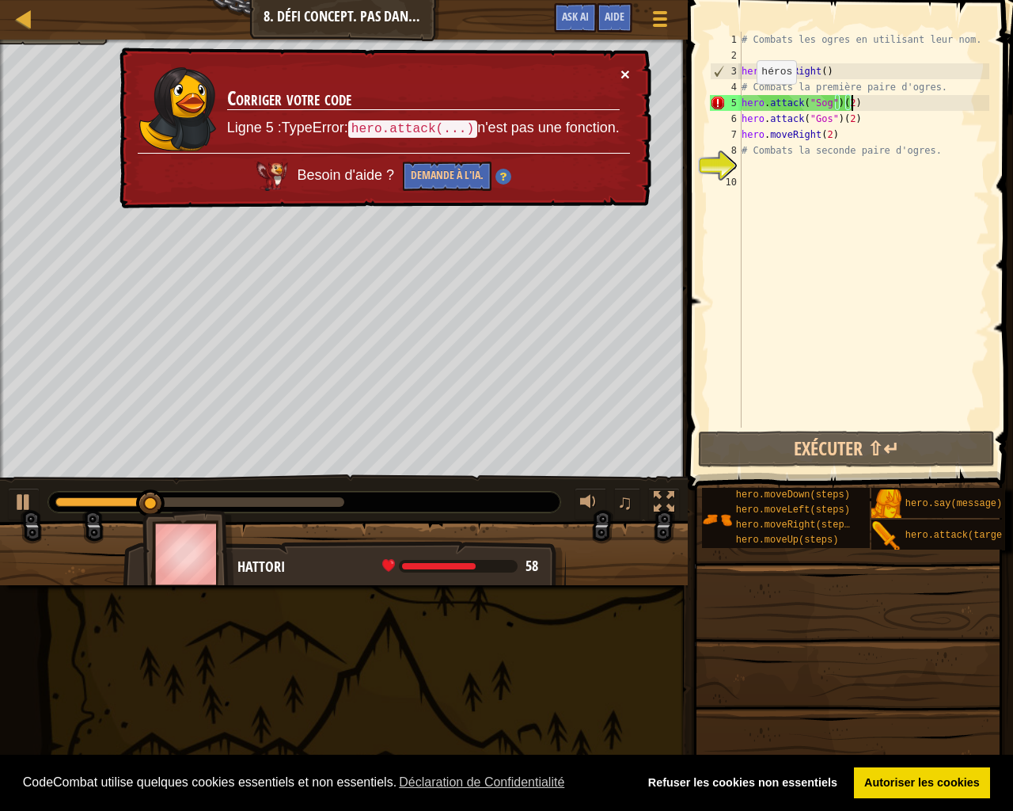
click at [628, 78] on button "×" at bounding box center [625, 74] width 9 height 17
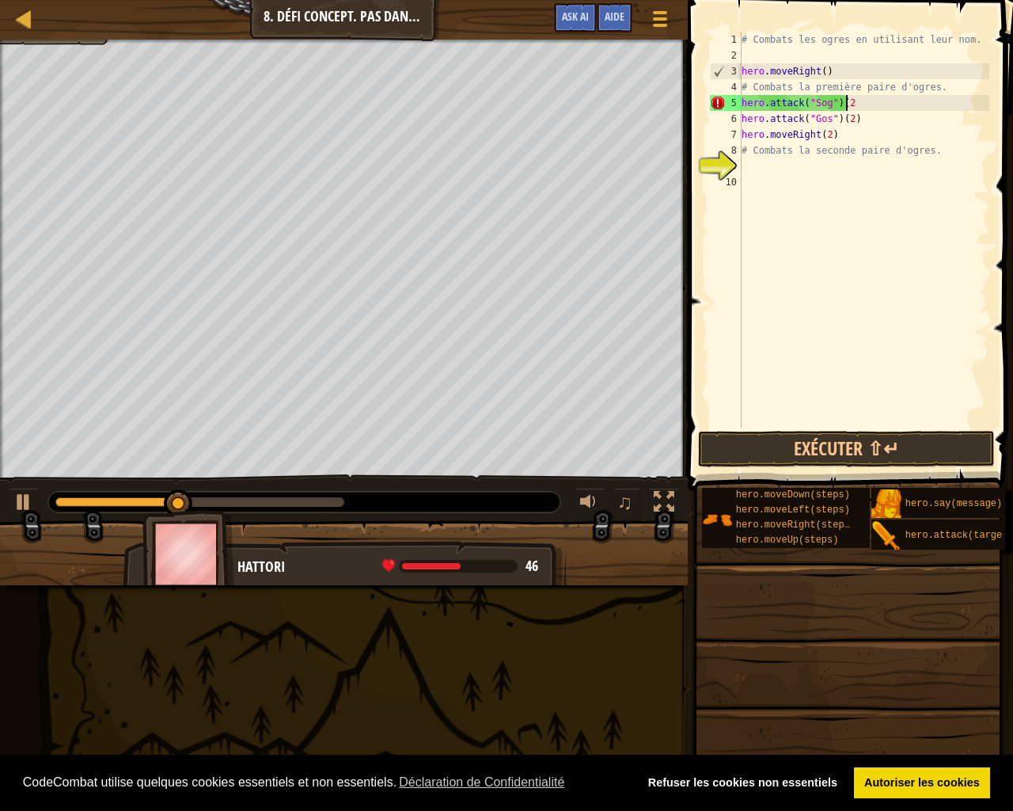
scroll to position [7, 7]
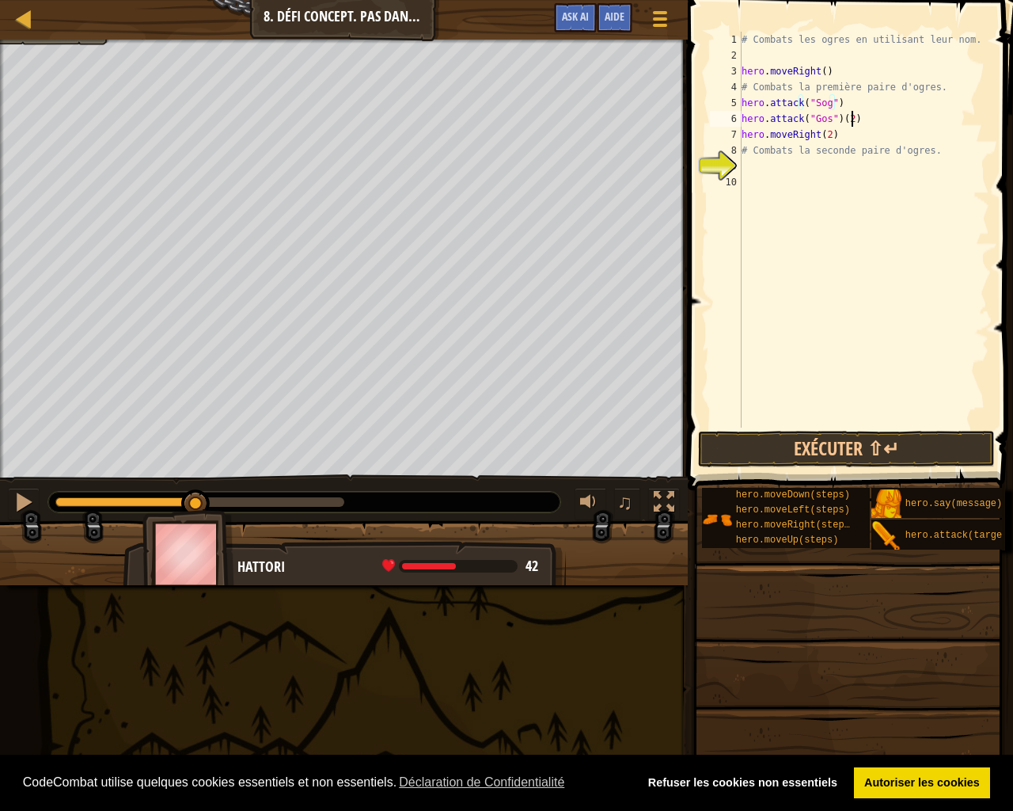
click at [893, 114] on div "# Combats les ogres en utilisant leur nom. hero . moveRight ( ) # Combats la pr…" at bounding box center [864, 245] width 251 height 427
click at [843, 93] on div "# Combats les ogres en utilisant leur nom. hero . moveRight ( ) # Combats la pr…" at bounding box center [864, 245] width 251 height 427
click at [841, 103] on div "# Combats les ogres en utilisant leur nom. hero . moveRight ( ) # Combats la pr…" at bounding box center [864, 245] width 251 height 427
type textarea "hero.attack("Sog")"
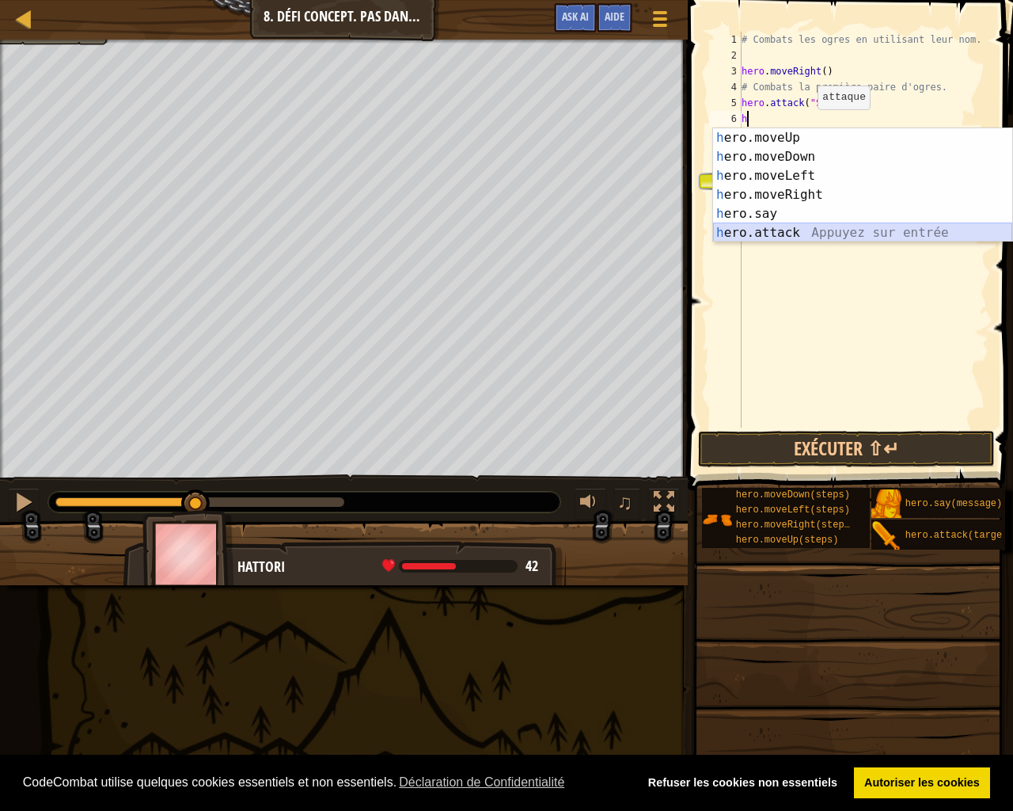
click at [783, 225] on div "h ero.moveUp Appuyez sur entrée h ero.moveDown Appuyez sur entrée h ero.moveLef…" at bounding box center [862, 204] width 299 height 152
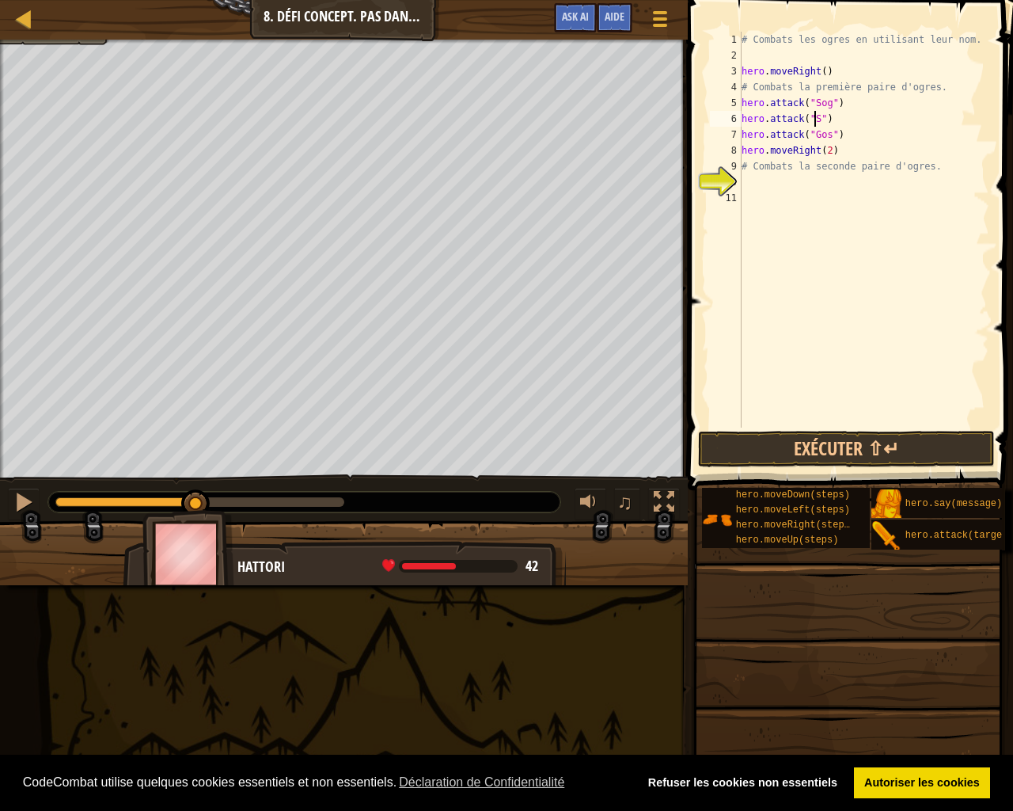
scroll to position [7, 6]
type textarea "hero.attack("Sog")"
click at [839, 124] on div "# Combats les ogres en utilisant leur nom. hero . moveRight ( ) # Combats la pr…" at bounding box center [864, 245] width 251 height 427
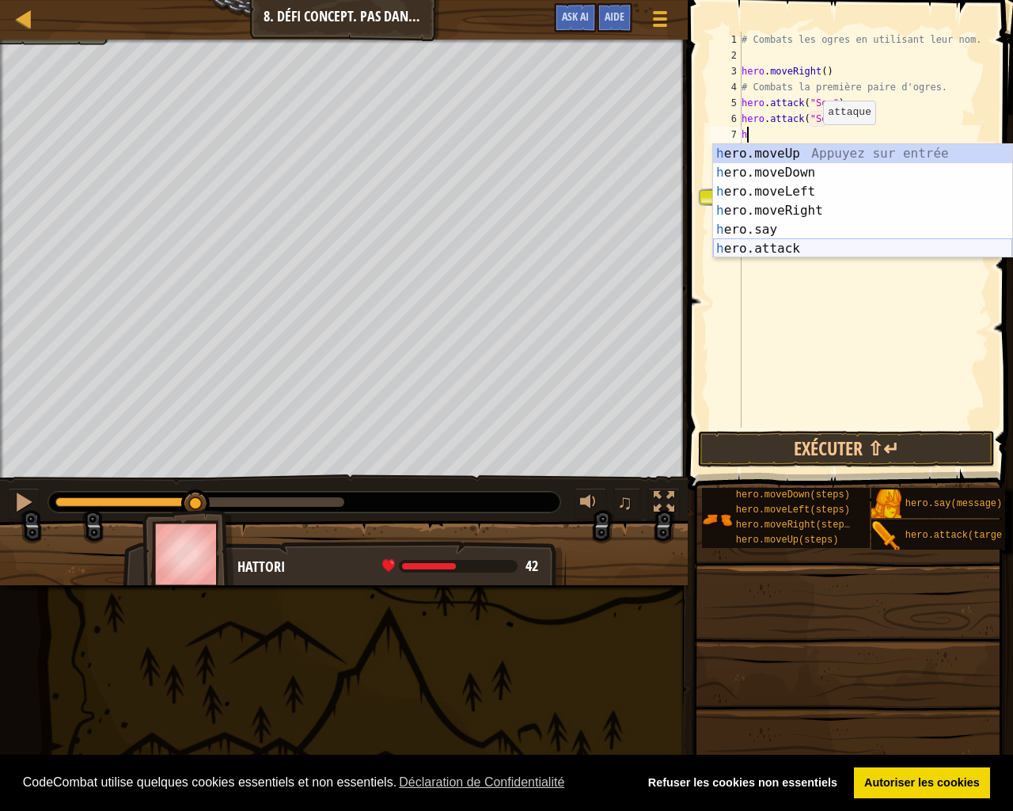
click at [779, 247] on div "h ero.moveUp Appuyez sur entrée h ero.moveDown Appuyez sur entrée h ero.moveLef…" at bounding box center [862, 220] width 299 height 152
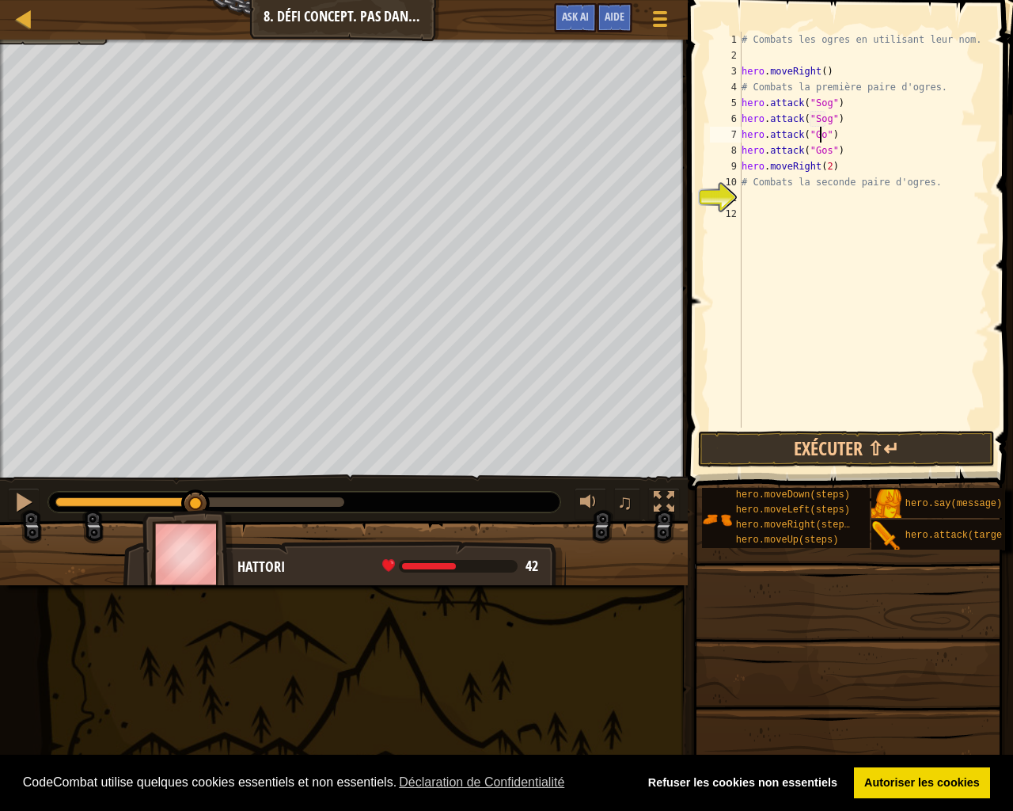
scroll to position [7, 7]
click at [830, 165] on div "# Combats les ogres en utilisant leur nom. hero . moveRight ( ) # Combats la pr…" at bounding box center [864, 245] width 251 height 427
type textarea "hero.moveRight(2)"
click at [819, 196] on div "# Combats les ogres en utilisant leur nom. hero . moveRight ( ) # Combats la pr…" at bounding box center [864, 245] width 251 height 427
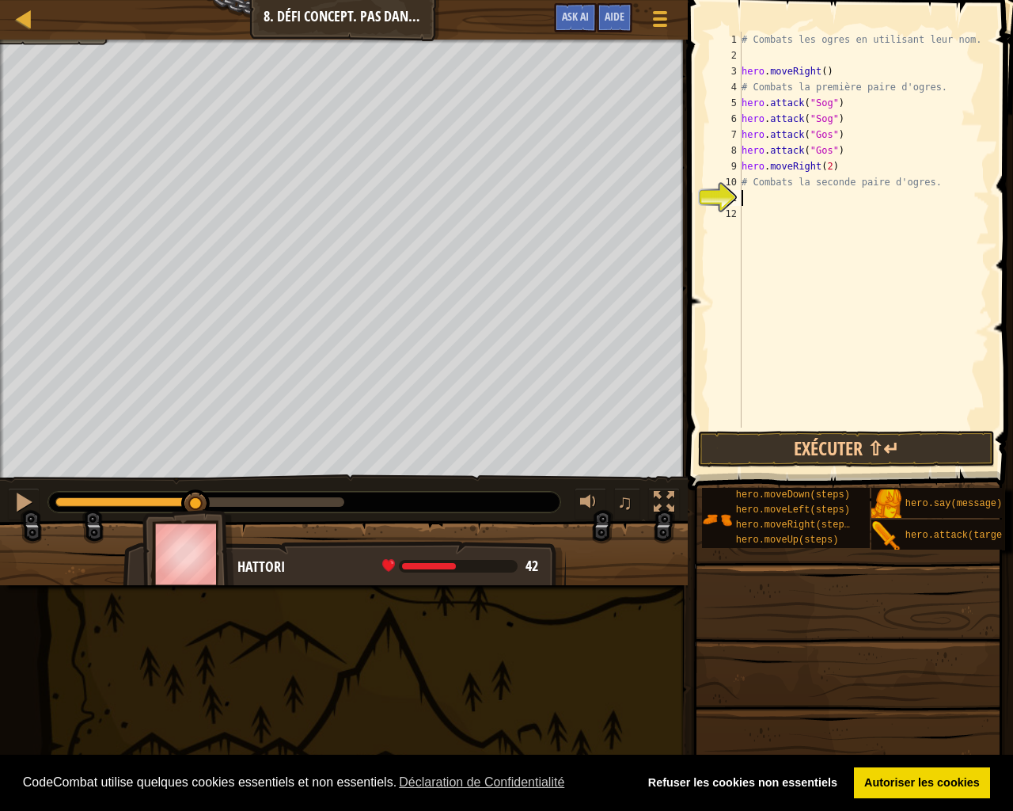
scroll to position [7, 0]
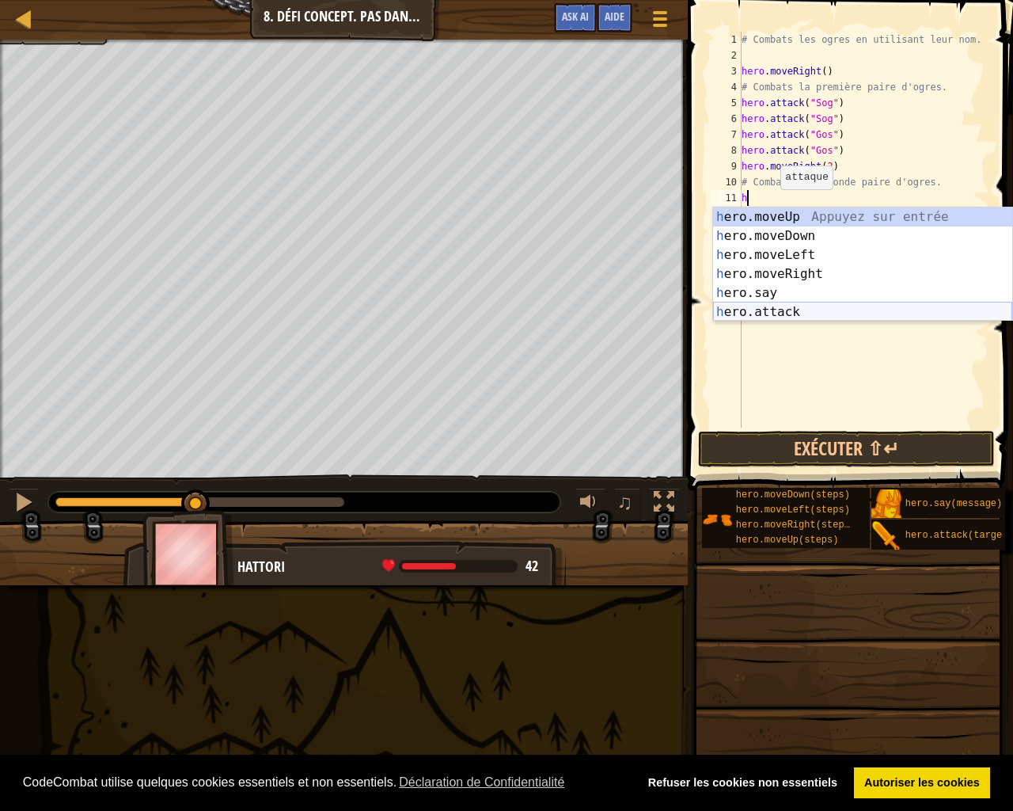
click at [799, 306] on div "h ero.moveUp Appuyez sur entrée h ero.moveDown Appuyez sur entrée h ero.moveLef…" at bounding box center [862, 283] width 299 height 152
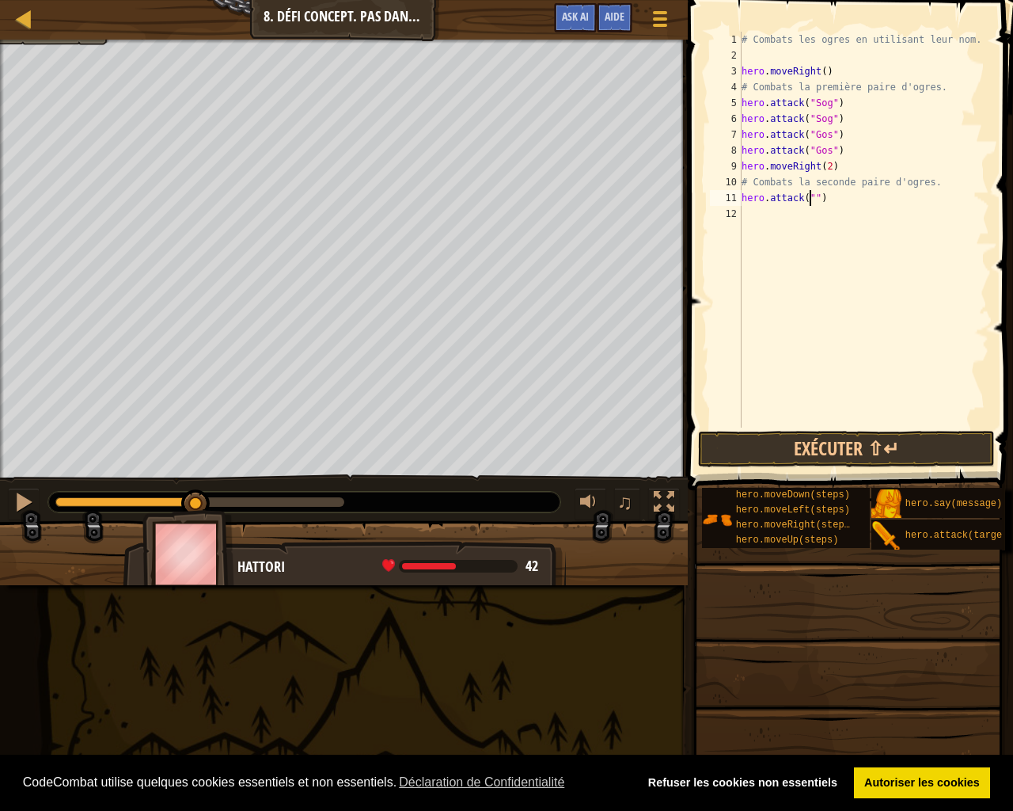
scroll to position [7, 6]
type textarea "hero.attack("Kro")"
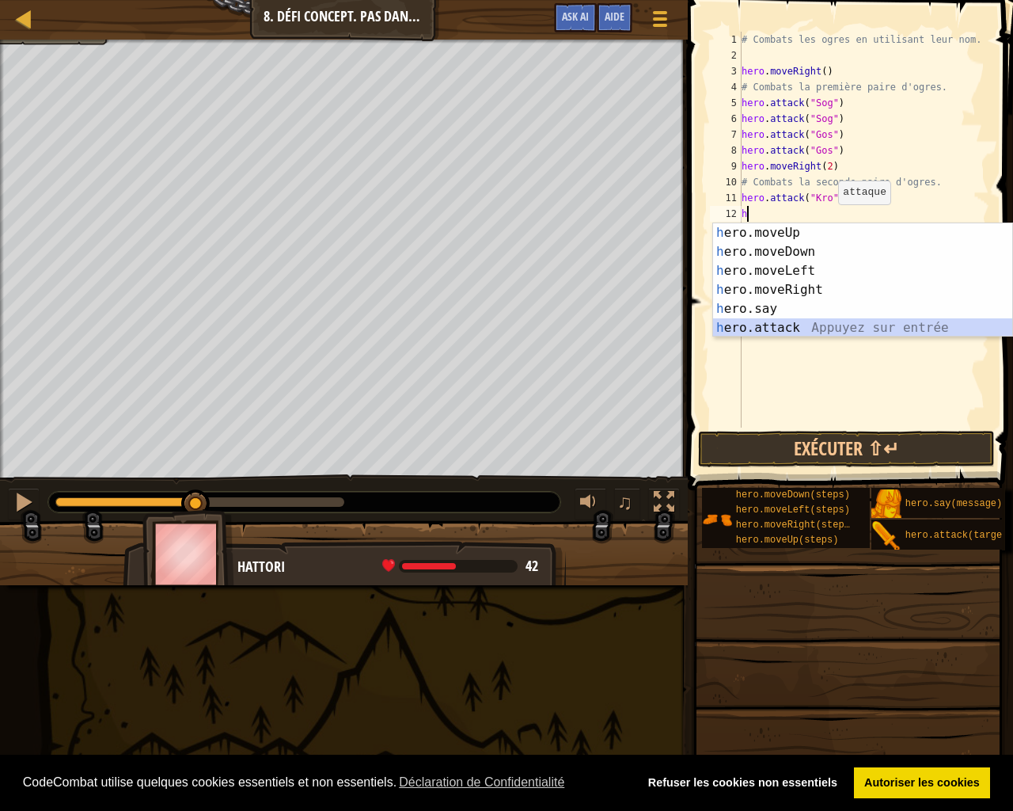
click at [805, 332] on div "h ero.moveUp Appuyez sur entrée h ero.moveDown Appuyez sur entrée h ero.moveLef…" at bounding box center [862, 299] width 299 height 152
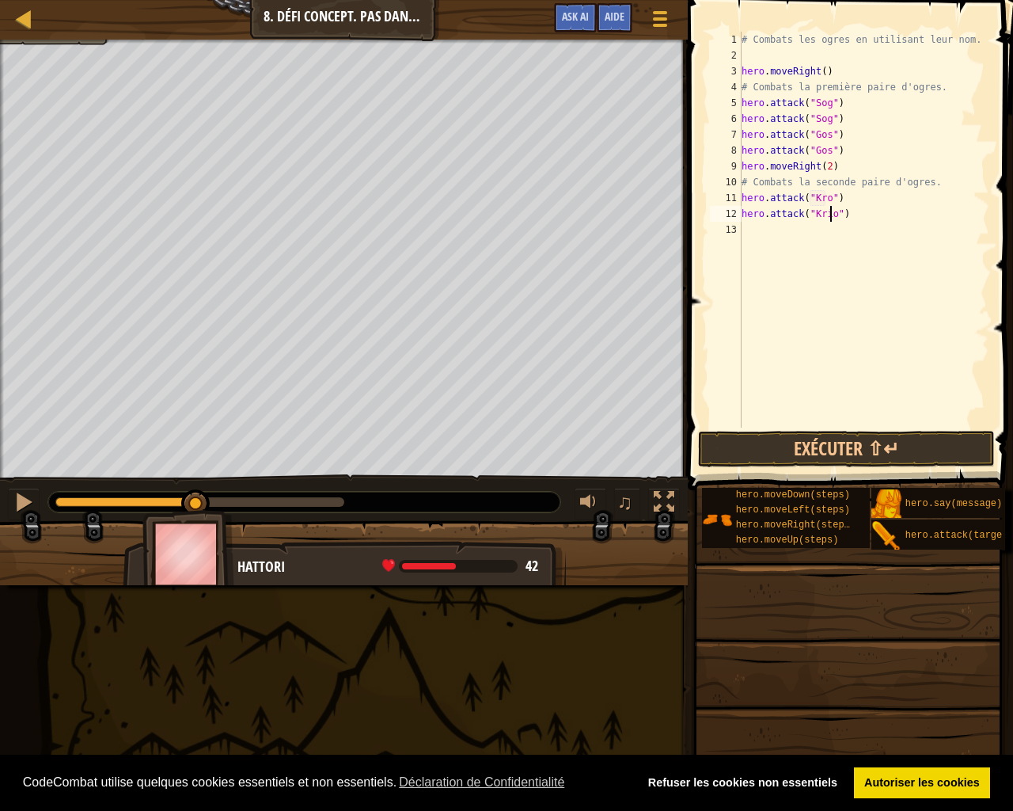
scroll to position [7, 7]
type textarea "hero.attack("Kro")"
click at [780, 230] on div "# Combats les ogres en utilisant leur nom. hero . moveRight ( ) # Combats la pr…" at bounding box center [864, 245] width 251 height 427
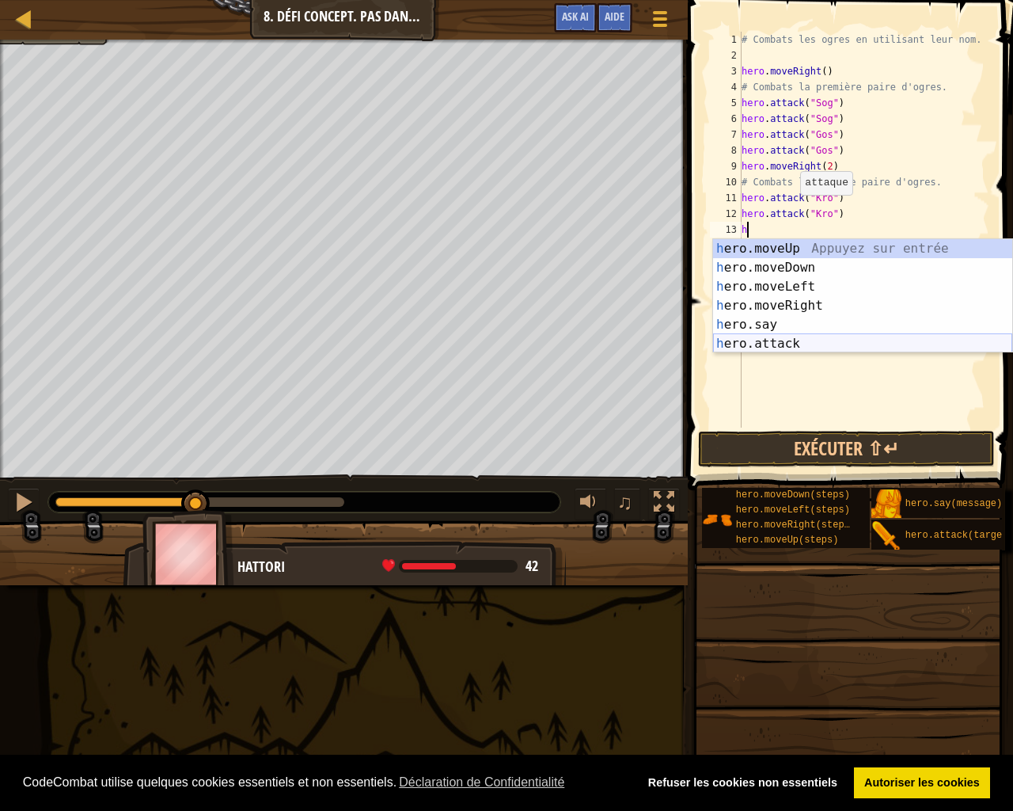
click at [770, 336] on div "h ero.moveUp Appuyez sur entrée h ero.moveDown Appuyez sur entrée h ero.moveLef…" at bounding box center [862, 315] width 299 height 152
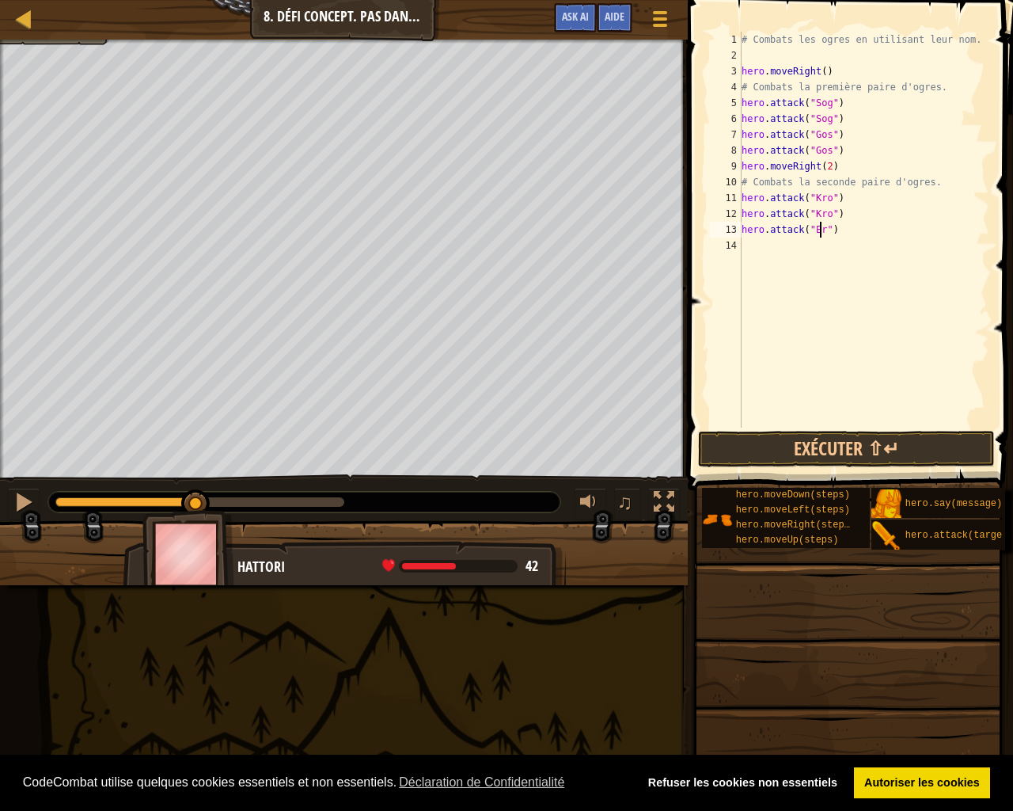
scroll to position [7, 7]
type textarea "hero.attack("Ergo")"
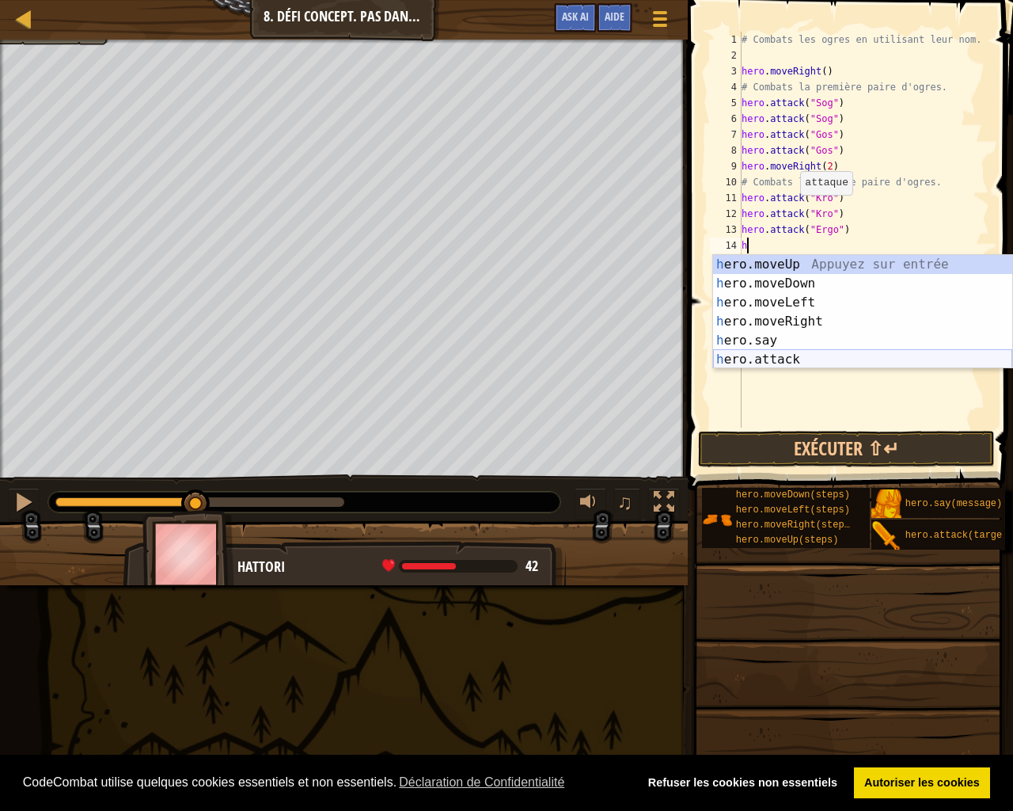
click at [754, 355] on div "h ero.moveUp Appuyez sur entrée h ero.moveDown Appuyez sur entrée h ero.moveLef…" at bounding box center [862, 331] width 299 height 152
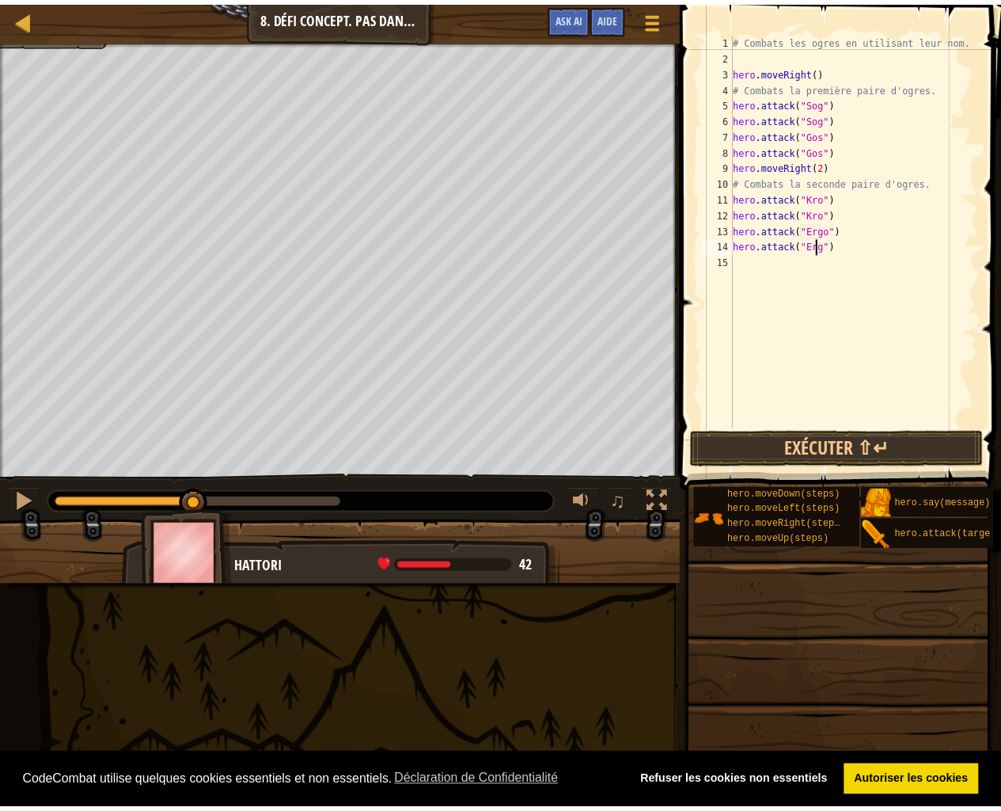
scroll to position [7, 7]
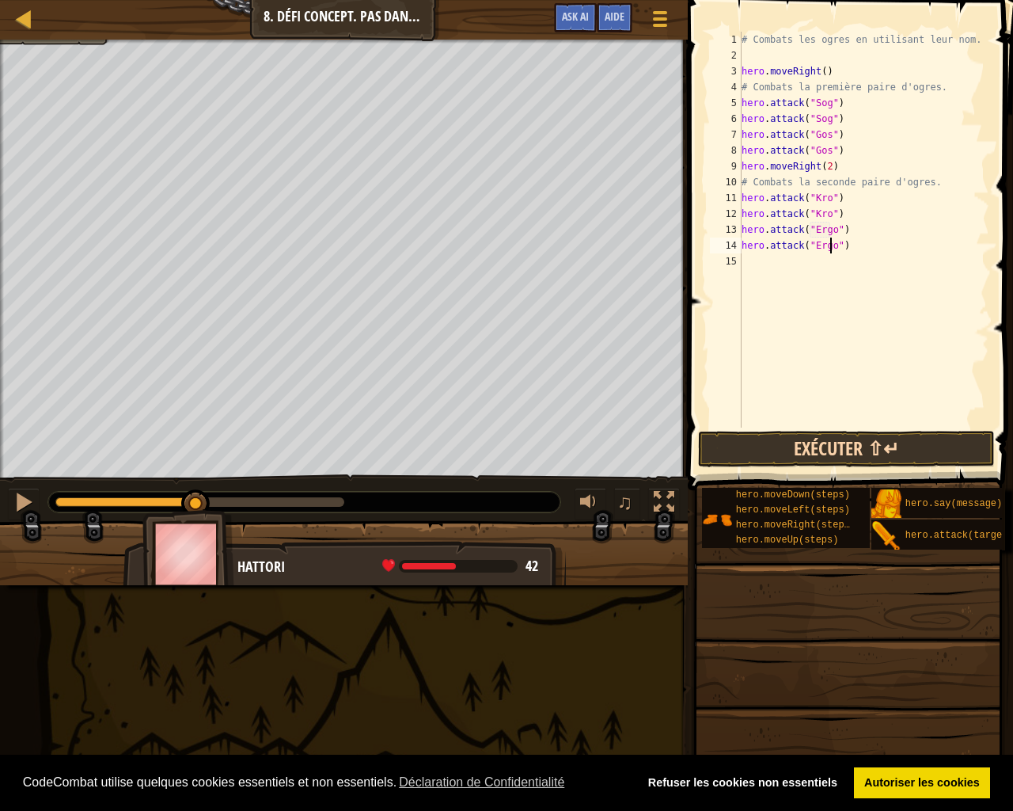
type textarea "hero.attack("Ergo")"
click at [951, 442] on button "Exécuter ⇧↵" at bounding box center [846, 449] width 297 height 36
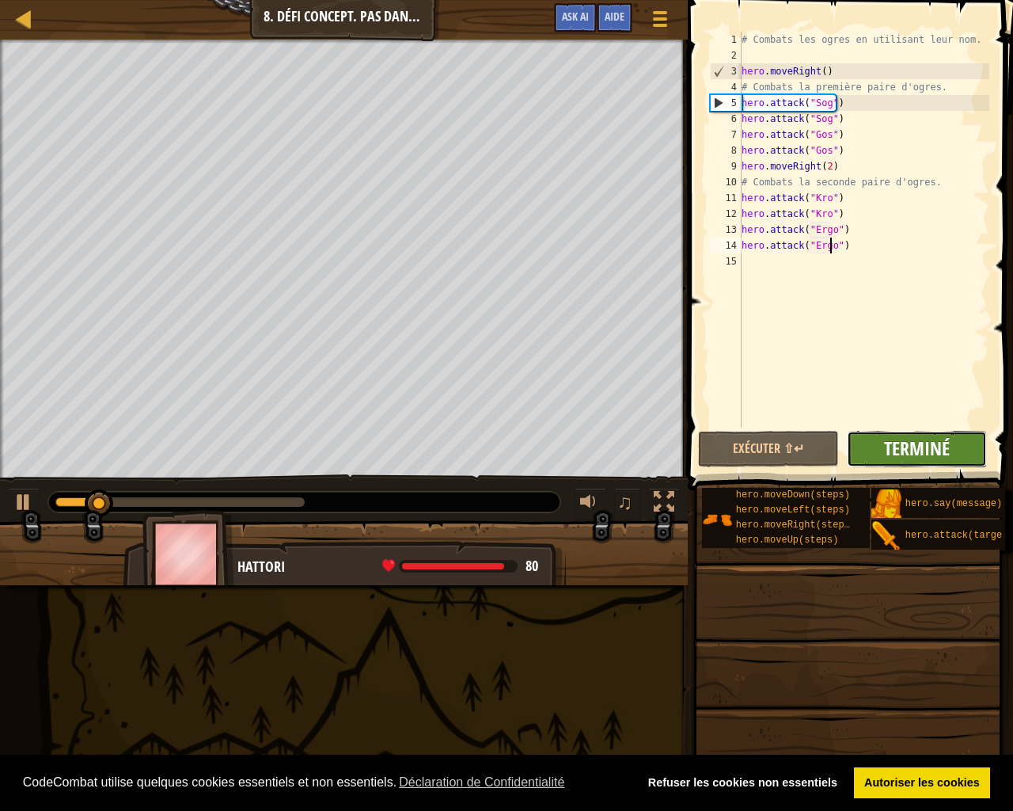
click at [936, 443] on span "Terminé" at bounding box center [917, 447] width 66 height 25
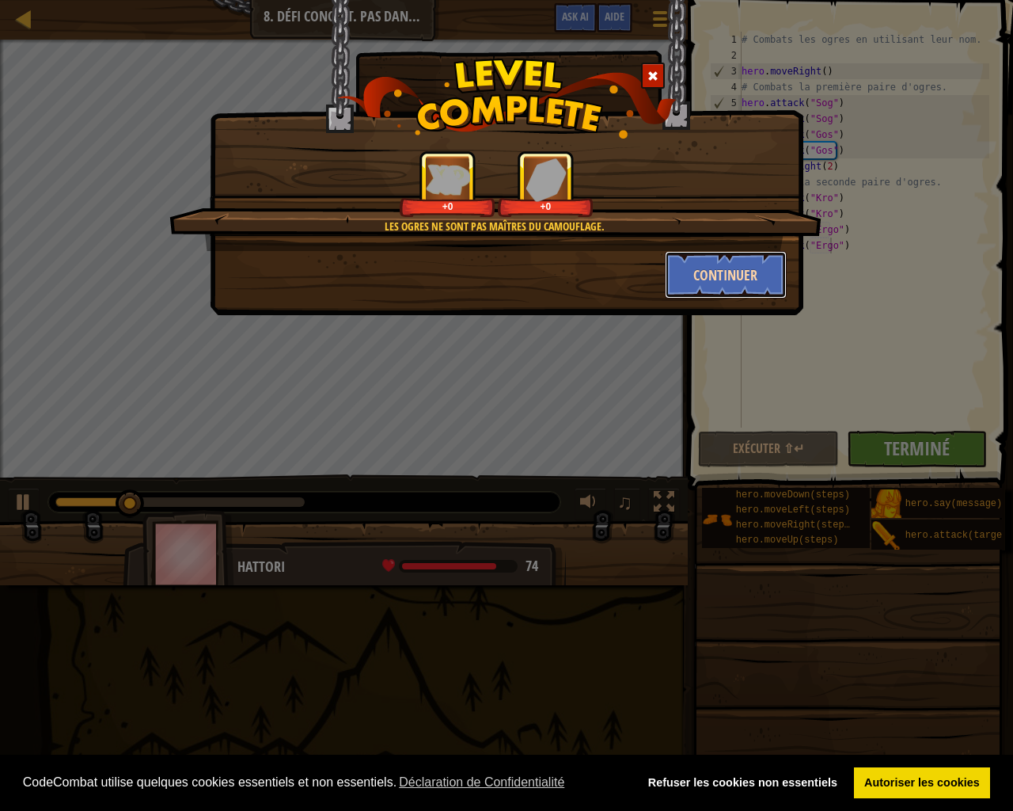
click at [711, 278] on button "Continuer" at bounding box center [726, 274] width 123 height 47
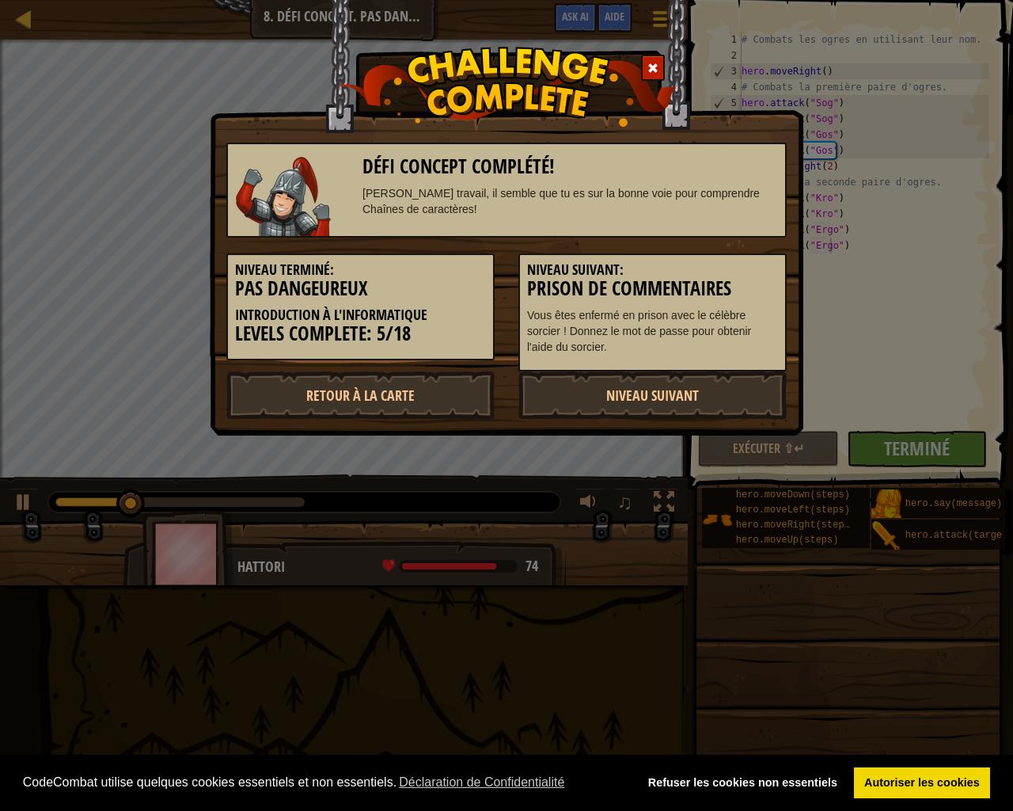
click at [715, 266] on h5 "Niveau Suivant:" at bounding box center [652, 270] width 251 height 16
click at [650, 396] on link "Niveau Suivant" at bounding box center [652, 394] width 268 height 47
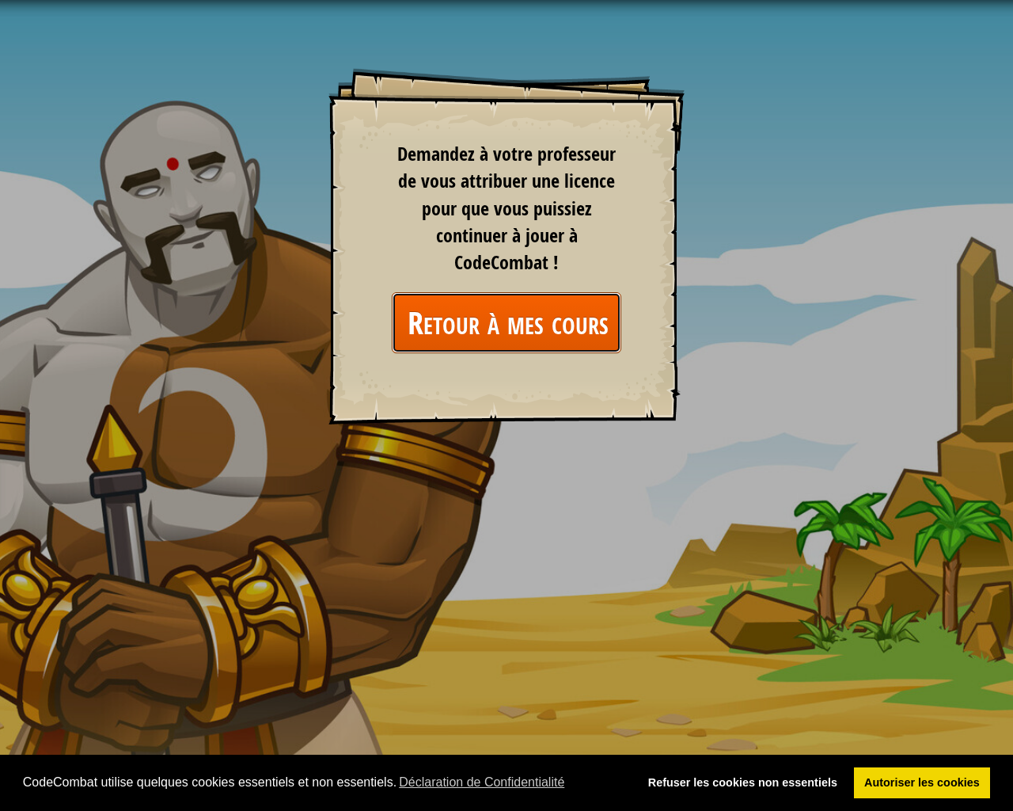
click at [516, 301] on link "Retour à mes cours" at bounding box center [507, 322] width 230 height 61
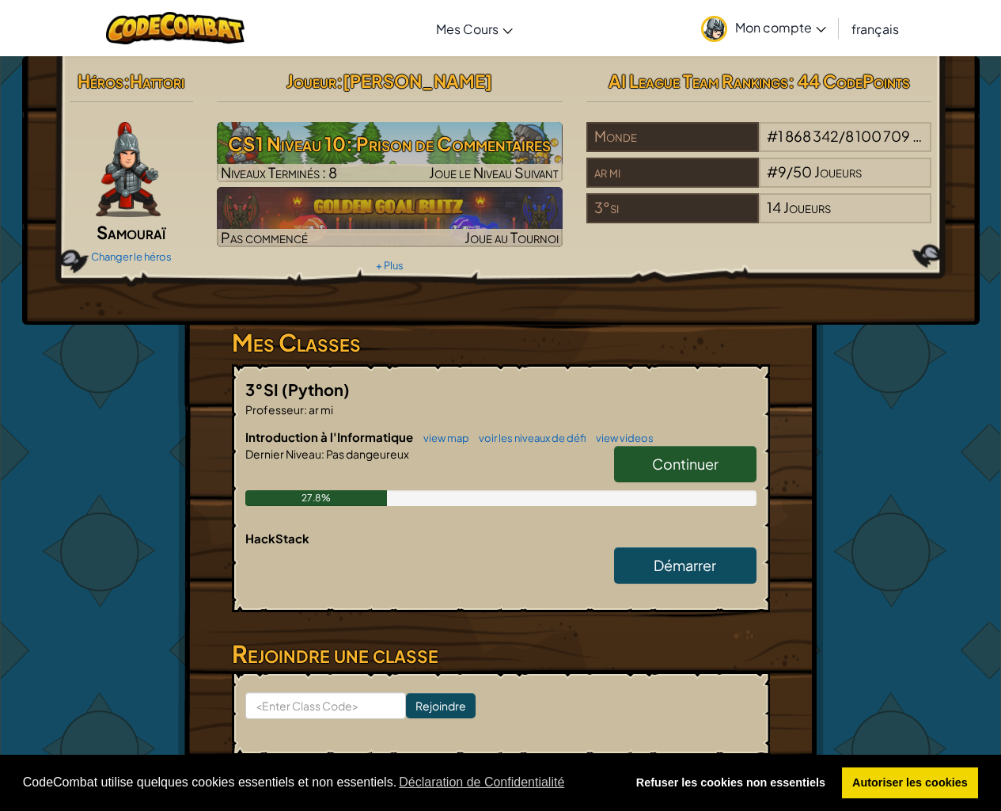
click at [704, 467] on span "Continuer" at bounding box center [685, 463] width 66 height 18
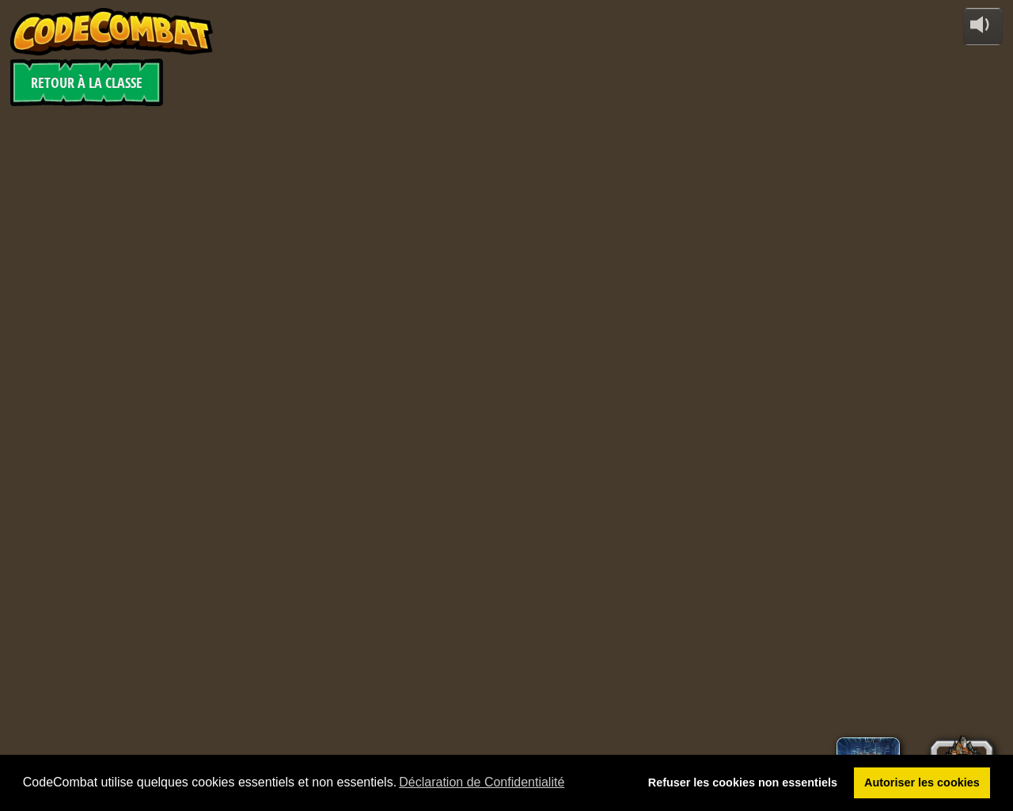
select select "fr"
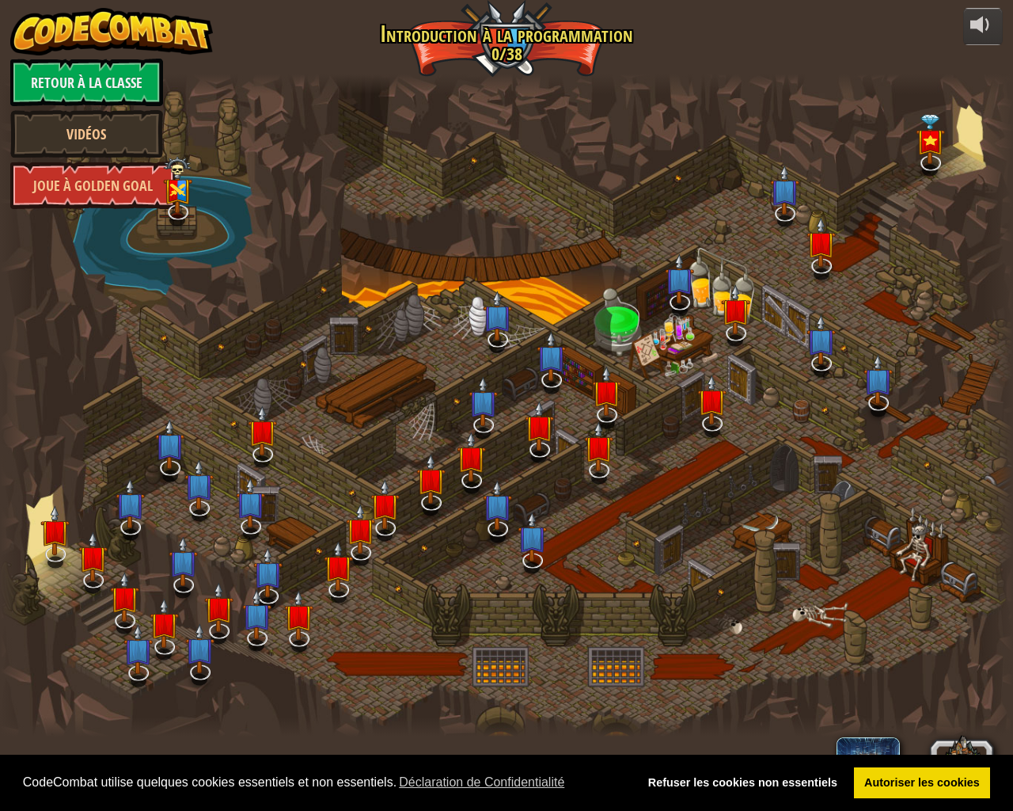
select select "fr"
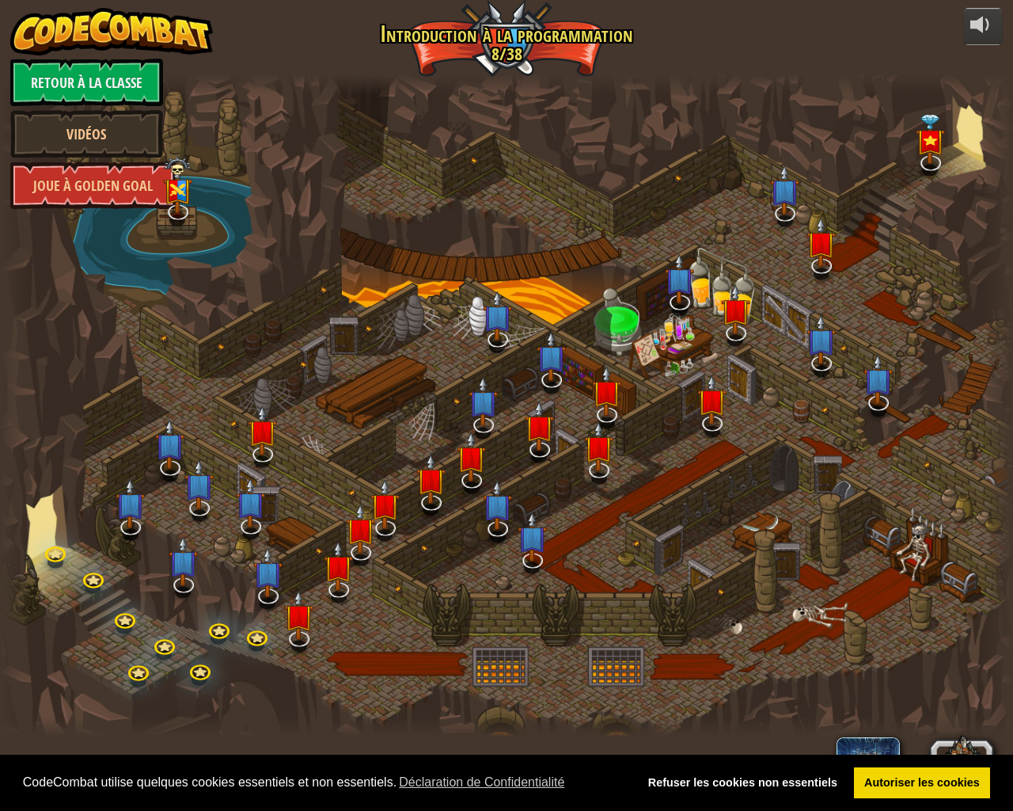
select select "fr"
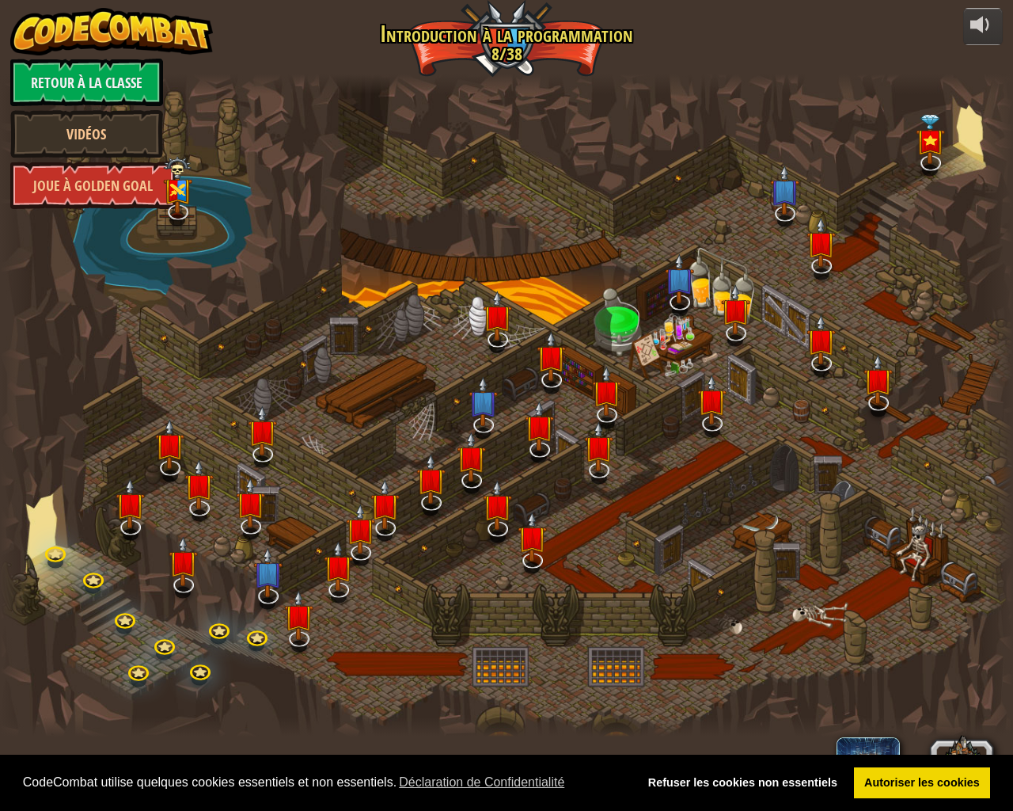
select select "fr"
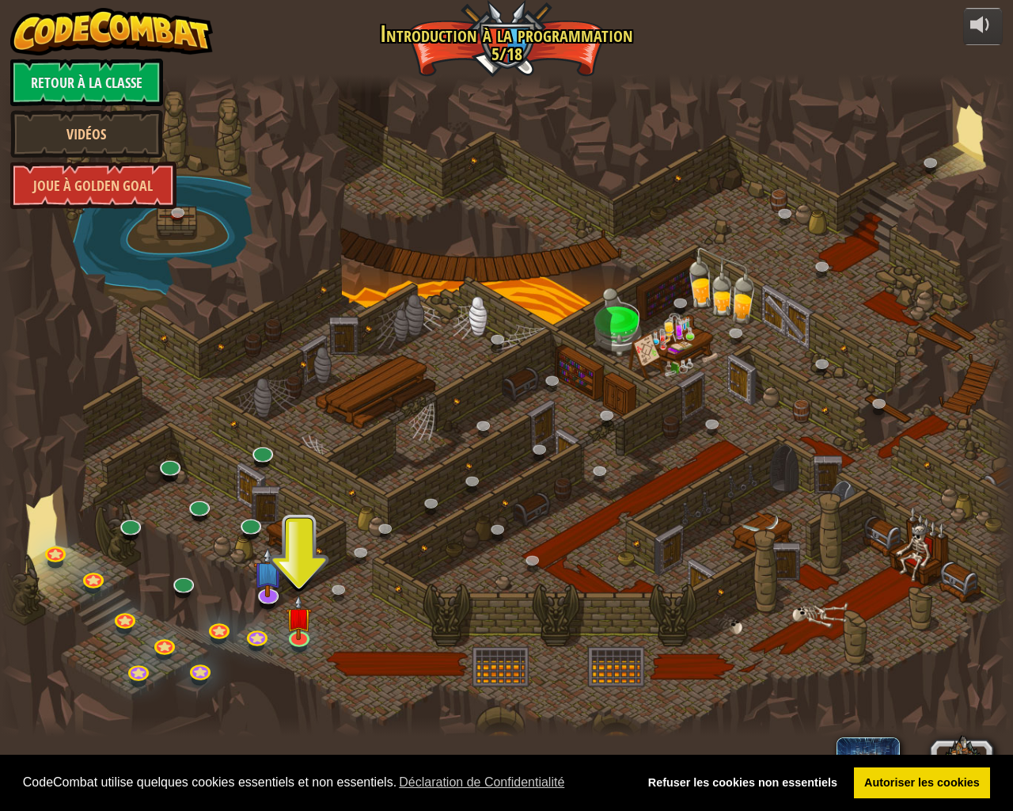
drag, startPoint x: 397, startPoint y: 574, endPoint x: 478, endPoint y: 522, distance: 96.2
click at [478, 522] on div at bounding box center [506, 405] width 1013 height 663
click at [108, 86] on link "Retour à la Classe" at bounding box center [86, 82] width 153 height 47
